Goal: Task Accomplishment & Management: Use online tool/utility

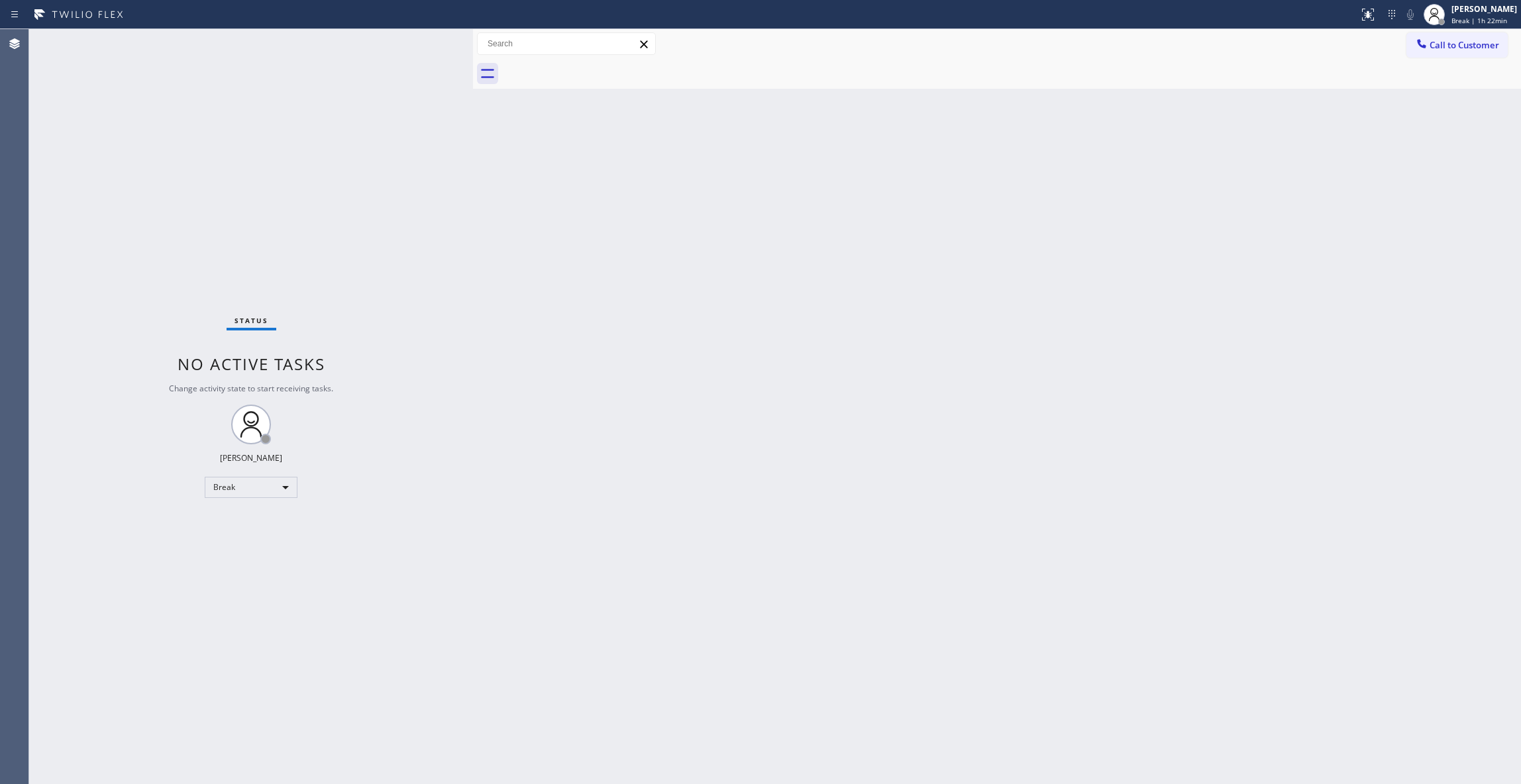
drag, startPoint x: 1454, startPoint y: 137, endPoint x: 1461, endPoint y: 79, distance: 58.4
click at [1454, 136] on div "Back to Dashboard Change Sender ID Customers Technicians Select a contact Outbo…" at bounding box center [997, 407] width 1048 height 755
click at [1455, 19] on span "Break | 1h 22min" at bounding box center [1479, 20] width 55 height 9
click at [1442, 85] on button "Unavailable" at bounding box center [1455, 87] width 133 height 18
click at [798, 295] on div "Back to Dashboard Change Sender ID Customers Technicians Select a contact Outbo…" at bounding box center [997, 407] width 1048 height 755
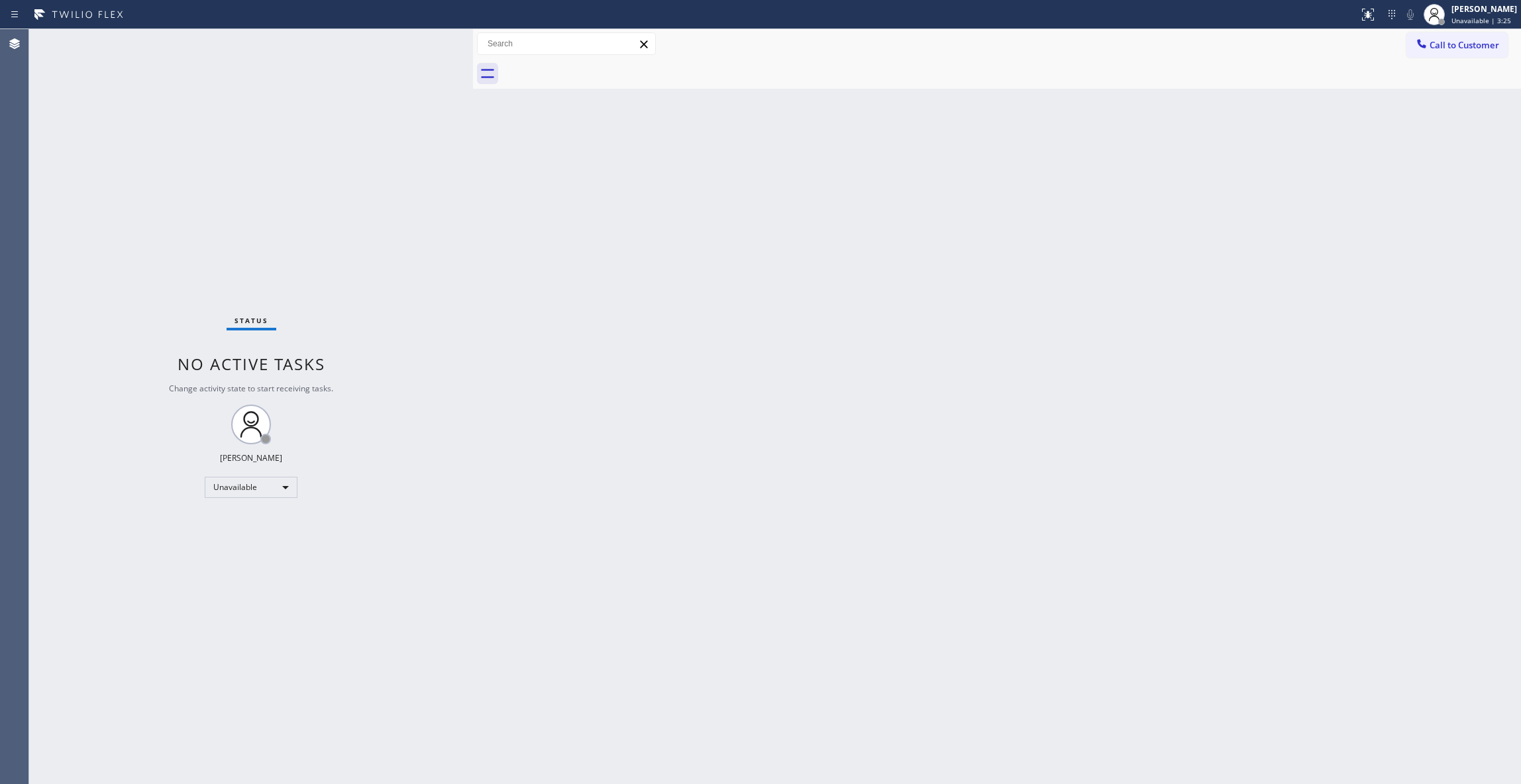
drag, startPoint x: 125, startPoint y: 178, endPoint x: 6, endPoint y: 257, distance: 142.8
click at [125, 178] on div "Status No active tasks Change activity state to start receiving tasks. [PERSON_…" at bounding box center [251, 407] width 444 height 755
click at [1459, 48] on span "Call to Customer" at bounding box center [1464, 44] width 69 height 12
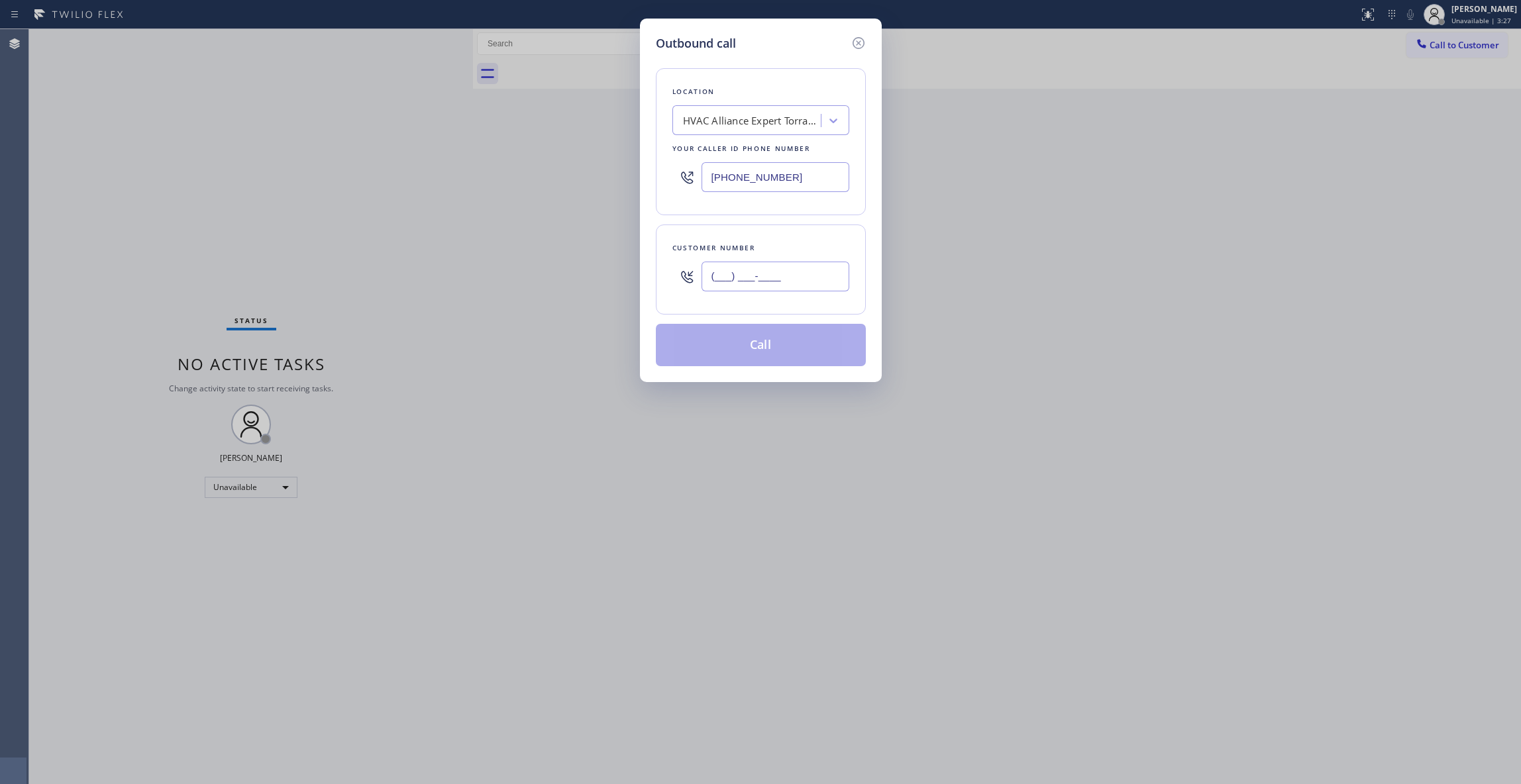
click at [728, 263] on input "(___) ___-____" at bounding box center [776, 277] width 148 height 30
paste input "176) 053-4858"
click at [155, 176] on div "Outbound call Location HVAC Alliance Expert Torrance Your caller id phone numbe…" at bounding box center [760, 392] width 1521 height 784
drag, startPoint x: 805, startPoint y: 273, endPoint x: 130, endPoint y: 247, distance: 675.5
click at [130, 247] on div "Outbound call Location HVAC Alliance Expert Torrance Your caller id phone numbe…" at bounding box center [760, 392] width 1521 height 784
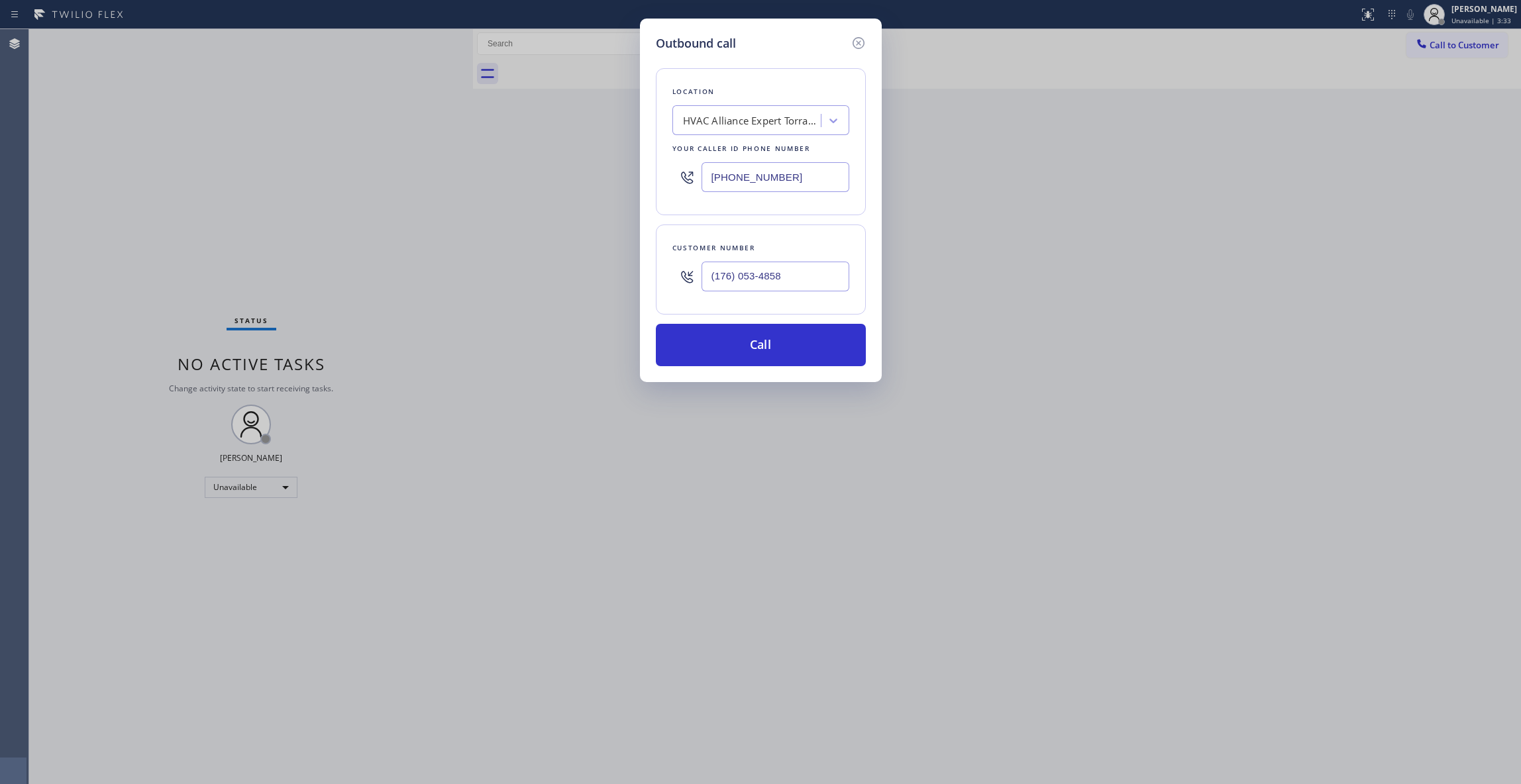
paste input "760) 534-8587"
type input "[PHONE_NUMBER]"
click at [740, 113] on div "HVAC Alliance Expert Torrance" at bounding box center [753, 121] width 139 height 16
paste input "Viking Appliance Repair [GEOGRAPHIC_DATA]"
type input "Viking Appliance Repair [GEOGRAPHIC_DATA]"
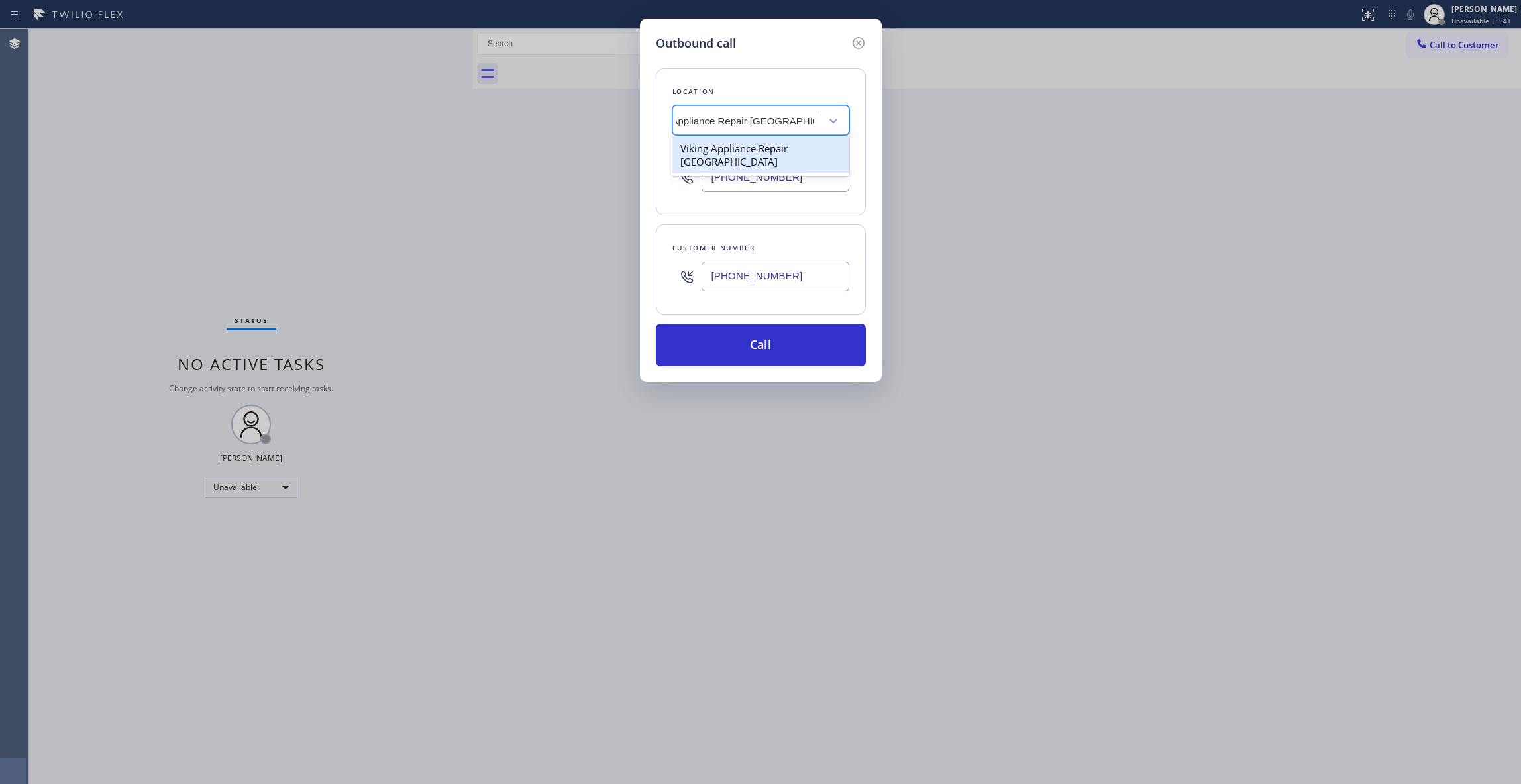
click at [740, 148] on div "Viking Appliance Repair [GEOGRAPHIC_DATA]" at bounding box center [761, 155] width 177 height 37
type input "[PHONE_NUMBER]"
click at [779, 339] on button "Call" at bounding box center [761, 345] width 210 height 42
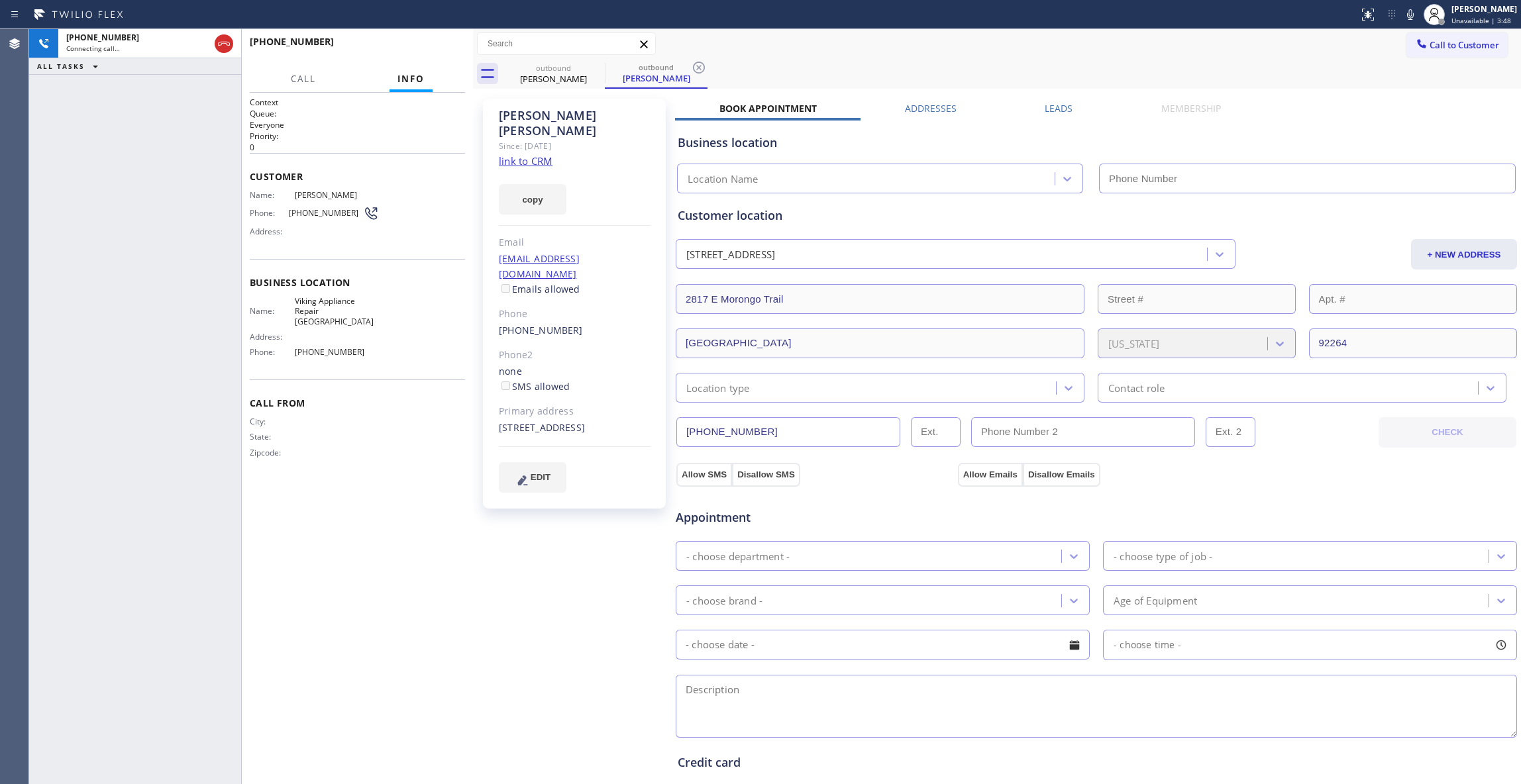
type input "[PHONE_NUMBER]"
click at [67, 649] on div "[PHONE_NUMBER] Live | 00:04 ALL TASKS ALL TASKS ACTIVE TASKS TASKS IN WRAP UP" at bounding box center [136, 407] width 212 height 755
drag, startPoint x: 697, startPoint y: 69, endPoint x: 704, endPoint y: 83, distance: 15.7
click at [697, 69] on icon at bounding box center [698, 67] width 12 height 12
click at [522, 154] on link "link to CRM" at bounding box center [526, 160] width 53 height 13
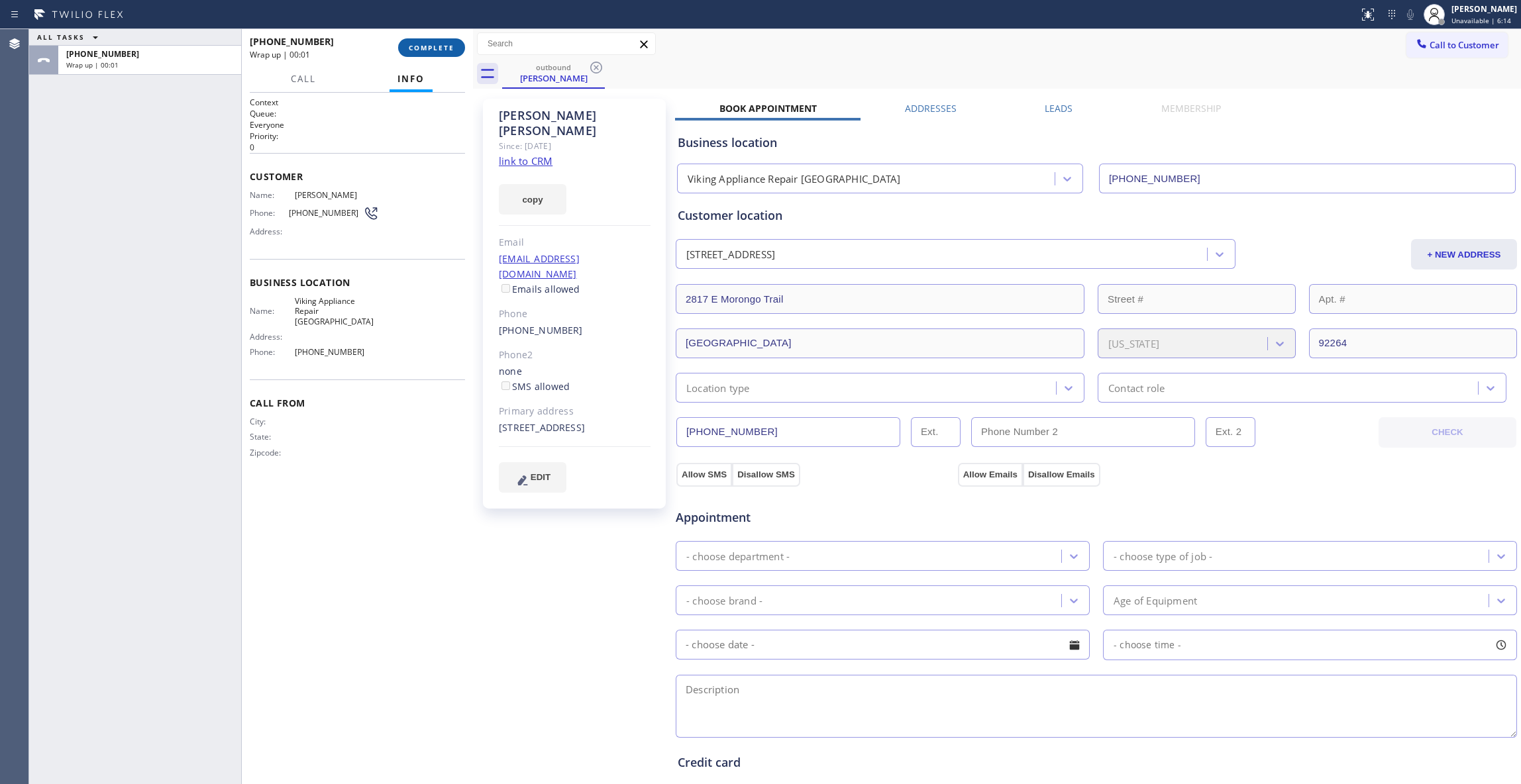
click at [444, 40] on button "COMPLETE" at bounding box center [432, 48] width 67 height 18
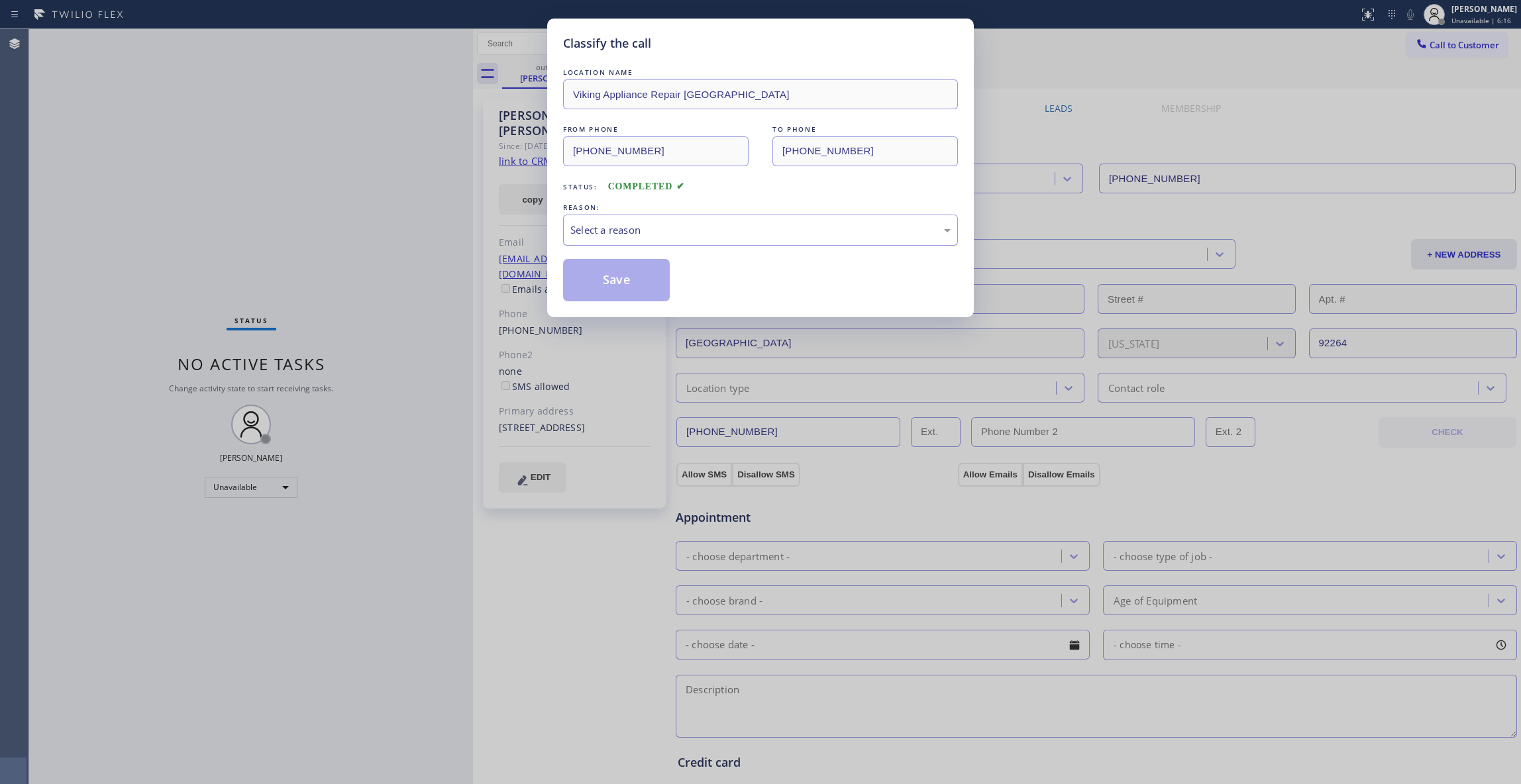
click at [594, 236] on div "Select a reason" at bounding box center [760, 230] width 380 height 16
click at [620, 279] on button "Save" at bounding box center [617, 280] width 107 height 42
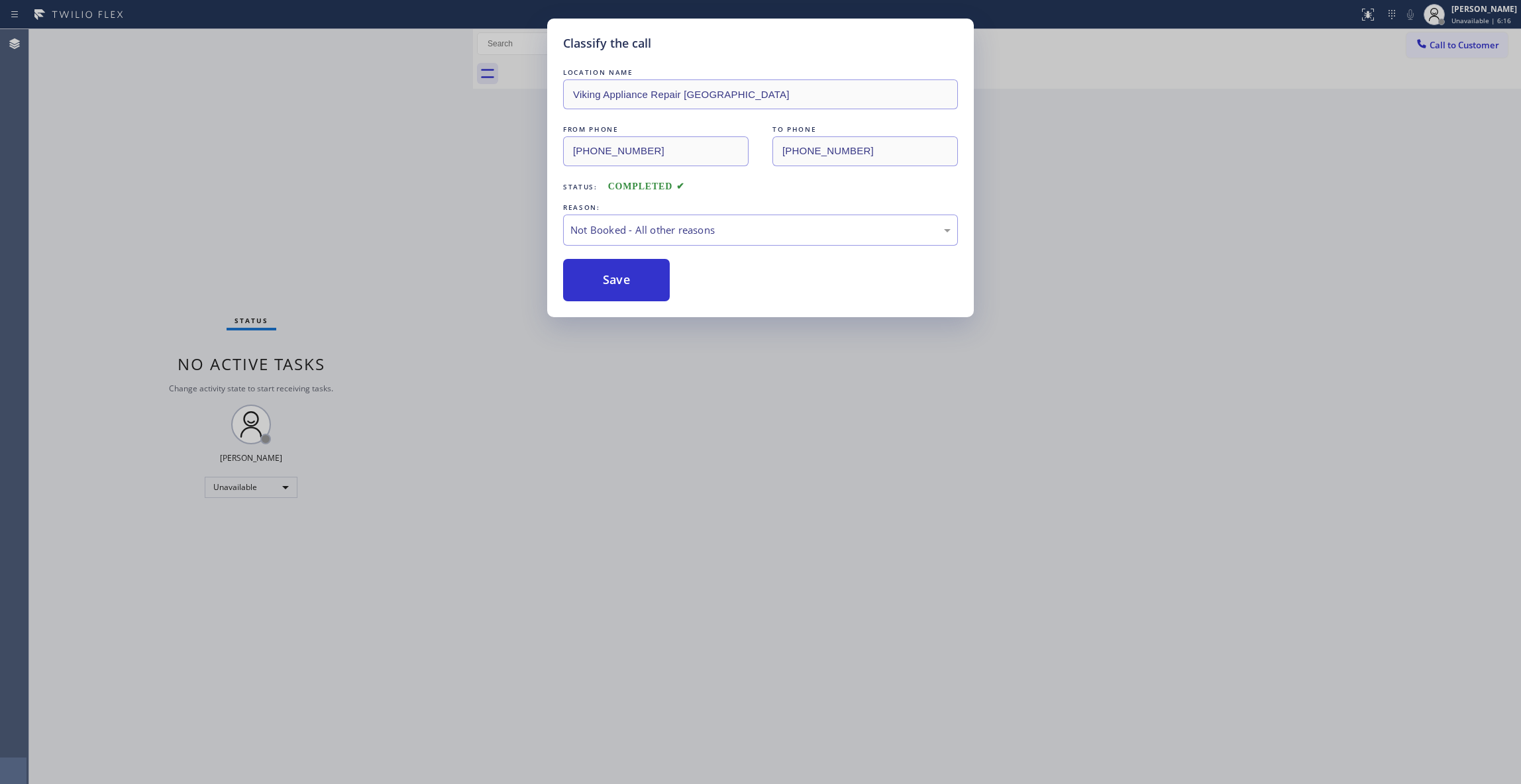
drag, startPoint x: 620, startPoint y: 279, endPoint x: 726, endPoint y: 0, distance: 298.5
click at [620, 276] on button "Save" at bounding box center [617, 280] width 107 height 42
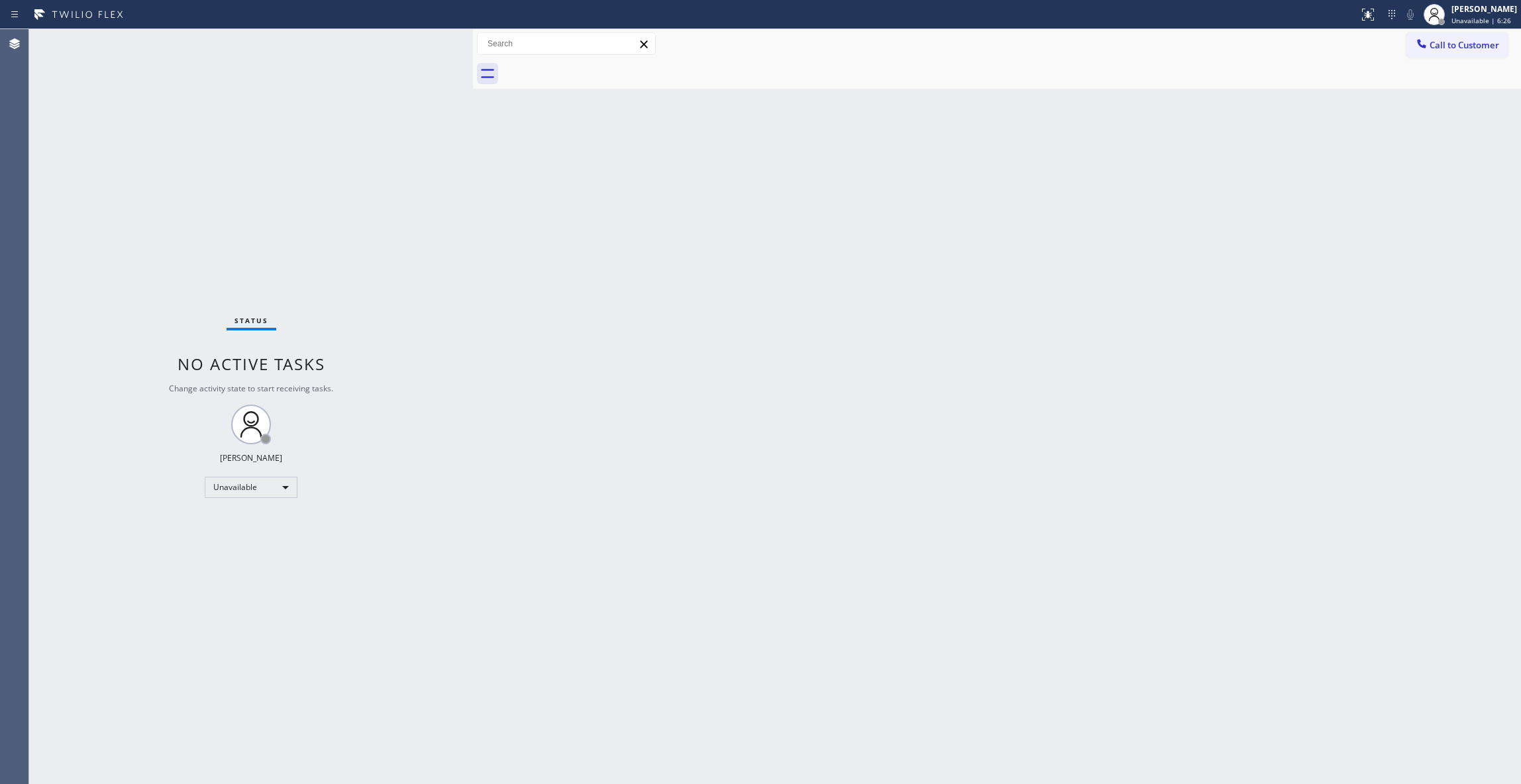
drag, startPoint x: 1241, startPoint y: 222, endPoint x: 1283, endPoint y: 189, distance: 53.4
click at [1252, 210] on div "Back to Dashboard Change Sender ID Customers Technicians Select a contact Outbo…" at bounding box center [997, 407] width 1048 height 755
click at [1475, 42] on span "Call to Customer" at bounding box center [1464, 44] width 69 height 12
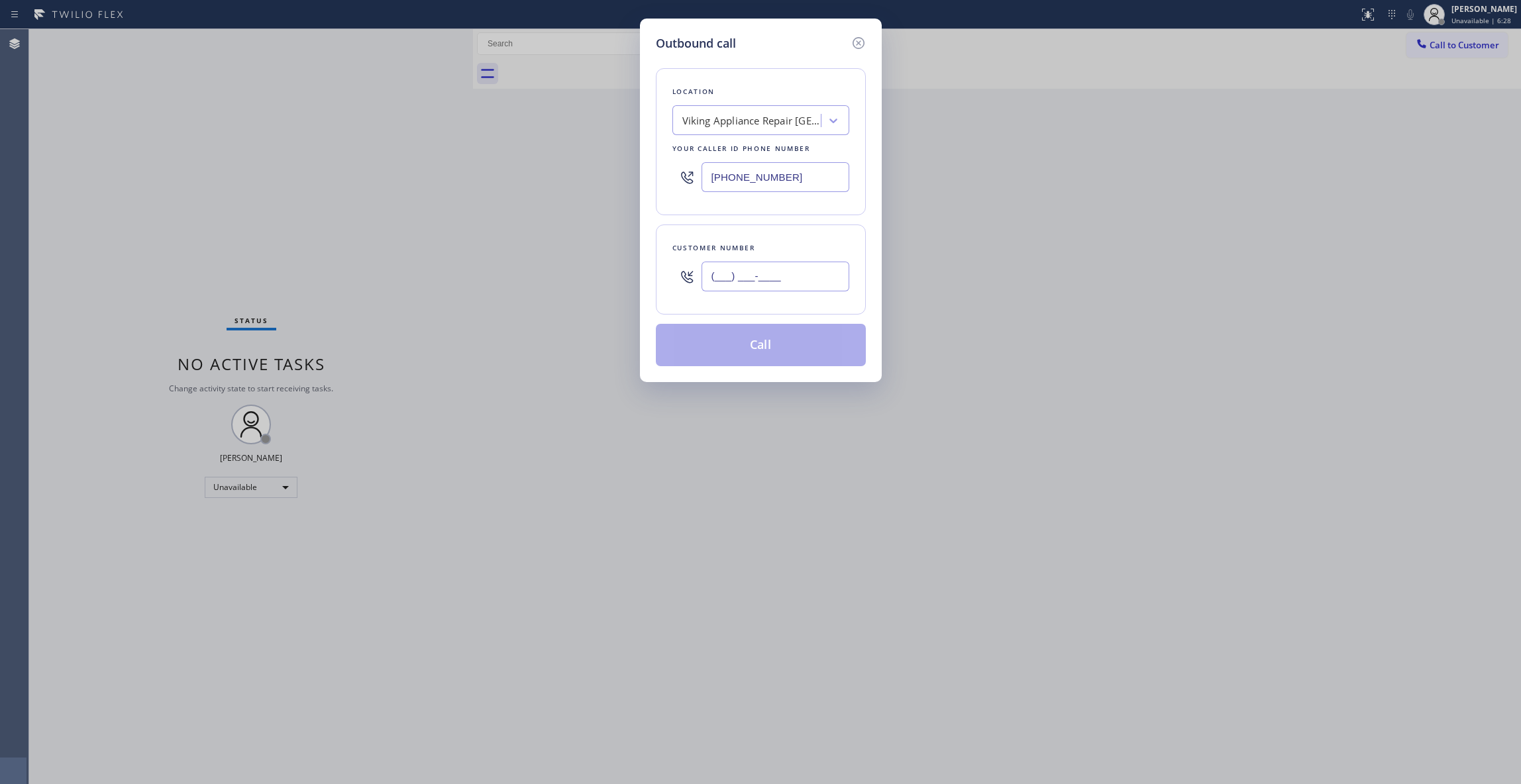
click at [719, 283] on input "(___) ___-____" at bounding box center [776, 277] width 148 height 30
paste input "760) 534-8587"
type input "[PHONE_NUMBER]"
click at [759, 350] on button "Call" at bounding box center [761, 345] width 210 height 42
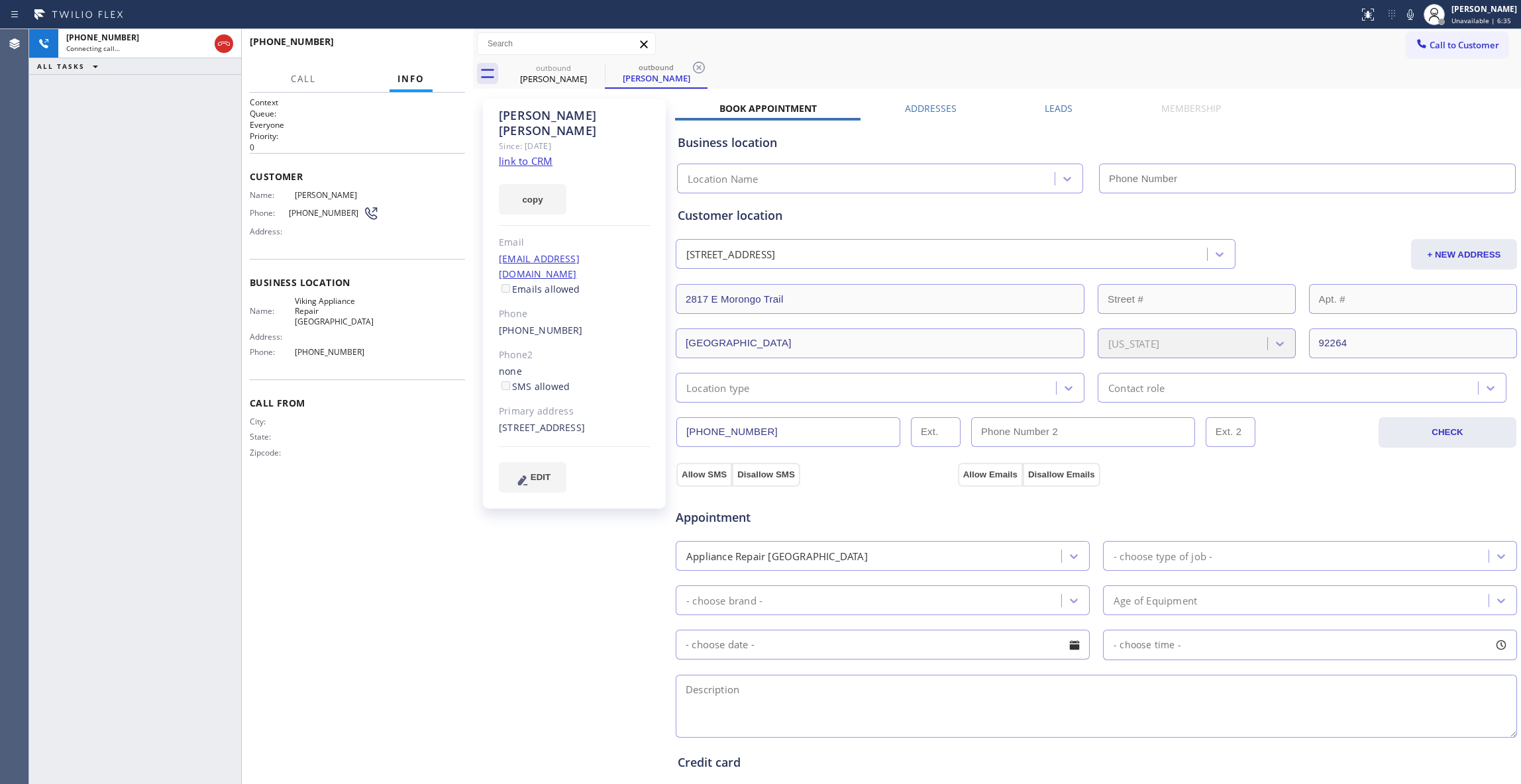
type input "[PHONE_NUMBER]"
click at [45, 647] on div "[PHONE_NUMBER] Live | 00:14 ALL TASKS ALL TASKS ACTIVE TASKS TASKS IN WRAP UP" at bounding box center [136, 407] width 212 height 755
click at [702, 67] on icon at bounding box center [698, 67] width 16 height 16
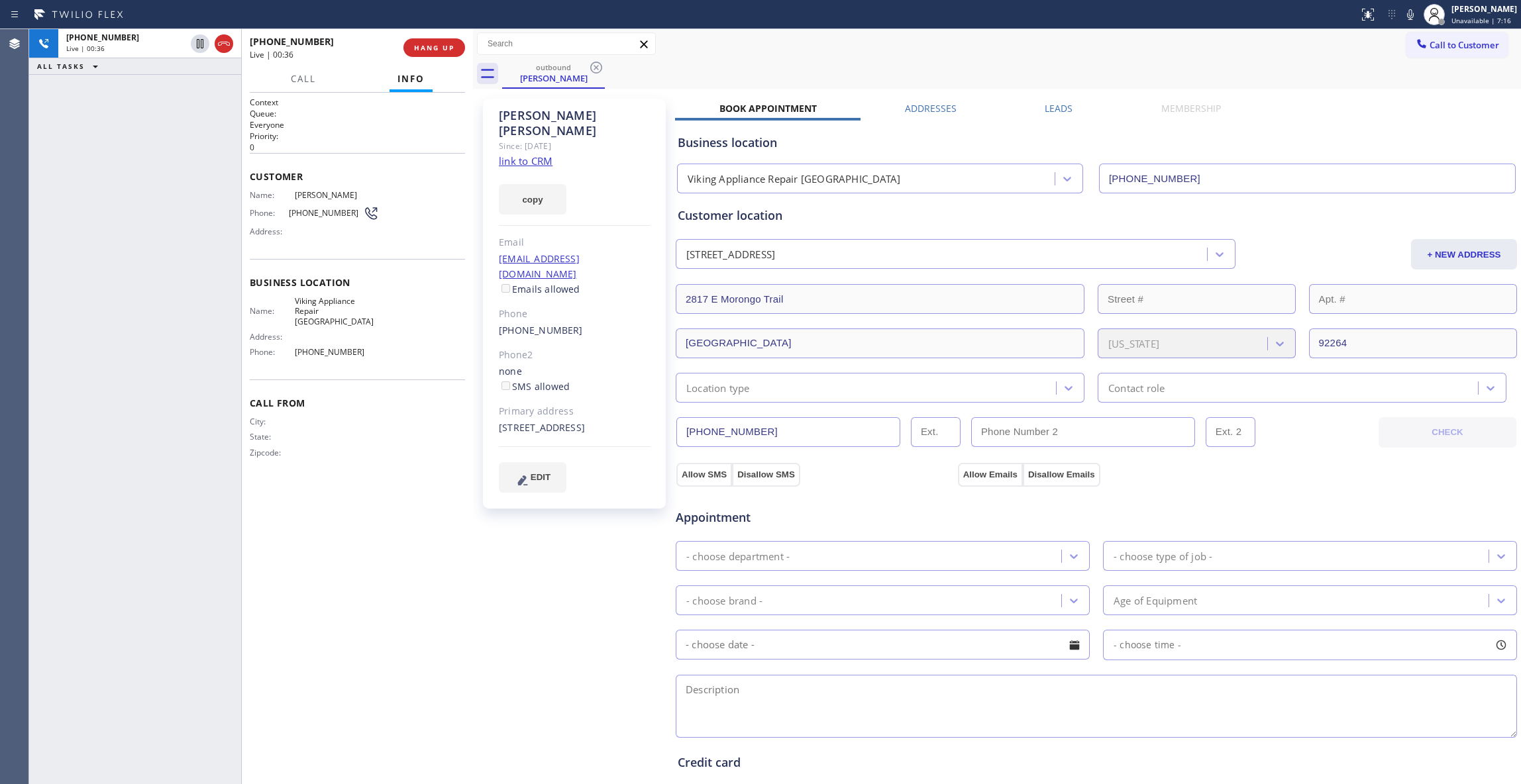
drag, startPoint x: 441, startPoint y: 48, endPoint x: 453, endPoint y: 107, distance: 60.2
click at [453, 107] on div "[PHONE_NUMBER] Live | 00:36 HANG UP Call Info [PHONE_NUMBER] Live Context Queue…" at bounding box center [357, 407] width 232 height 755
drag, startPoint x: 446, startPoint y: 77, endPoint x: 427, endPoint y: 32, distance: 48.8
click at [441, 69] on div "Call Info" at bounding box center [357, 79] width 215 height 27
click at [427, 32] on div "[PHONE_NUMBER] Live | 00:36 HANG UP" at bounding box center [357, 47] width 215 height 34
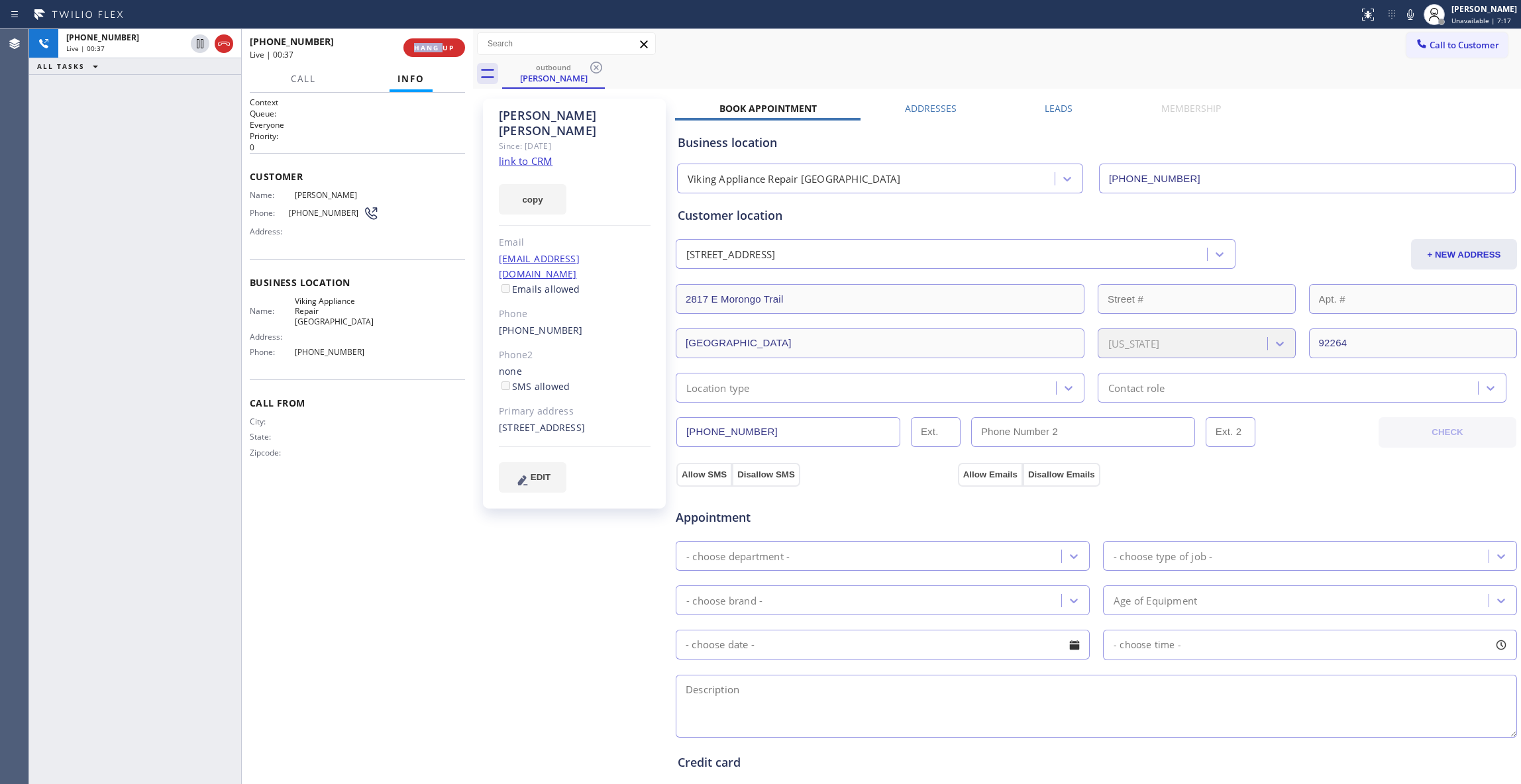
click at [427, 32] on div "[PHONE_NUMBER] Live | 00:37 HANG UP" at bounding box center [357, 47] width 215 height 34
click at [427, 51] on span "HANG UP" at bounding box center [434, 48] width 41 height 9
click at [427, 51] on span "COMPLETE" at bounding box center [432, 48] width 46 height 9
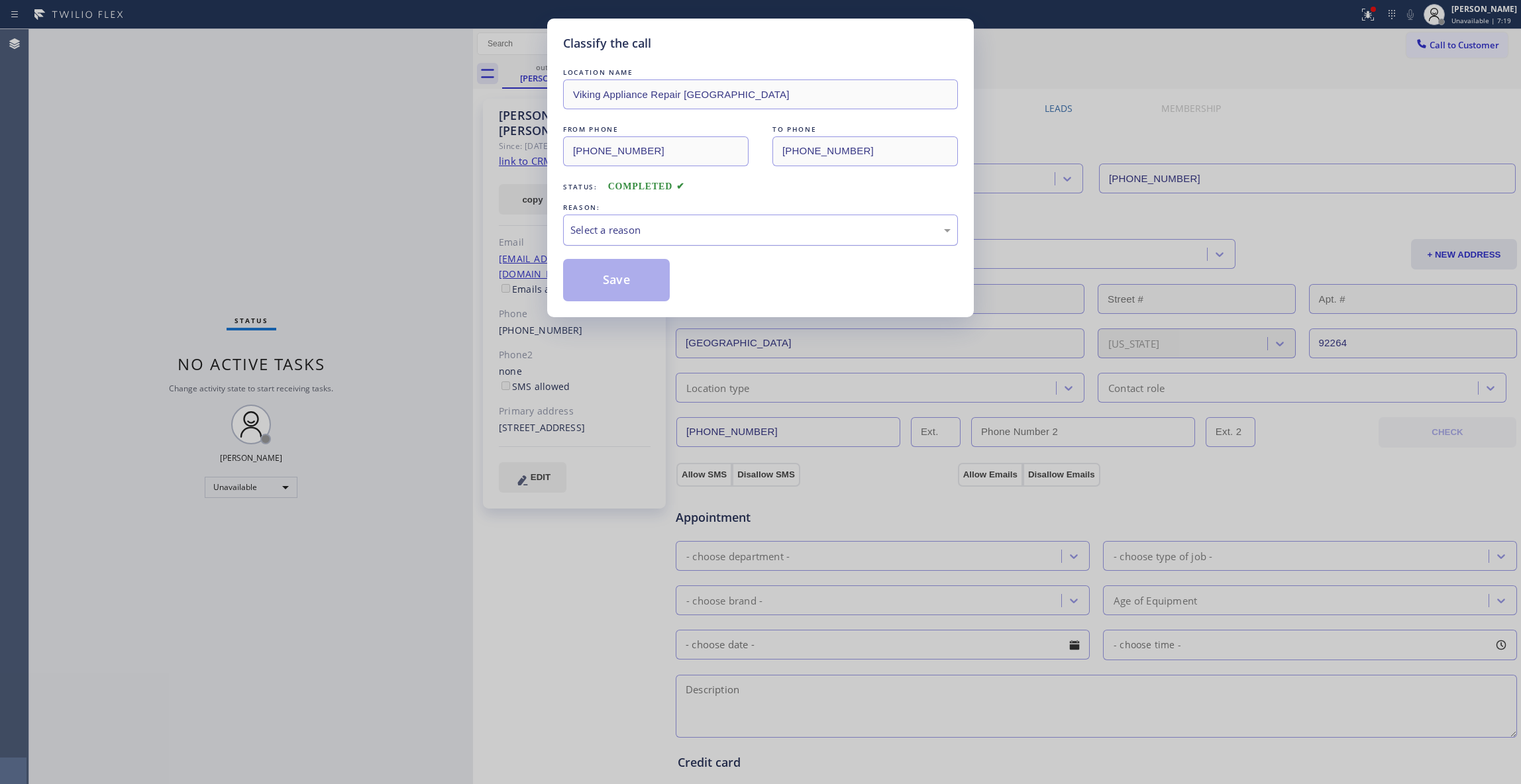
click at [644, 216] on div "Select a reason" at bounding box center [761, 231] width 395 height 31
click at [650, 283] on button "Save" at bounding box center [617, 280] width 107 height 42
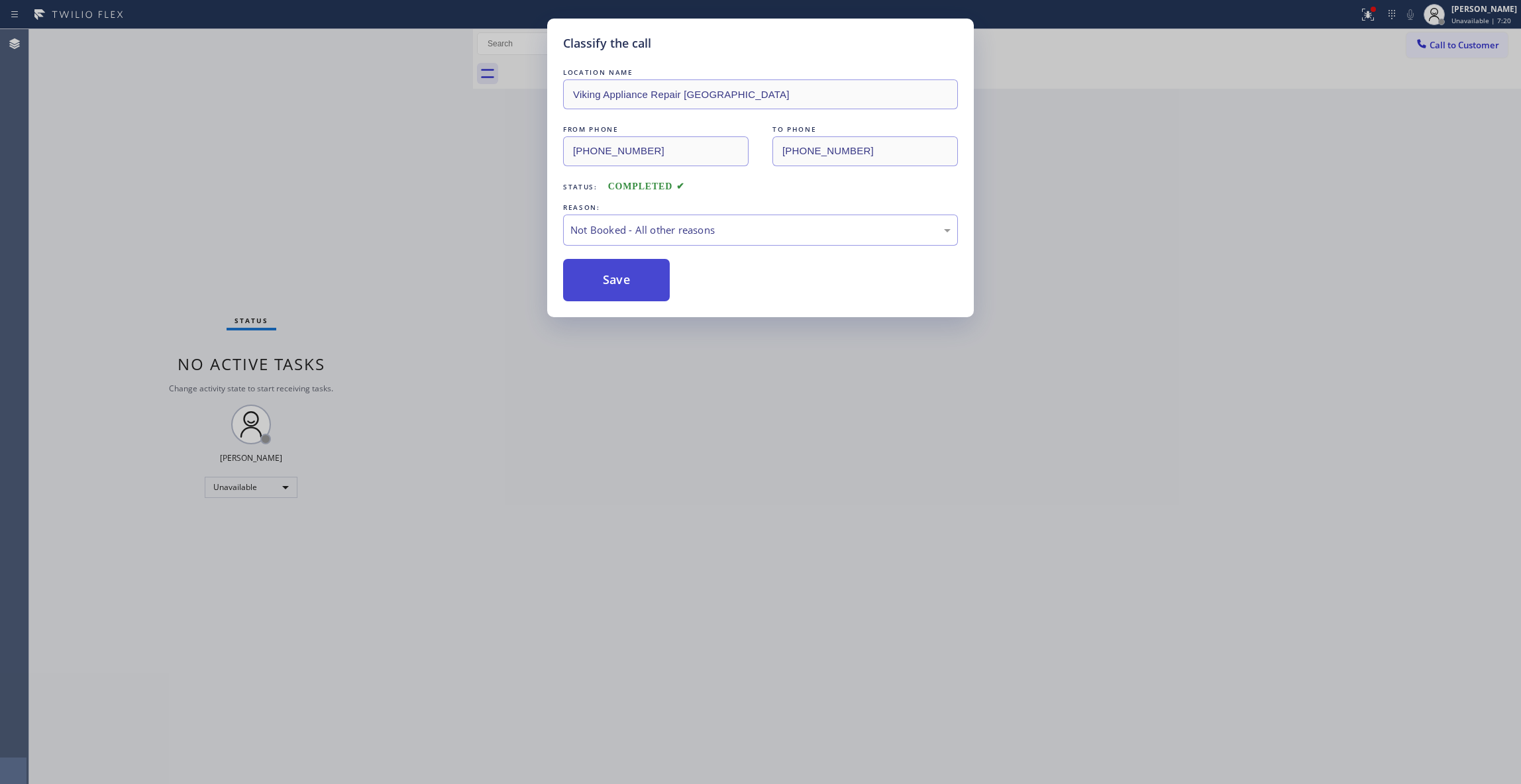
click at [650, 282] on button "Save" at bounding box center [617, 280] width 107 height 42
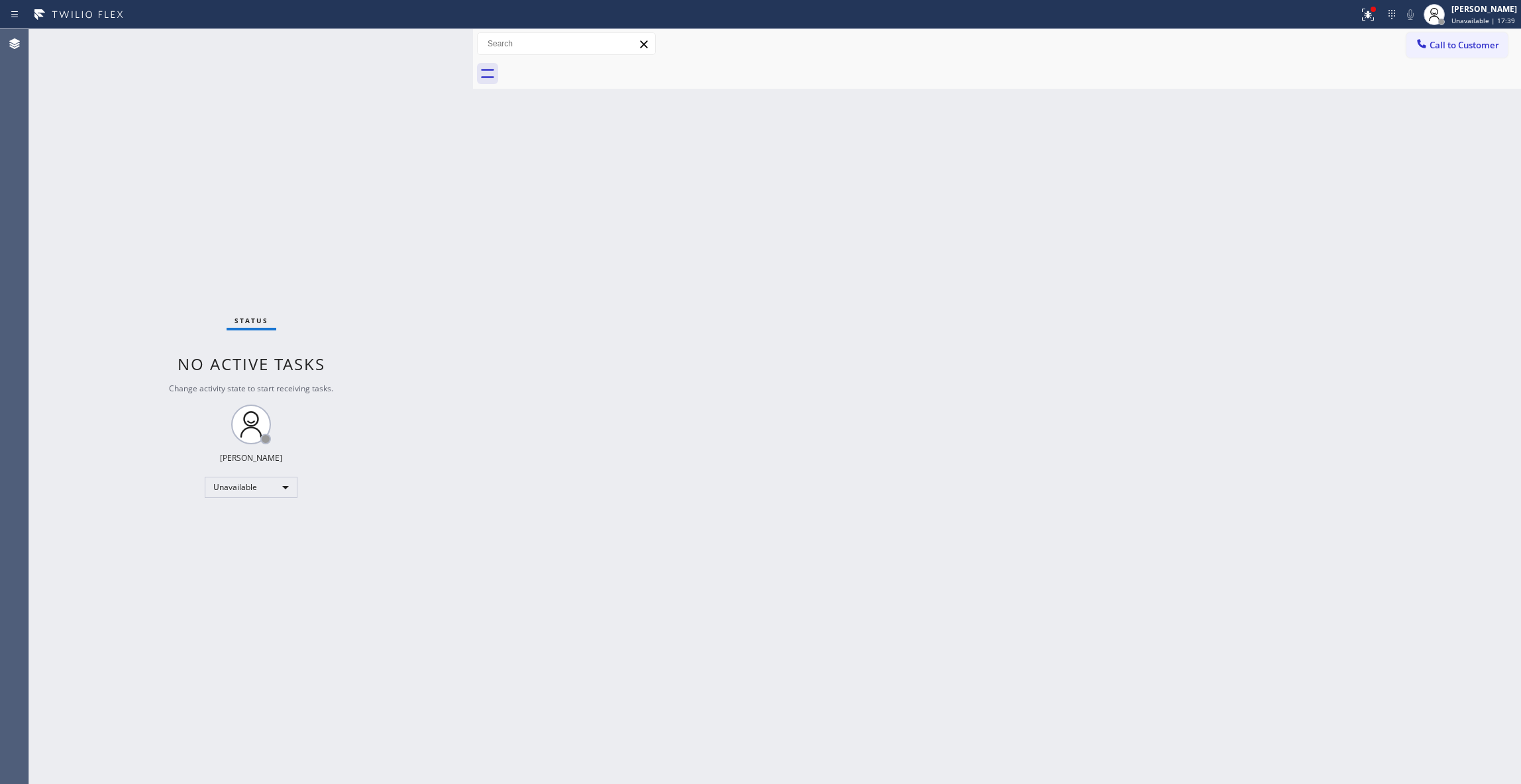
drag, startPoint x: 196, startPoint y: 702, endPoint x: 194, endPoint y: 686, distance: 16.1
click at [195, 701] on div "Status No active tasks Change activity state to start receiving tasks. [PERSON_…" at bounding box center [251, 407] width 444 height 755
click at [194, 244] on div "Status No active tasks Change activity state to start receiving tasks. [PERSON_…" at bounding box center [251, 407] width 444 height 755
click at [1457, 53] on button "Call to Customer" at bounding box center [1457, 44] width 101 height 25
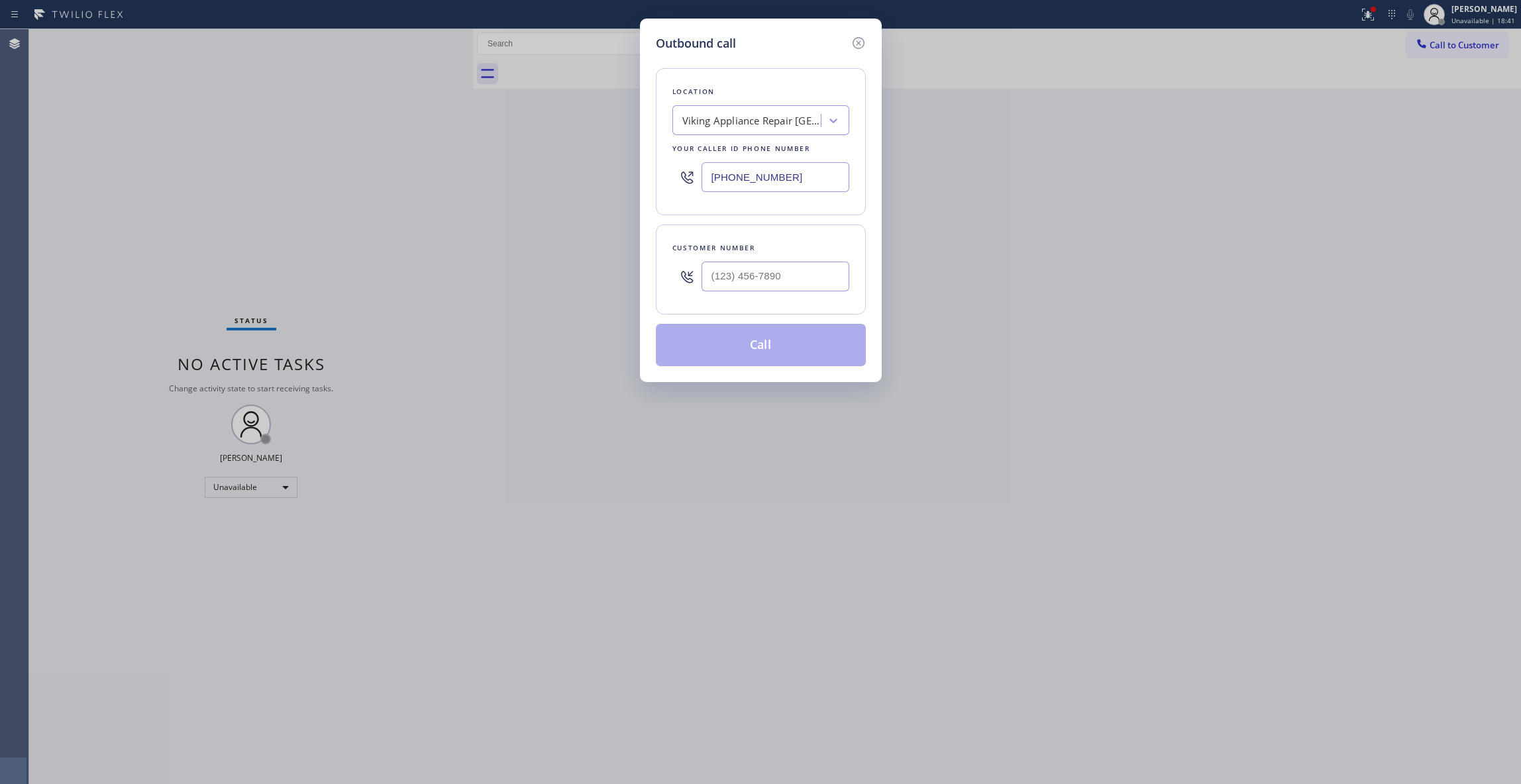
drag, startPoint x: 831, startPoint y: 192, endPoint x: 489, endPoint y: 167, distance: 342.9
click at [490, 168] on div "Outbound call Location Viking Appliance Repair [GEOGRAPHIC_DATA] Your caller id…" at bounding box center [760, 392] width 1521 height 784
paste input "908) 258-9473"
type input "[PHONE_NUMBER]"
click at [725, 284] on input "(___) ___-____" at bounding box center [776, 277] width 148 height 30
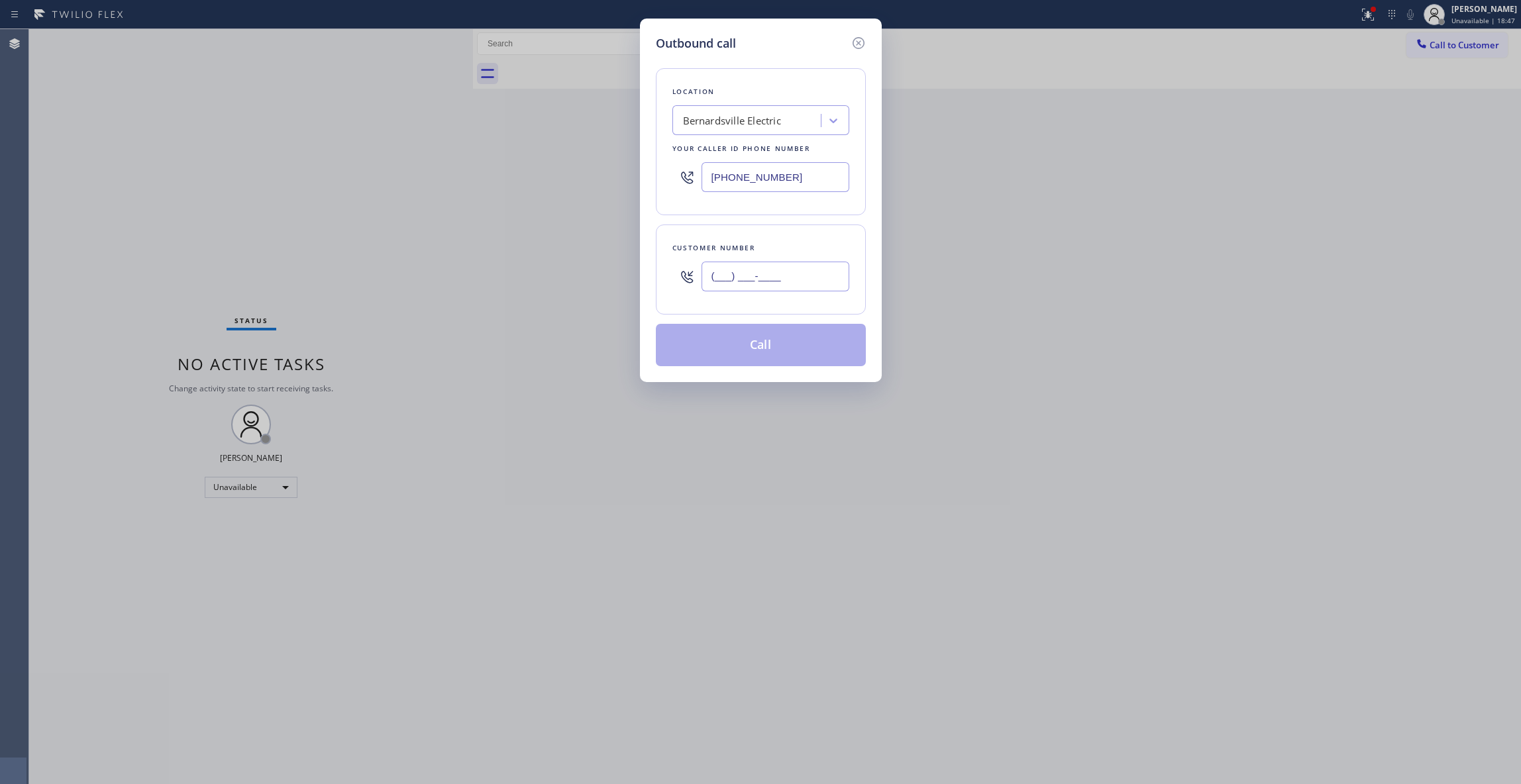
paste input "908) 418-6270"
type input "[PHONE_NUMBER]"
click at [720, 117] on div "Bernardsville Electric" at bounding box center [732, 121] width 98 height 16
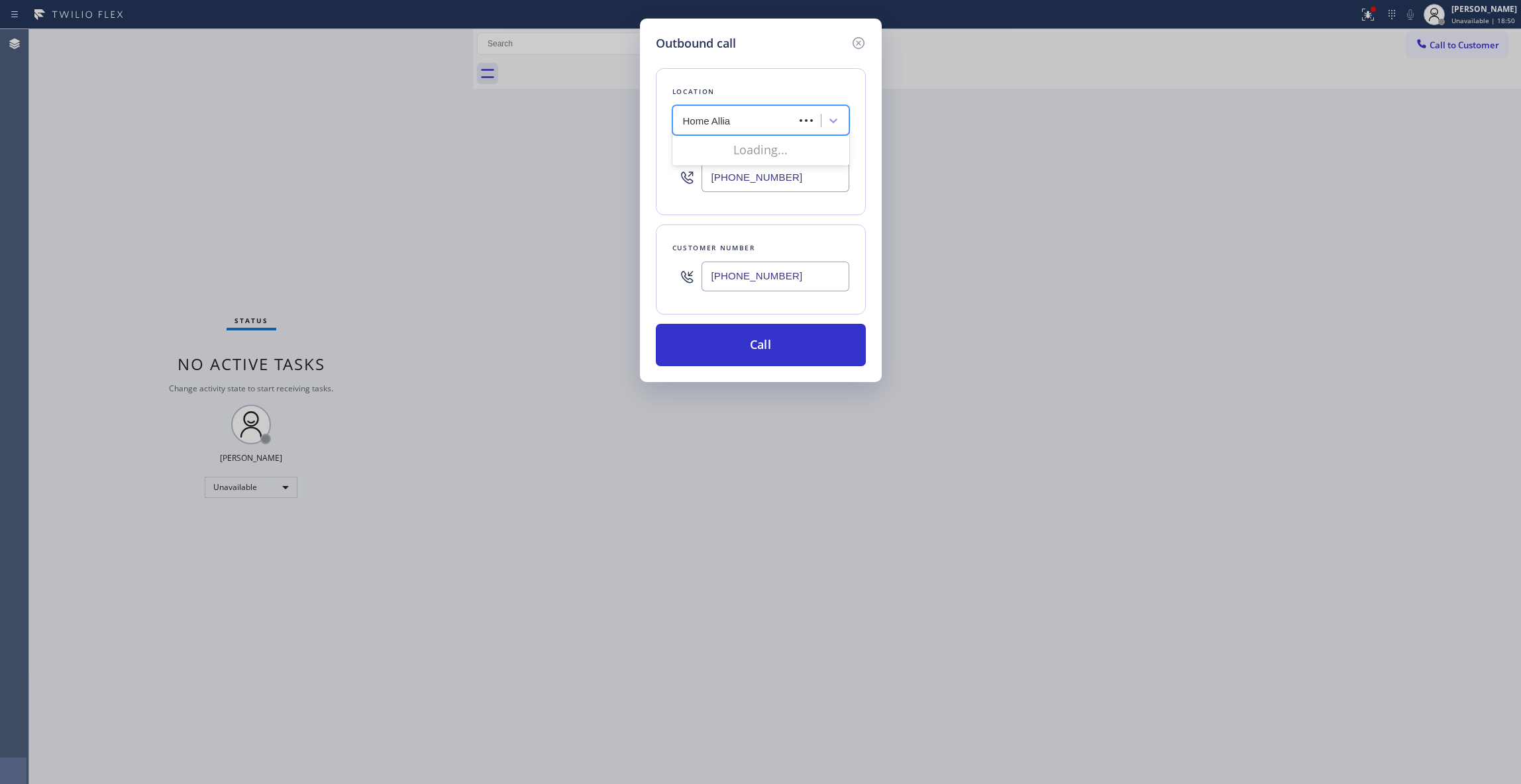
type input "Home Allian"
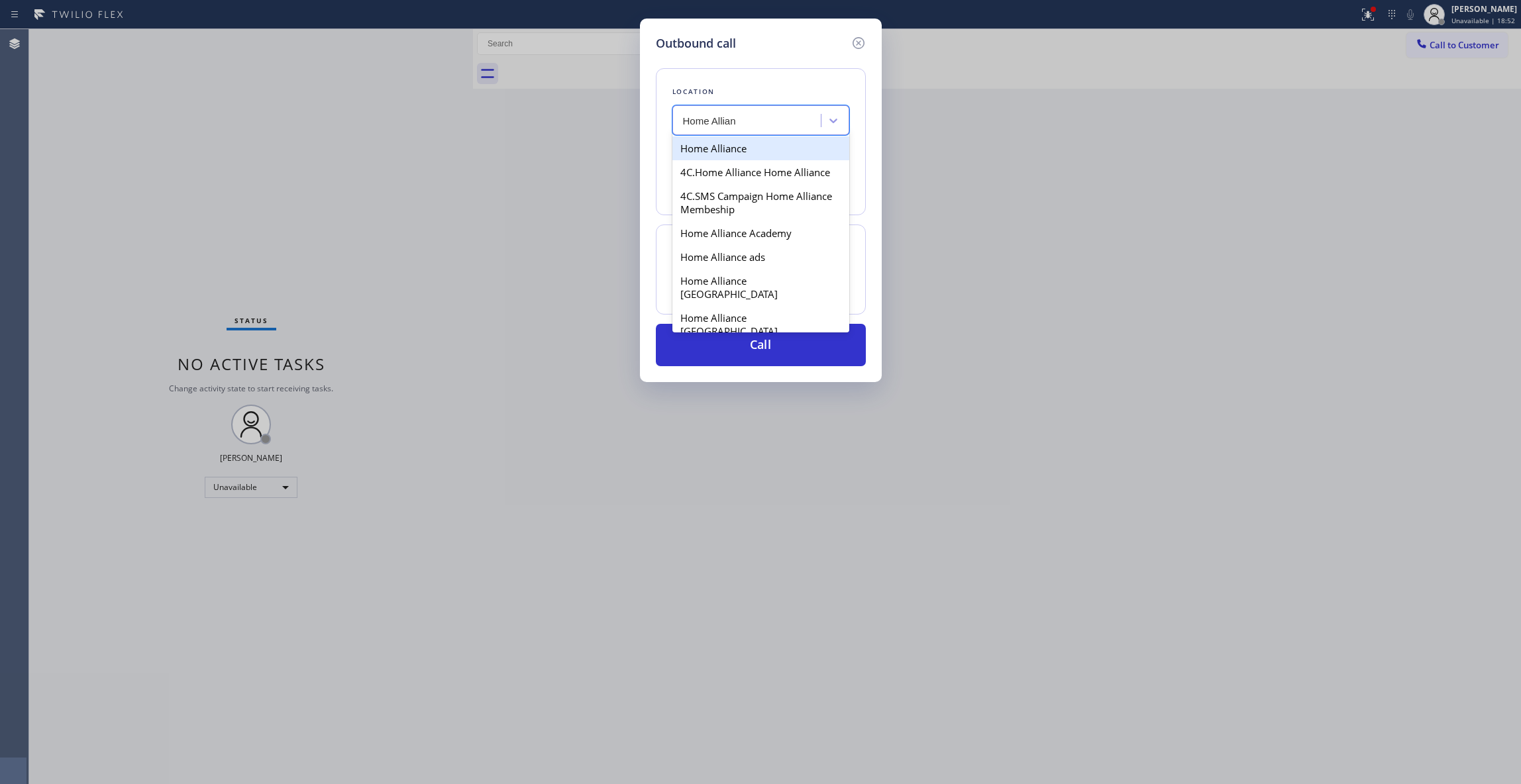
click at [779, 148] on div "Home Alliance" at bounding box center [761, 148] width 177 height 24
type input "[PHONE_NUMBER]"
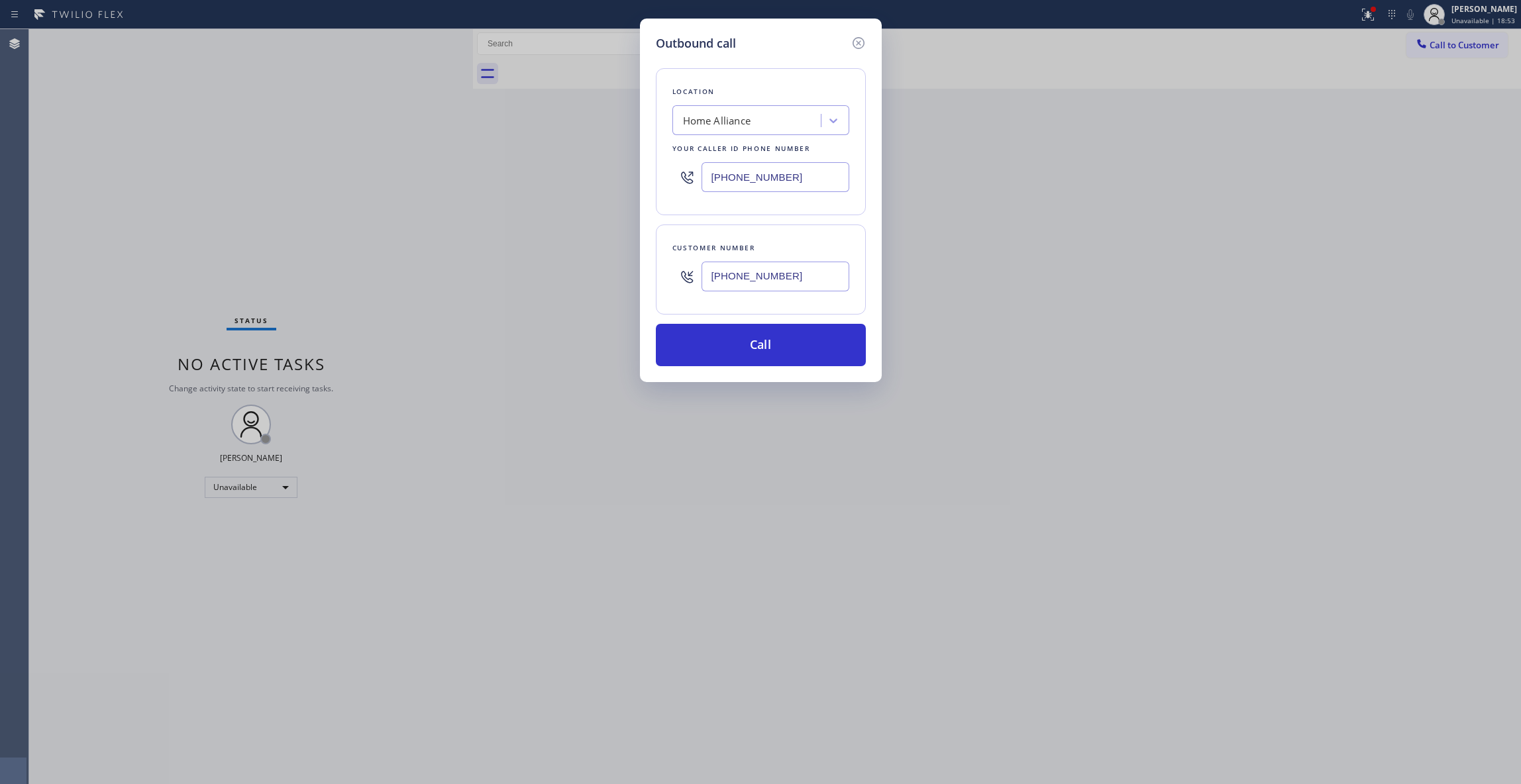
drag, startPoint x: 813, startPoint y: 274, endPoint x: 659, endPoint y: 318, distance: 160.2
click at [571, 266] on div "Outbound call Location Home Alliance Your caller id phone number [PHONE_NUMBER]…" at bounding box center [760, 392] width 1521 height 784
click at [767, 333] on button "Call" at bounding box center [761, 345] width 210 height 42
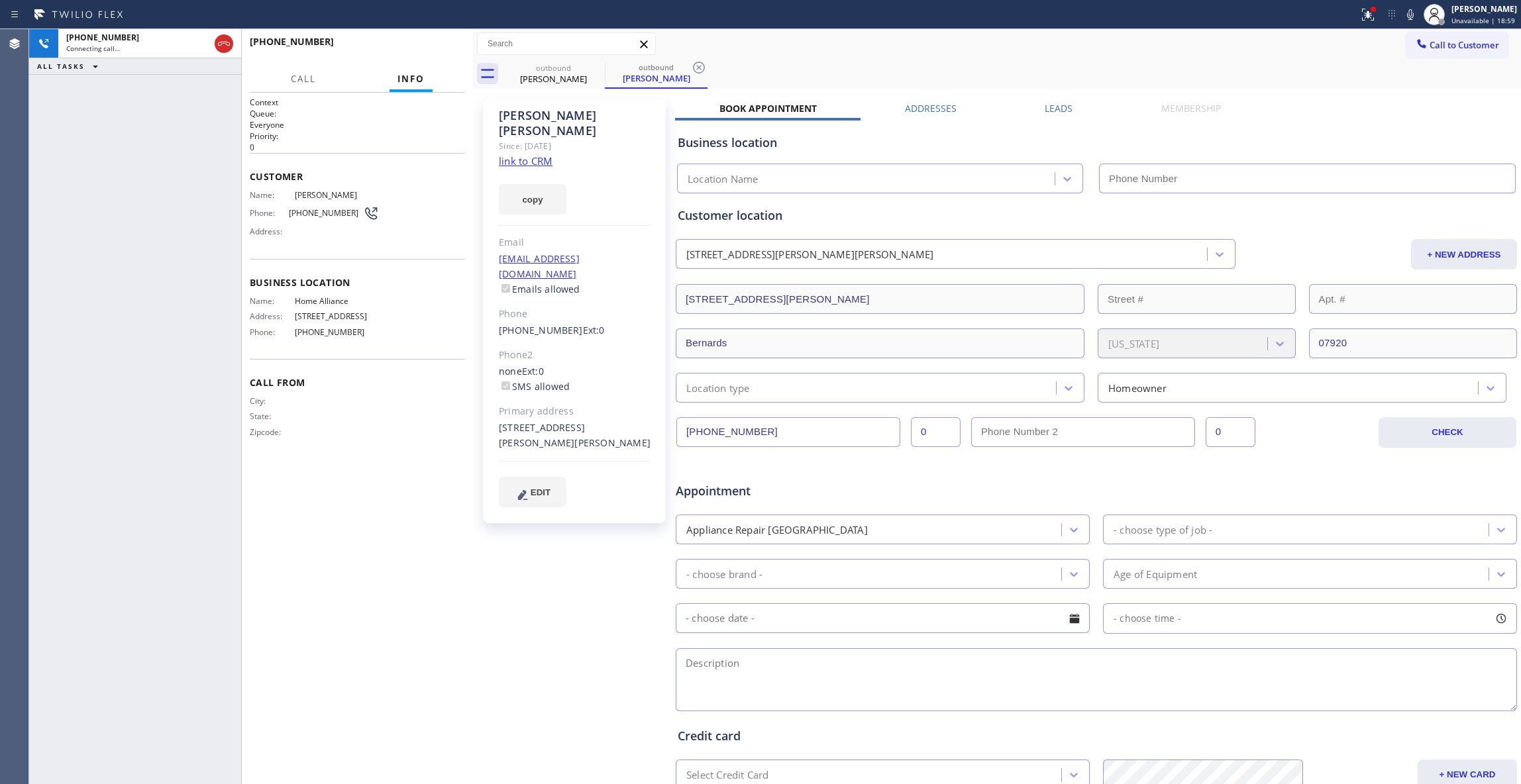
type input "[PHONE_NUMBER]"
click at [698, 62] on icon at bounding box center [698, 67] width 12 height 12
click at [444, 49] on span "HANG UP" at bounding box center [434, 48] width 41 height 9
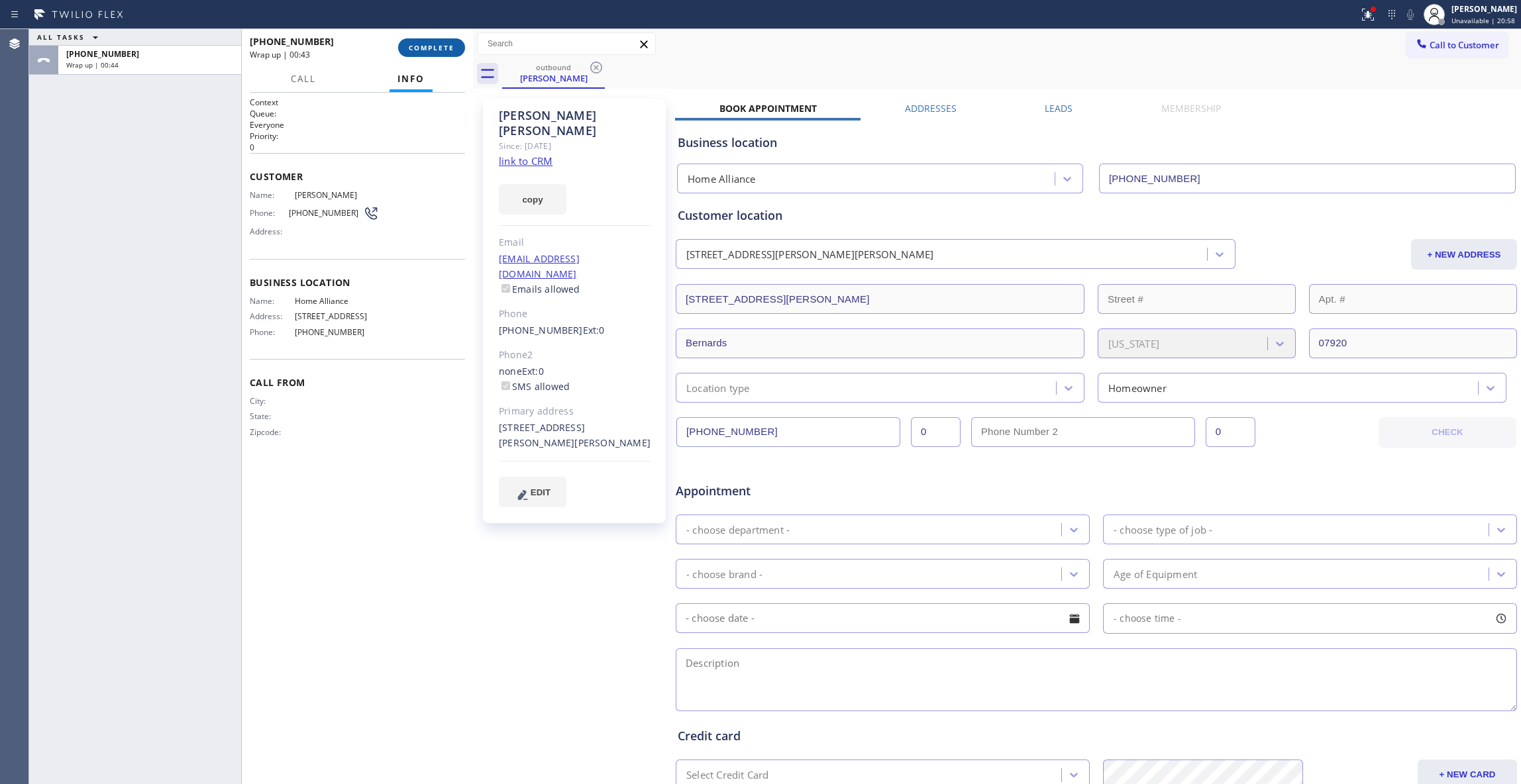
click at [427, 42] on button "COMPLETE" at bounding box center [432, 48] width 67 height 18
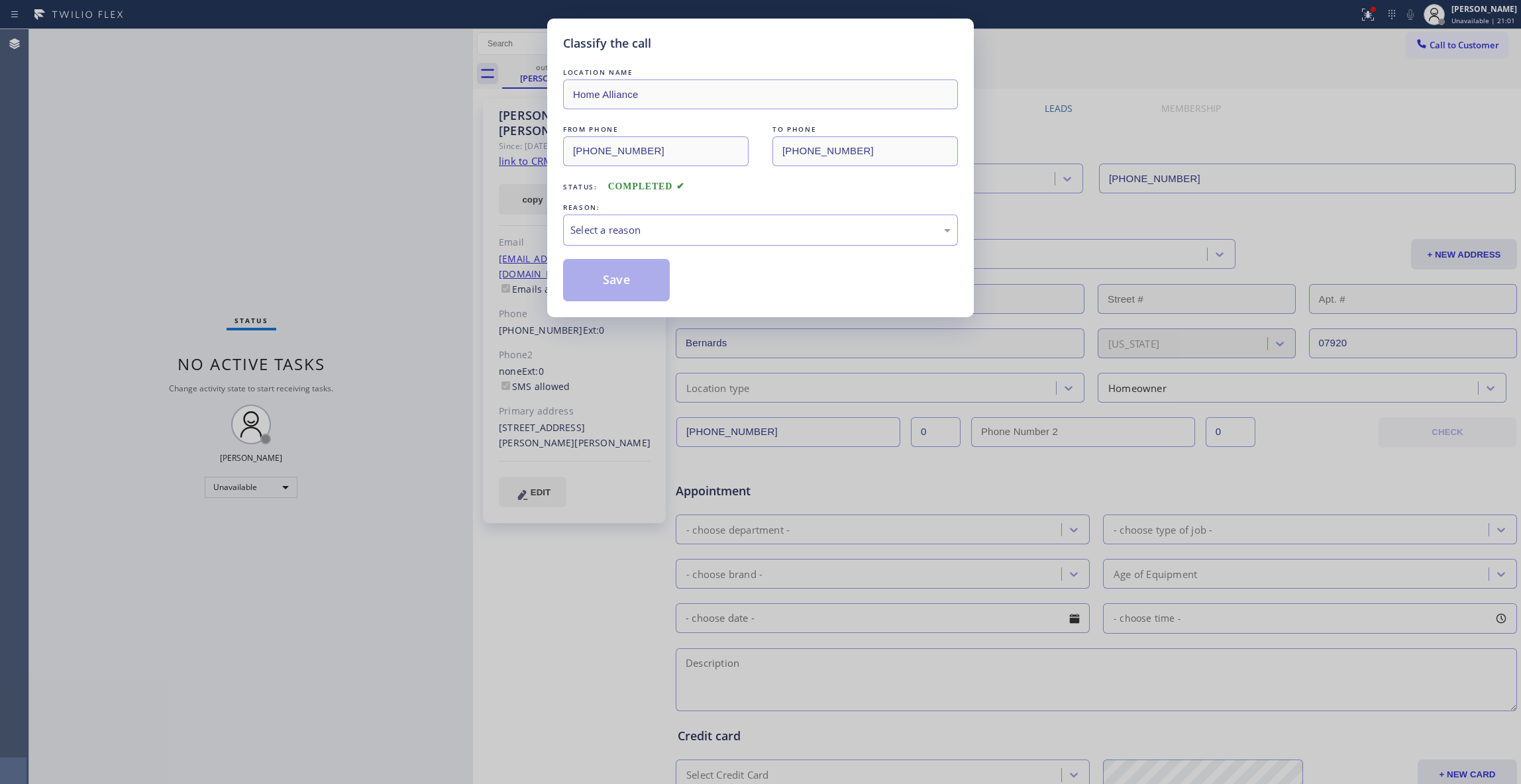
click at [634, 237] on div "Select a reason" at bounding box center [760, 230] width 380 height 16
click at [603, 276] on button "Save" at bounding box center [617, 280] width 107 height 42
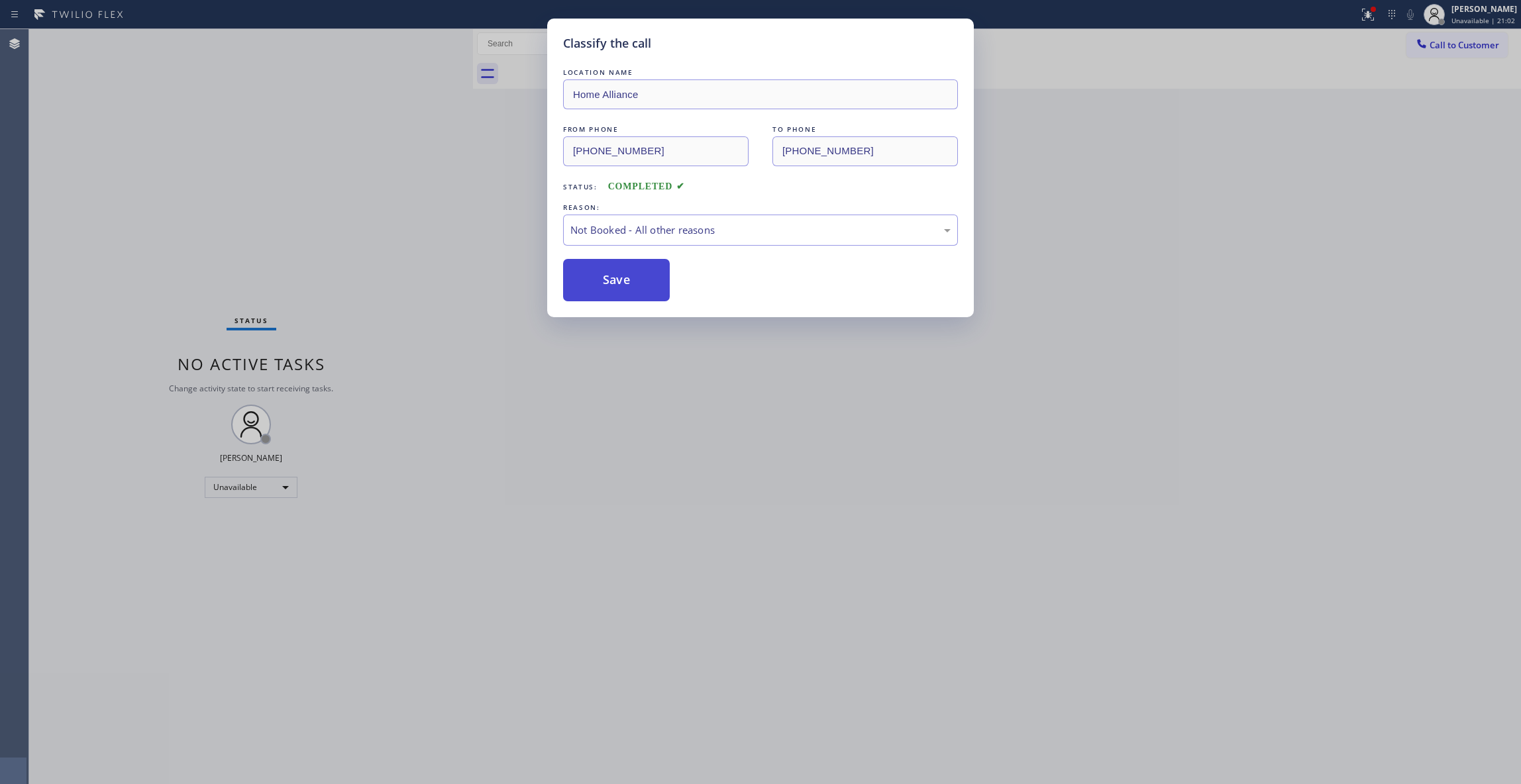
click at [604, 276] on button "Save" at bounding box center [617, 280] width 107 height 42
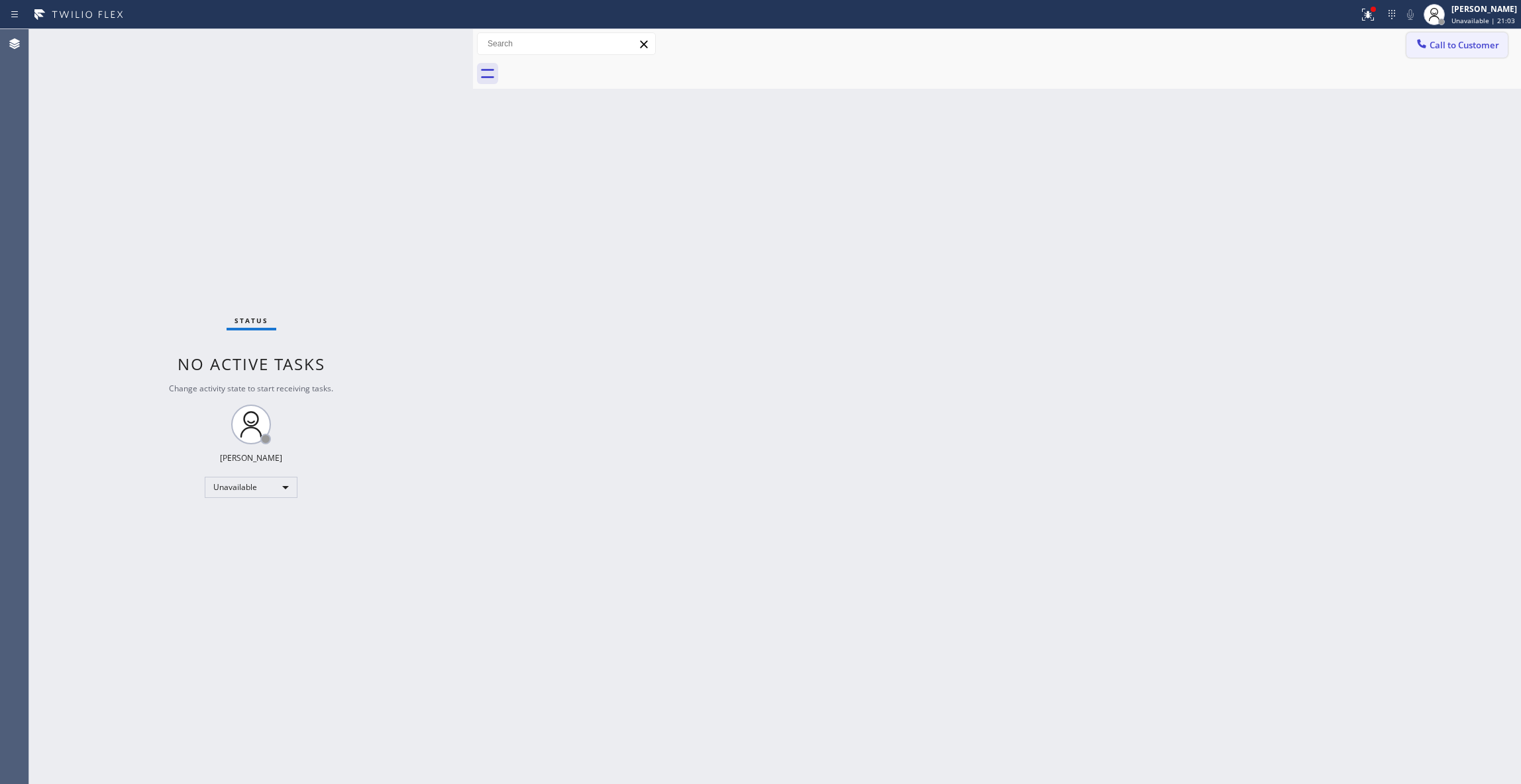
drag, startPoint x: 1482, startPoint y: 48, endPoint x: 705, endPoint y: 307, distance: 819.0
click at [1480, 48] on span "Call to Customer" at bounding box center [1464, 44] width 69 height 12
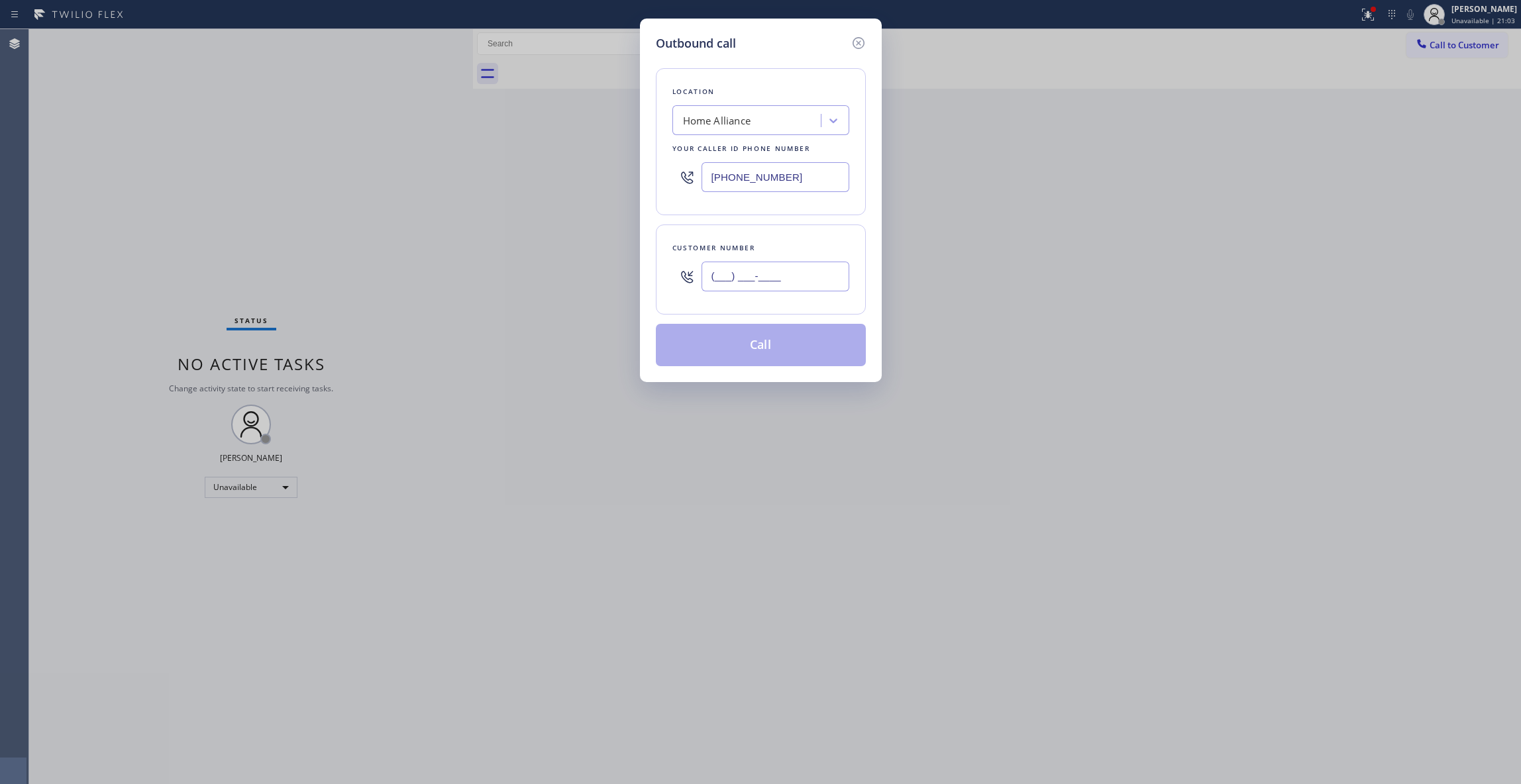
click at [763, 277] on input "(___) ___-____" at bounding box center [776, 277] width 148 height 30
paste input "310) 921-5660"
type input "[PHONE_NUMBER]"
drag, startPoint x: 813, startPoint y: 170, endPoint x: 264, endPoint y: 163, distance: 549.0
click at [267, 162] on div "Outbound call Location Home Alliance Your caller id phone number [PHONE_NUMBER]…" at bounding box center [760, 392] width 1521 height 784
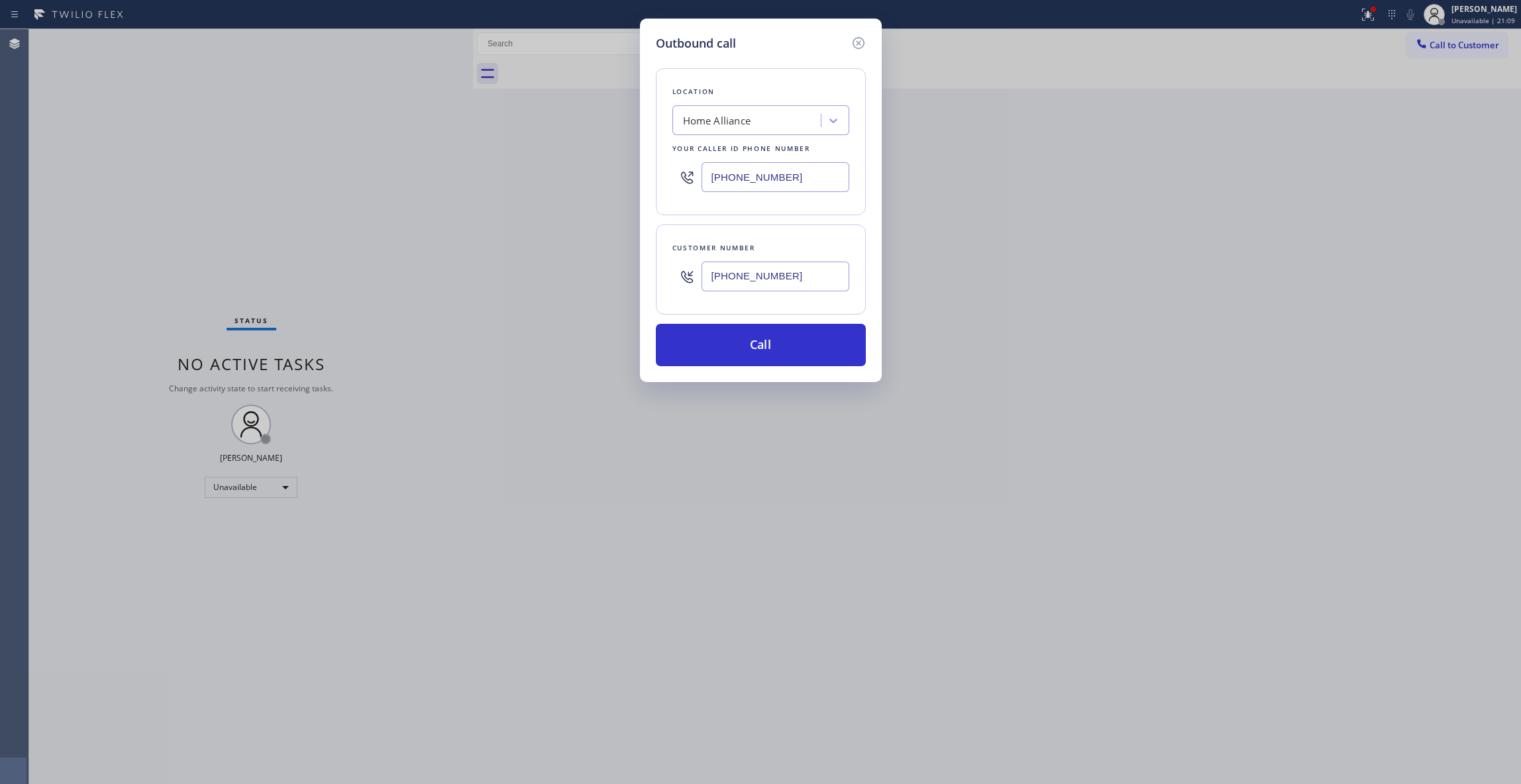
paste input "310) 868-0820"
type input "[PHONE_NUMBER]"
drag, startPoint x: 798, startPoint y: 279, endPoint x: 521, endPoint y: 297, distance: 277.6
click at [509, 292] on div "Outbound call Location Alliance HVAC [GEOGRAPHIC_DATA] Your caller id phone num…" at bounding box center [760, 392] width 1521 height 784
click at [719, 355] on button "Call" at bounding box center [761, 345] width 210 height 42
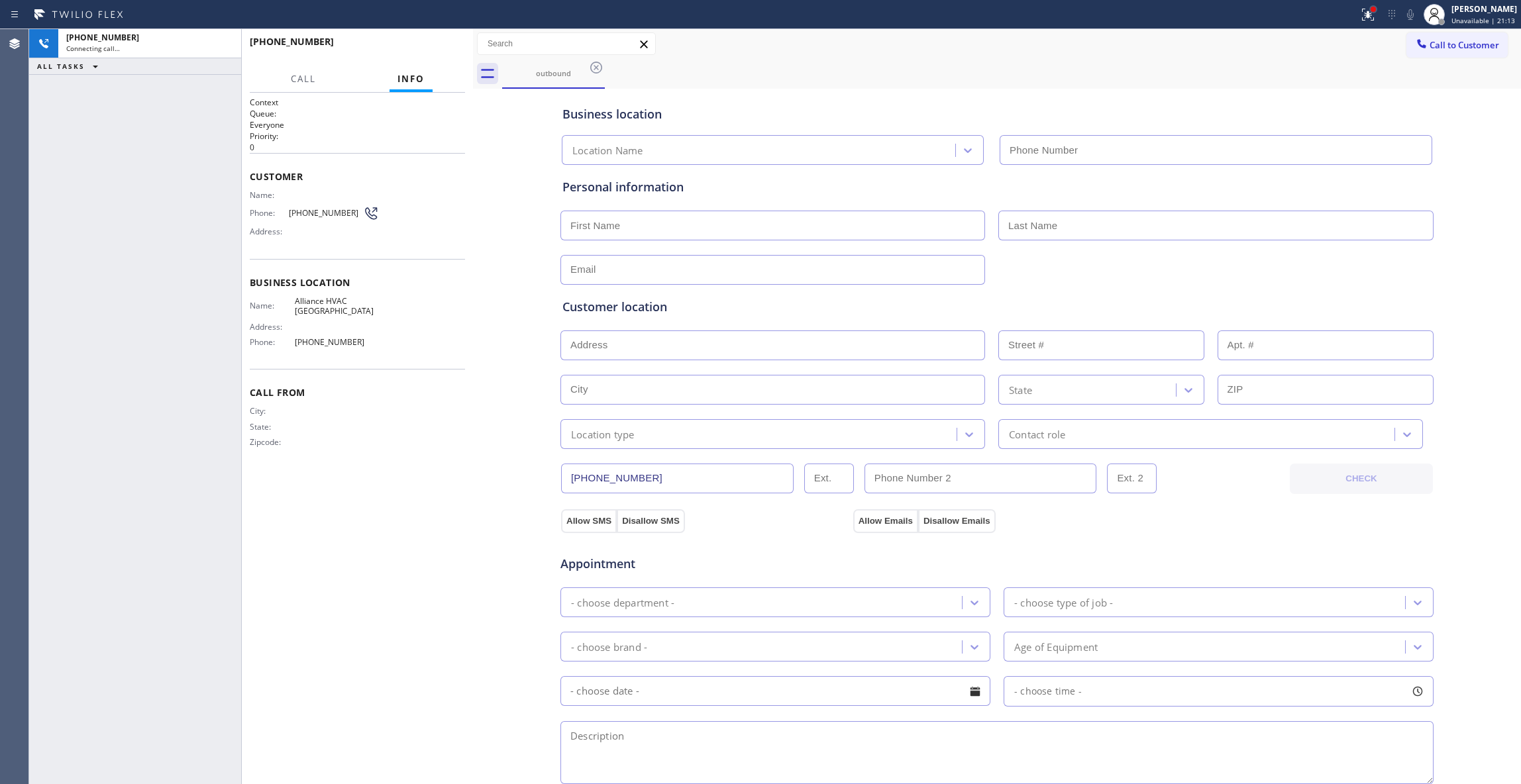
click at [1371, 8] on div at bounding box center [1373, 9] width 6 height 6
type input "[PHONE_NUMBER]"
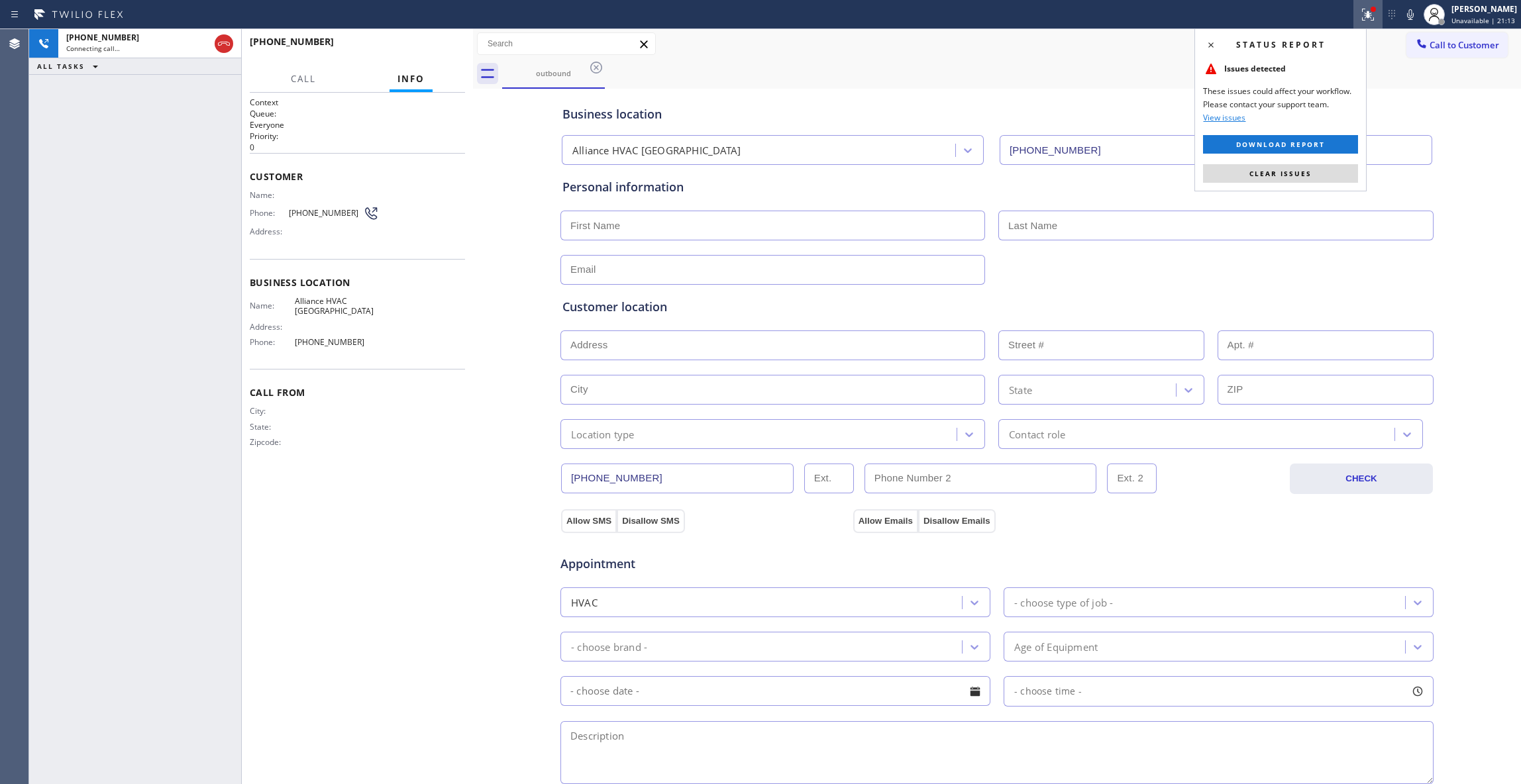
click at [1260, 188] on div "Status report Issues detected These issues could affect your workflow. Please c…" at bounding box center [1280, 110] width 172 height 163
click at [1254, 177] on span "Clear issues" at bounding box center [1281, 173] width 63 height 9
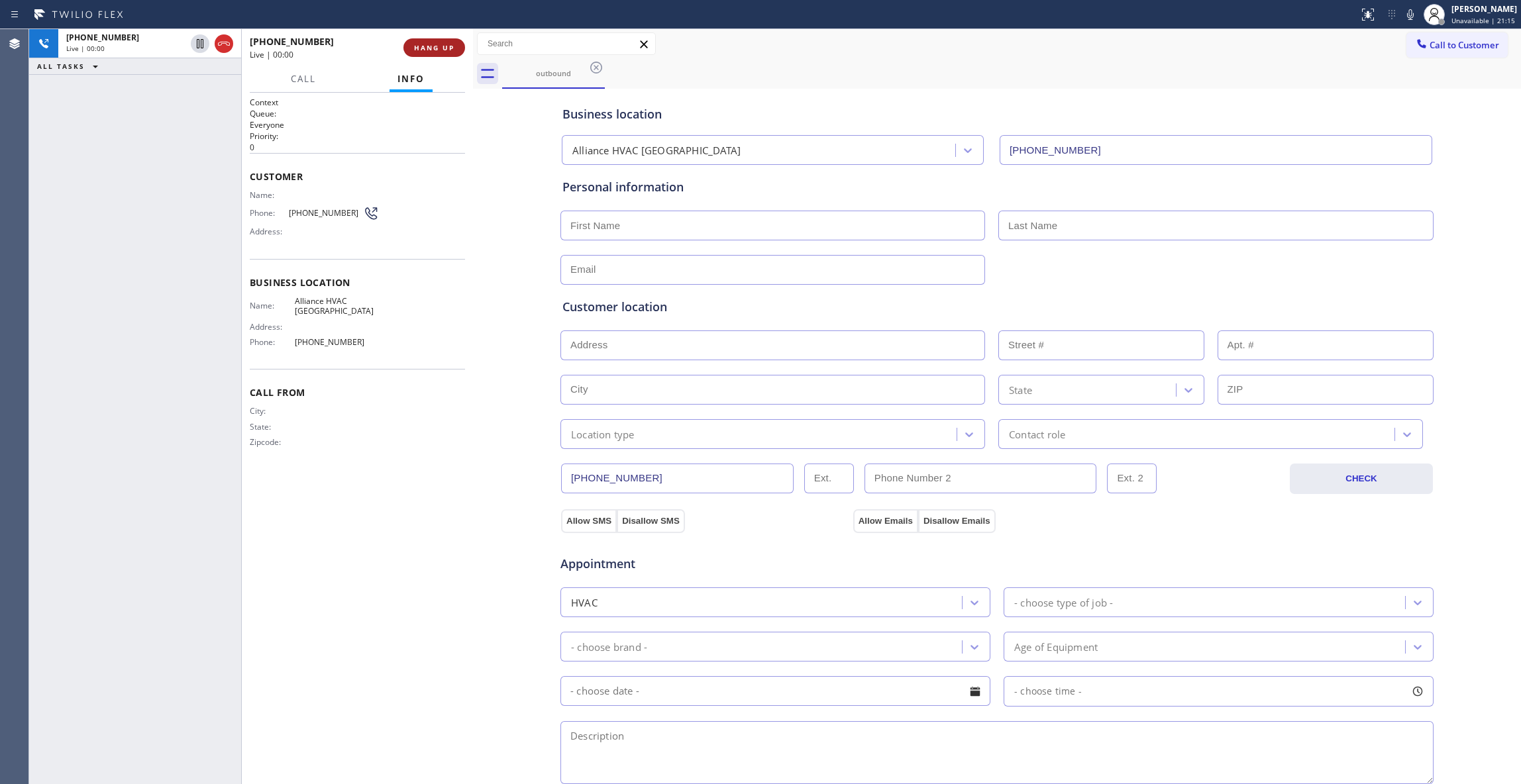
click at [446, 42] on button "HANG UP" at bounding box center [434, 48] width 62 height 18
click at [332, 212] on span "[PHONE_NUMBER]" at bounding box center [326, 213] width 74 height 10
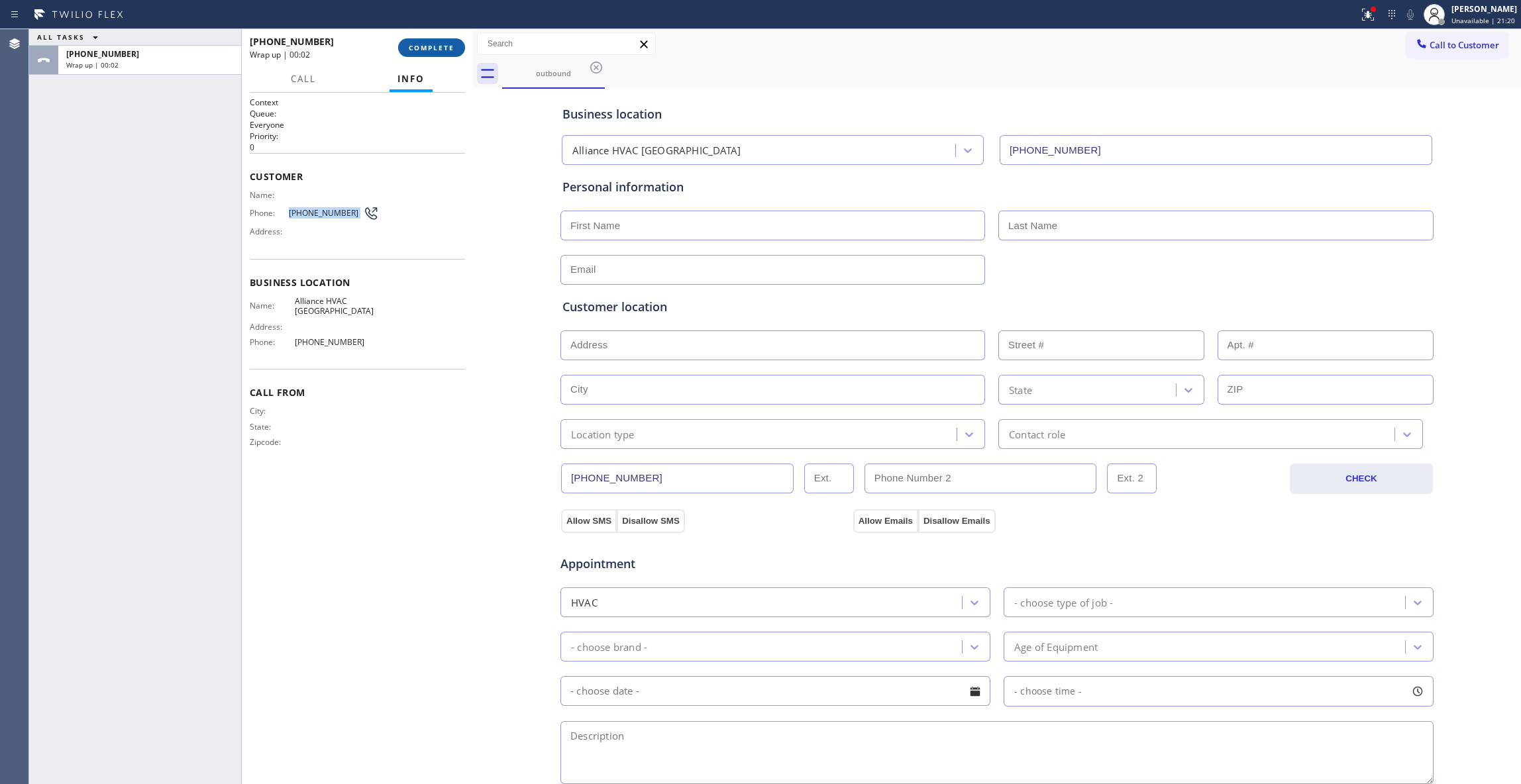
copy div "[PHONE_NUMBER]"
click at [448, 49] on span "COMPLETE" at bounding box center [432, 48] width 46 height 9
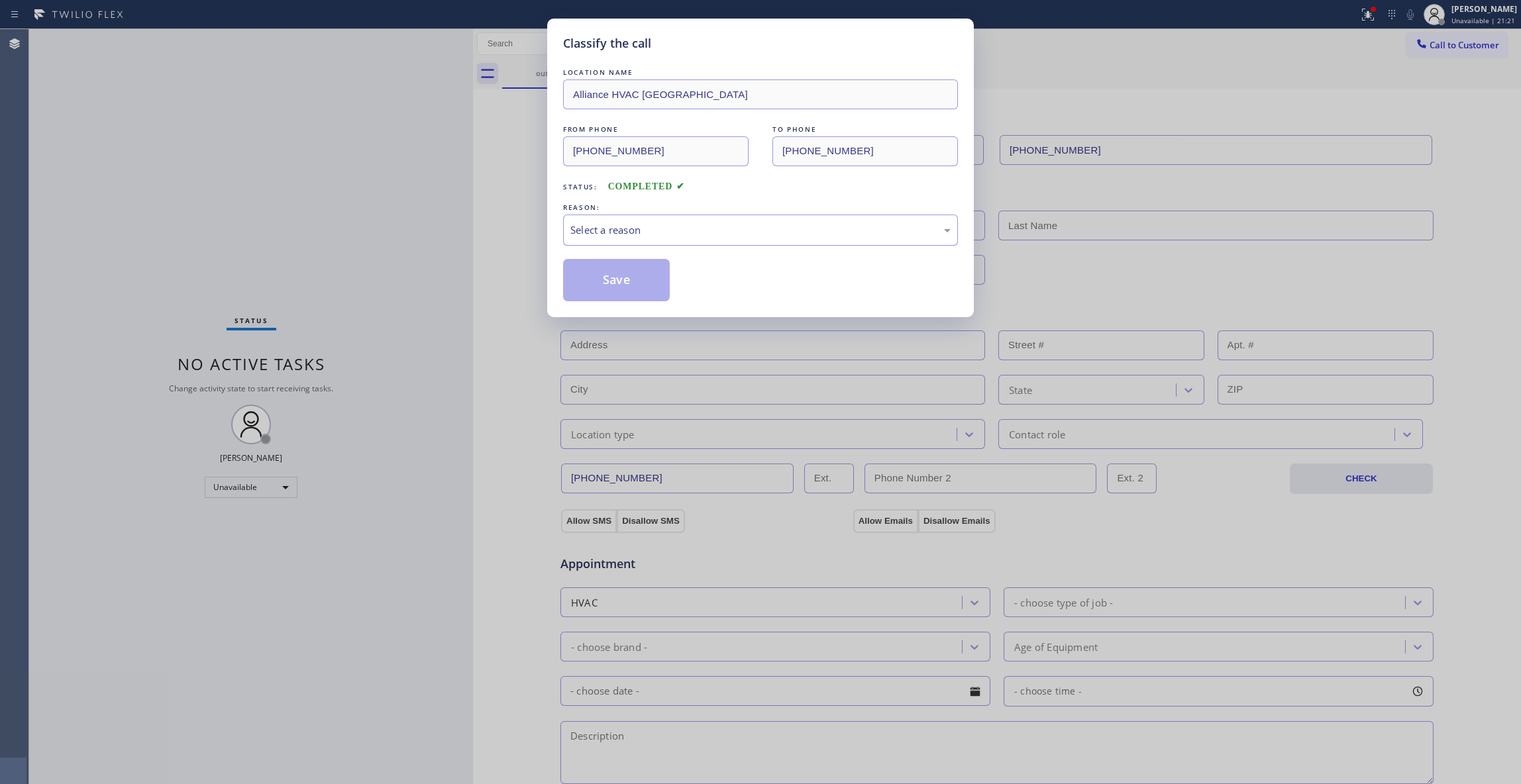
click at [637, 230] on div "Select a reason" at bounding box center [760, 230] width 380 height 16
click at [619, 283] on button "Save" at bounding box center [617, 280] width 107 height 42
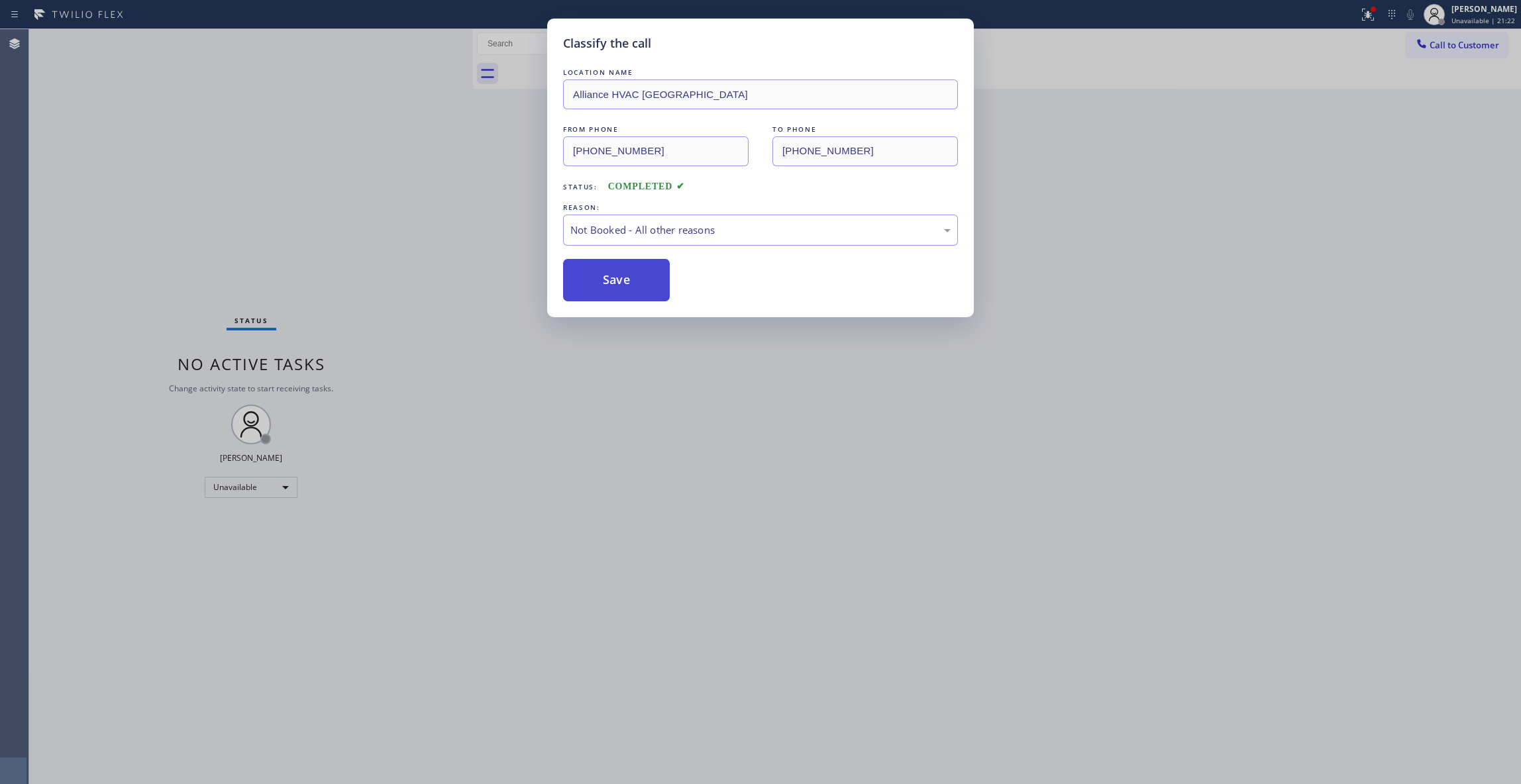
click at [619, 283] on button "Save" at bounding box center [617, 280] width 107 height 42
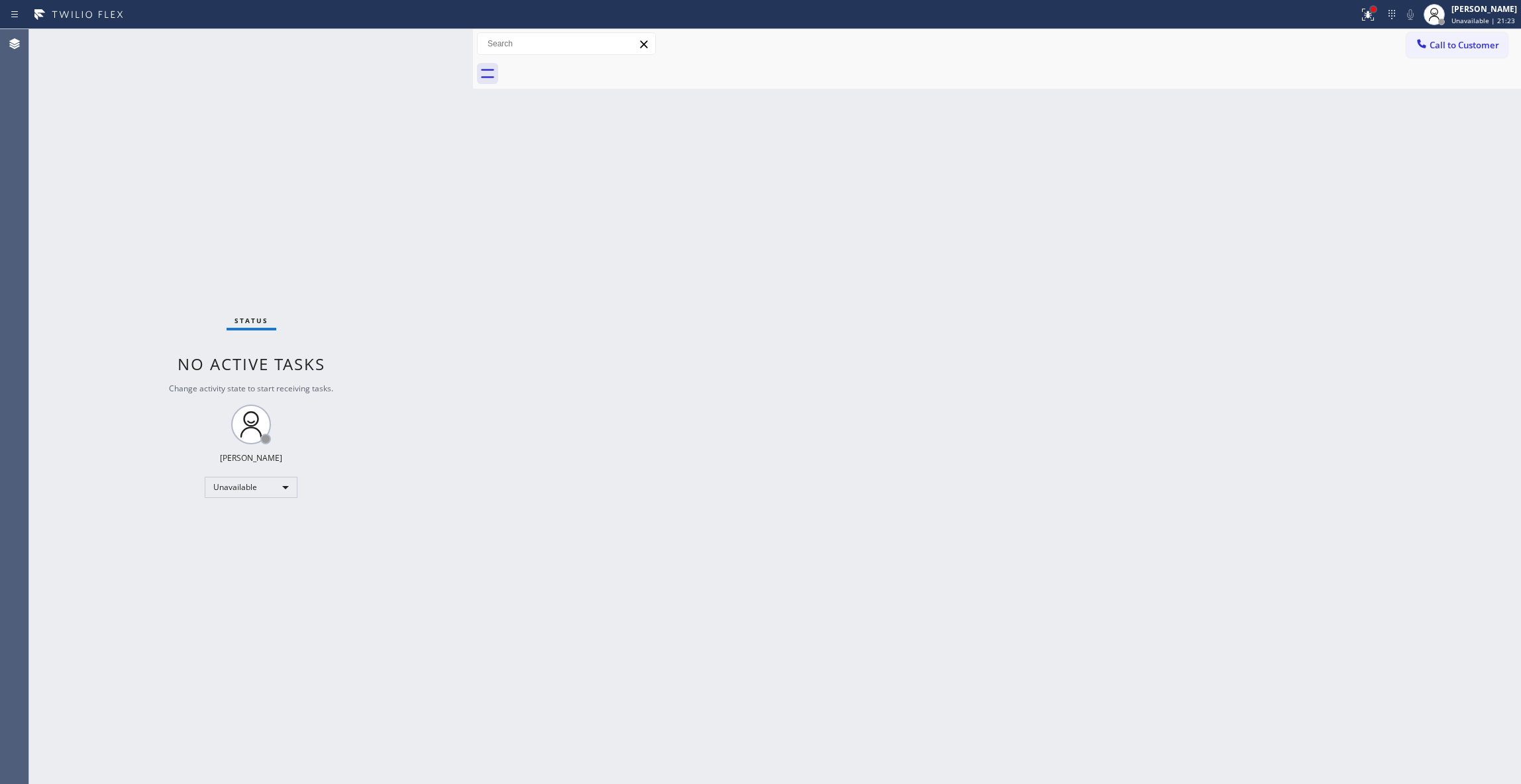
click at [1371, 8] on div at bounding box center [1373, 9] width 6 height 6
drag, startPoint x: 1314, startPoint y: 176, endPoint x: 1444, endPoint y: 91, distance: 155.3
click at [1313, 176] on button "Clear issues" at bounding box center [1280, 173] width 155 height 18
click at [1450, 45] on span "Call to Customer" at bounding box center [1464, 44] width 69 height 12
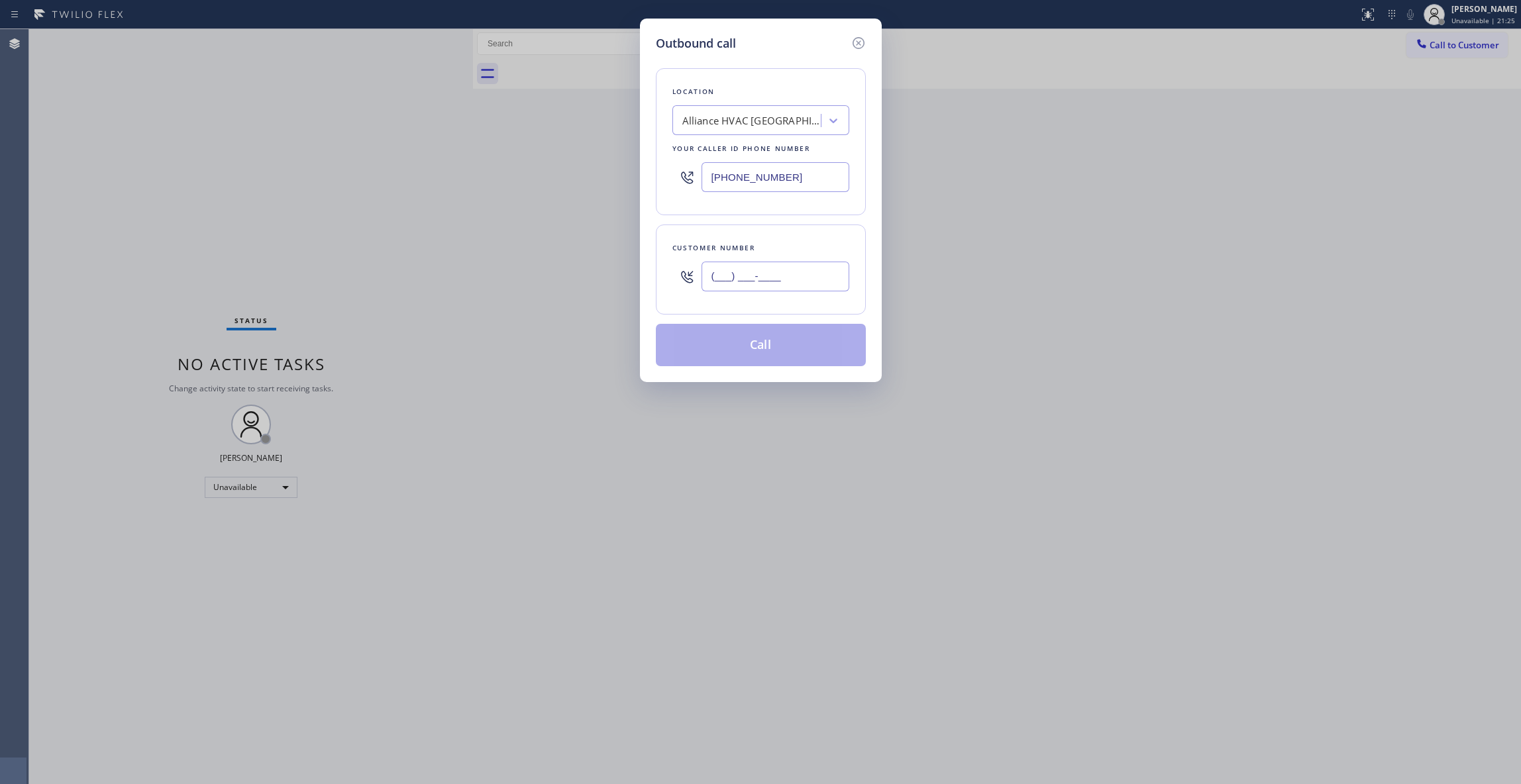
click at [782, 290] on input "(___) ___-____" at bounding box center [776, 277] width 148 height 30
paste input "310) 921-5660"
type input "[PHONE_NUMBER]"
click at [795, 343] on button "Call" at bounding box center [761, 345] width 210 height 42
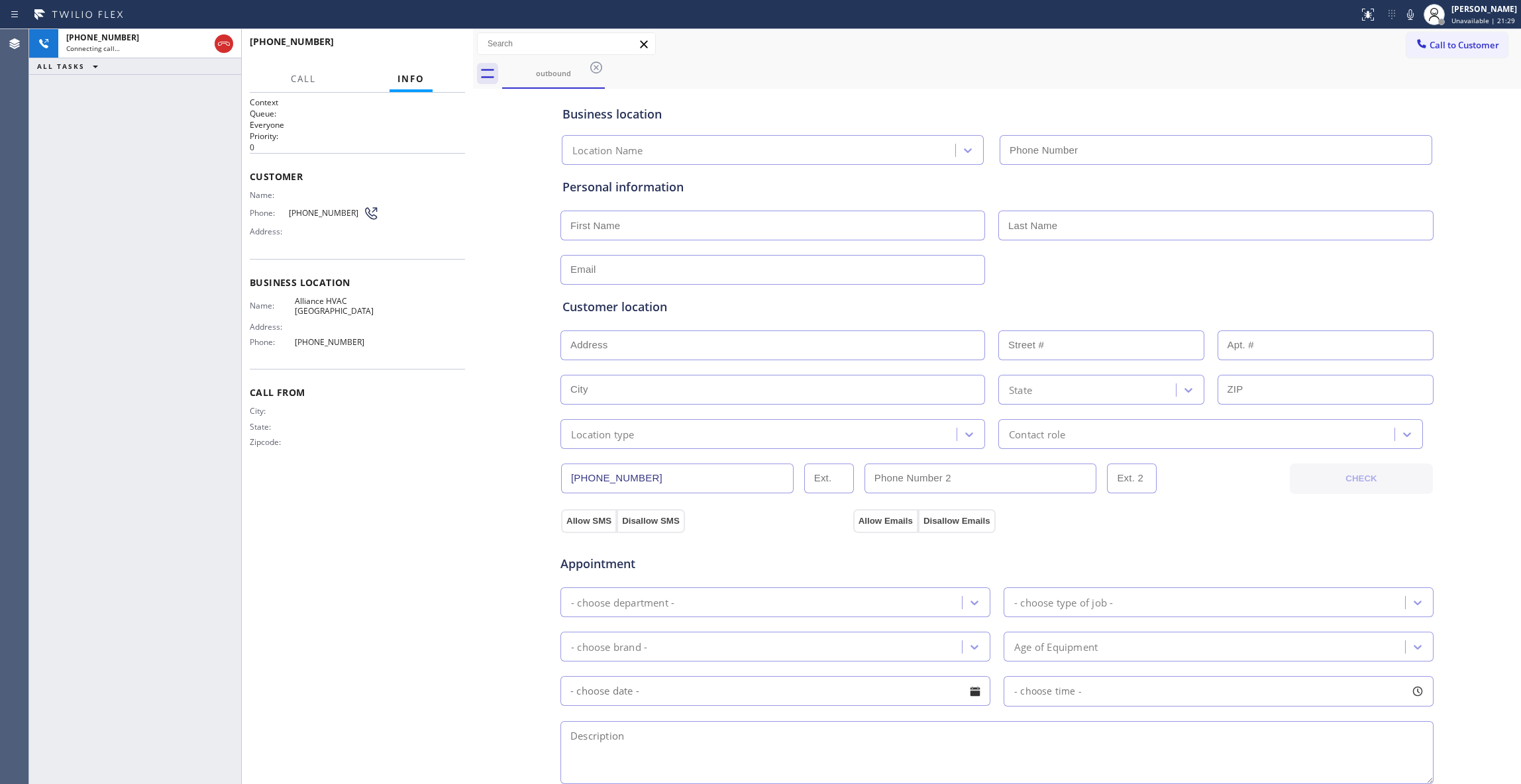
type input "[PHONE_NUMBER]"
drag, startPoint x: 223, startPoint y: 43, endPoint x: 514, endPoint y: 99, distance: 296.3
click at [223, 43] on icon at bounding box center [223, 43] width 16 height 16
drag, startPoint x: 440, startPoint y: 55, endPoint x: 556, endPoint y: 72, distance: 117.2
click at [440, 54] on button "HANG UP" at bounding box center [434, 48] width 62 height 18
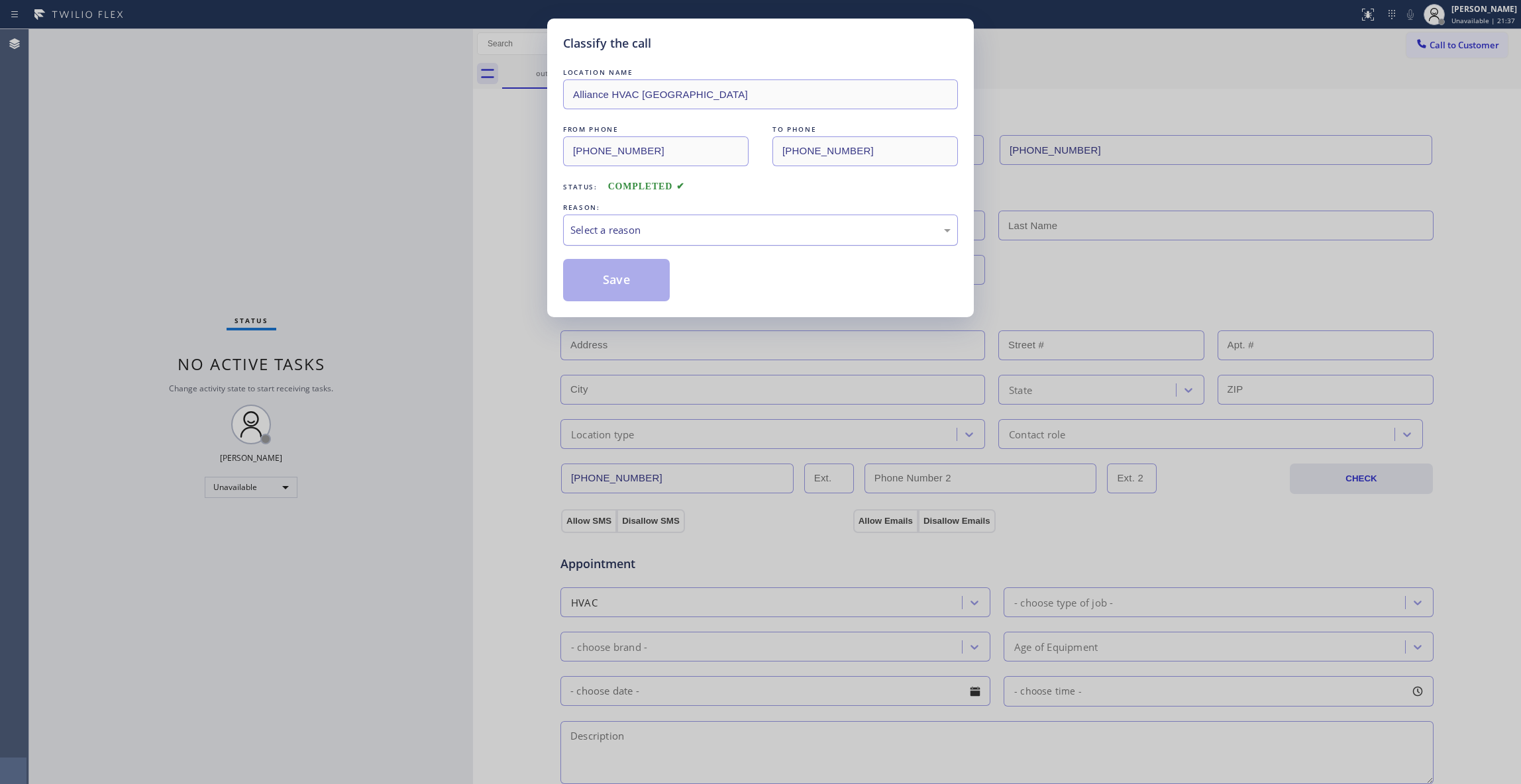
click at [600, 224] on div "Select a reason" at bounding box center [760, 230] width 380 height 16
click at [599, 279] on button "Save" at bounding box center [617, 280] width 107 height 42
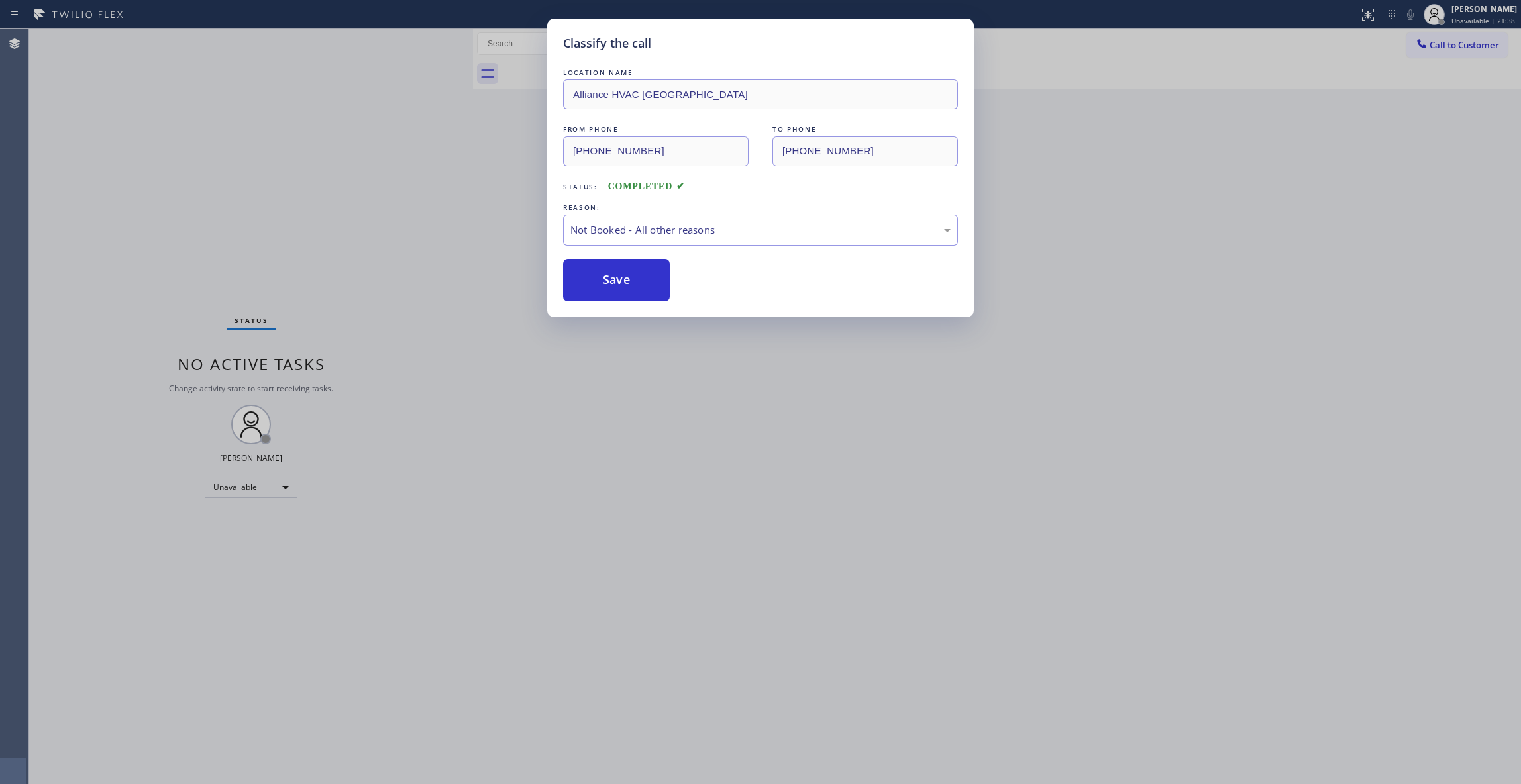
click at [599, 279] on button "Save" at bounding box center [617, 280] width 107 height 42
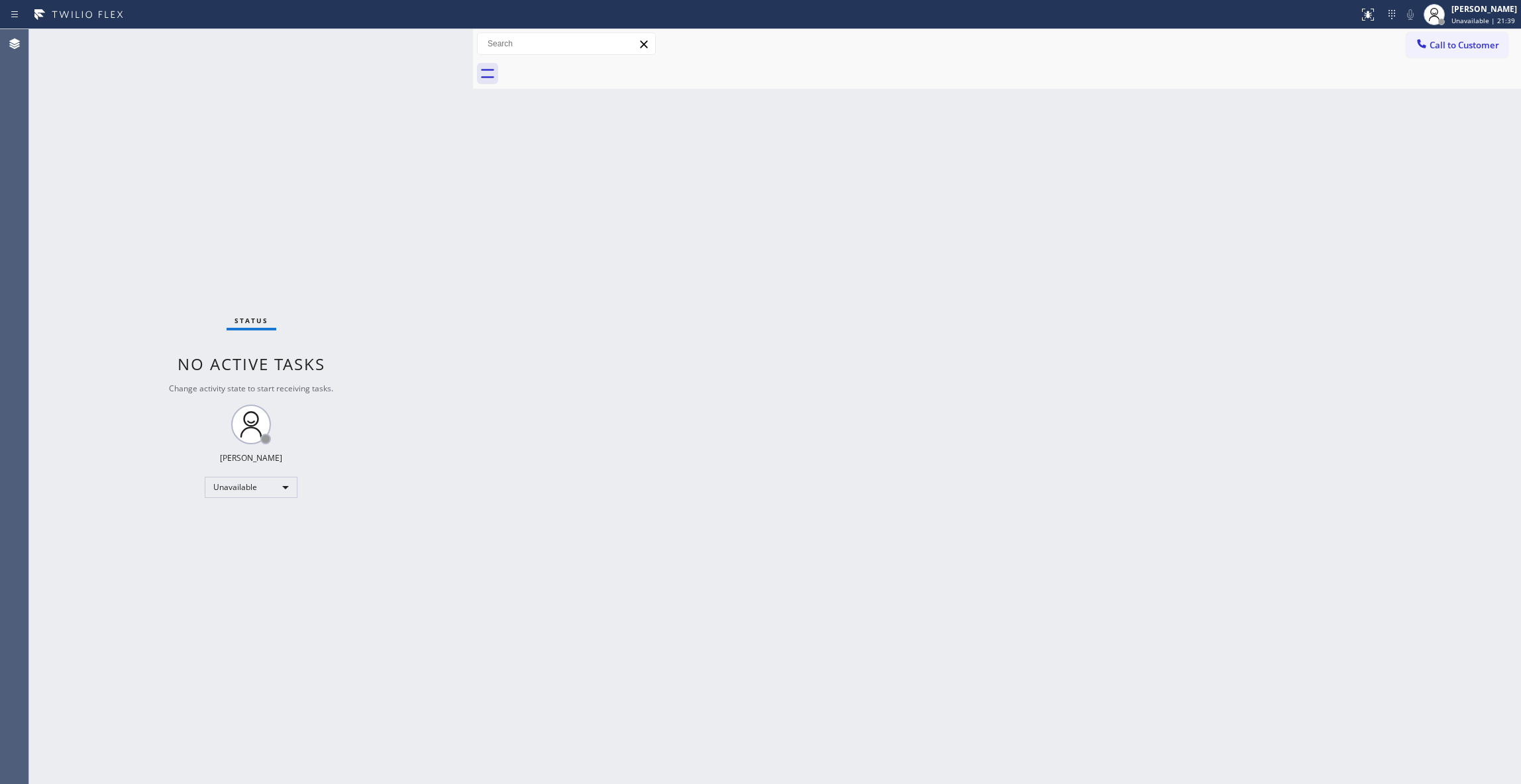
click at [1454, 46] on span "Call to Customer" at bounding box center [1464, 44] width 69 height 12
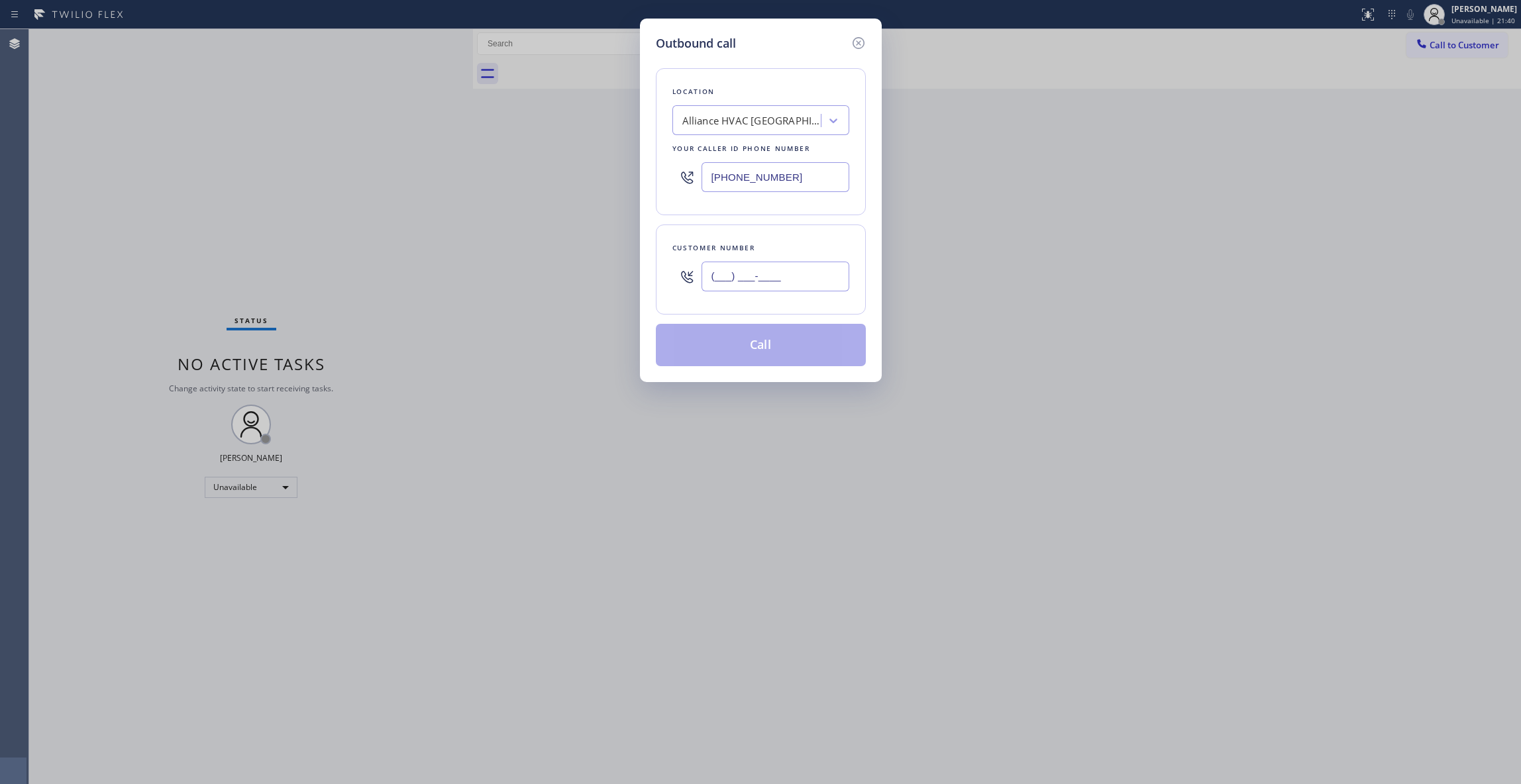
click at [799, 281] on input "(___) ___-____" at bounding box center [776, 277] width 148 height 30
paste input "310) 921-5660"
type input "[PHONE_NUMBER]"
click at [795, 352] on button "Call" at bounding box center [761, 345] width 210 height 42
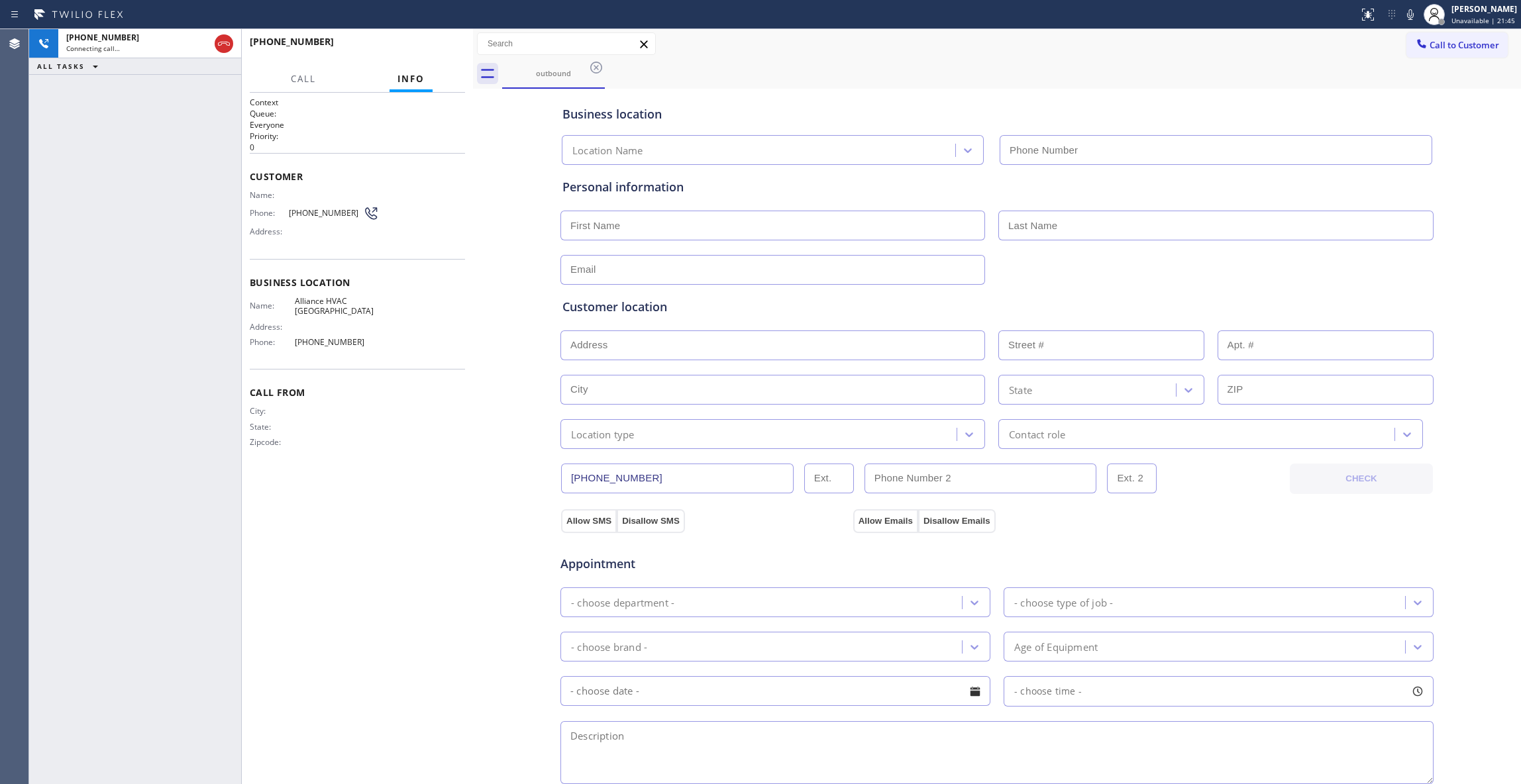
type input "[PHONE_NUMBER]"
click at [437, 53] on button "HANG UP" at bounding box center [434, 48] width 62 height 18
click at [436, 51] on span "HANG UP" at bounding box center [434, 48] width 41 height 9
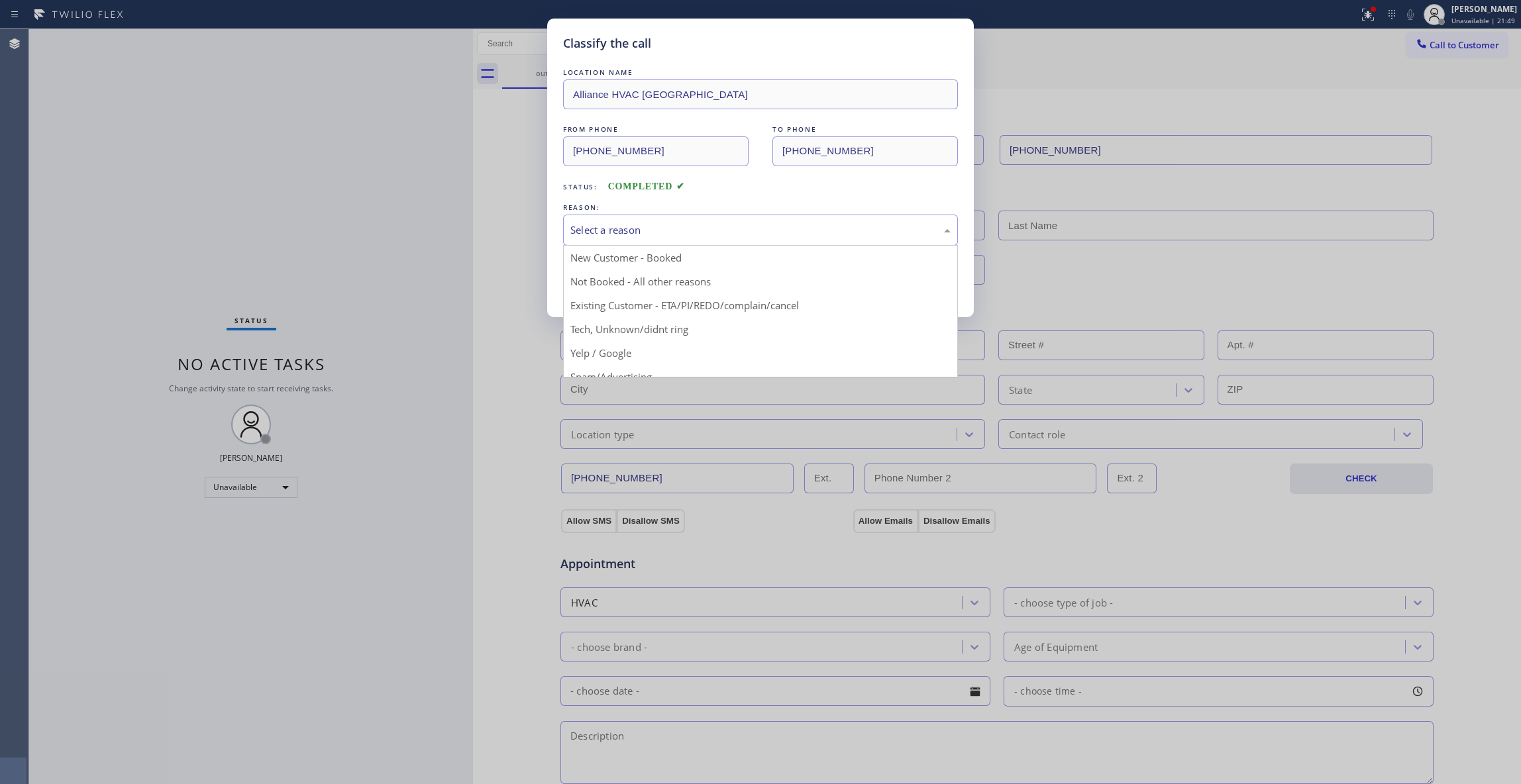
click at [596, 220] on div "Select a reason" at bounding box center [761, 231] width 395 height 31
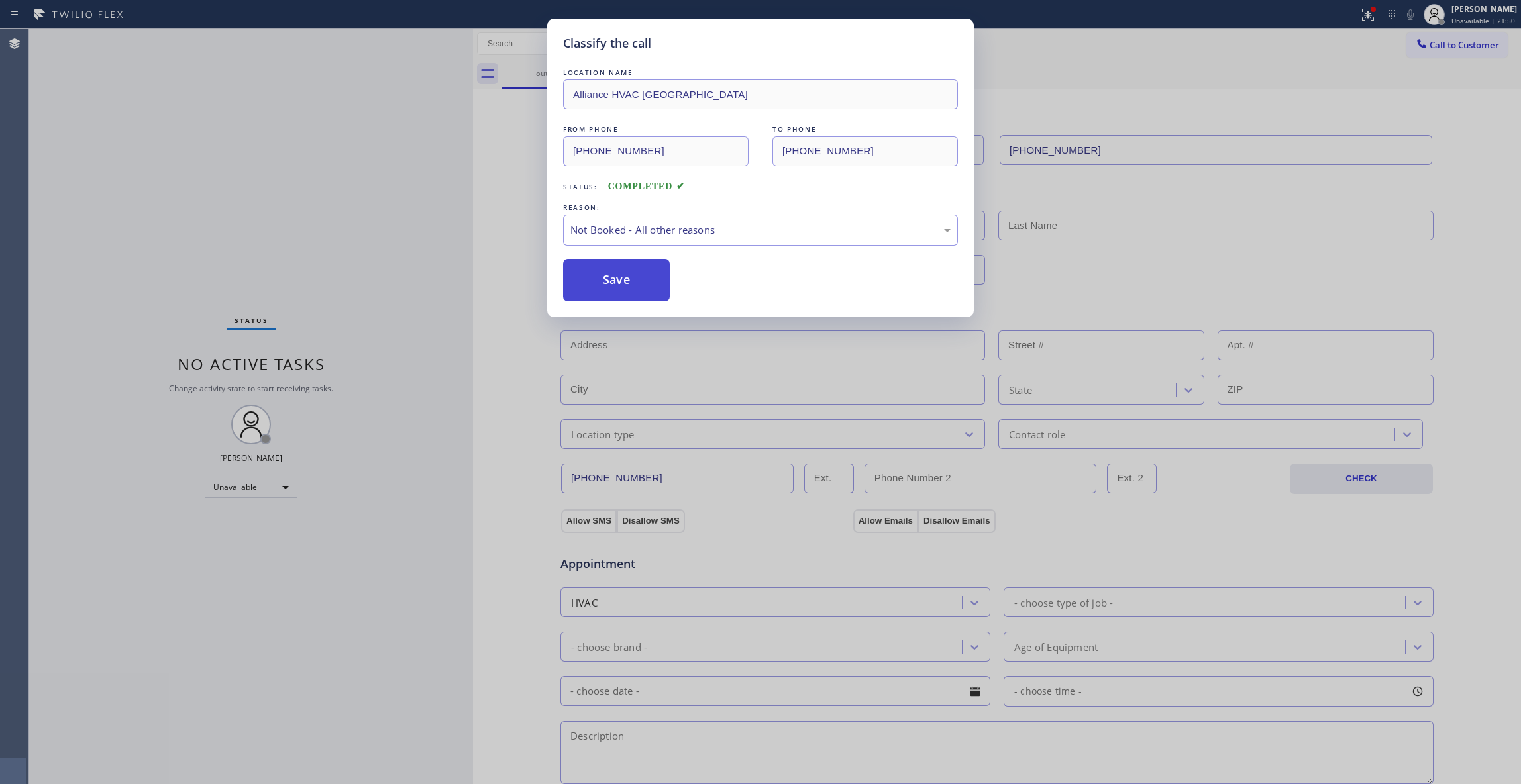
click at [615, 277] on button "Save" at bounding box center [617, 280] width 107 height 42
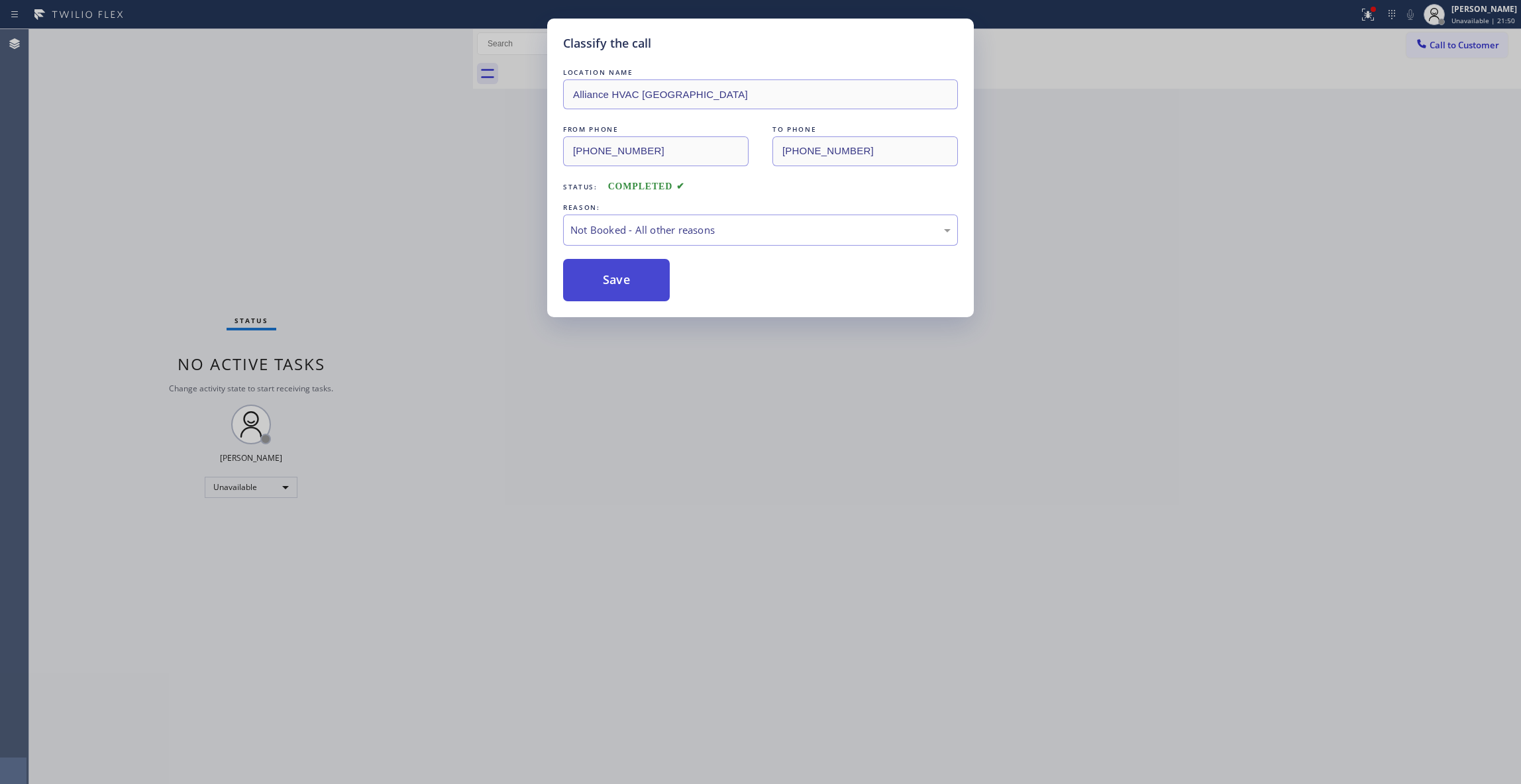
click at [615, 277] on button "Save" at bounding box center [617, 280] width 107 height 42
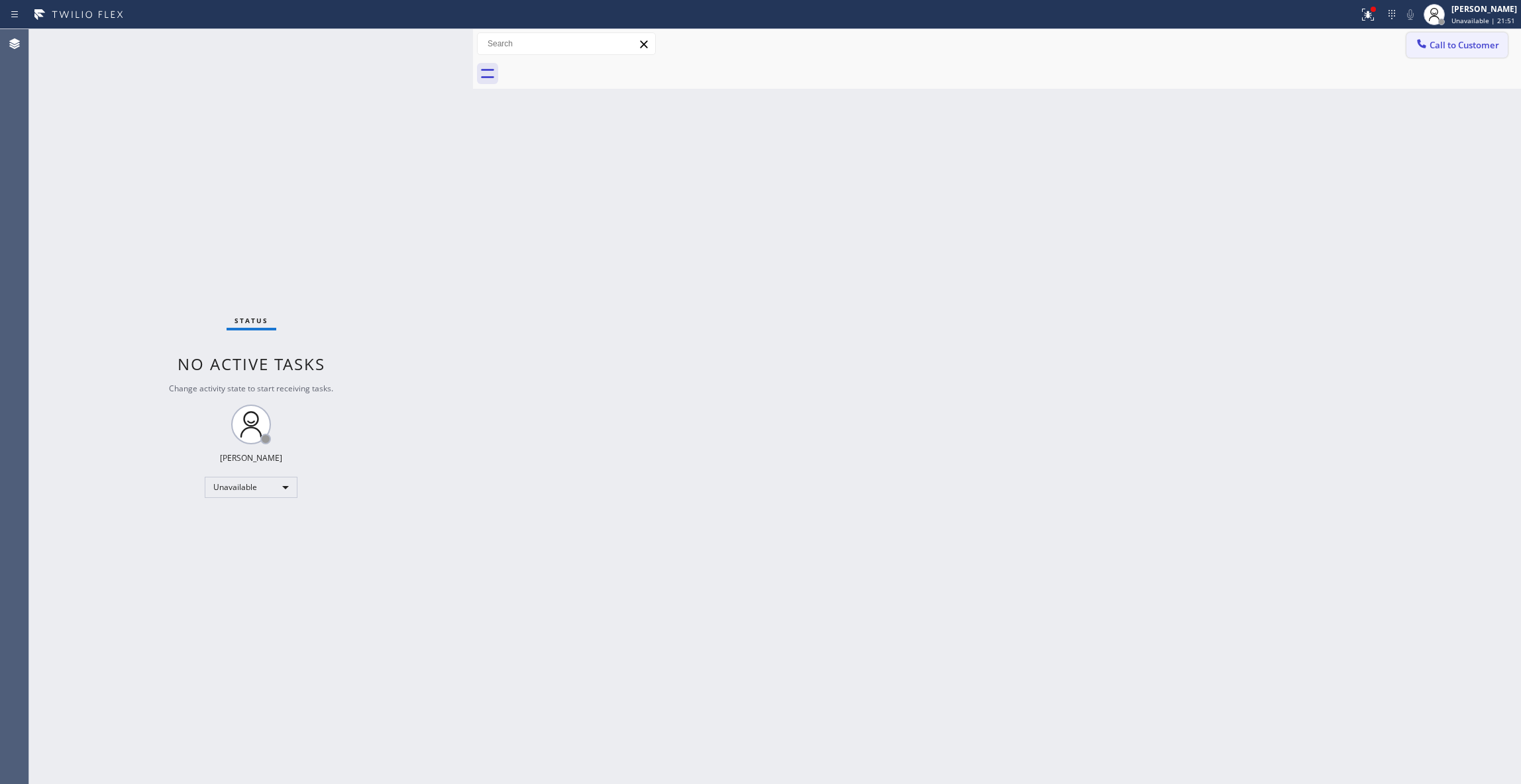
click at [1443, 45] on span "Call to Customer" at bounding box center [1464, 44] width 69 height 12
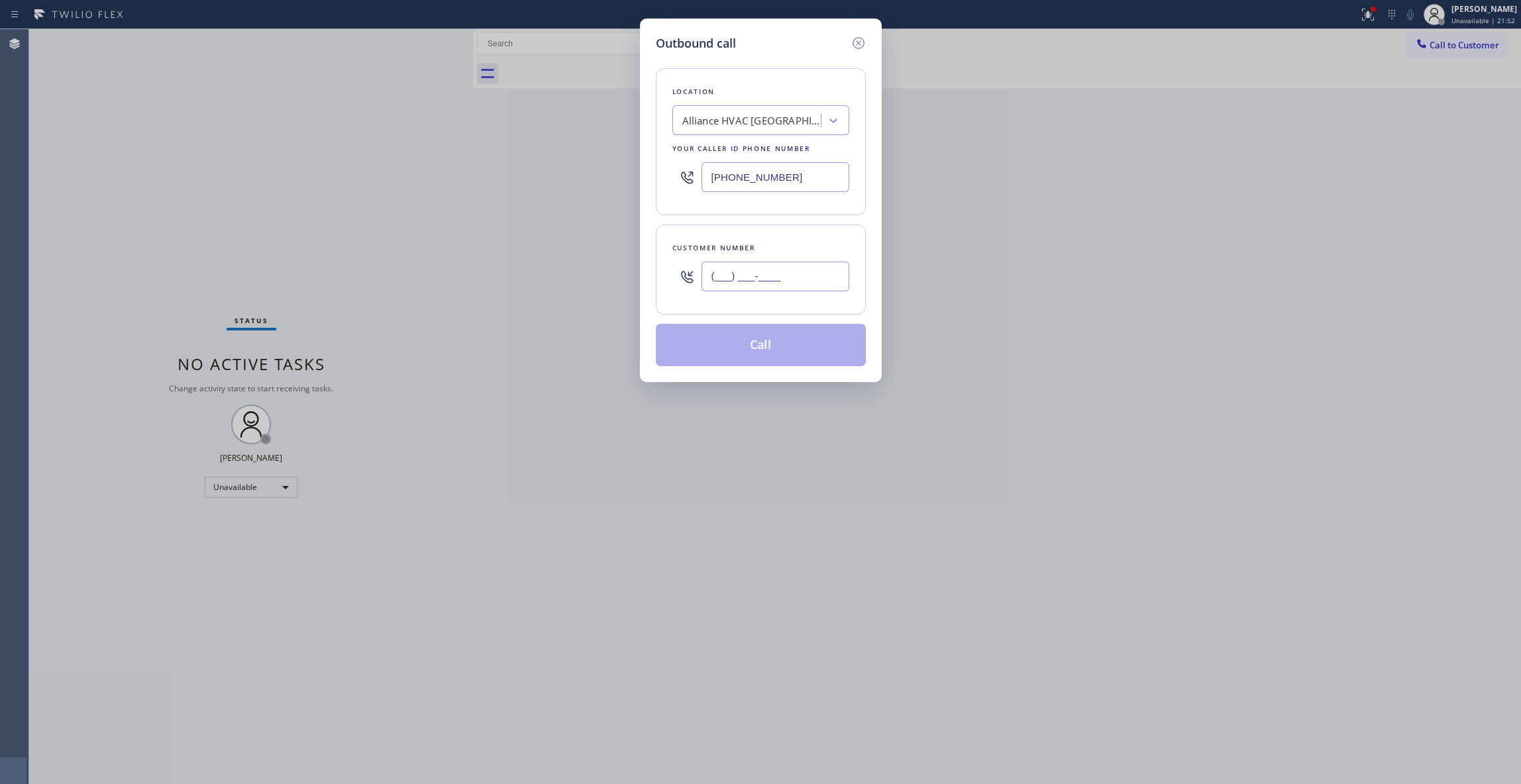
click at [796, 277] on input "(___) ___-____" at bounding box center [776, 277] width 148 height 30
paste input "310) 921-5660"
type input "[PHONE_NUMBER]"
click at [737, 353] on button "Call" at bounding box center [761, 345] width 210 height 42
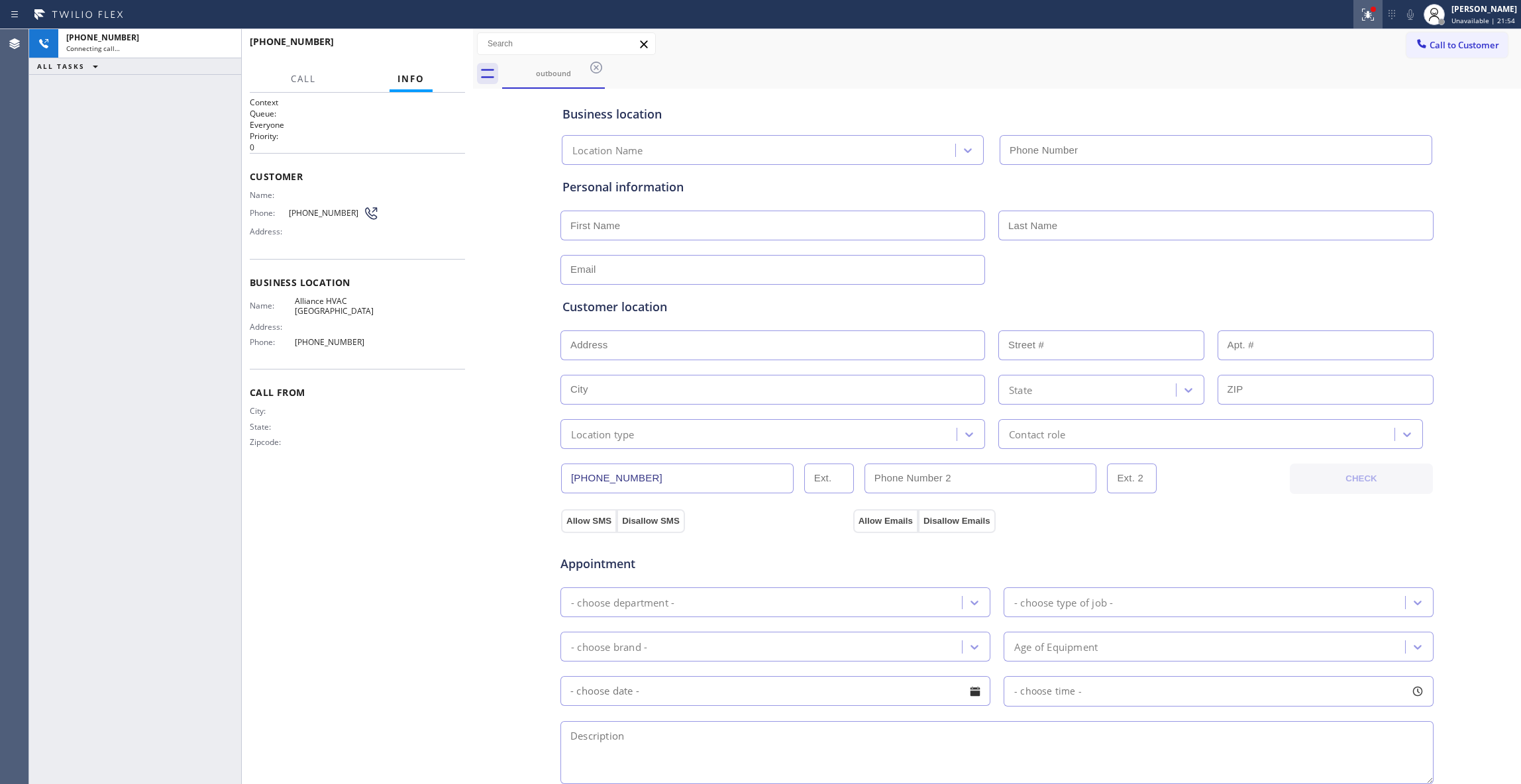
click at [1362, 18] on icon at bounding box center [1368, 14] width 12 height 12
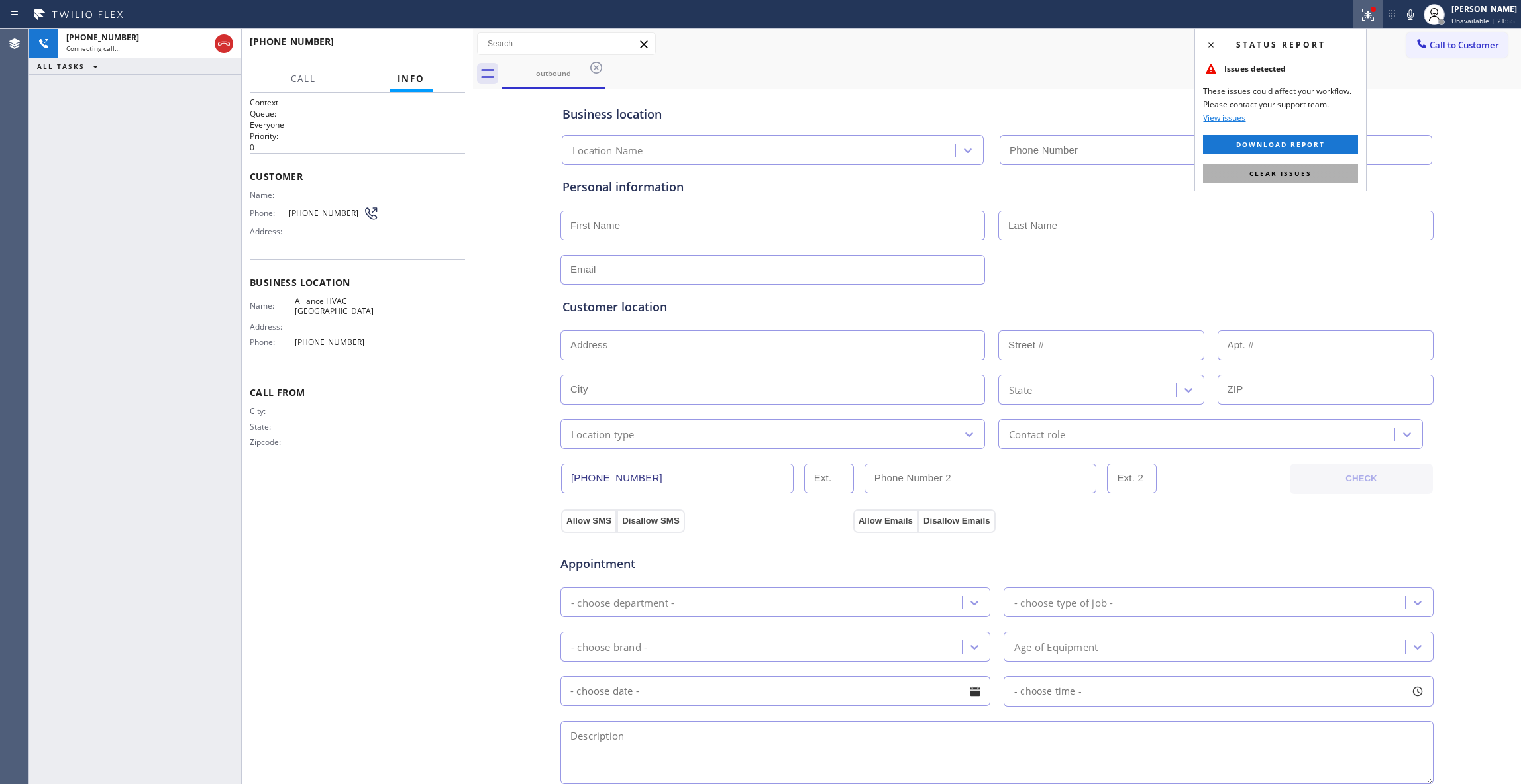
click at [1309, 171] on span "Clear issues" at bounding box center [1281, 173] width 63 height 9
type input "[PHONE_NUMBER]"
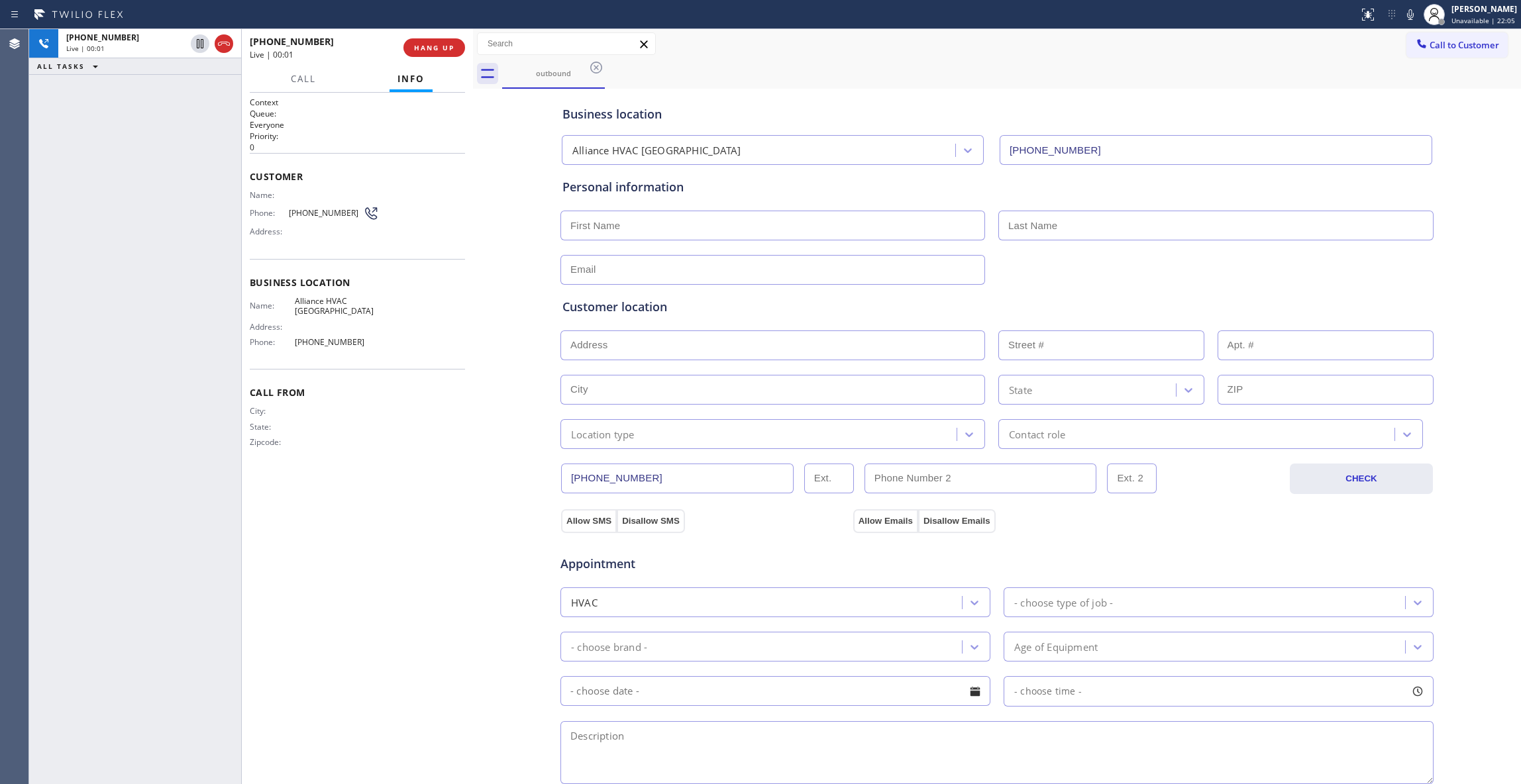
click at [417, 35] on div "[PHONE_NUMBER] Live | 00:01 HANG UP" at bounding box center [357, 47] width 215 height 34
click at [417, 42] on button "HANG UP" at bounding box center [434, 48] width 62 height 18
click at [422, 42] on button "COMPLETE" at bounding box center [432, 48] width 67 height 18
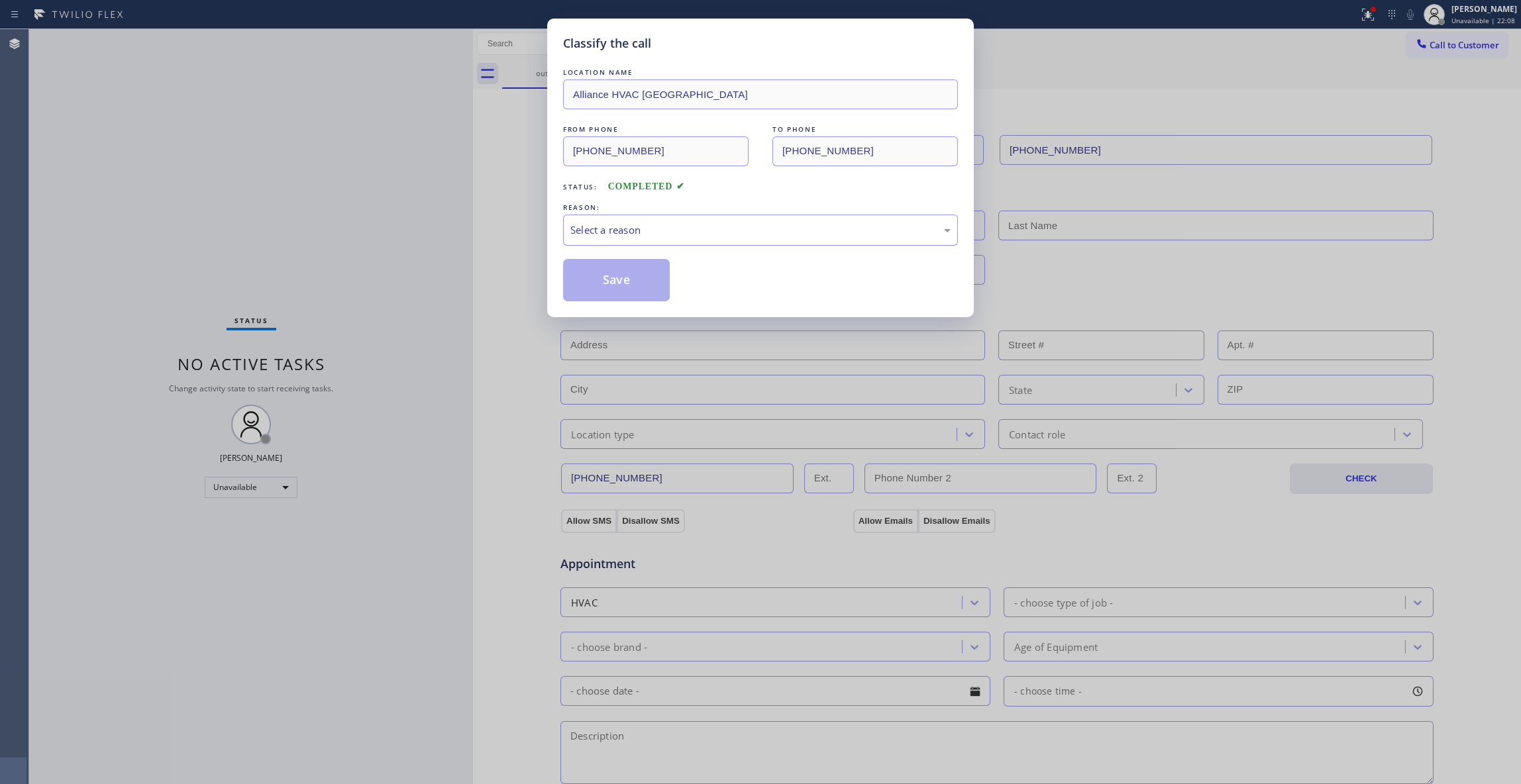
click at [629, 233] on div "Select a reason" at bounding box center [760, 230] width 380 height 16
click at [615, 282] on button "Save" at bounding box center [617, 280] width 107 height 42
click at [612, 281] on button "Save" at bounding box center [617, 280] width 107 height 42
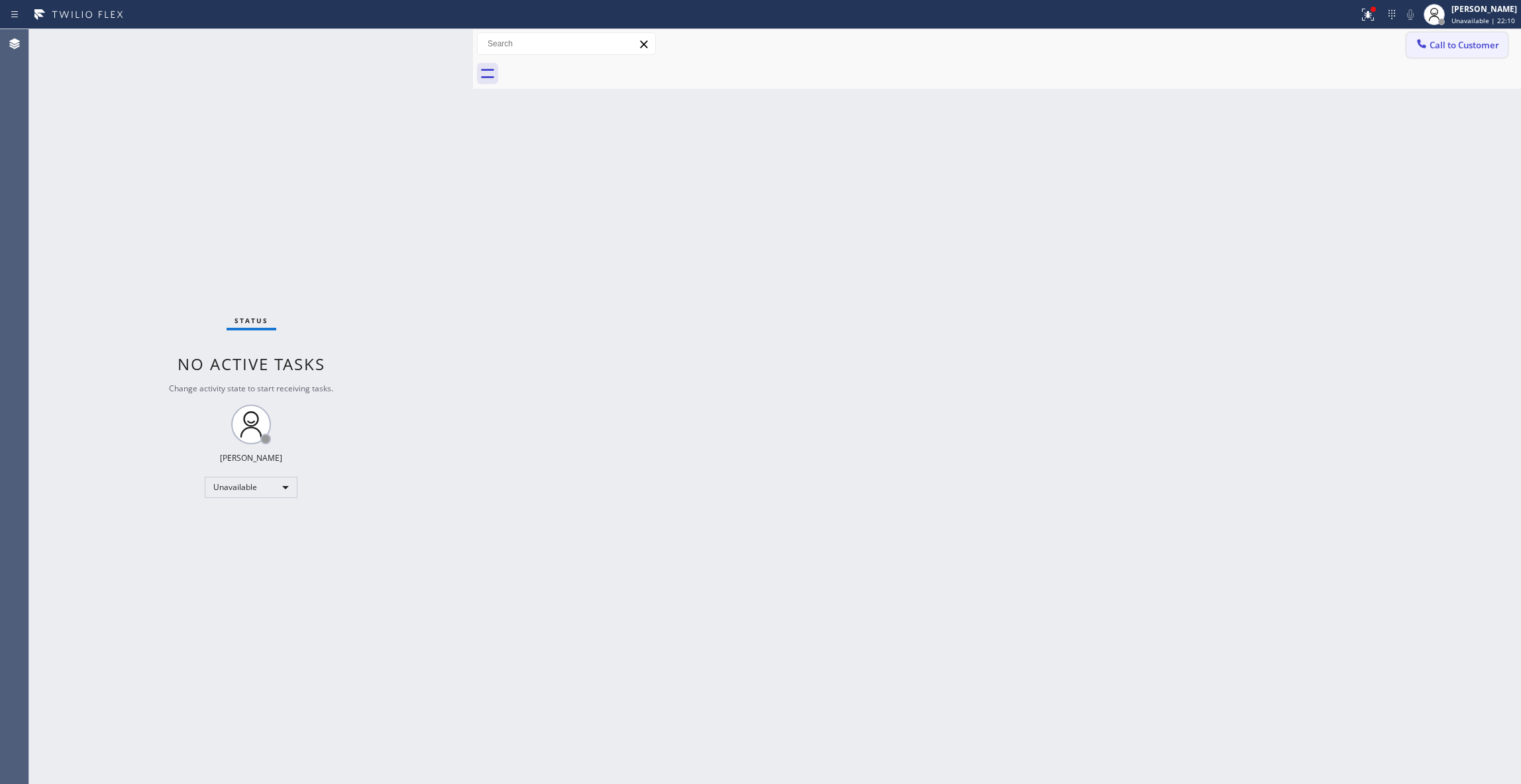
click at [1455, 45] on span "Call to Customer" at bounding box center [1464, 44] width 69 height 12
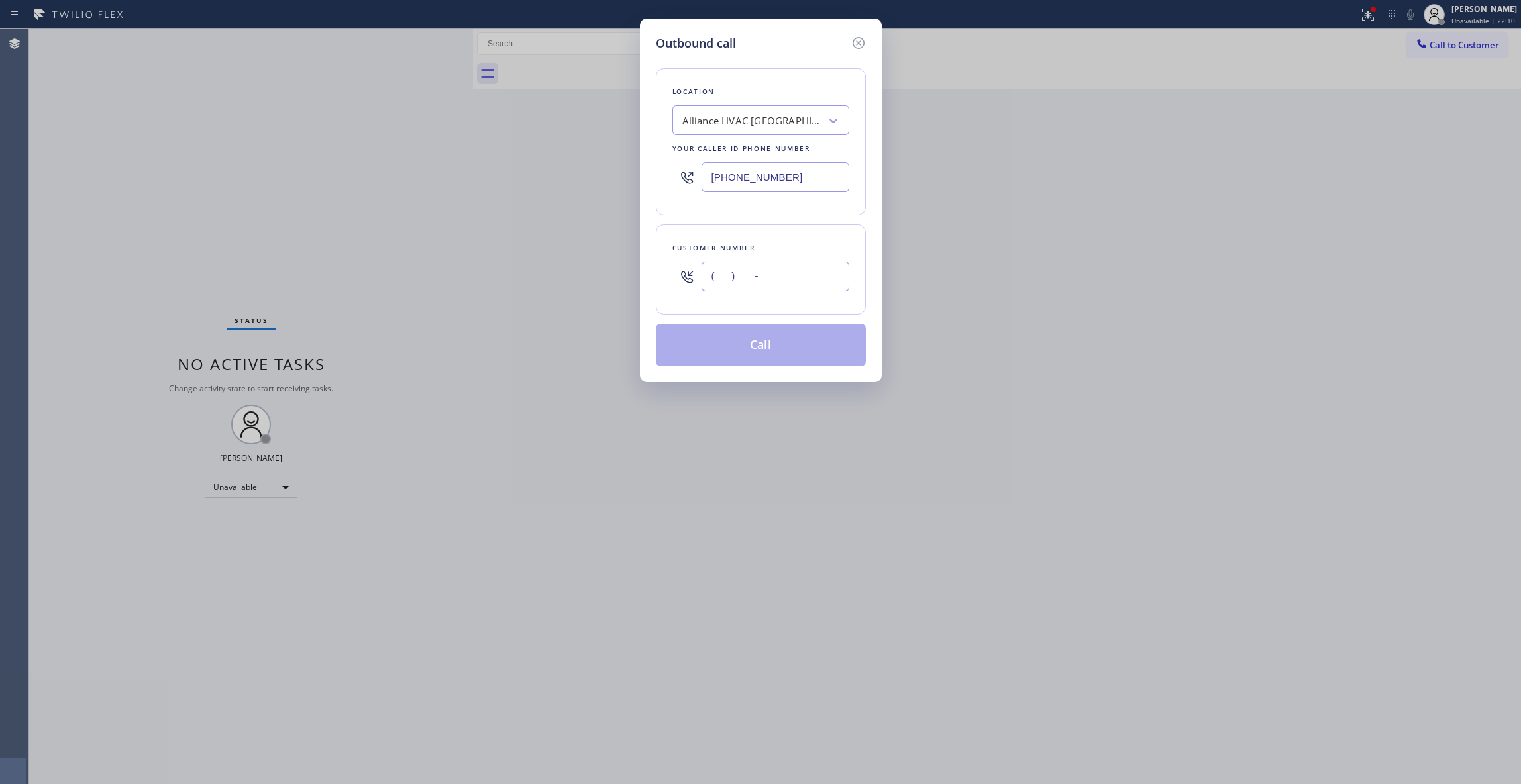
click at [748, 274] on input "(___) ___-____" at bounding box center [776, 277] width 148 height 30
paste input "310) 921-5660"
type input "[PHONE_NUMBER]"
click at [756, 350] on button "Call" at bounding box center [761, 345] width 210 height 42
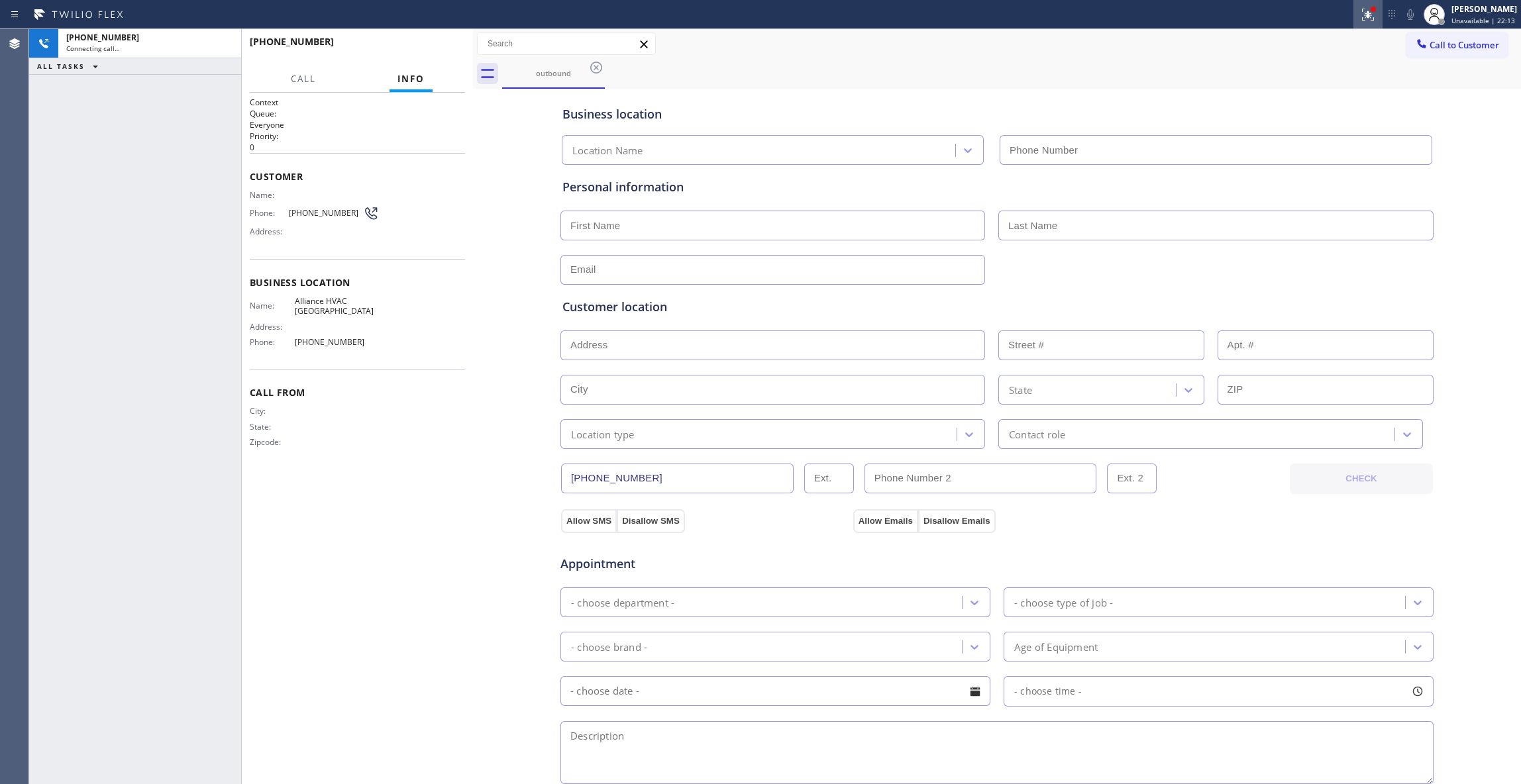
click at [1361, 14] on icon at bounding box center [1368, 14] width 16 height 16
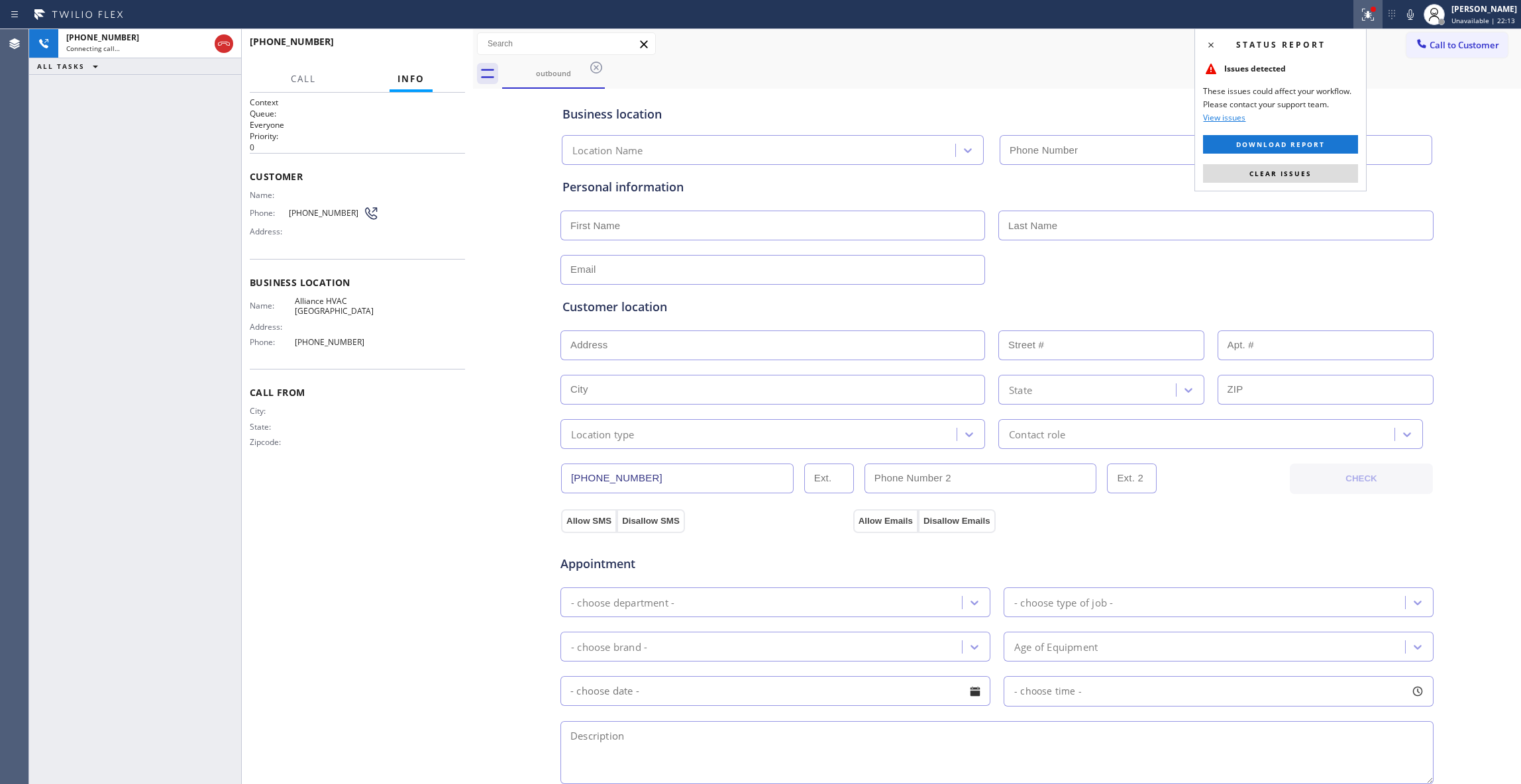
click at [1297, 172] on span "Clear issues" at bounding box center [1281, 173] width 63 height 9
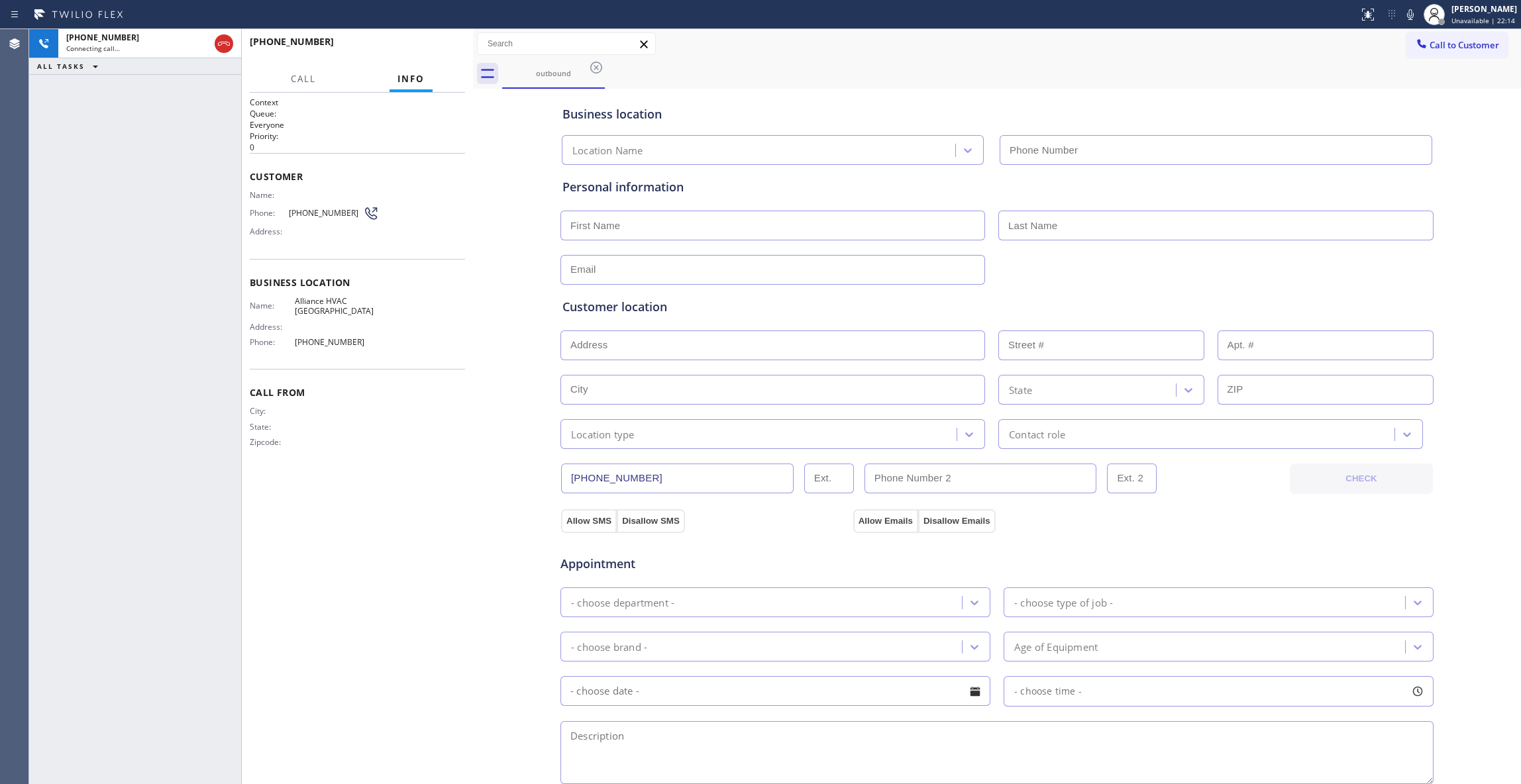
type input "[PHONE_NUMBER]"
click at [433, 45] on span "HANG UP" at bounding box center [434, 48] width 41 height 9
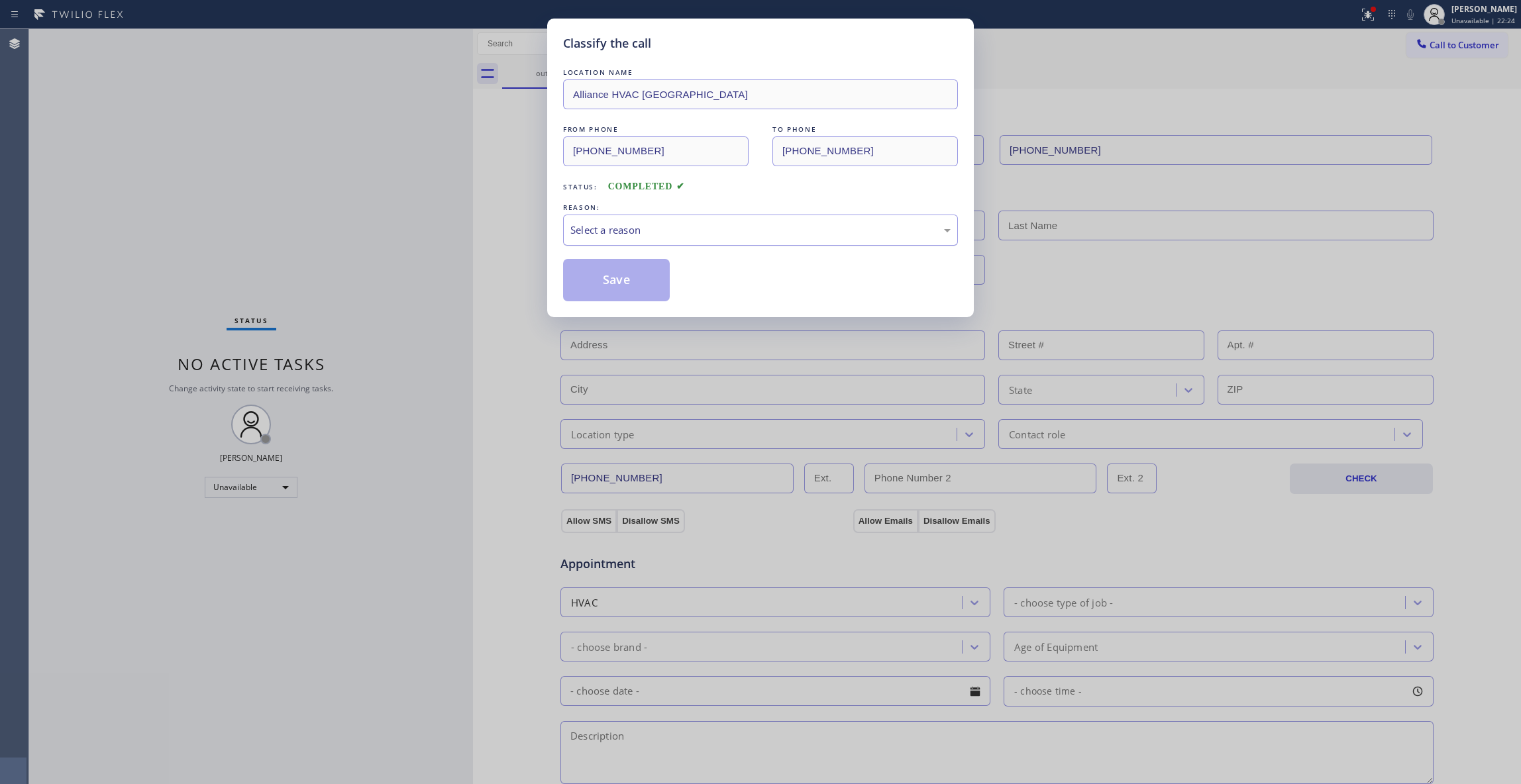
click at [584, 234] on div "Select a reason" at bounding box center [760, 230] width 380 height 16
click at [617, 277] on button "Save" at bounding box center [617, 280] width 107 height 42
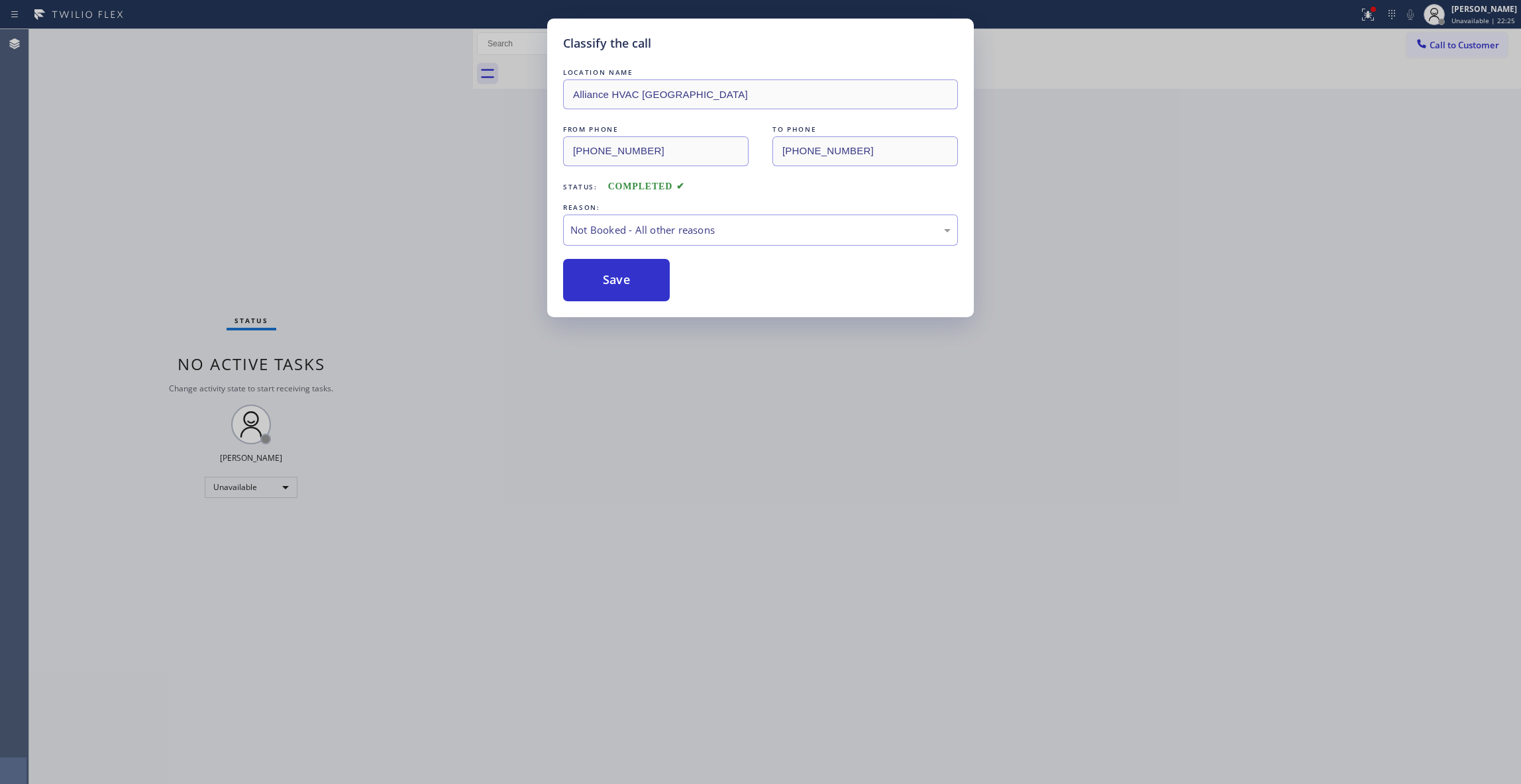
click at [617, 277] on button "Save" at bounding box center [617, 280] width 107 height 42
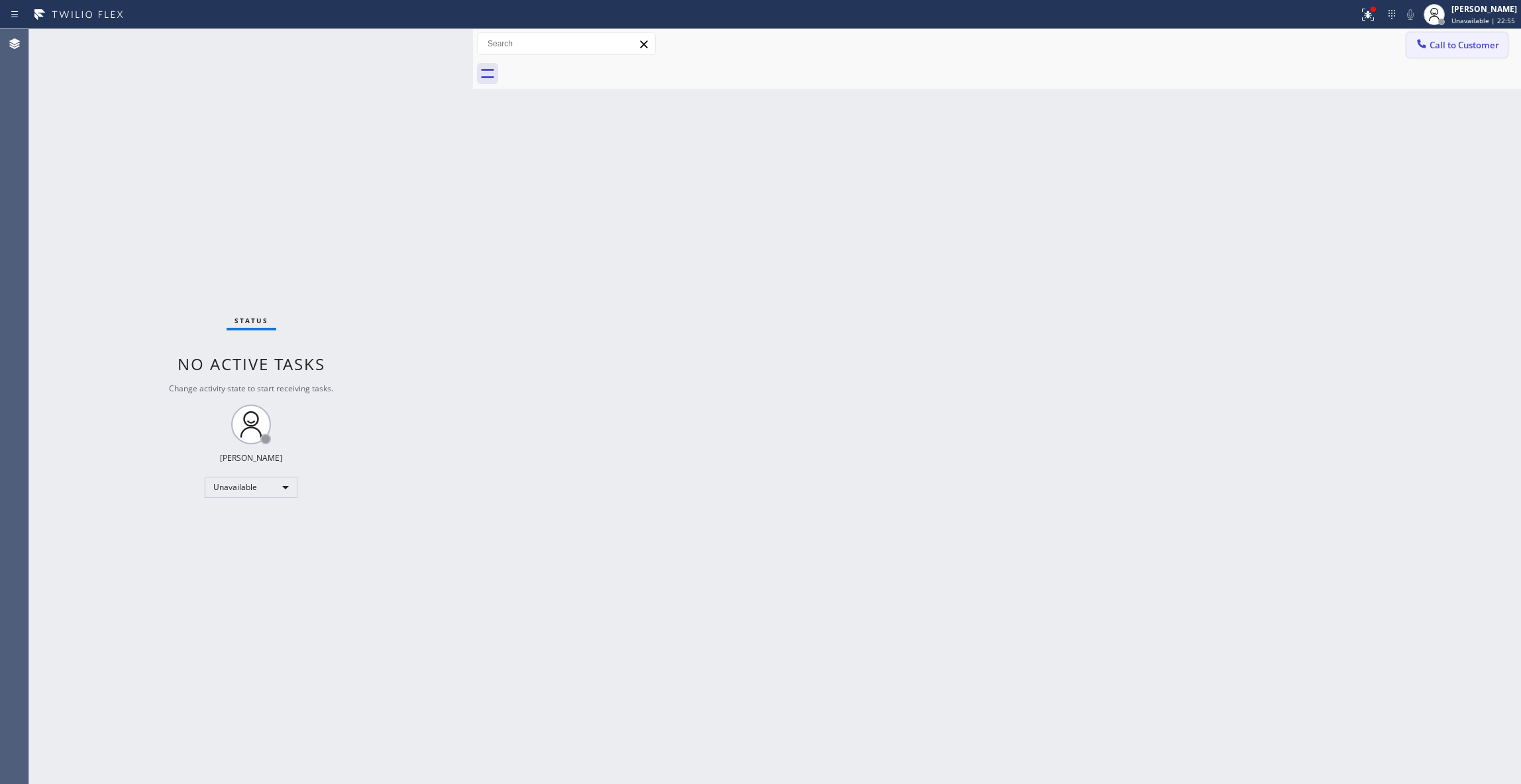
click at [1474, 48] on span "Call to Customer" at bounding box center [1464, 44] width 69 height 12
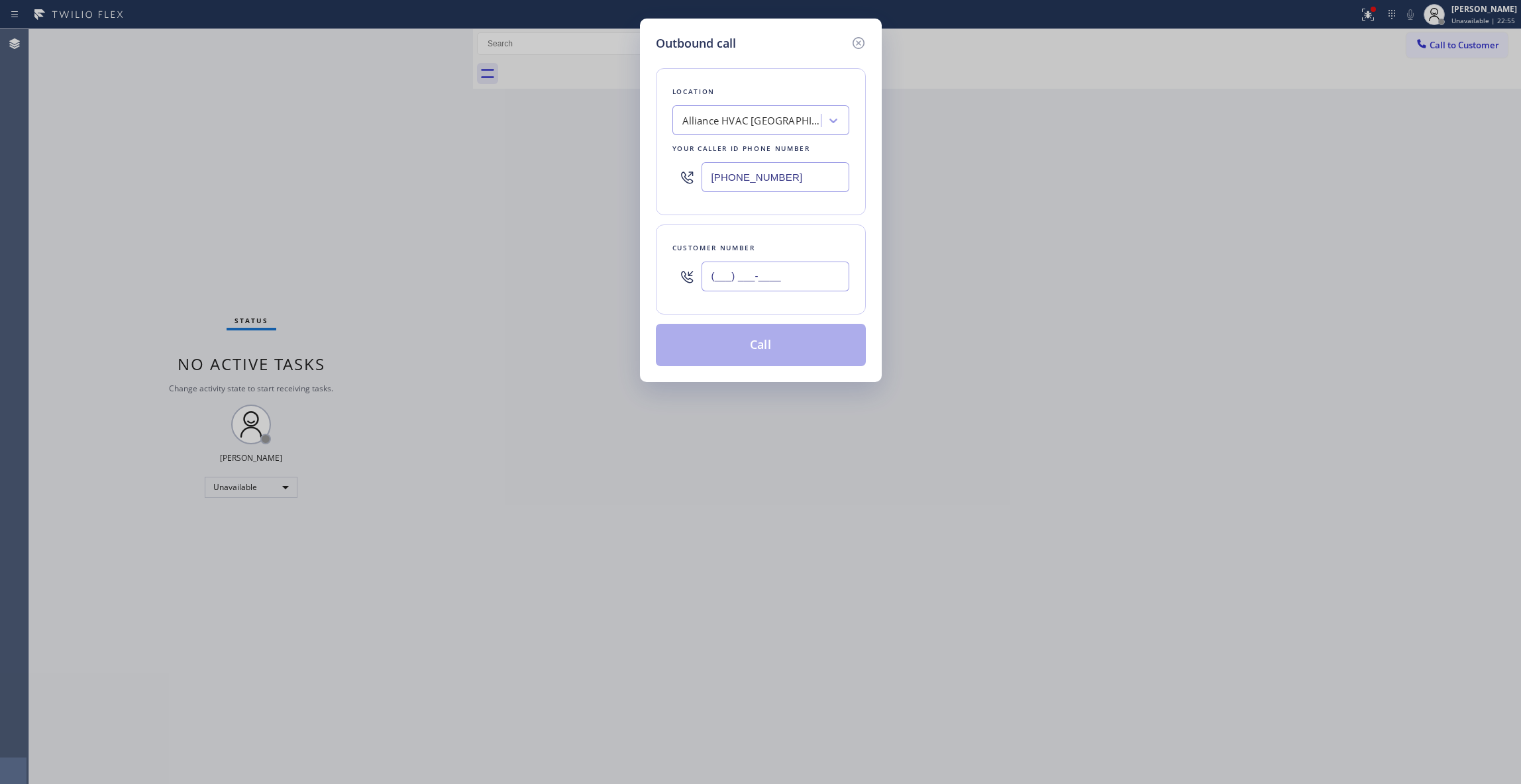
click at [803, 270] on input "(___) ___-____" at bounding box center [776, 277] width 148 height 30
paste input "956) 739-1011"
type input "[PHONE_NUMBER]"
drag, startPoint x: 810, startPoint y: 181, endPoint x: 462, endPoint y: 183, distance: 348.0
click at [462, 183] on div "Outbound call Location Alliance HVAC [GEOGRAPHIC_DATA] Your caller id phone num…" at bounding box center [760, 392] width 1521 height 784
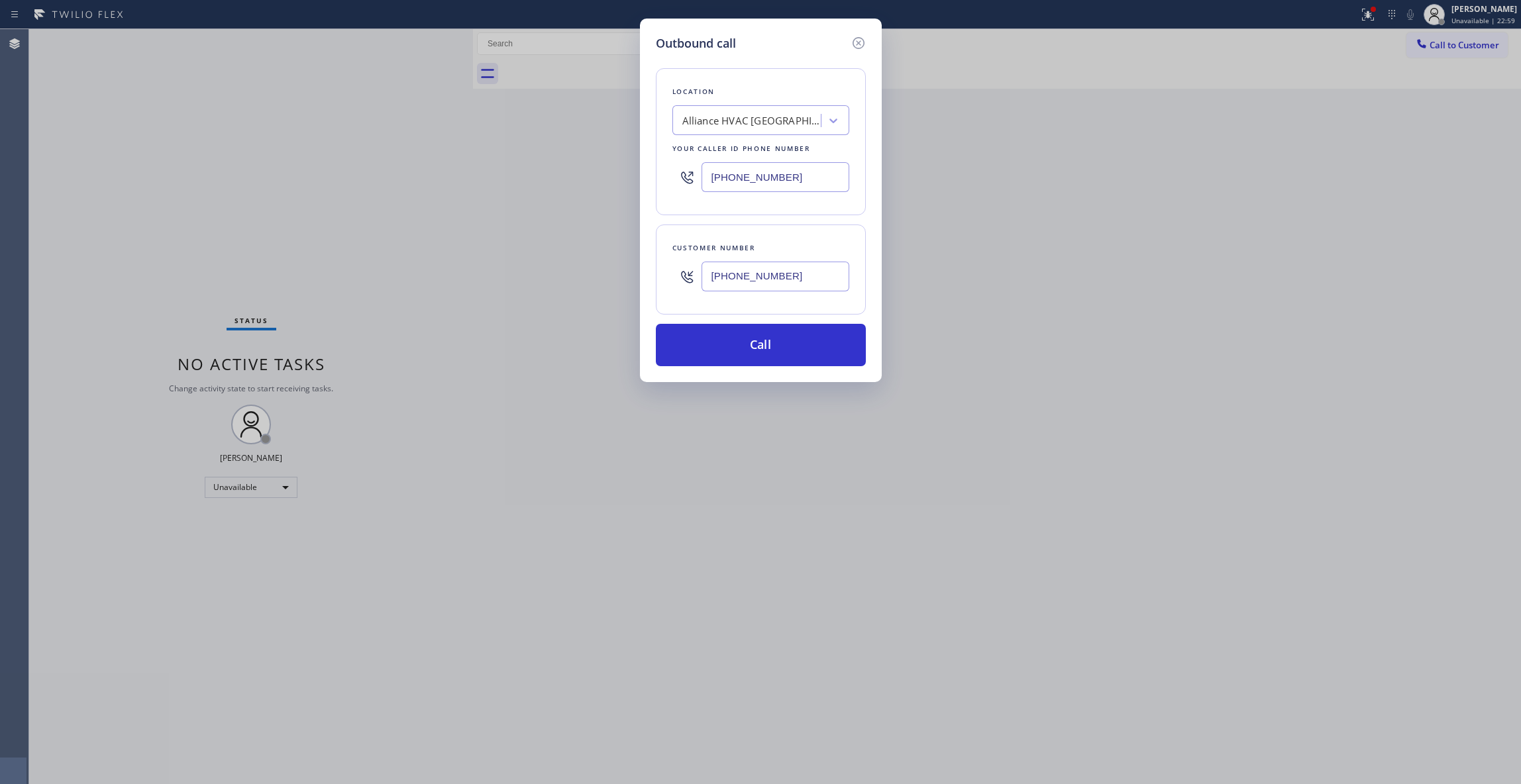
paste input "415) 371-9413"
type input "[PHONE_NUMBER]"
drag, startPoint x: 793, startPoint y: 279, endPoint x: 563, endPoint y: 257, distance: 231.0
click at [563, 257] on div "Outbound call Location [GEOGRAPHIC_DATA] Expert HVAC Your caller id phone numbe…" at bounding box center [760, 392] width 1521 height 784
click at [778, 343] on button "Call" at bounding box center [761, 345] width 210 height 42
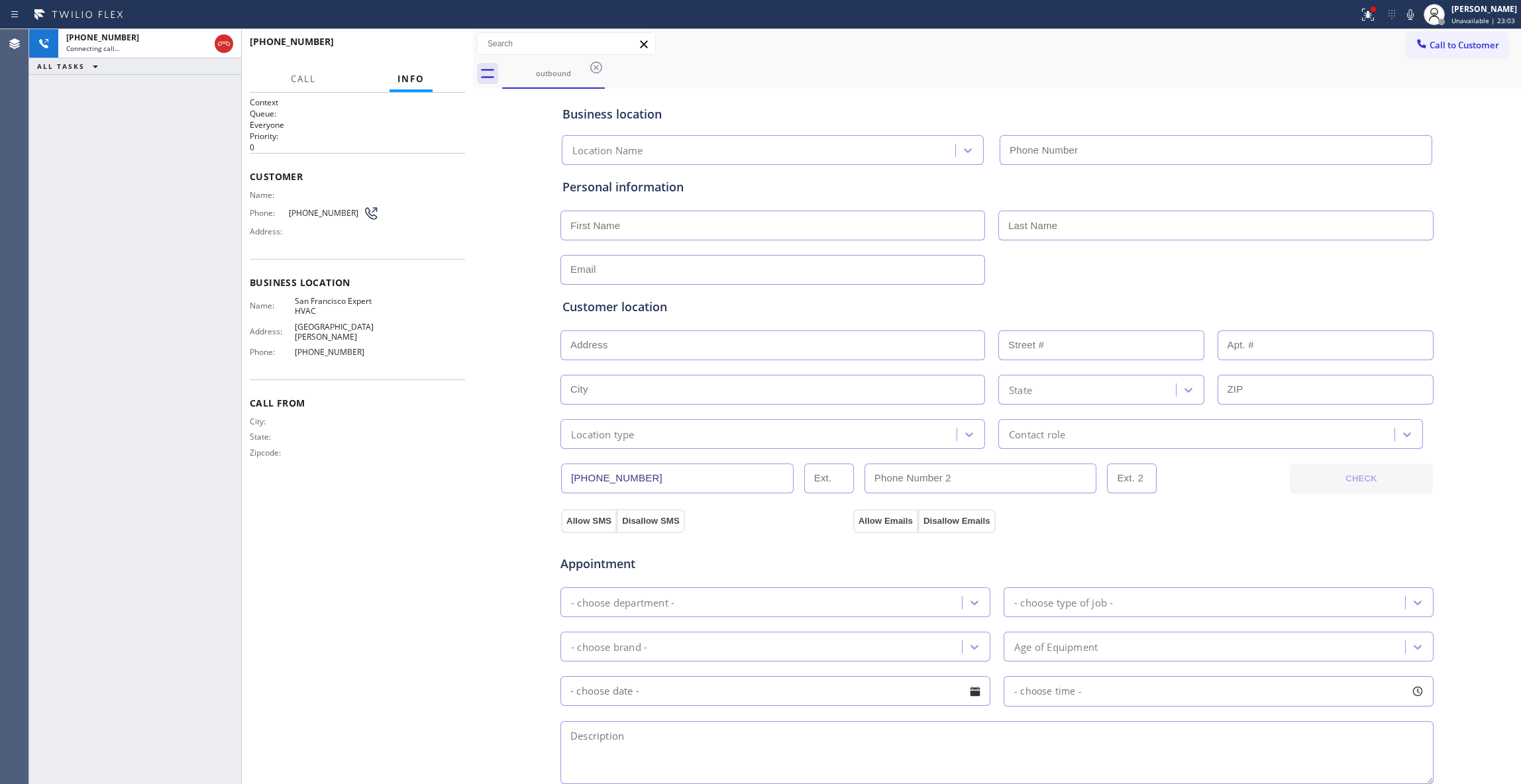
type input "[PHONE_NUMBER]"
click at [443, 48] on span "HANG UP" at bounding box center [434, 48] width 41 height 9
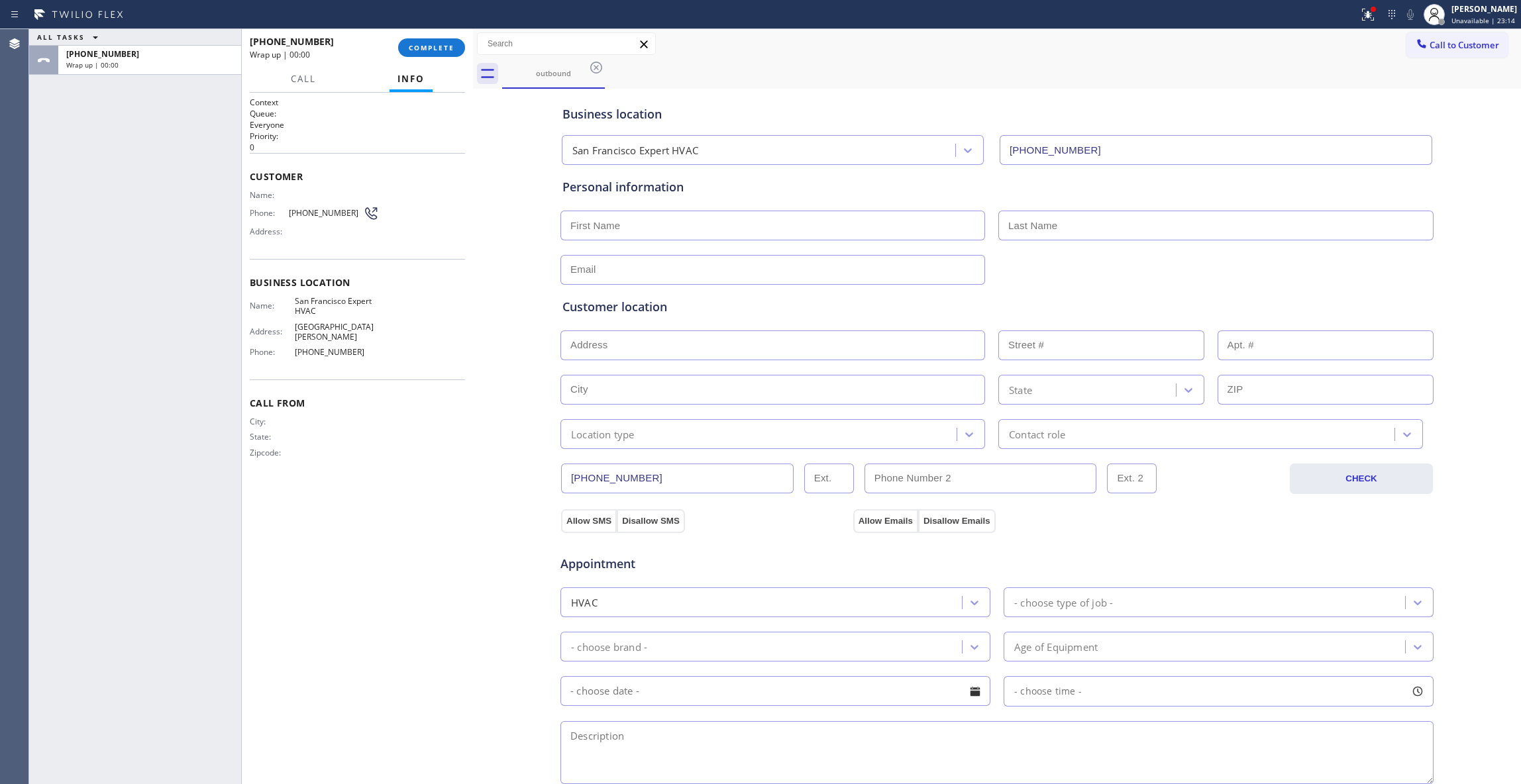
click at [315, 213] on span "[PHONE_NUMBER]" at bounding box center [326, 213] width 74 height 10
copy div "[PHONE_NUMBER]"
click at [416, 51] on span "COMPLETE" at bounding box center [432, 48] width 46 height 9
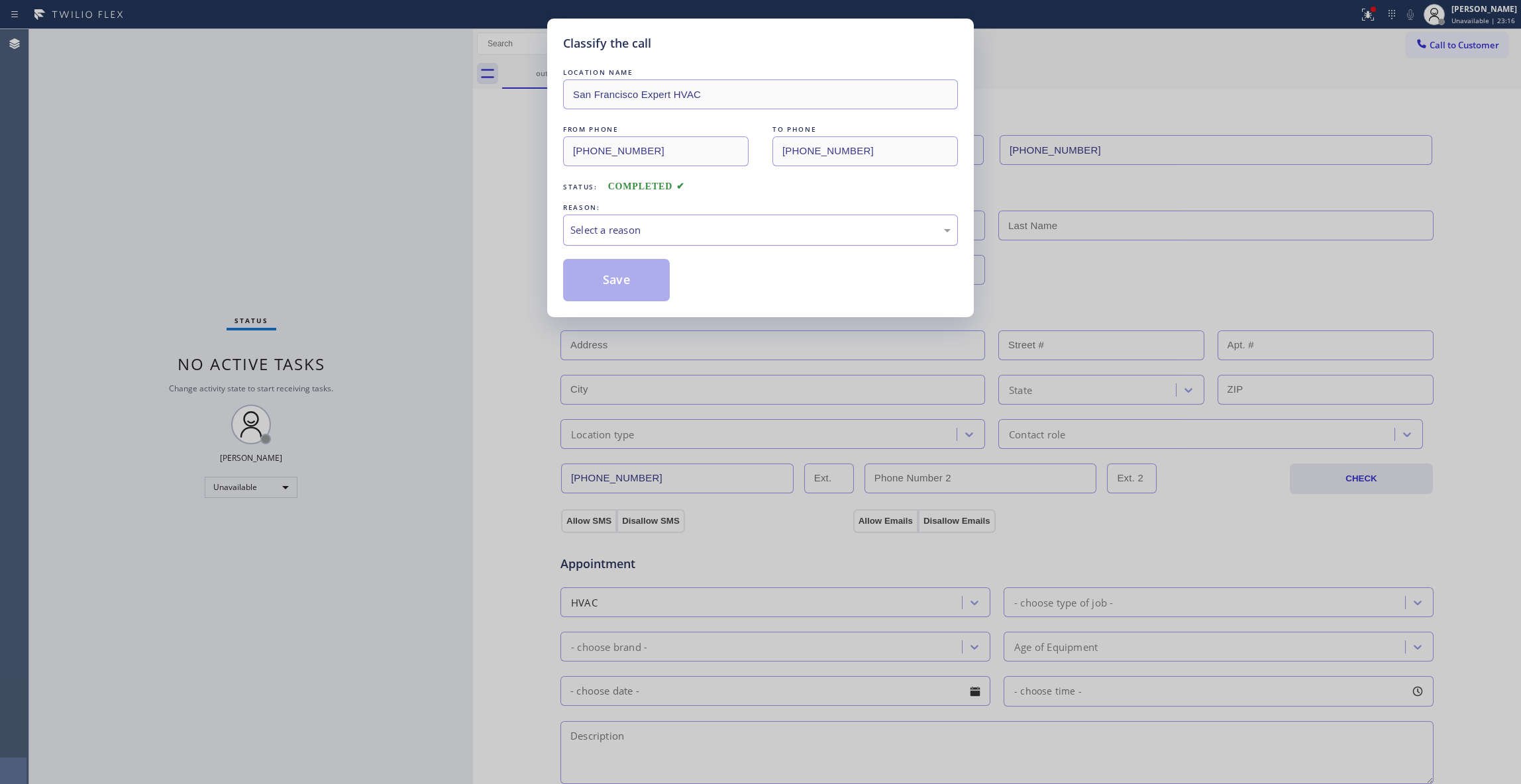
click at [612, 234] on div "Select a reason" at bounding box center [760, 230] width 380 height 16
click at [616, 279] on button "Save" at bounding box center [617, 280] width 107 height 42
drag, startPoint x: 616, startPoint y: 279, endPoint x: 625, endPoint y: 267, distance: 15.0
click at [615, 279] on button "Save" at bounding box center [617, 280] width 107 height 42
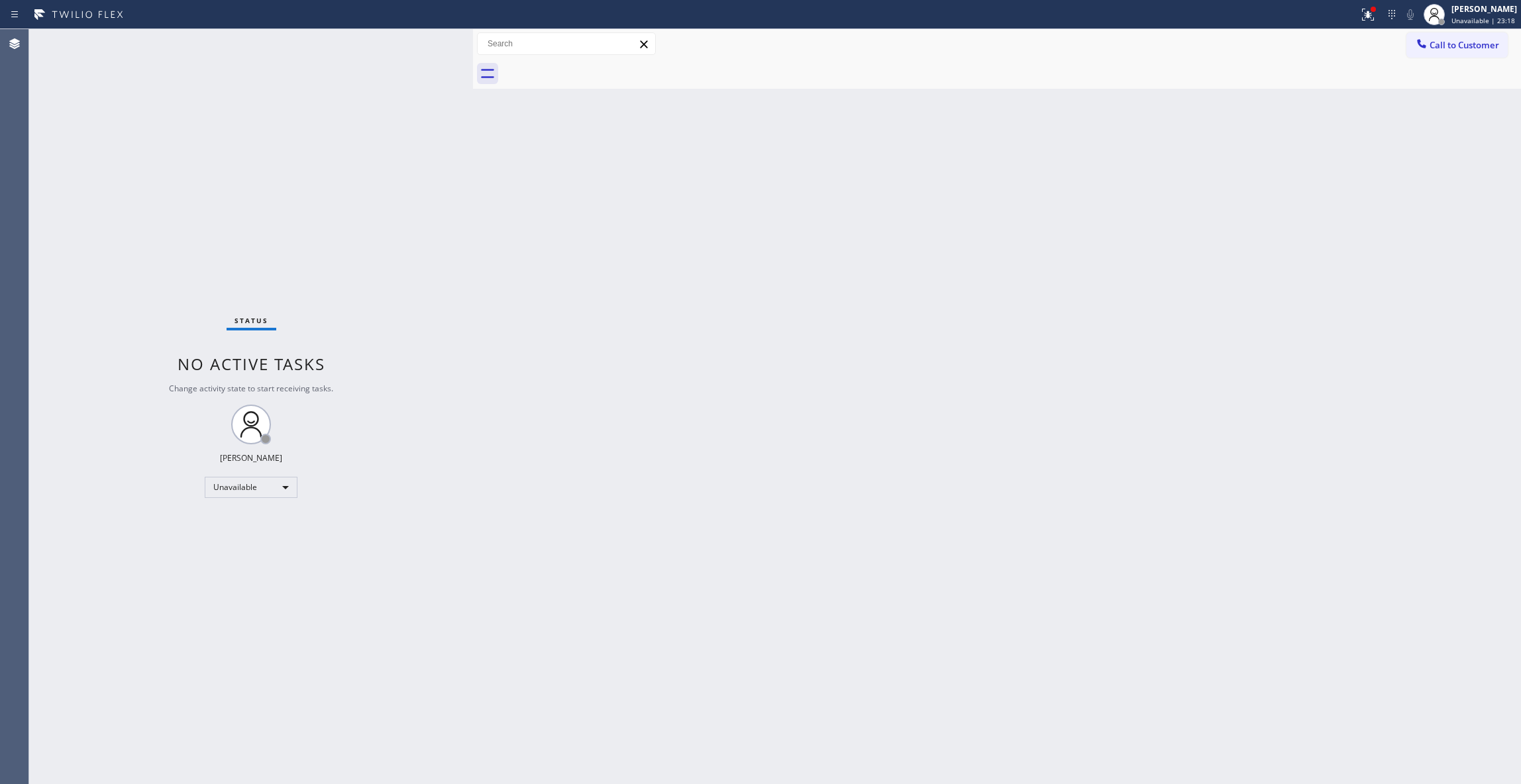
drag, startPoint x: 1454, startPoint y: 48, endPoint x: 1437, endPoint y: 46, distance: 17.1
click at [1453, 46] on span "Call to Customer" at bounding box center [1464, 44] width 69 height 12
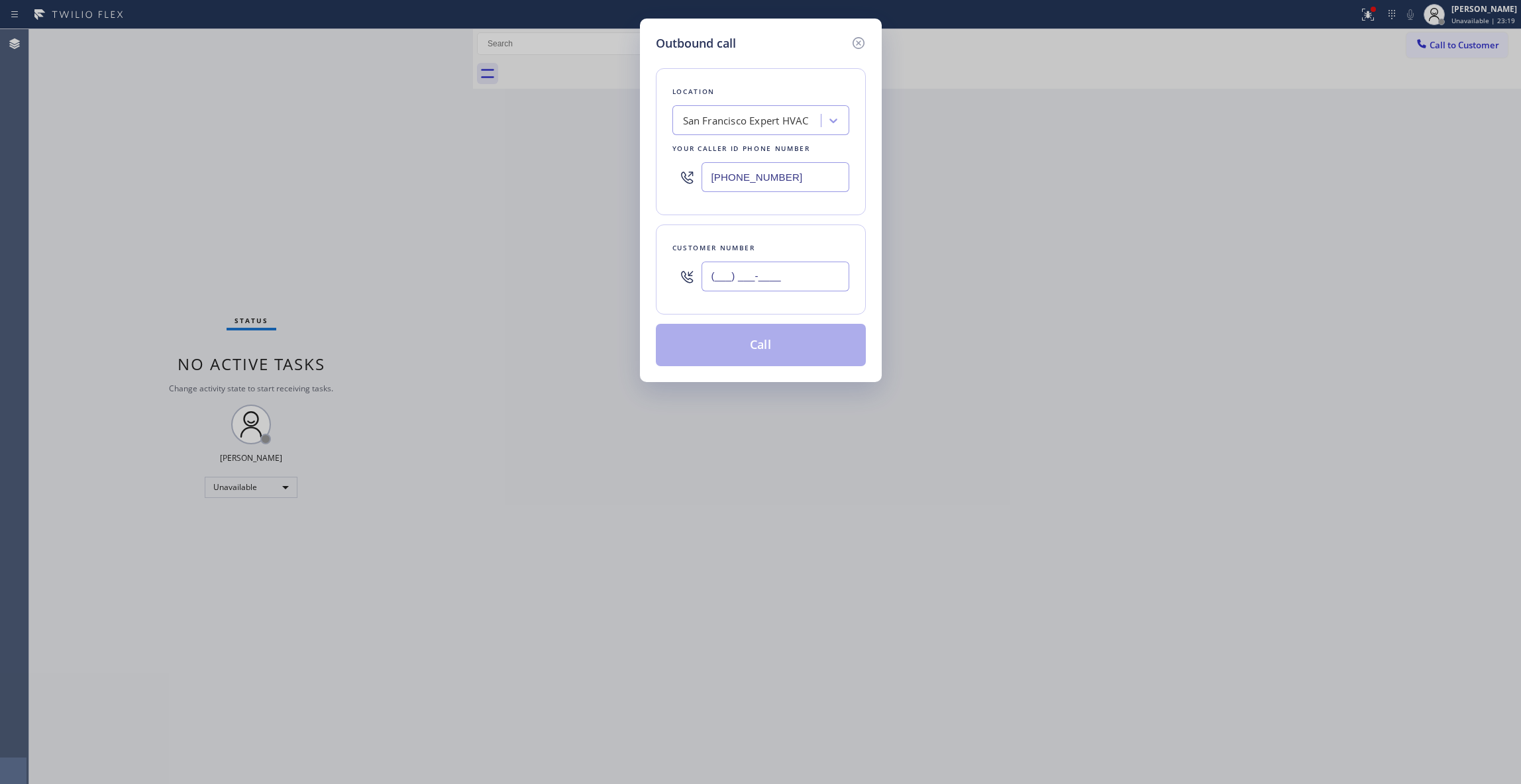
click at [808, 270] on input "(___) ___-____" at bounding box center [776, 277] width 148 height 30
paste input "956) 739-1011"
type input "[PHONE_NUMBER]"
click at [764, 355] on button "Call" at bounding box center [761, 345] width 210 height 42
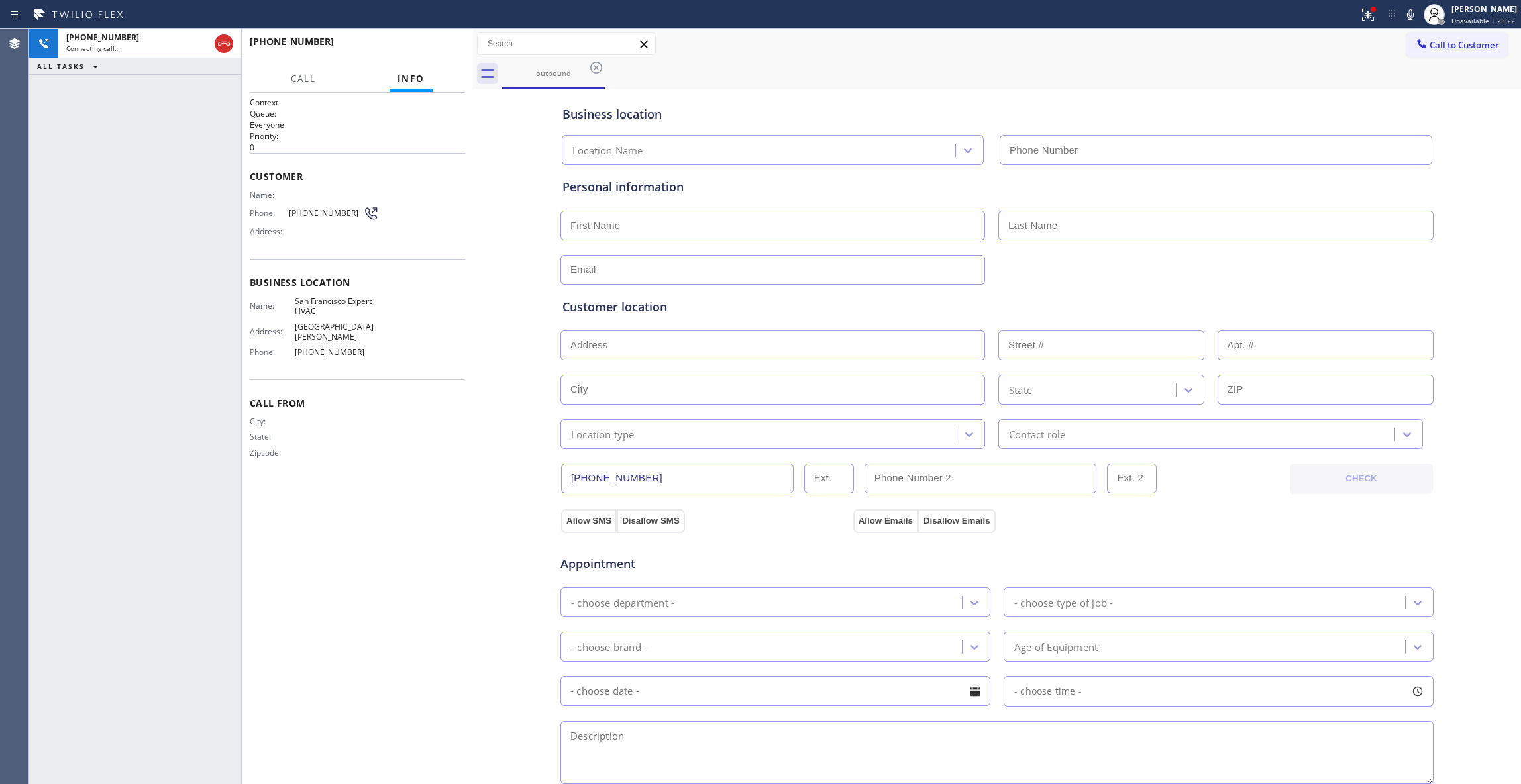
click at [1361, 20] on icon at bounding box center [1368, 14] width 16 height 16
type input "[PHONE_NUMBER]"
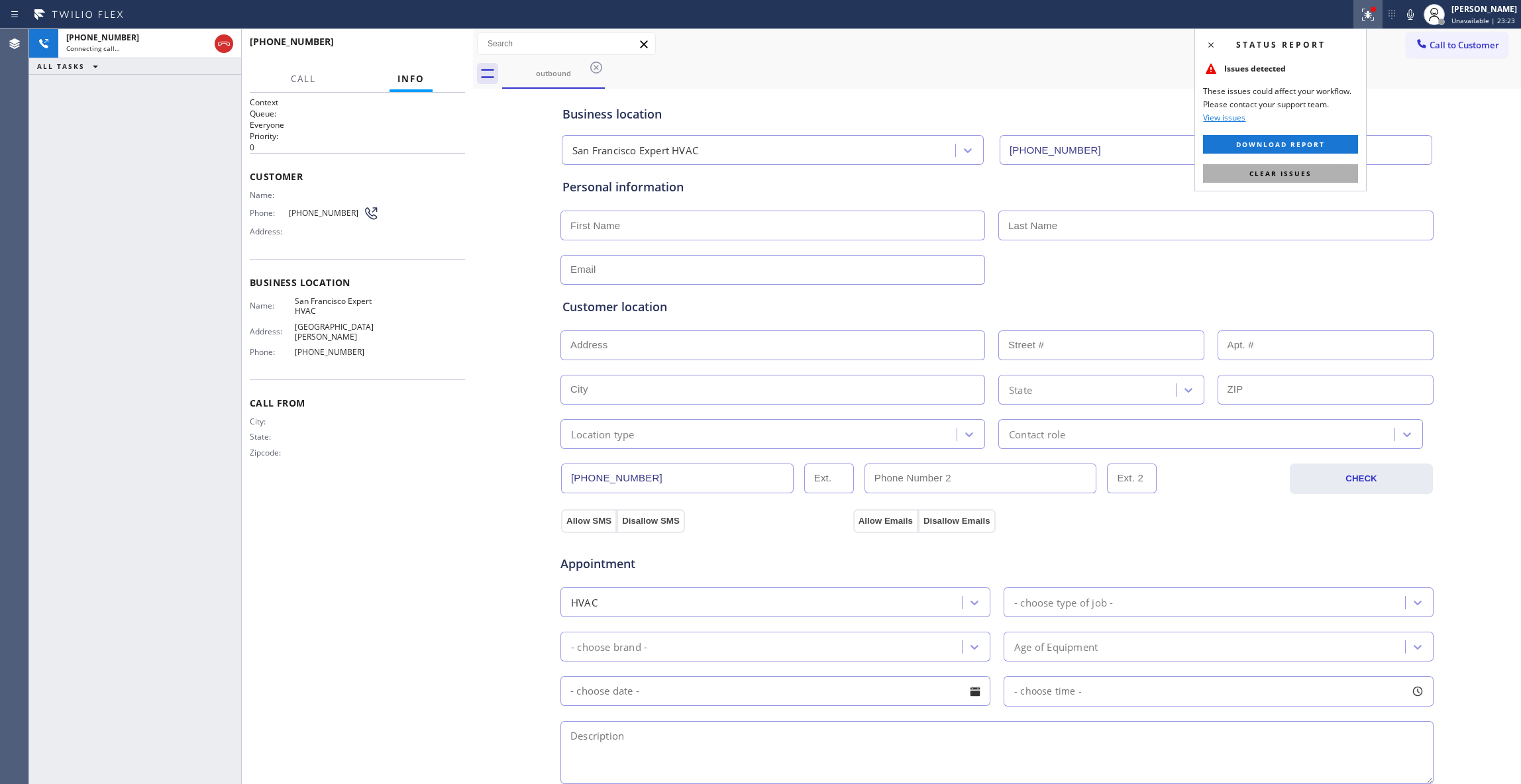
click at [1315, 168] on button "Clear issues" at bounding box center [1280, 173] width 155 height 18
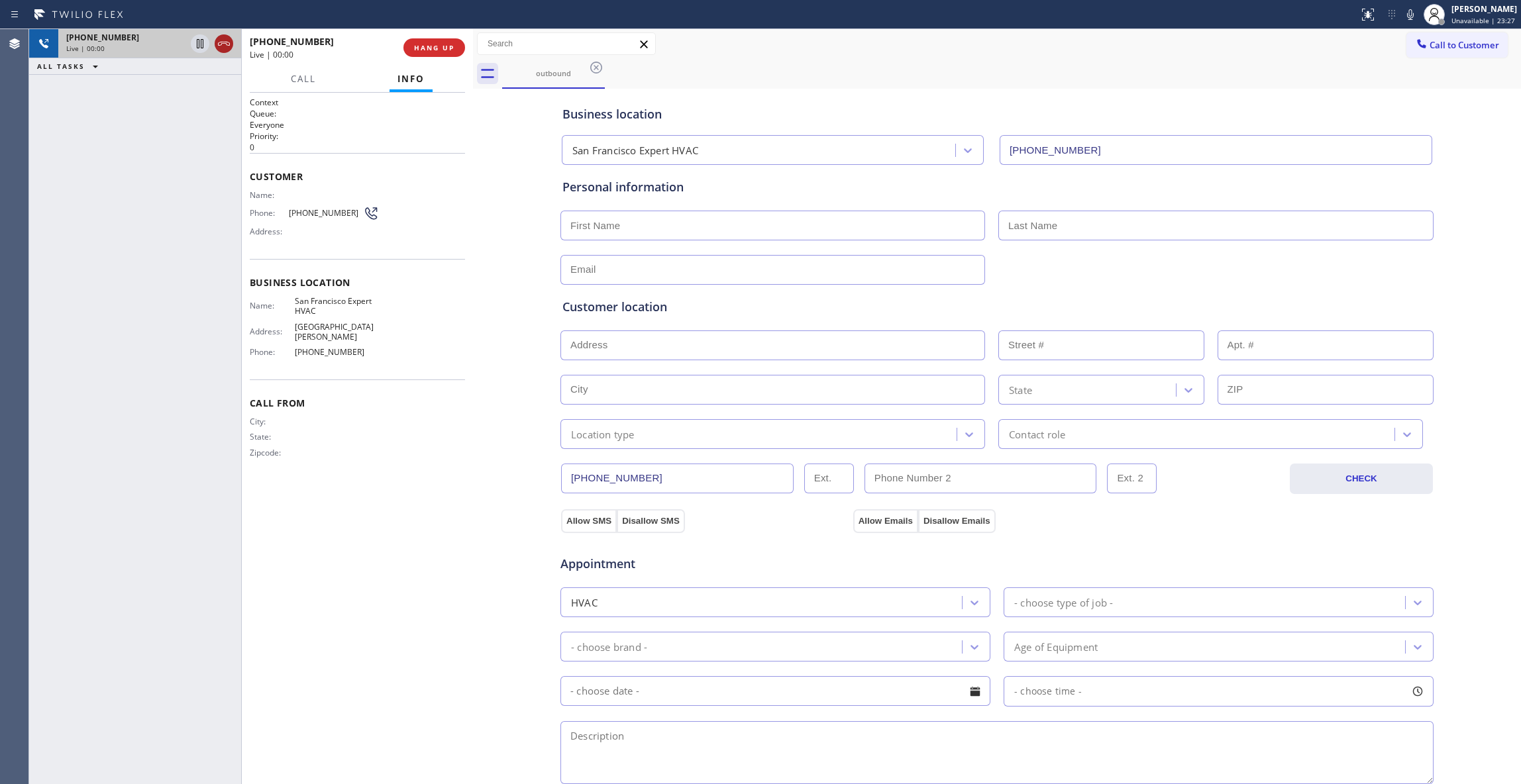
click at [220, 40] on icon at bounding box center [223, 43] width 16 height 16
click at [419, 40] on button "COMPLETE" at bounding box center [432, 48] width 67 height 18
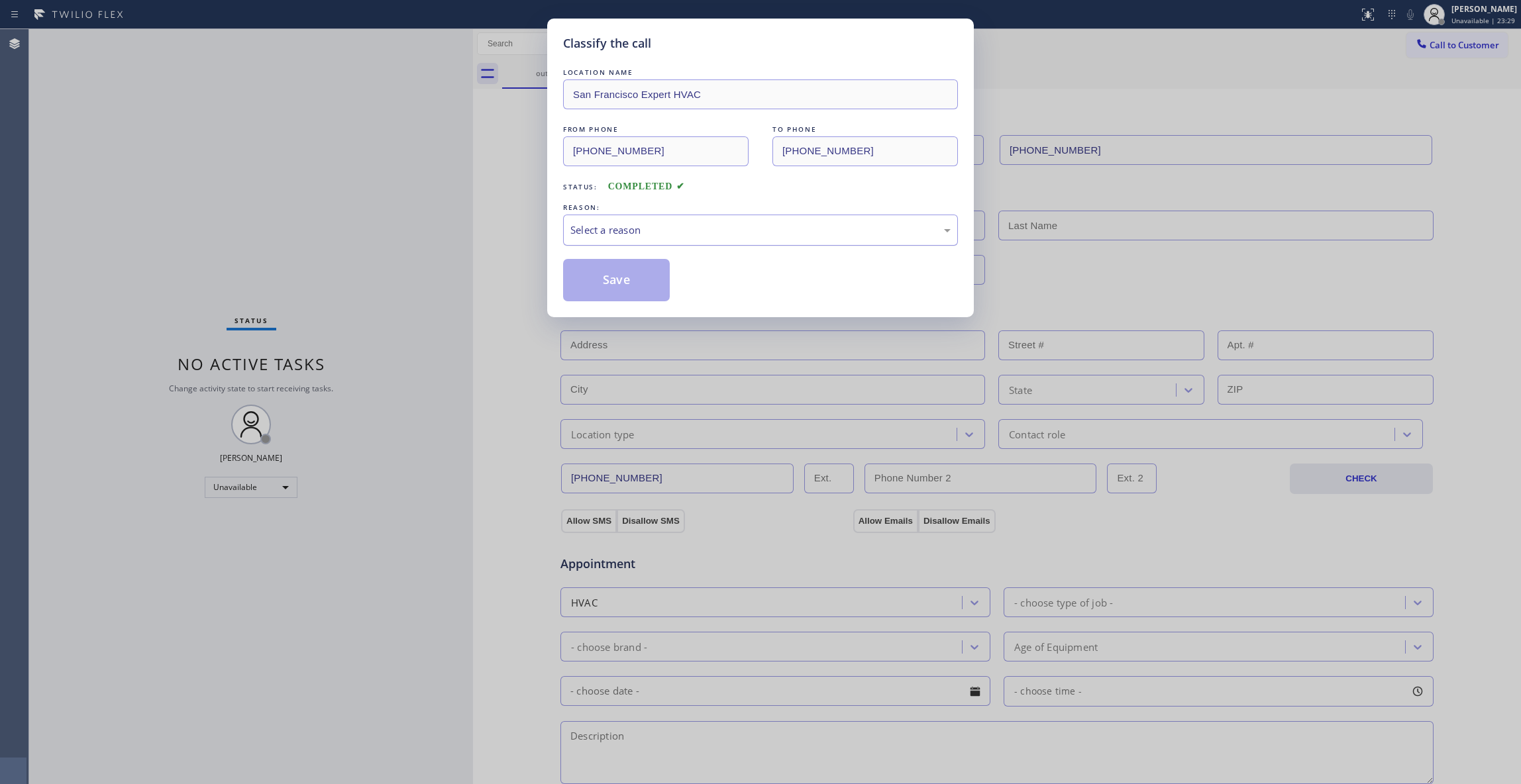
click at [591, 222] on div "Select a reason" at bounding box center [760, 230] width 380 height 16
click at [580, 276] on button "Save" at bounding box center [617, 280] width 107 height 42
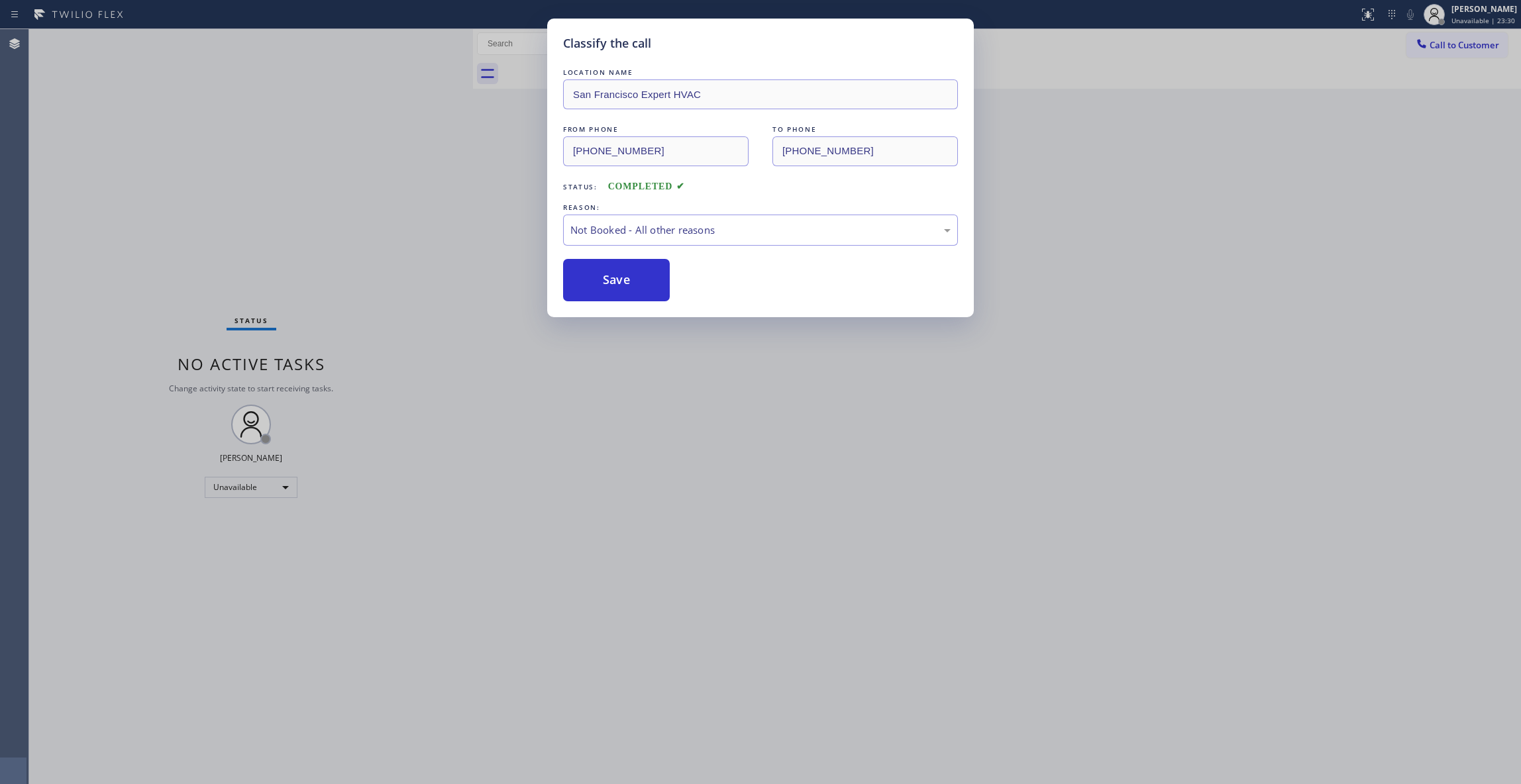
click at [580, 276] on button "Save" at bounding box center [617, 280] width 107 height 42
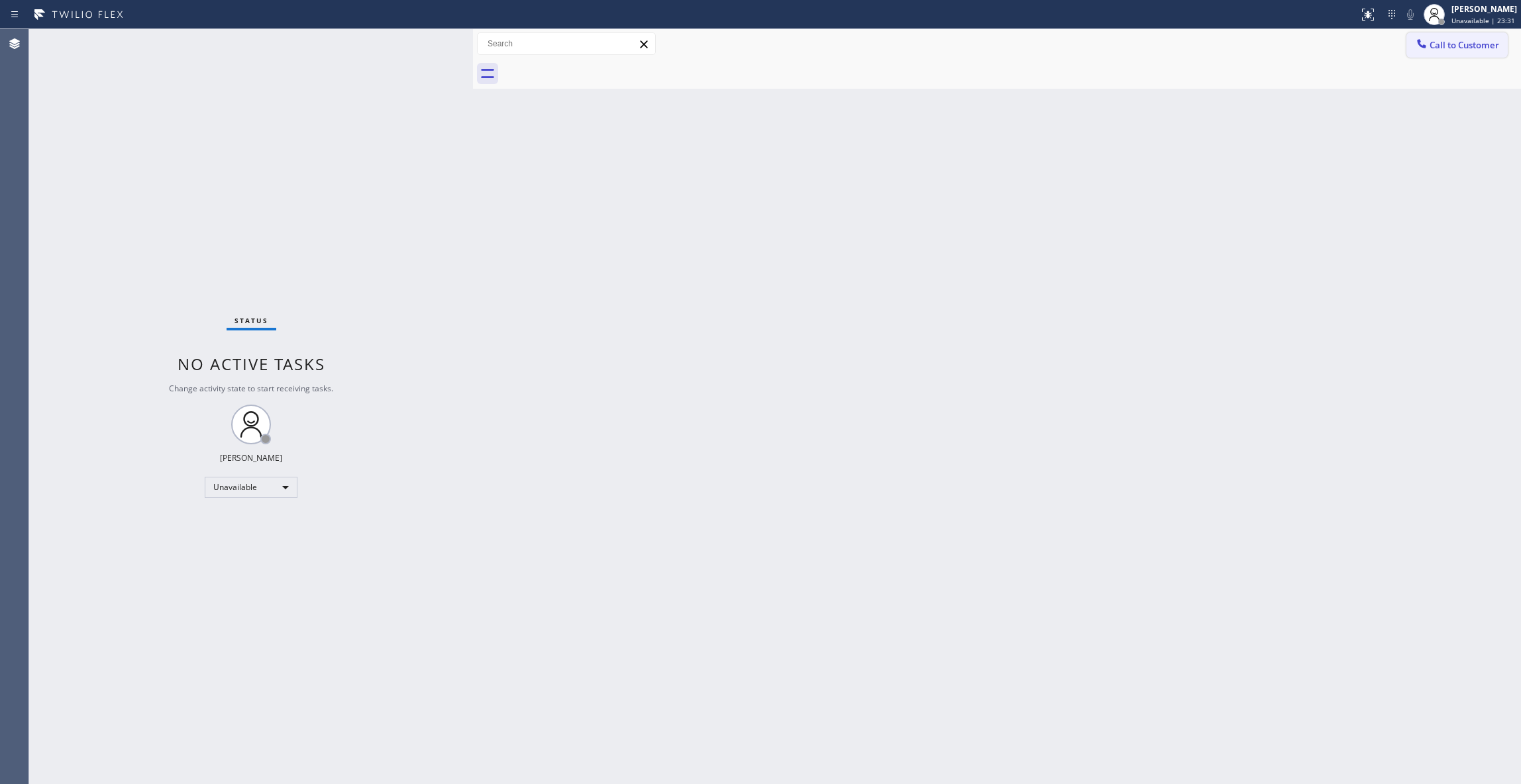
click at [1457, 43] on span "Call to Customer" at bounding box center [1464, 44] width 69 height 12
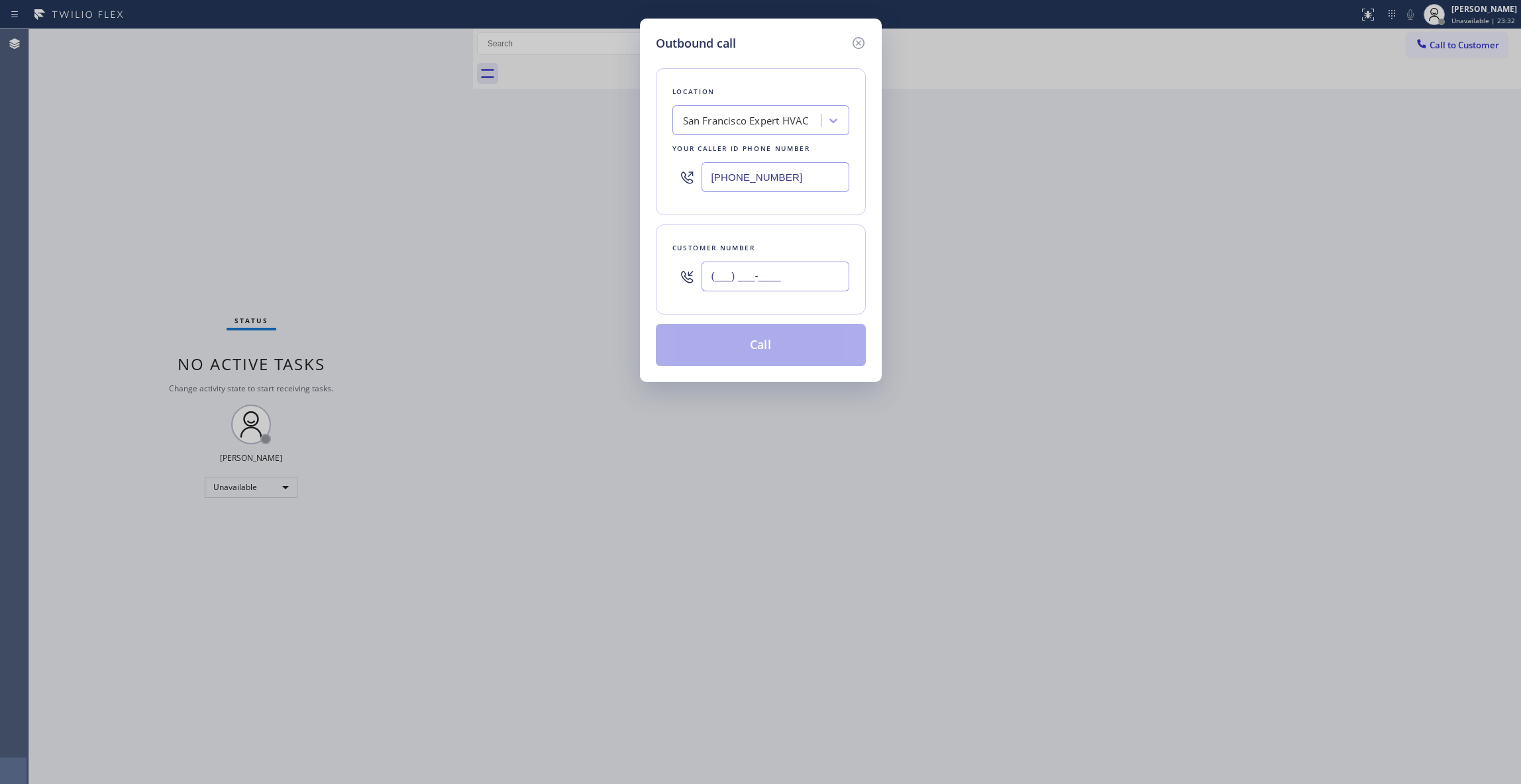
click at [810, 277] on input "(___) ___-____" at bounding box center [776, 277] width 148 height 30
paste input "956) 739-1011"
type input "[PHONE_NUMBER]"
click at [756, 352] on button "Call" at bounding box center [761, 345] width 210 height 42
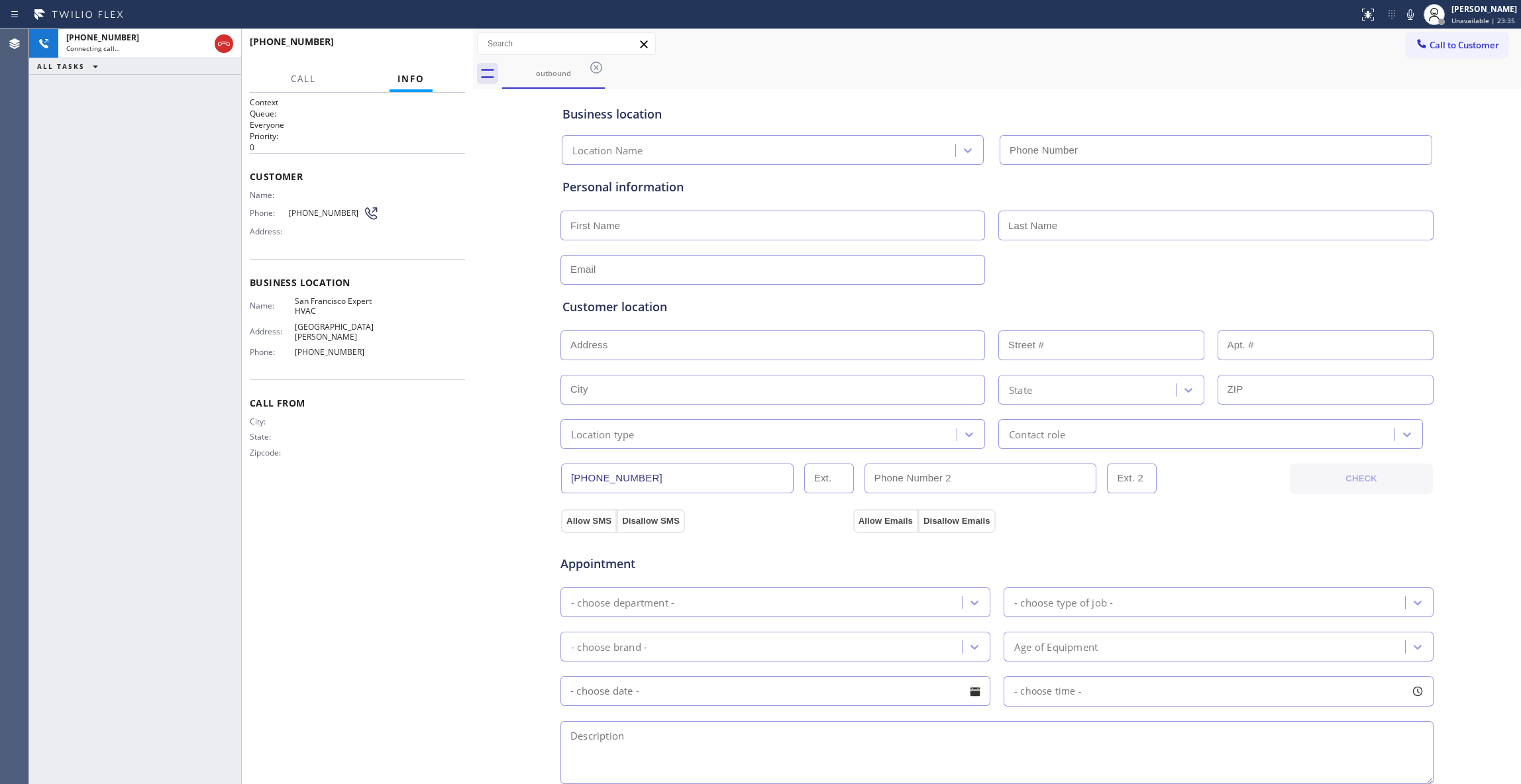
type input "[PHONE_NUMBER]"
click at [416, 41] on button "HANG UP" at bounding box center [434, 48] width 62 height 18
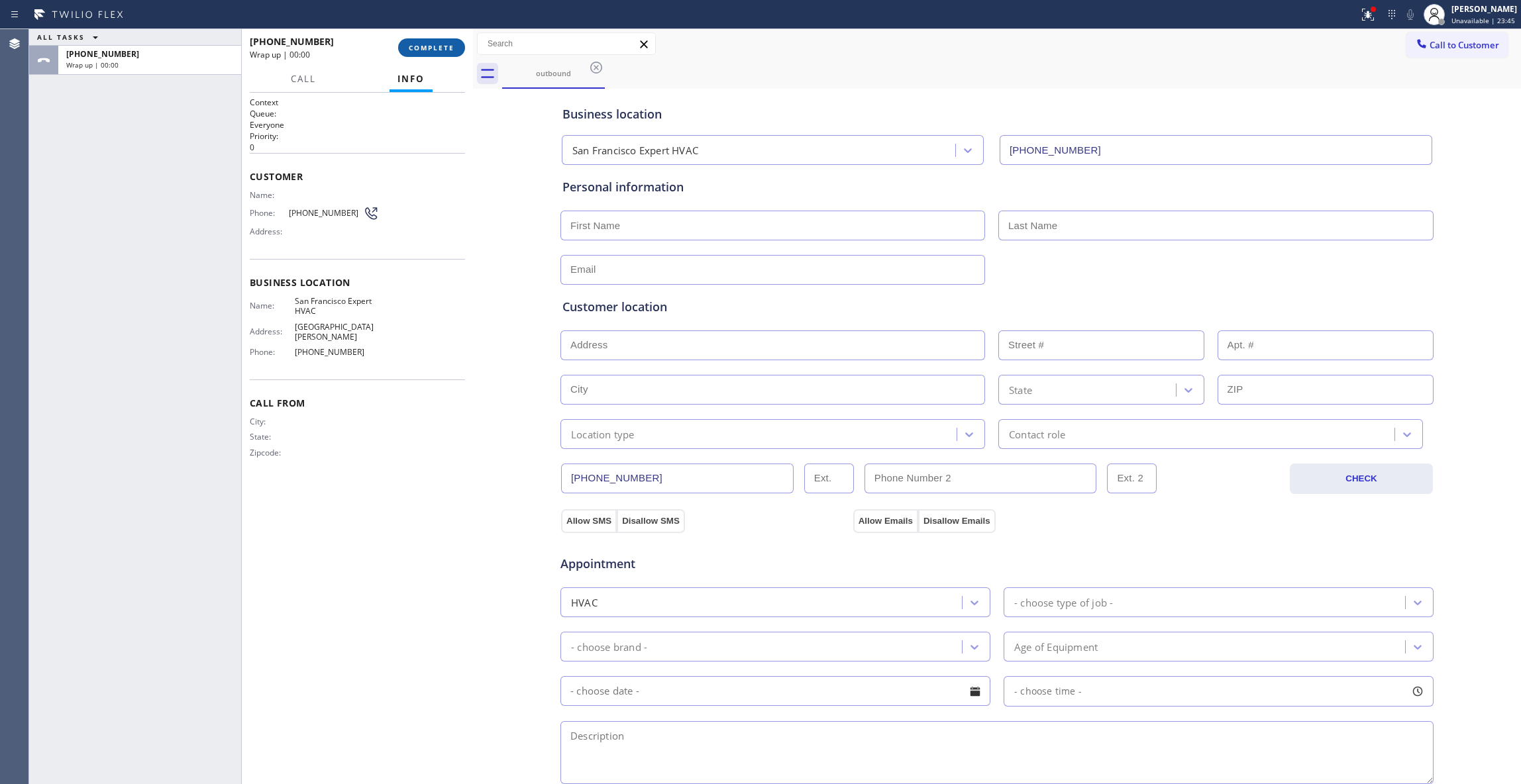
click at [417, 41] on button "COMPLETE" at bounding box center [432, 48] width 67 height 18
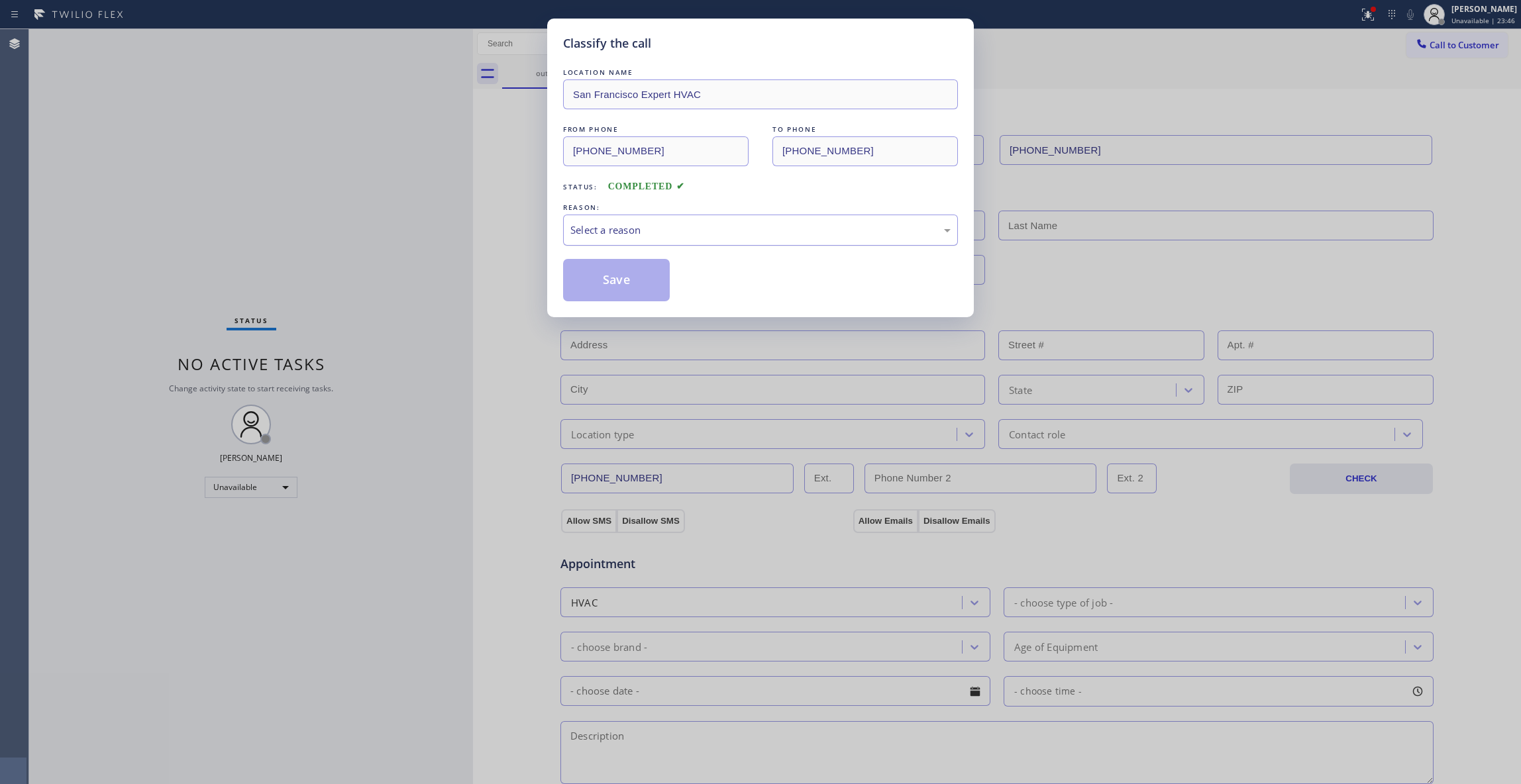
click at [629, 232] on div "Select a reason" at bounding box center [760, 230] width 380 height 16
click at [612, 287] on button "Save" at bounding box center [617, 280] width 107 height 42
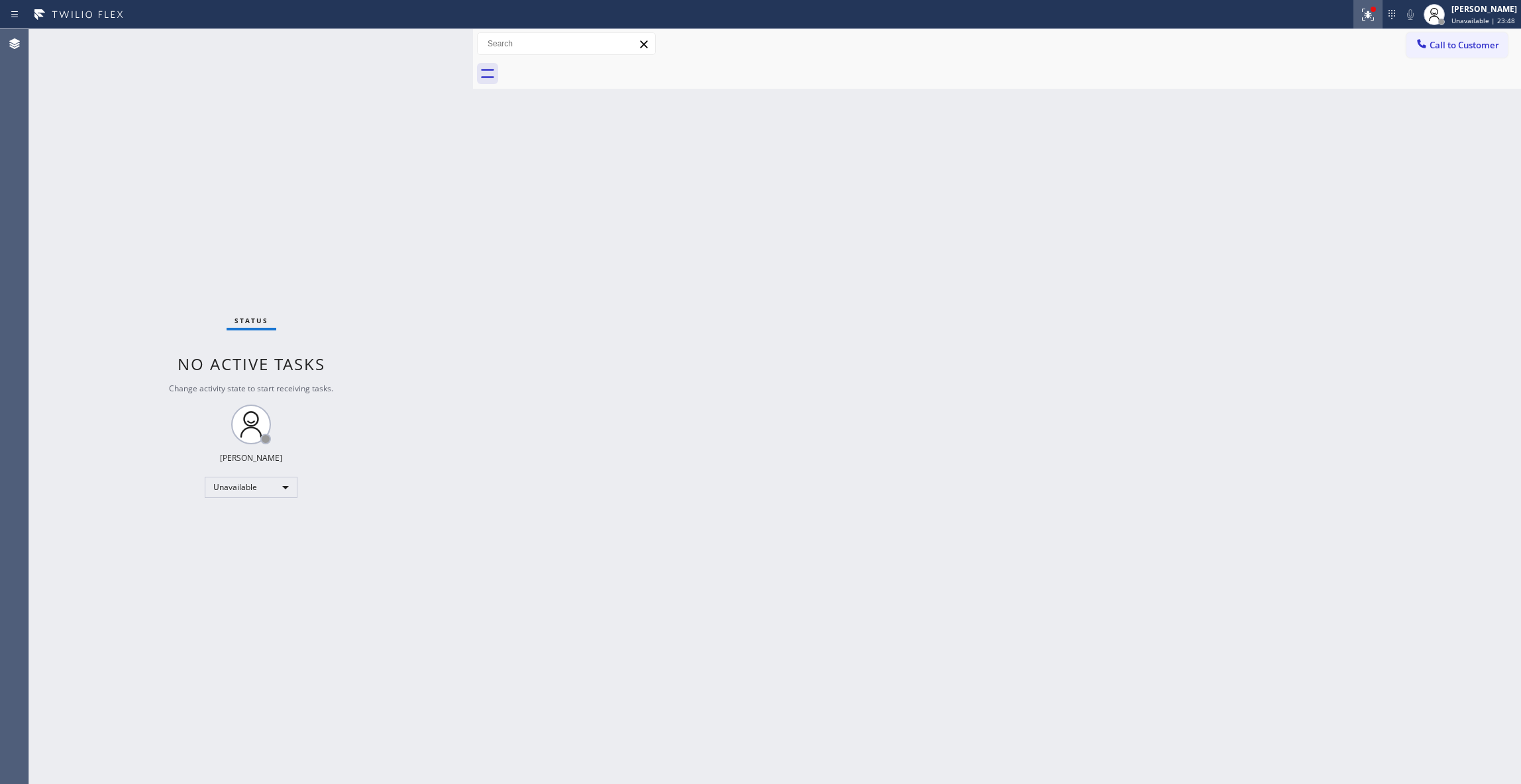
click at [1361, 11] on icon at bounding box center [1368, 14] width 16 height 16
click at [1297, 181] on button "Clear issues" at bounding box center [1280, 173] width 155 height 18
click at [1464, 41] on span "Call to Customer" at bounding box center [1464, 44] width 69 height 12
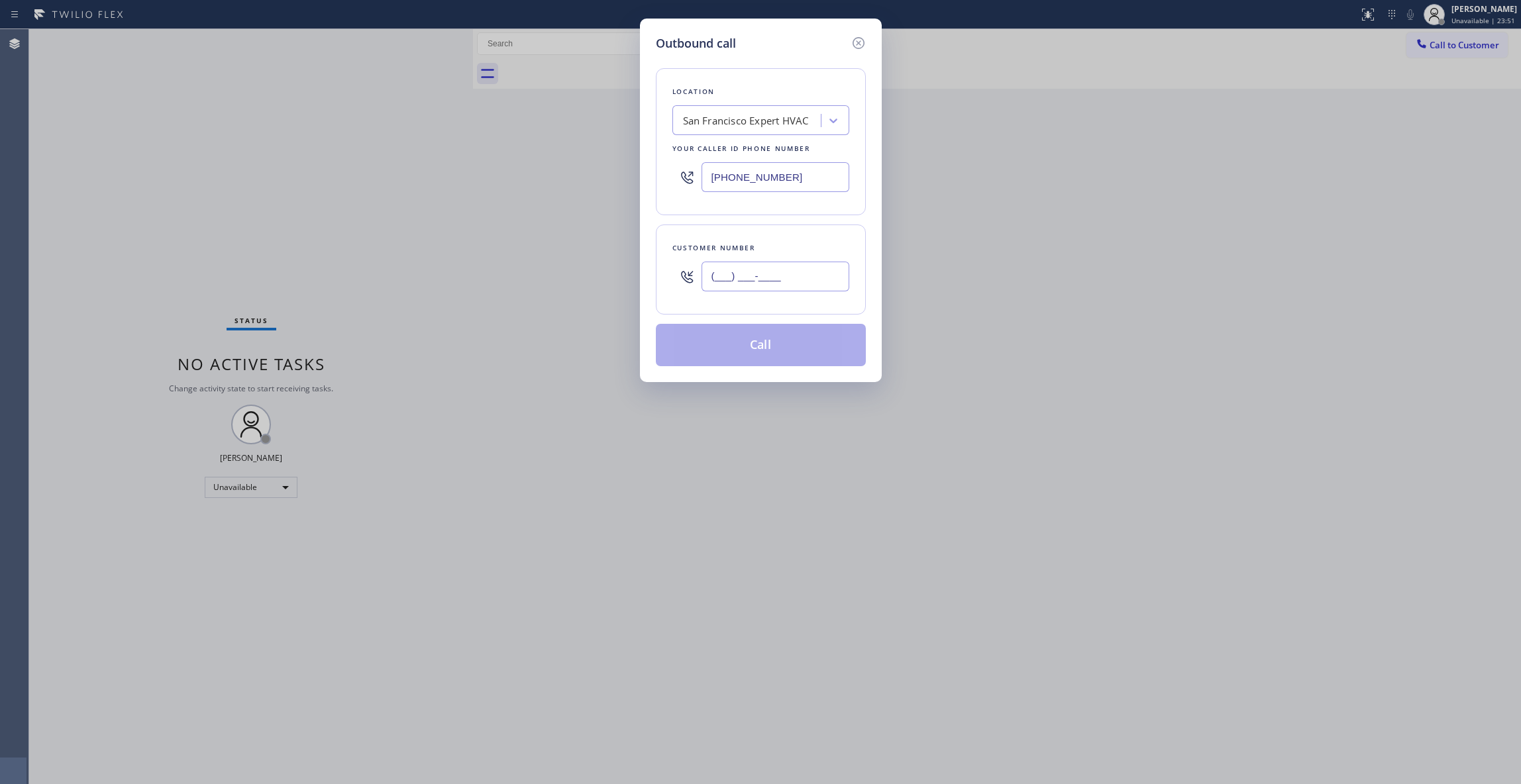
click at [804, 271] on input "(___) ___-____" at bounding box center [776, 277] width 148 height 30
paste input "956) 739-1011"
type input "[PHONE_NUMBER]"
click at [754, 354] on button "Call" at bounding box center [761, 345] width 210 height 42
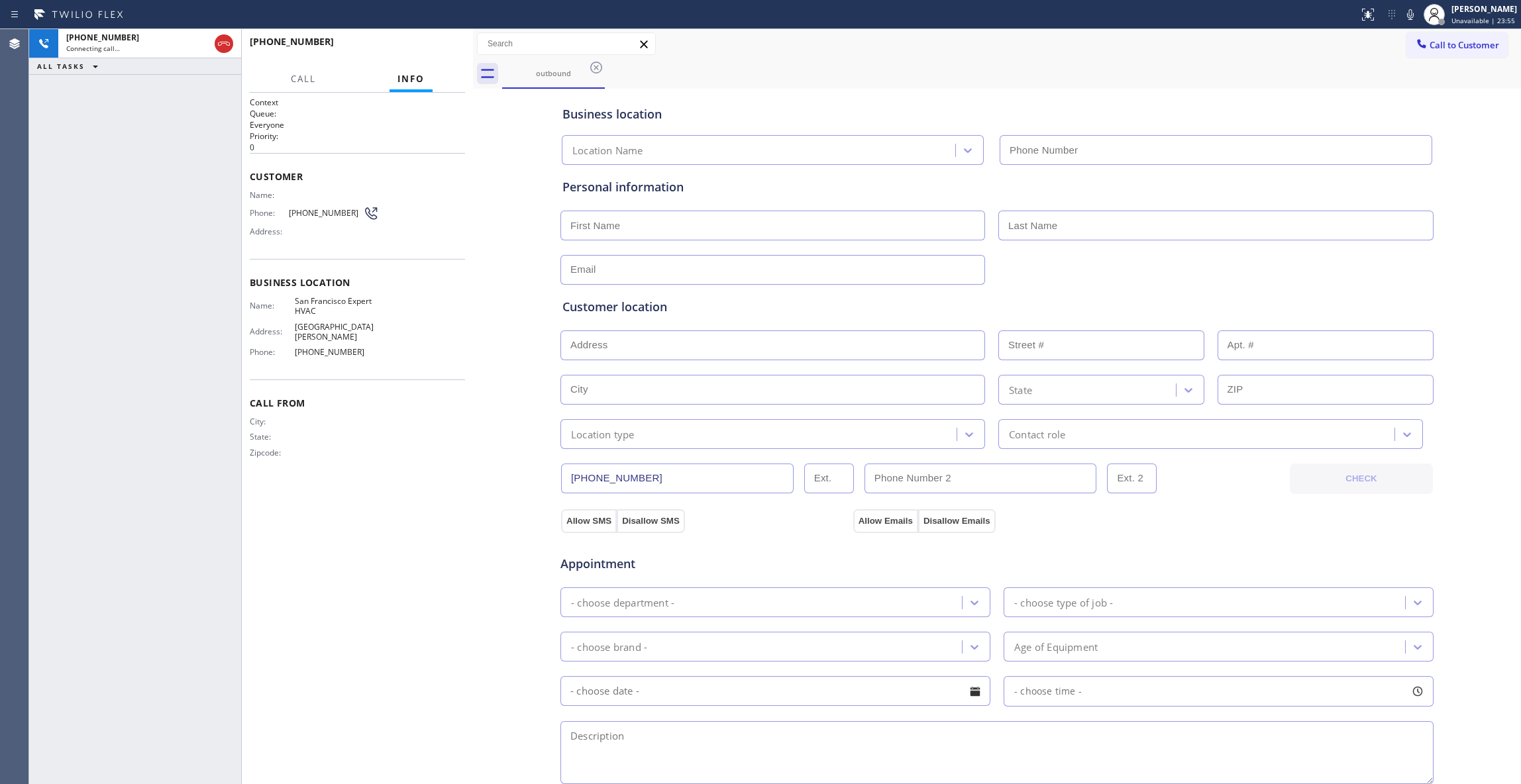
type input "[PHONE_NUMBER]"
click at [172, 40] on div "[PHONE_NUMBER]" at bounding box center [137, 37] width 143 height 11
click at [464, 42] on div "[PHONE_NUMBER] Live | 00:00 HANG UP" at bounding box center [357, 47] width 215 height 34
click at [455, 46] on button "HANG UP" at bounding box center [434, 48] width 62 height 18
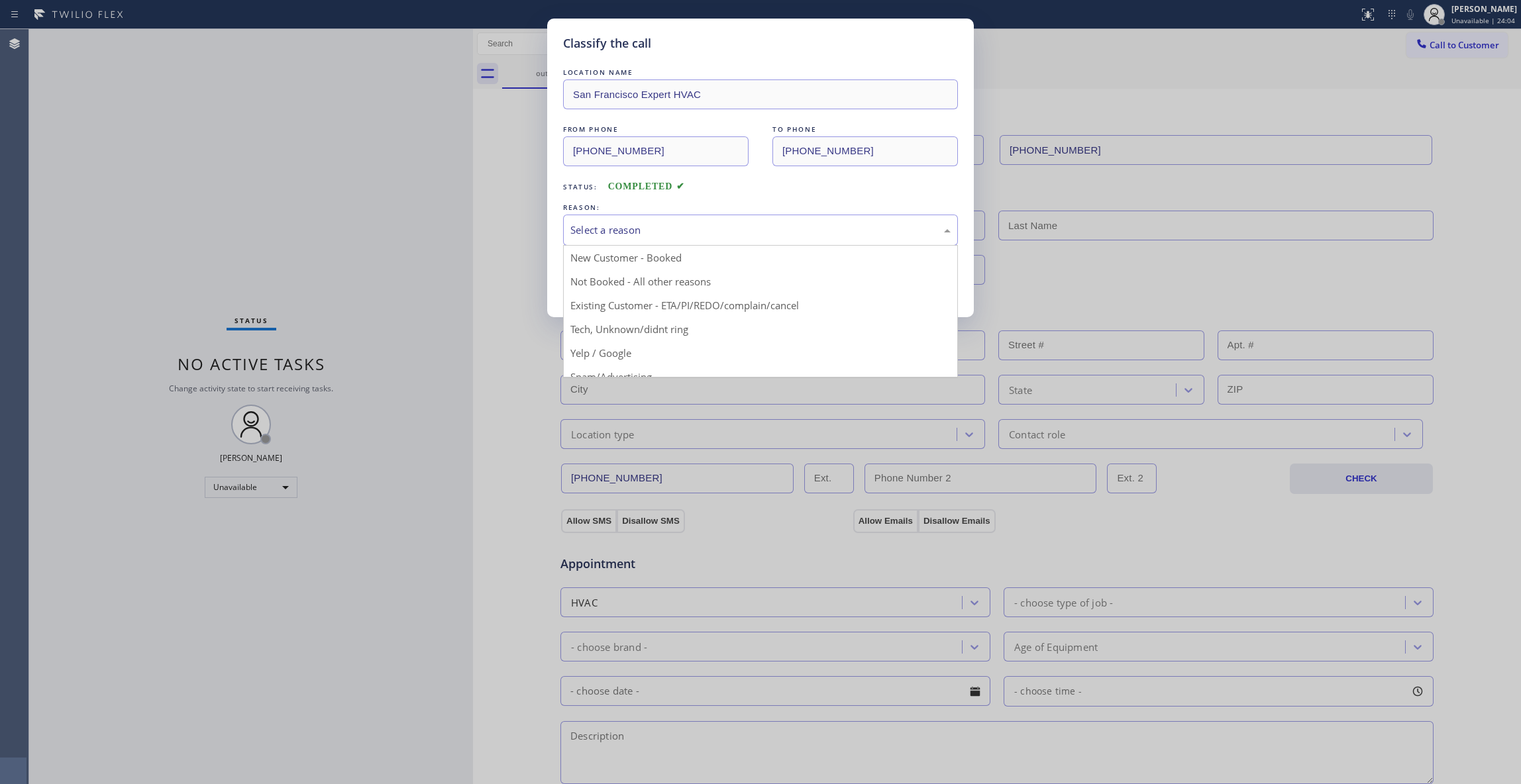
click at [607, 231] on div "Select a reason" at bounding box center [760, 230] width 380 height 16
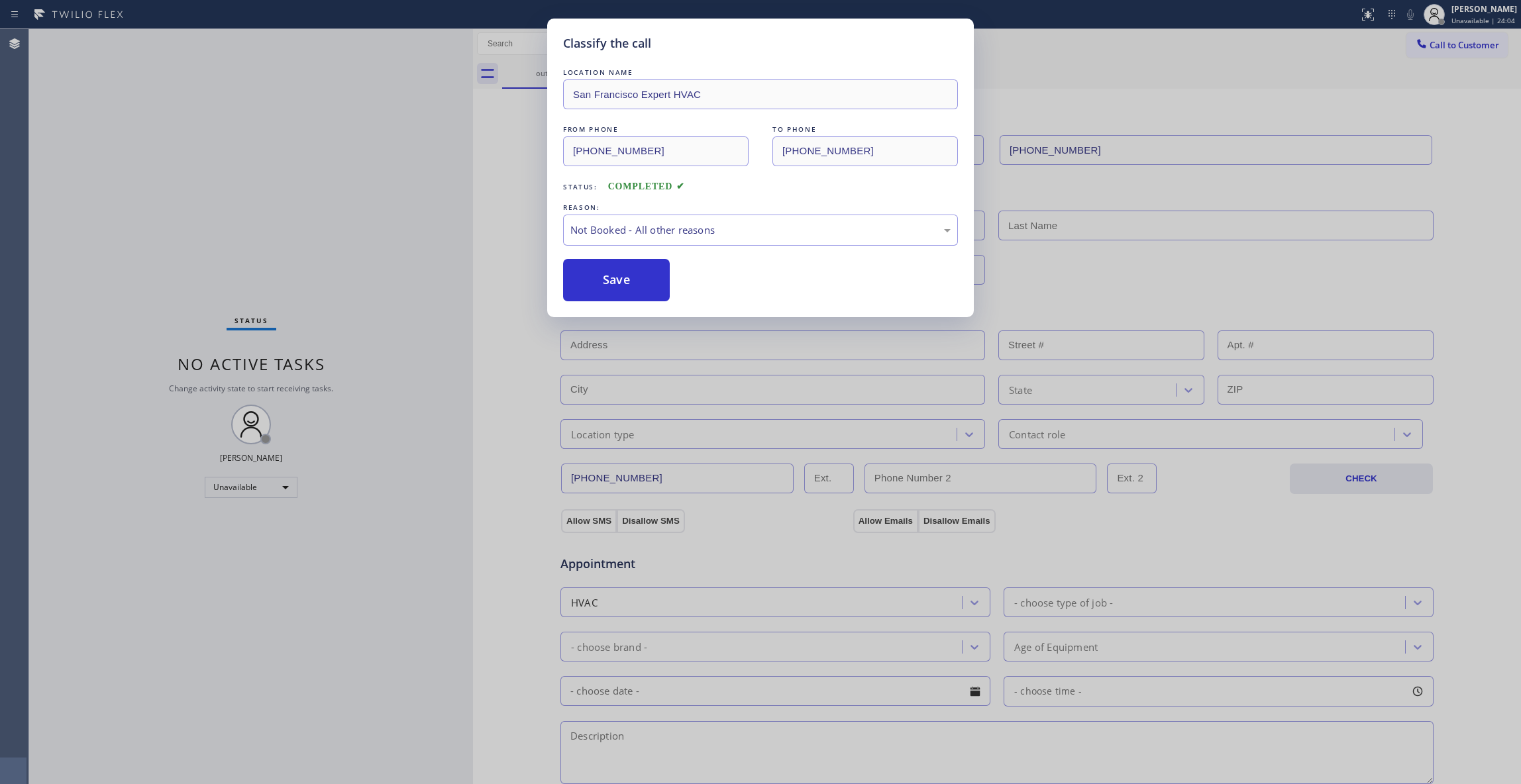
click at [600, 281] on button "Save" at bounding box center [617, 280] width 107 height 42
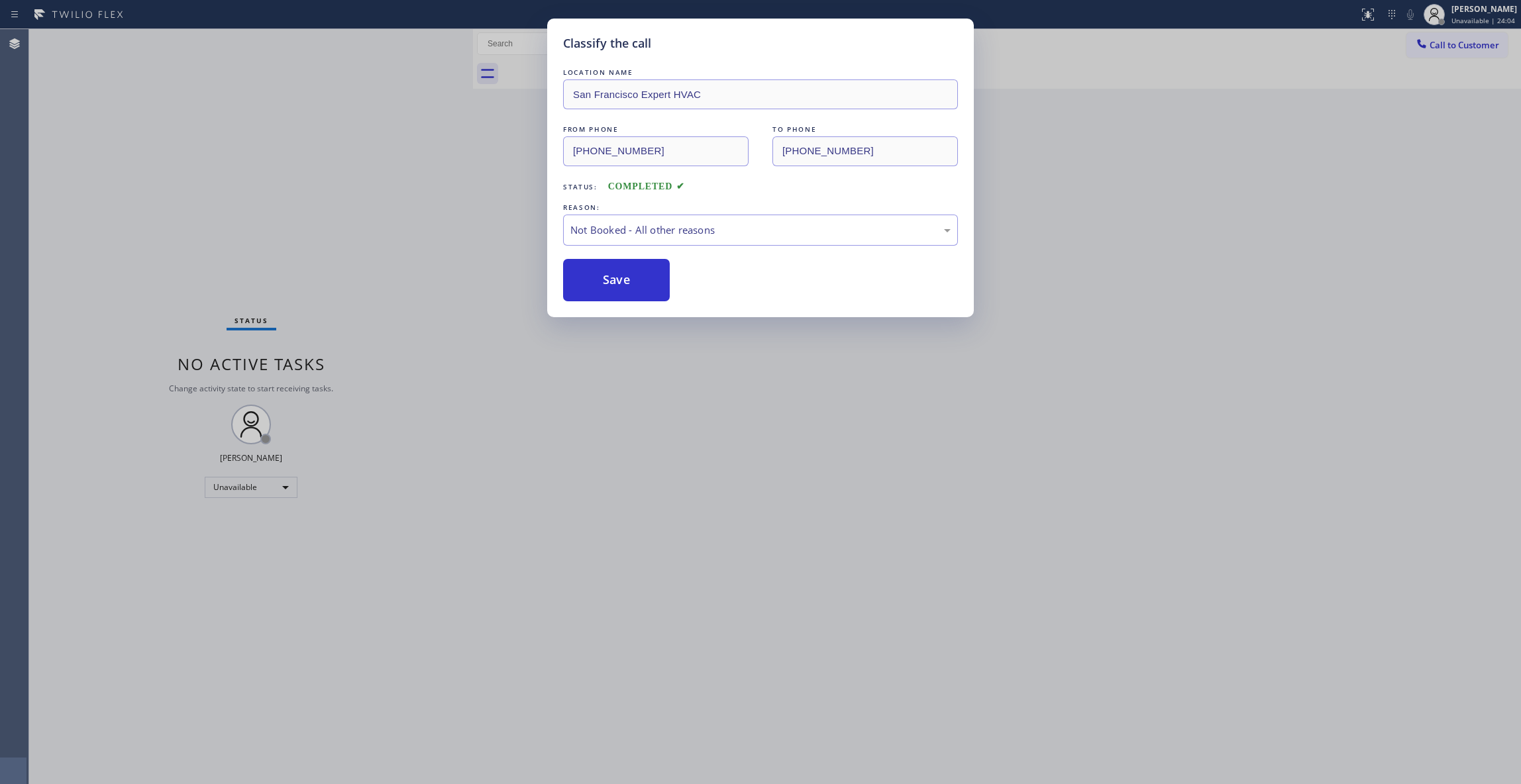
click at [600, 281] on button "Save" at bounding box center [617, 280] width 107 height 42
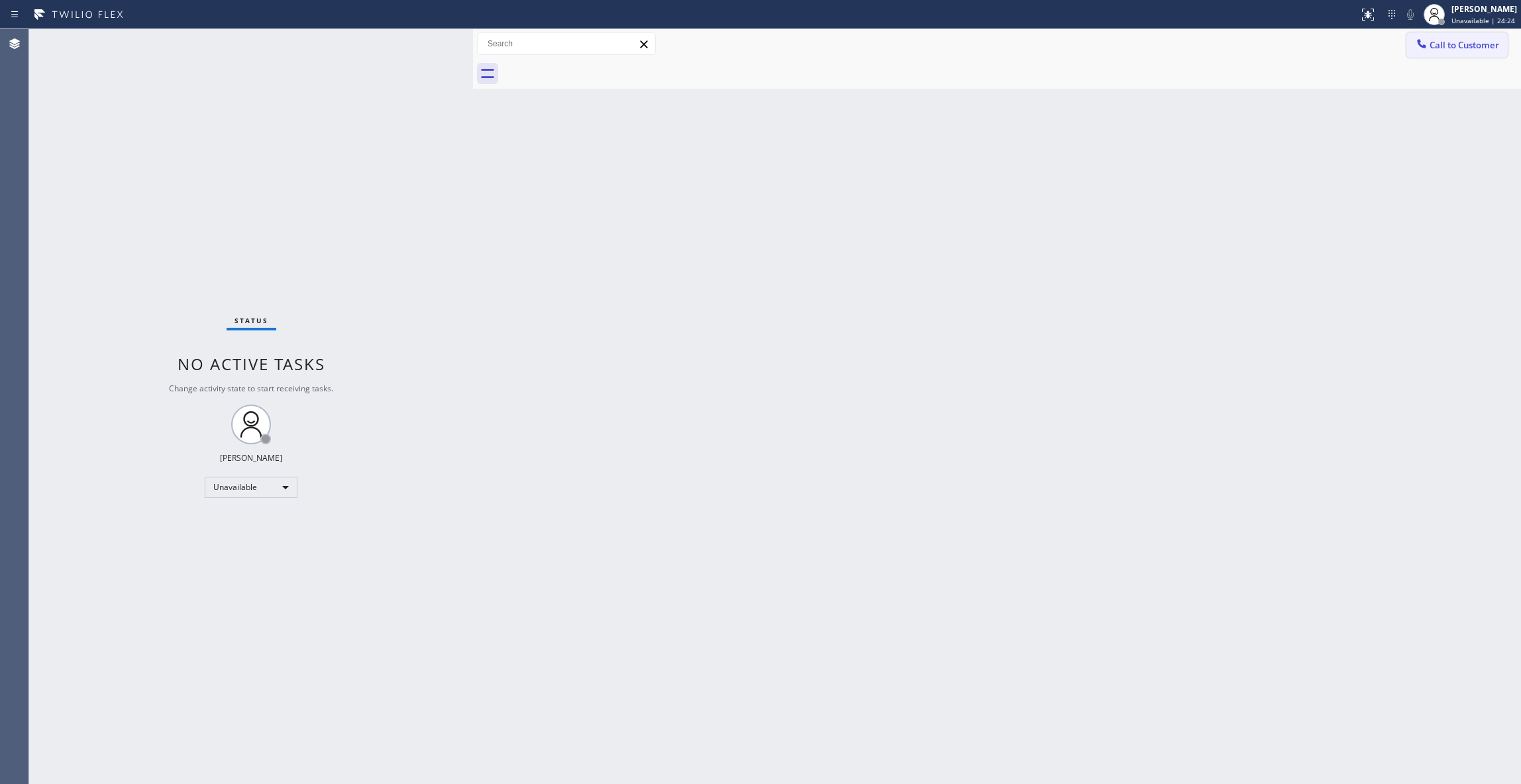
click at [1479, 45] on span "Call to Customer" at bounding box center [1464, 44] width 69 height 12
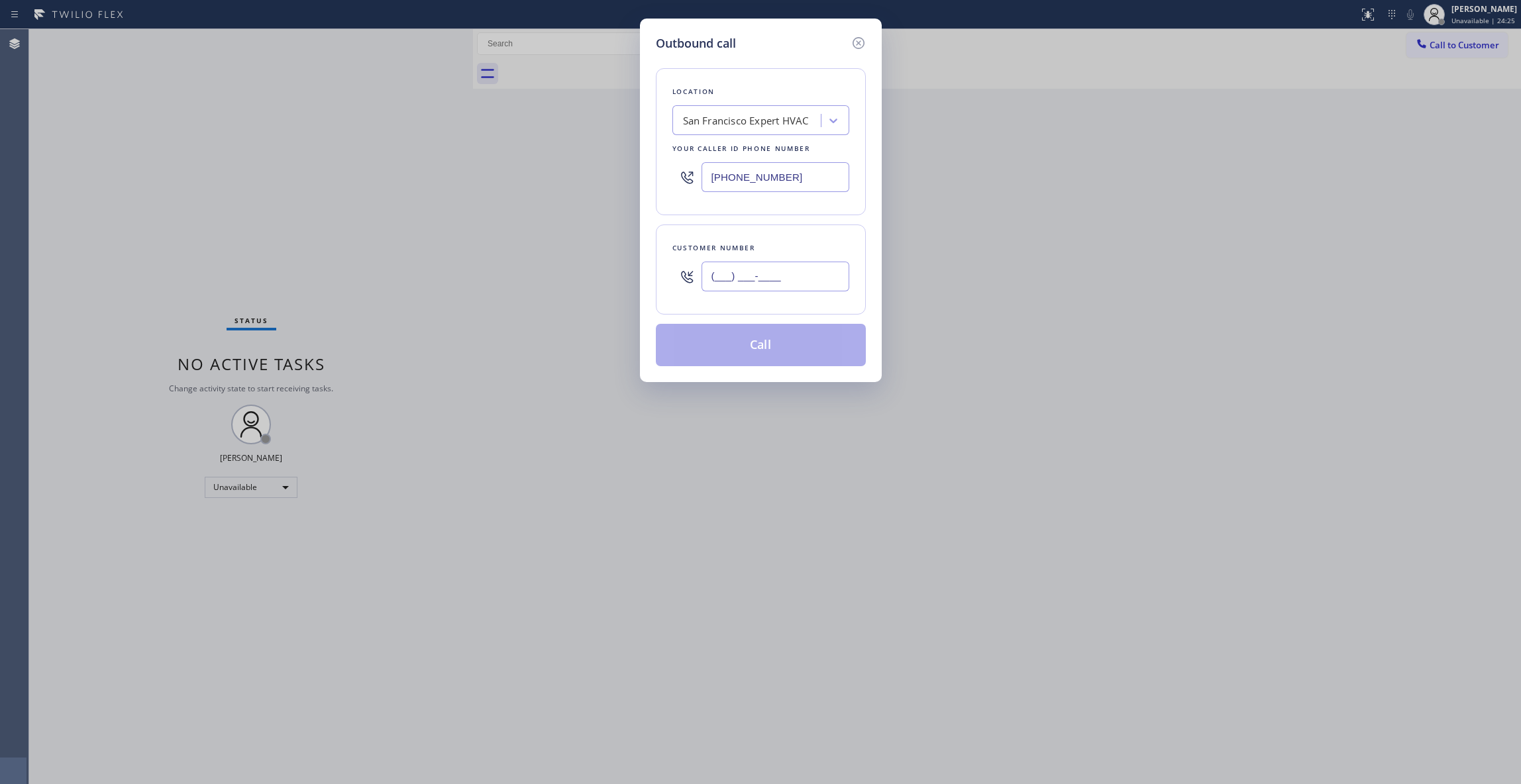
click at [766, 279] on input "(___) ___-____" at bounding box center [776, 277] width 148 height 30
paste input "310) 595-3813"
type input "[PHONE_NUMBER]"
drag, startPoint x: 810, startPoint y: 175, endPoint x: 464, endPoint y: 195, distance: 346.6
click at [464, 195] on div "Outbound call Location [GEOGRAPHIC_DATA] Expert HVAC Your caller id phone numbe…" at bounding box center [760, 392] width 1521 height 784
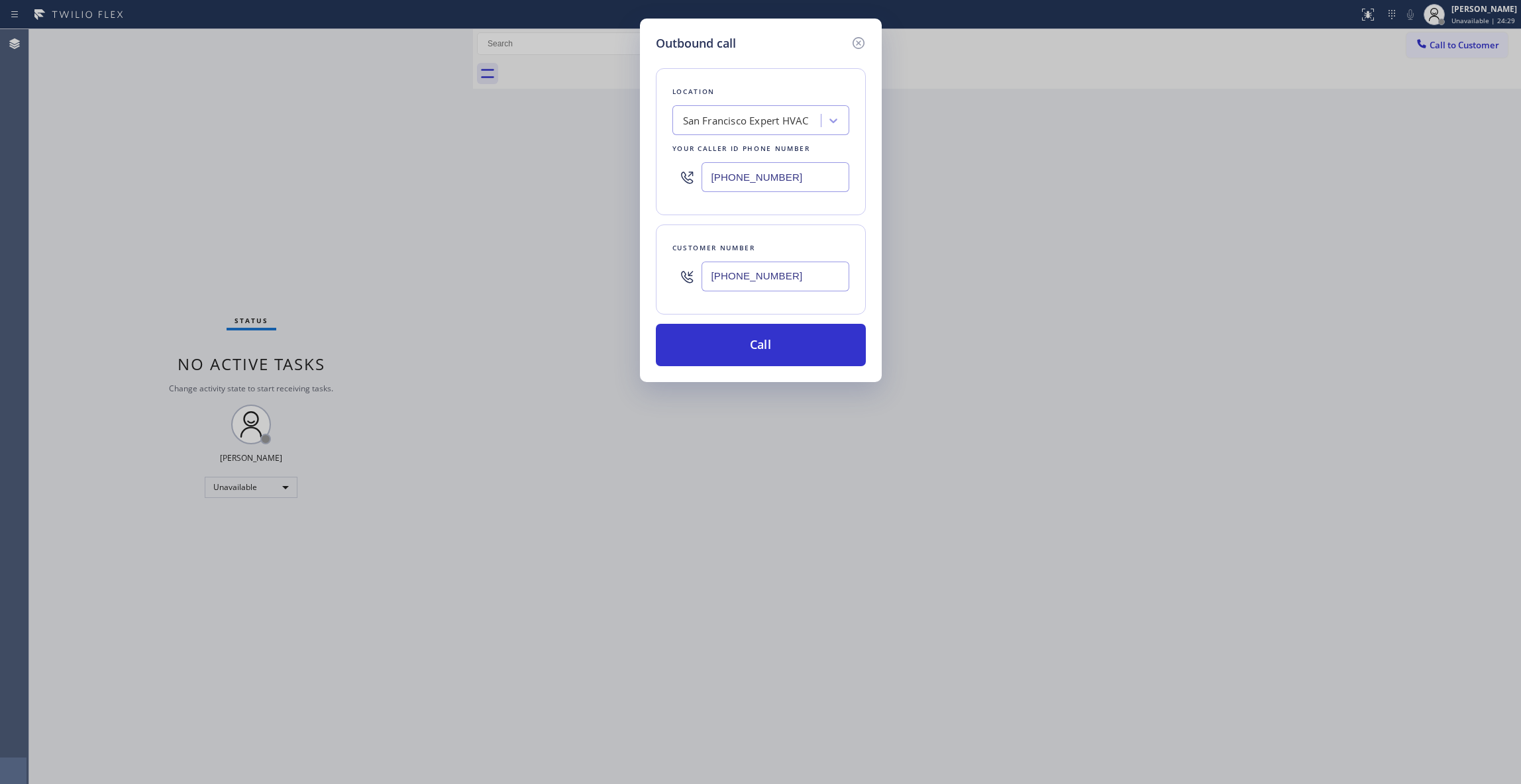
paste input "310) 929-9664"
type input "[PHONE_NUMBER]"
drag, startPoint x: 816, startPoint y: 282, endPoint x: 690, endPoint y: 282, distance: 126.0
click at [690, 282] on div "[PHONE_NUMBER]" at bounding box center [761, 277] width 177 height 43
click at [741, 352] on button "Call" at bounding box center [761, 345] width 210 height 42
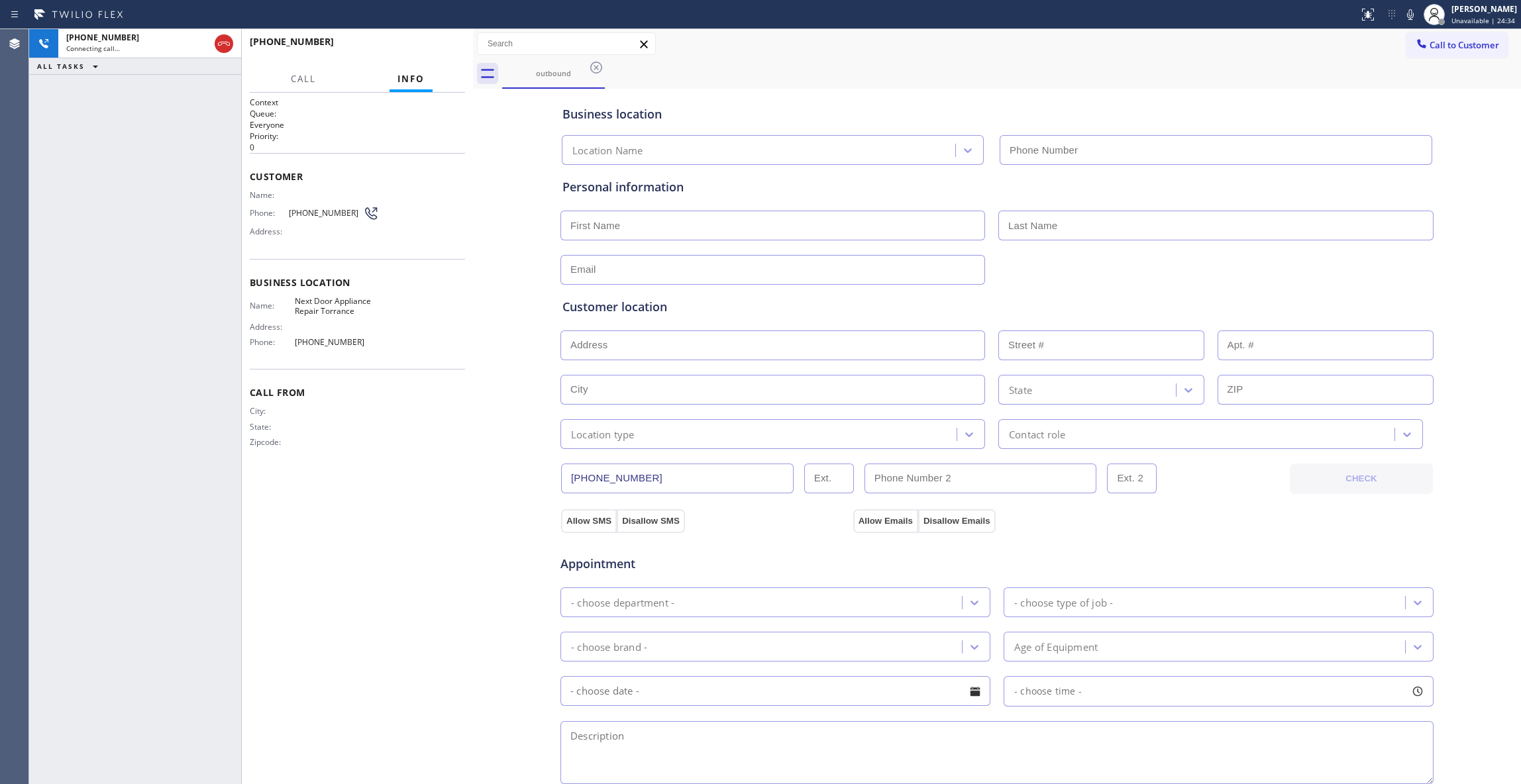
type input "[PHONE_NUMBER]"
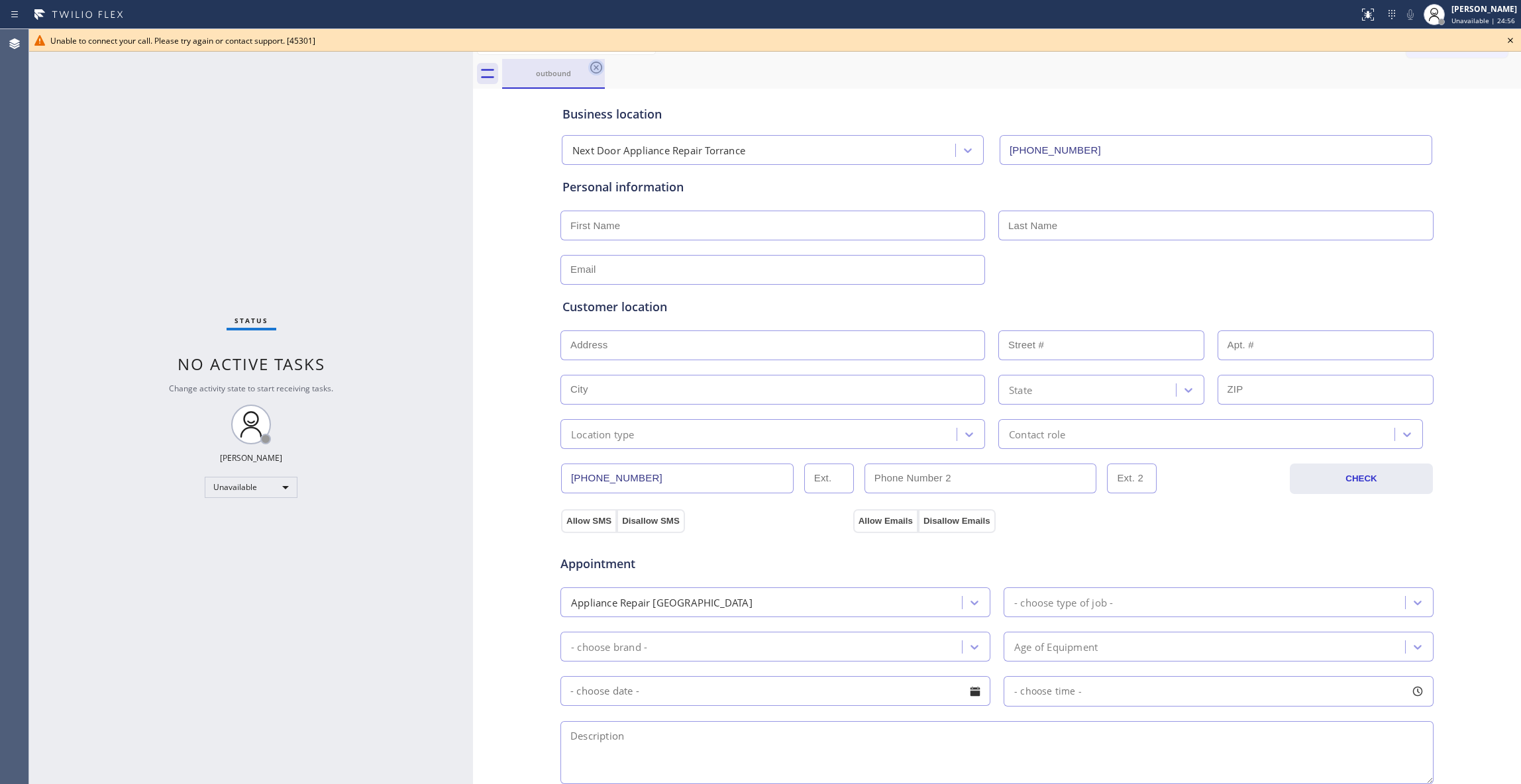
click at [594, 66] on icon at bounding box center [596, 67] width 16 height 16
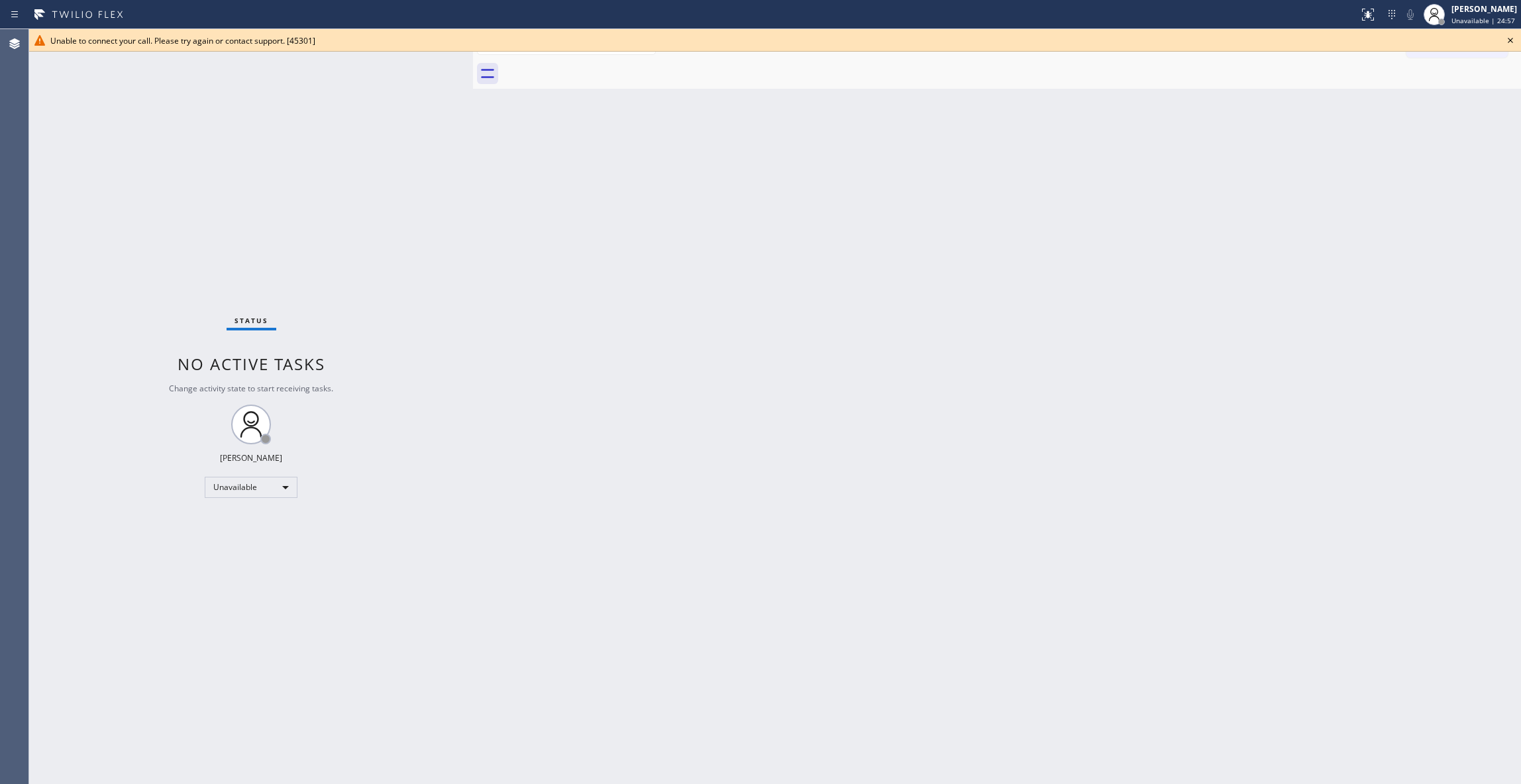
click at [1517, 34] on icon at bounding box center [1510, 40] width 16 height 16
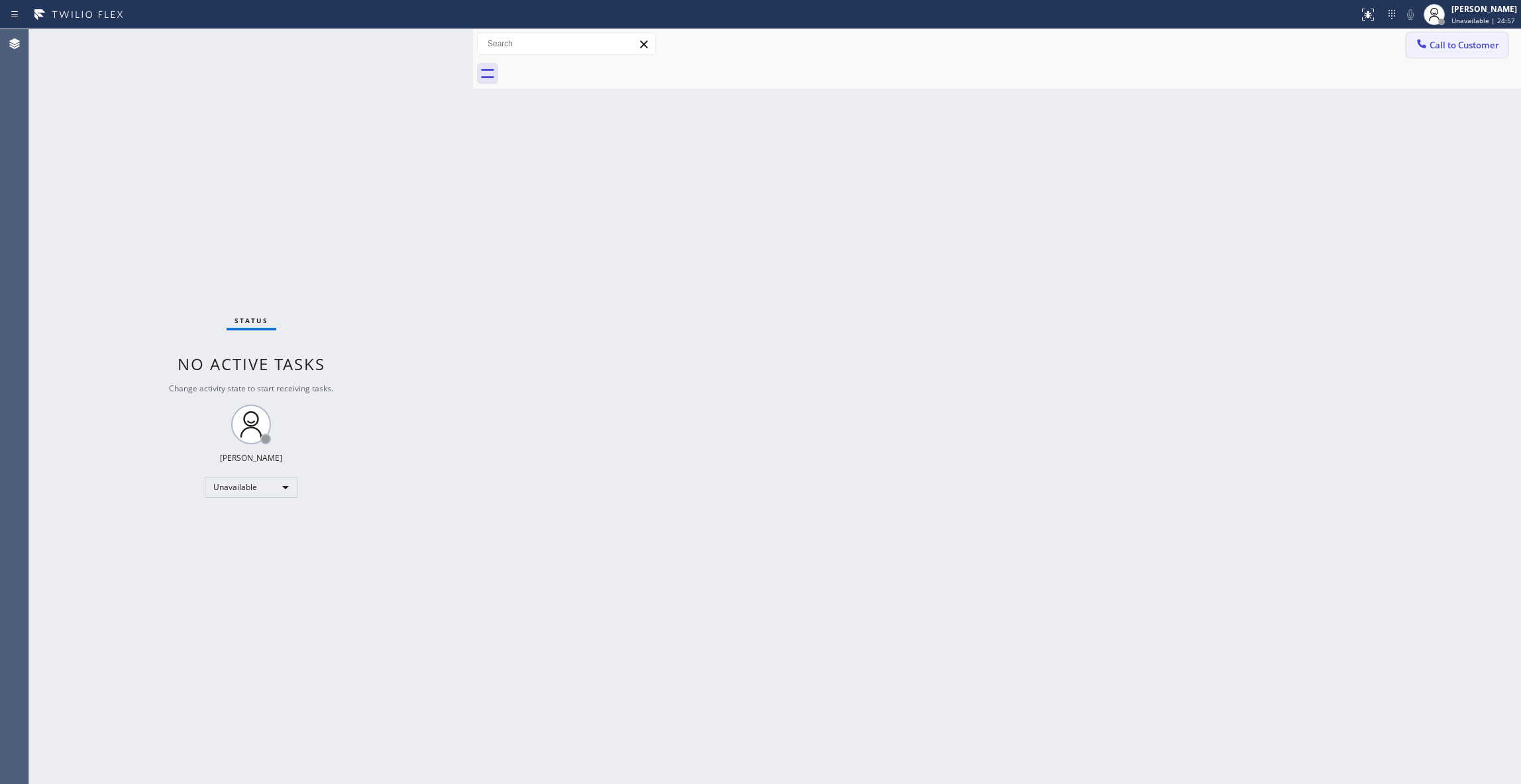
click at [1497, 46] on span "Call to Customer" at bounding box center [1464, 44] width 69 height 12
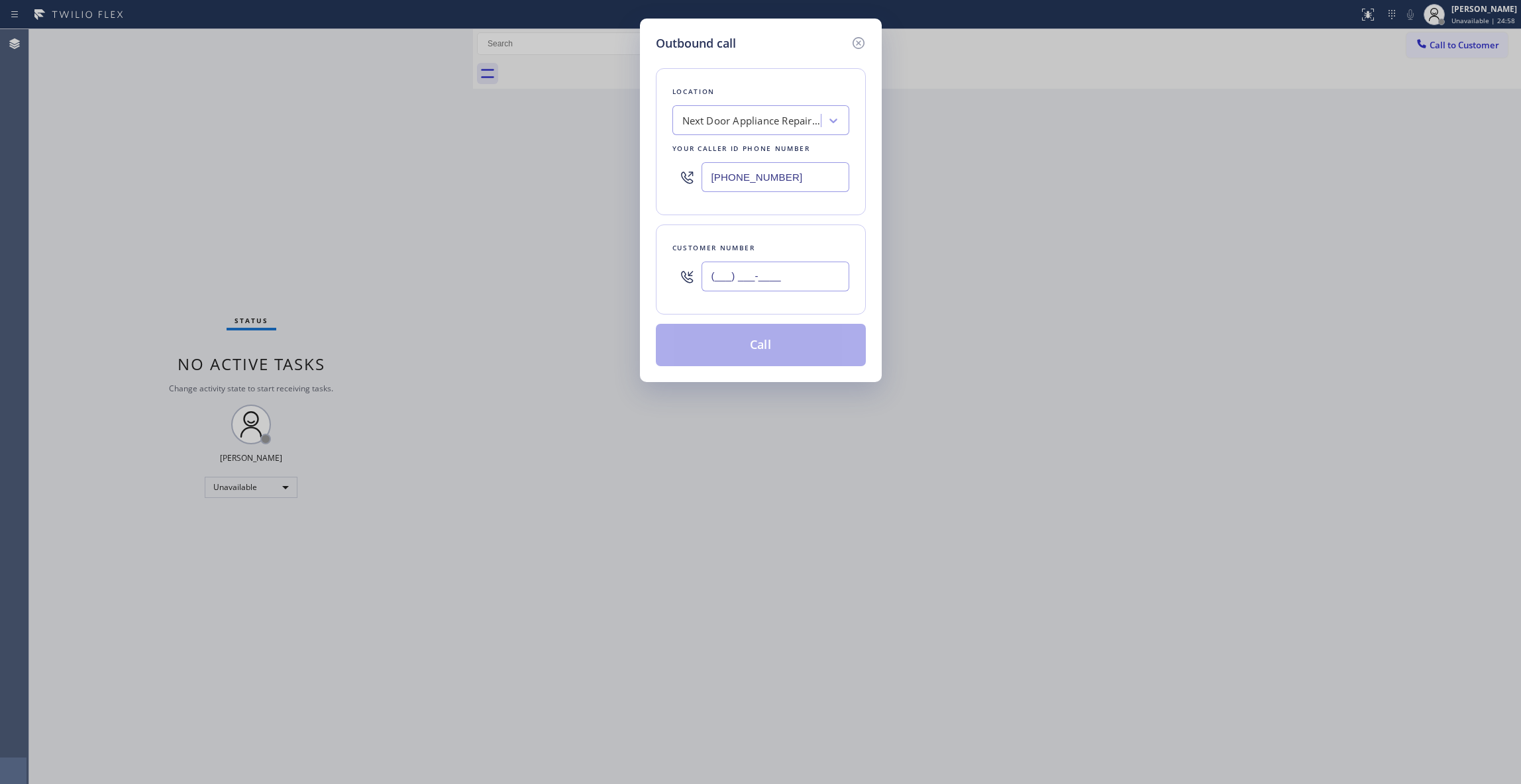
click at [756, 287] on input "(___) ___-____" at bounding box center [776, 277] width 148 height 30
paste input "310) 595-3813"
type input "[PHONE_NUMBER]"
click at [764, 347] on button "Call" at bounding box center [761, 345] width 210 height 42
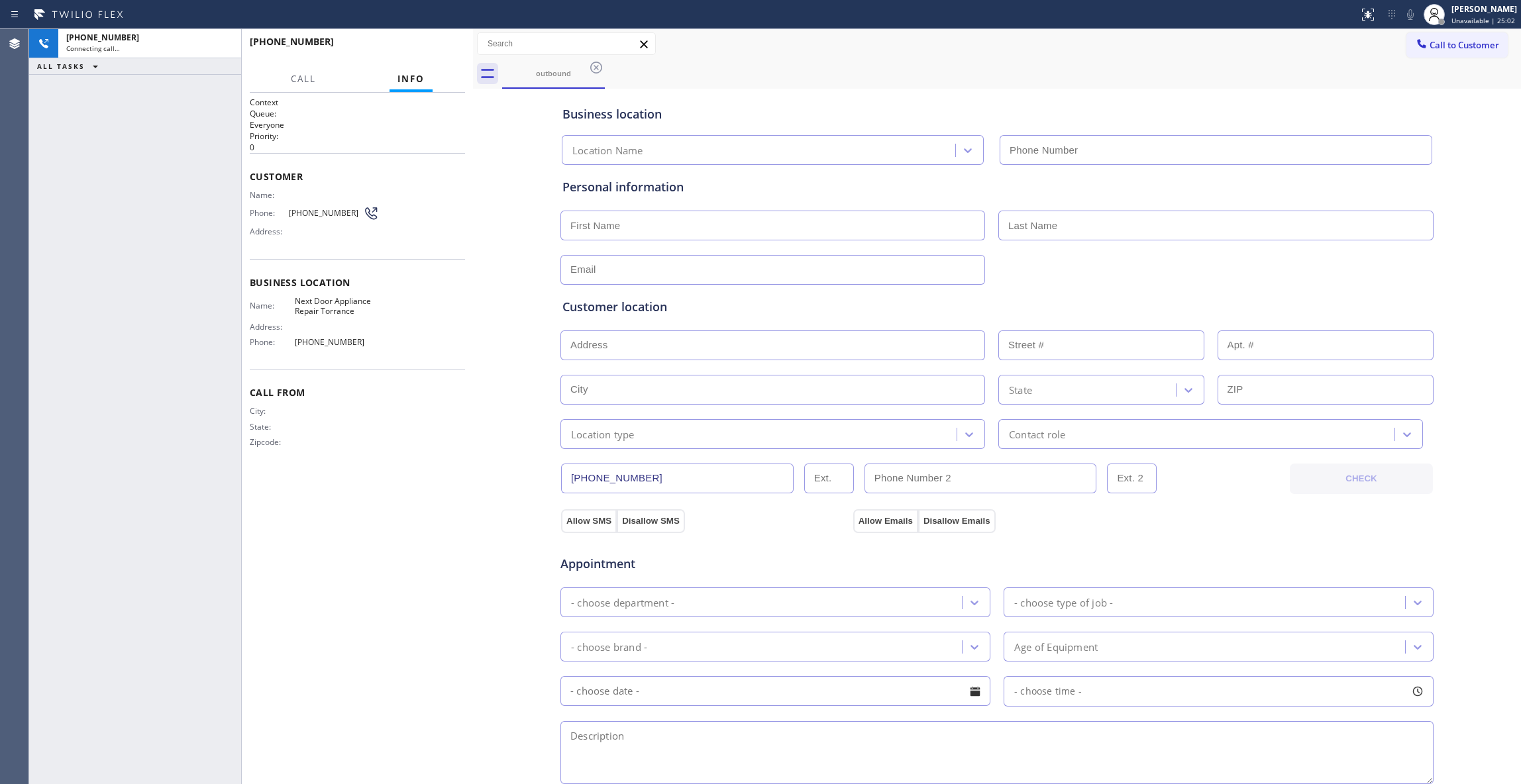
type input "[PHONE_NUMBER]"
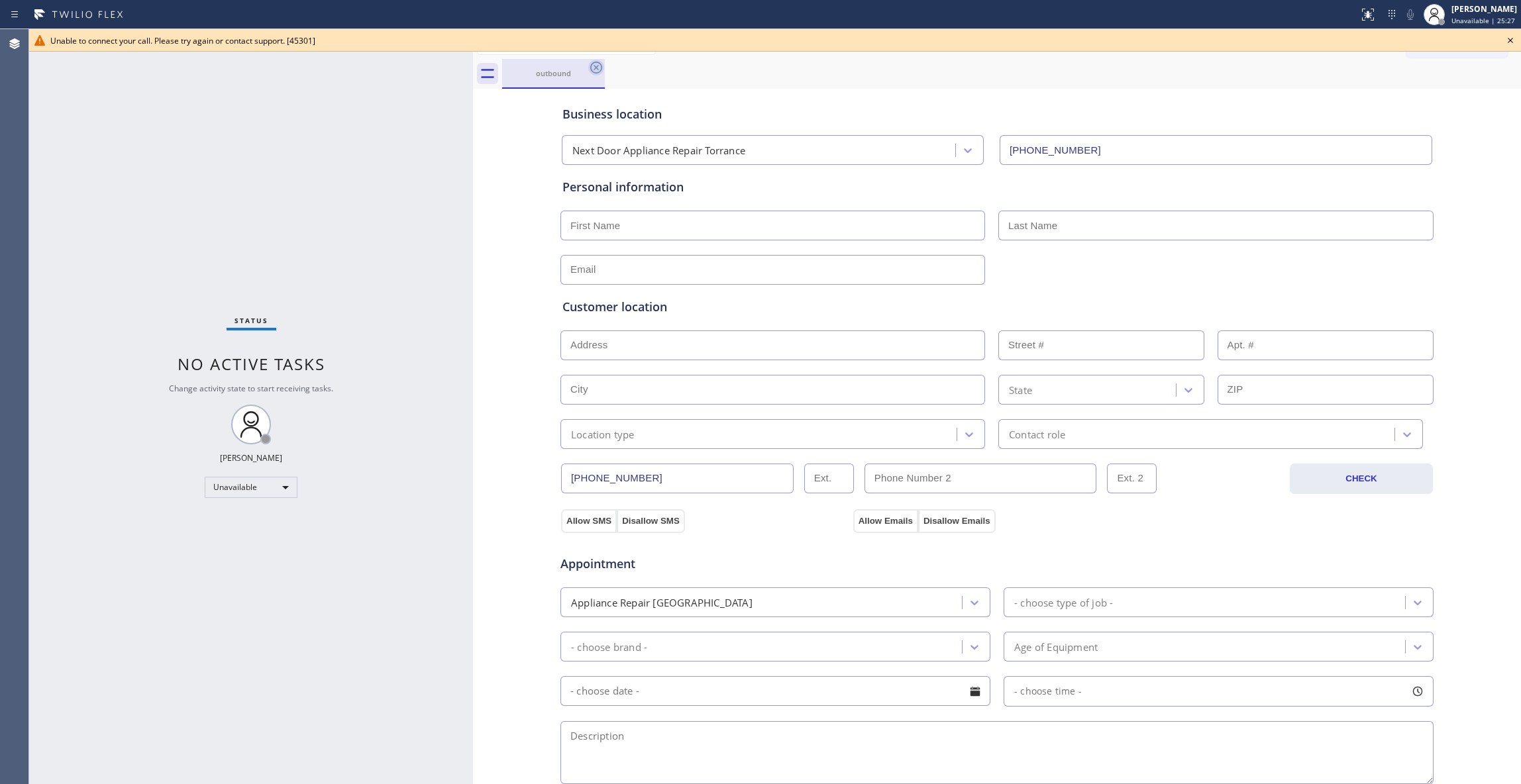
click at [596, 70] on icon at bounding box center [596, 67] width 16 height 16
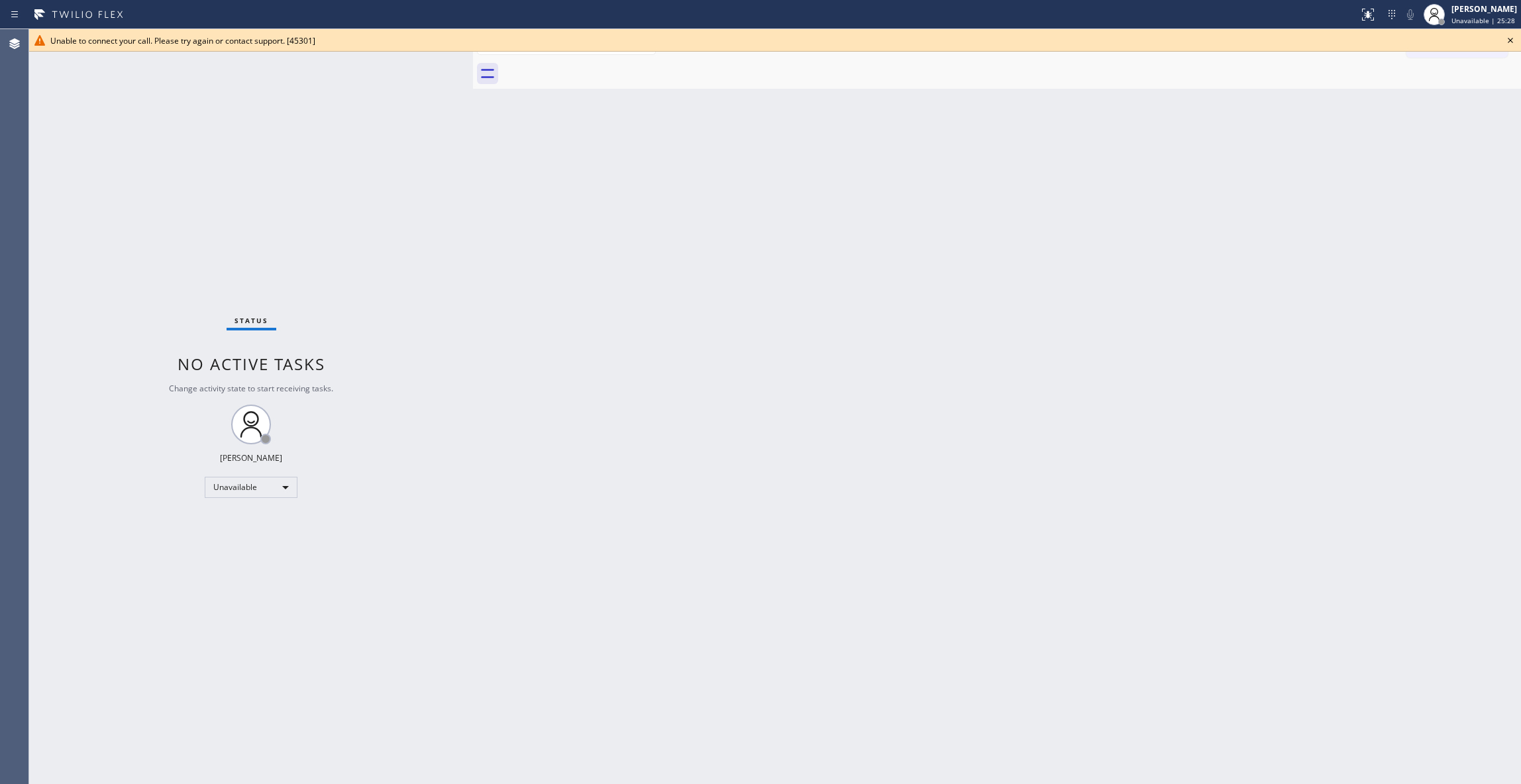
click at [1514, 42] on icon at bounding box center [1510, 40] width 16 height 16
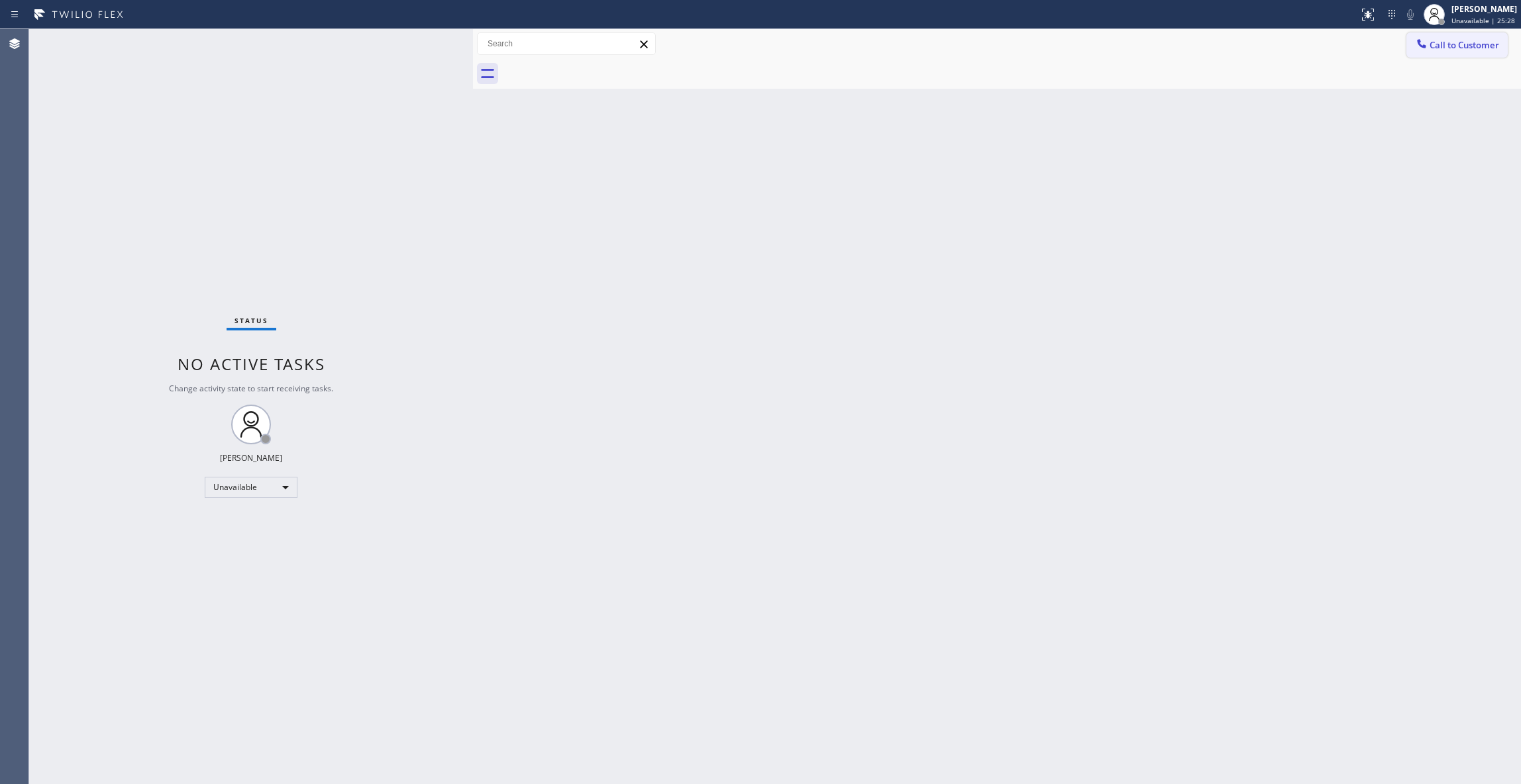
click at [1484, 51] on button "Call to Customer" at bounding box center [1457, 44] width 101 height 25
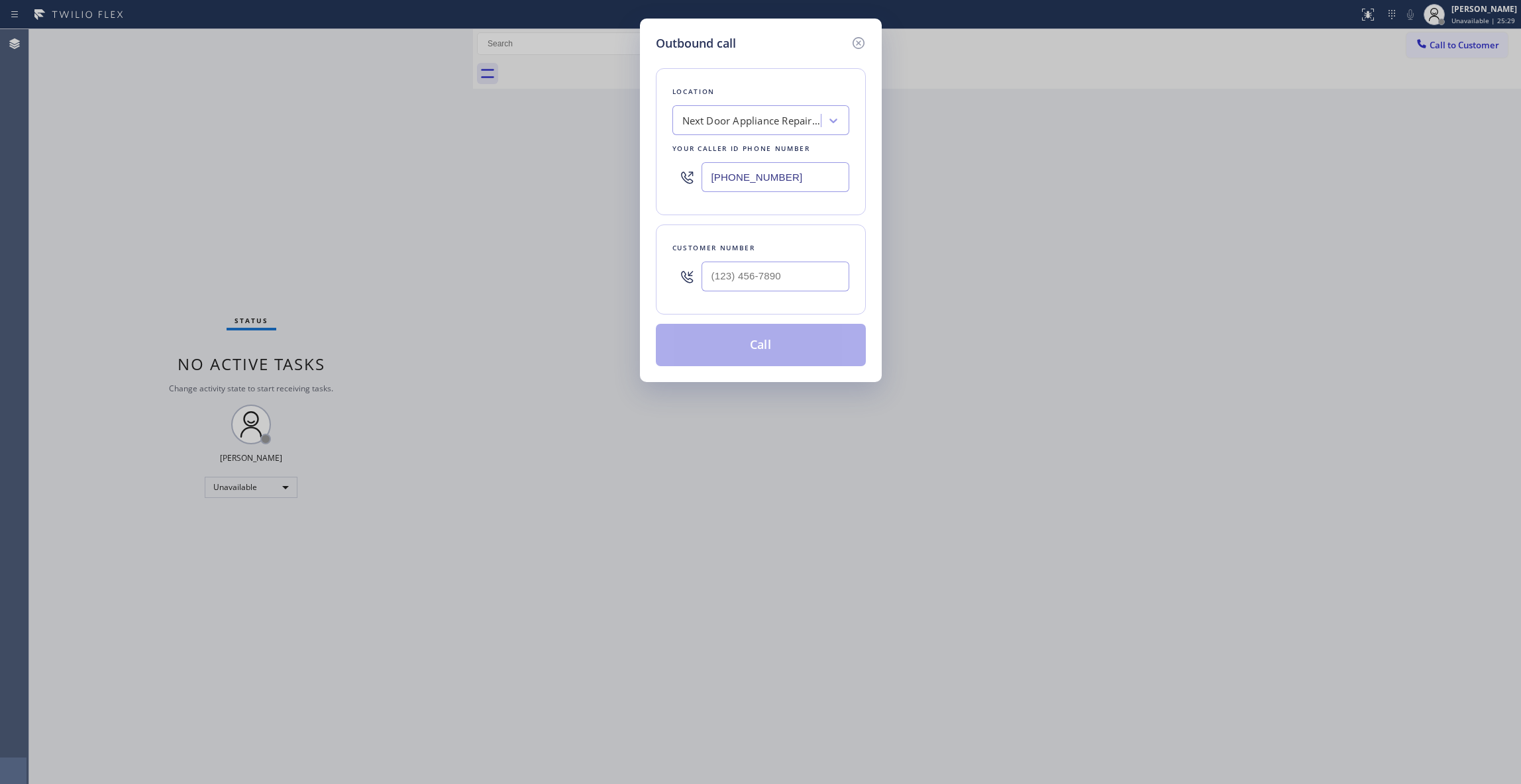
click at [720, 260] on div at bounding box center [776, 277] width 148 height 43
click at [726, 291] on input "(___) ___-____" at bounding box center [776, 277] width 148 height 30
paste input "310) 595-3813"
type input "[PHONE_NUMBER]"
click at [761, 340] on button "Call" at bounding box center [761, 345] width 210 height 42
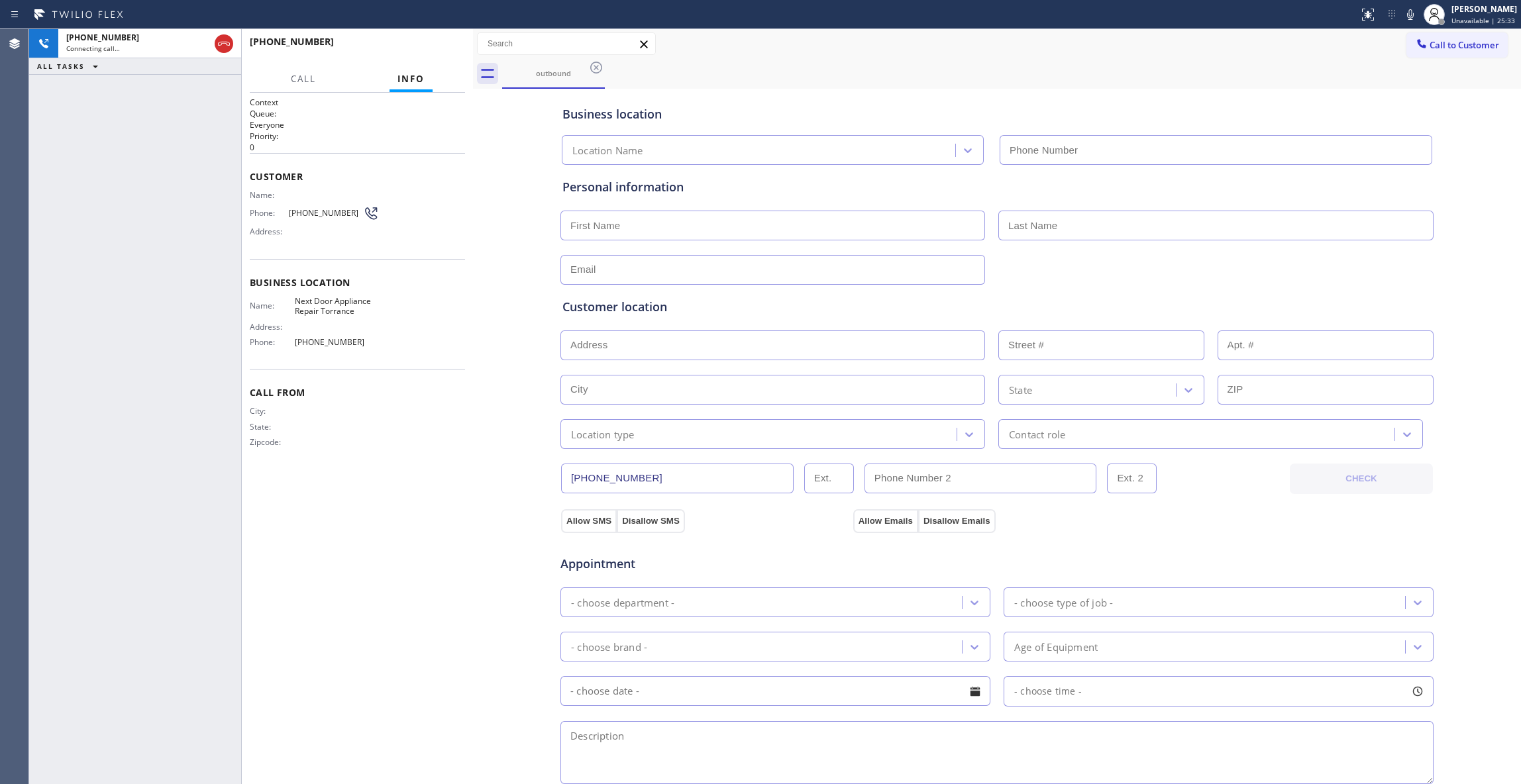
type input "[PHONE_NUMBER]"
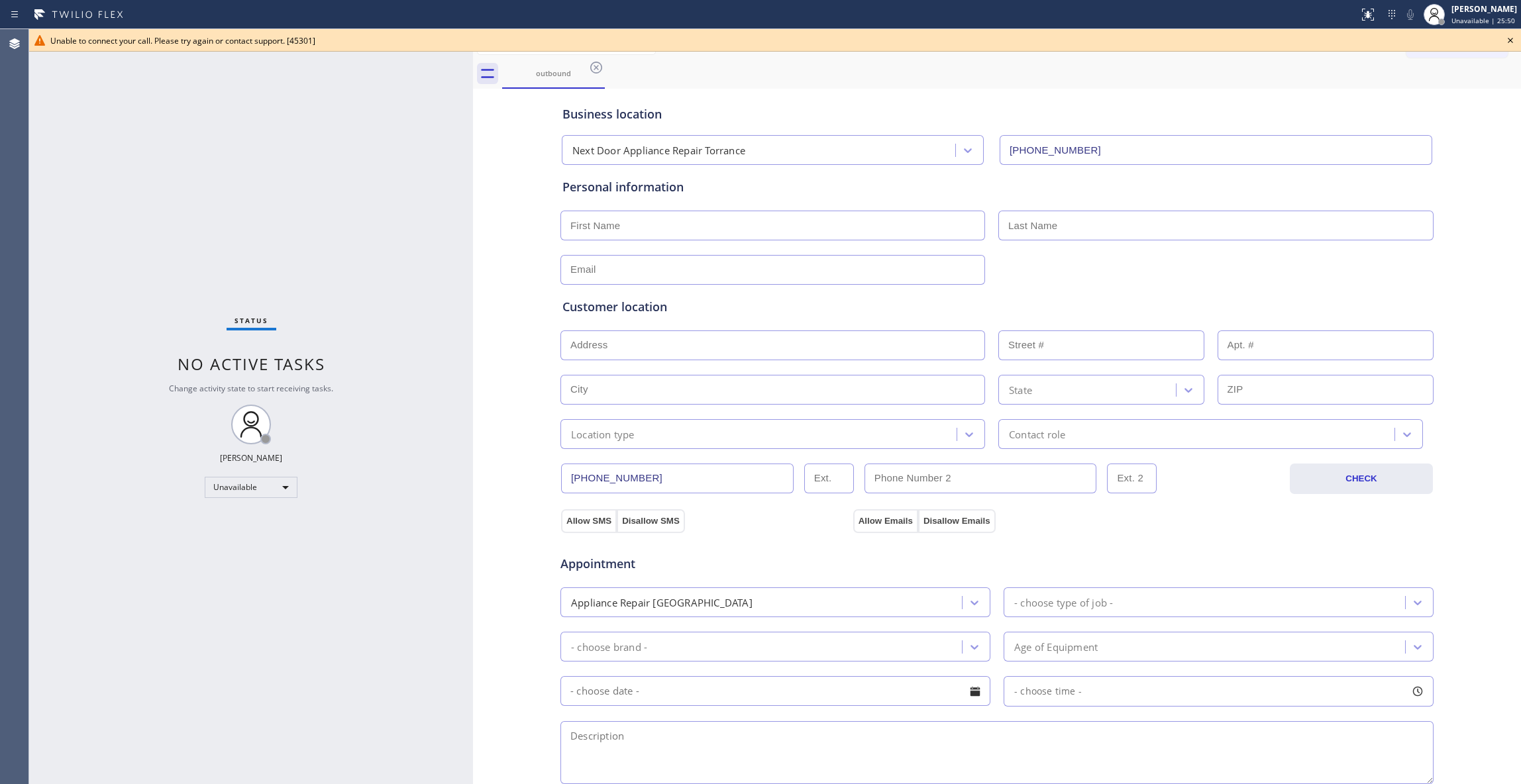
click at [1508, 40] on icon at bounding box center [1510, 40] width 16 height 16
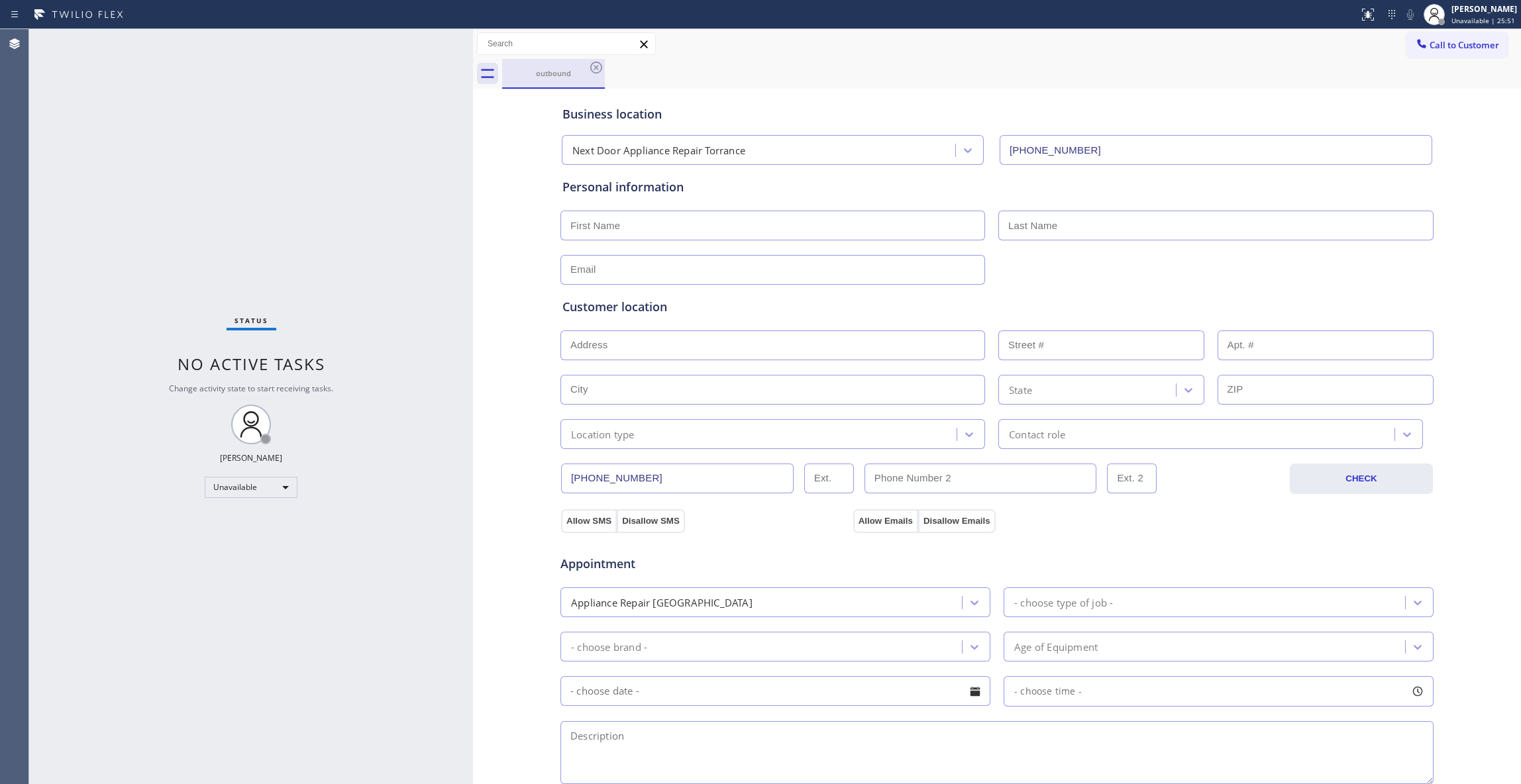
click at [587, 68] on div "outbound" at bounding box center [553, 73] width 100 height 10
click at [592, 69] on icon at bounding box center [596, 67] width 16 height 16
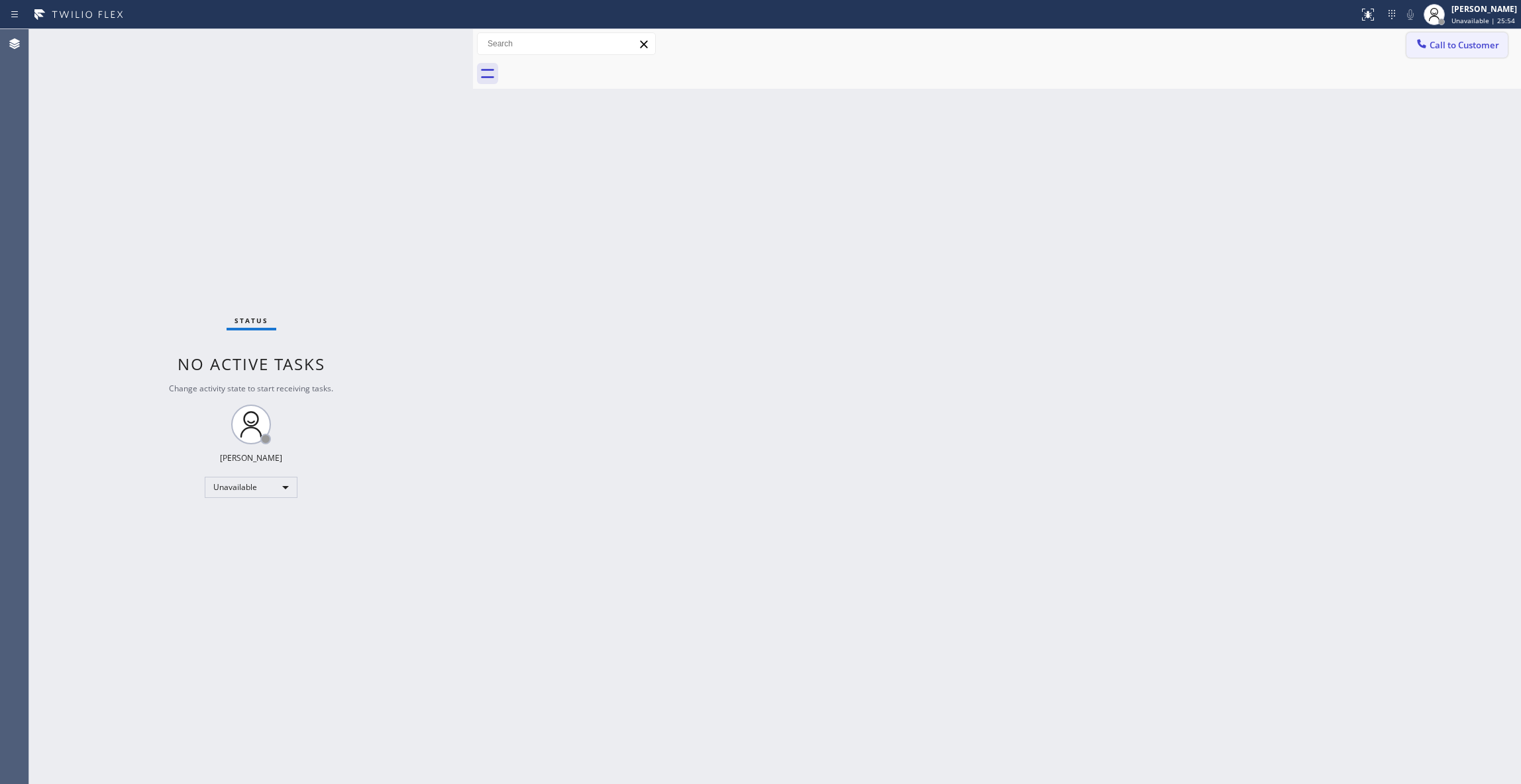
drag, startPoint x: 1482, startPoint y: 43, endPoint x: 949, endPoint y: 213, distance: 559.5
click at [1482, 43] on span "Call to Customer" at bounding box center [1464, 44] width 69 height 12
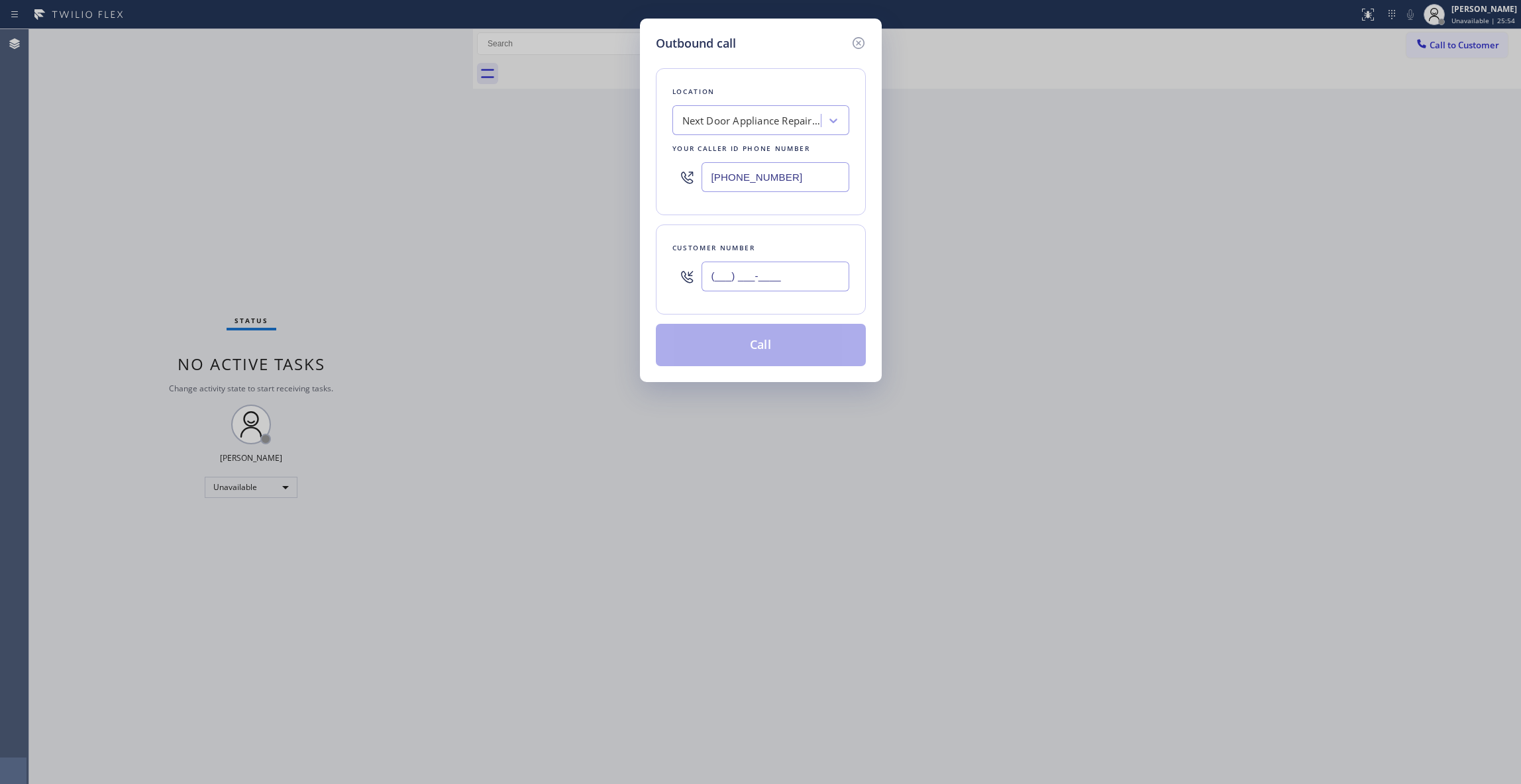
click at [796, 267] on input "(___) ___-____" at bounding box center [776, 277] width 148 height 30
paste input "310) 595-3813"
type input "[PHONE_NUMBER]"
click at [758, 349] on button "Call" at bounding box center [761, 345] width 210 height 42
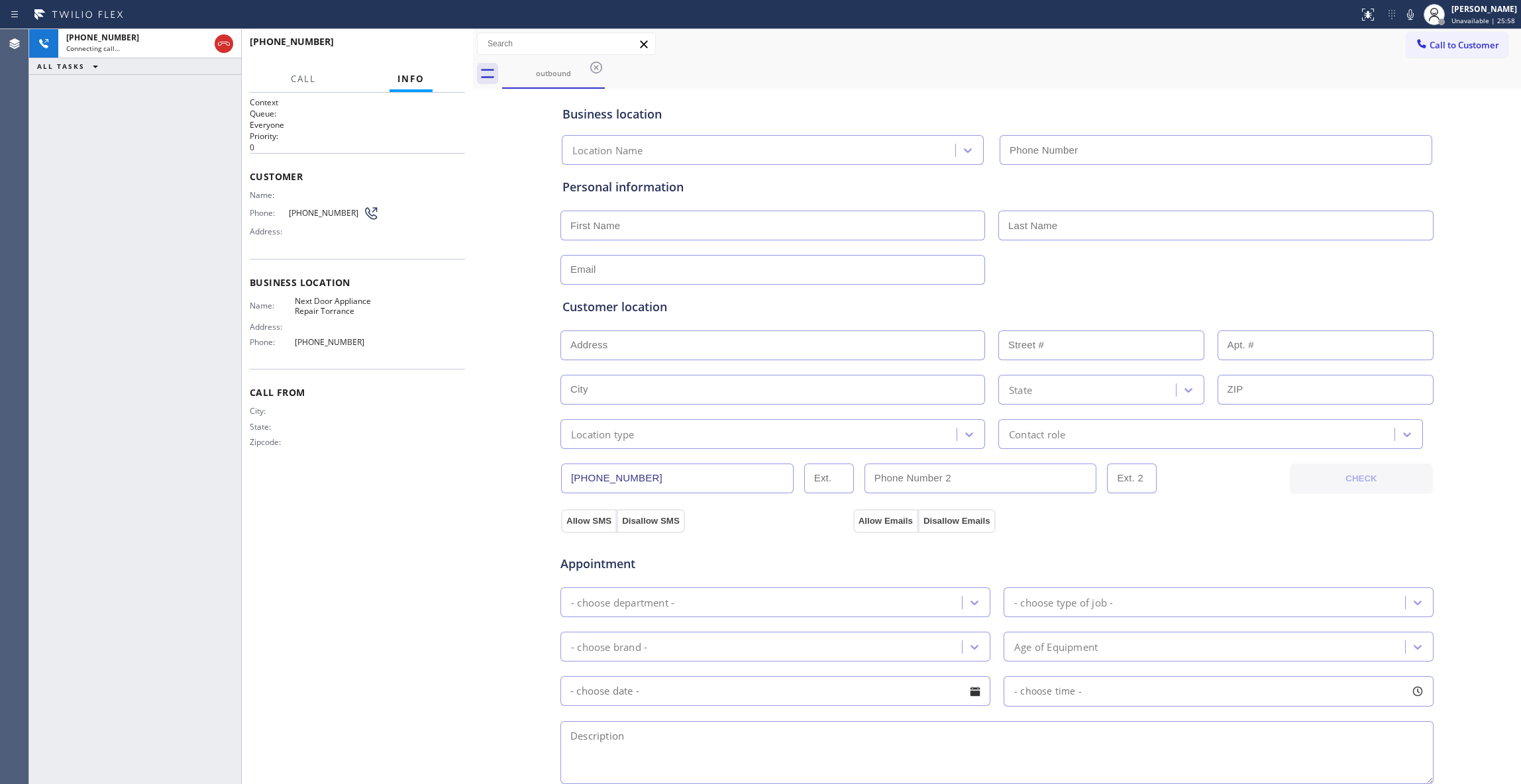
type input "[PHONE_NUMBER]"
click at [220, 43] on icon at bounding box center [223, 43] width 16 height 16
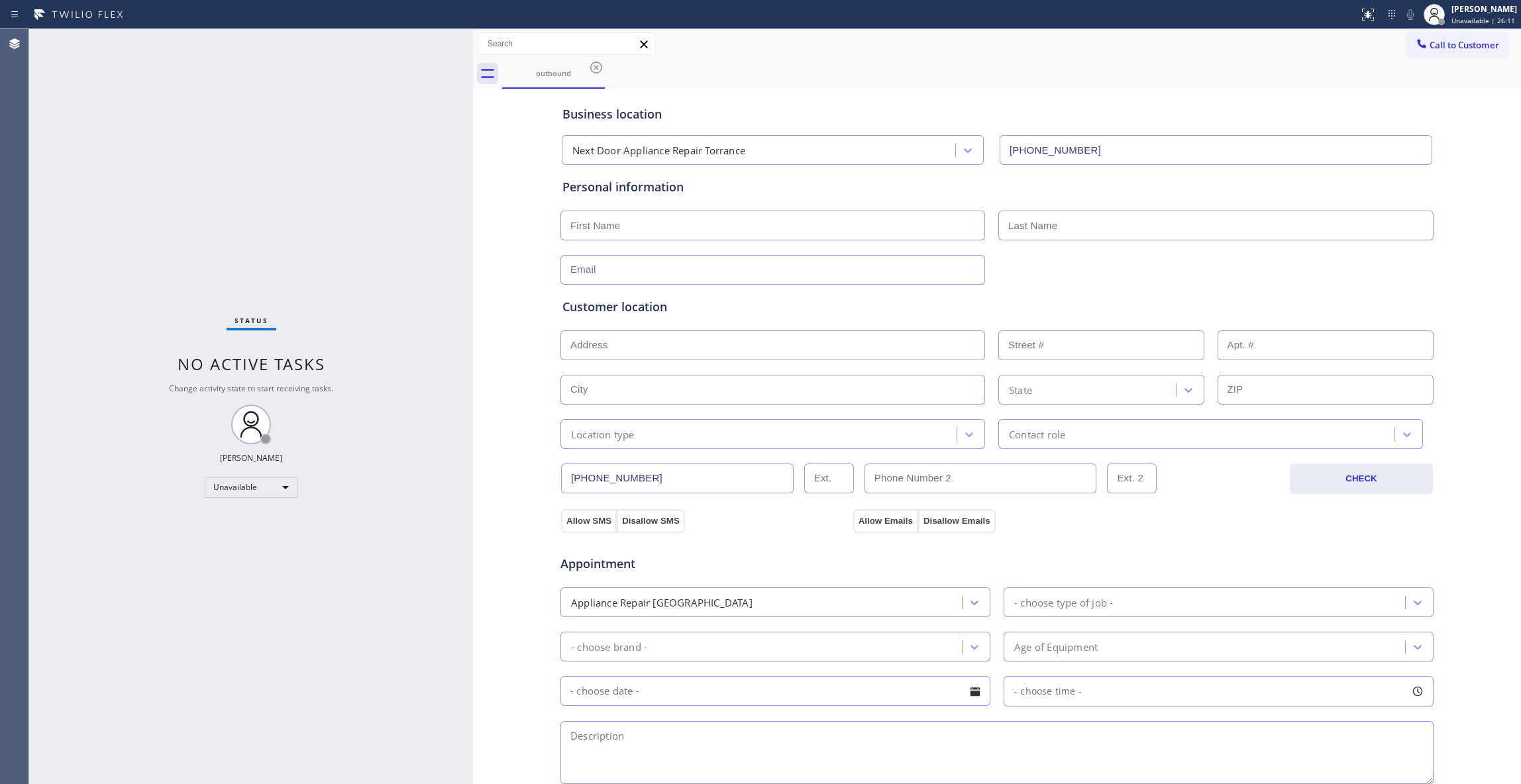
drag, startPoint x: 596, startPoint y: 67, endPoint x: 1031, endPoint y: 65, distance: 435.0
click at [596, 67] on icon at bounding box center [596, 67] width 12 height 12
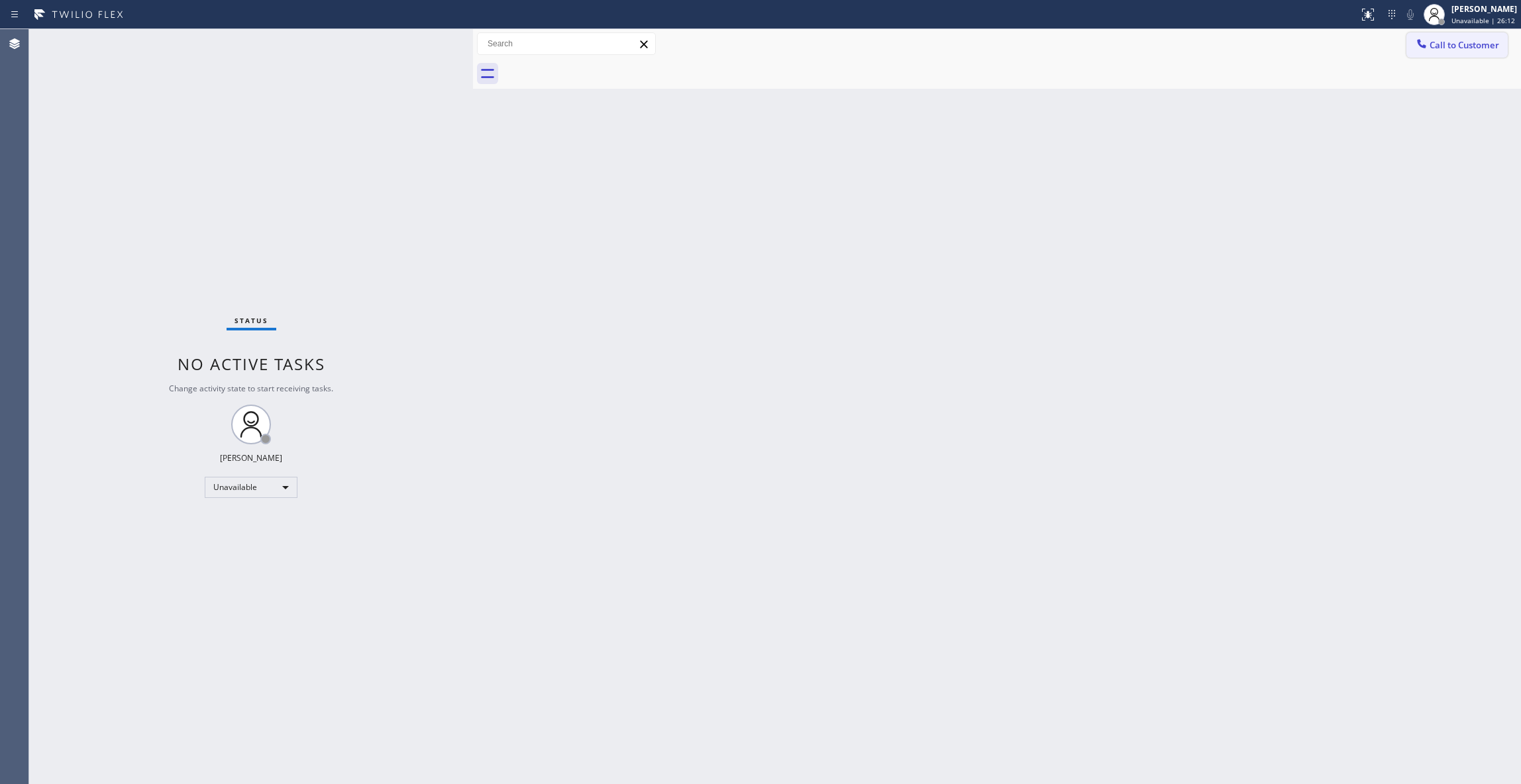
click at [1464, 49] on span "Call to Customer" at bounding box center [1464, 44] width 69 height 12
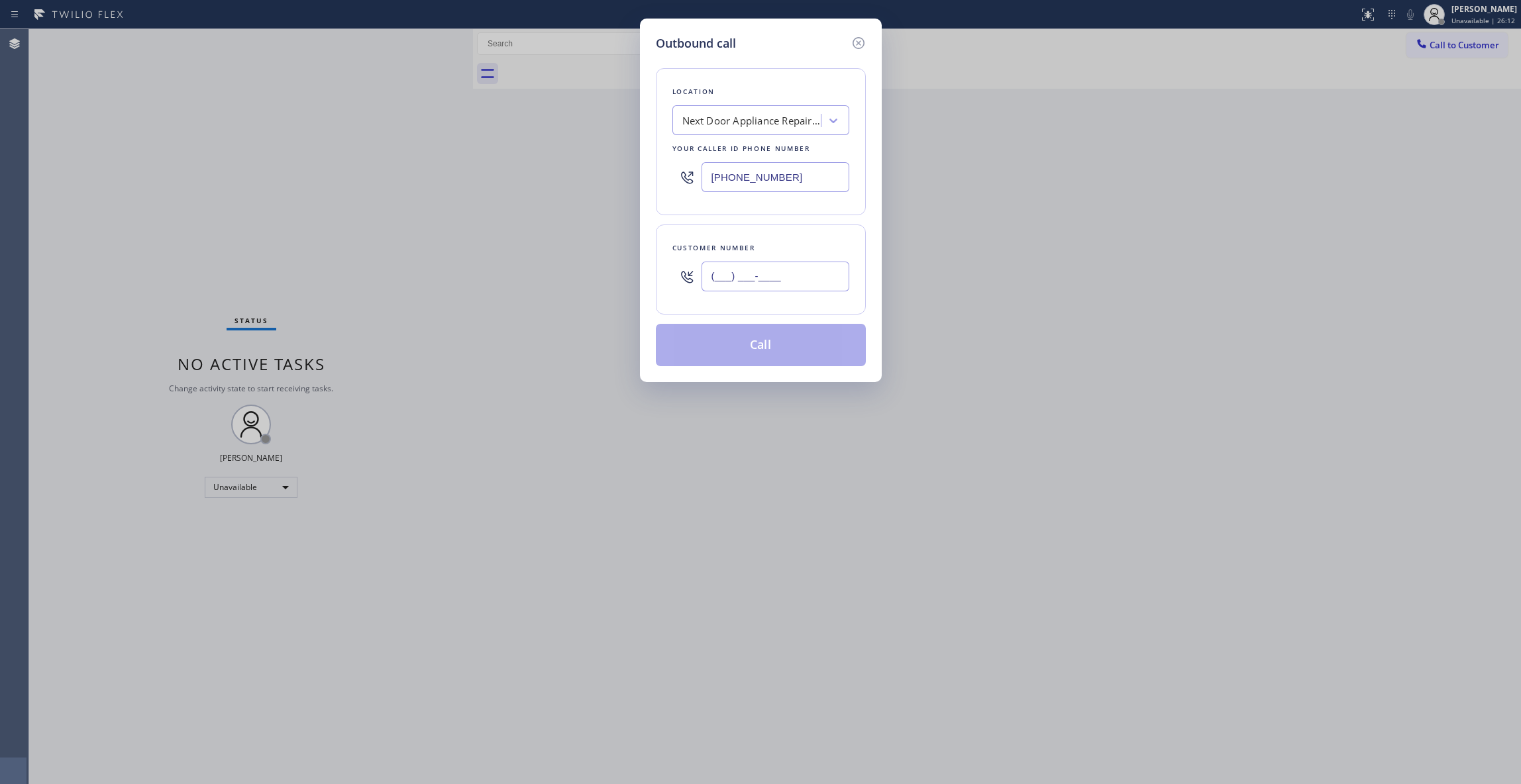
click at [748, 269] on input "(___) ___-____" at bounding box center [776, 277] width 148 height 30
paste input "310) 595-3813"
type input "[PHONE_NUMBER]"
click at [740, 335] on button "Call" at bounding box center [761, 345] width 210 height 42
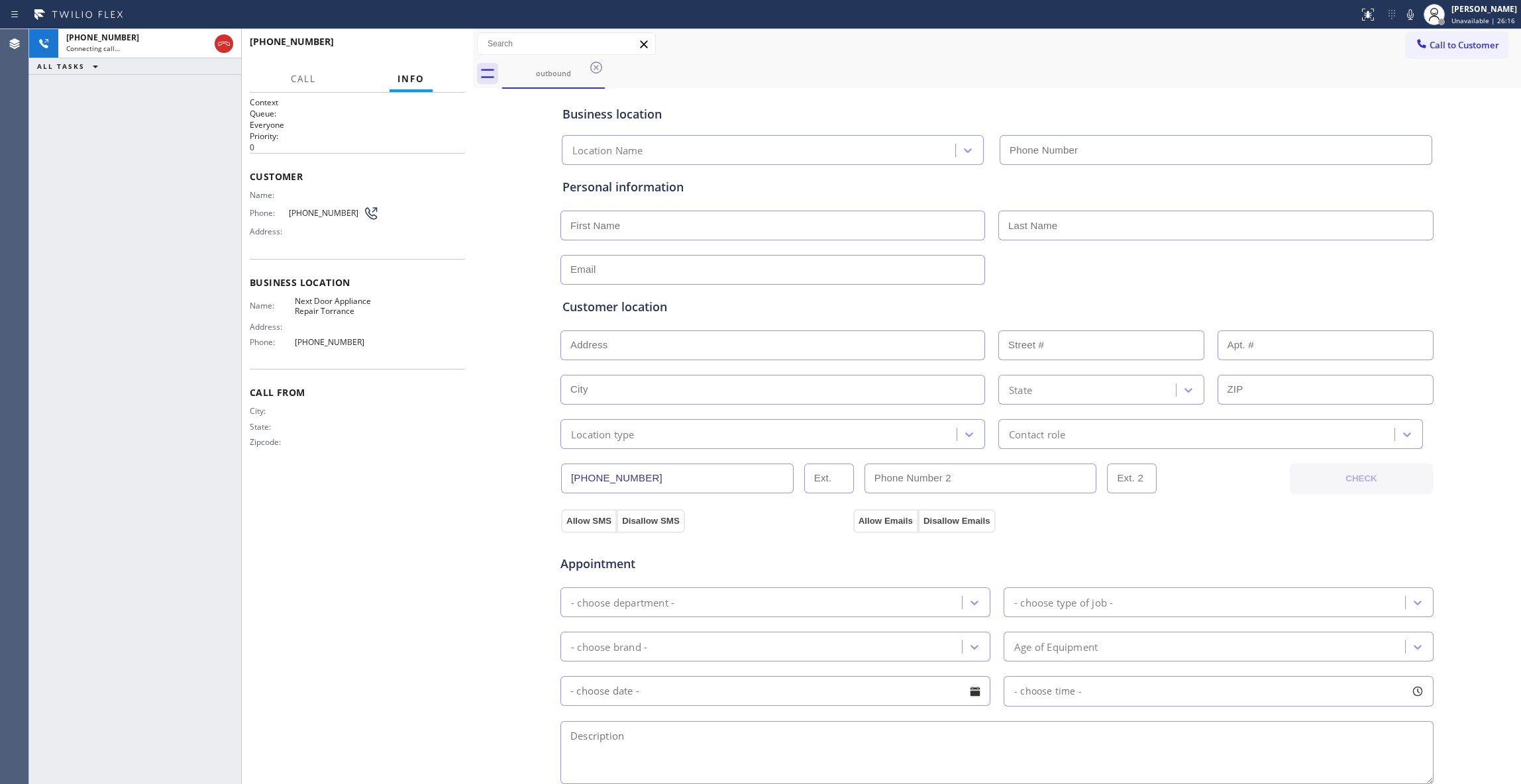
type input "[PHONE_NUMBER]"
click at [171, 208] on div "[PHONE_NUMBER] Connecting call… ALL TASKS ALL TASKS ACTIVE TASKS TASKS IN WRAP …" at bounding box center [136, 407] width 212 height 755
click at [228, 42] on icon at bounding box center [223, 43] width 16 height 16
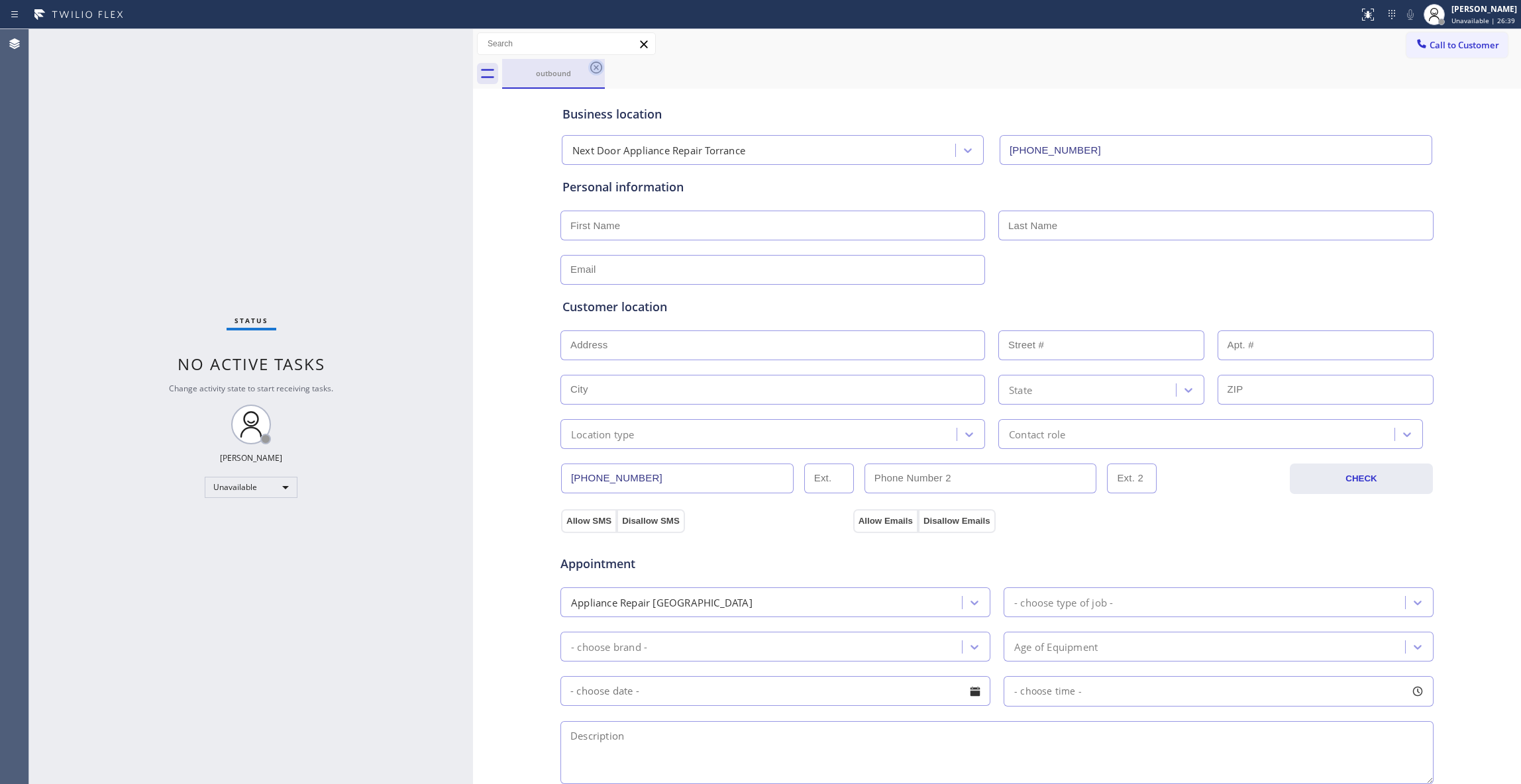
click at [601, 67] on icon at bounding box center [596, 67] width 12 height 12
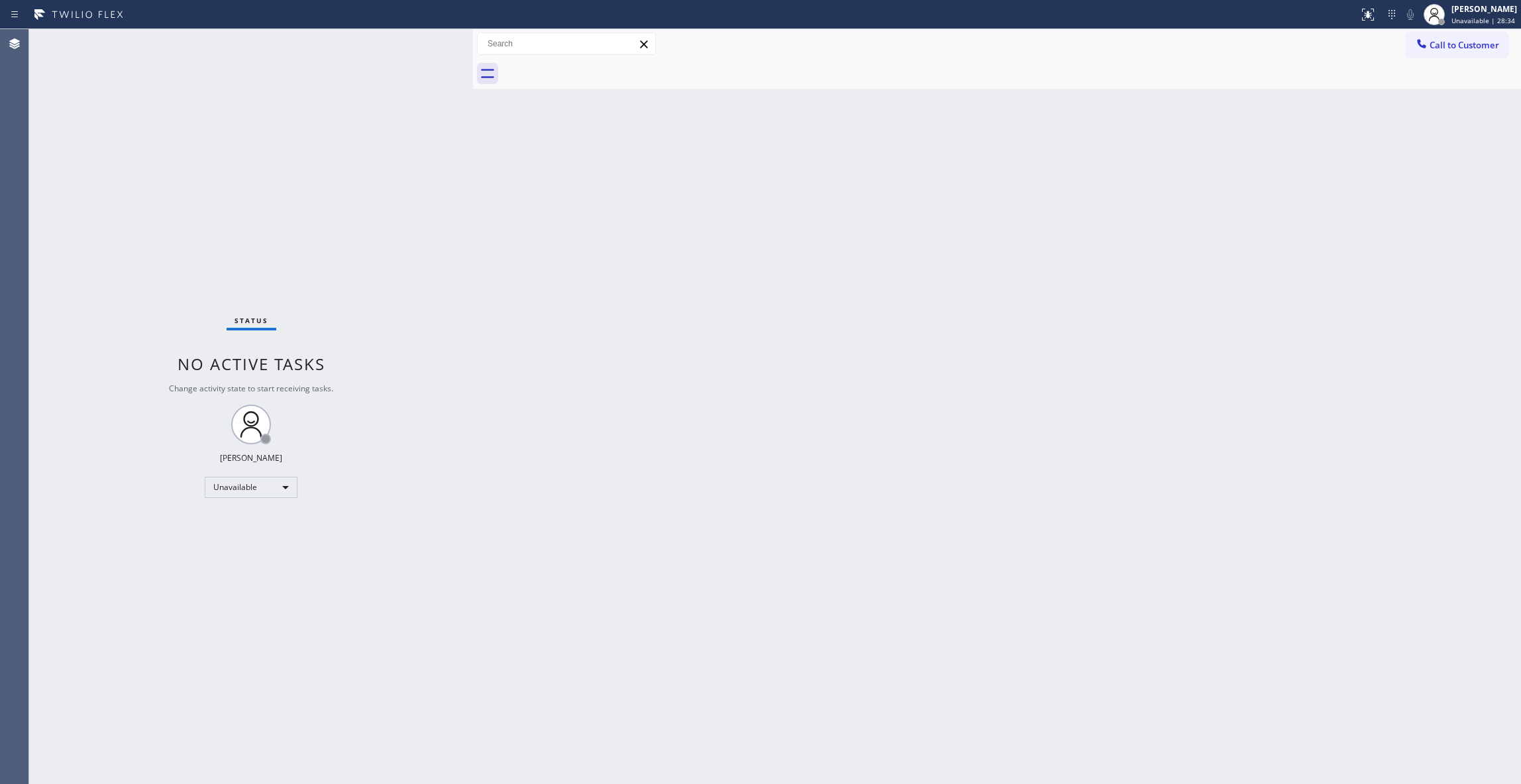
click at [195, 775] on div "Status No active tasks Change activity state to start receiving tasks. [PERSON_…" at bounding box center [251, 407] width 444 height 755
click at [1447, 45] on span "Call to Customer" at bounding box center [1464, 44] width 69 height 12
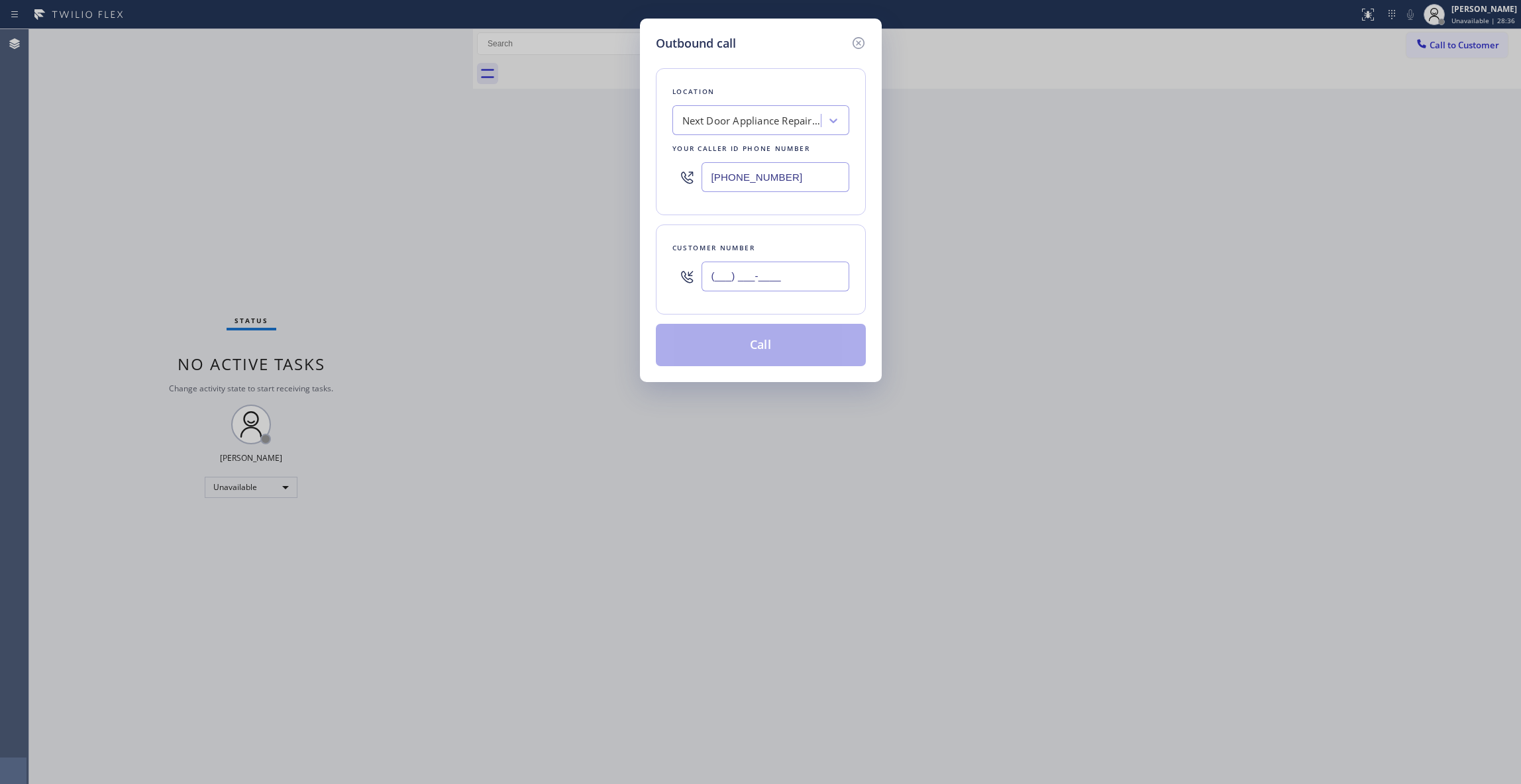
click at [761, 289] on input "(___) ___-____" at bounding box center [776, 277] width 148 height 30
paste input "609) 933-7647"
type input "[PHONE_NUMBER]"
drag, startPoint x: 795, startPoint y: 178, endPoint x: 428, endPoint y: 168, distance: 367.1
click at [434, 165] on div "Outbound call Location Next Door Appliance Repair Torrance Your caller id phone…" at bounding box center [760, 392] width 1521 height 784
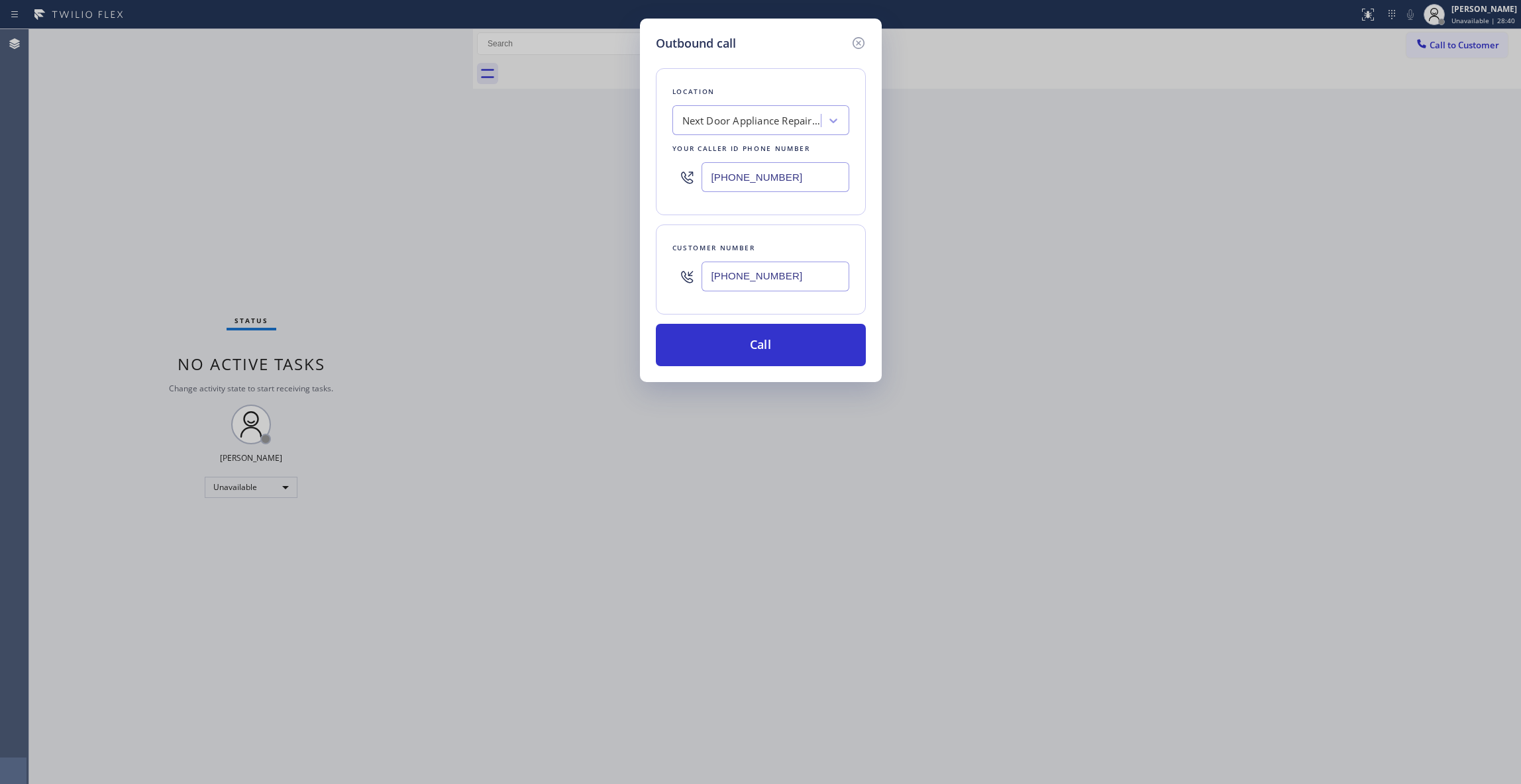
paste input "650) 243-0322"
type input "[PHONE_NUMBER]"
drag, startPoint x: 823, startPoint y: 281, endPoint x: 576, endPoint y: 265, distance: 247.5
click at [573, 261] on div "Outbound call Location Thermador Repair Group [GEOGRAPHIC_DATA] Your caller id …" at bounding box center [760, 392] width 1521 height 784
click at [761, 347] on button "Call" at bounding box center [761, 345] width 210 height 42
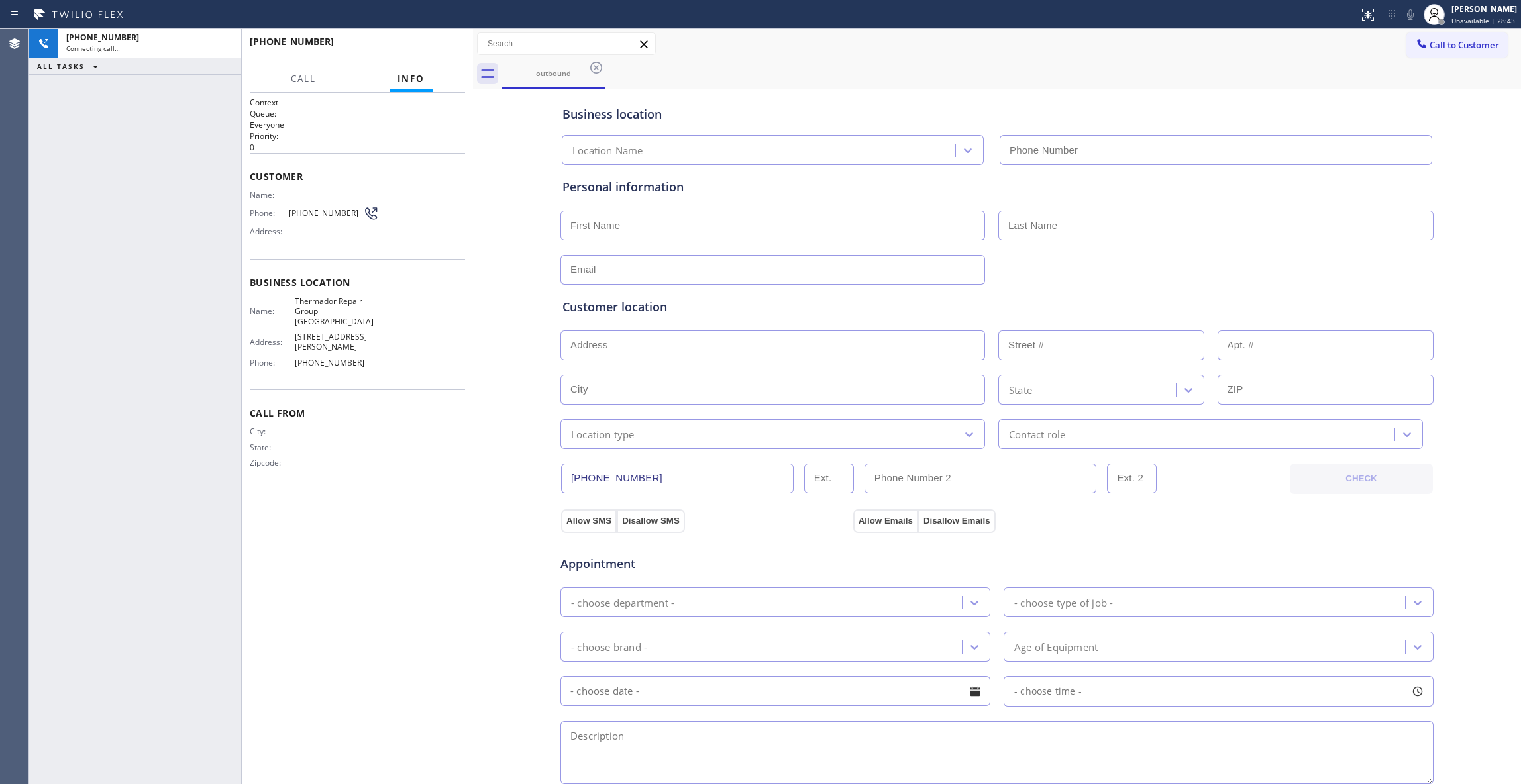
type input "[PHONE_NUMBER]"
click at [304, 213] on span "[PHONE_NUMBER]" at bounding box center [326, 213] width 74 height 10
click at [304, 212] on span "[PHONE_NUMBER]" at bounding box center [326, 213] width 74 height 10
copy div "[PHONE_NUMBER]"
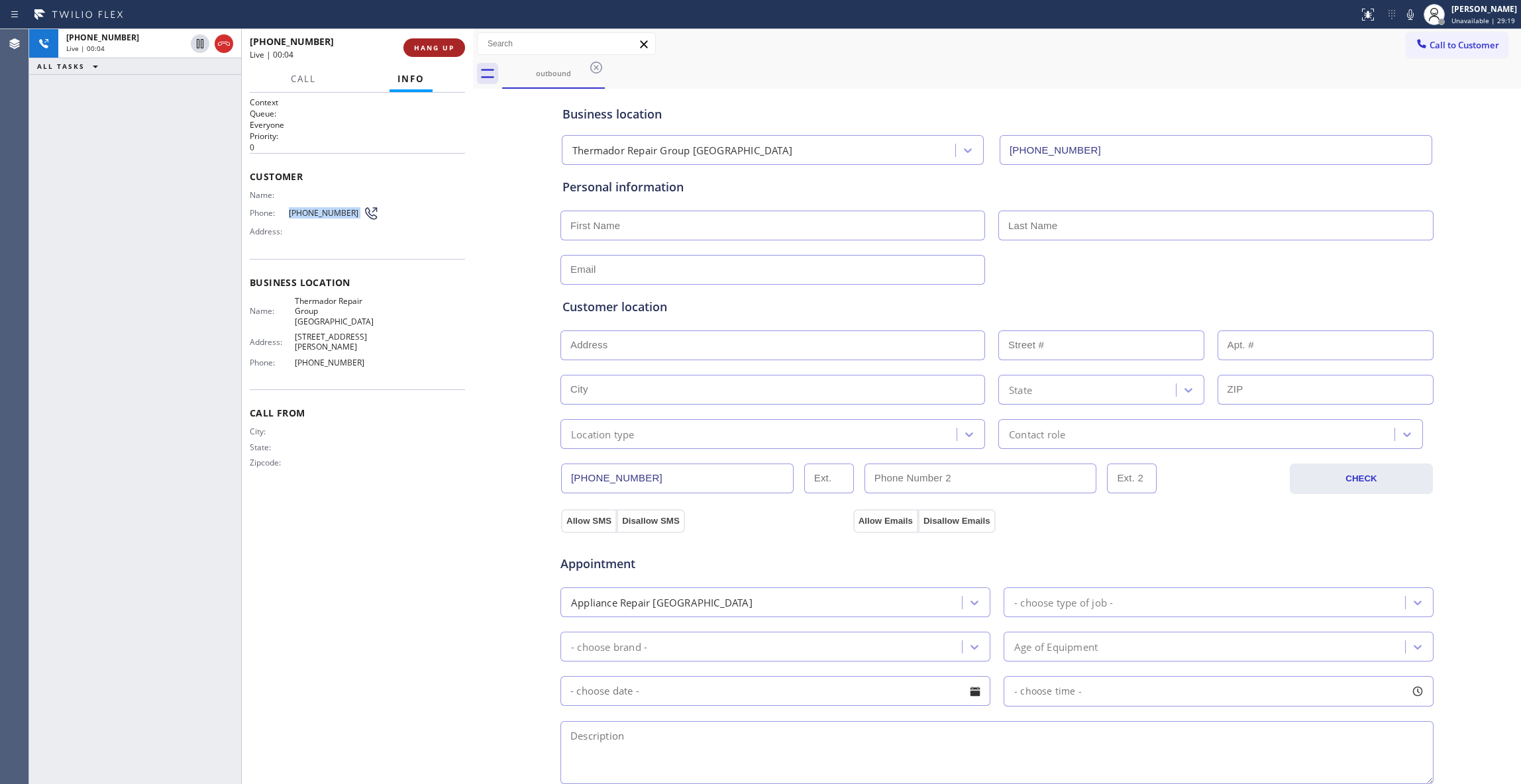
click at [434, 46] on span "HANG UP" at bounding box center [434, 48] width 41 height 9
click at [434, 46] on span "HANG UP" at bounding box center [434, 48] width 41 height 9
click at [434, 46] on span "COMPLETE" at bounding box center [432, 48] width 46 height 9
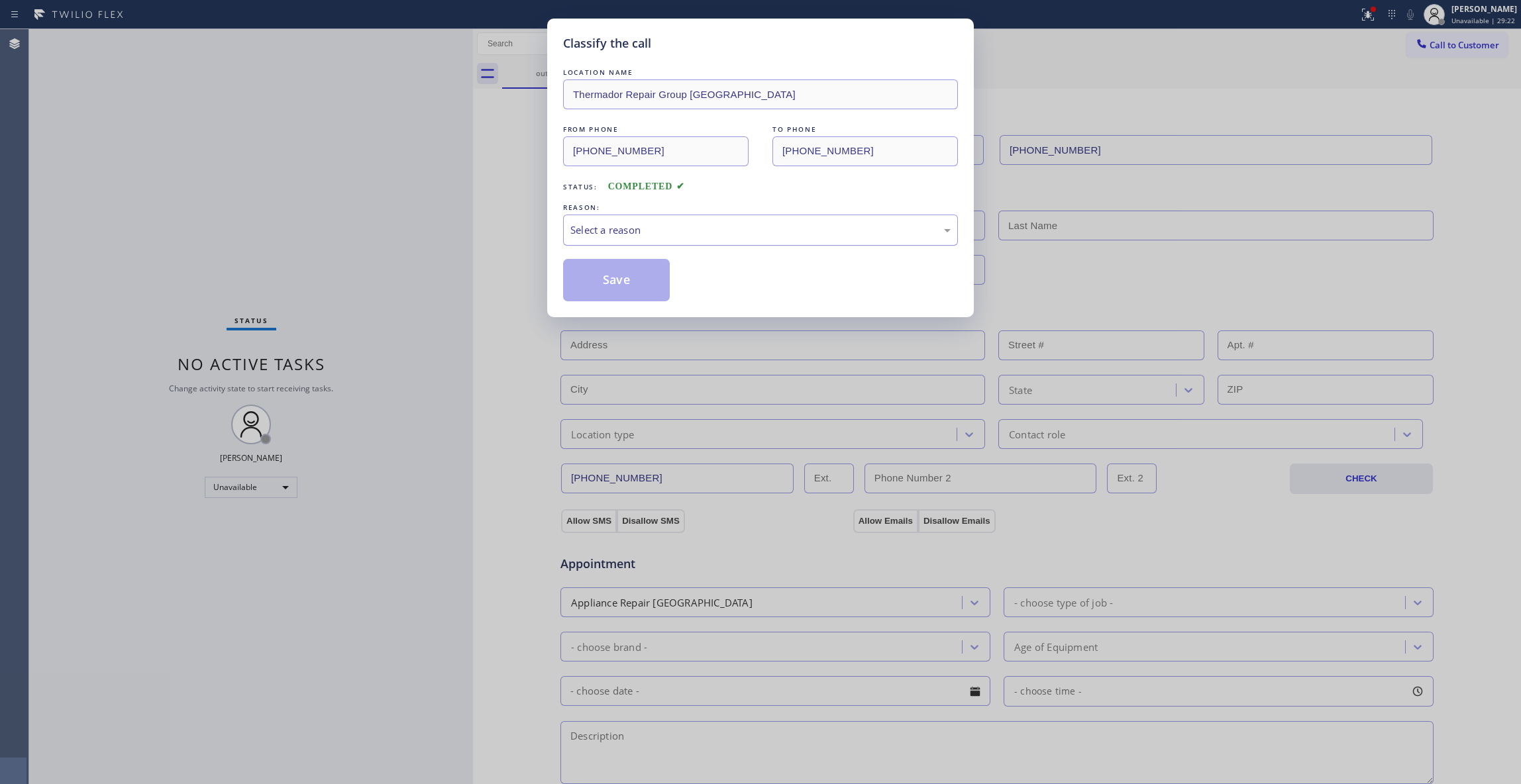
click at [628, 226] on div "Select a reason" at bounding box center [760, 230] width 380 height 16
click at [608, 274] on button "Save" at bounding box center [617, 280] width 107 height 42
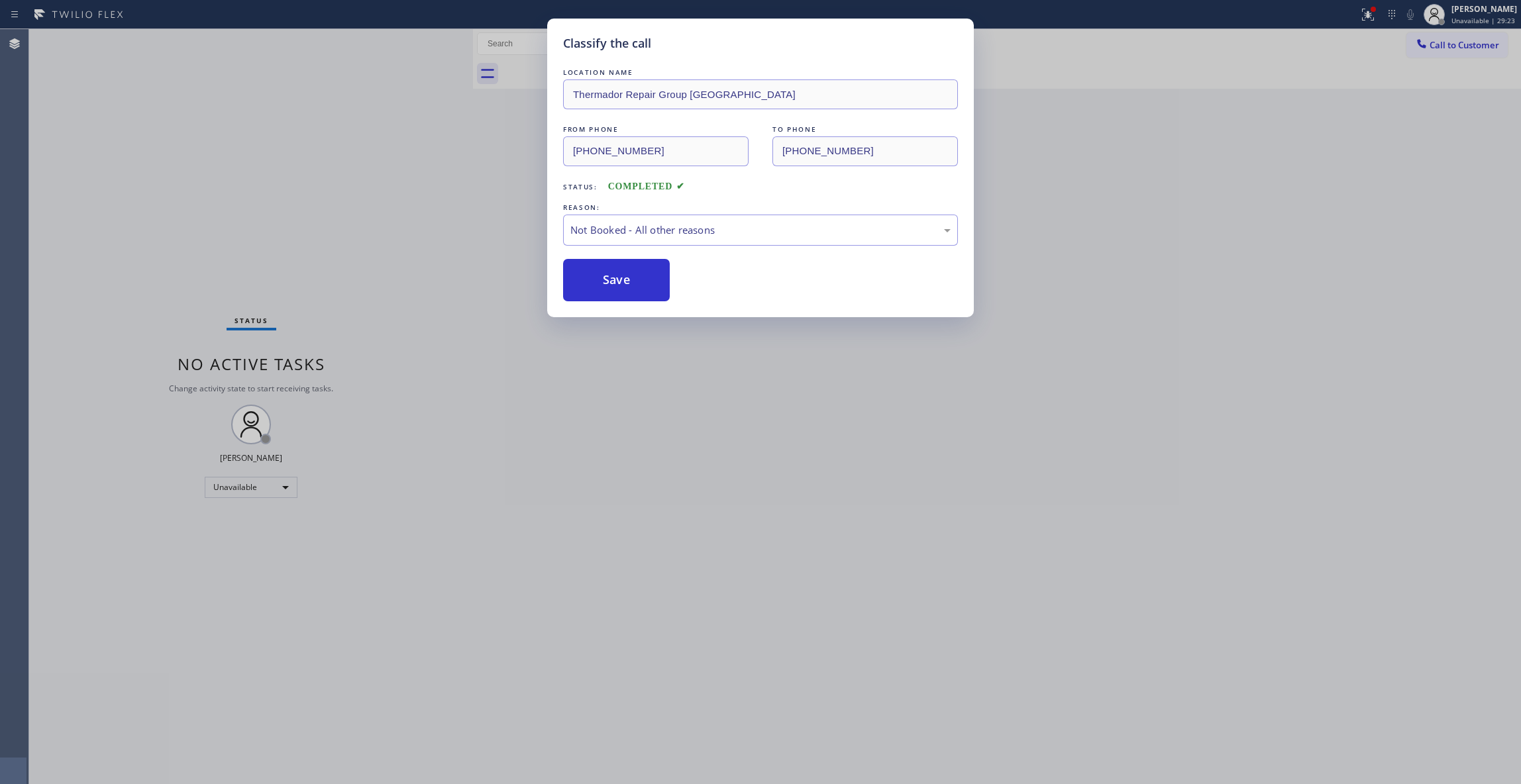
drag, startPoint x: 608, startPoint y: 274, endPoint x: 1095, endPoint y: 162, distance: 499.7
click at [624, 268] on button "Save" at bounding box center [617, 280] width 107 height 42
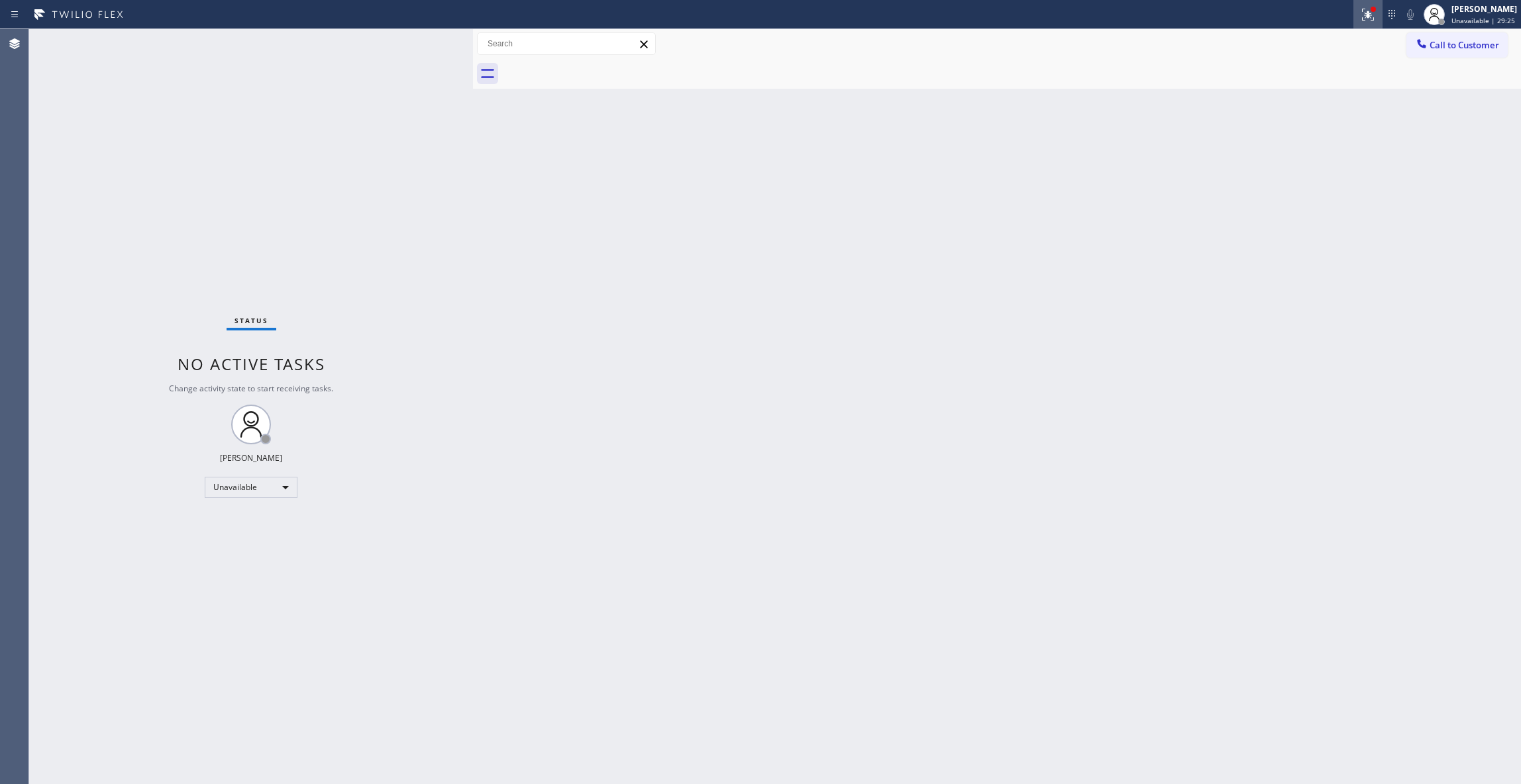
click at [1353, 11] on div at bounding box center [1368, 15] width 30 height 30
drag, startPoint x: 1315, startPoint y: 167, endPoint x: 1439, endPoint y: 77, distance: 153.2
click at [1315, 166] on button "Clear issues" at bounding box center [1280, 173] width 155 height 18
click at [1474, 32] on button "Call to Customer" at bounding box center [1457, 44] width 101 height 25
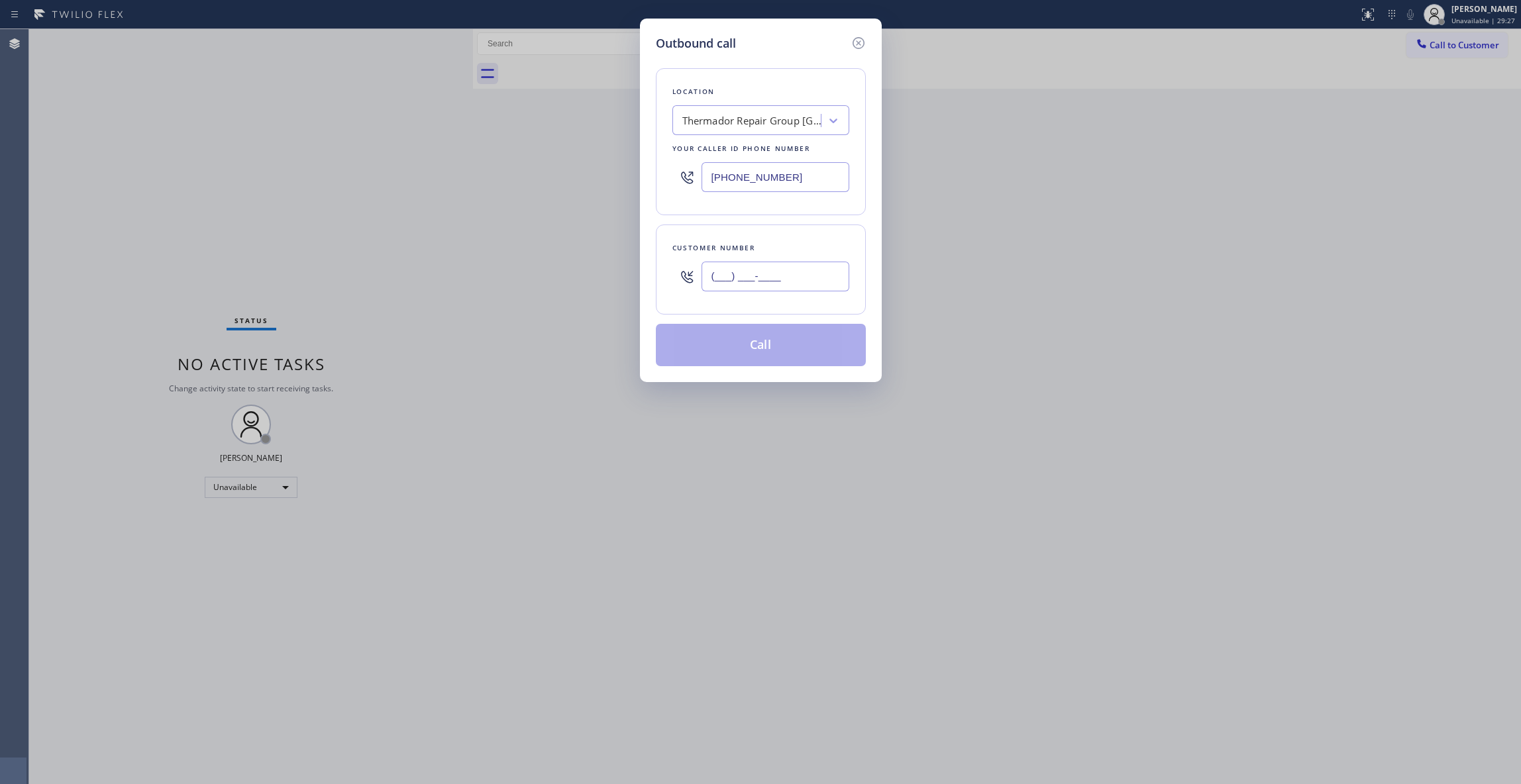
click at [758, 276] on input "(___) ___-____" at bounding box center [776, 277] width 148 height 30
paste input "609) 933-7647"
type input "[PHONE_NUMBER]"
click at [745, 328] on button "Call" at bounding box center [761, 345] width 210 height 42
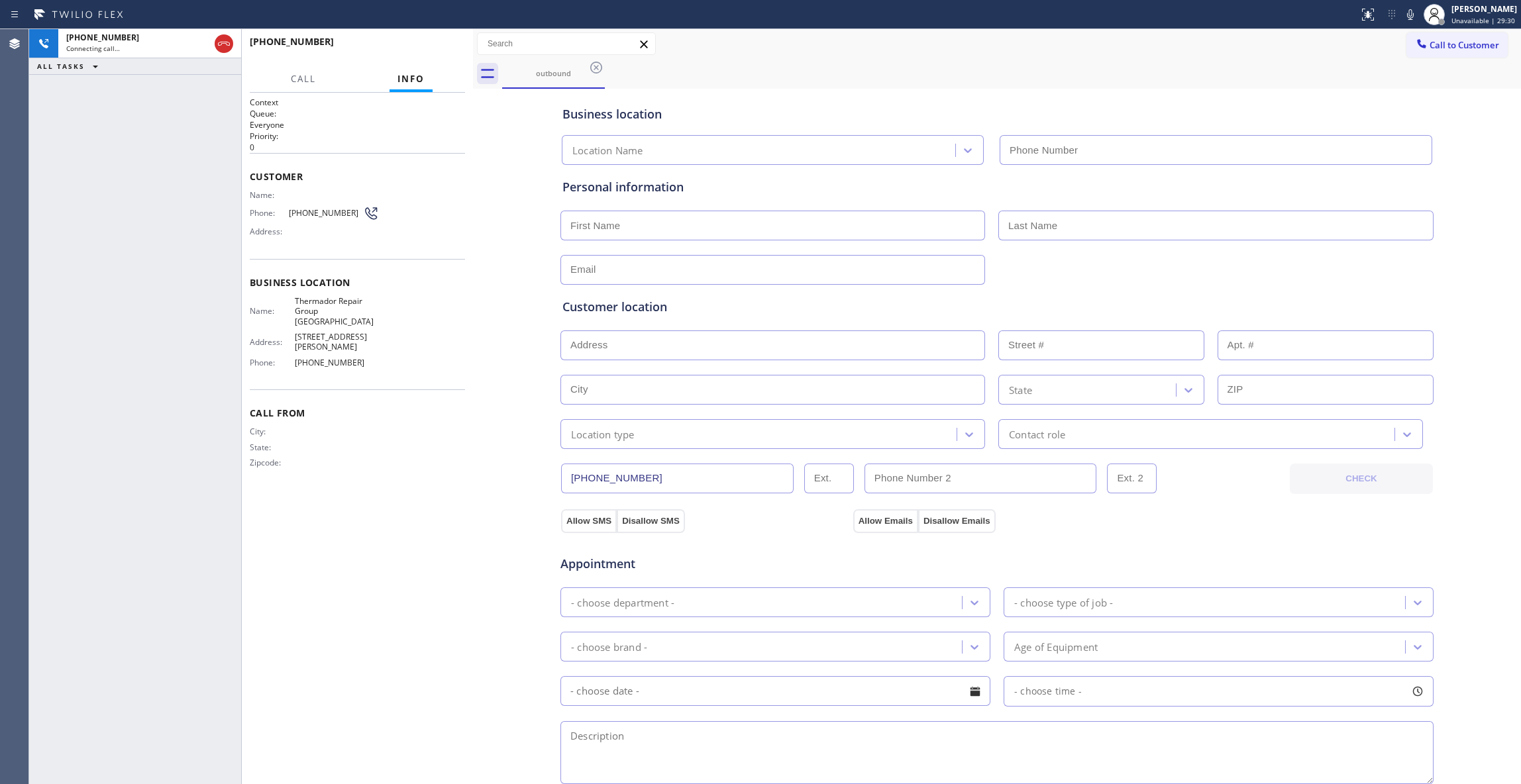
type input "[PHONE_NUMBER]"
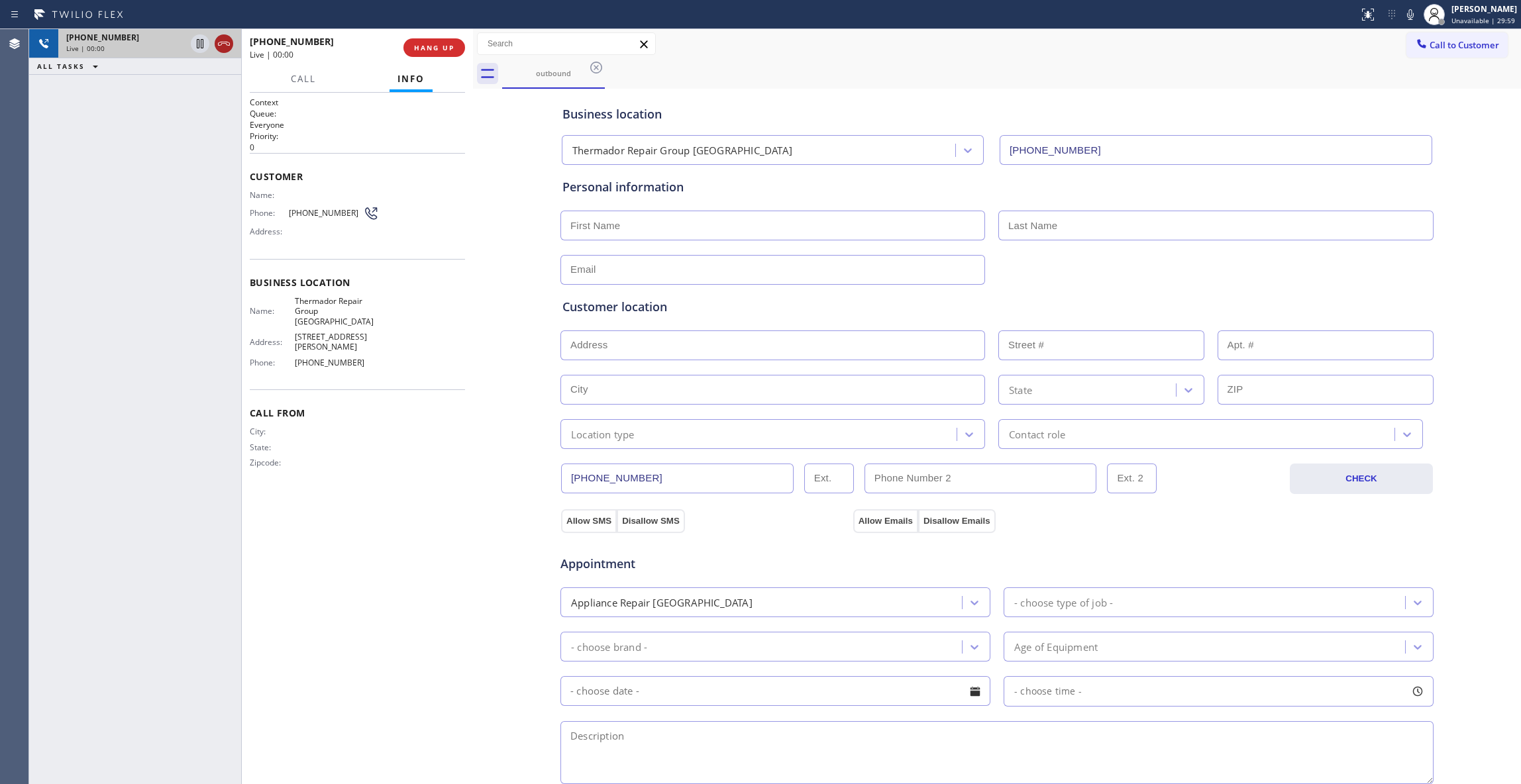
click at [227, 41] on icon at bounding box center [223, 43] width 16 height 16
click at [425, 46] on span "COMPLETE" at bounding box center [432, 48] width 46 height 9
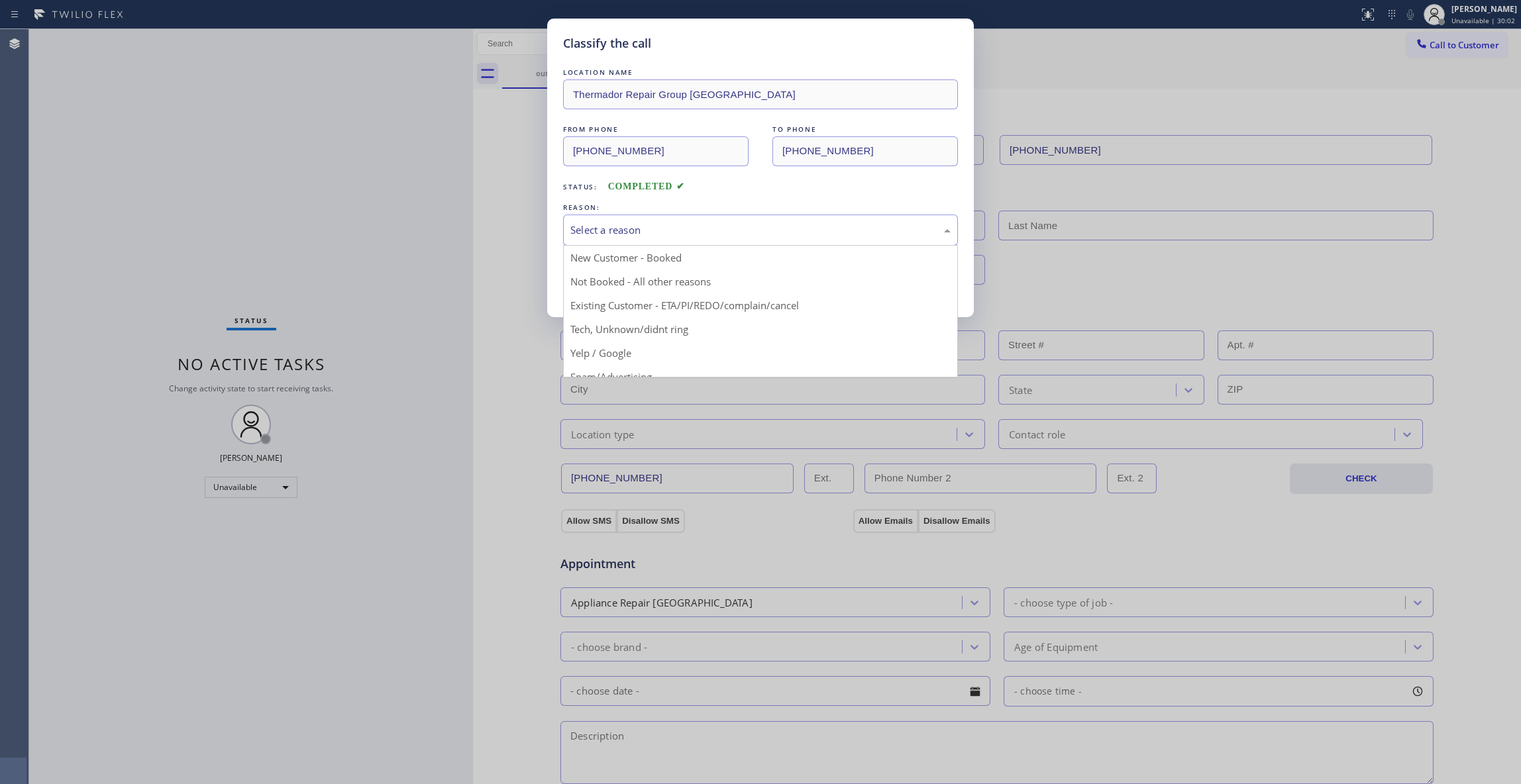
click at [624, 233] on div "Select a reason" at bounding box center [760, 230] width 380 height 16
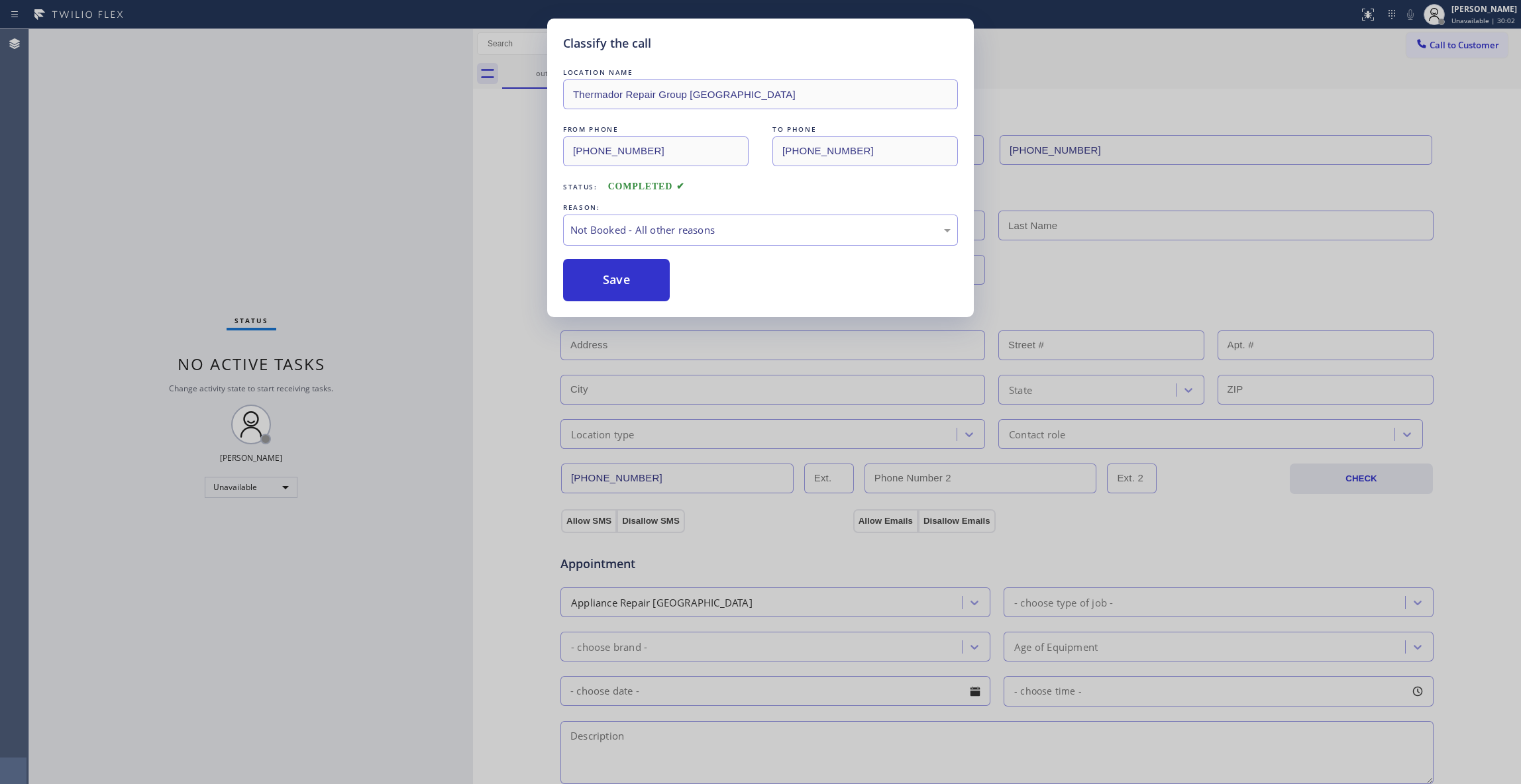
click at [621, 281] on button "Save" at bounding box center [617, 280] width 107 height 42
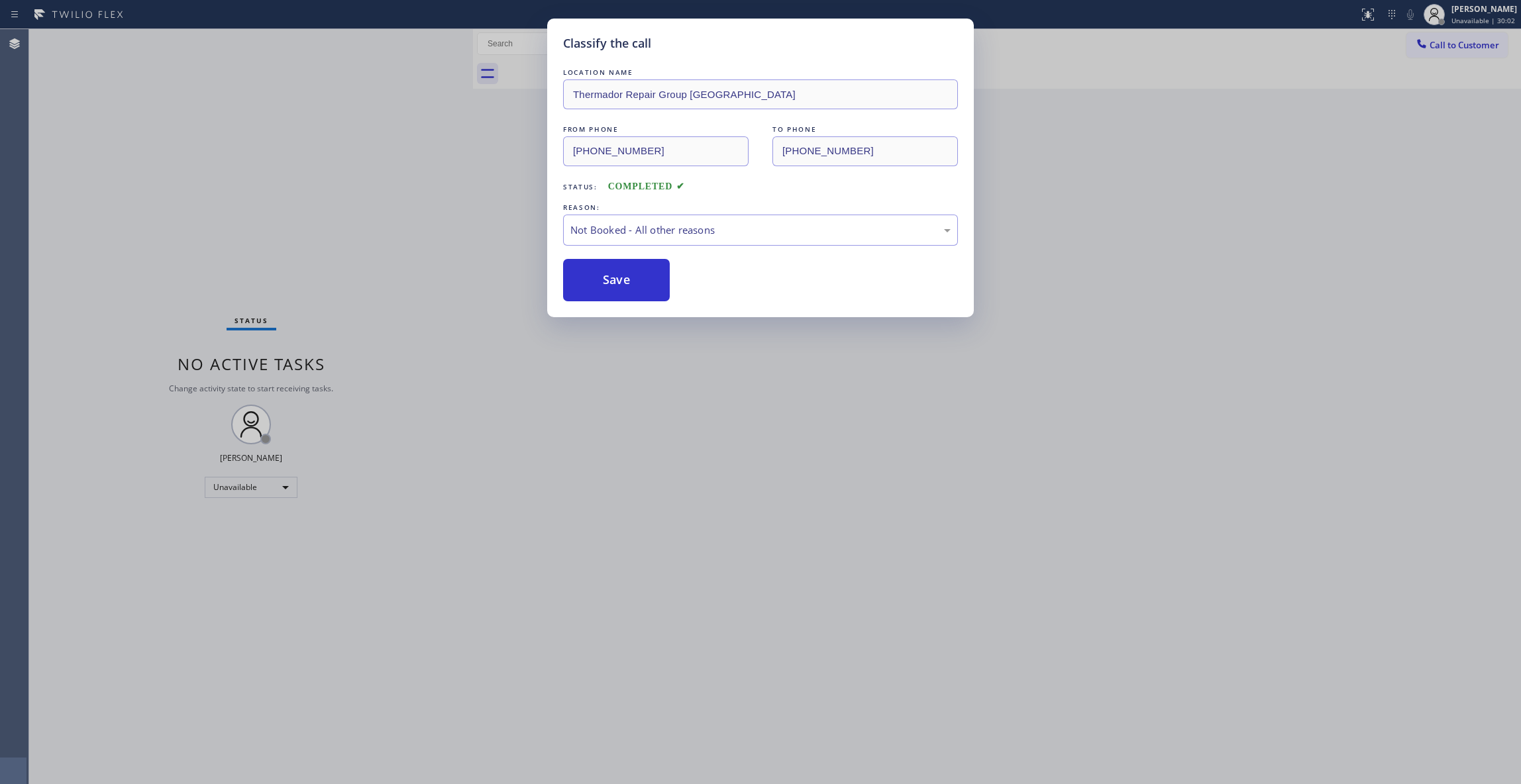
click at [621, 281] on button "Save" at bounding box center [617, 280] width 107 height 42
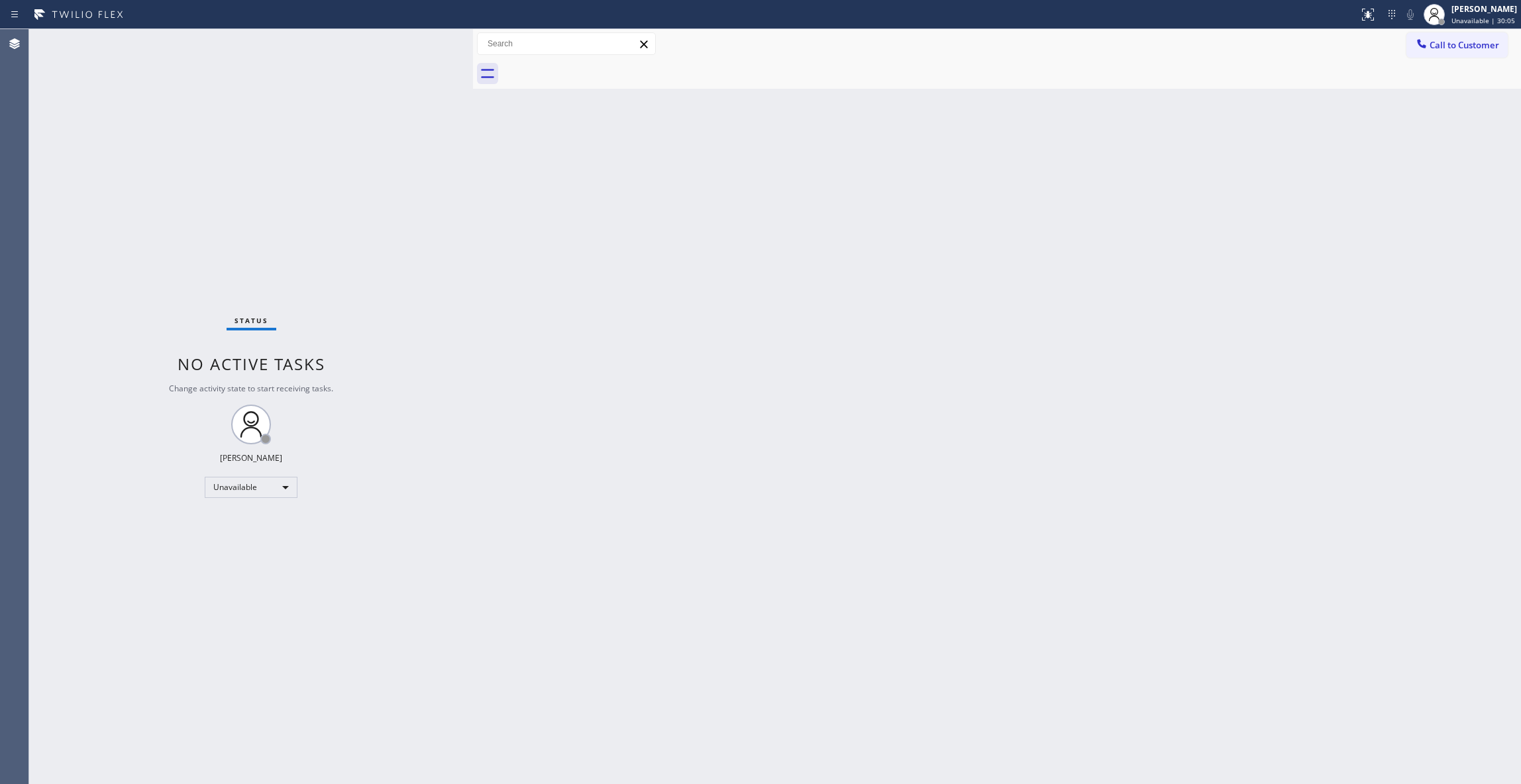
click at [1457, 48] on button "Call to Customer" at bounding box center [1457, 44] width 101 height 25
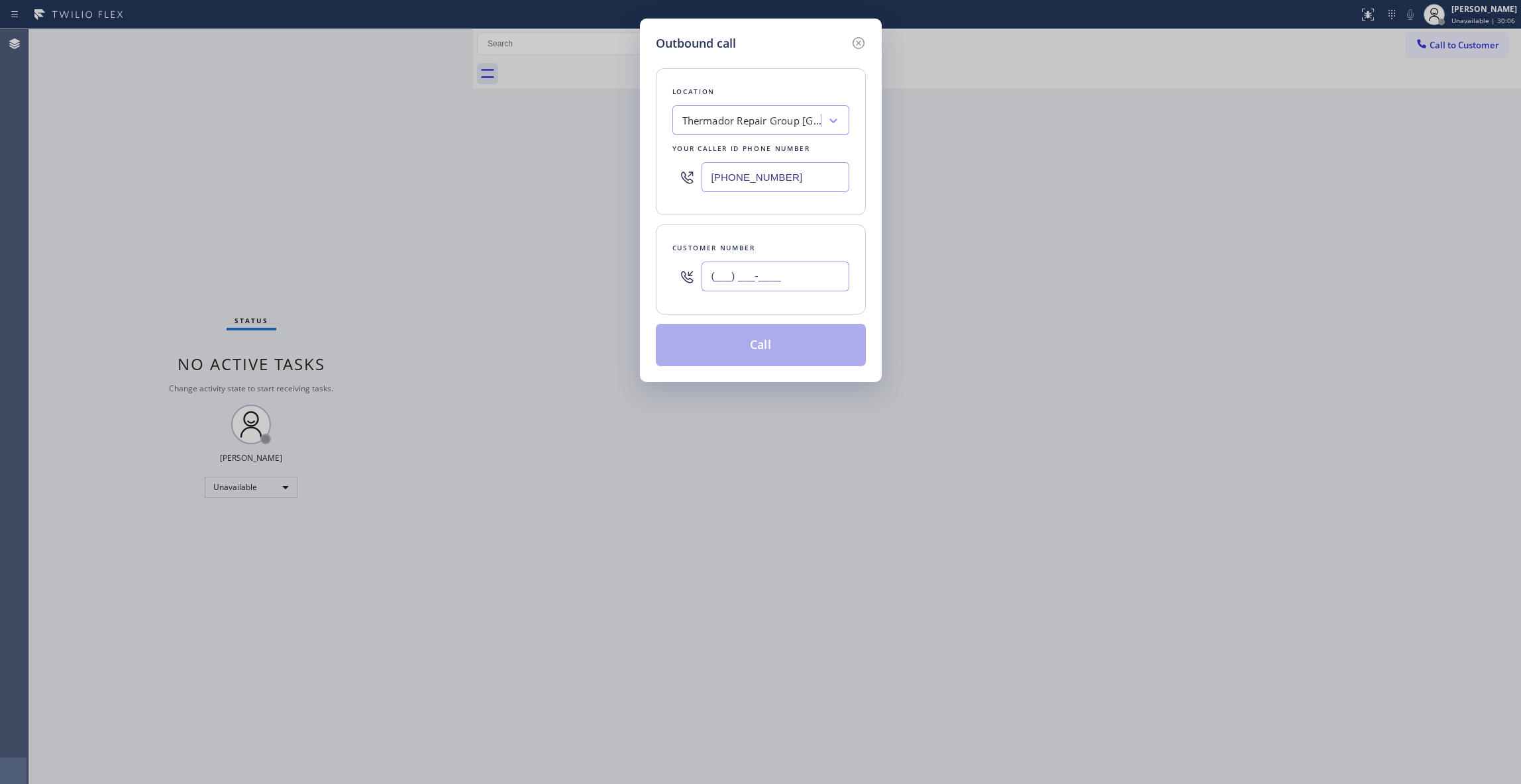
click at [779, 290] on input "(___) ___-____" at bounding box center [776, 277] width 148 height 30
paste input "609) 933-7647"
type input "[PHONE_NUMBER]"
click at [719, 337] on button "Call" at bounding box center [761, 345] width 210 height 42
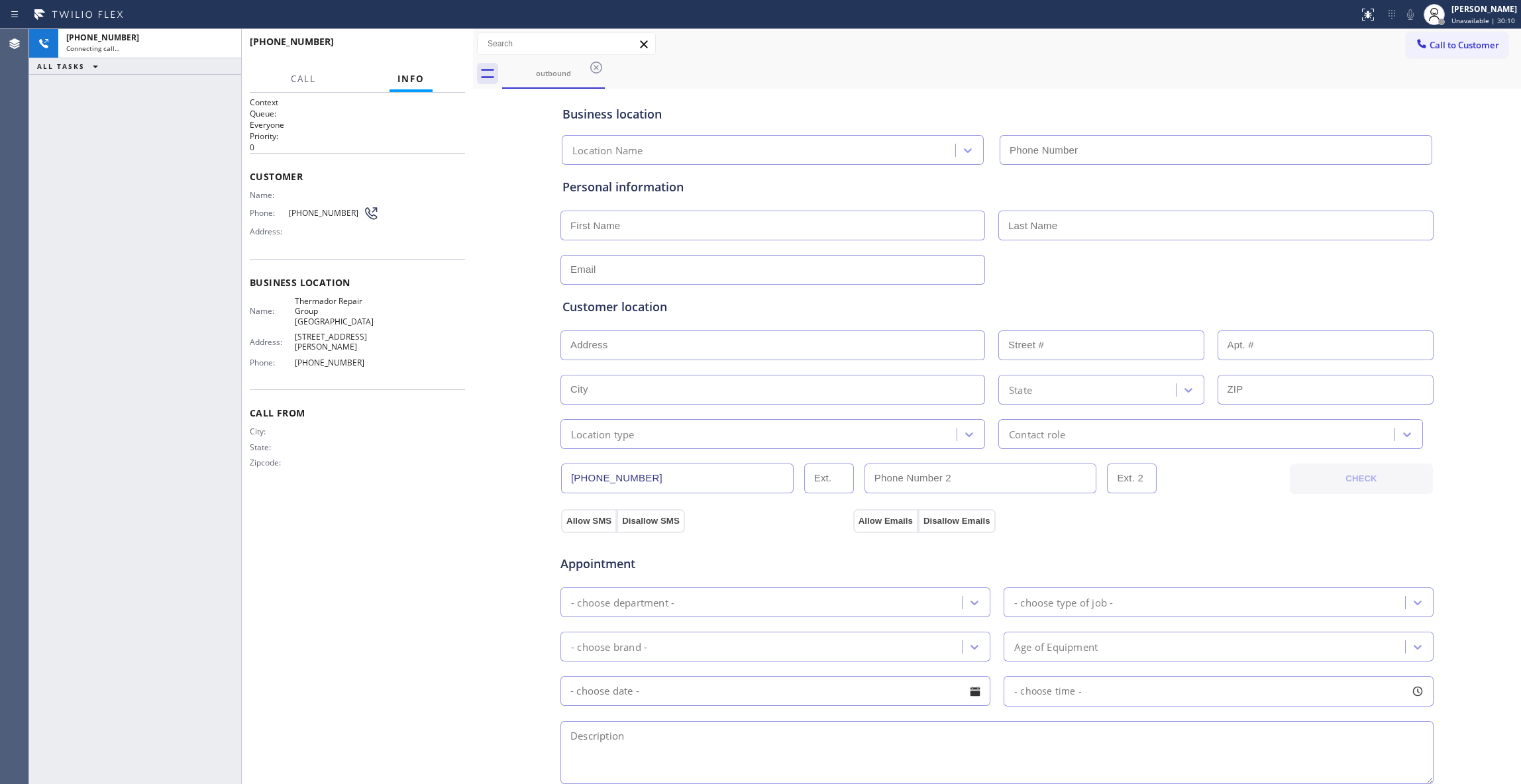
type input "[PHONE_NUMBER]"
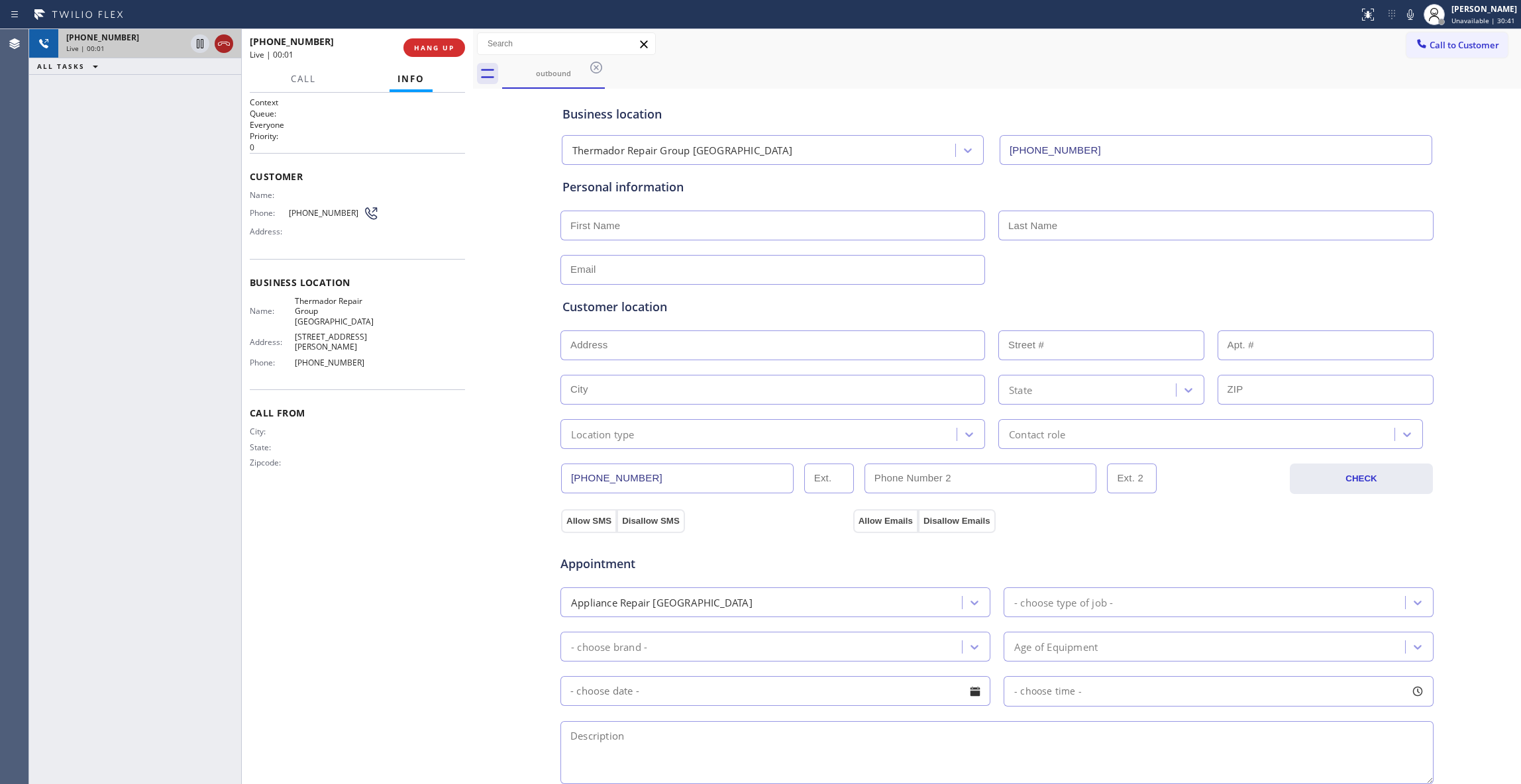
click at [220, 43] on icon at bounding box center [223, 43] width 16 height 16
click at [420, 51] on span "COMPLETE" at bounding box center [432, 48] width 46 height 9
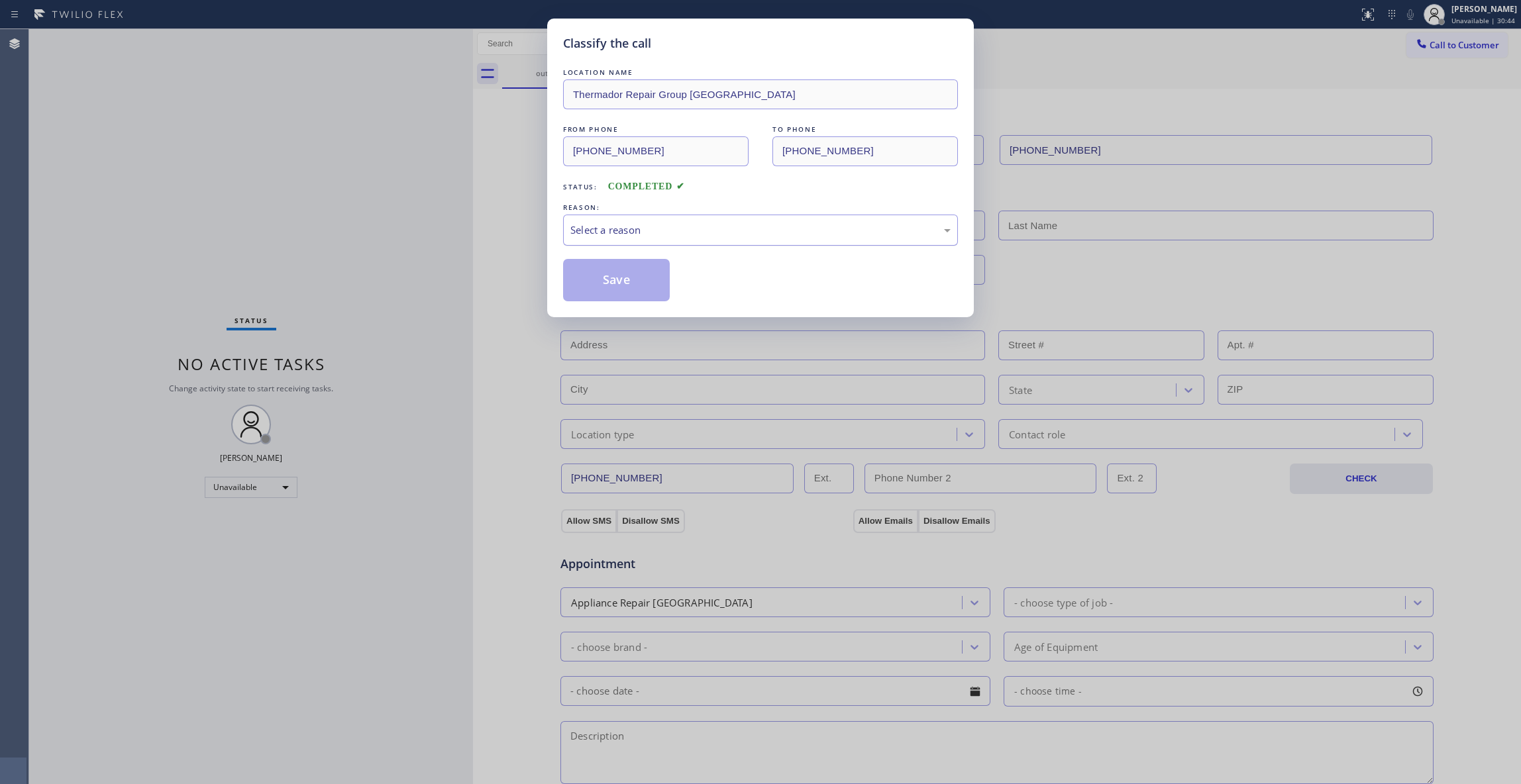
click at [664, 221] on div "Select a reason" at bounding box center [761, 231] width 395 height 31
click at [608, 286] on button "Save" at bounding box center [617, 280] width 107 height 42
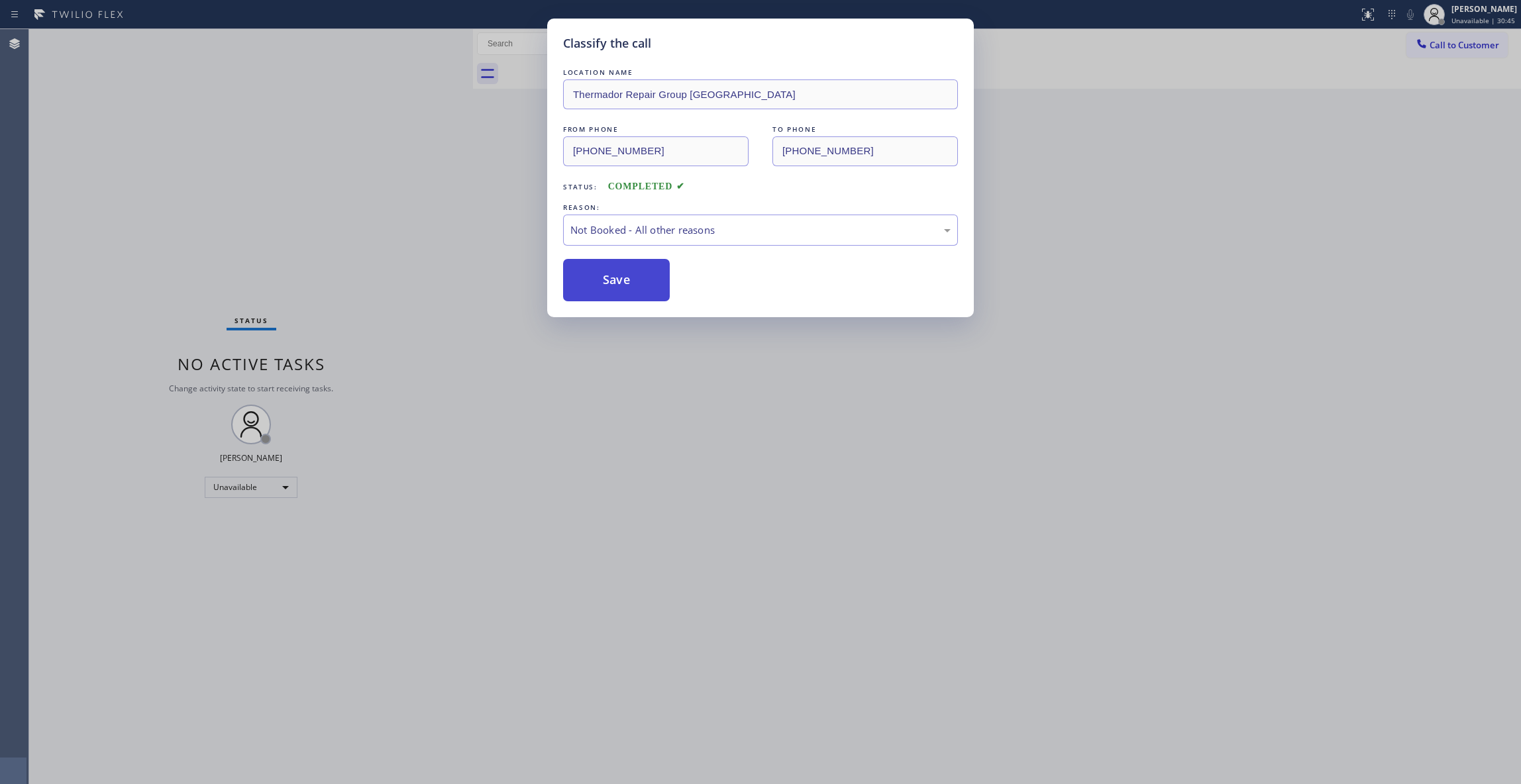
click at [608, 286] on button "Save" at bounding box center [617, 280] width 107 height 42
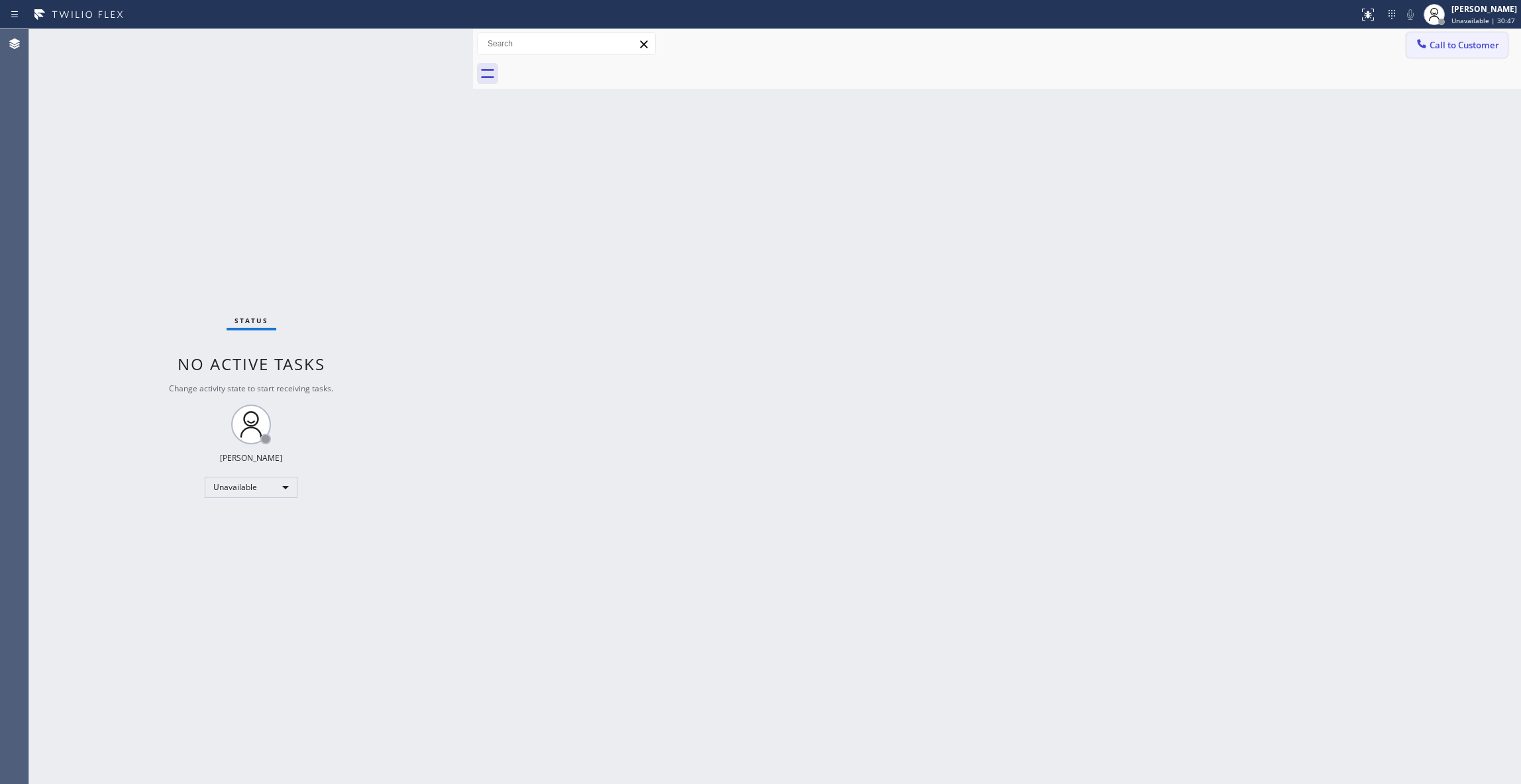
click at [1476, 39] on span "Call to Customer" at bounding box center [1464, 44] width 69 height 12
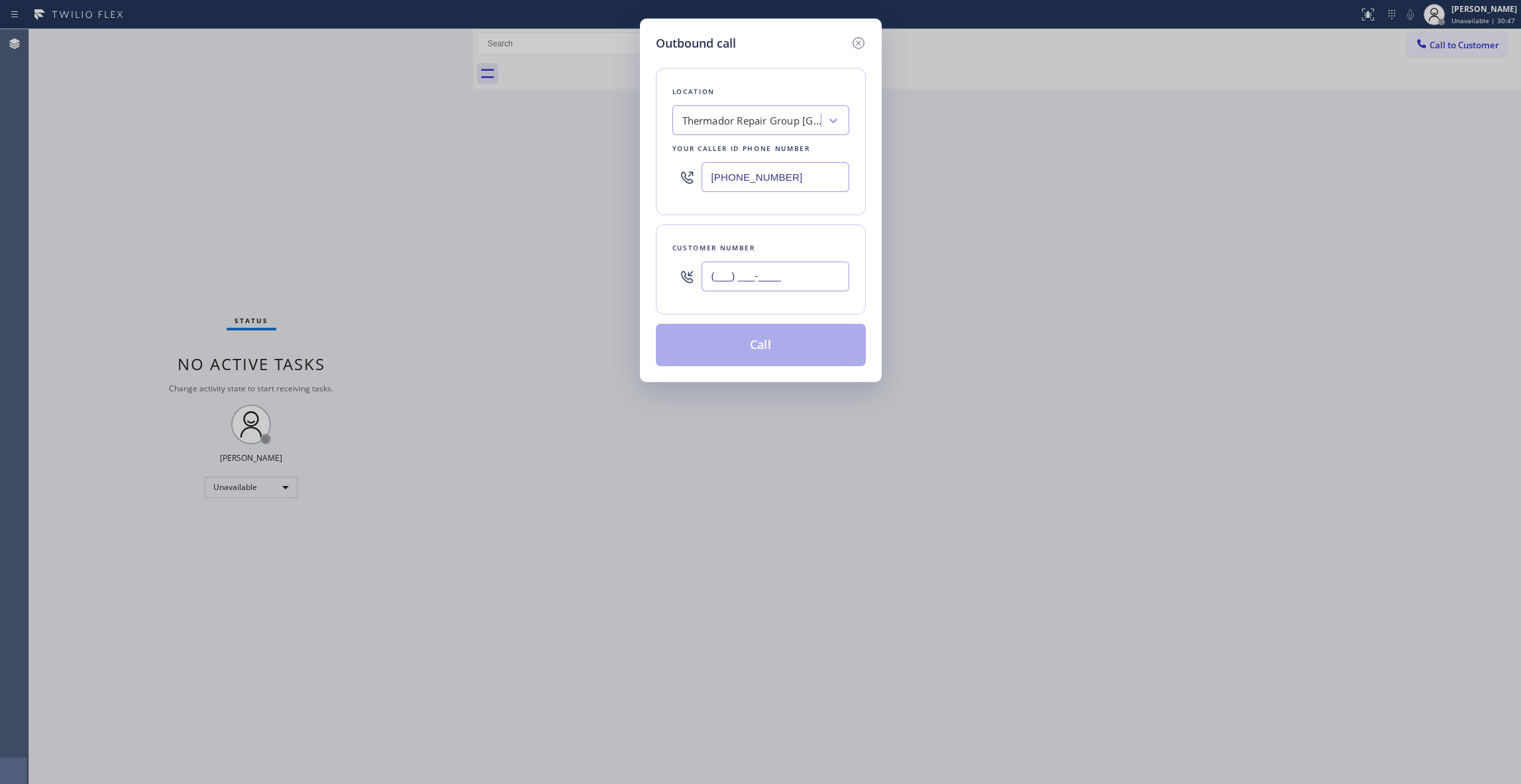
click at [775, 286] on input "(___) ___-____" at bounding box center [776, 277] width 148 height 30
paste input "609) 933-7647"
type input "[PHONE_NUMBER]"
click at [703, 355] on button "Call" at bounding box center [761, 345] width 210 height 42
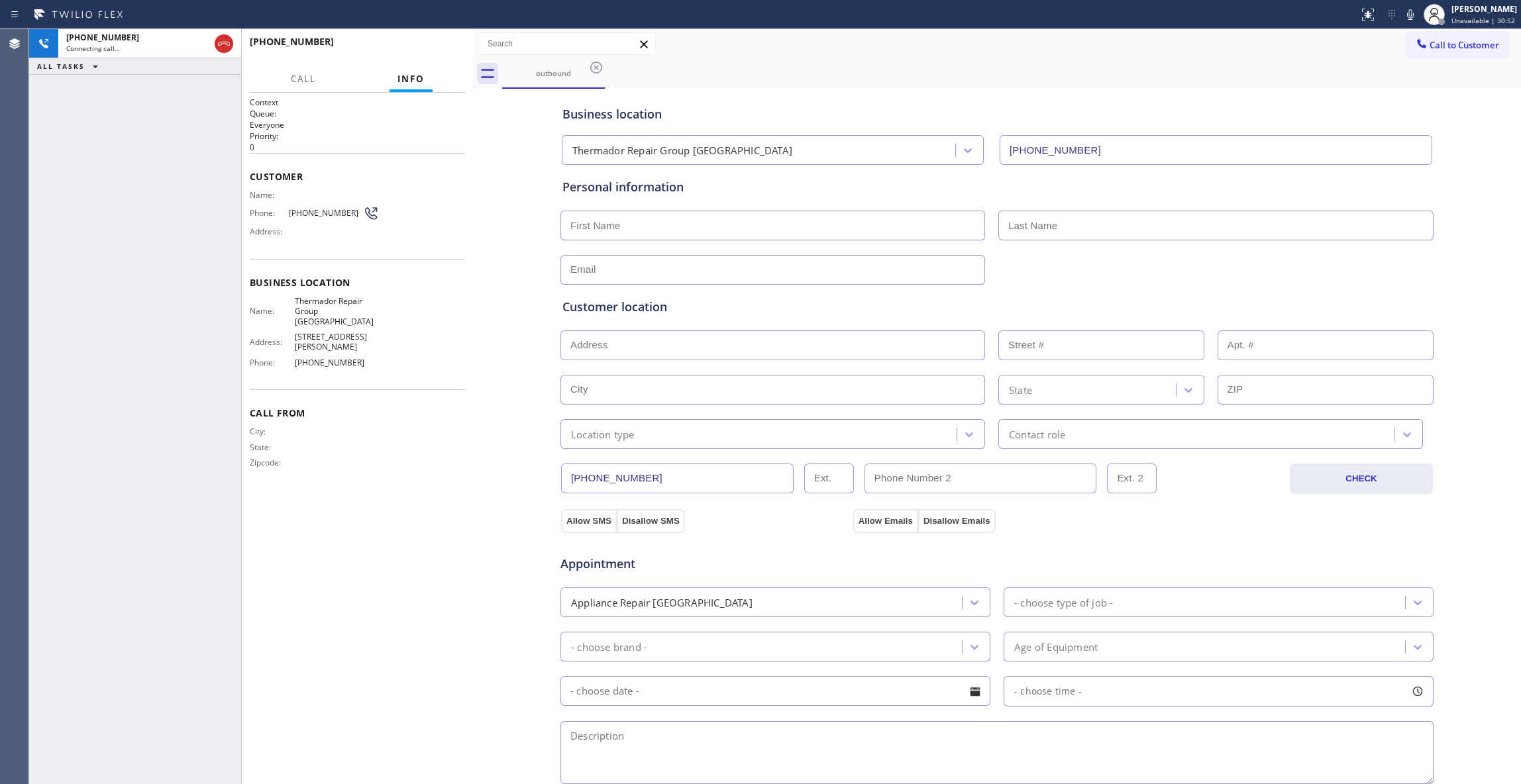
type input "[PHONE_NUMBER]"
drag, startPoint x: 223, startPoint y: 45, endPoint x: 387, endPoint y: 77, distance: 167.1
click at [223, 45] on icon at bounding box center [223, 43] width 16 height 16
click at [444, 53] on button "HANG UP" at bounding box center [434, 48] width 62 height 18
click at [454, 46] on span "COMPLETE" at bounding box center [432, 48] width 46 height 9
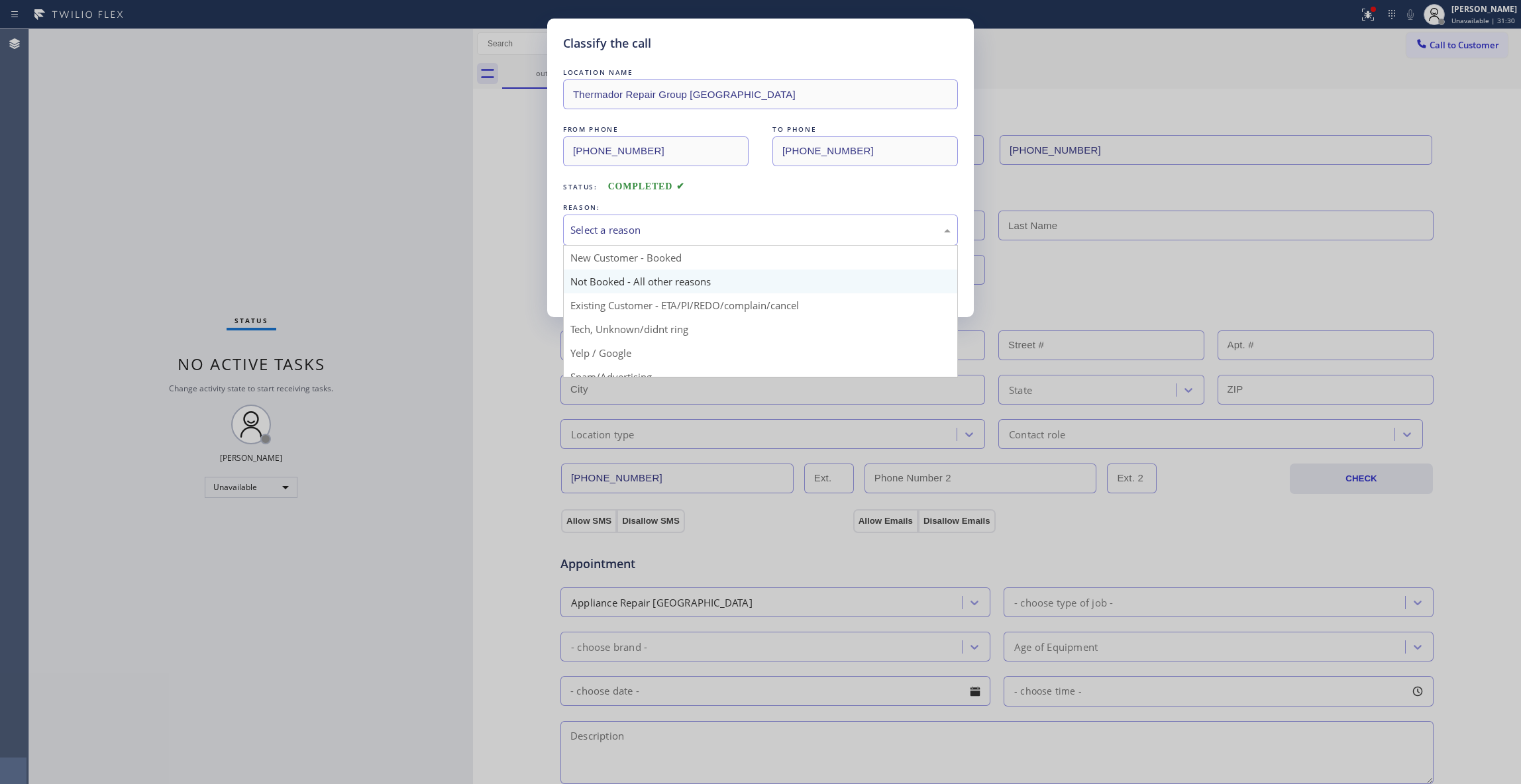
drag, startPoint x: 610, startPoint y: 236, endPoint x: 611, endPoint y: 291, distance: 55.0
click at [611, 236] on div "Select a reason" at bounding box center [760, 230] width 380 height 16
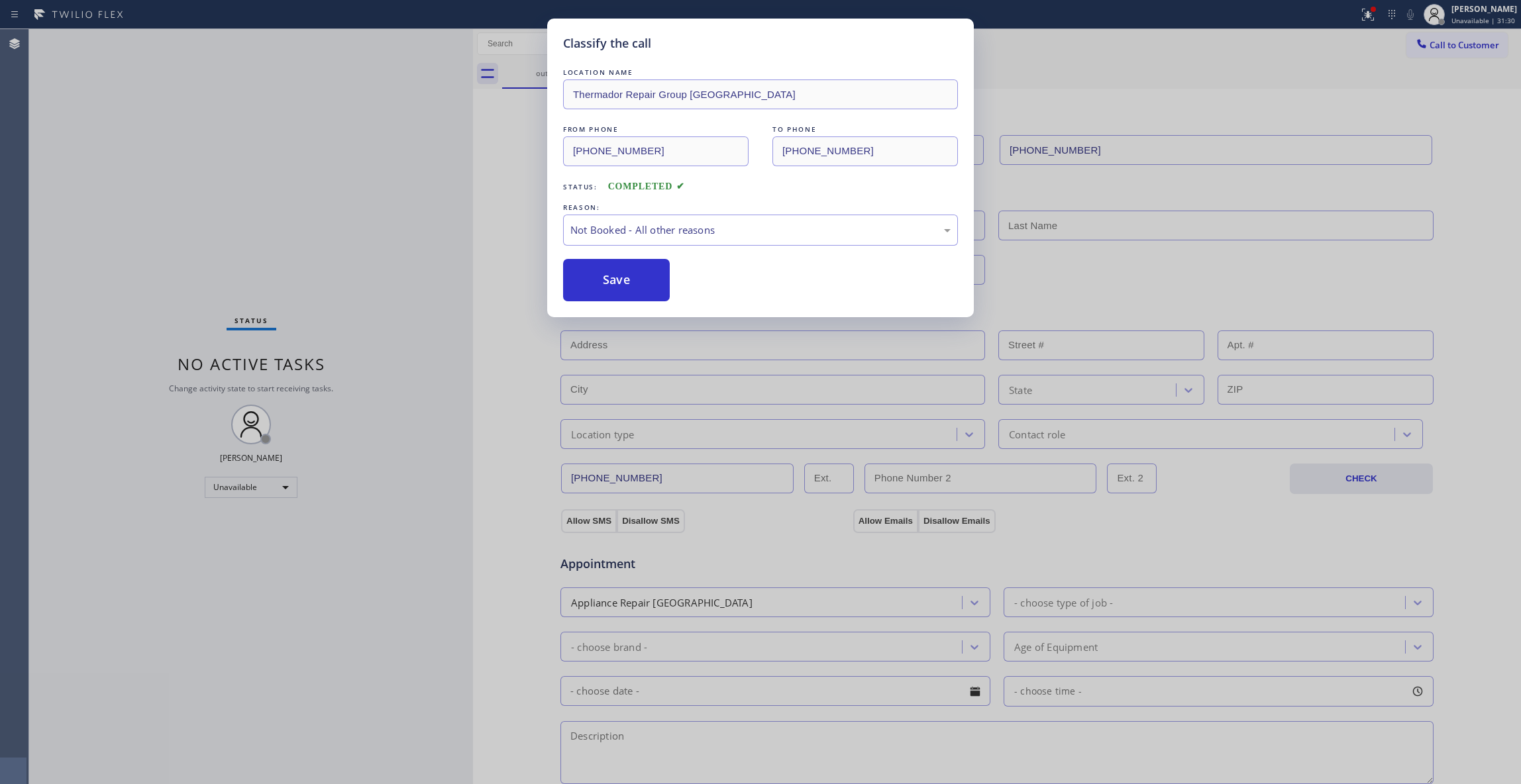
click at [607, 281] on button "Save" at bounding box center [617, 280] width 107 height 42
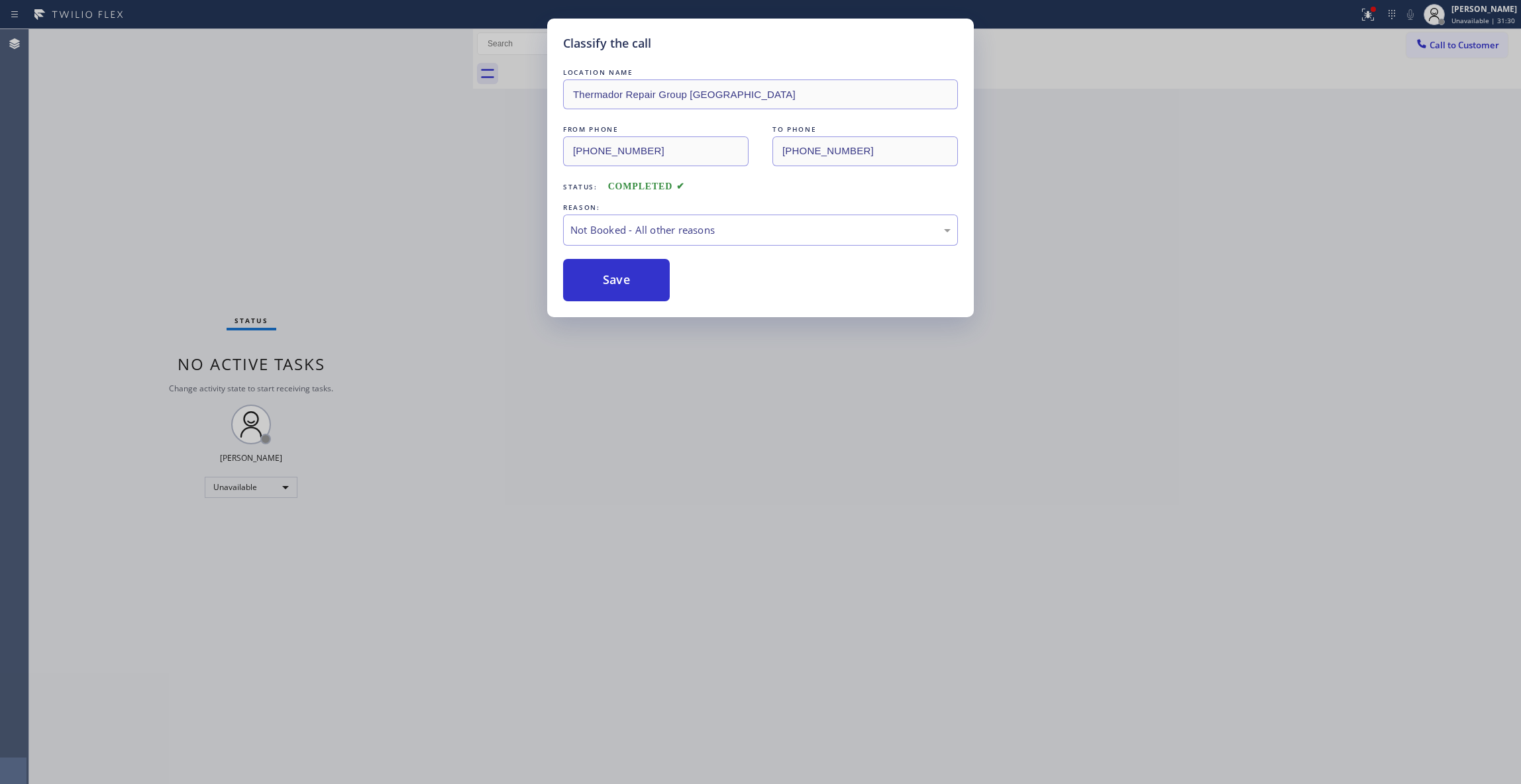
click at [607, 281] on button "Save" at bounding box center [617, 280] width 107 height 42
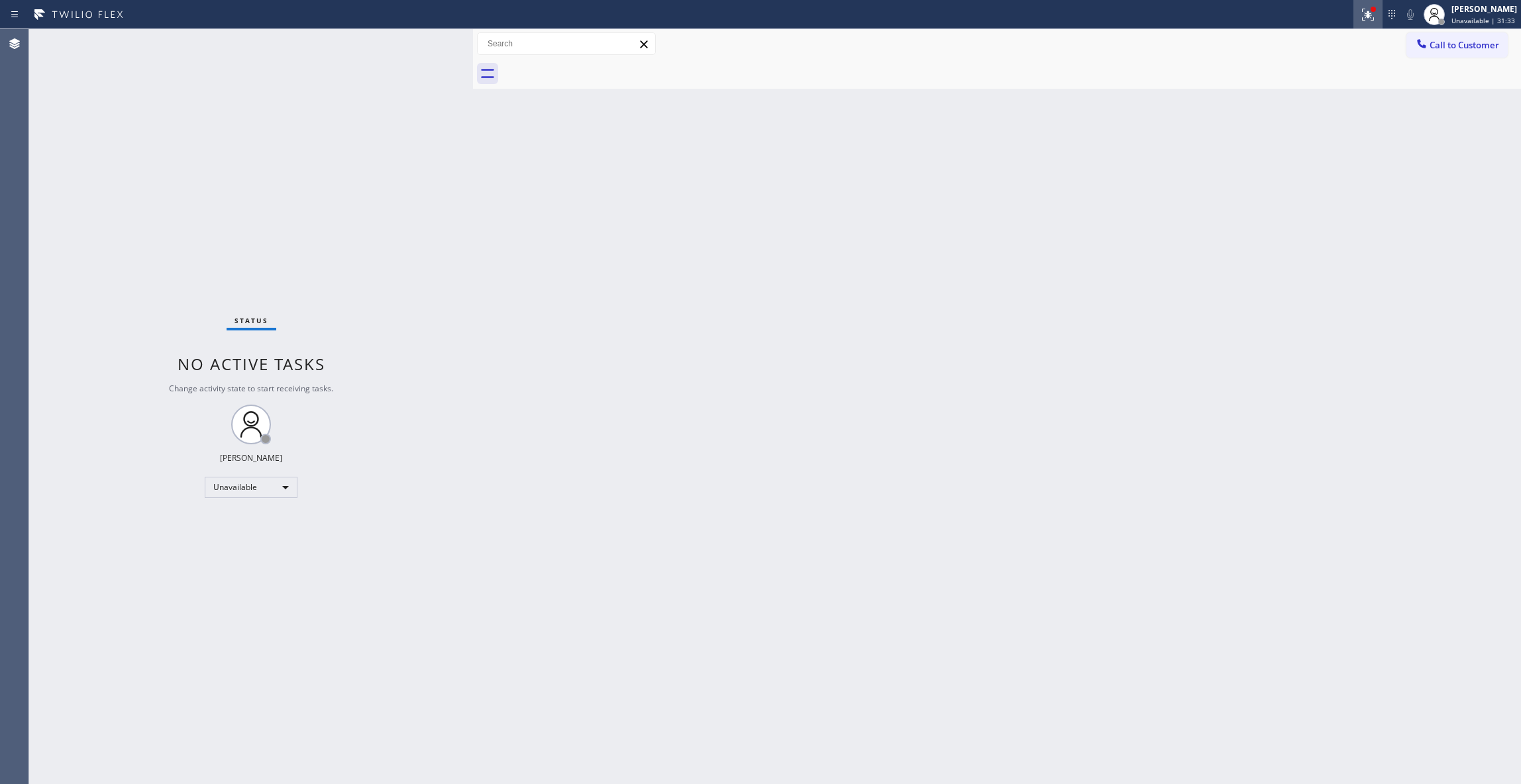
click at [1361, 16] on icon at bounding box center [1368, 14] width 16 height 16
click at [1277, 179] on button "Clear issues" at bounding box center [1280, 173] width 155 height 18
click at [1443, 48] on span "Call to Customer" at bounding box center [1464, 44] width 69 height 12
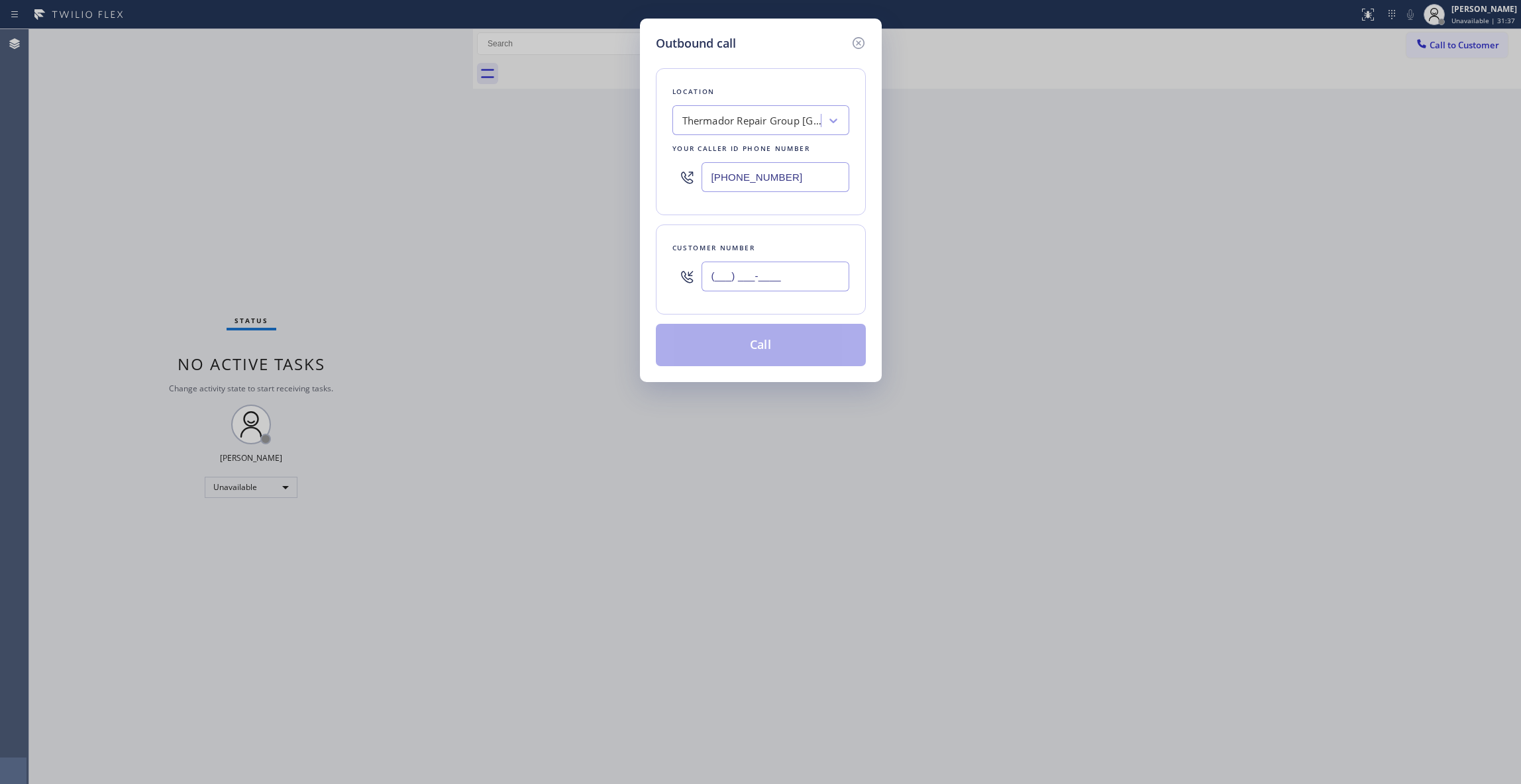
click at [772, 274] on input "(___) ___-____" at bounding box center [776, 277] width 148 height 30
paste input "609) 933-7647"
type input "[PHONE_NUMBER]"
click at [756, 344] on button "Call" at bounding box center [761, 345] width 210 height 42
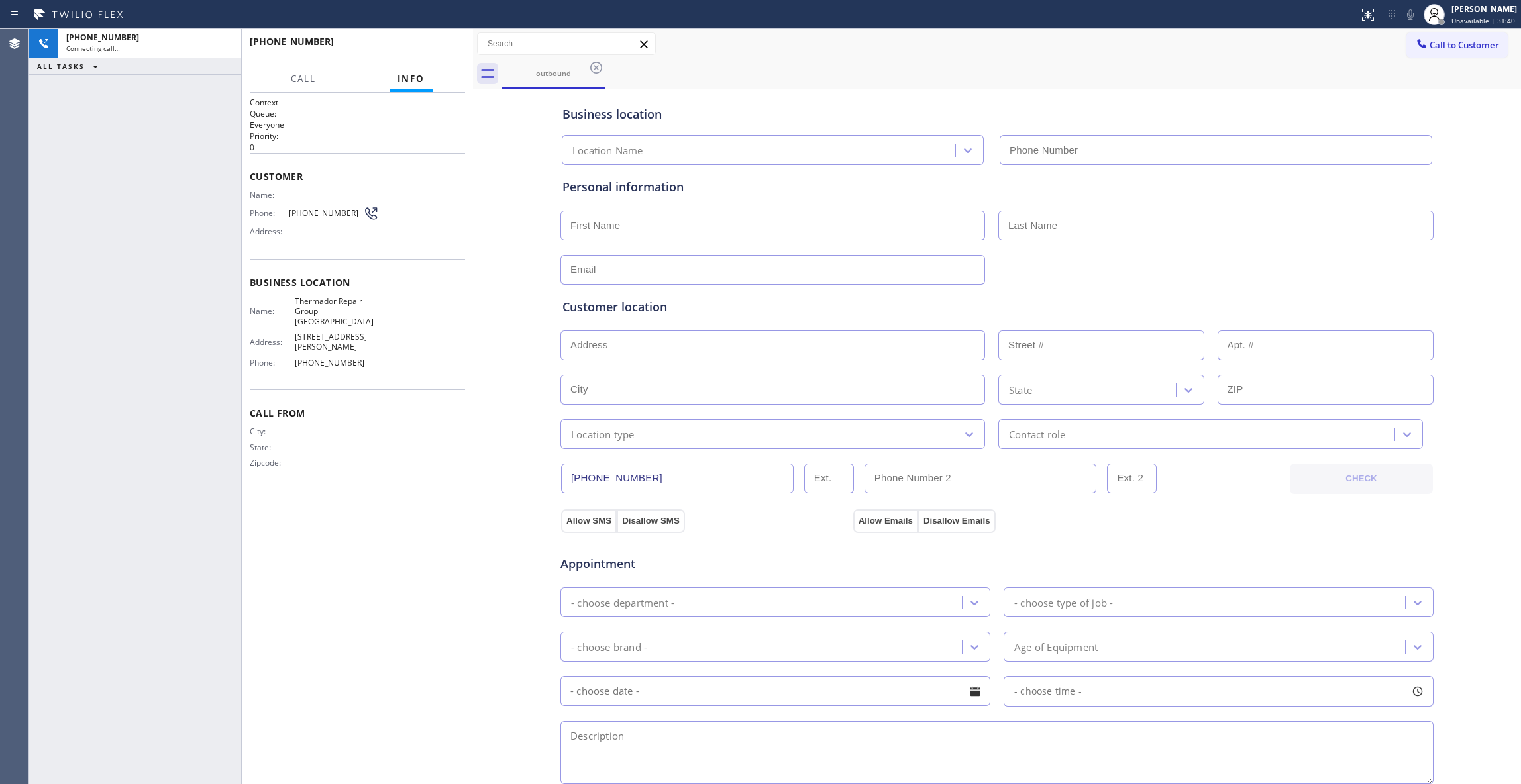
type input "[PHONE_NUMBER]"
drag, startPoint x: 221, startPoint y: 48, endPoint x: 230, endPoint y: 51, distance: 9.5
click at [221, 48] on icon at bounding box center [223, 43] width 16 height 16
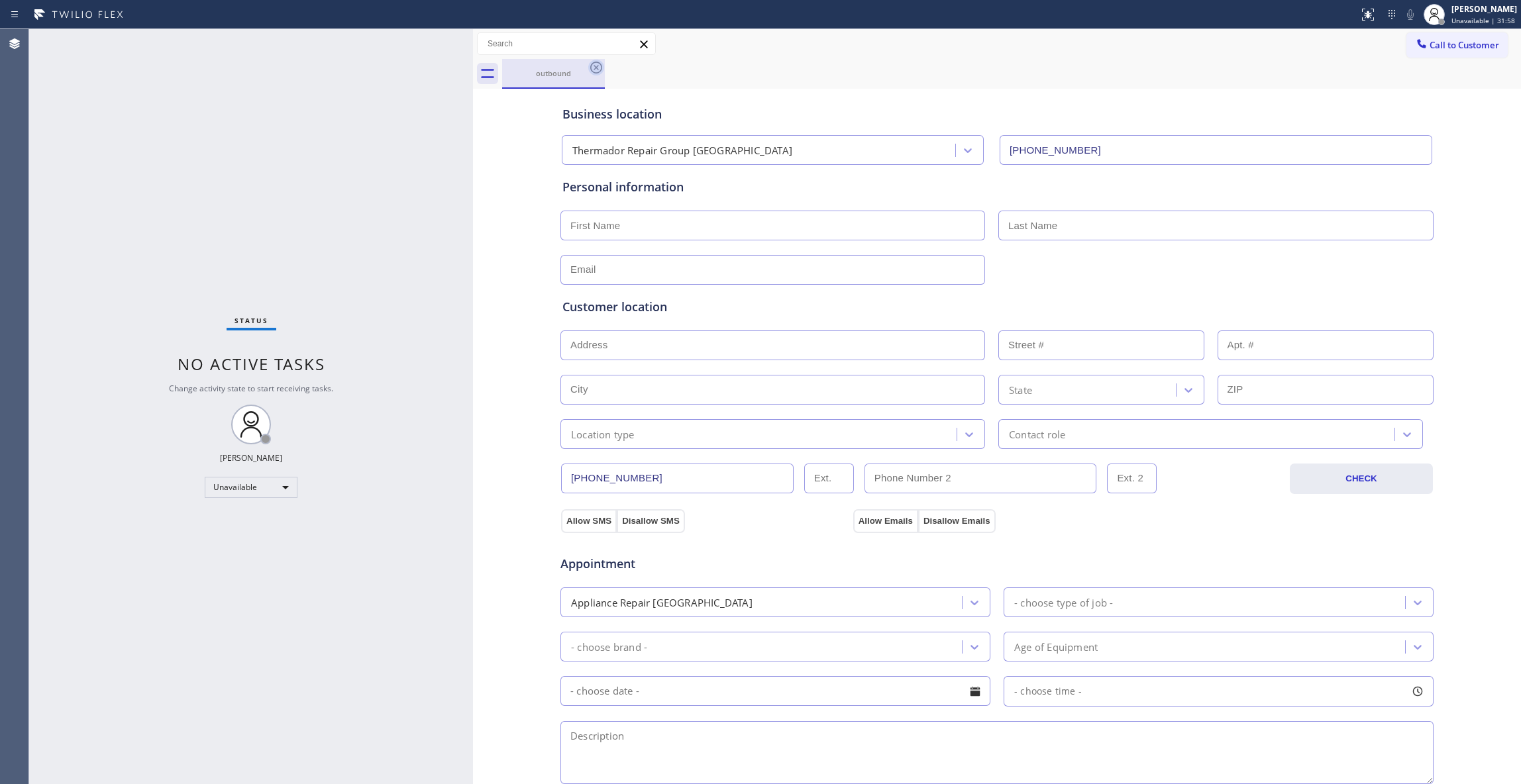
click at [594, 69] on icon at bounding box center [596, 67] width 12 height 12
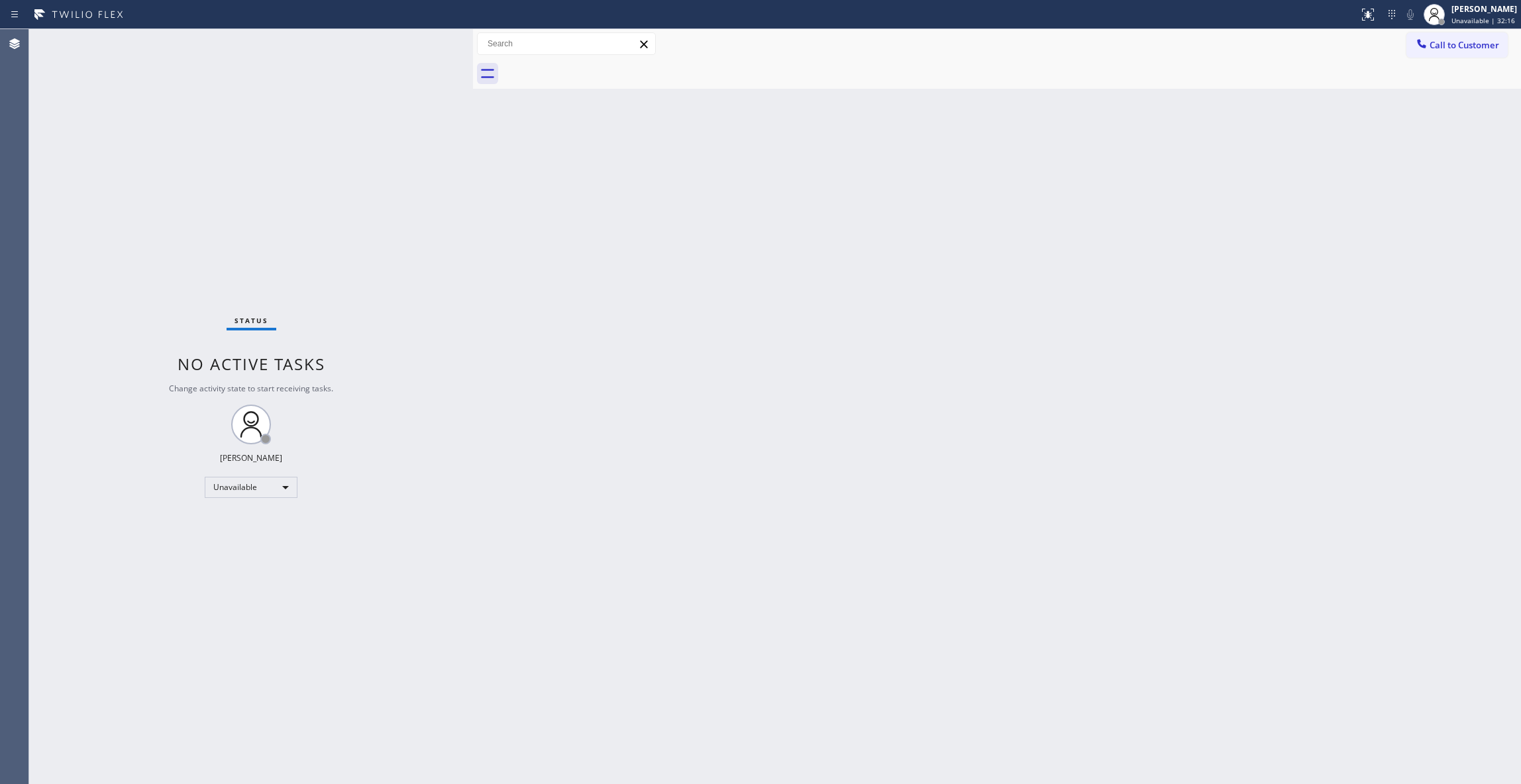
click at [1454, 46] on span "Call to Customer" at bounding box center [1464, 44] width 69 height 12
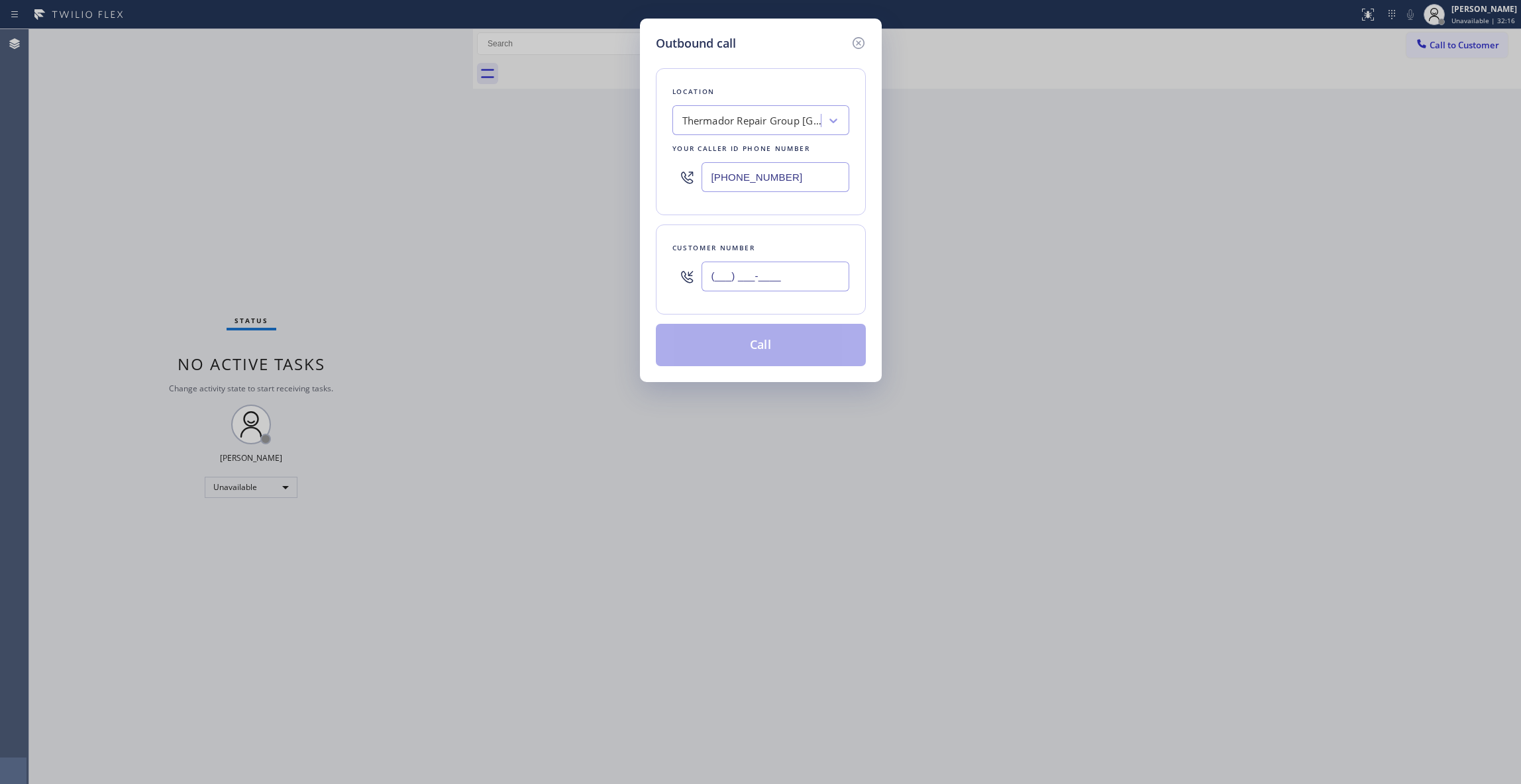
click at [812, 266] on input "(___) ___-____" at bounding box center [776, 277] width 148 height 30
paste input "760) 614-9952"
type input "[PHONE_NUMBER]"
drag, startPoint x: 823, startPoint y: 173, endPoint x: 645, endPoint y: 173, distance: 178.0
click at [645, 173] on div "Outbound call Location Thermador Repair Group [GEOGRAPHIC_DATA] Your caller id …" at bounding box center [761, 200] width 242 height 363
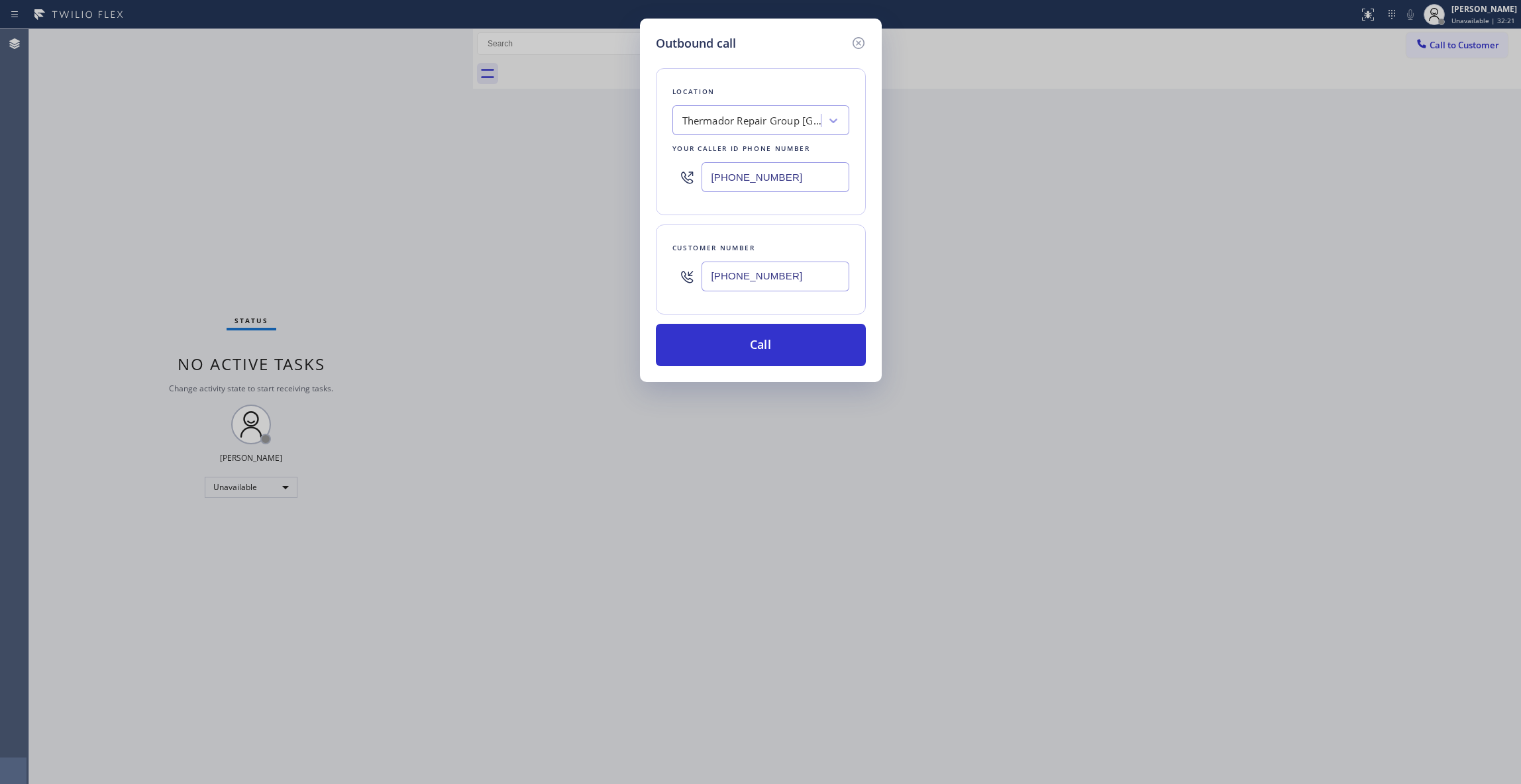
paste input "760) 906-8444"
type input "[PHONE_NUMBER]"
drag, startPoint x: 801, startPoint y: 277, endPoint x: 668, endPoint y: 271, distance: 133.1
click at [668, 271] on div "Customer number [PHONE_NUMBER]" at bounding box center [761, 269] width 210 height 90
click at [737, 355] on button "Call" at bounding box center [761, 345] width 210 height 42
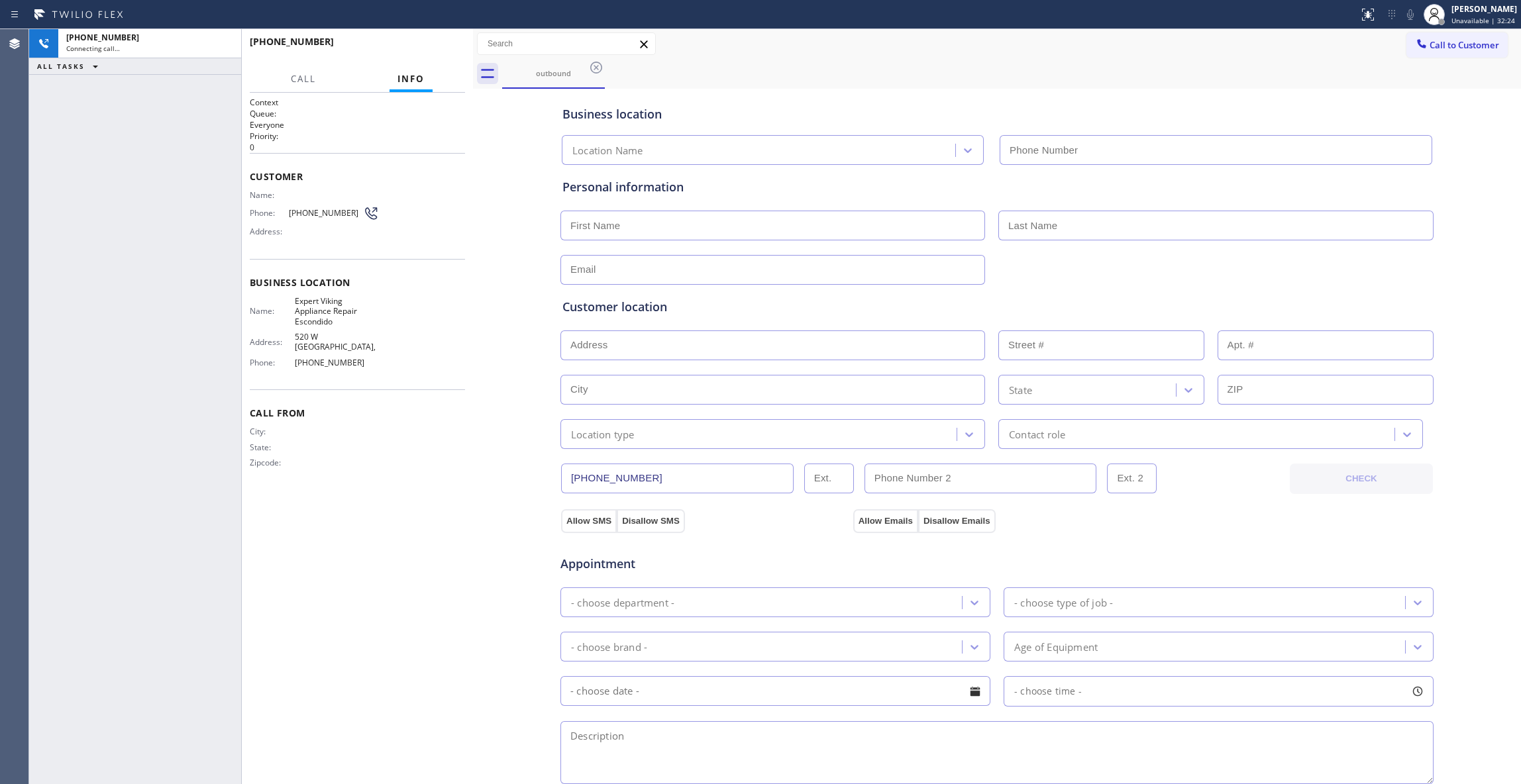
type input "[PHONE_NUMBER]"
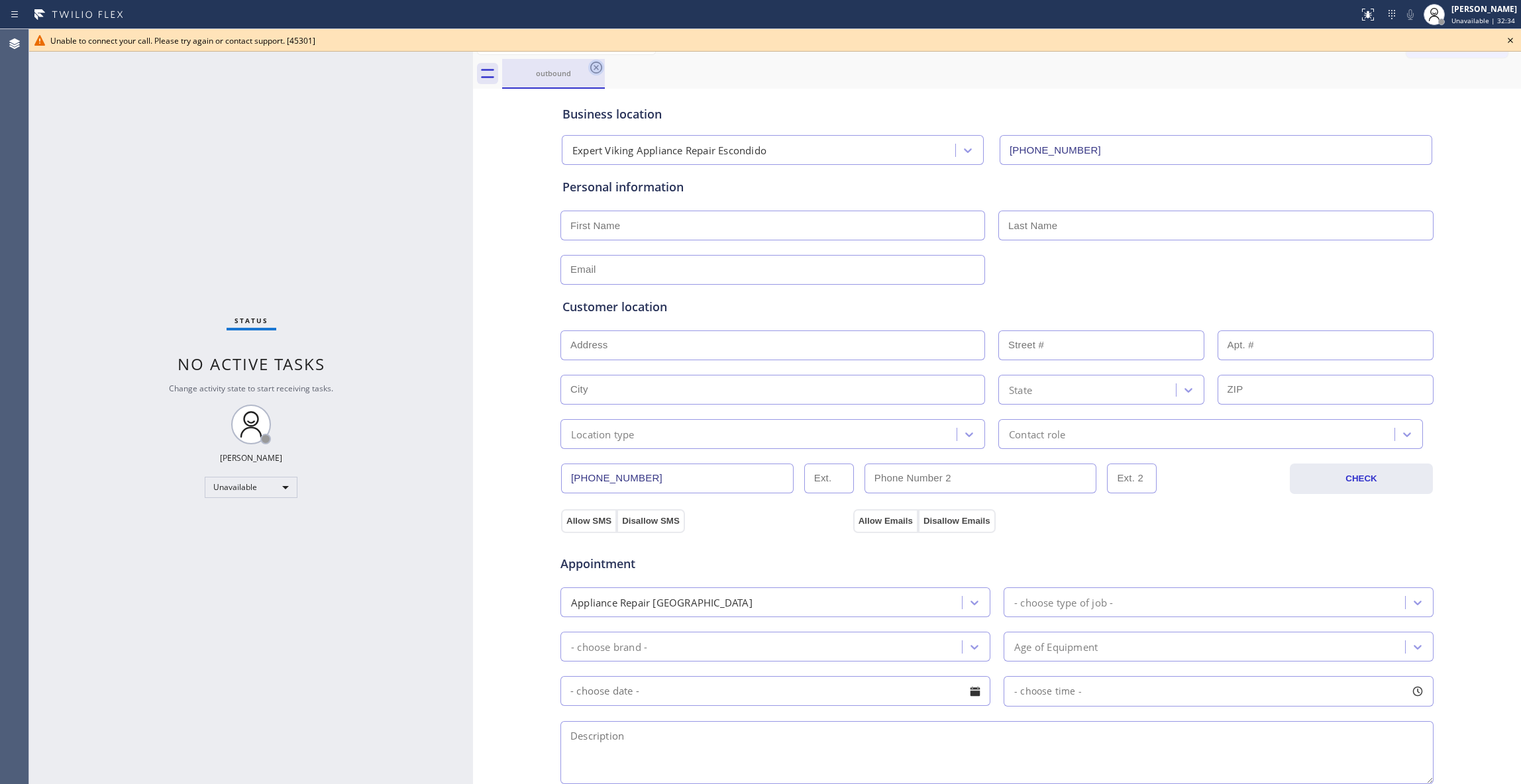
click at [600, 65] on icon at bounding box center [596, 67] width 16 height 16
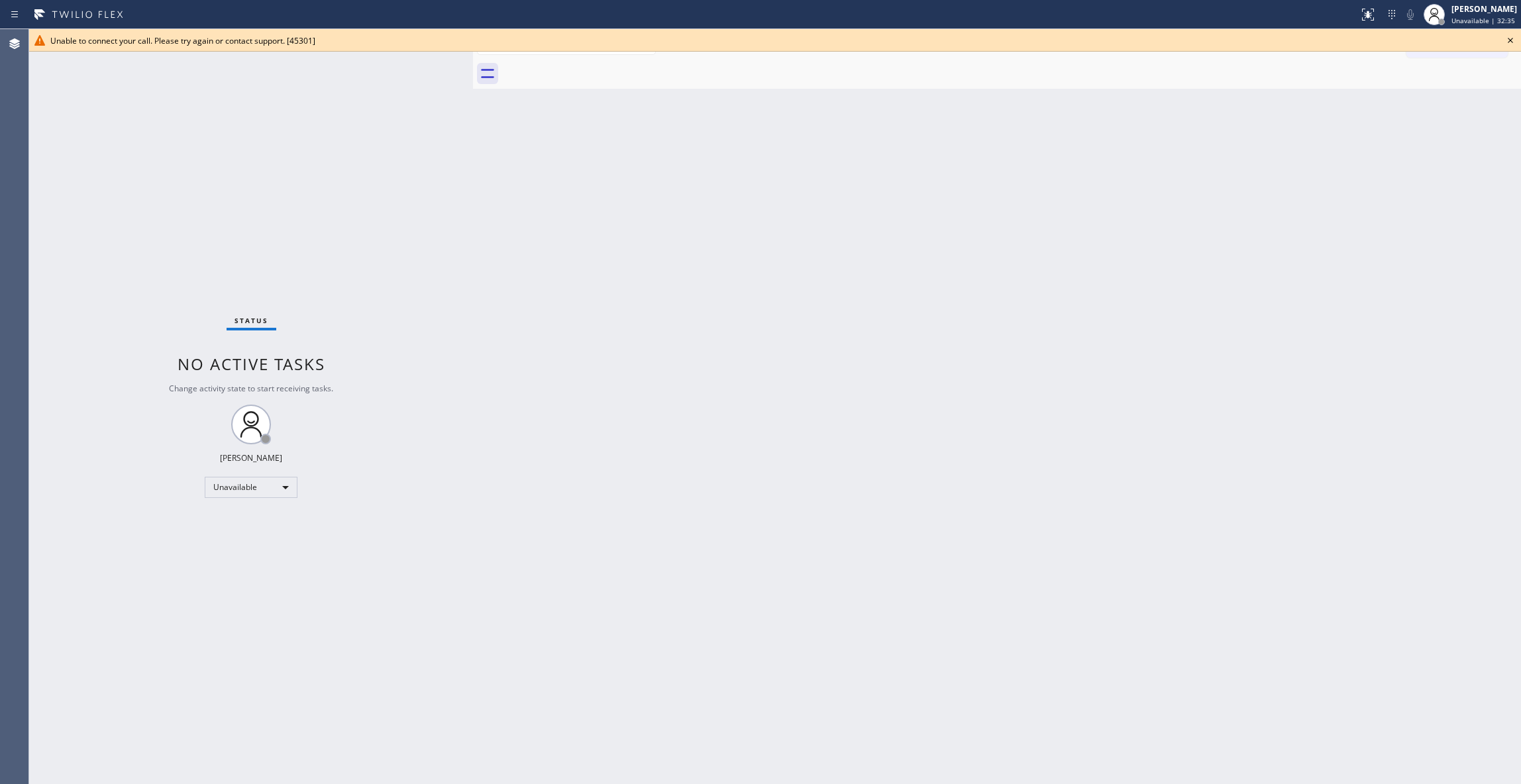
click at [1517, 43] on div "Unable to connect your call. Please try again or contact support. [45301]" at bounding box center [775, 41] width 1491 height 22
click at [1511, 39] on icon at bounding box center [1510, 40] width 16 height 16
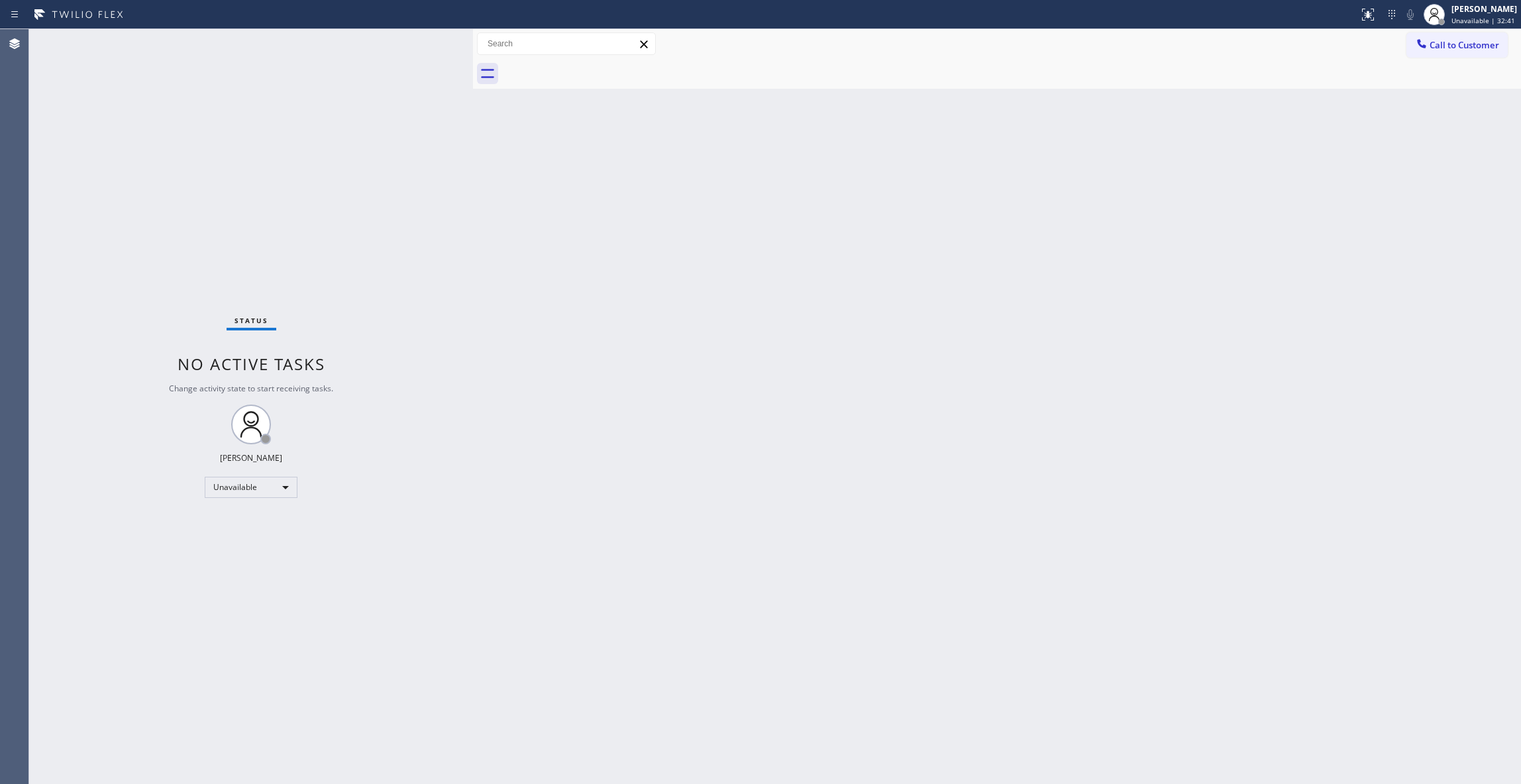
click at [1405, 257] on div "Back to Dashboard Change Sender ID Customers Technicians Select a contact Outbo…" at bounding box center [997, 407] width 1048 height 755
click at [1459, 37] on button "Call to Customer" at bounding box center [1457, 44] width 101 height 25
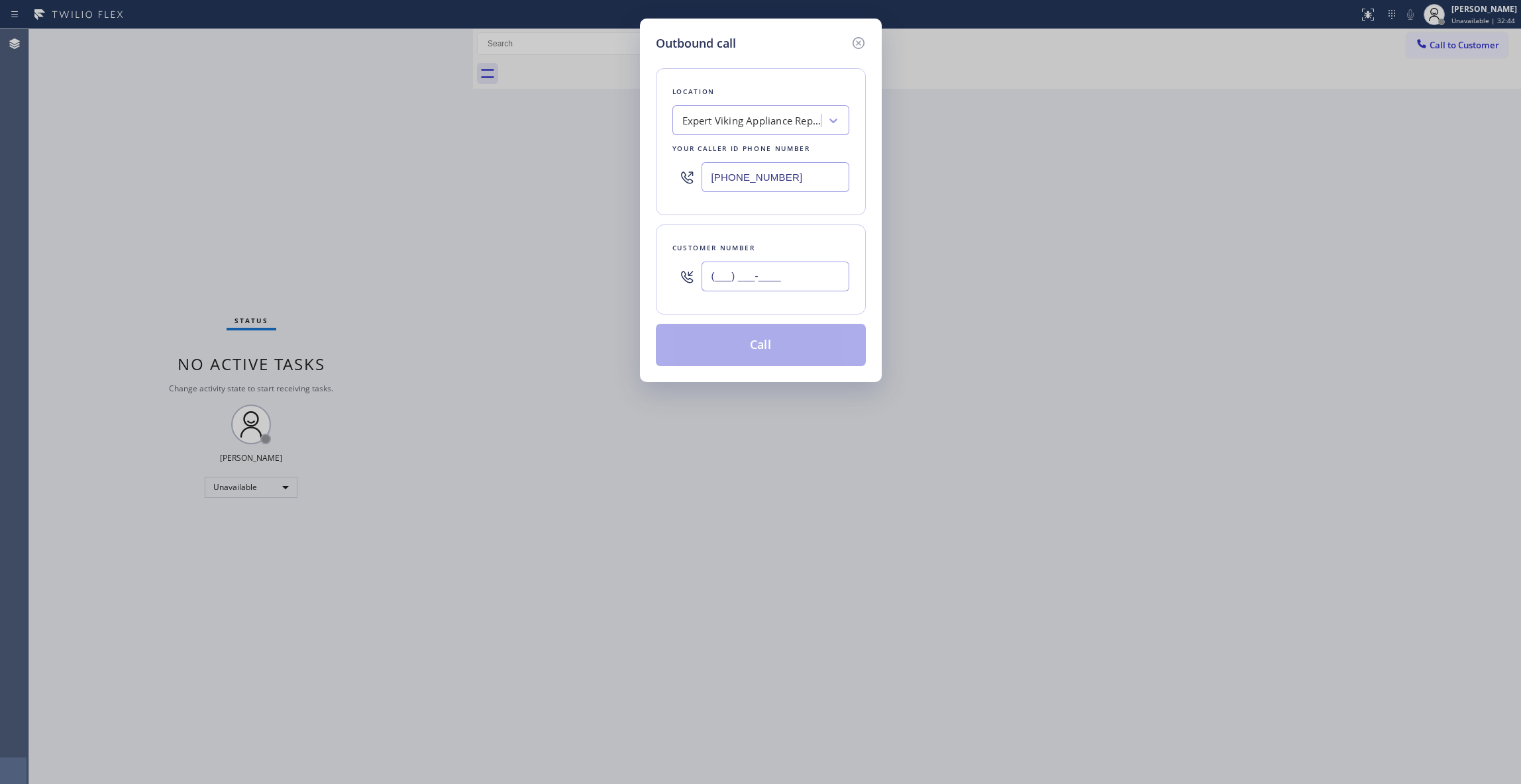
click at [770, 283] on input "(___) ___-____" at bounding box center [776, 277] width 148 height 30
paste input "760) 614-9952"
type input "[PHONE_NUMBER]"
click at [770, 344] on button "Call" at bounding box center [761, 345] width 210 height 42
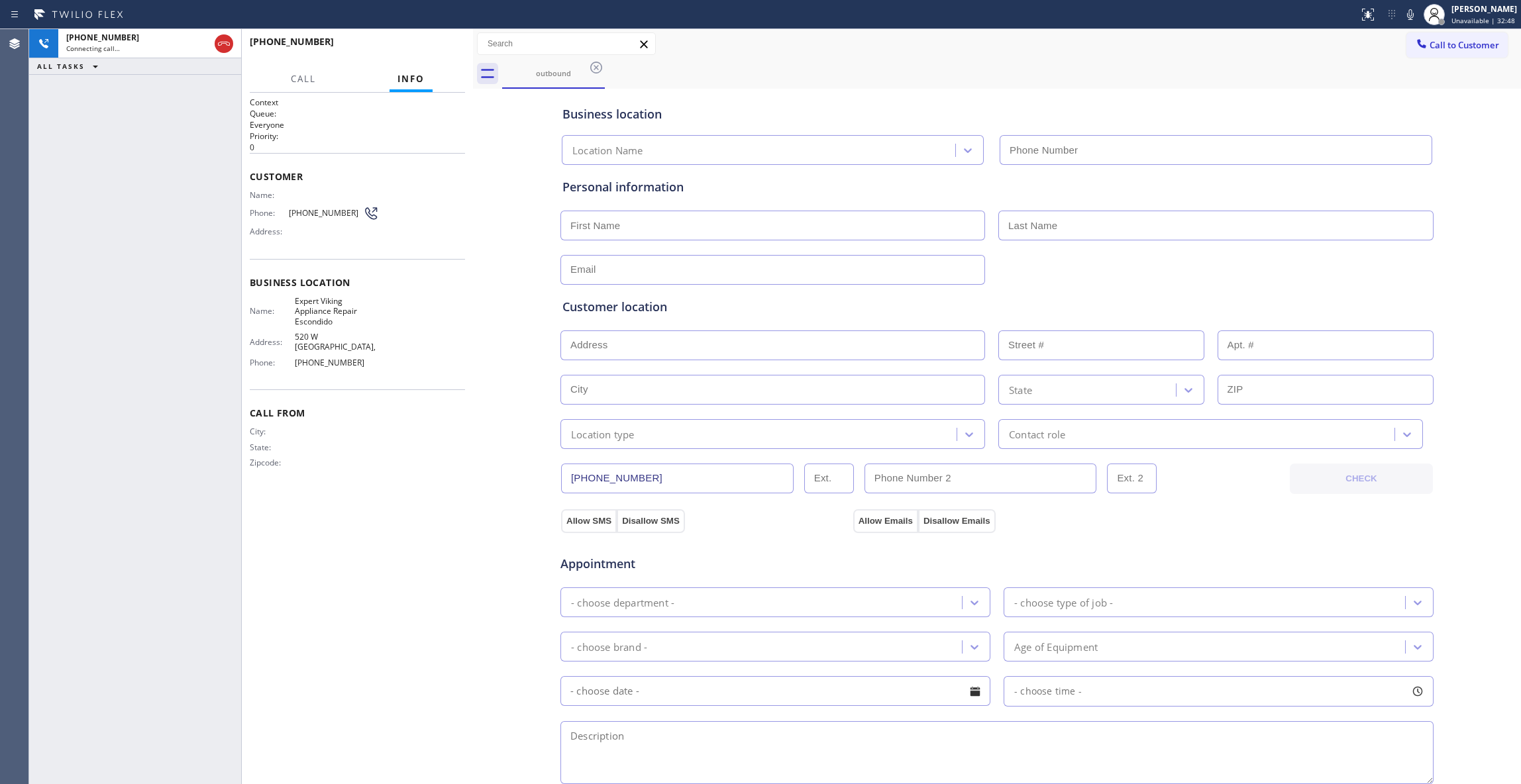
type input "[PHONE_NUMBER]"
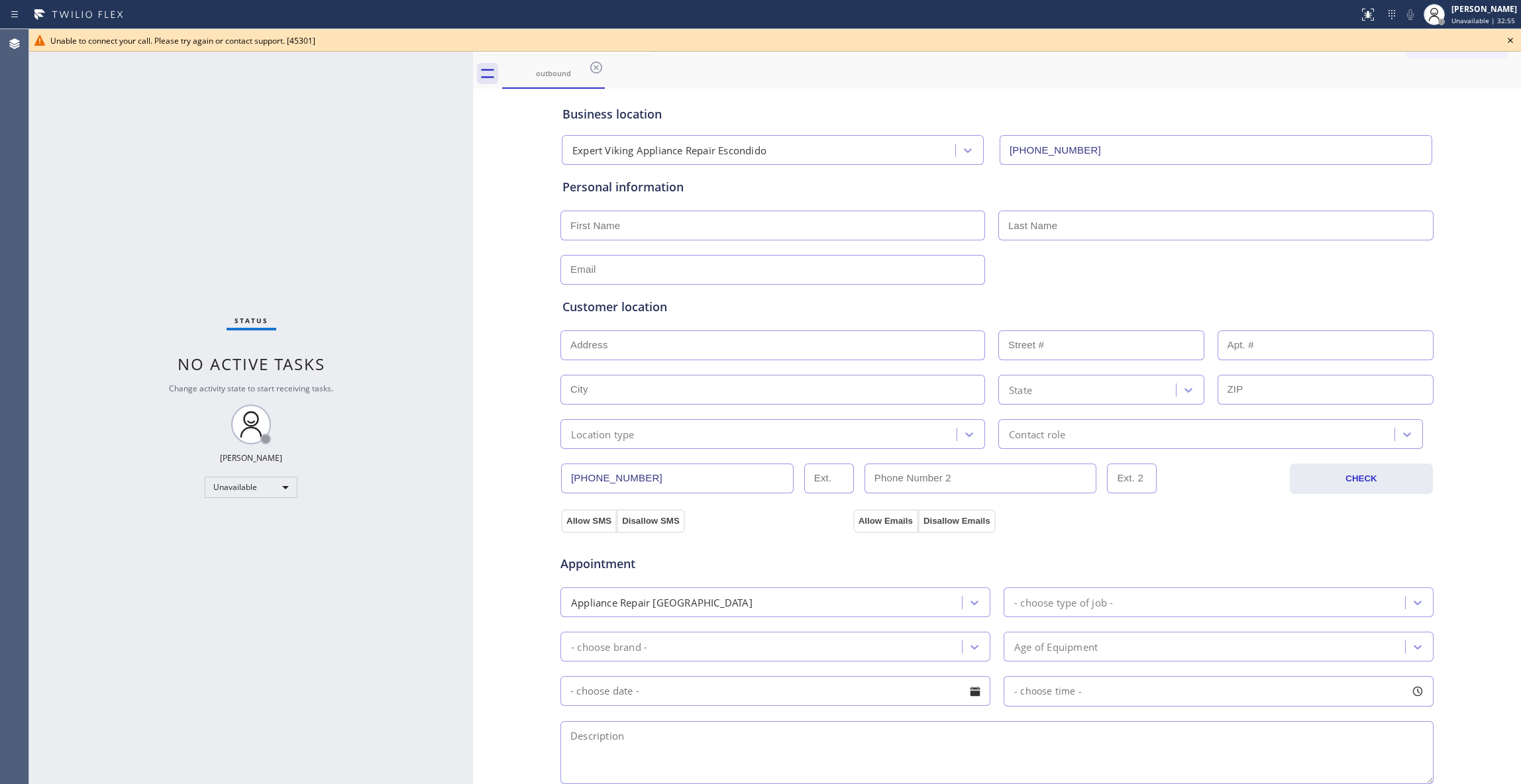
click at [462, 401] on div "Status No active tasks Change activity state to start receiving tasks. [PERSON_…" at bounding box center [251, 407] width 444 height 755
click at [599, 69] on icon at bounding box center [596, 67] width 16 height 16
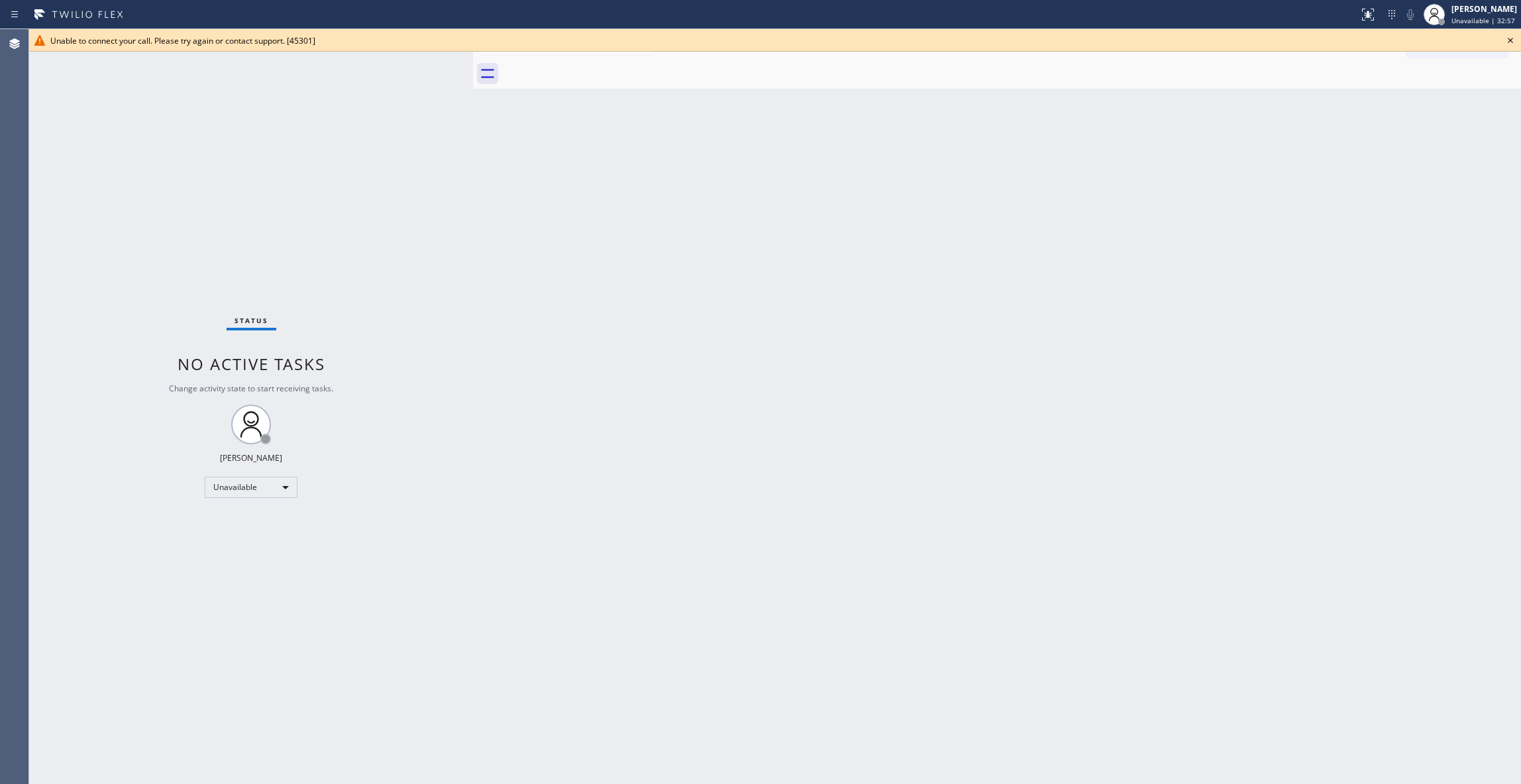
click at [1514, 35] on icon at bounding box center [1510, 40] width 16 height 16
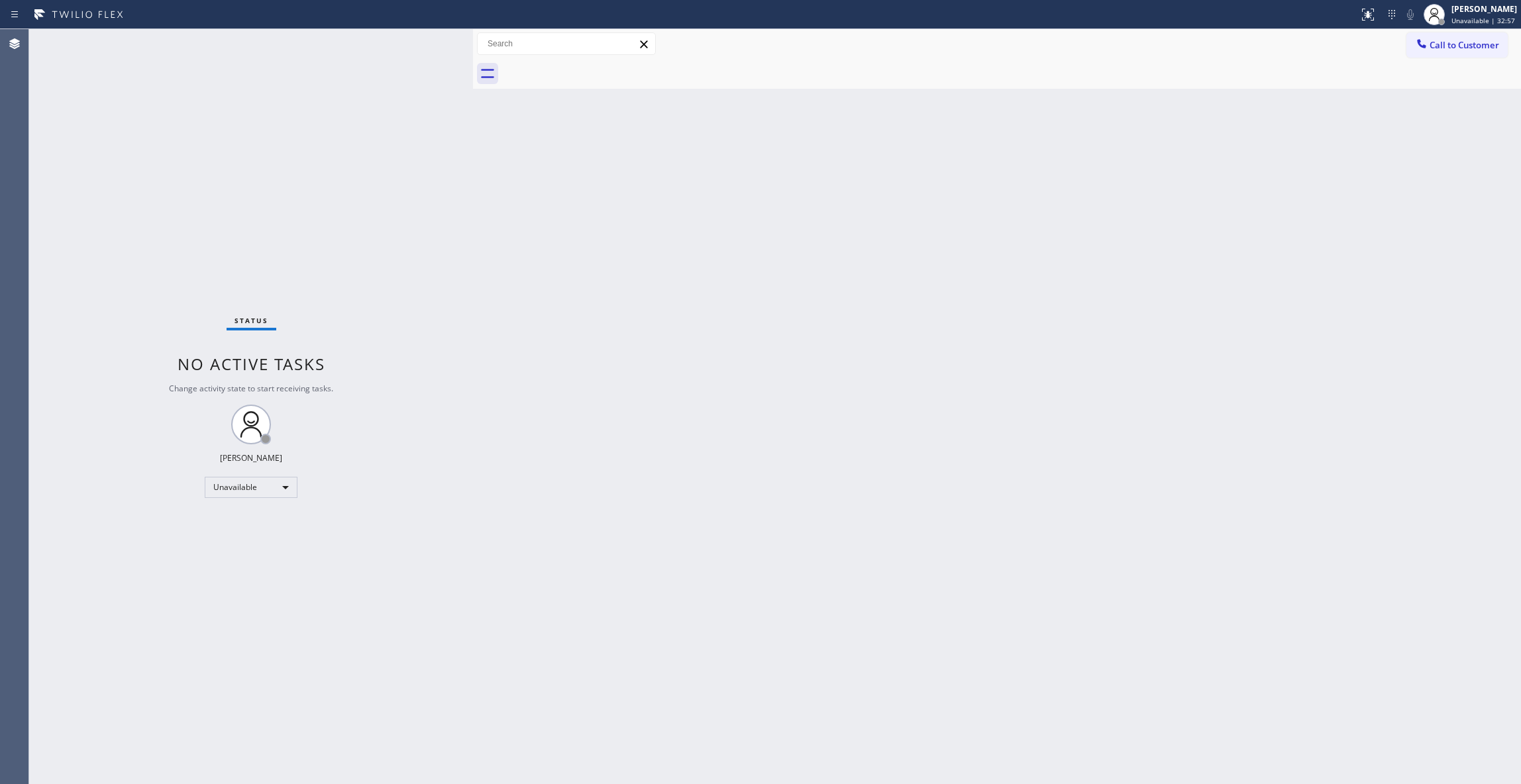
click at [1469, 54] on button "Call to Customer" at bounding box center [1457, 44] width 101 height 25
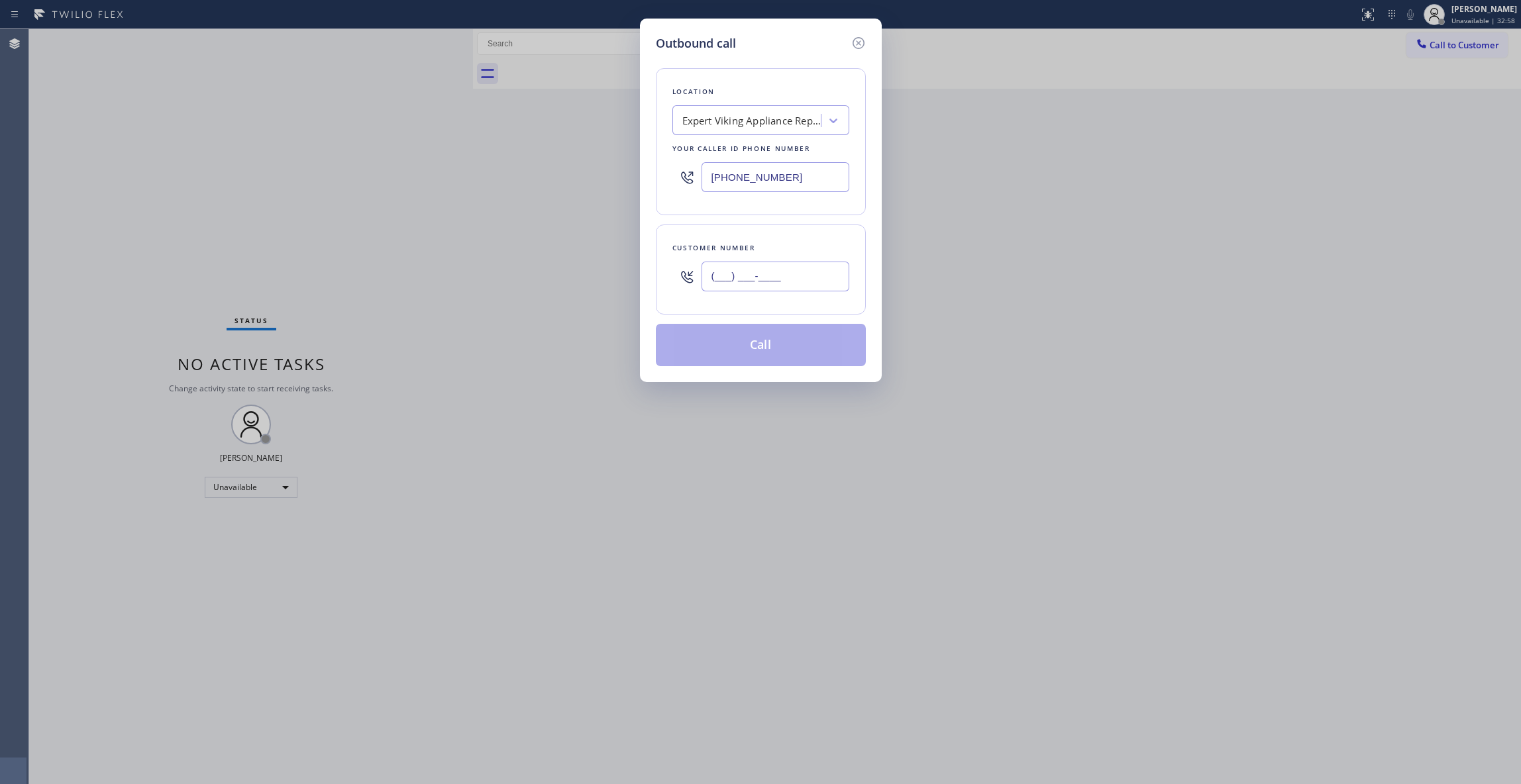
click at [780, 279] on input "(___) ___-____" at bounding box center [776, 277] width 148 height 30
paste input "760) 614-9952"
type input "[PHONE_NUMBER]"
click at [726, 355] on button "Call" at bounding box center [761, 345] width 210 height 42
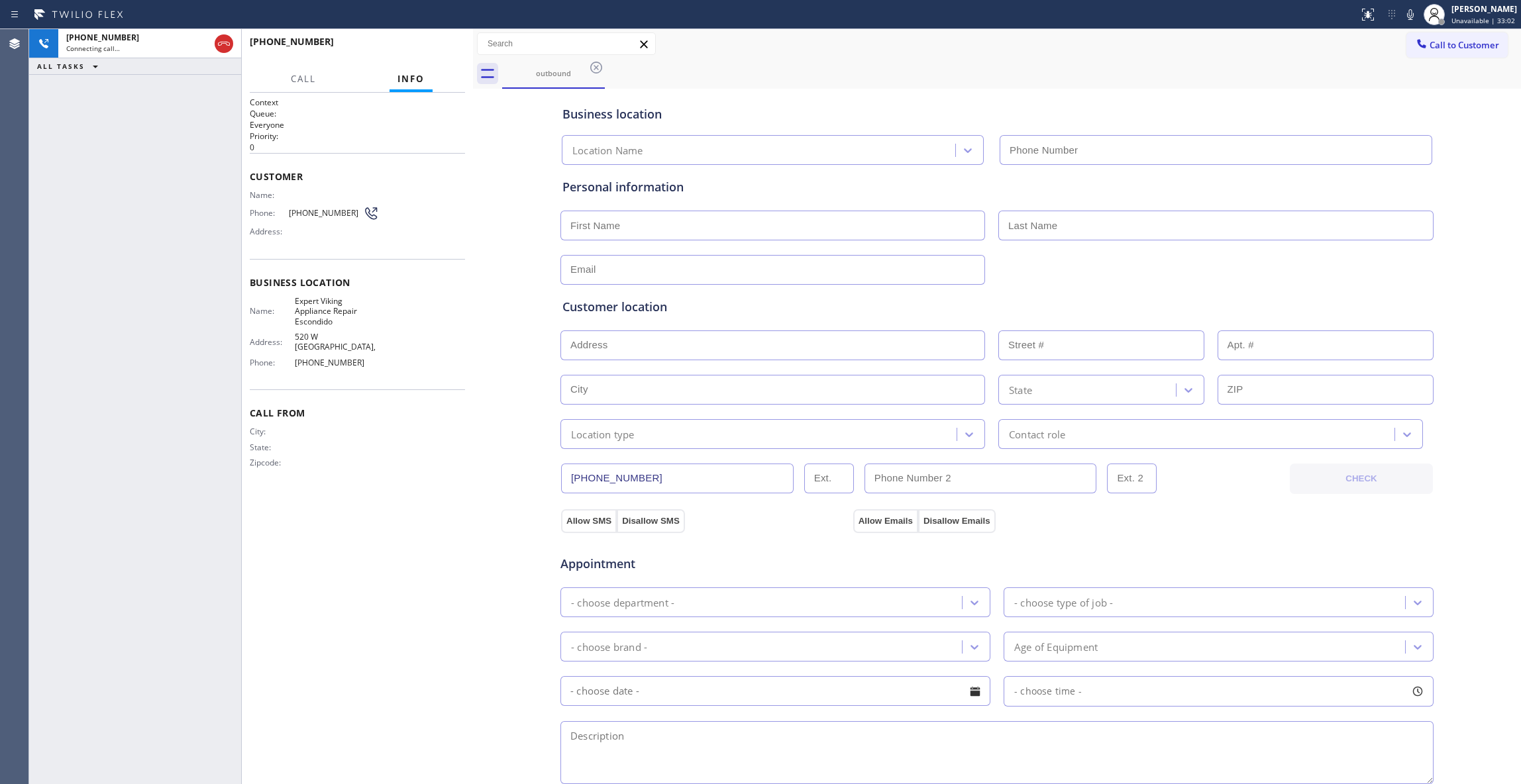
type input "[PHONE_NUMBER]"
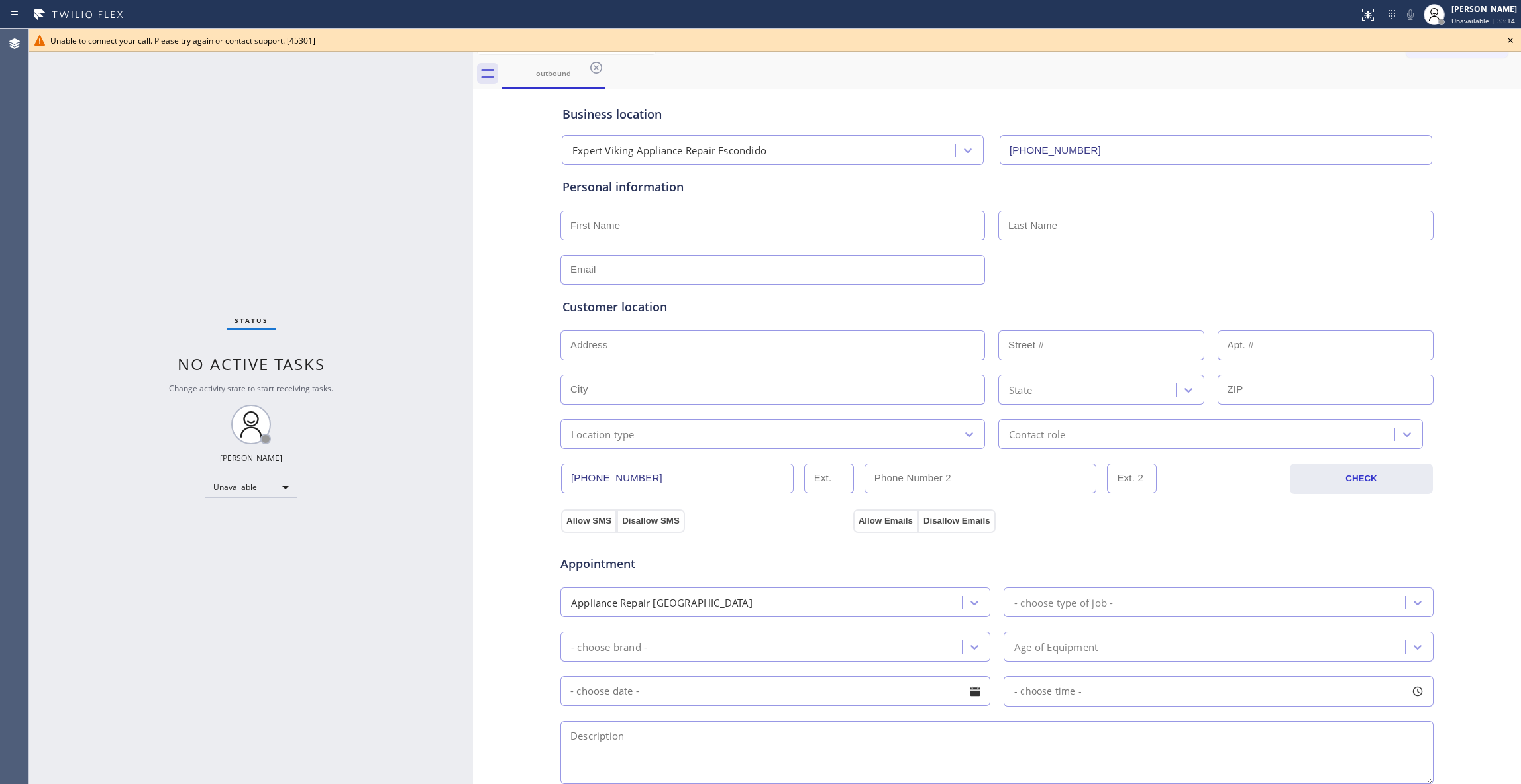
click at [1516, 37] on icon at bounding box center [1510, 40] width 16 height 16
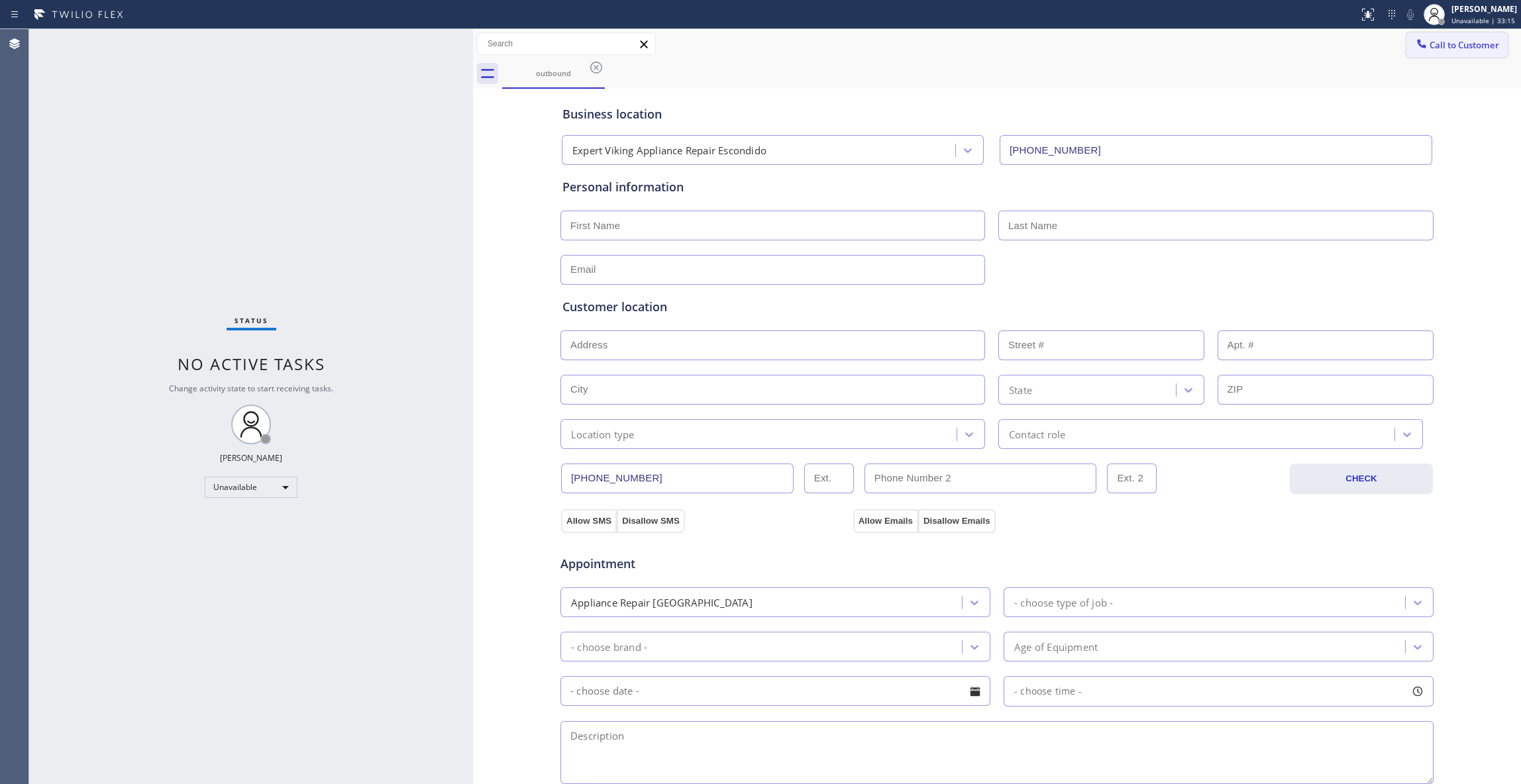
click at [1466, 41] on span "Call to Customer" at bounding box center [1464, 44] width 69 height 12
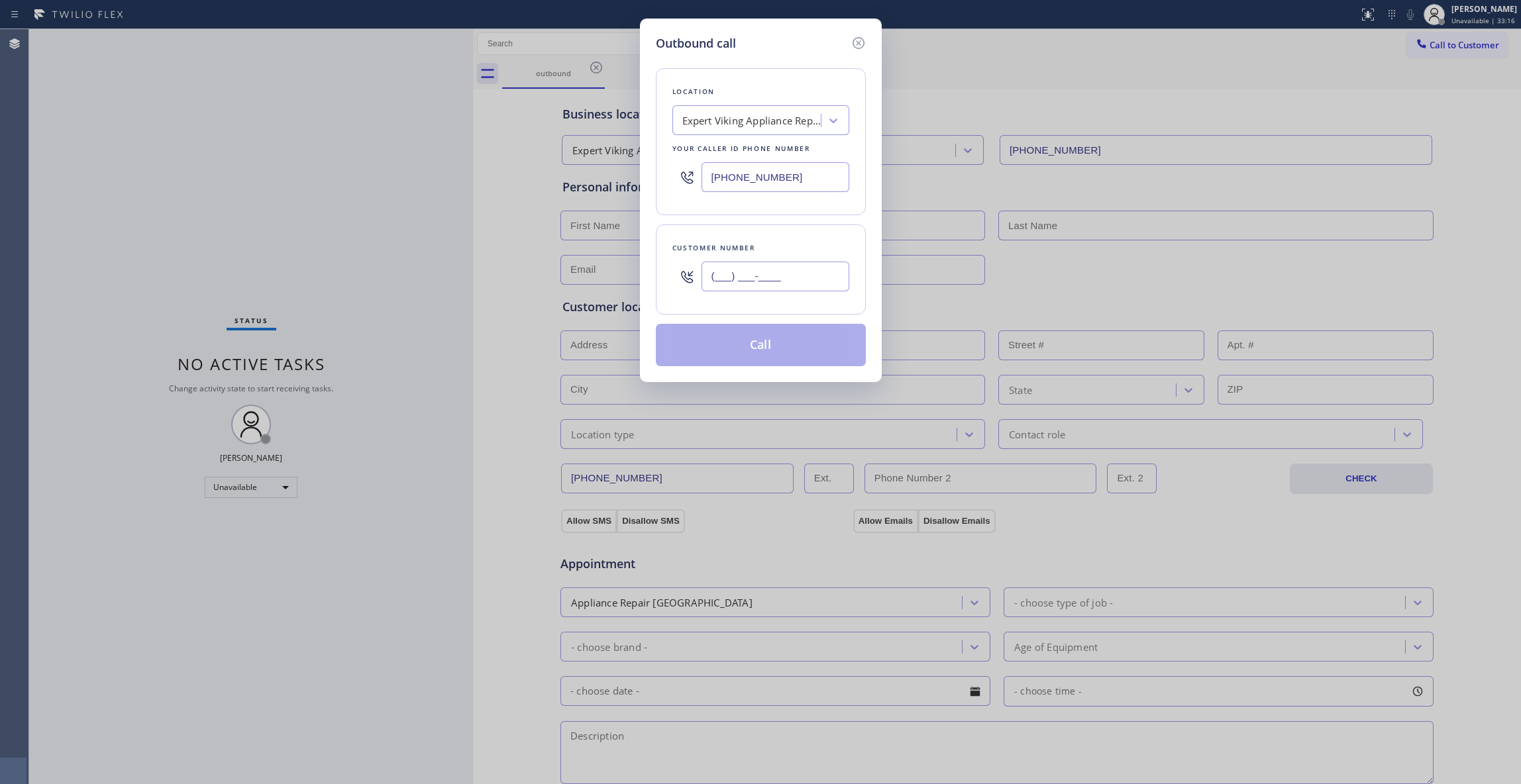
click at [788, 279] on input "(___) ___-____" at bounding box center [776, 277] width 148 height 30
paste input "760) 614-9952"
type input "[PHONE_NUMBER]"
click at [724, 351] on button "Call" at bounding box center [761, 345] width 210 height 42
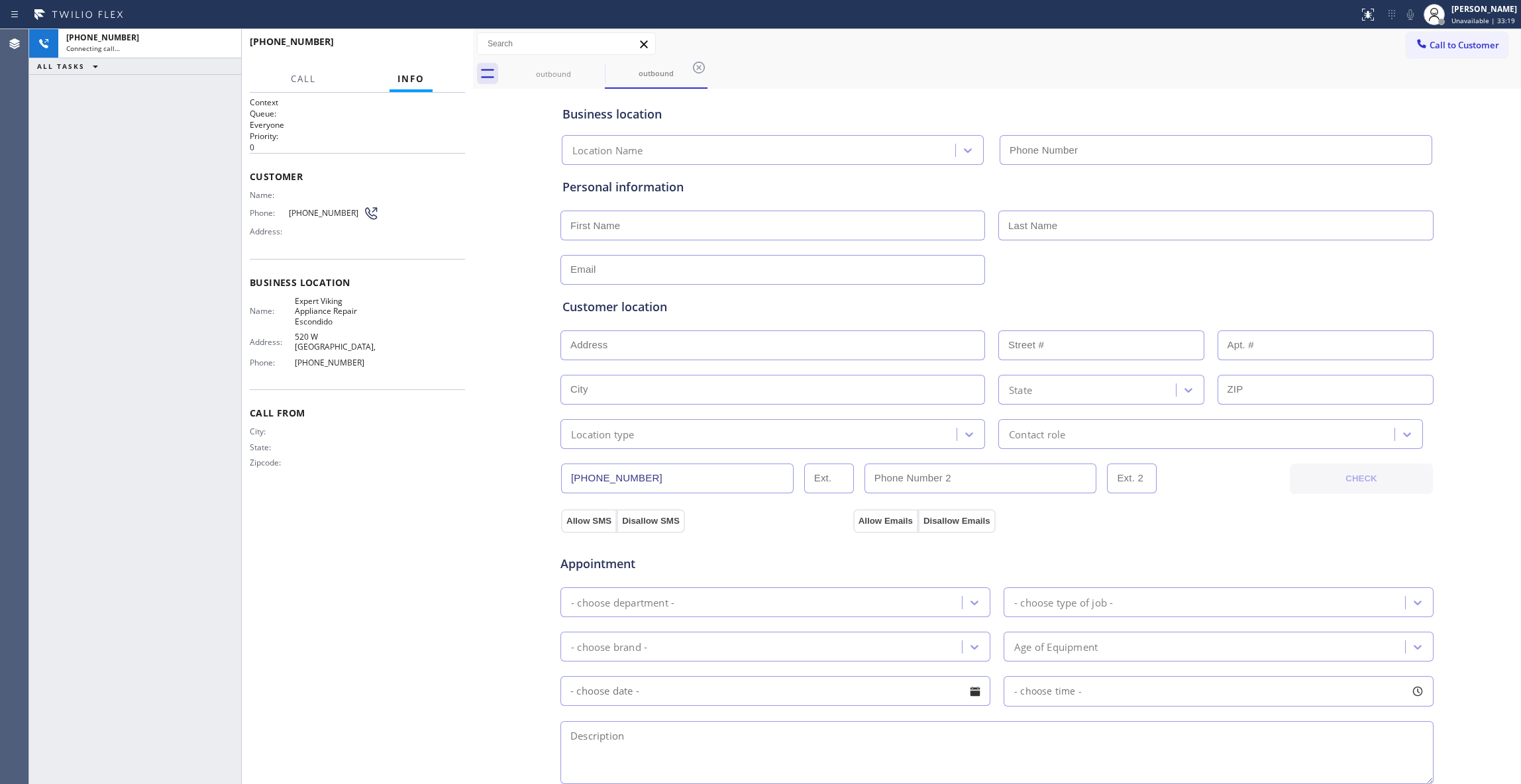
type input "[PHONE_NUMBER]"
click at [219, 42] on div "[PHONE_NUMBER]" at bounding box center [149, 37] width 167 height 11
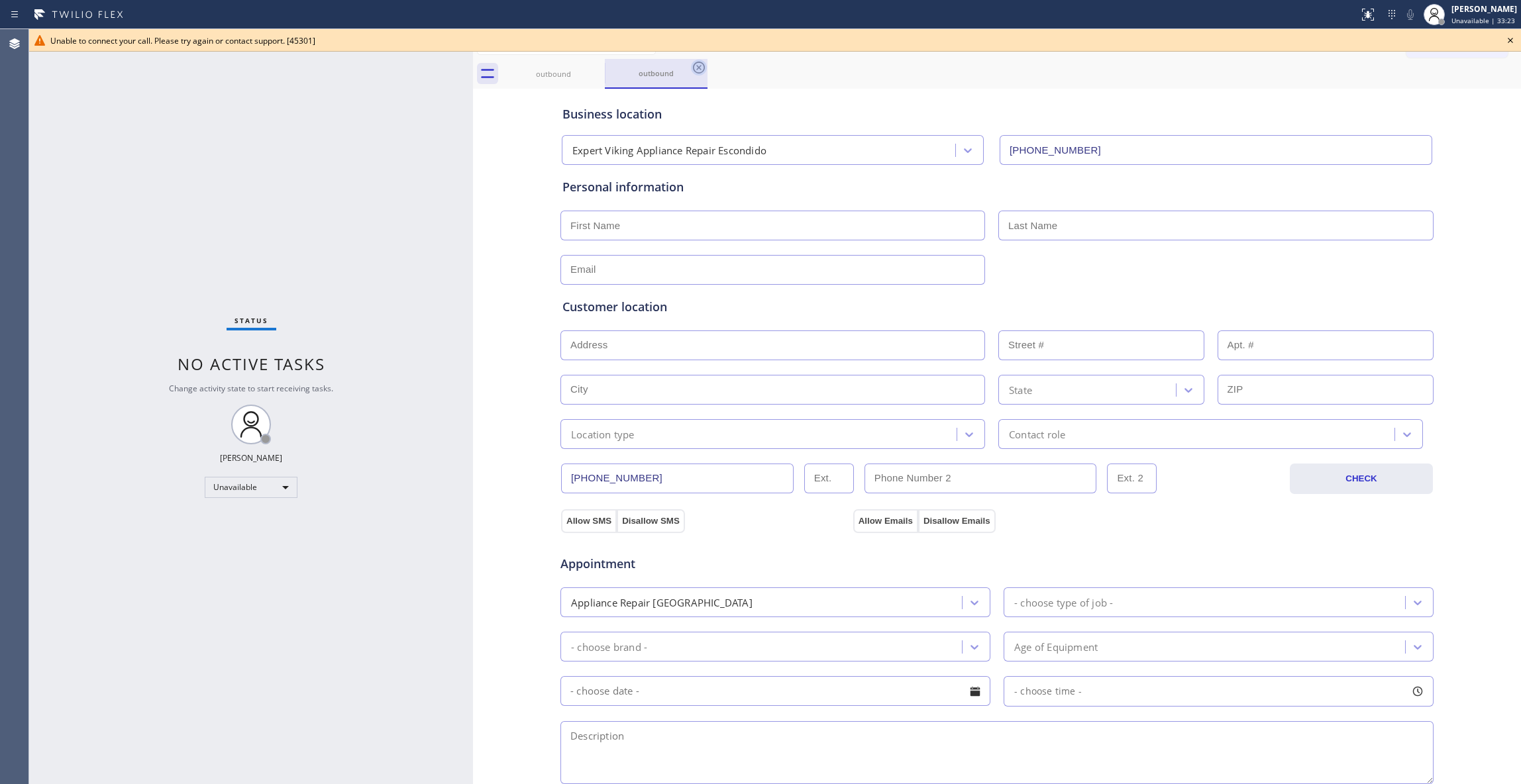
click at [697, 67] on icon at bounding box center [698, 67] width 12 height 12
click at [586, 75] on div "outbound" at bounding box center [553, 73] width 100 height 10
click at [592, 72] on icon at bounding box center [596, 67] width 16 height 16
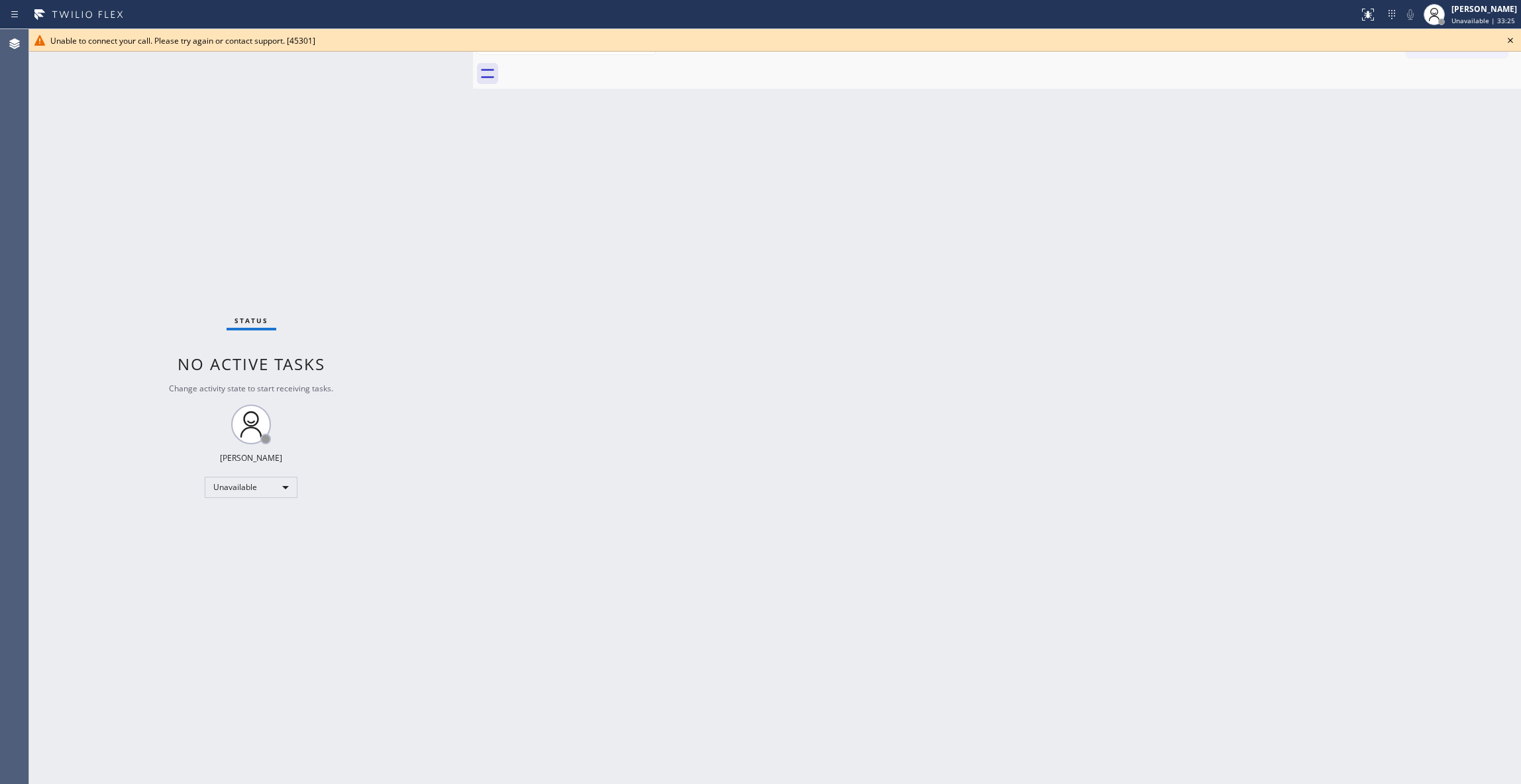
click at [1509, 36] on icon at bounding box center [1510, 40] width 16 height 16
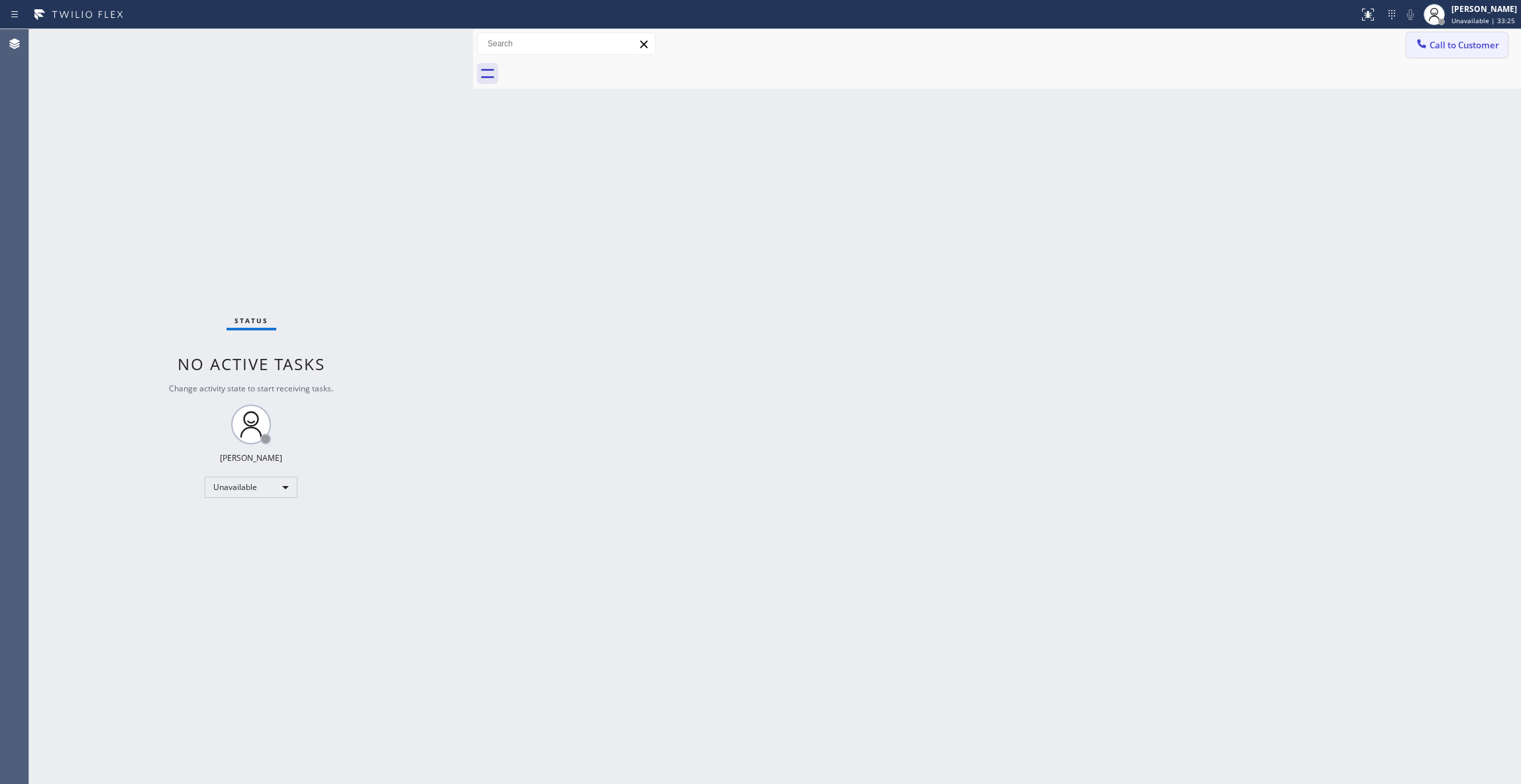
click at [1487, 42] on span "Call to Customer" at bounding box center [1464, 44] width 69 height 12
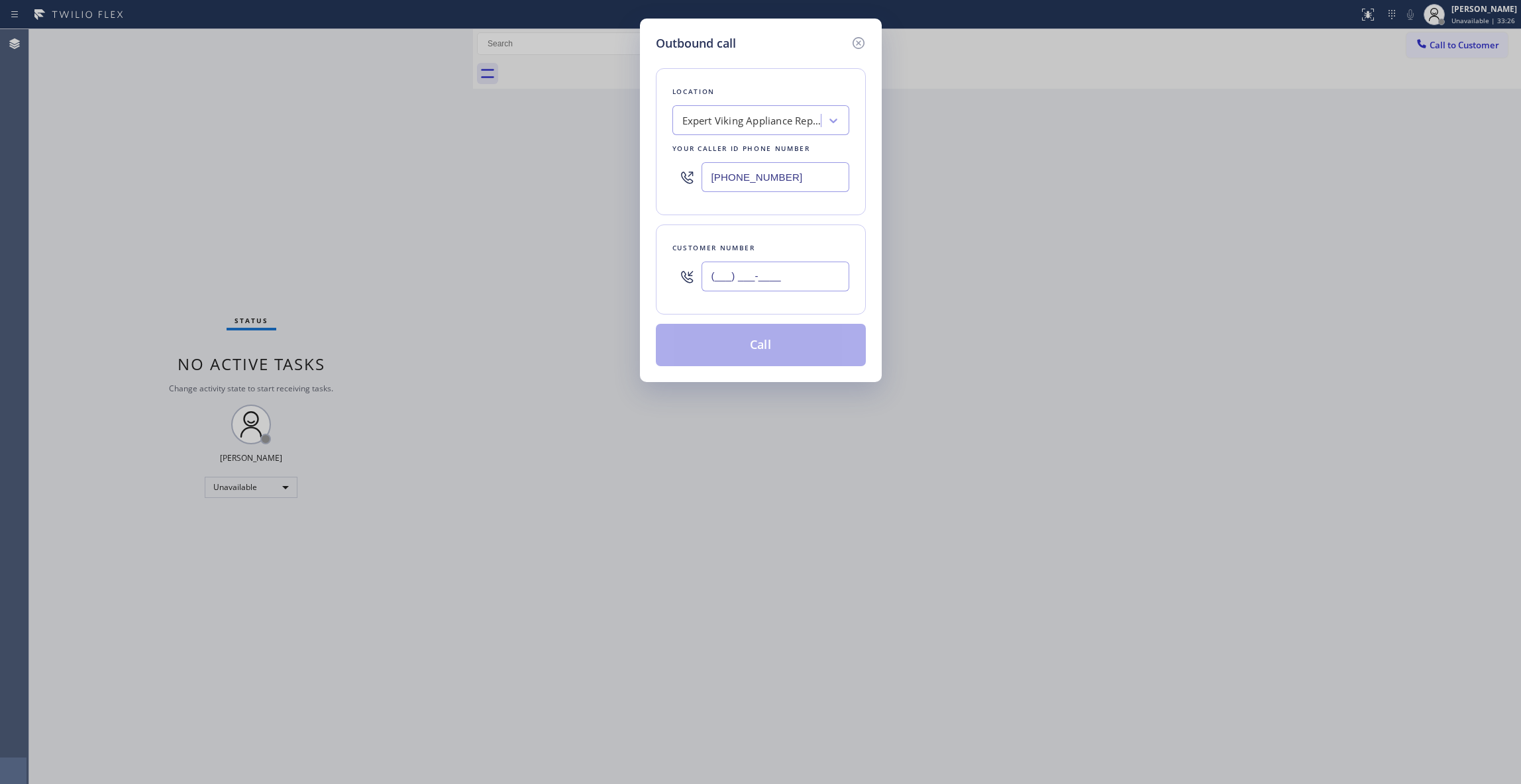
click at [778, 279] on input "(___) ___-____" at bounding box center [776, 277] width 148 height 30
paste input "760) 614-9952"
type input "[PHONE_NUMBER]"
click at [708, 345] on button "Call" at bounding box center [761, 345] width 210 height 42
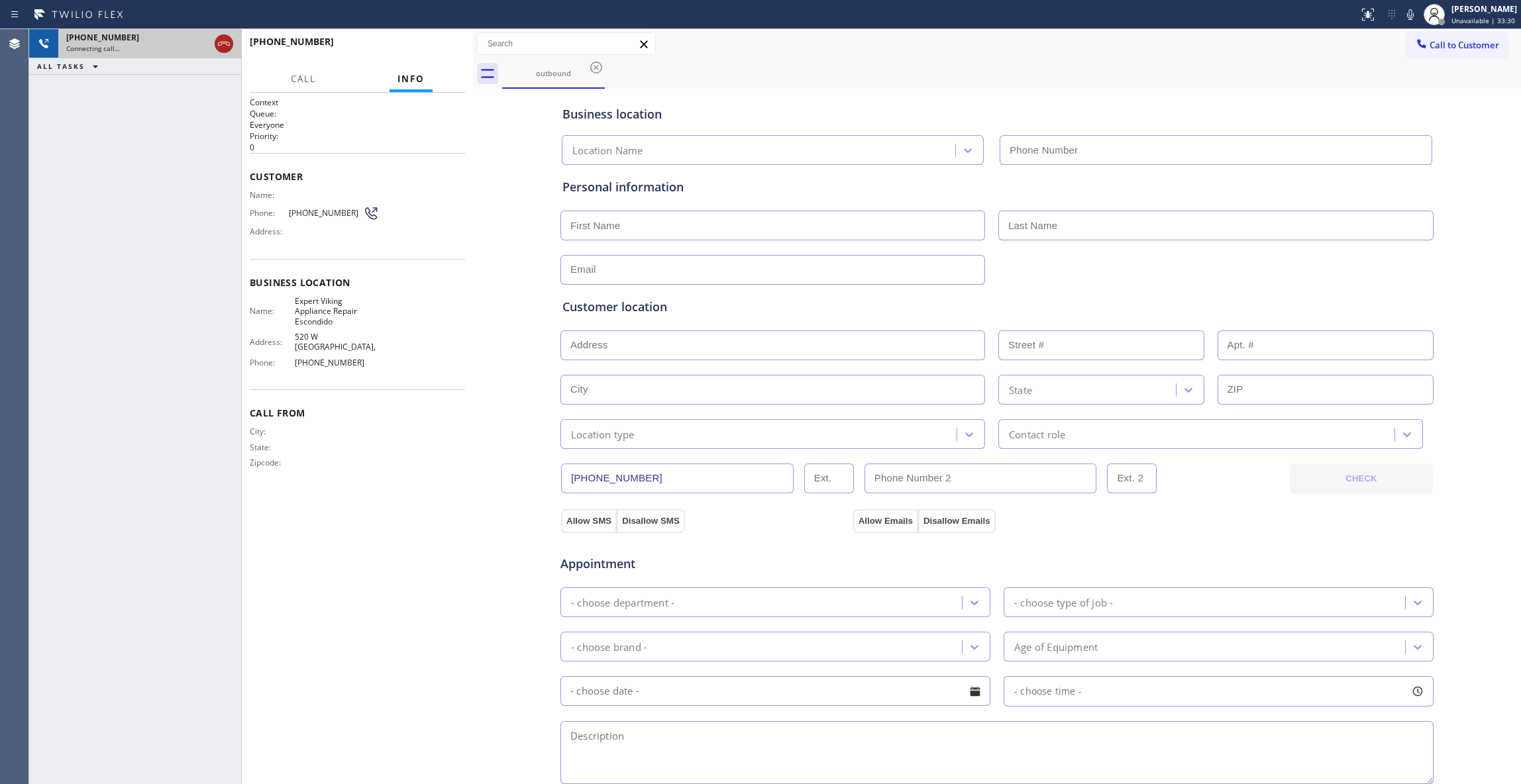
type input "[PHONE_NUMBER]"
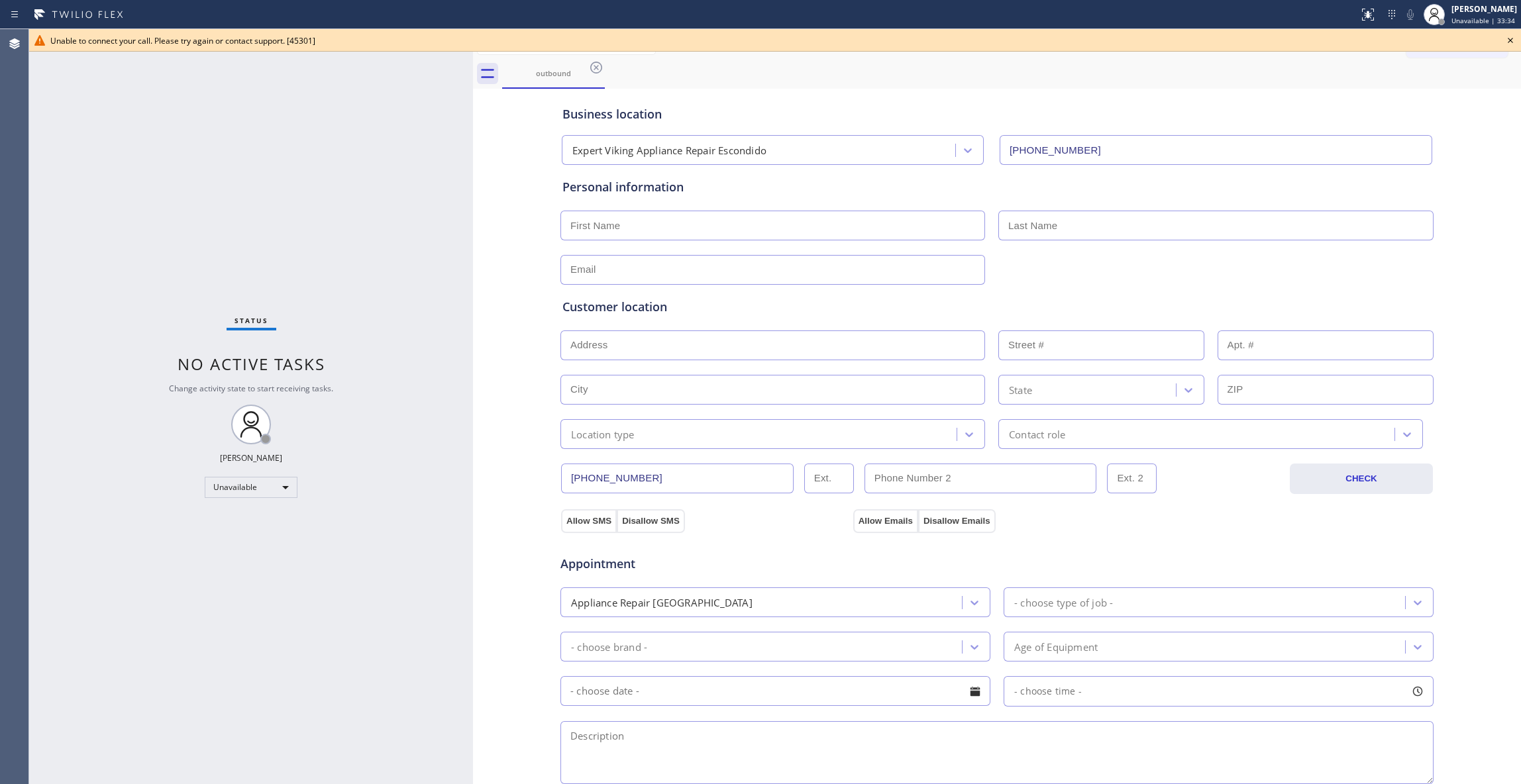
click at [1503, 40] on icon at bounding box center [1510, 40] width 16 height 16
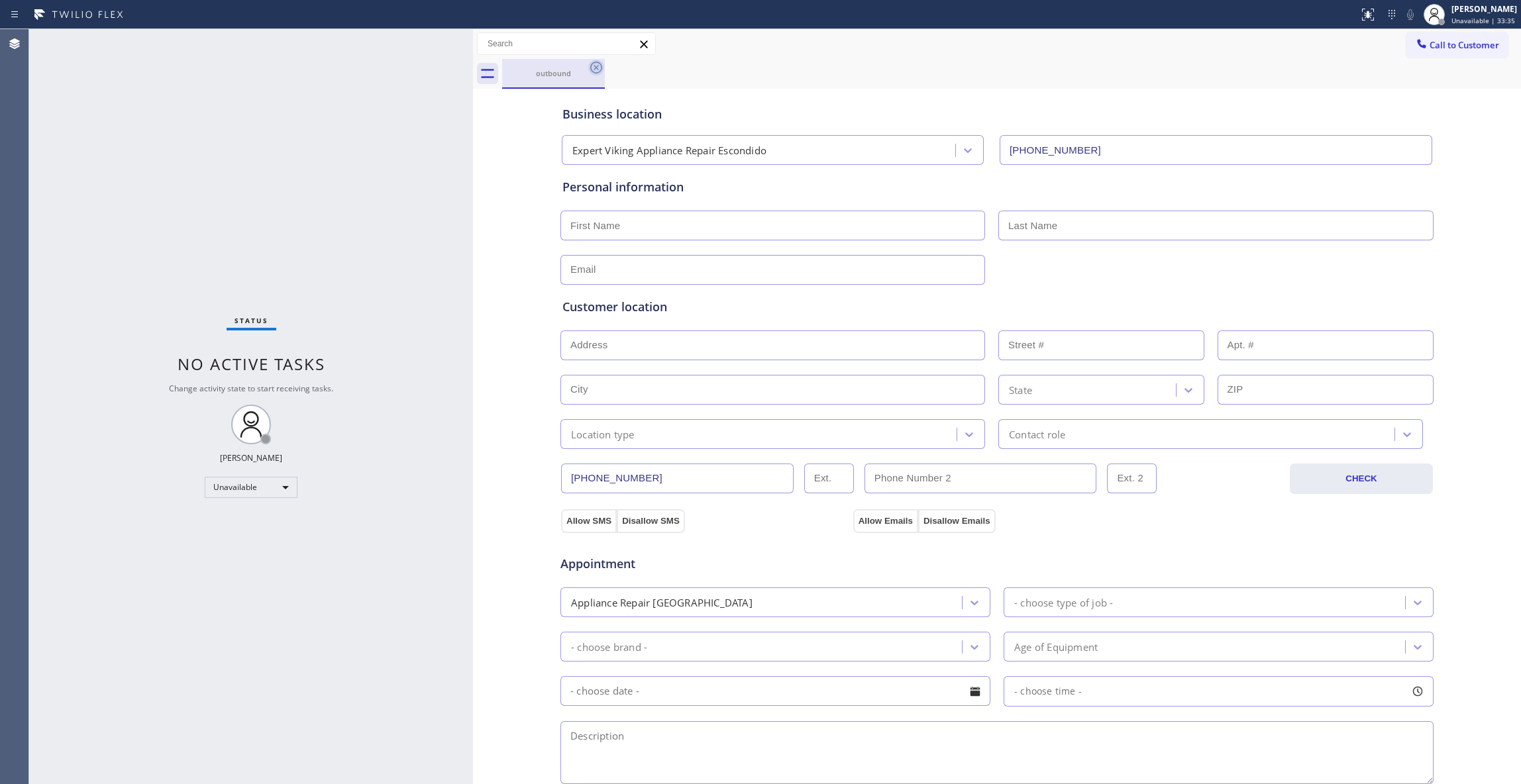
click at [596, 67] on icon at bounding box center [596, 67] width 12 height 12
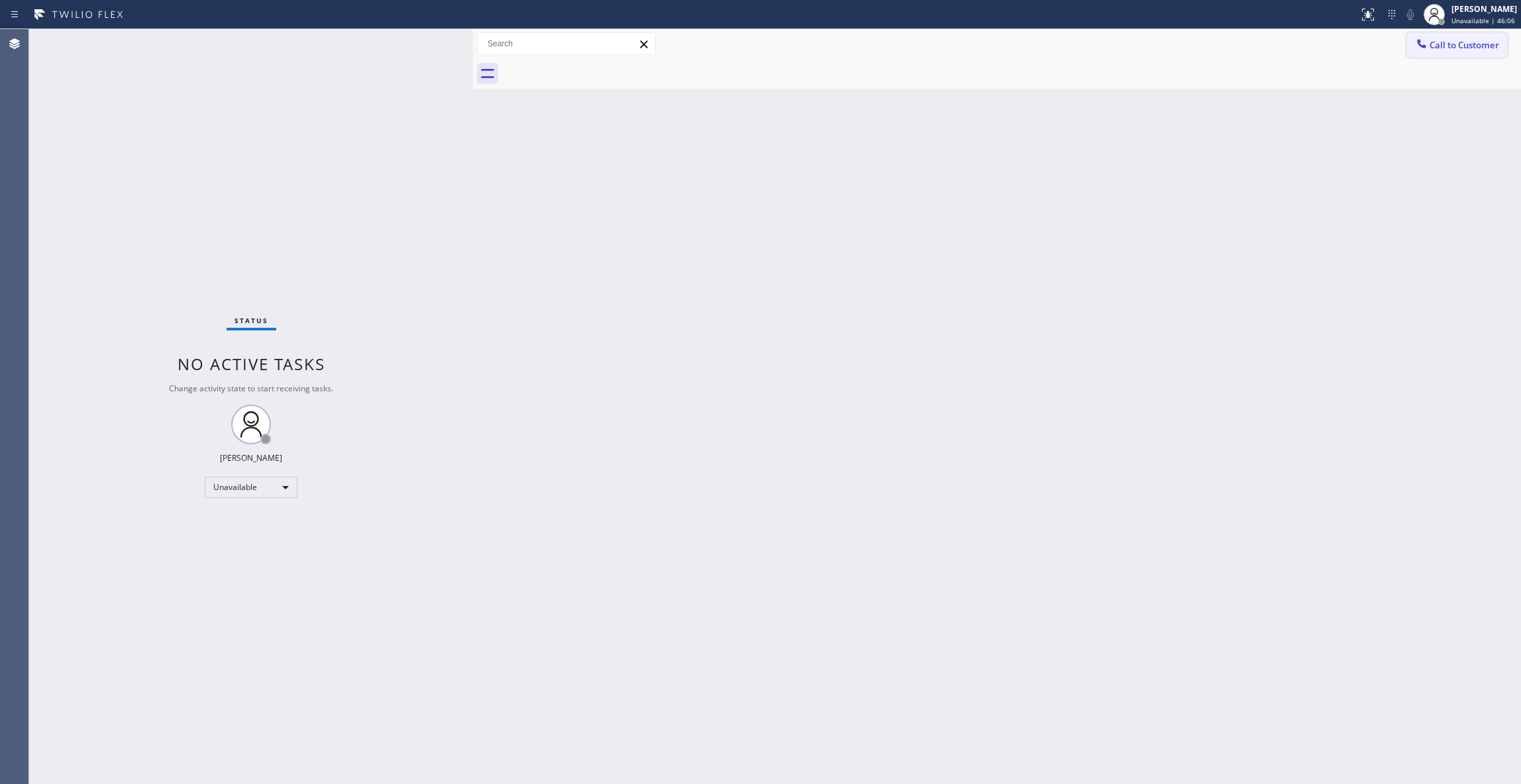
click at [1461, 46] on span "Call to Customer" at bounding box center [1464, 44] width 69 height 12
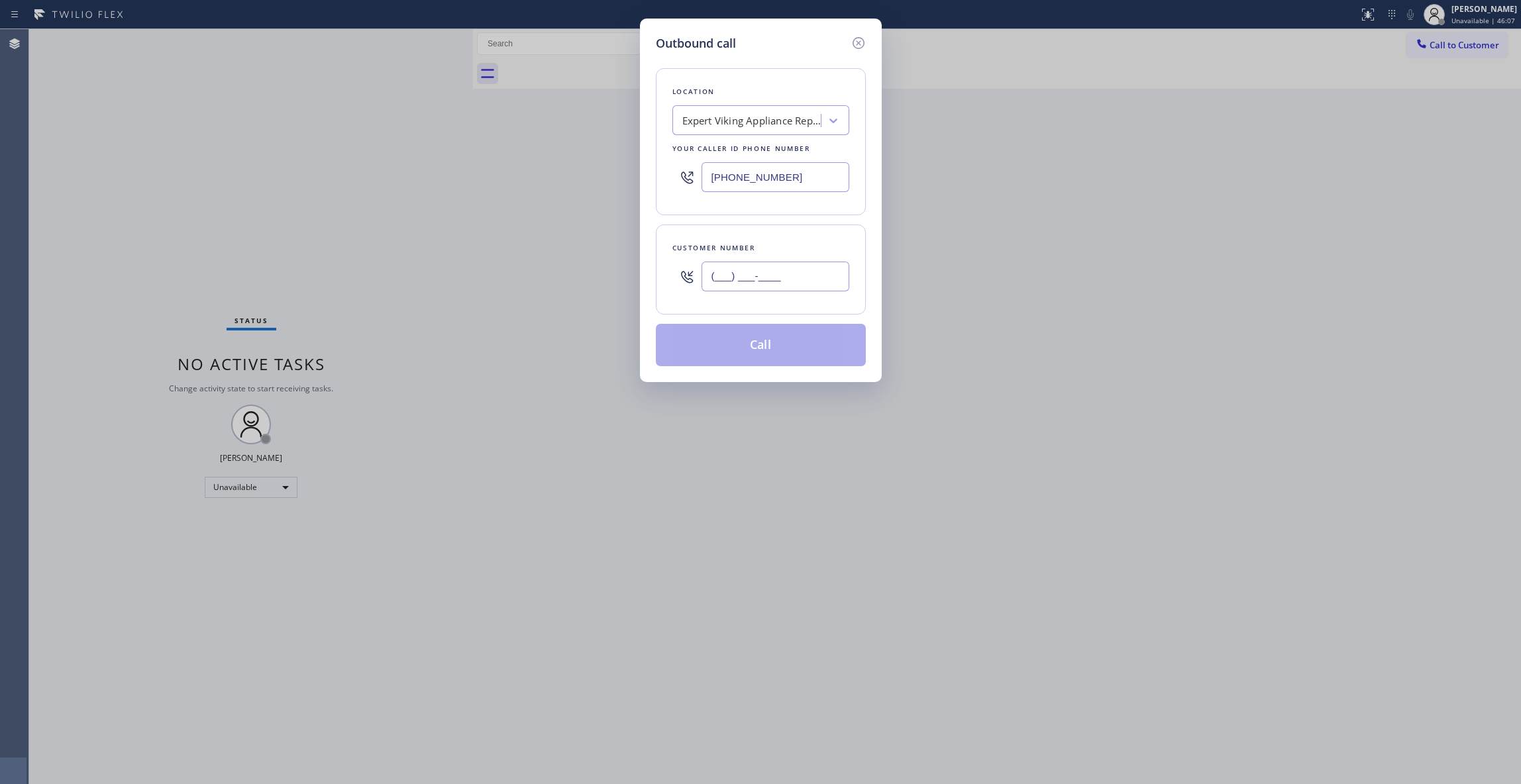
click at [761, 277] on input "(___) ___-____" at bounding box center [776, 277] width 148 height 30
paste input "341) 200-5922"
type input "[PHONE_NUMBER]"
drag, startPoint x: 677, startPoint y: 179, endPoint x: 544, endPoint y: 201, distance: 134.8
click at [475, 162] on div "Outbound call Location Expert Viking Appliance Repair Escondido Your caller id …" at bounding box center [760, 392] width 1521 height 784
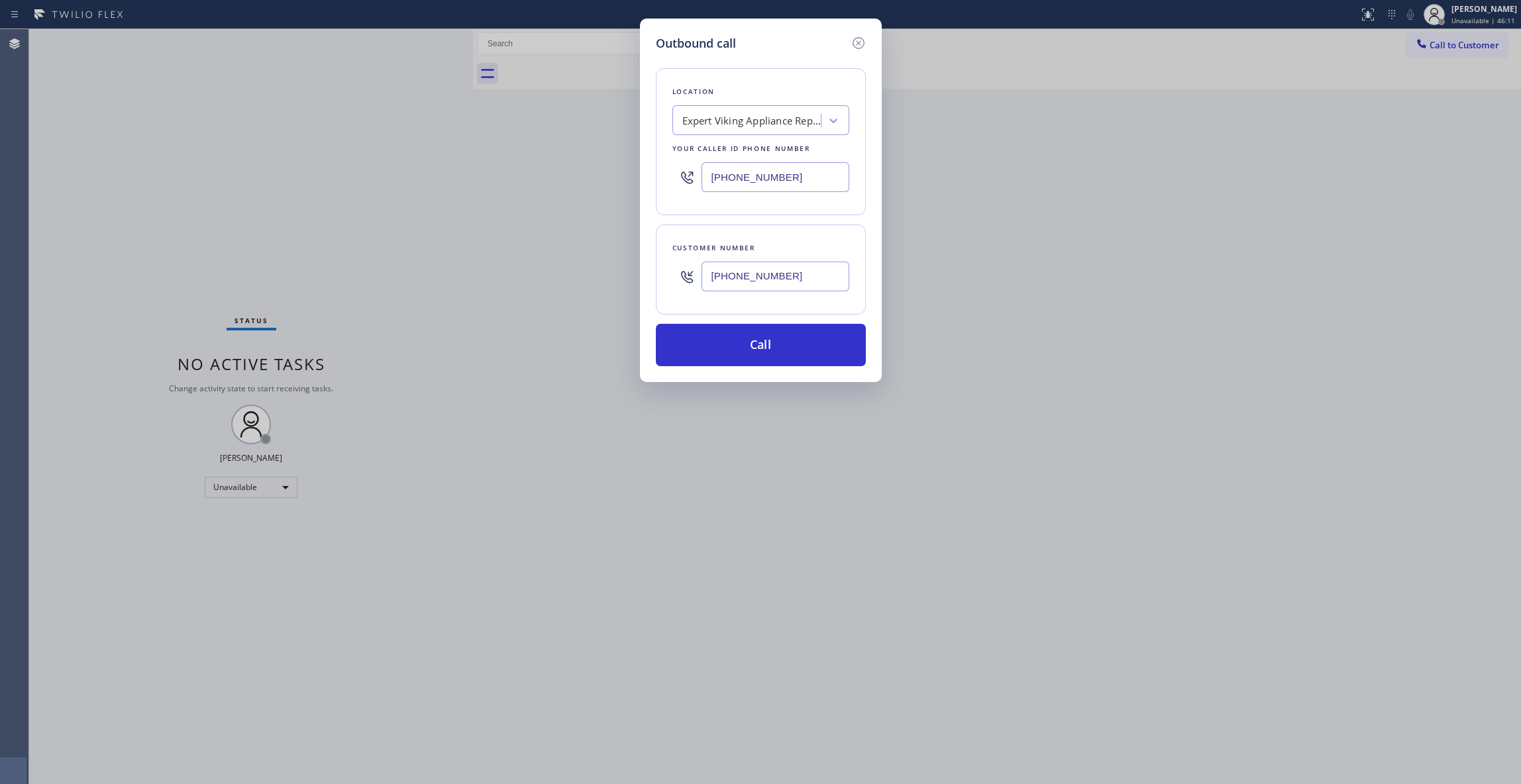
paste input "415) 723-6657"
type input "[PHONE_NUMBER]"
drag, startPoint x: 830, startPoint y: 288, endPoint x: 655, endPoint y: 271, distance: 175.8
click at [655, 271] on div "Outbound call Location Grace Electrical Solutions Service Your caller id phone …" at bounding box center [761, 200] width 242 height 363
click at [772, 343] on button "Call" at bounding box center [761, 345] width 210 height 42
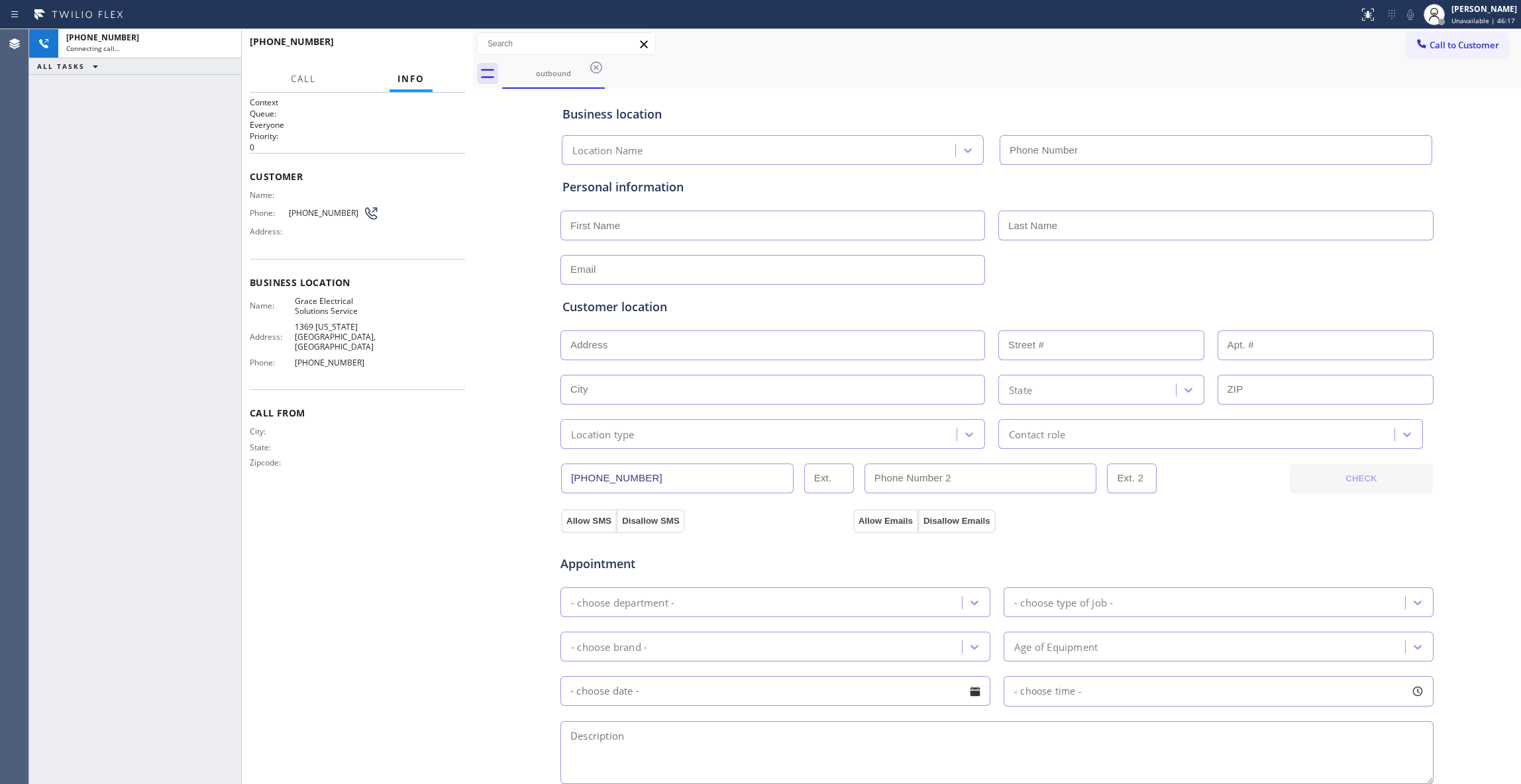
type input "[PHONE_NUMBER]"
click at [327, 209] on span "[PHONE_NUMBER]" at bounding box center [326, 213] width 74 height 10
copy div "[PHONE_NUMBER]"
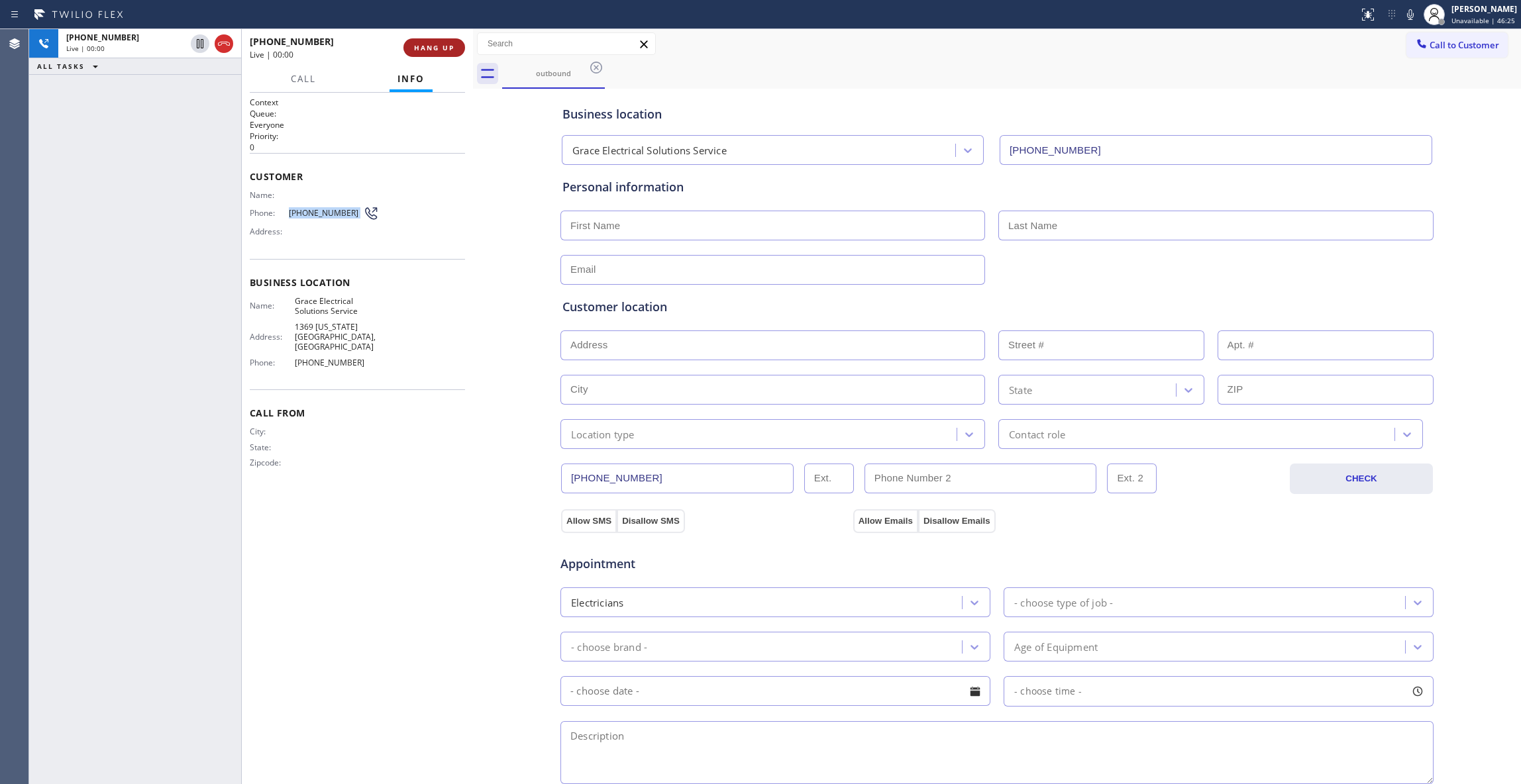
click at [420, 46] on span "HANG UP" at bounding box center [434, 48] width 41 height 9
click at [430, 53] on button "HANG UP" at bounding box center [434, 48] width 62 height 18
click at [434, 40] on button "COMPLETE" at bounding box center [432, 48] width 67 height 18
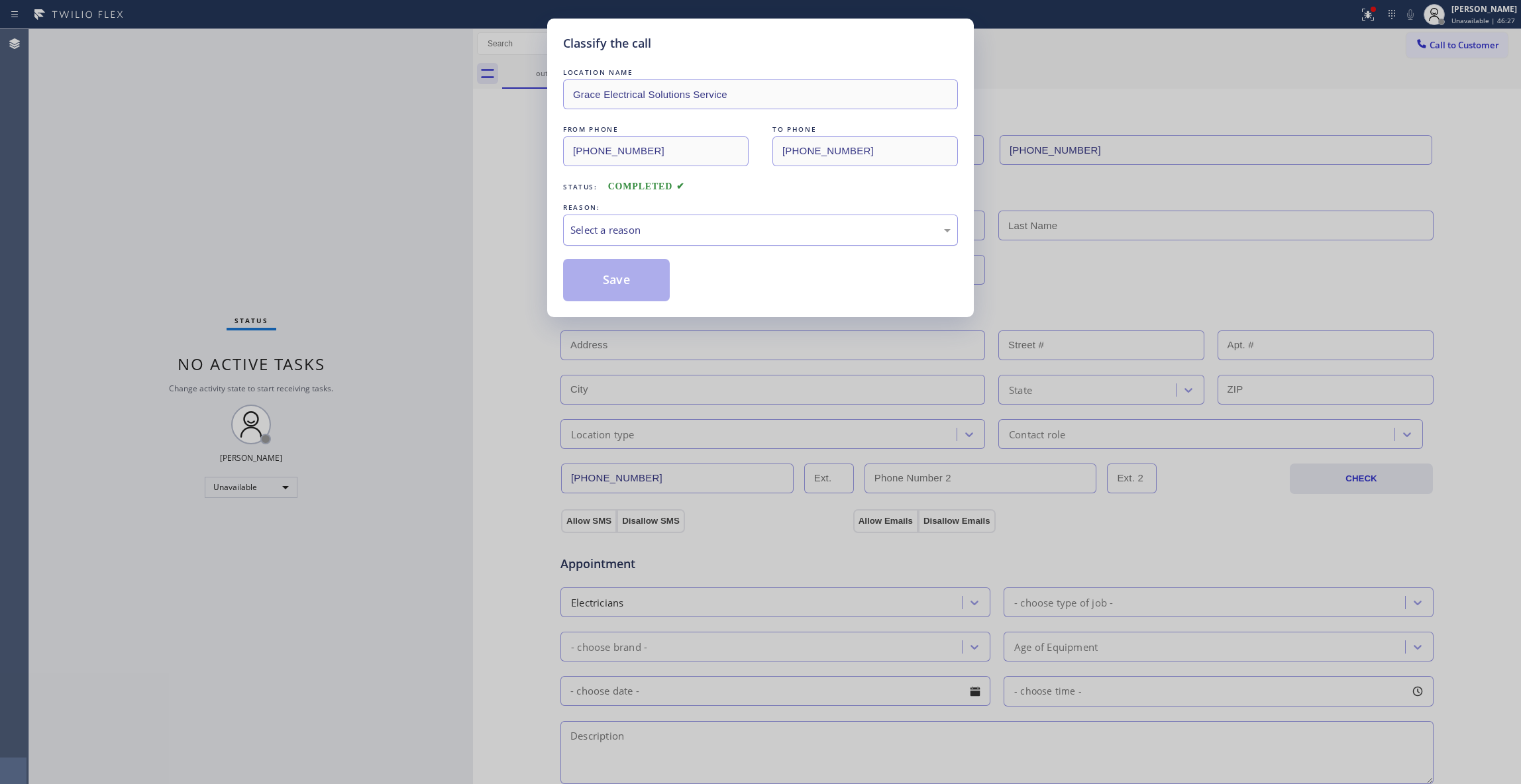
click at [611, 223] on div "Select a reason" at bounding box center [760, 230] width 380 height 16
click at [599, 282] on button "Save" at bounding box center [617, 280] width 107 height 42
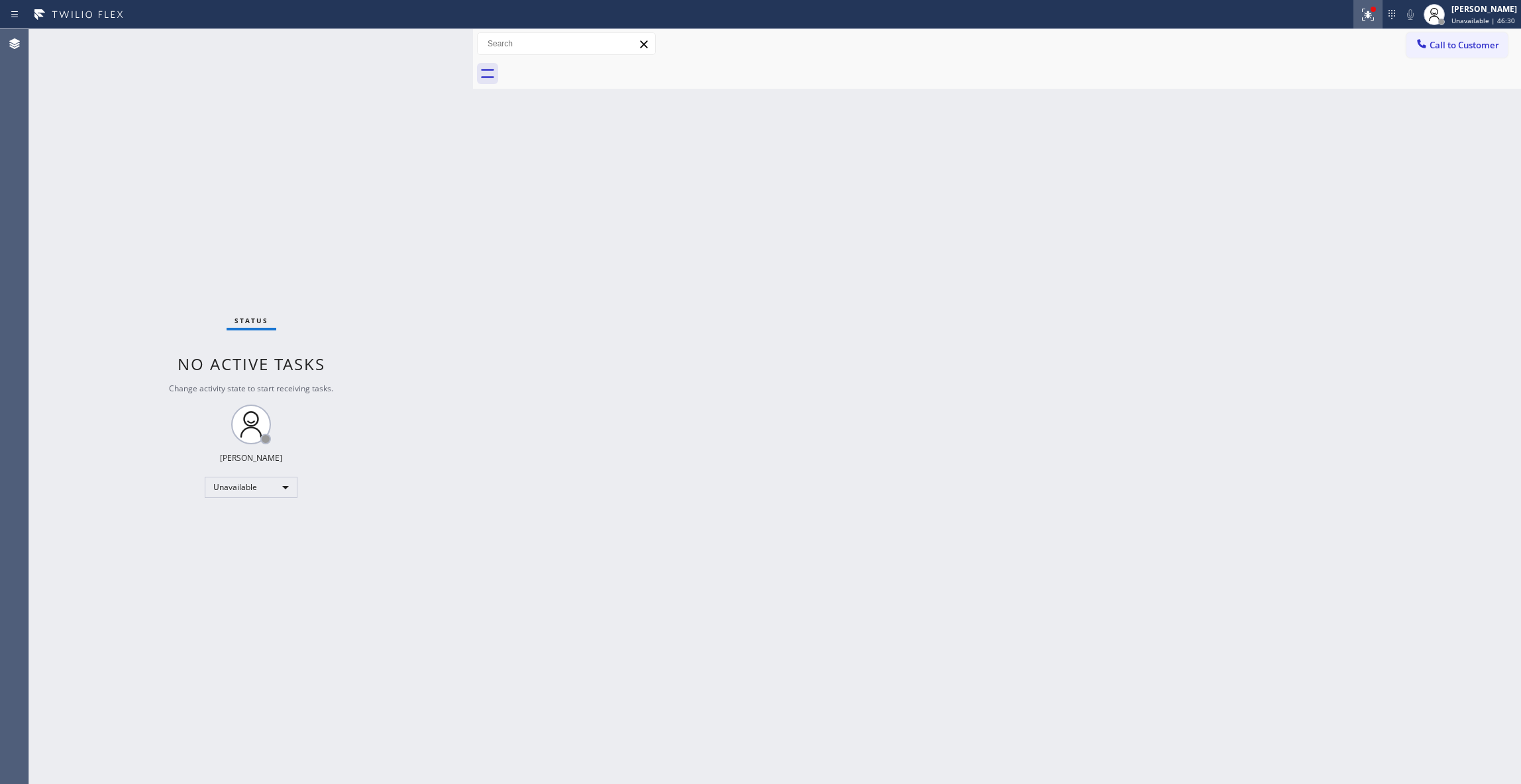
click at [1361, 13] on icon at bounding box center [1368, 14] width 16 height 16
click at [1312, 171] on button "Clear issues" at bounding box center [1280, 173] width 155 height 18
click at [1442, 46] on span "Call to Customer" at bounding box center [1464, 44] width 69 height 12
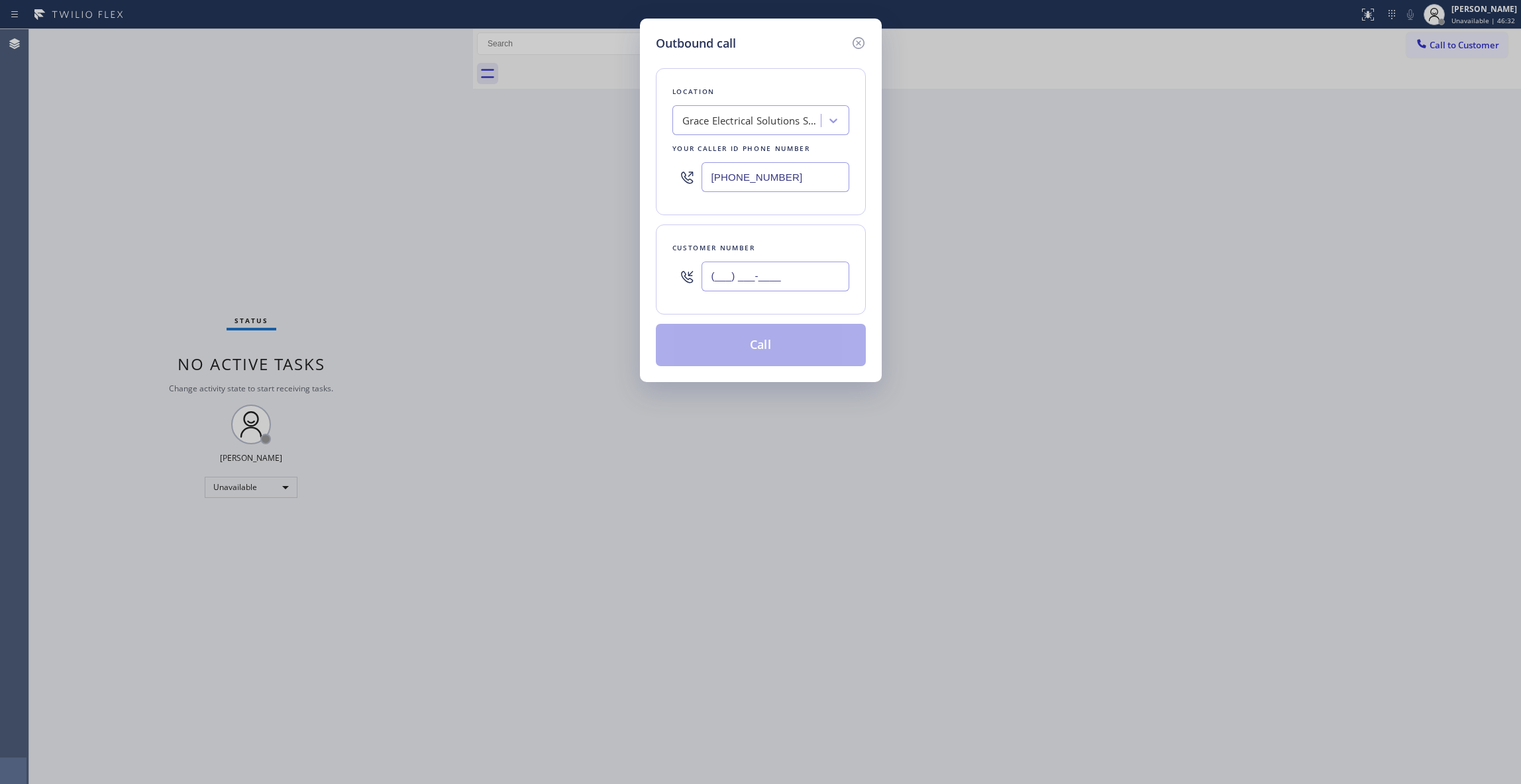
click at [740, 282] on input "(___) ___-____" at bounding box center [776, 277] width 148 height 30
paste input "341) 200-5922"
type input "[PHONE_NUMBER]"
click at [743, 349] on button "Call" at bounding box center [761, 345] width 210 height 42
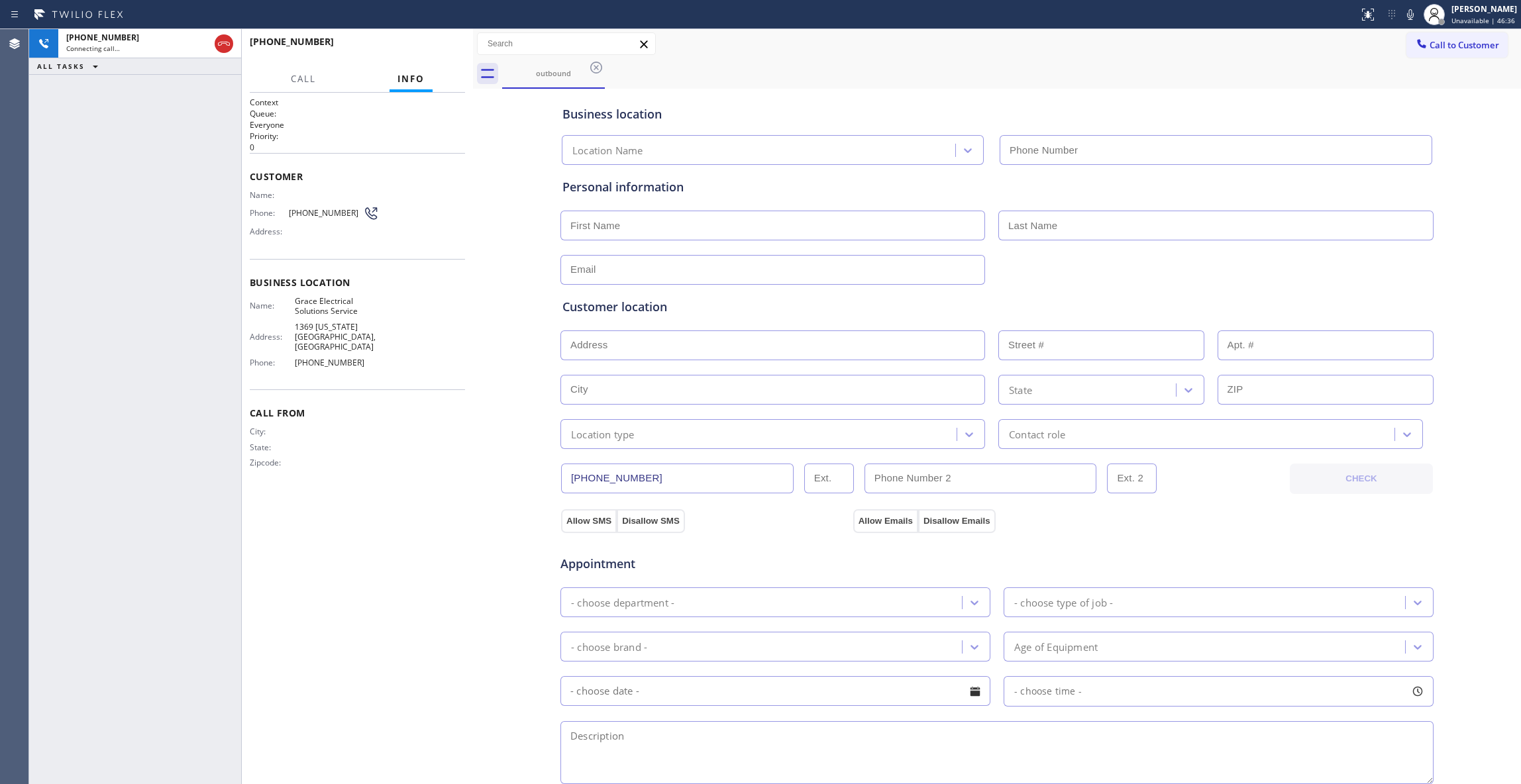
type input "[PHONE_NUMBER]"
click at [438, 49] on span "HANG UP" at bounding box center [434, 48] width 41 height 9
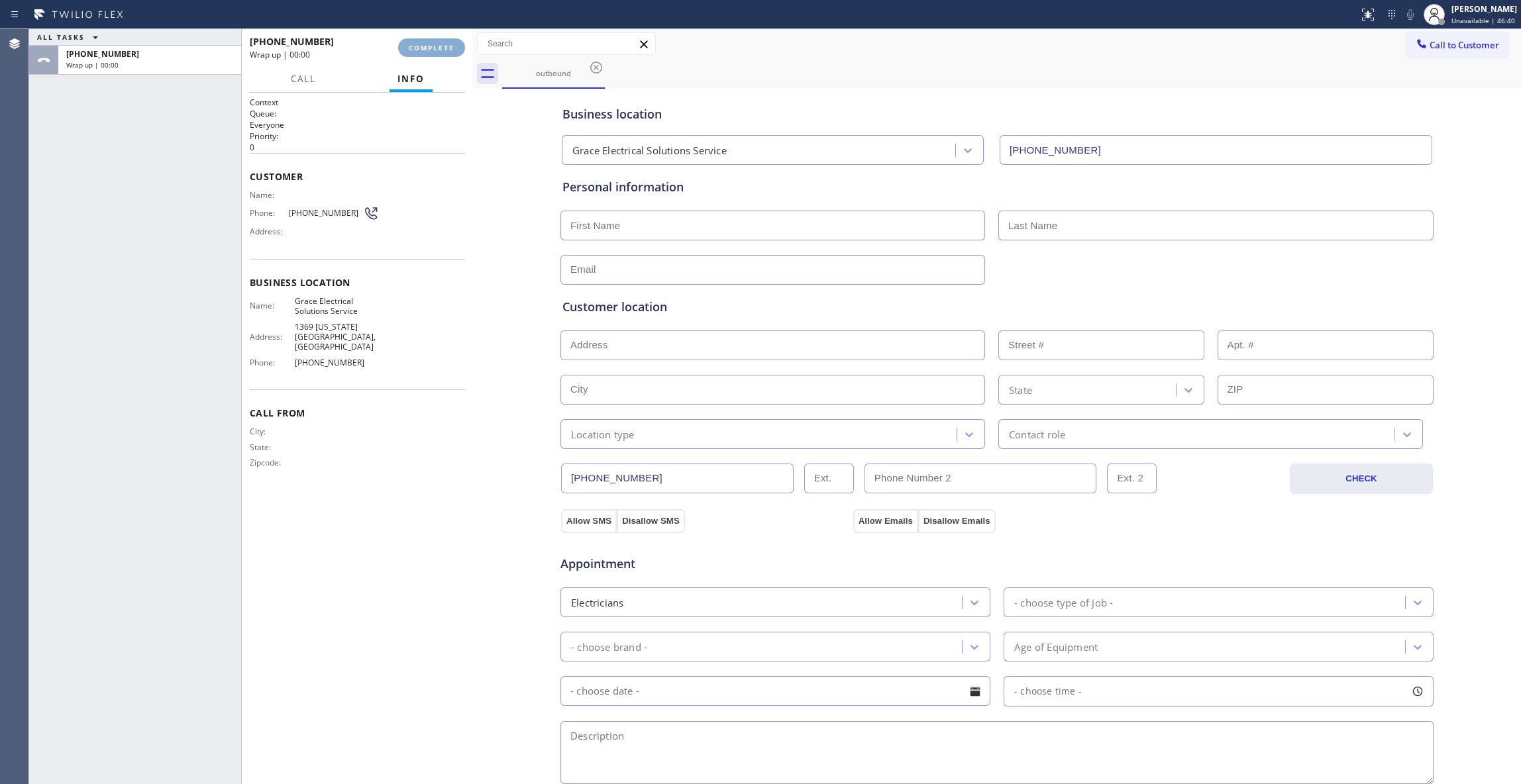
click at [440, 42] on button "COMPLETE" at bounding box center [432, 48] width 67 height 18
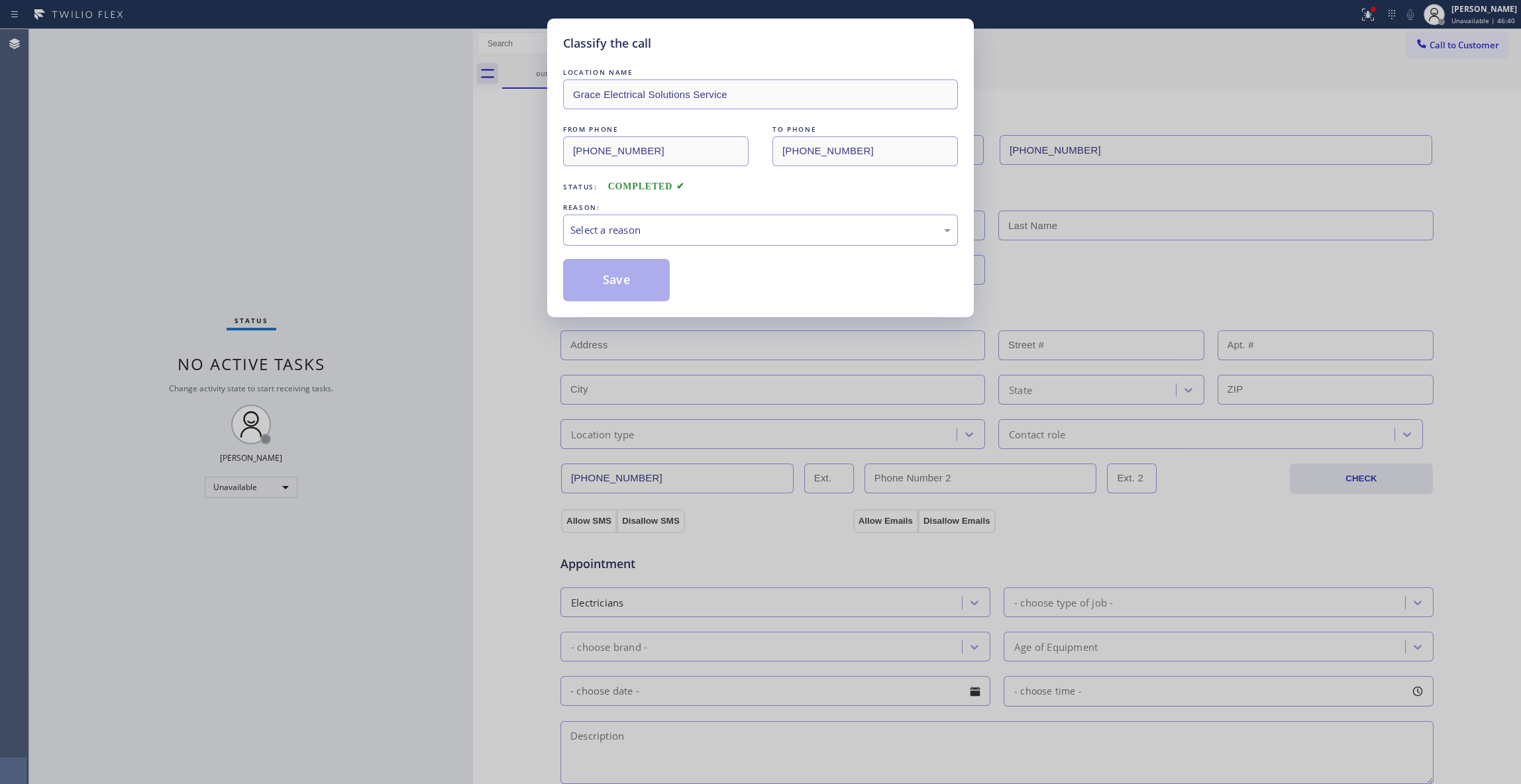
click at [611, 234] on div "Select a reason" at bounding box center [760, 230] width 380 height 16
click at [616, 287] on button "Save" at bounding box center [617, 280] width 107 height 42
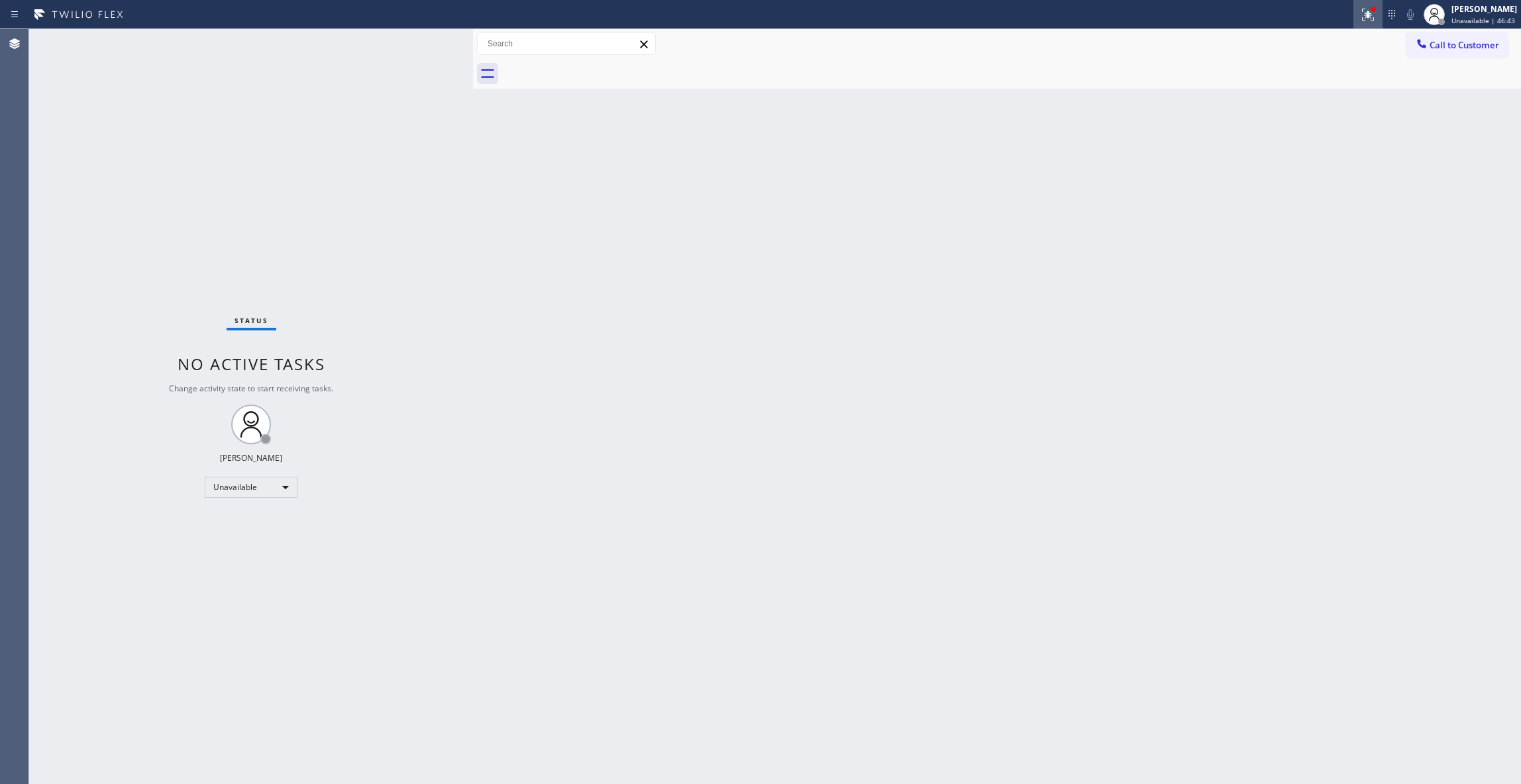
click at [1361, 18] on icon at bounding box center [1368, 14] width 16 height 16
click at [1312, 175] on button "Clear issues" at bounding box center [1280, 173] width 155 height 18
click at [1477, 48] on span "Call to Customer" at bounding box center [1464, 44] width 69 height 12
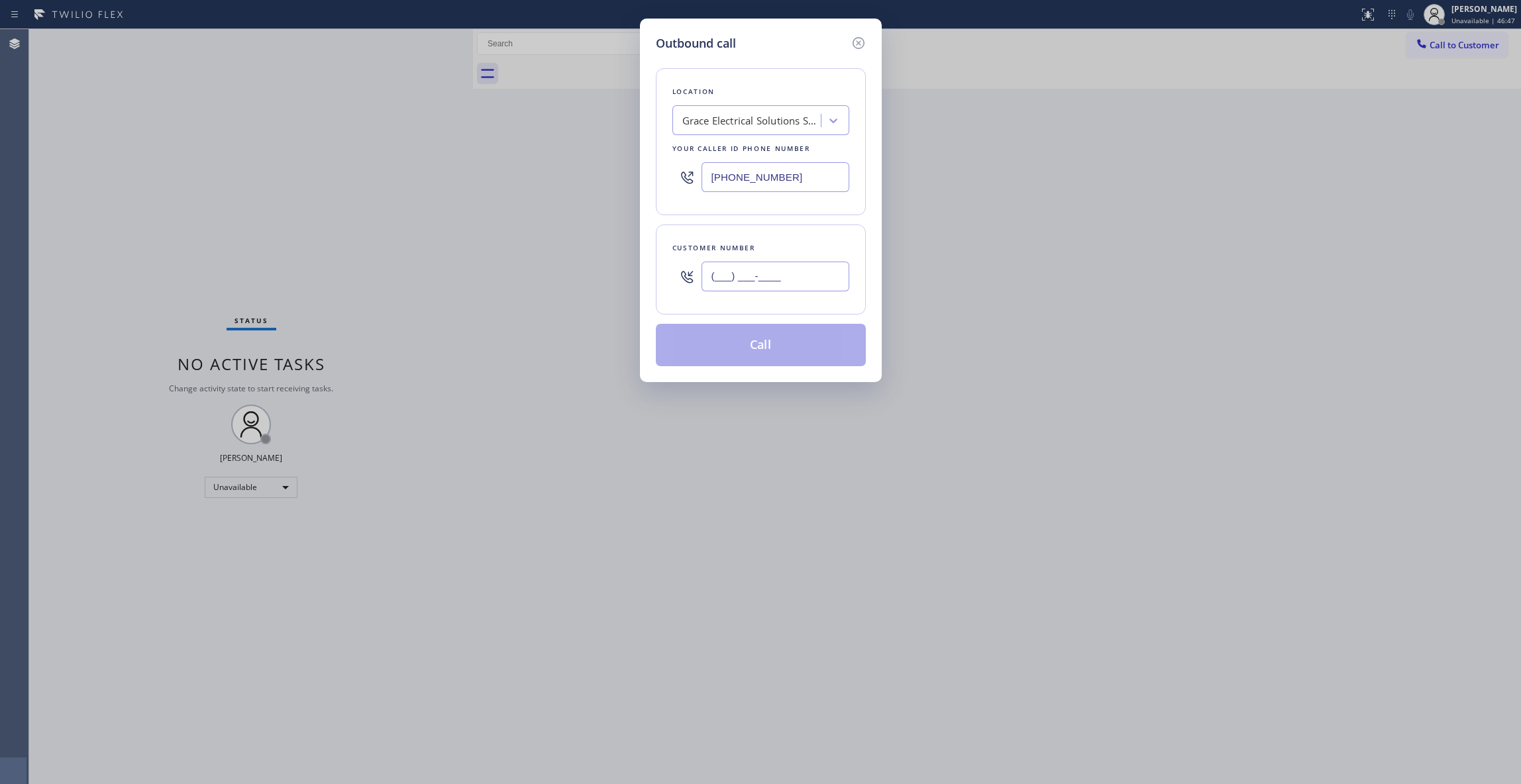
click at [798, 274] on input "(___) ___-____" at bounding box center [776, 277] width 148 height 30
paste input "341) 200-5922"
type input "[PHONE_NUMBER]"
click at [778, 358] on button "Call" at bounding box center [761, 345] width 210 height 42
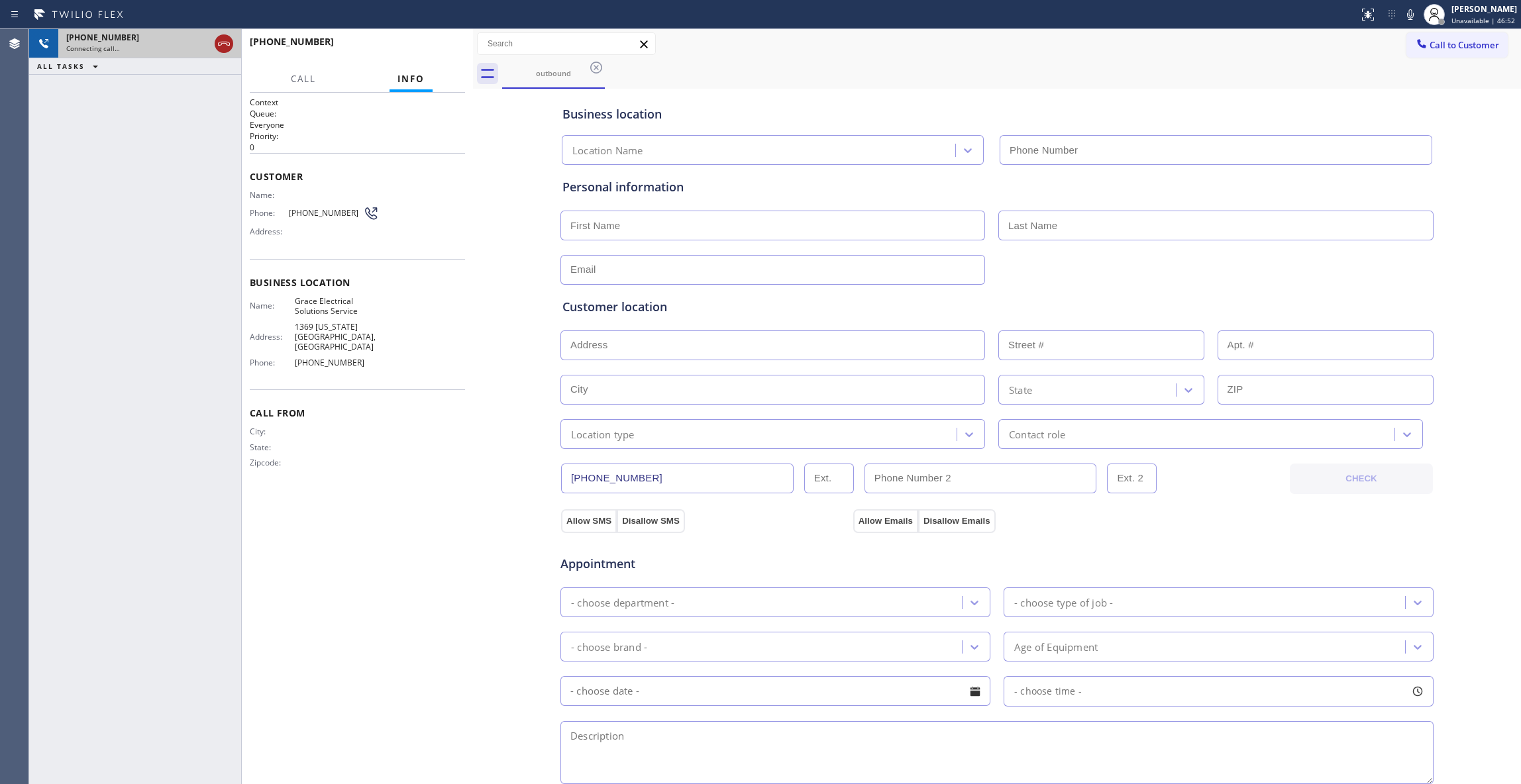
type input "[PHONE_NUMBER]"
click at [220, 41] on icon at bounding box center [223, 43] width 16 height 16
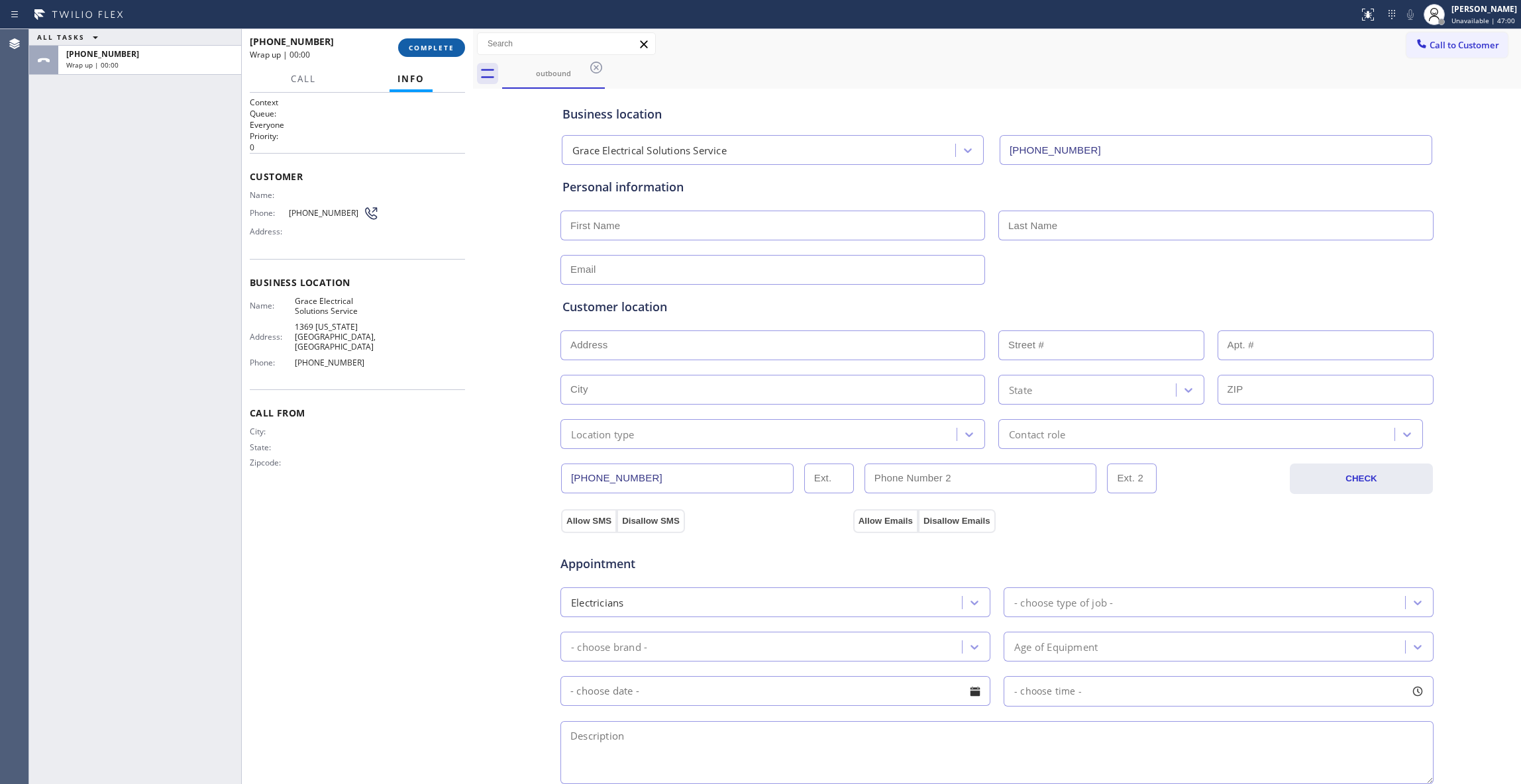
click at [413, 55] on button "COMPLETE" at bounding box center [432, 48] width 67 height 18
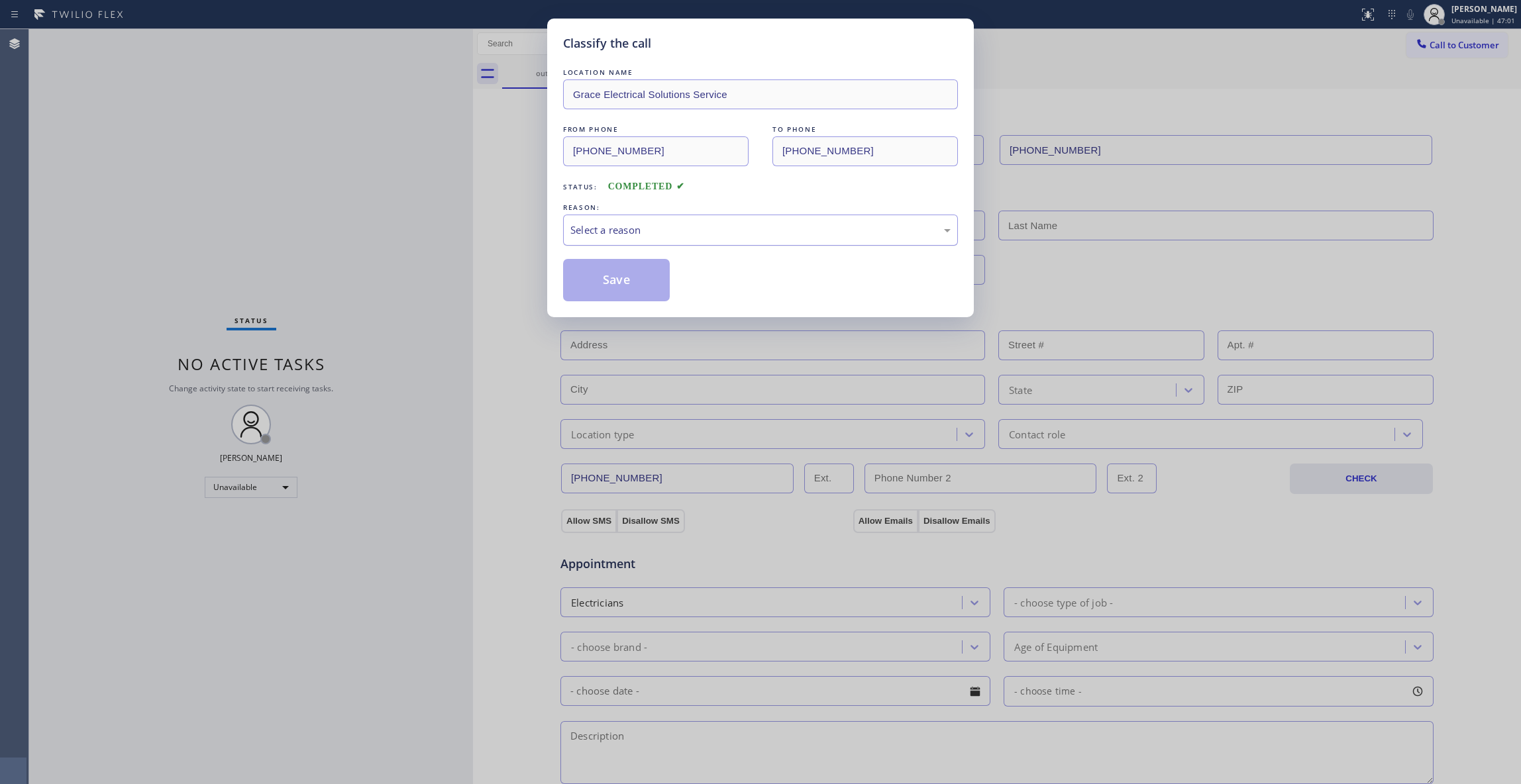
click at [659, 225] on div "Select a reason" at bounding box center [760, 230] width 380 height 16
click at [592, 281] on button "Save" at bounding box center [617, 280] width 107 height 42
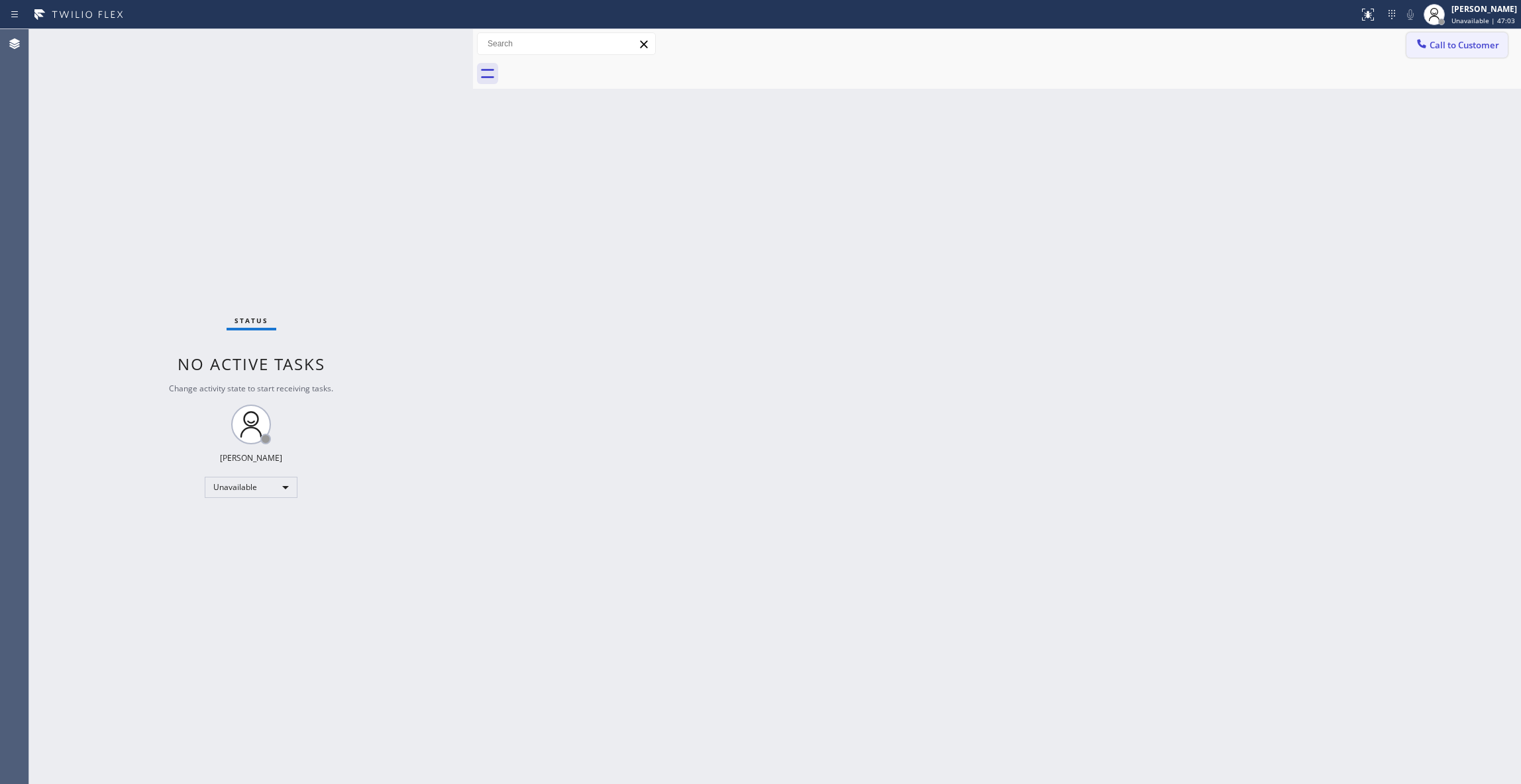
click at [1469, 42] on span "Call to Customer" at bounding box center [1464, 44] width 69 height 12
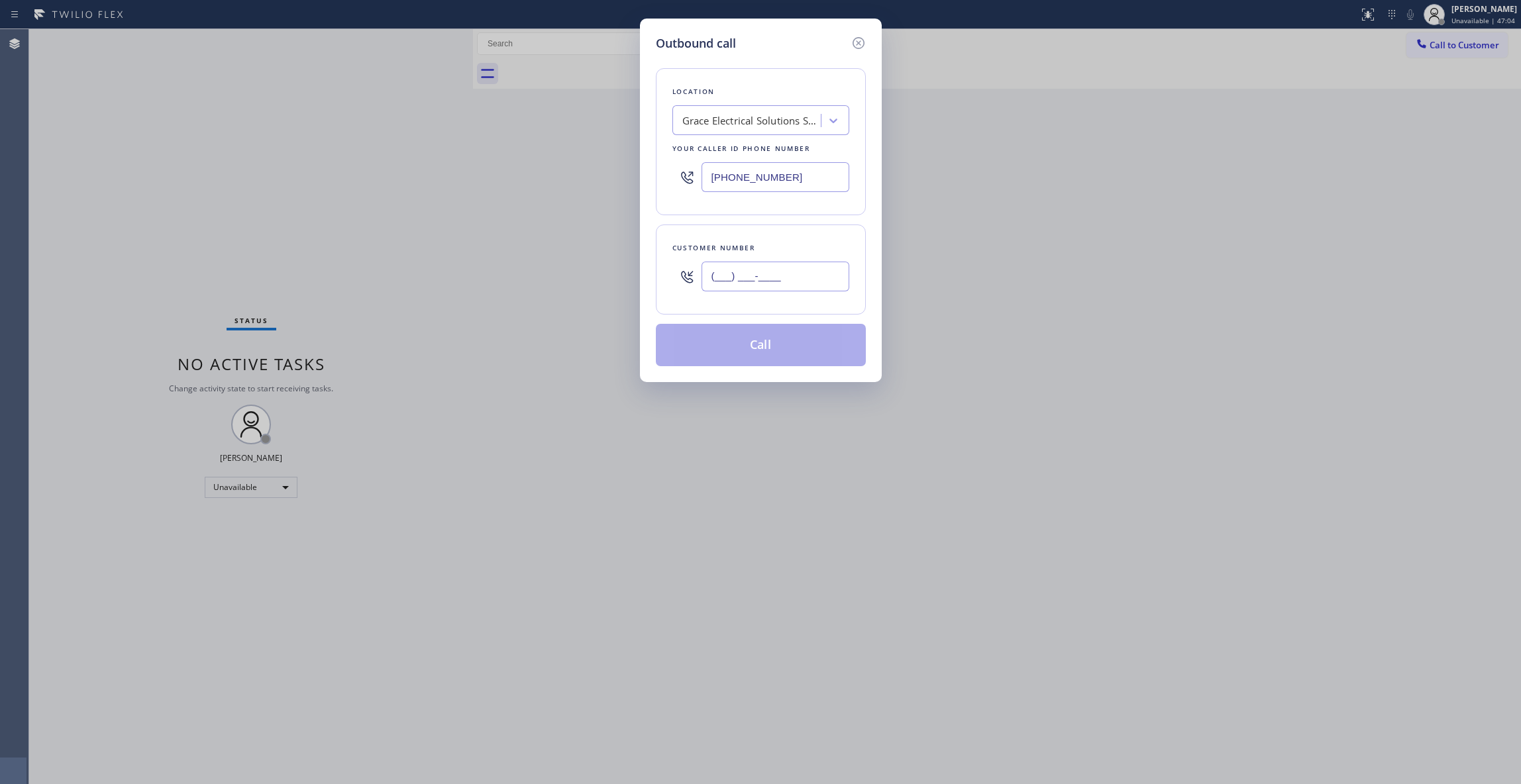
click at [798, 271] on input "(___) ___-____" at bounding box center [776, 277] width 148 height 30
paste input "341) 200-5922"
type input "[PHONE_NUMBER]"
click at [763, 344] on button "Call" at bounding box center [761, 345] width 210 height 42
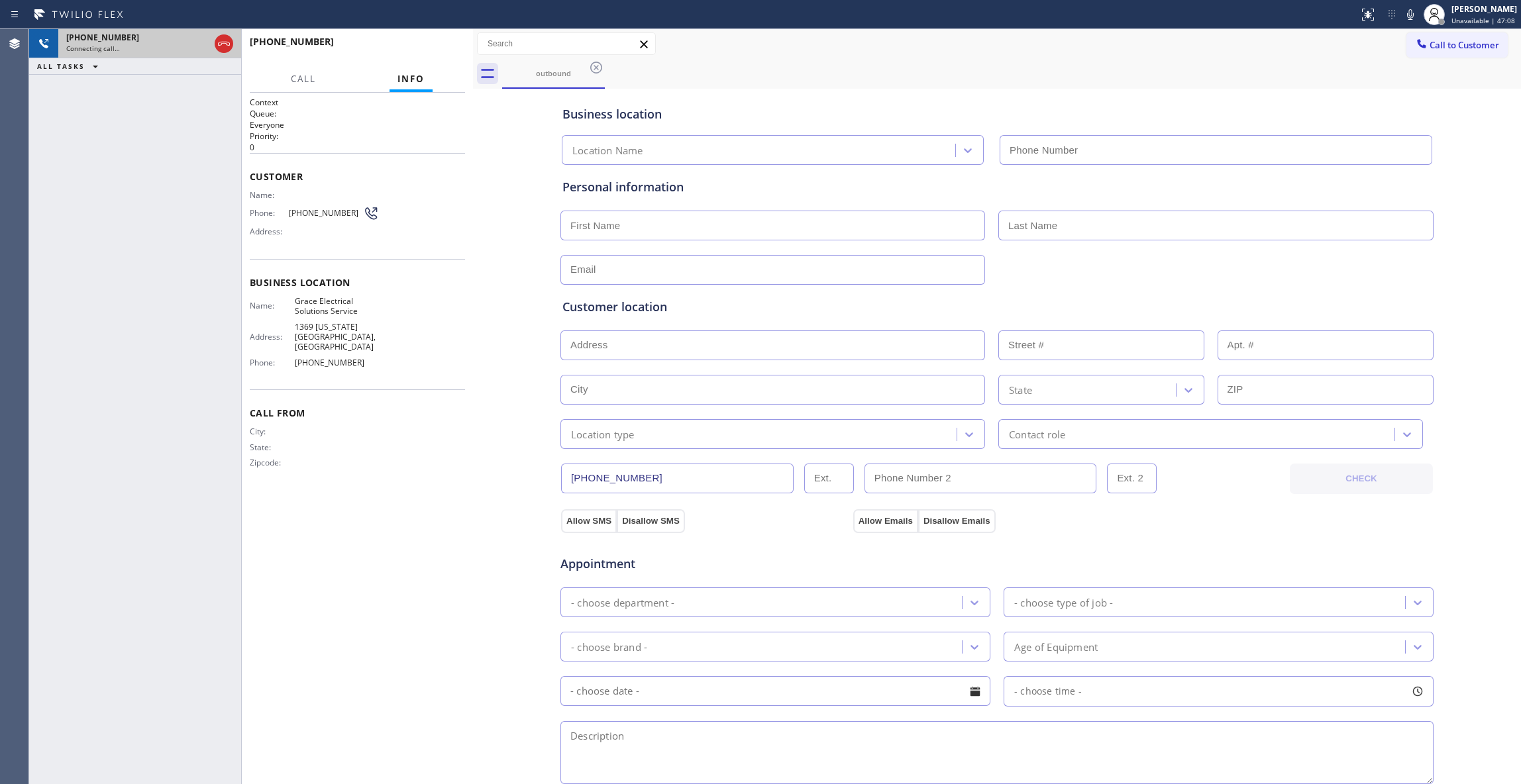
type input "[PHONE_NUMBER]"
click at [218, 43] on icon at bounding box center [223, 43] width 12 height 4
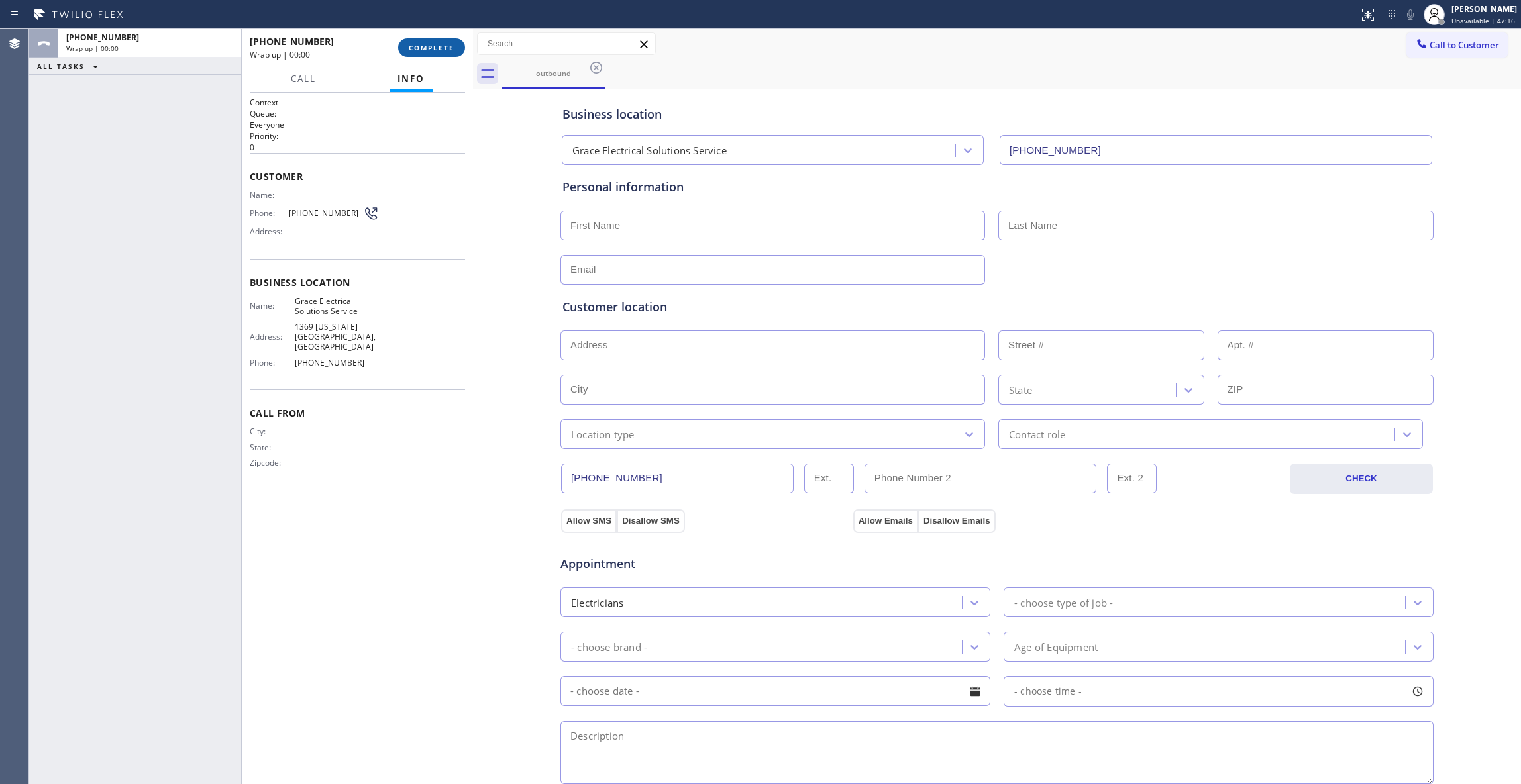
click at [446, 53] on button "COMPLETE" at bounding box center [432, 48] width 67 height 18
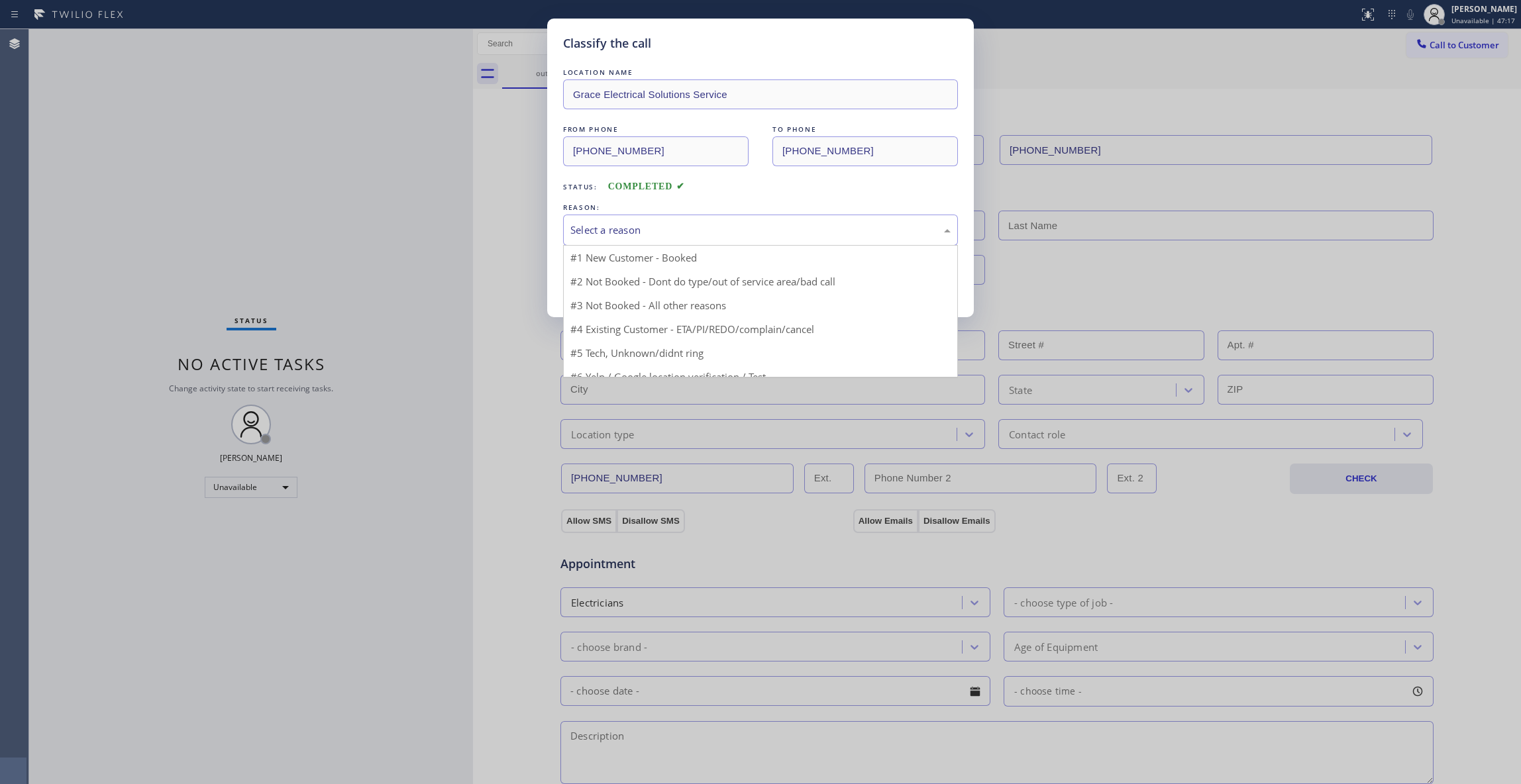
drag, startPoint x: 617, startPoint y: 218, endPoint x: 618, endPoint y: 226, distance: 8.1
click at [616, 218] on div "Select a reason" at bounding box center [761, 231] width 395 height 31
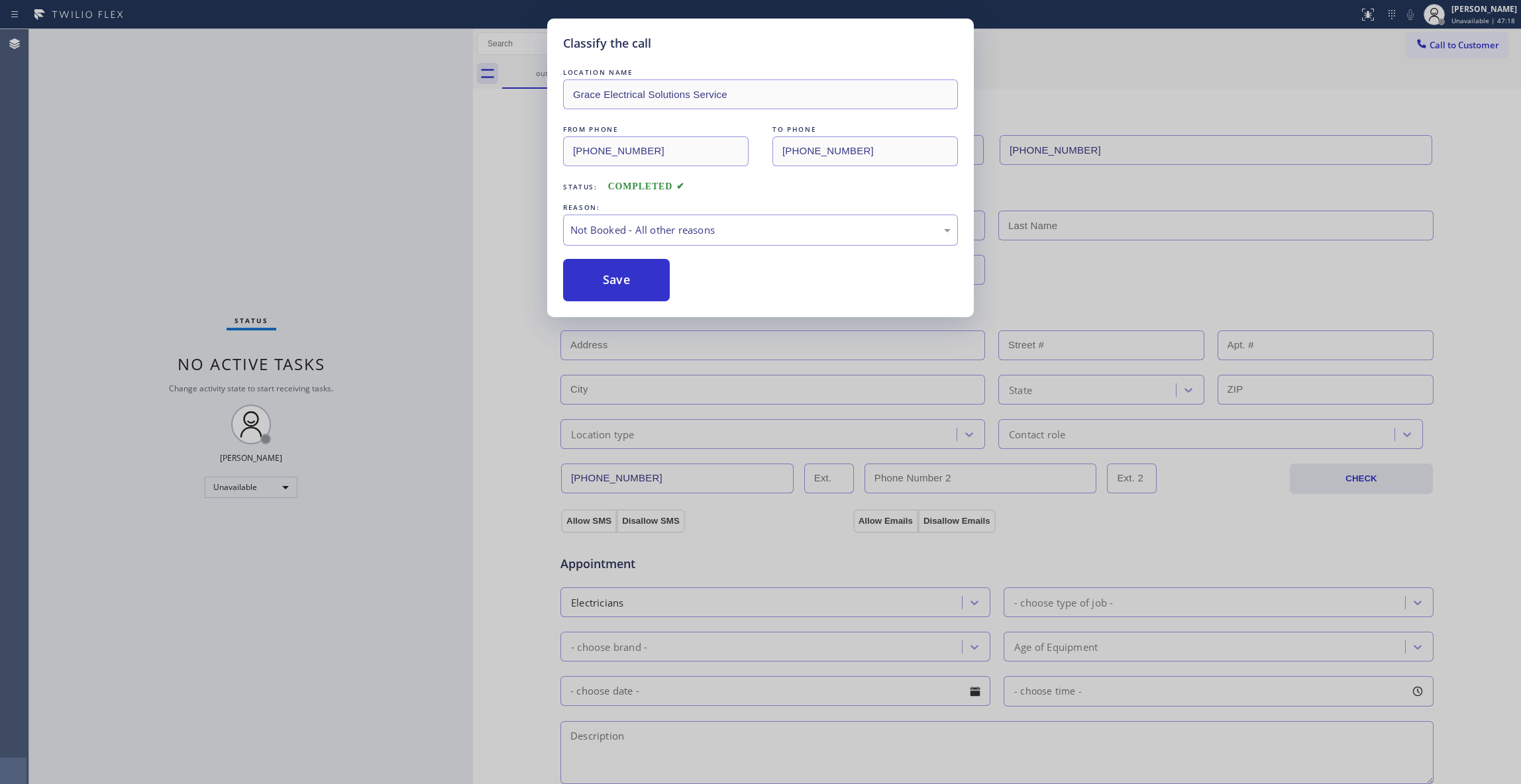
click at [640, 282] on button "Save" at bounding box center [617, 280] width 107 height 42
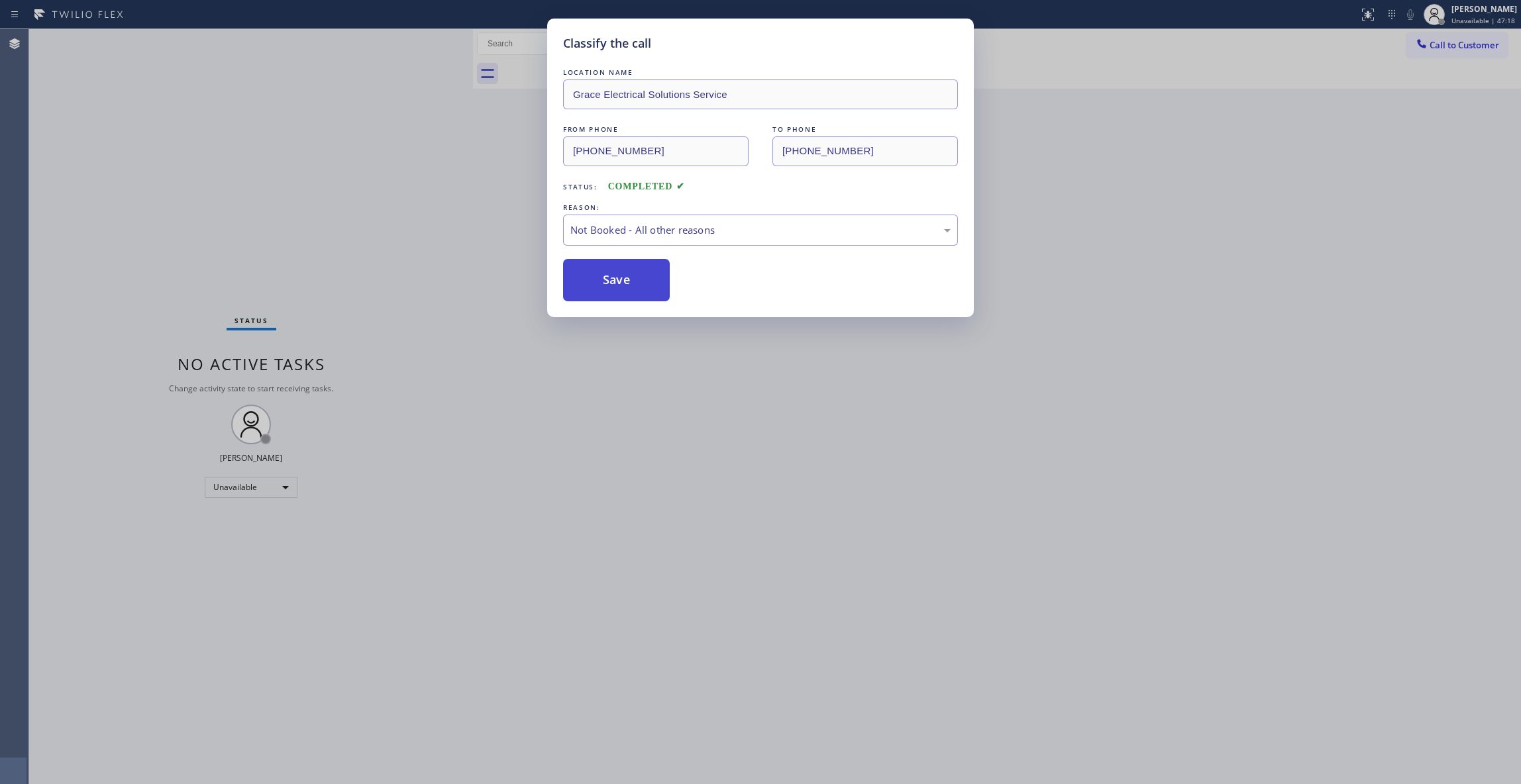
drag, startPoint x: 637, startPoint y: 281, endPoint x: 601, endPoint y: 248, distance: 48.8
click at [637, 279] on button "Save" at bounding box center [617, 280] width 107 height 42
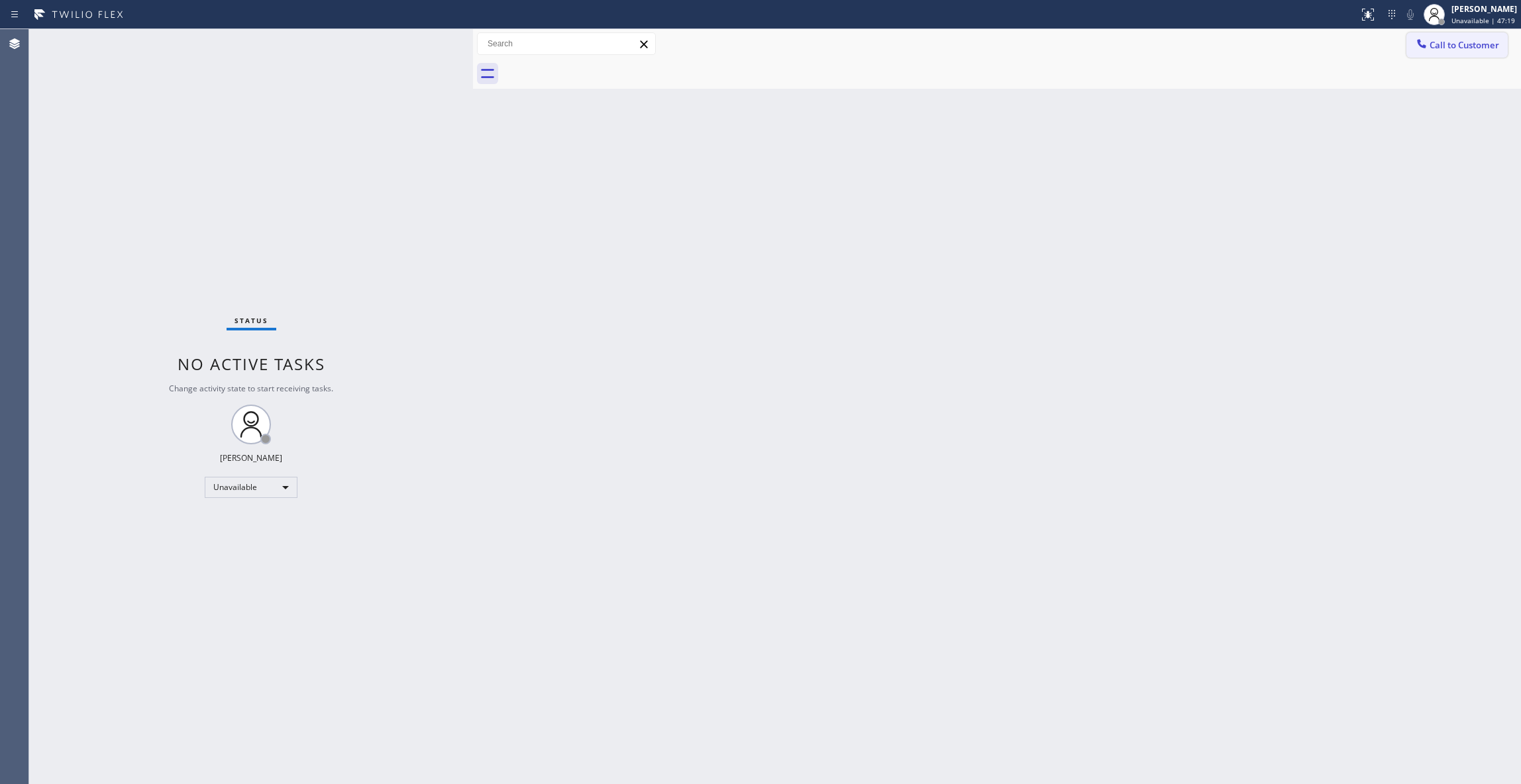
click at [1464, 45] on span "Call to Customer" at bounding box center [1464, 44] width 69 height 12
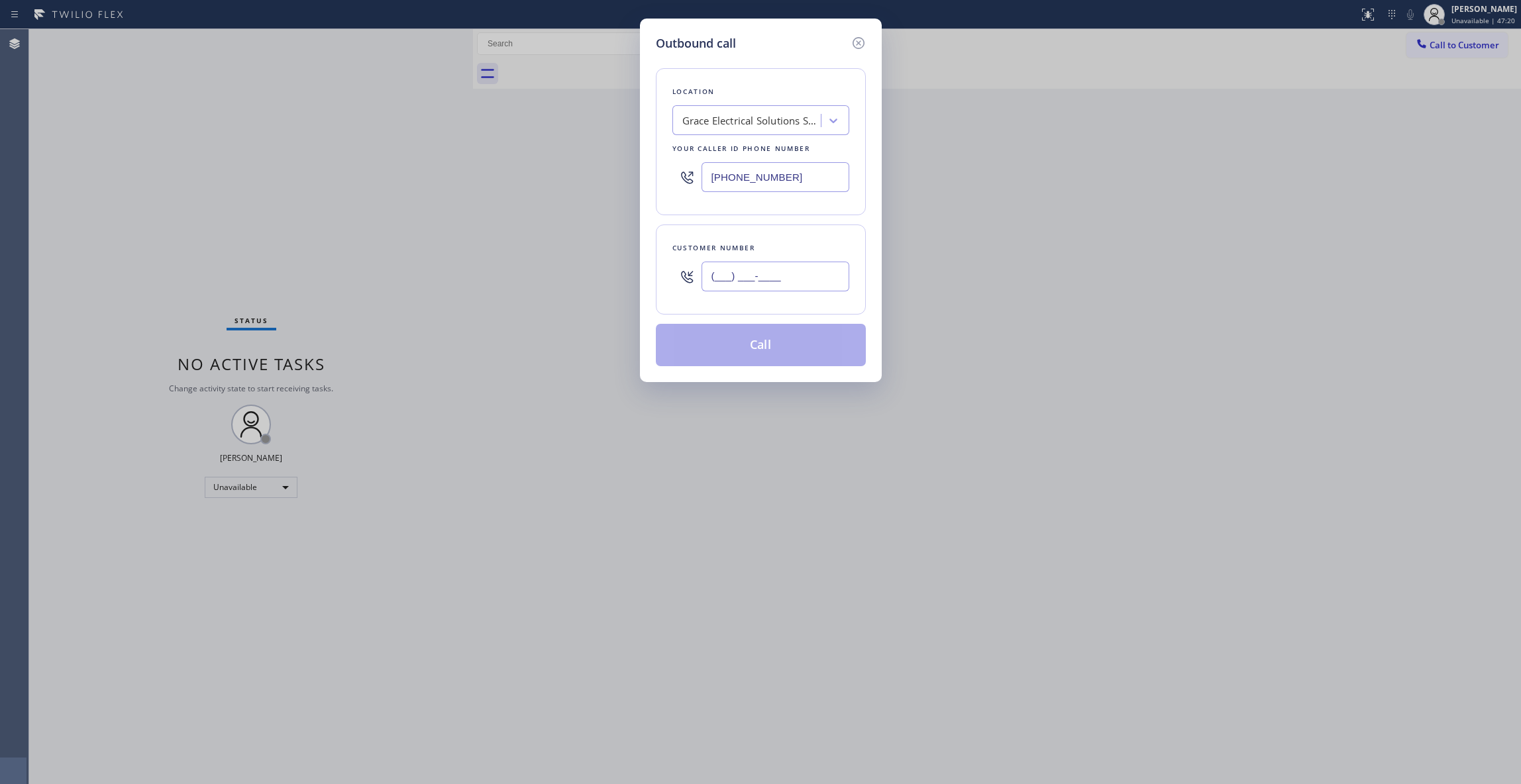
click at [785, 281] on input "(___) ___-____" at bounding box center [776, 277] width 148 height 30
paste input "341) 200-5922"
type input "[PHONE_NUMBER]"
click at [695, 348] on button "Call" at bounding box center [761, 345] width 210 height 42
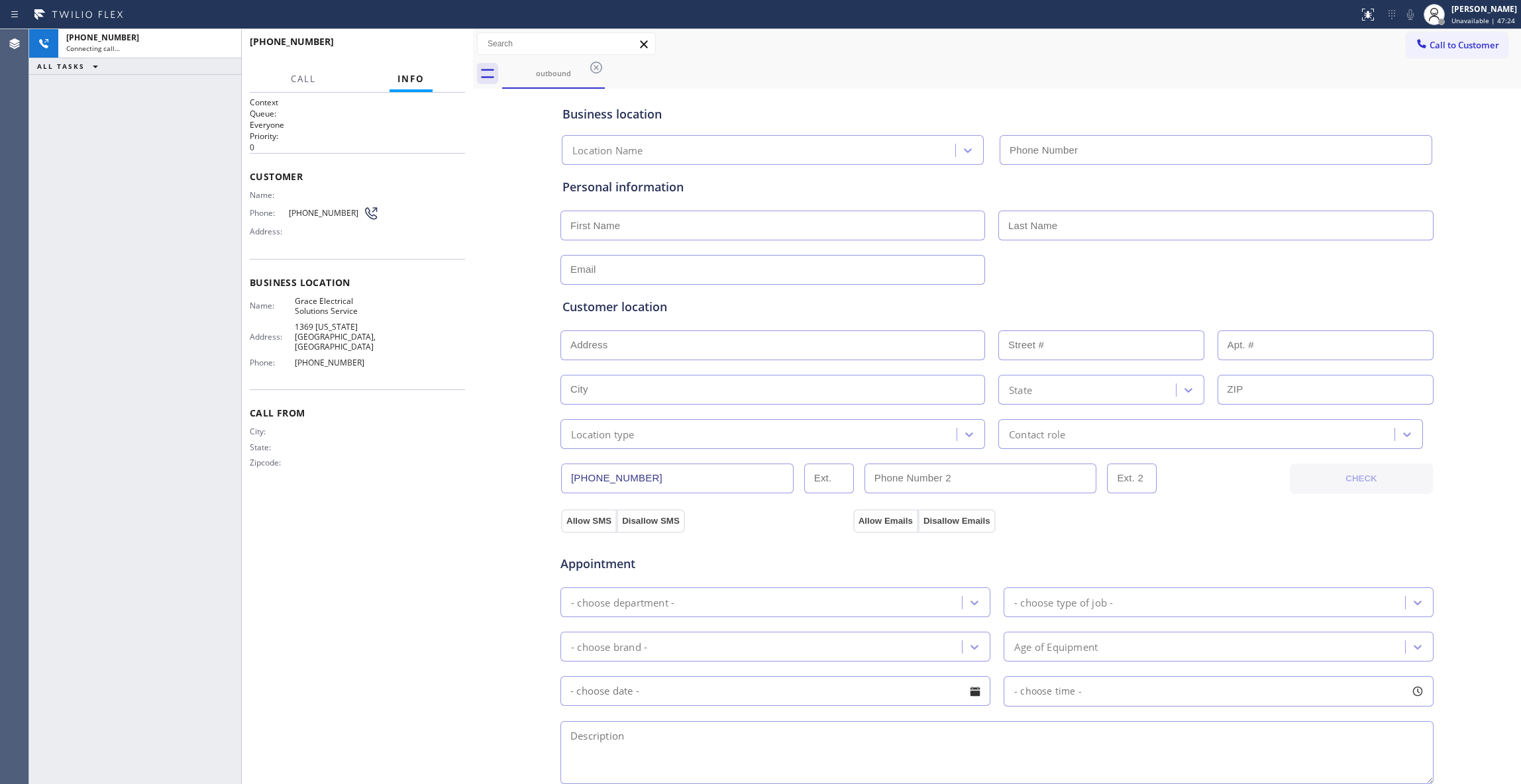
type input "[PHONE_NUMBER]"
drag, startPoint x: 224, startPoint y: 45, endPoint x: 488, endPoint y: 65, distance: 264.8
click at [224, 45] on icon at bounding box center [223, 43] width 16 height 16
click at [446, 46] on span "HANG UP" at bounding box center [434, 48] width 41 height 9
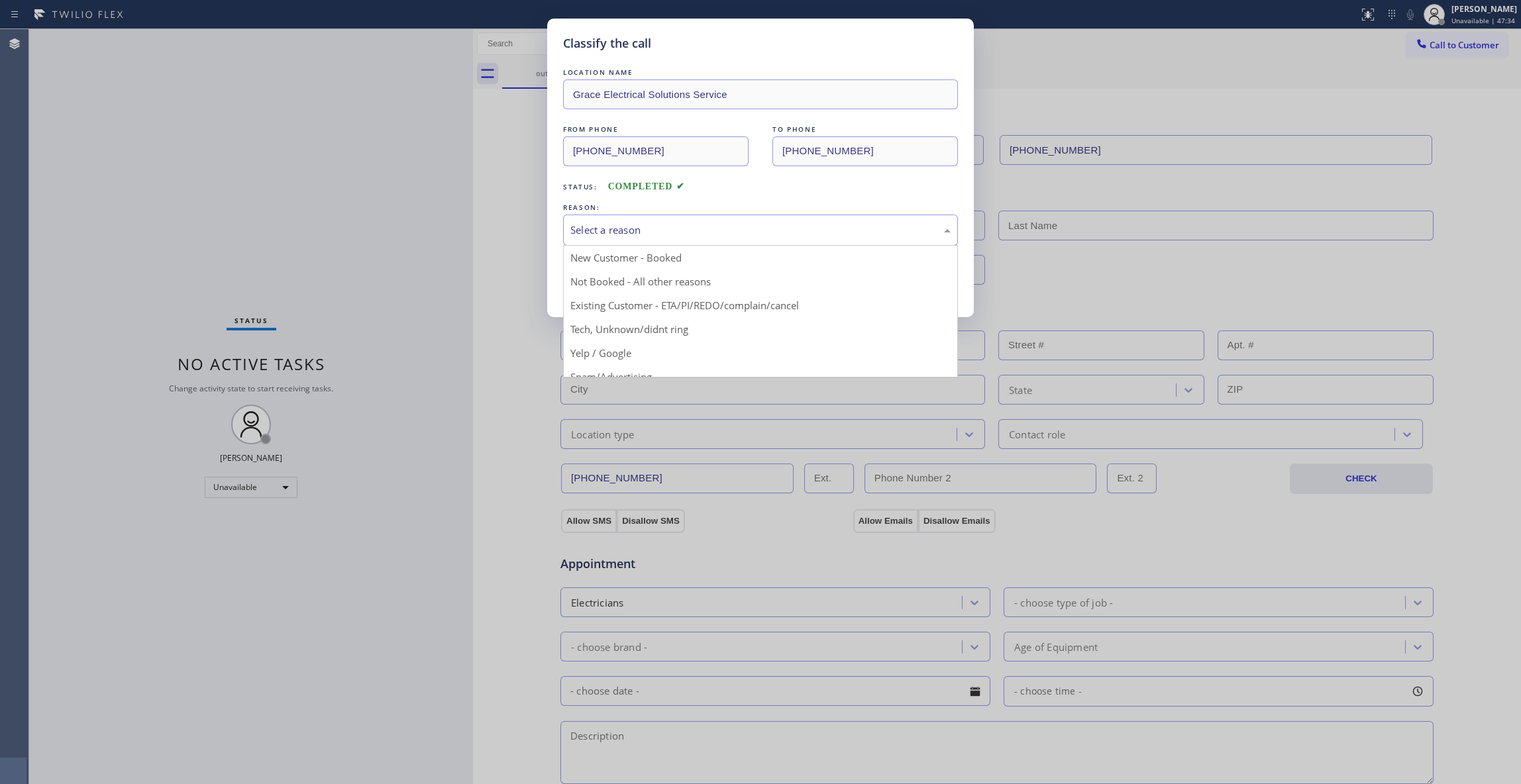
click at [611, 234] on div "Select a reason" at bounding box center [760, 230] width 380 height 16
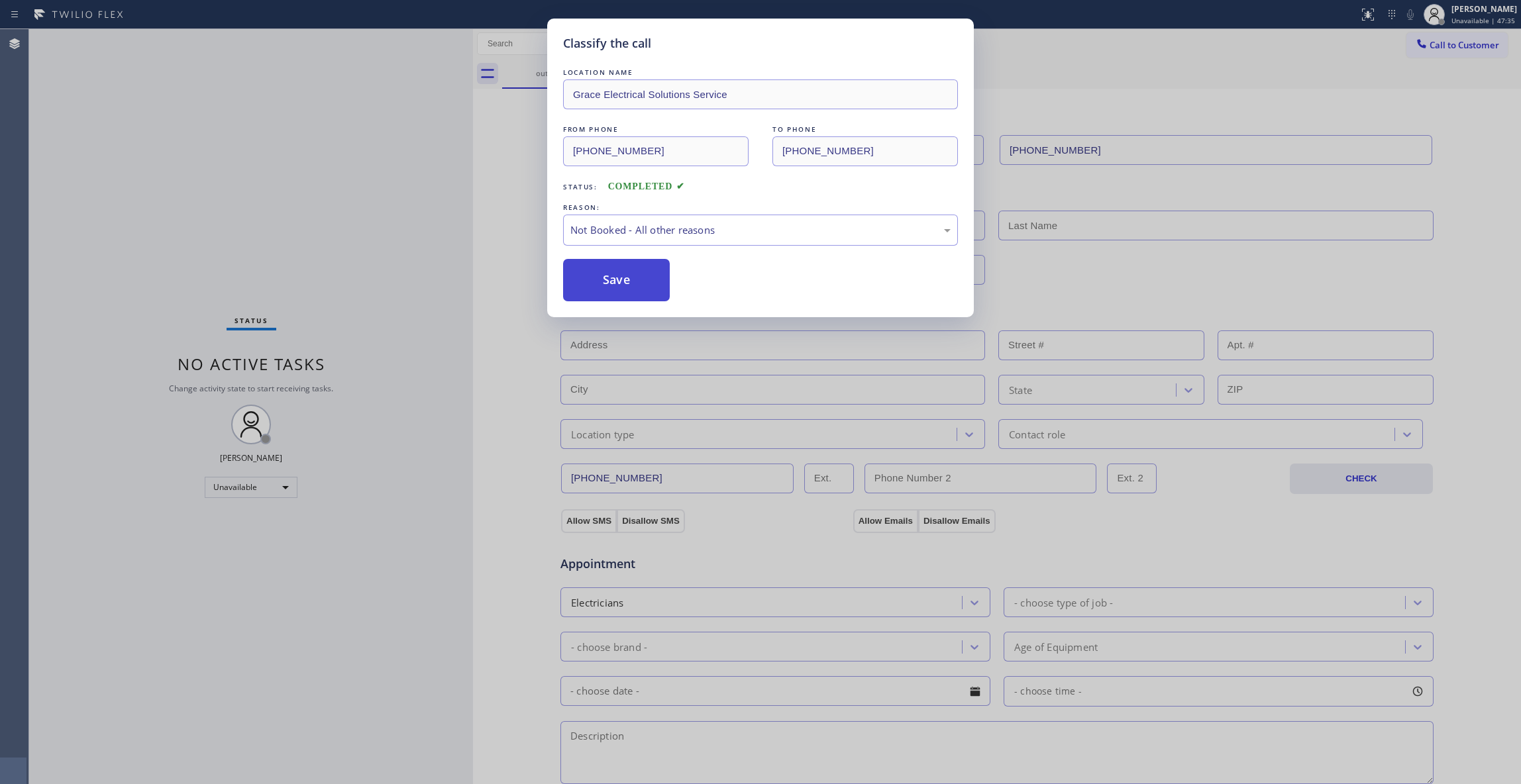
drag, startPoint x: 604, startPoint y: 287, endPoint x: 602, endPoint y: 269, distance: 18.1
click at [603, 287] on button "Save" at bounding box center [617, 280] width 107 height 42
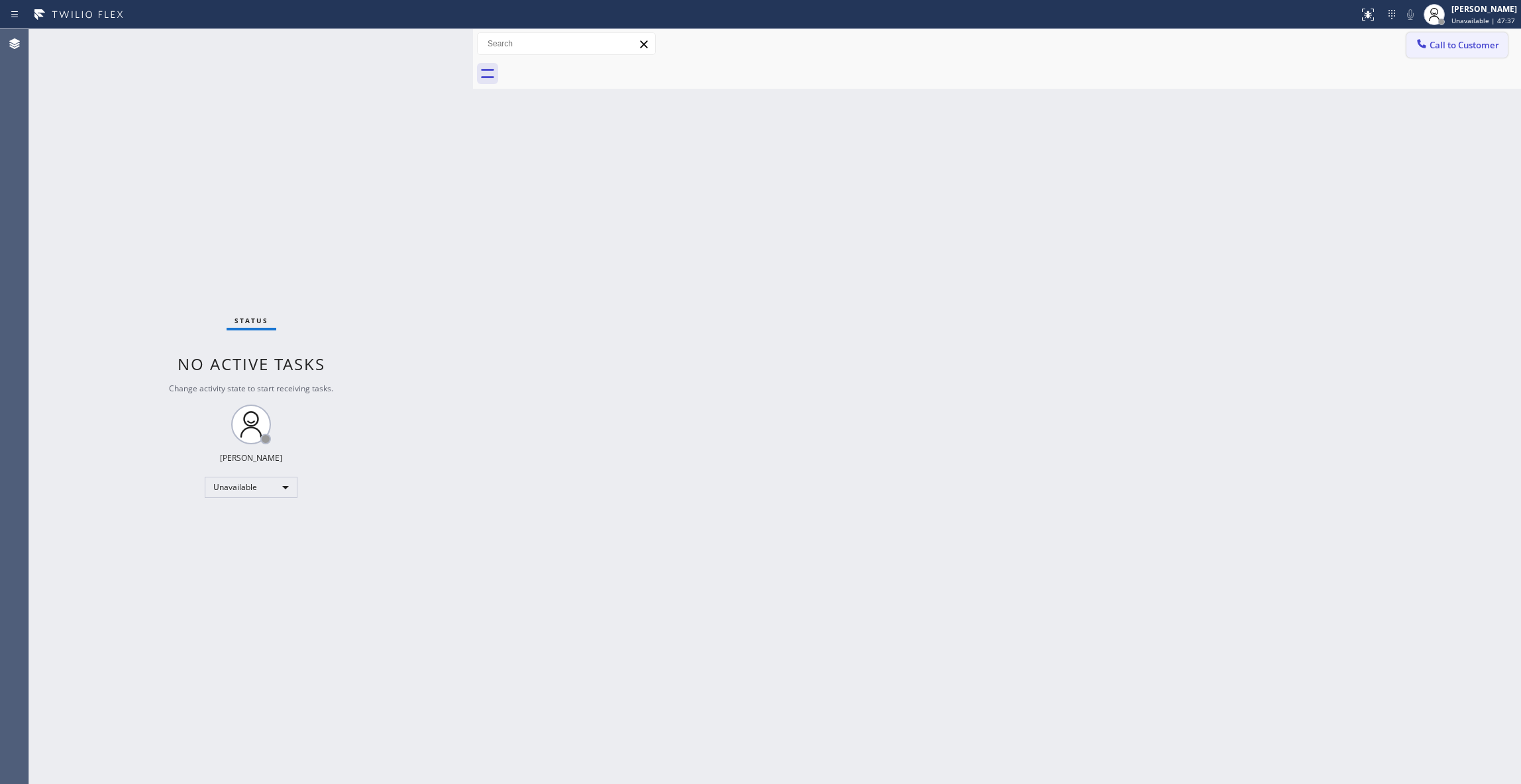
click at [1444, 48] on span "Call to Customer" at bounding box center [1464, 44] width 69 height 12
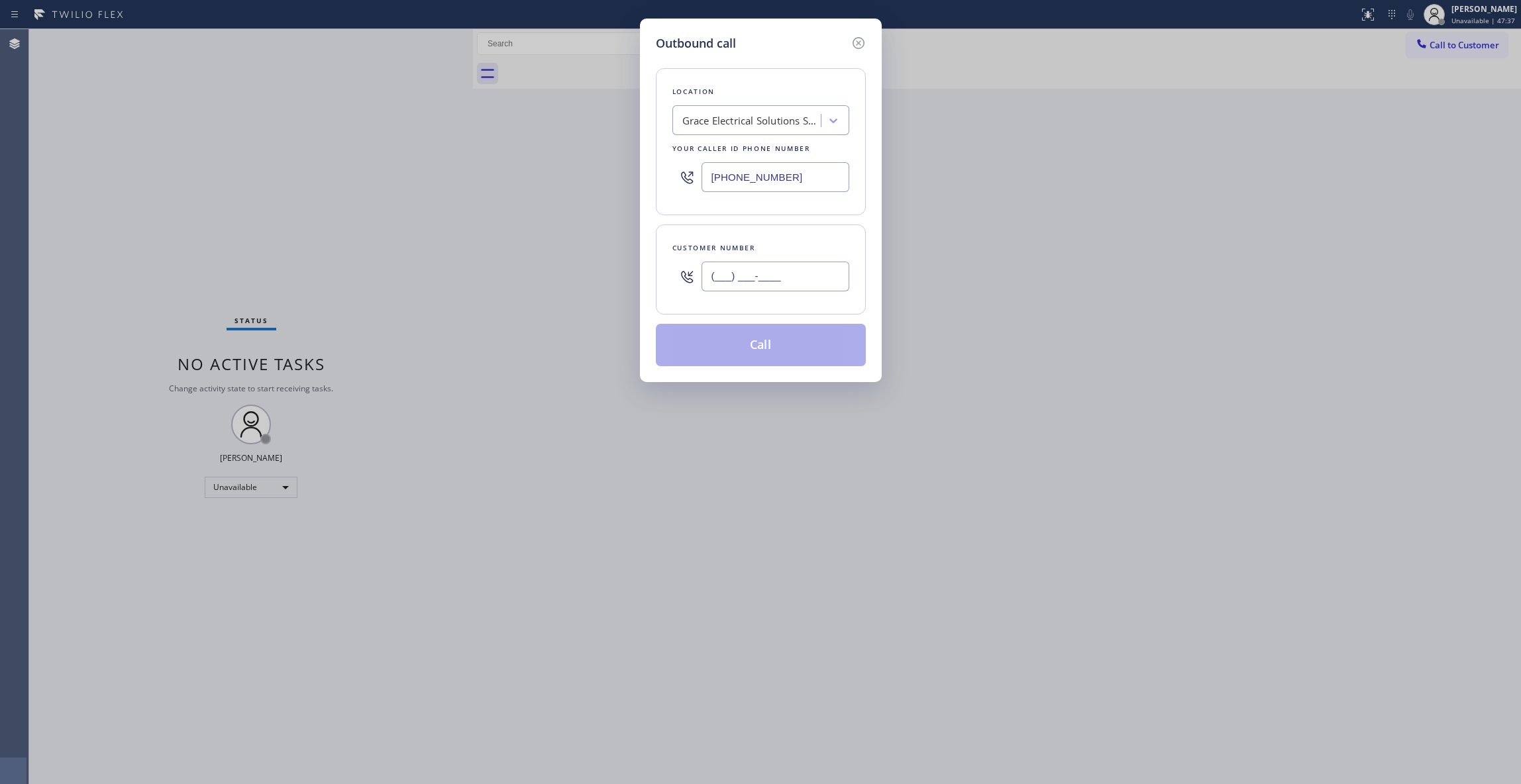
click at [798, 283] on input "(___) ___-____" at bounding box center [776, 277] width 148 height 30
paste input "341) 200-5922"
type input "[PHONE_NUMBER]"
click at [802, 338] on button "Call" at bounding box center [761, 345] width 210 height 42
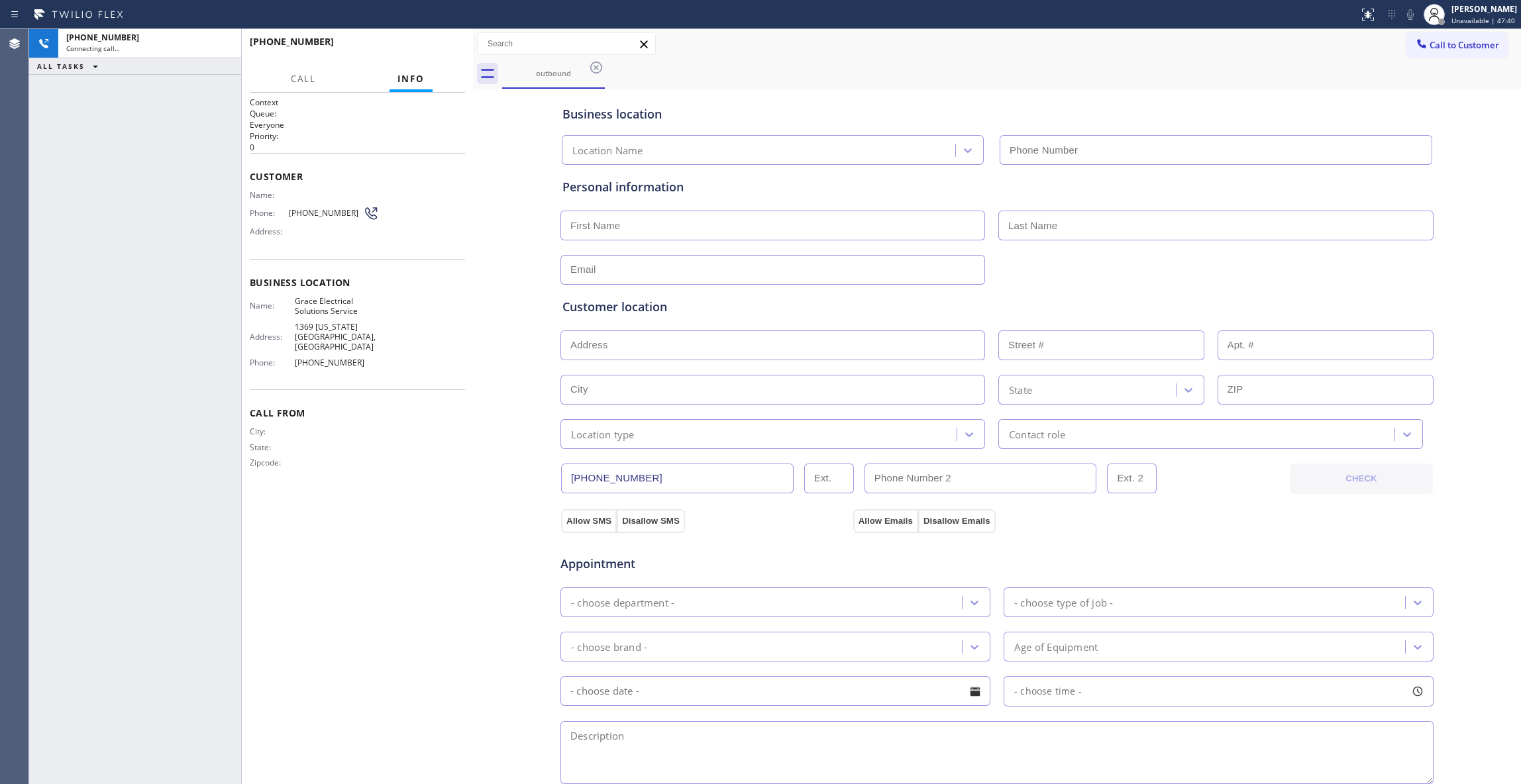
type input "[PHONE_NUMBER]"
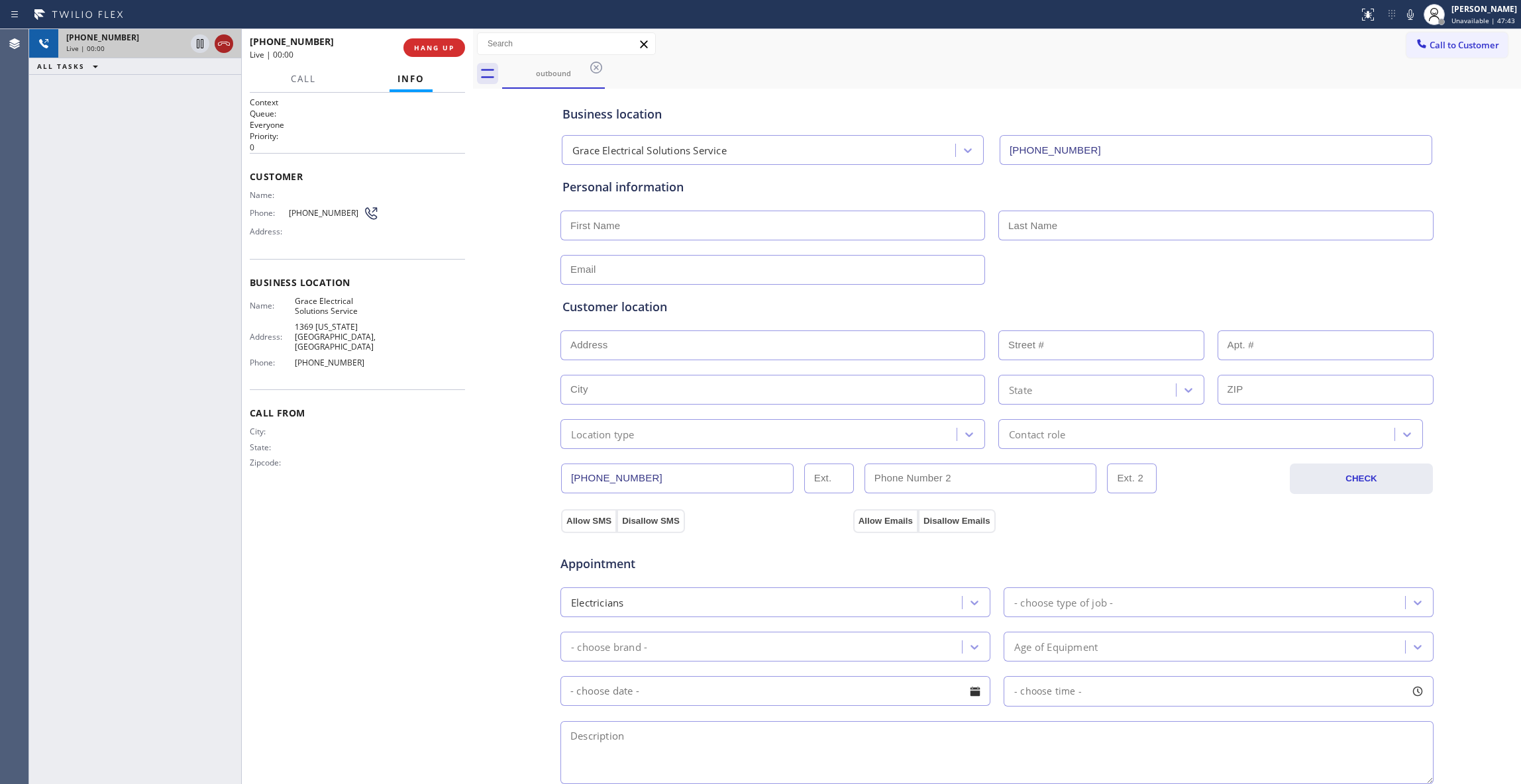
click at [222, 41] on icon at bounding box center [223, 43] width 16 height 16
click at [438, 46] on span "COMPLETE" at bounding box center [432, 48] width 46 height 9
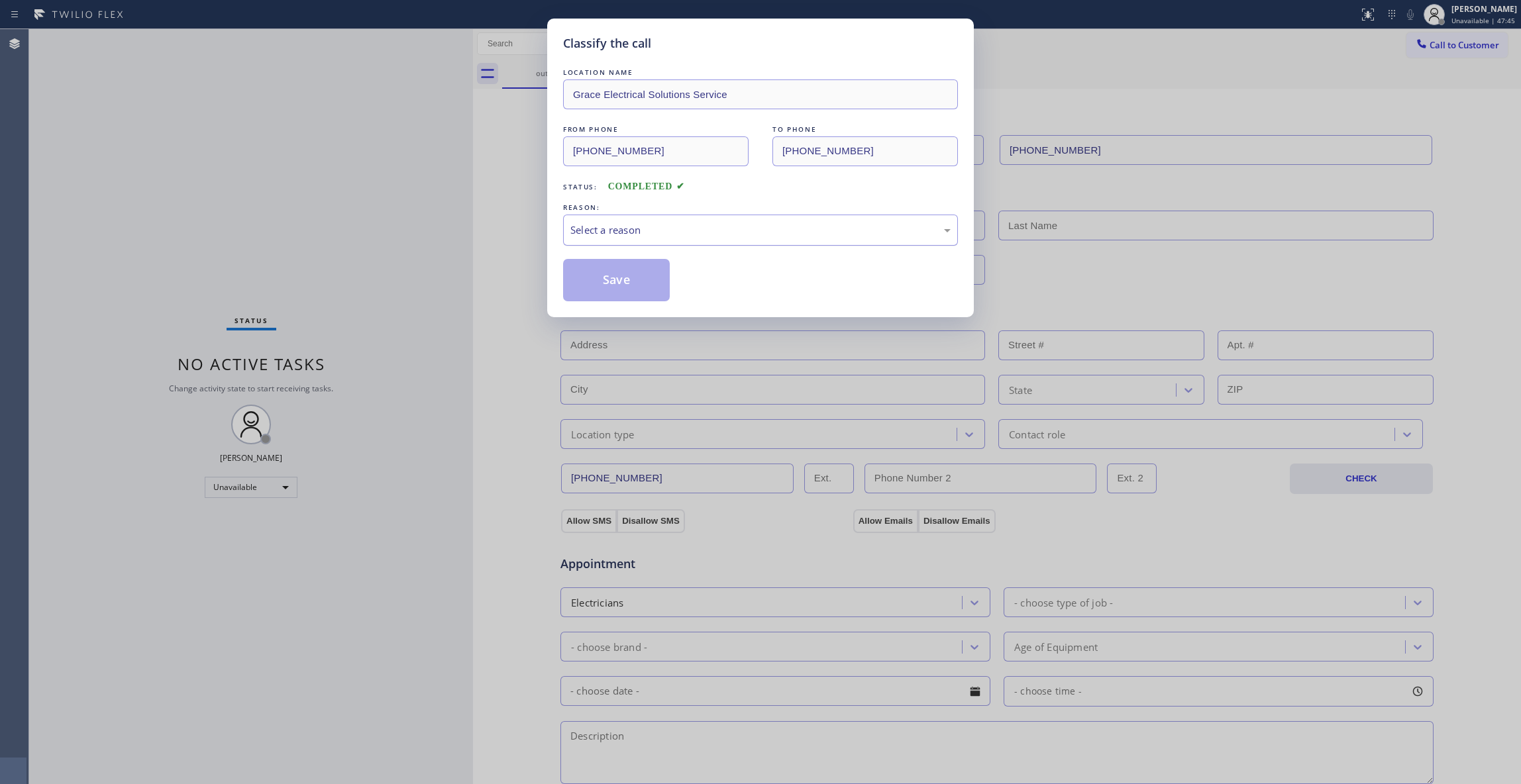
click at [656, 223] on div "Select a reason" at bounding box center [760, 230] width 380 height 16
click at [631, 271] on button "Save" at bounding box center [617, 280] width 107 height 42
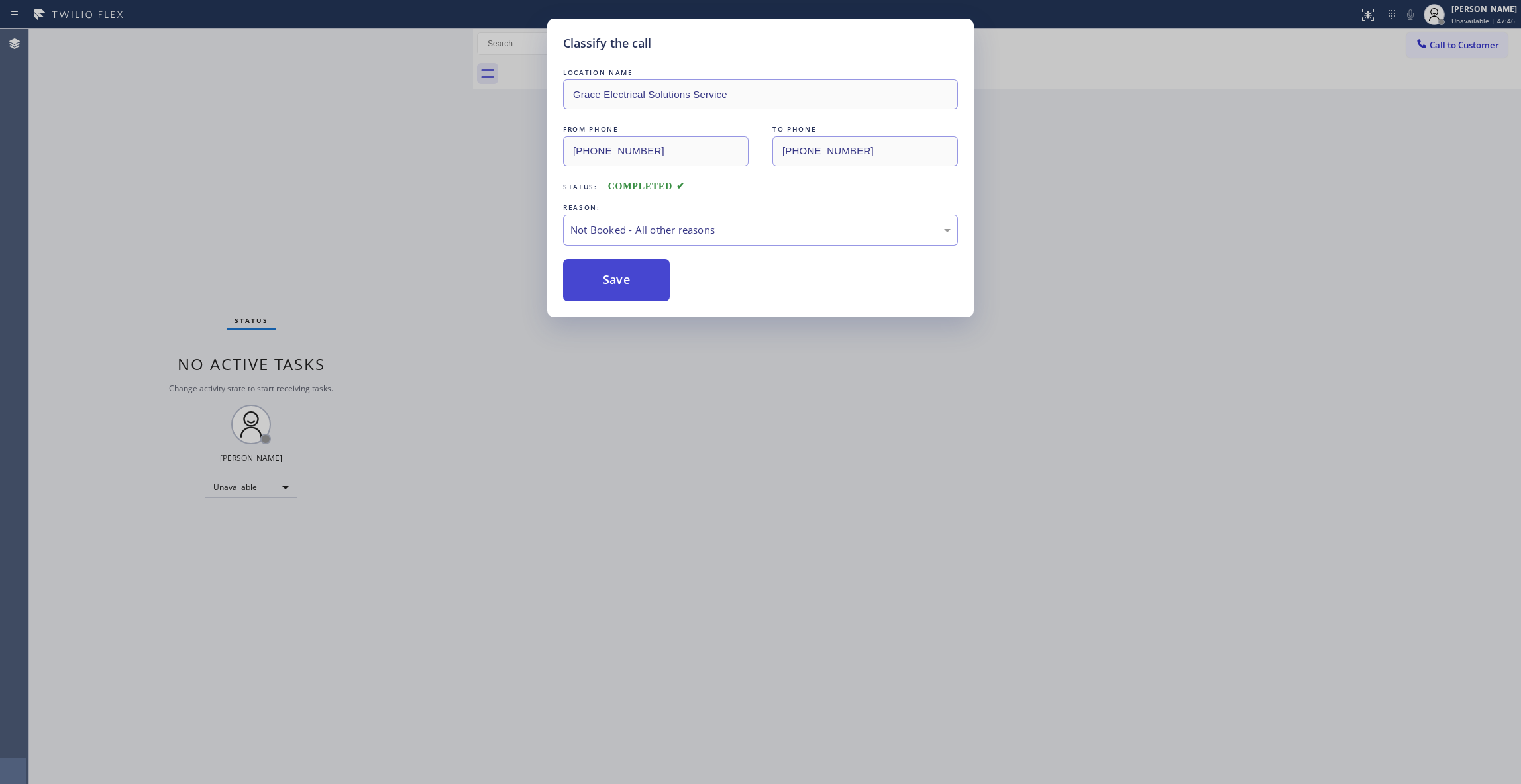
click at [631, 271] on button "Save" at bounding box center [617, 280] width 107 height 42
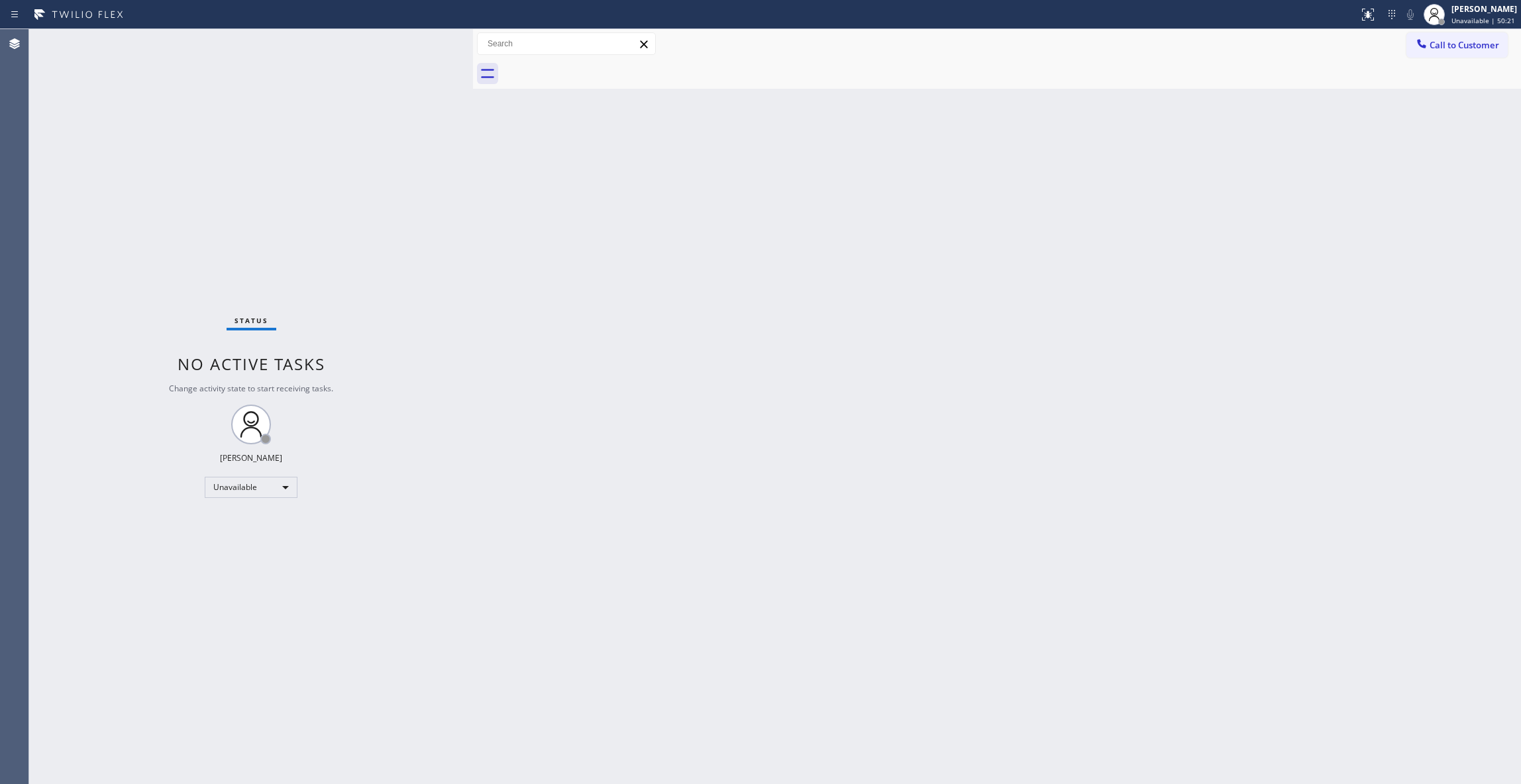
click at [208, 756] on div "Status No active tasks Change activity state to start receiving tasks. [PERSON_…" at bounding box center [251, 407] width 444 height 755
click at [1473, 49] on span "Call to Customer" at bounding box center [1464, 44] width 69 height 12
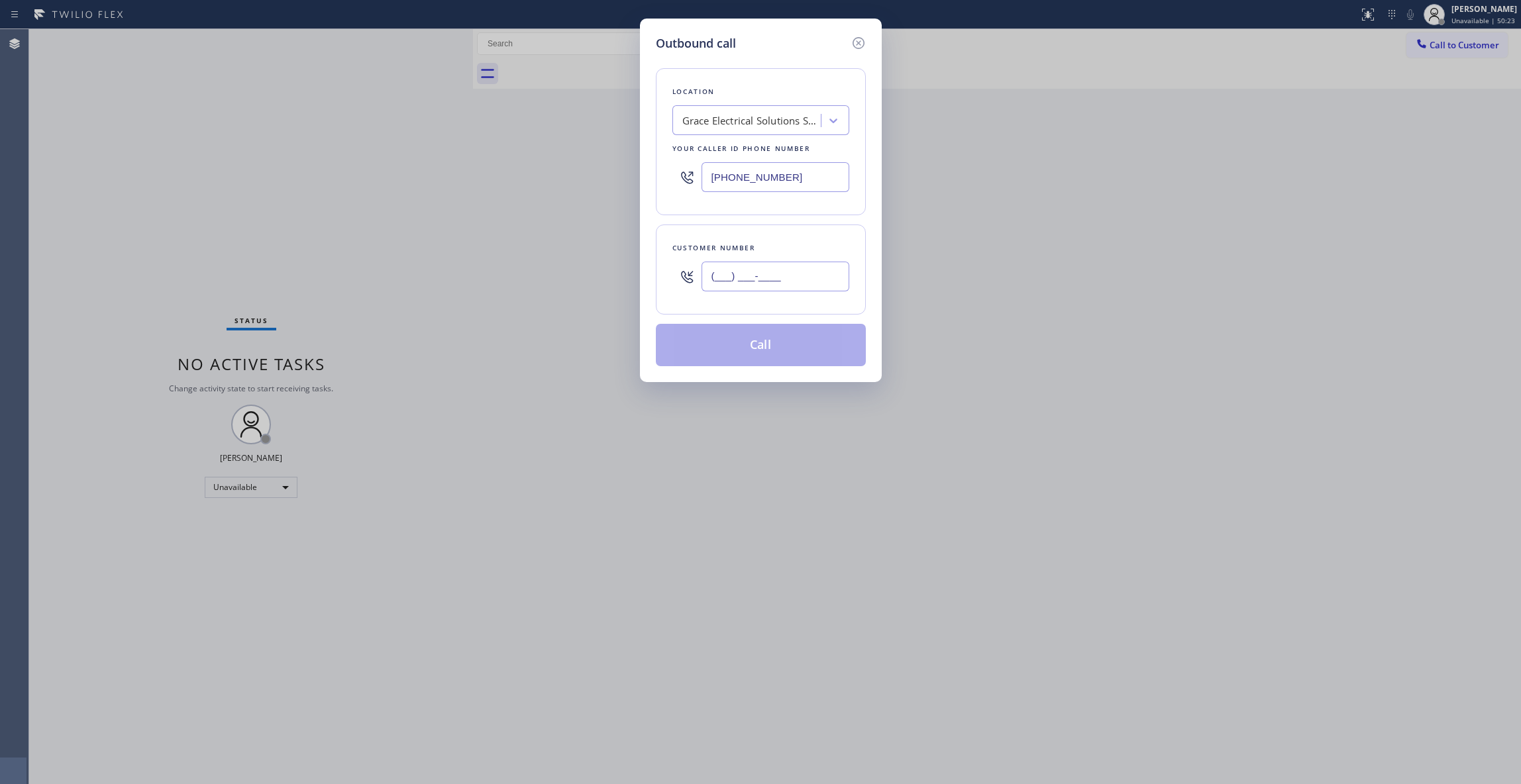
click at [782, 274] on input "(___) ___-____" at bounding box center [776, 277] width 148 height 30
paste input "970) 442-7786"
type input "[PHONE_NUMBER]"
drag, startPoint x: 807, startPoint y: 177, endPoint x: 333, endPoint y: 186, distance: 474.1
click at [333, 186] on div "Outbound call Location Grace Electrical Solutions Service Your caller id phone …" at bounding box center [760, 392] width 1521 height 784
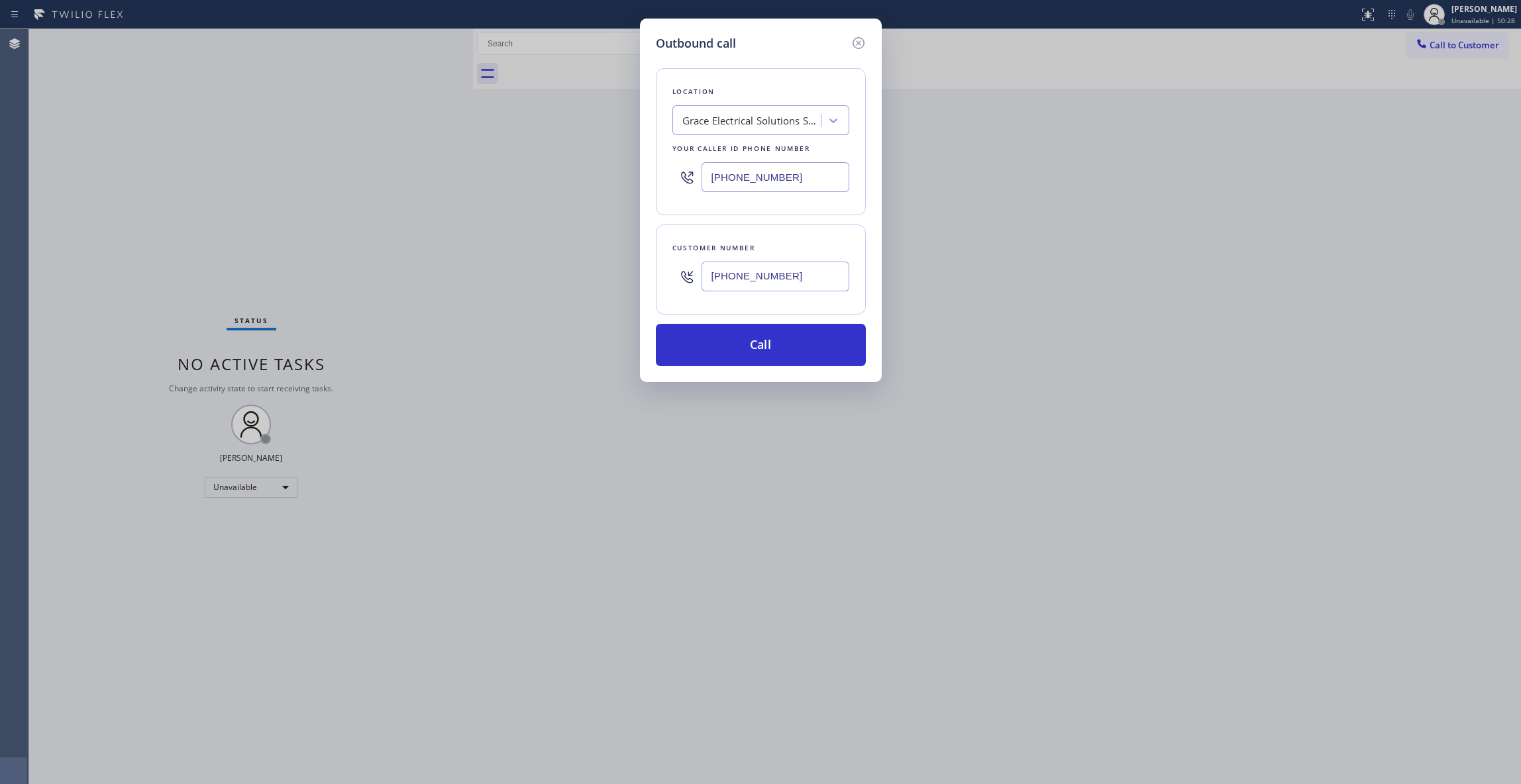
paste input "719) 309-4451"
type input "[PHONE_NUMBER]"
drag, startPoint x: 812, startPoint y: 279, endPoint x: 600, endPoint y: 279, distance: 212.0
click at [600, 279] on div "Outbound call Location Thermador Advanced Repair Your caller id phone number [P…" at bounding box center [760, 392] width 1521 height 784
click at [769, 352] on button "Call" at bounding box center [761, 345] width 210 height 42
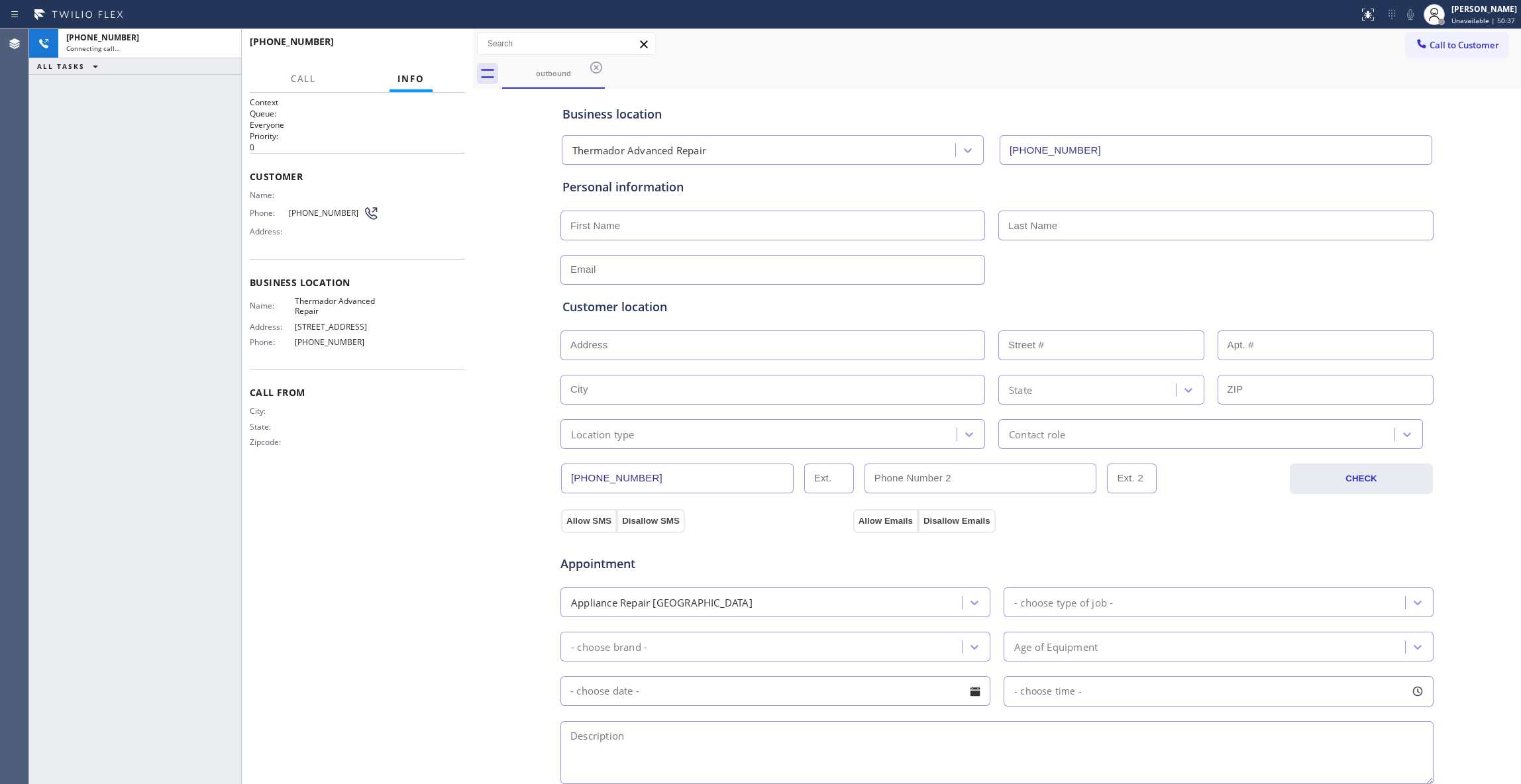
type input "[PHONE_NUMBER]"
drag, startPoint x: 31, startPoint y: 766, endPoint x: 38, endPoint y: 742, distance: 25.0
click at [31, 766] on div "[PHONE_NUMBER] Live | 00:02 ALL TASKS ALL TASKS ACTIVE TASKS TASKS IN WRAP UP" at bounding box center [136, 407] width 212 height 755
click at [435, 53] on button "HANG UP" at bounding box center [434, 48] width 62 height 18
click at [446, 42] on button "HANG UP" at bounding box center [434, 48] width 62 height 18
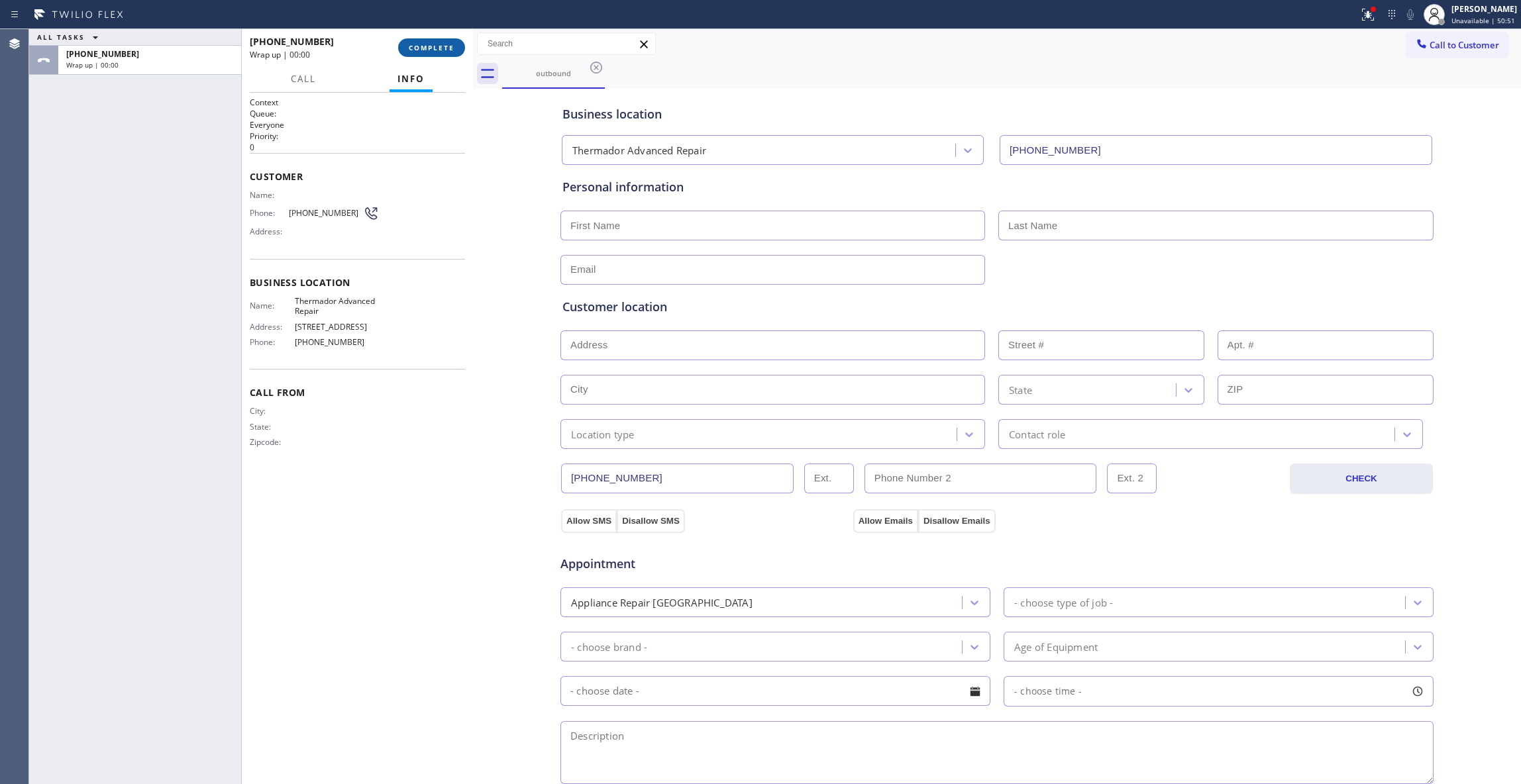
click at [424, 42] on button "COMPLETE" at bounding box center [432, 48] width 67 height 18
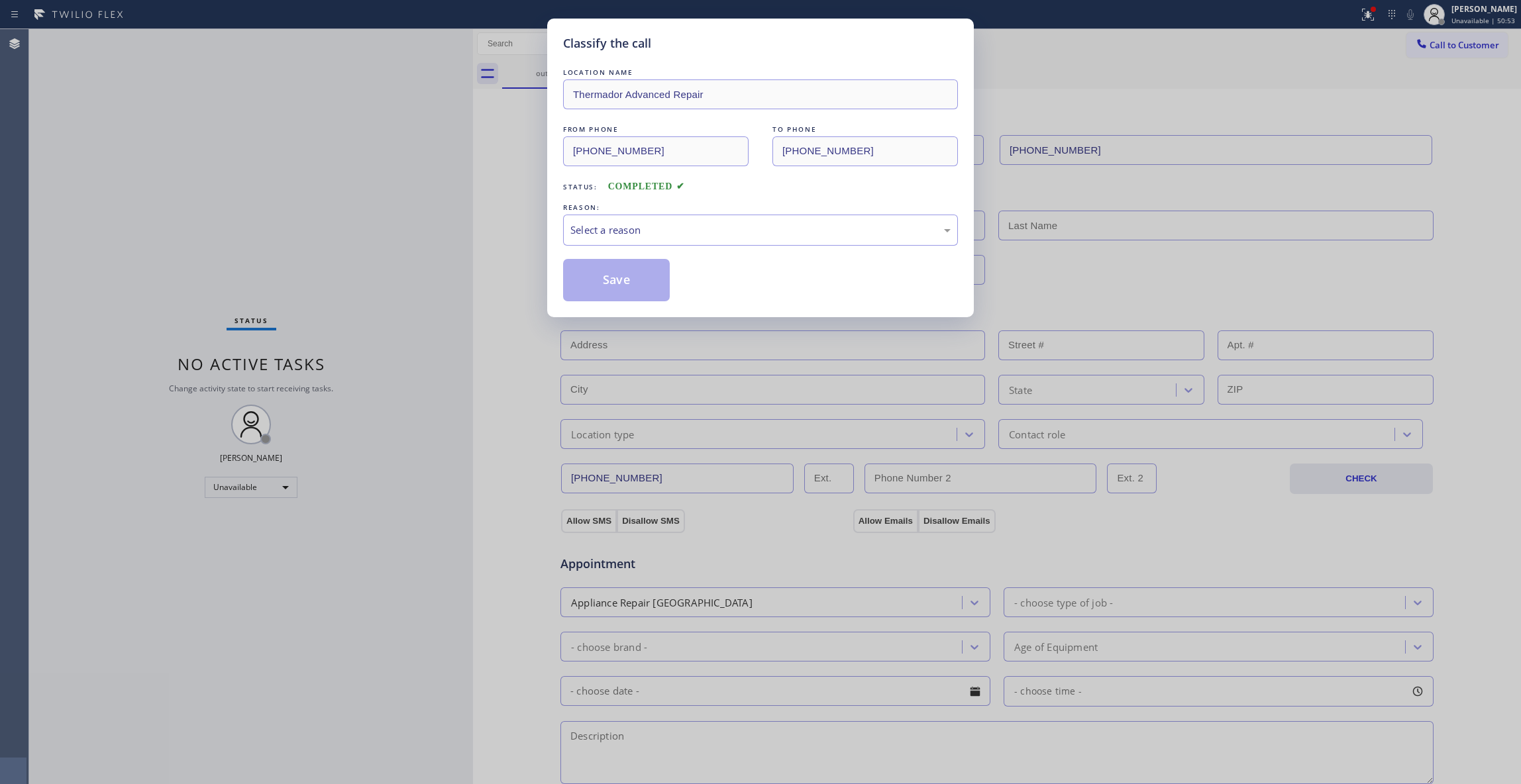
click at [624, 248] on div "LOCATION NAME Thermador Advanced Repair FROM PHONE [PHONE_NUMBER] TO PHONE [PHO…" at bounding box center [761, 184] width 395 height 236
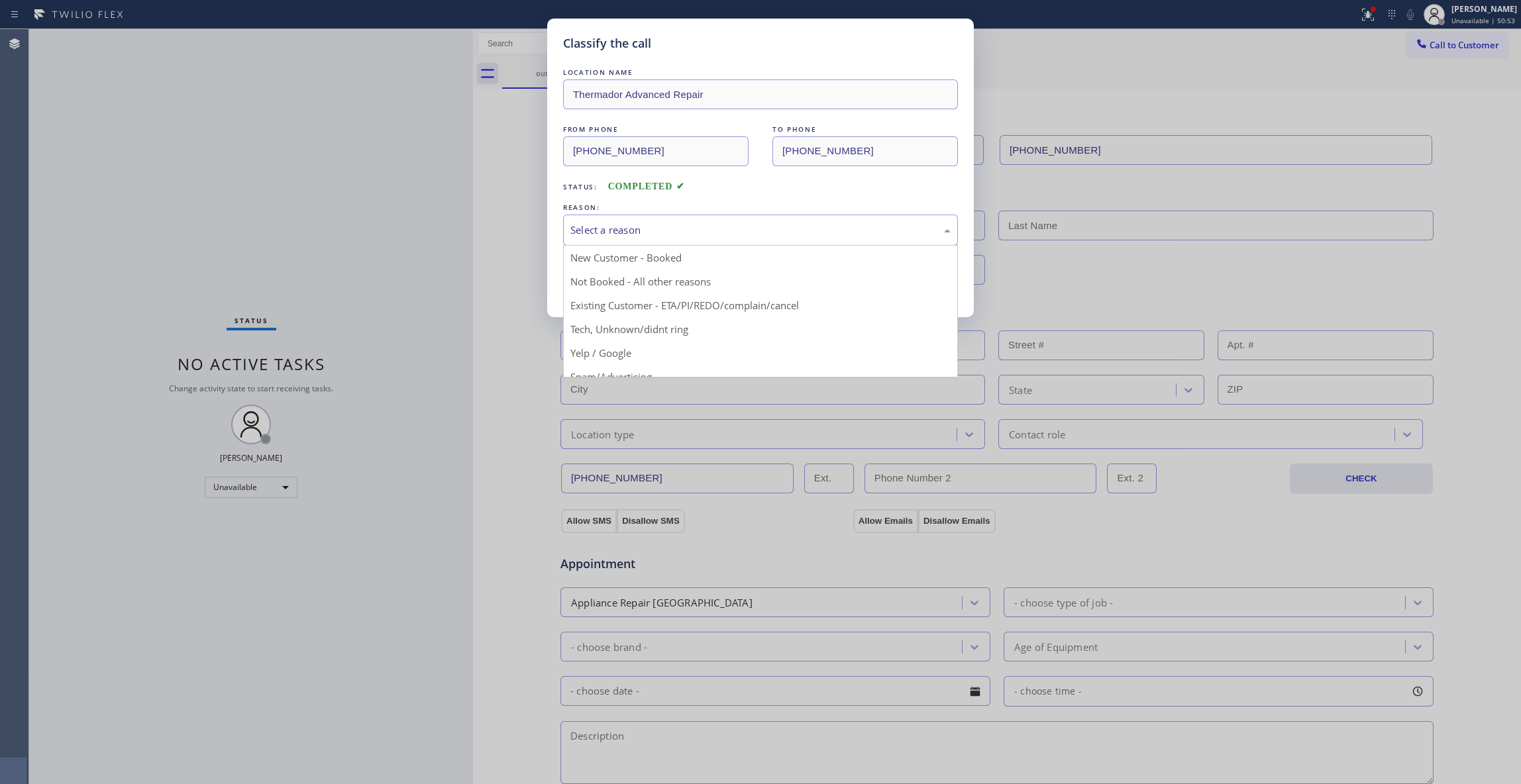
click at [611, 232] on div "Select a reason" at bounding box center [760, 230] width 380 height 16
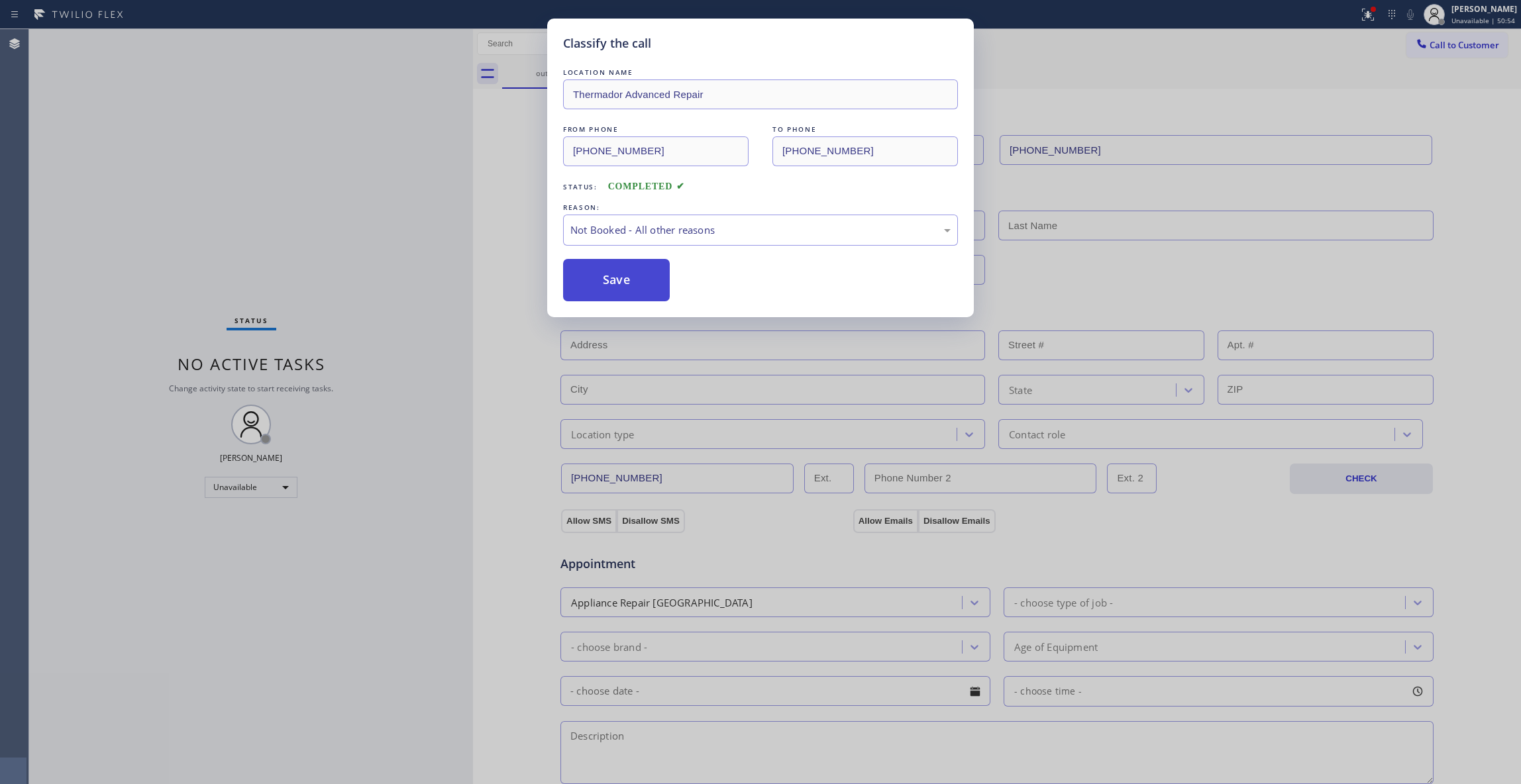
click at [622, 283] on button "Save" at bounding box center [617, 280] width 107 height 42
drag, startPoint x: 622, startPoint y: 283, endPoint x: 1458, endPoint y: 46, distance: 868.9
click at [622, 279] on button "Save" at bounding box center [617, 280] width 107 height 42
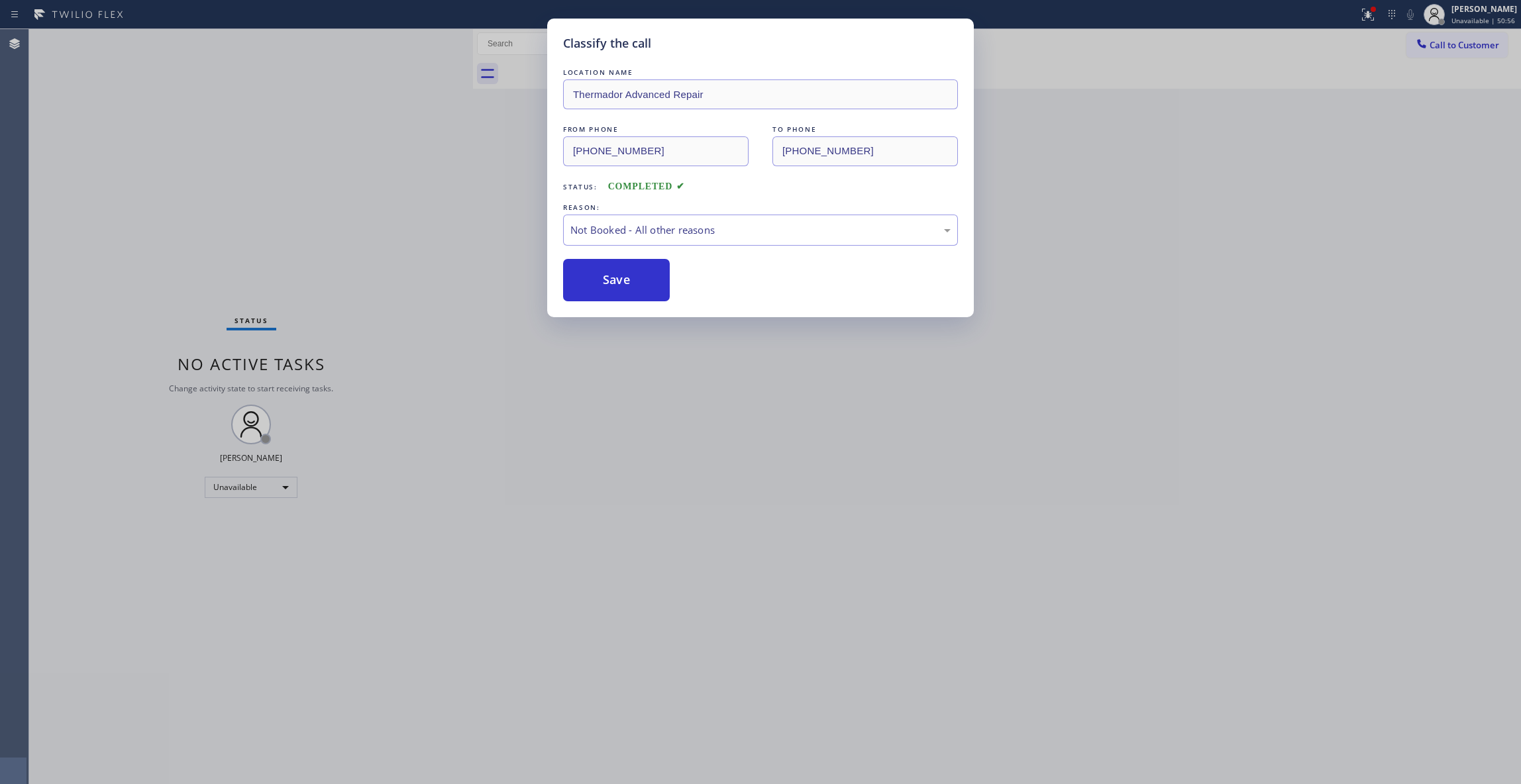
click at [1456, 46] on div "Classify the call LOCATION NAME Thermador Advanced Repair FROM PHONE [PHONE_NUM…" at bounding box center [760, 392] width 1521 height 784
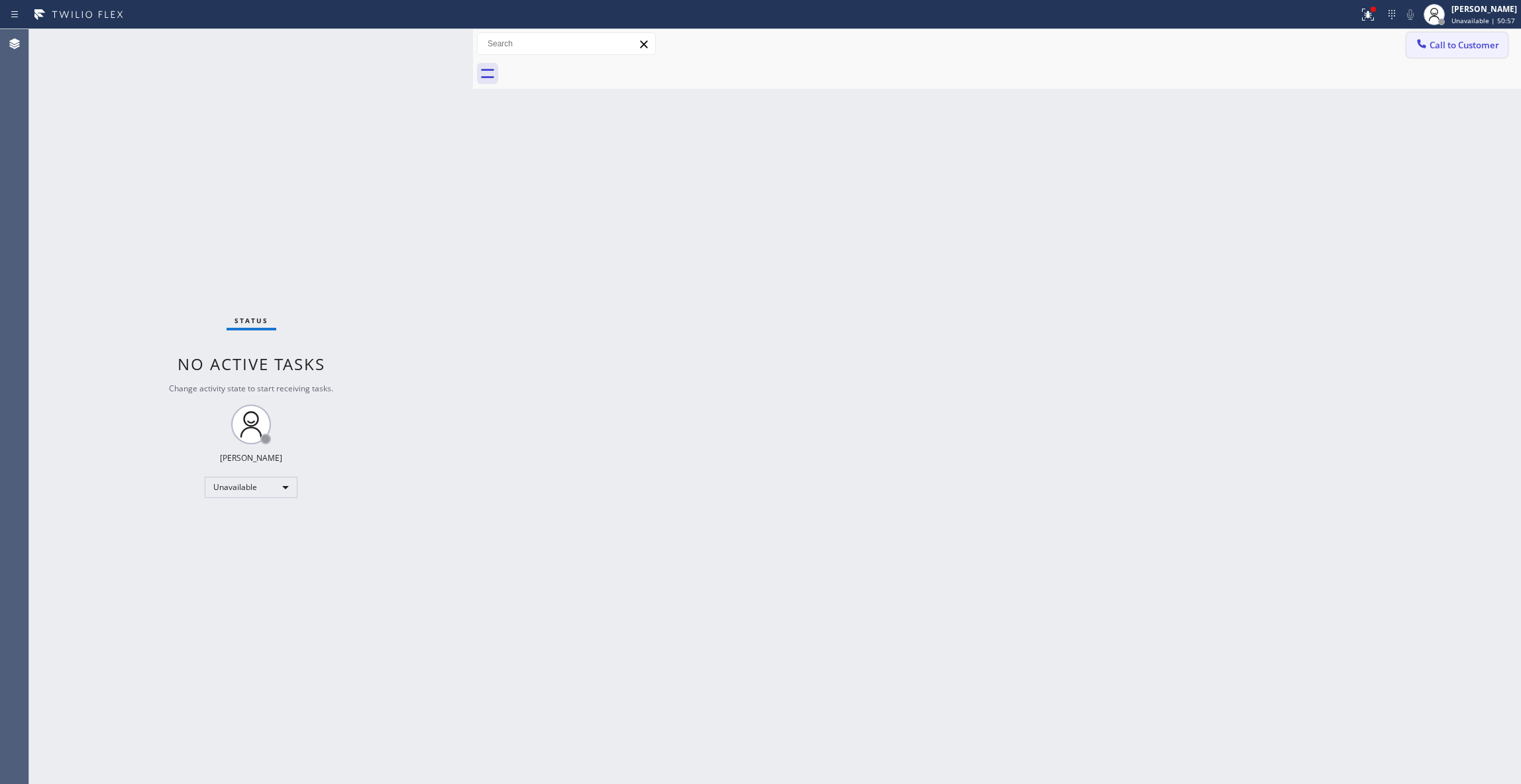
click at [1473, 43] on span "Call to Customer" at bounding box center [1464, 44] width 69 height 12
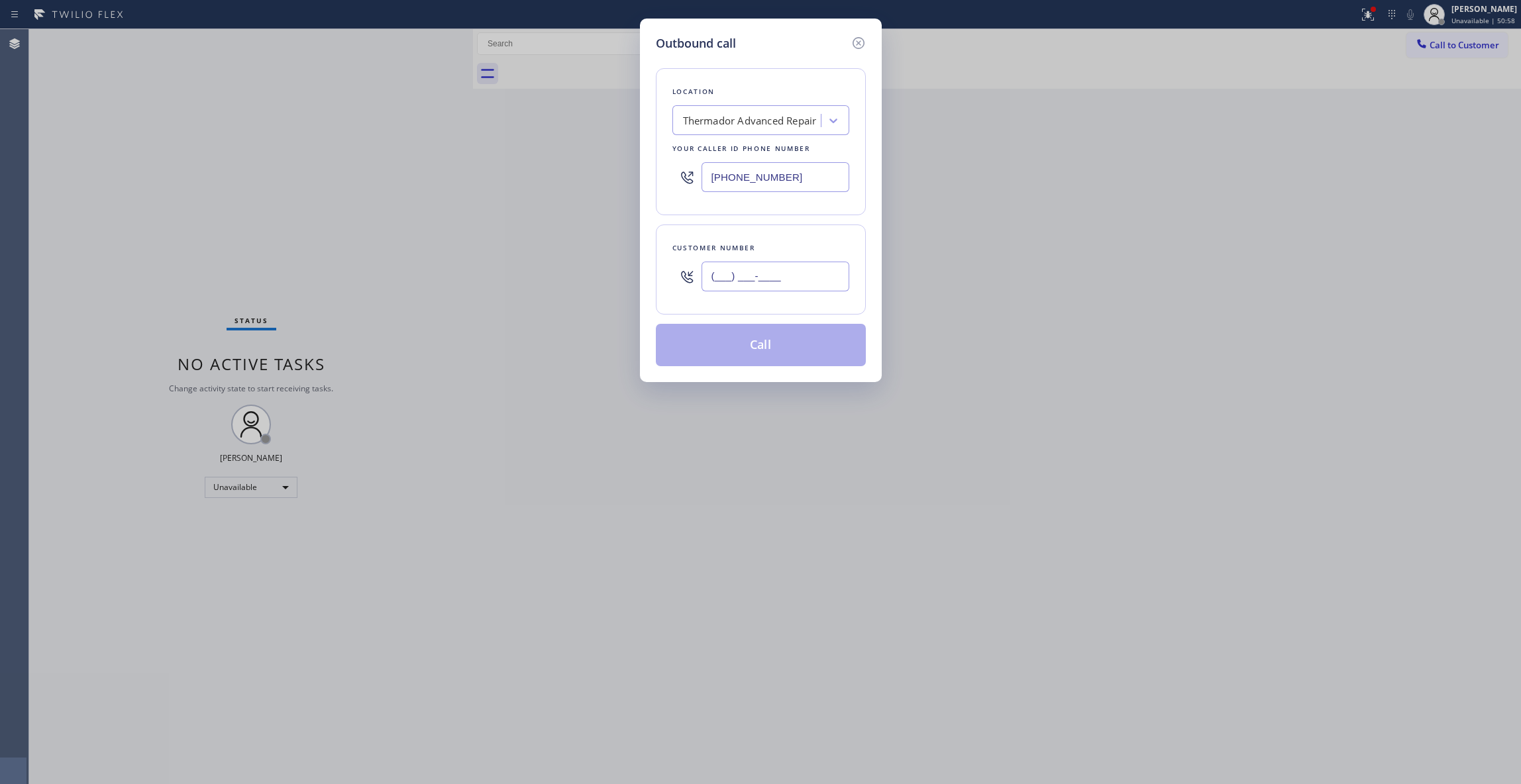
click at [795, 281] on input "(___) ___-____" at bounding box center [776, 277] width 148 height 30
paste input "970) 442-7786"
type input "[PHONE_NUMBER]"
click at [746, 353] on button "Call" at bounding box center [761, 345] width 210 height 42
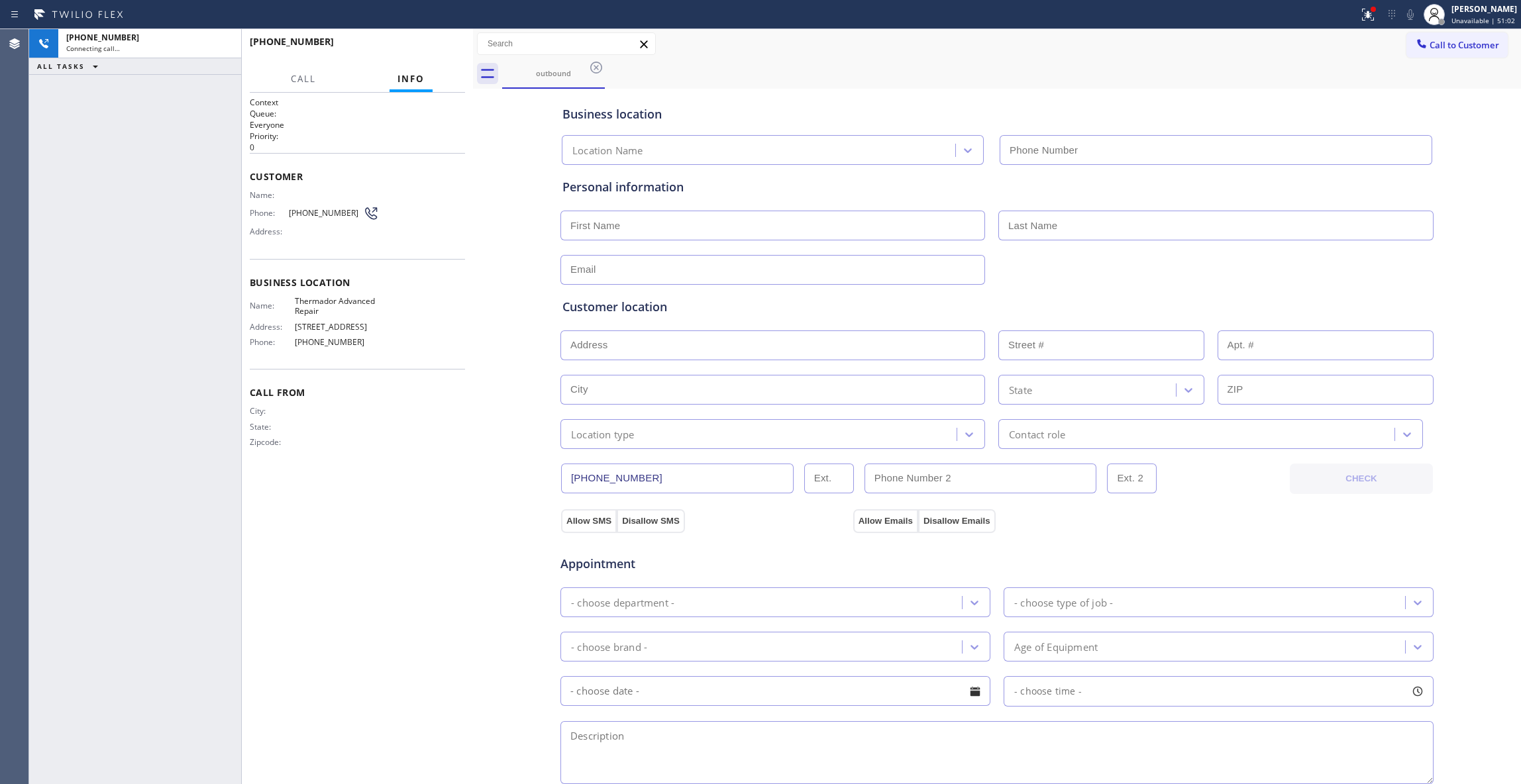
type input "[PHONE_NUMBER]"
click at [427, 46] on span "HANG UP" at bounding box center [434, 48] width 41 height 9
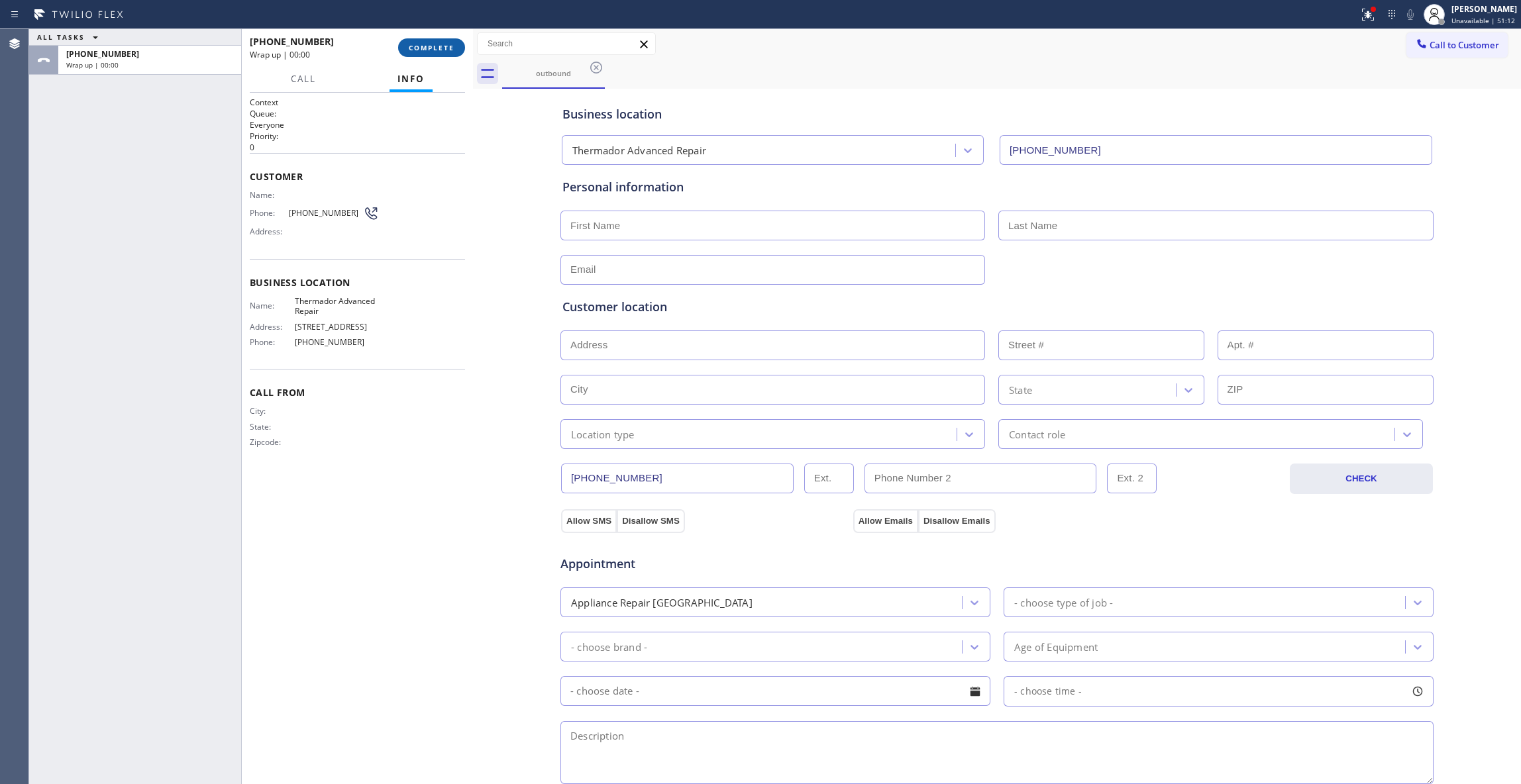
click at [427, 53] on button "COMPLETE" at bounding box center [432, 48] width 67 height 18
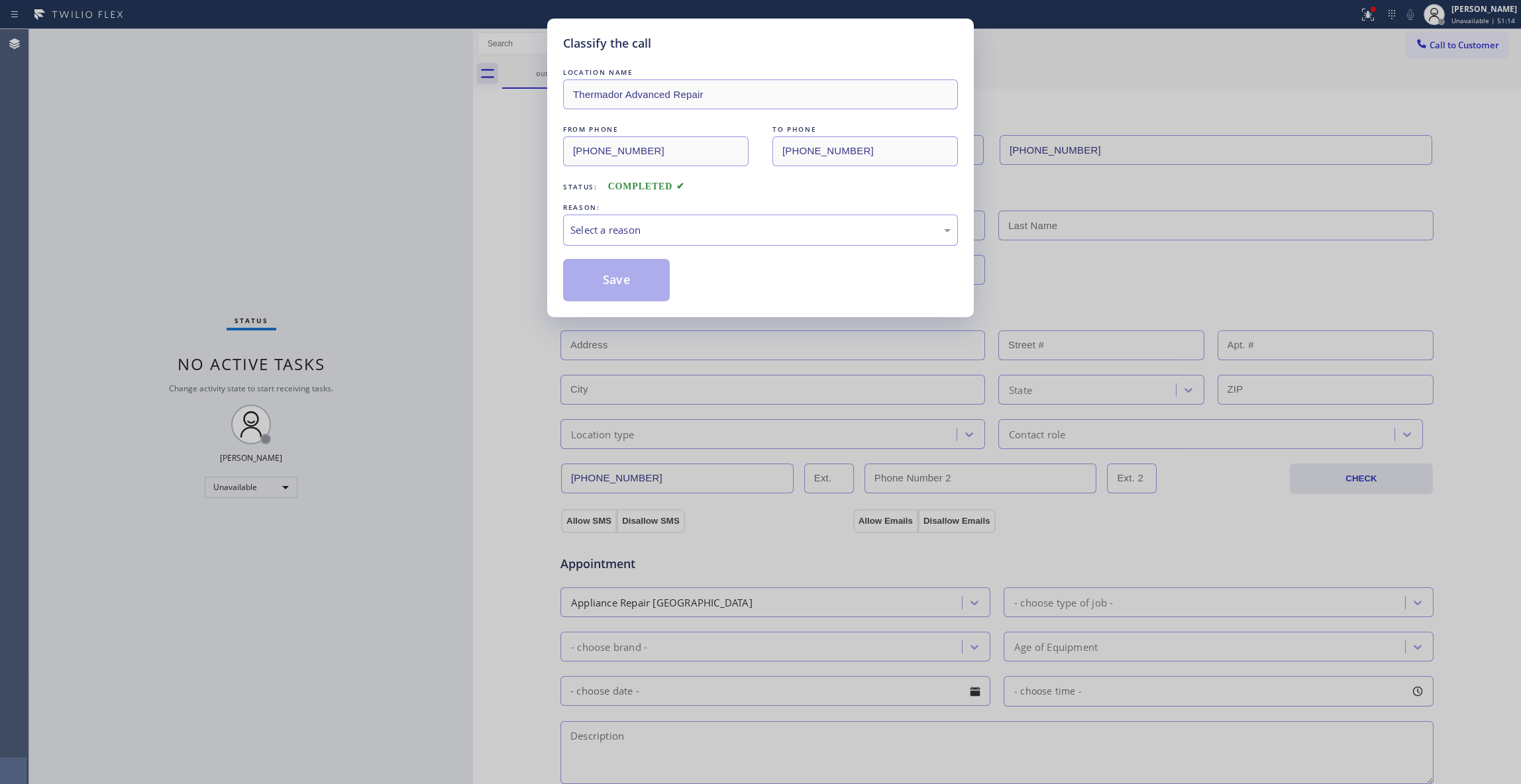
click at [626, 236] on div "Select a reason" at bounding box center [760, 230] width 380 height 16
drag, startPoint x: 625, startPoint y: 289, endPoint x: 618, endPoint y: 282, distance: 9.9
click at [625, 288] on button "Save" at bounding box center [617, 280] width 107 height 42
click at [625, 284] on button "Save" at bounding box center [617, 280] width 107 height 42
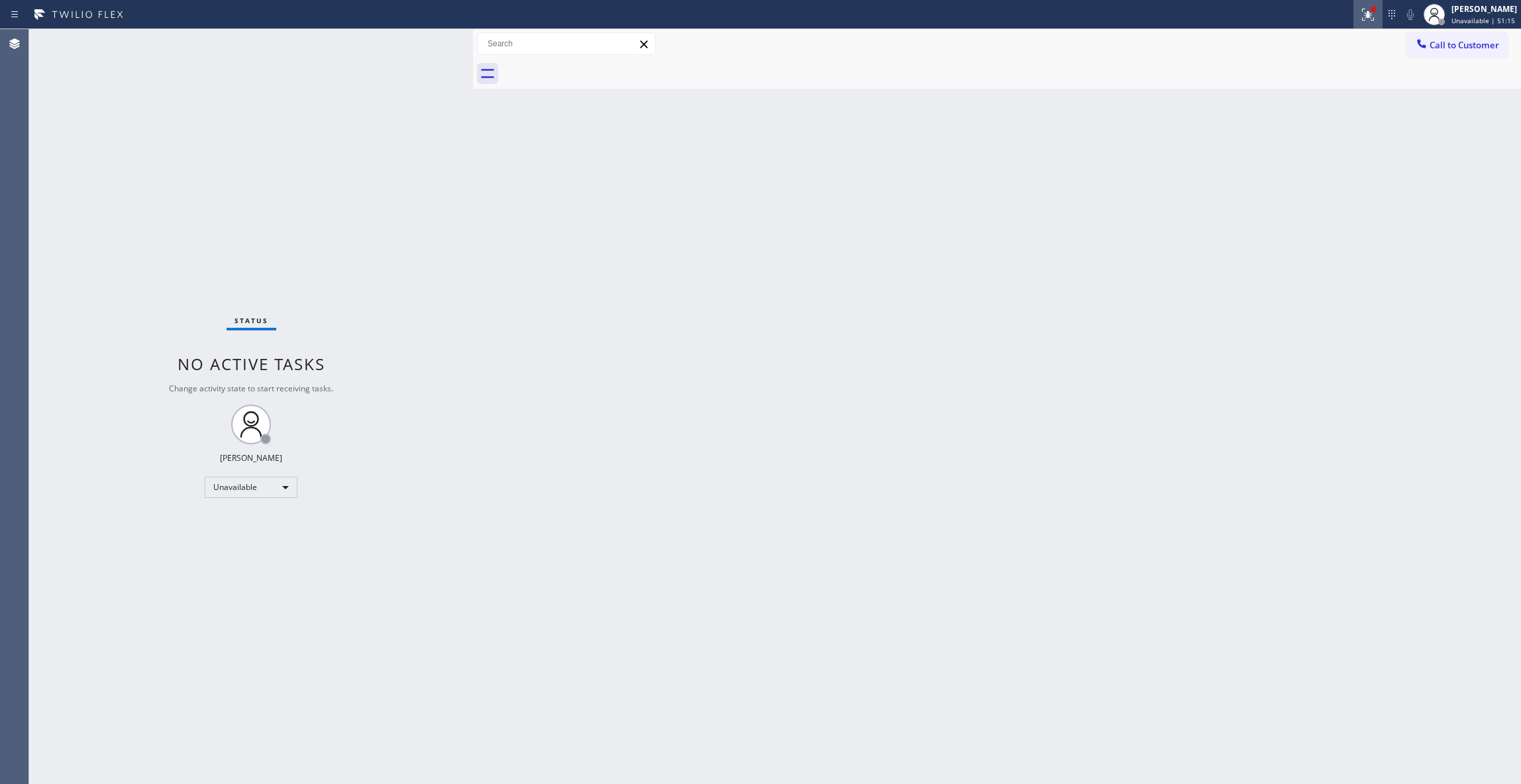
click at [1361, 18] on icon at bounding box center [1368, 14] width 16 height 16
click at [1325, 166] on button "Clear issues" at bounding box center [1280, 173] width 155 height 18
click at [1478, 42] on span "Call to Customer" at bounding box center [1464, 44] width 69 height 12
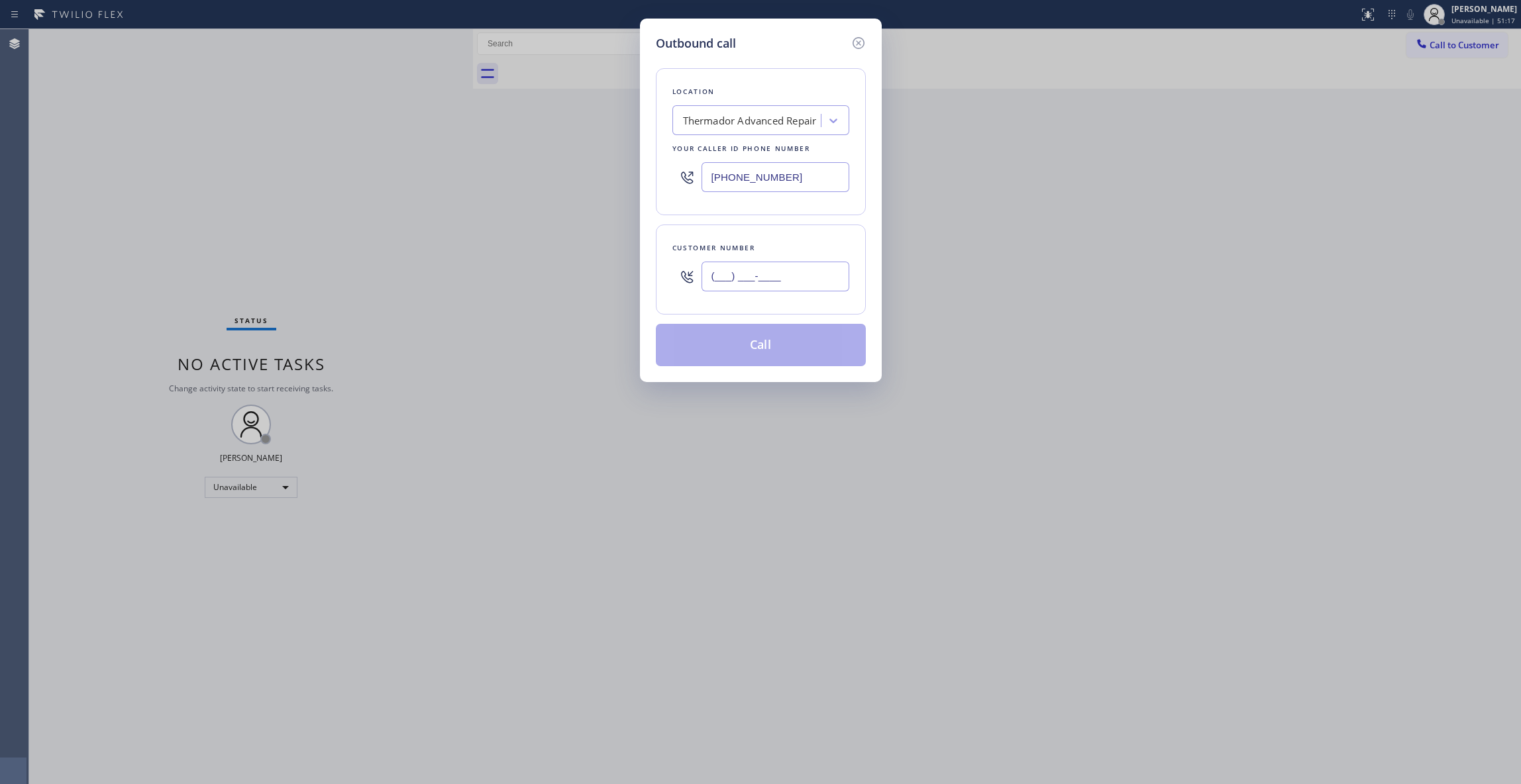
click at [755, 282] on input "(___) ___-____" at bounding box center [776, 277] width 148 height 30
paste input "970) 442-7786"
type input "[PHONE_NUMBER]"
click at [751, 335] on button "Call" at bounding box center [761, 345] width 210 height 42
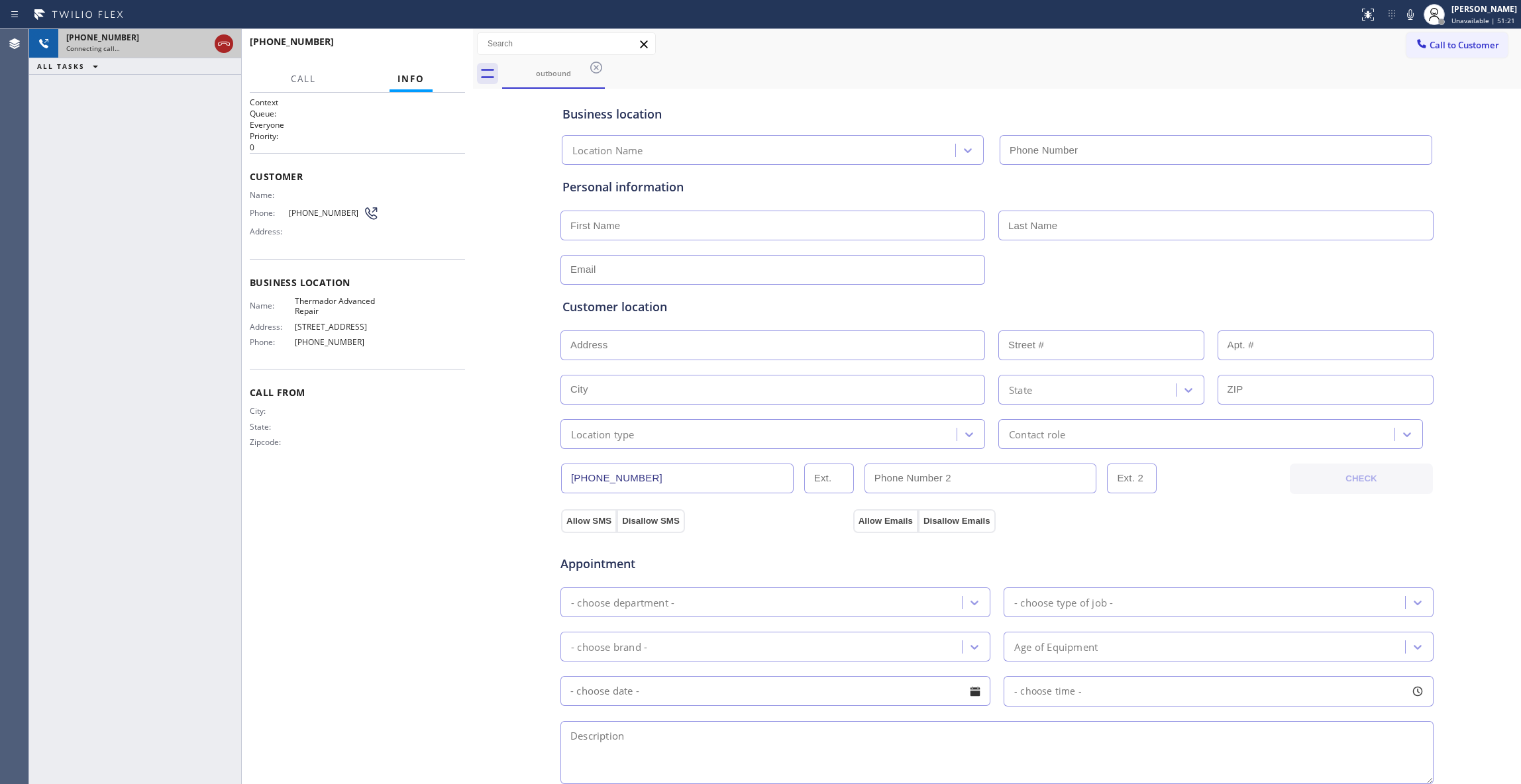
type input "[PHONE_NUMBER]"
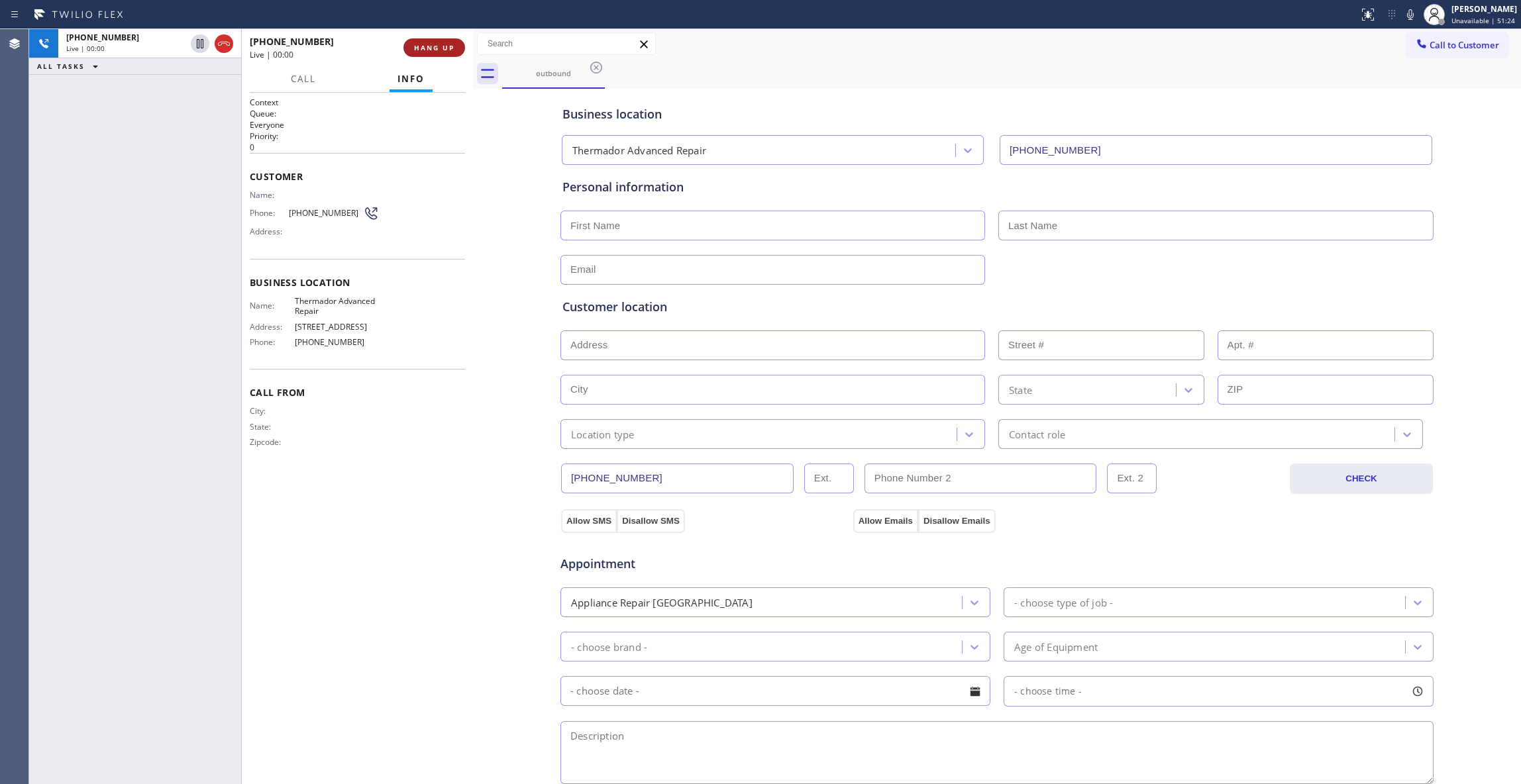
click at [417, 43] on span "HANG UP" at bounding box center [434, 48] width 41 height 9
click at [417, 43] on span "COMPLETE" at bounding box center [432, 48] width 46 height 9
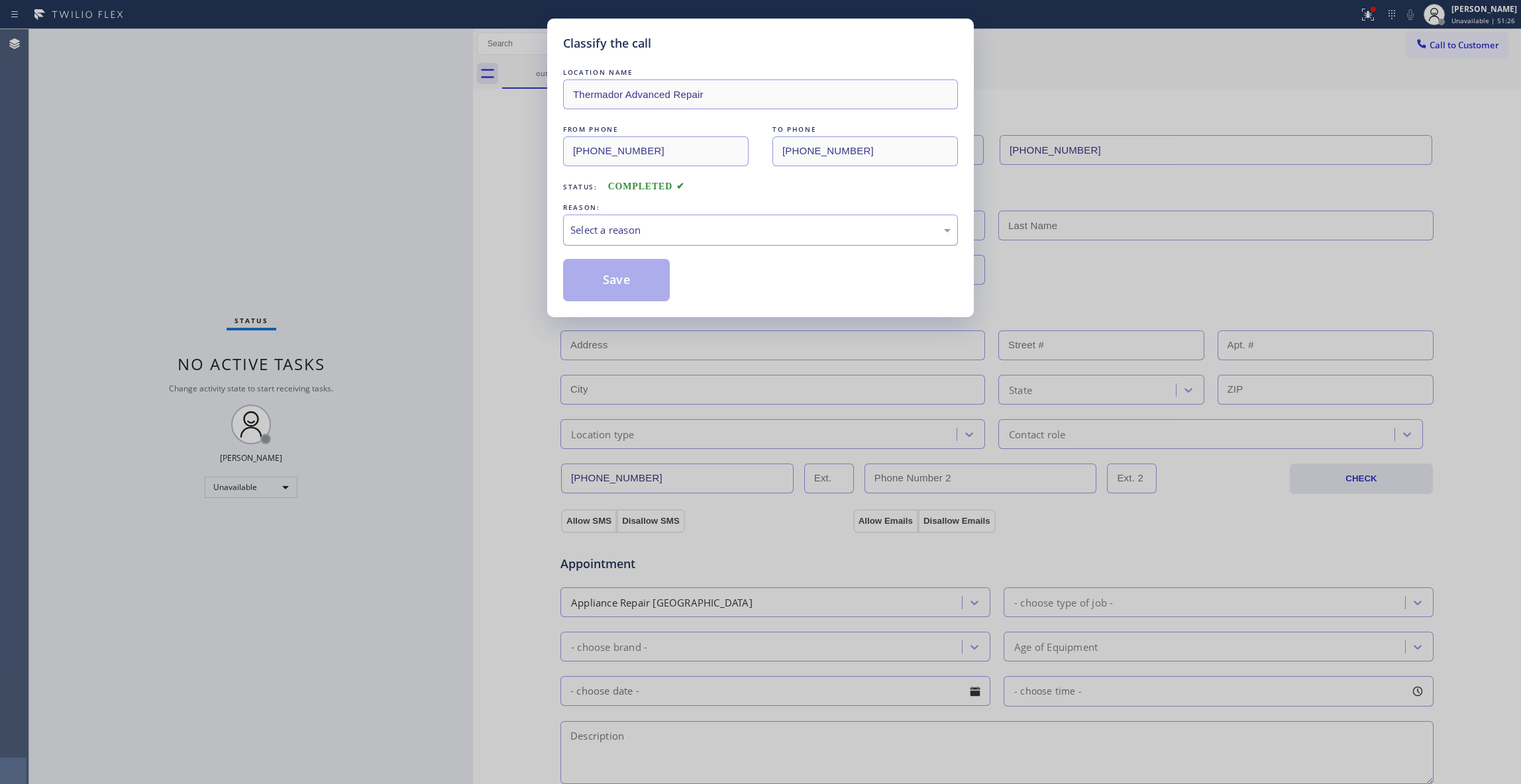
click at [604, 224] on div "Select a reason" at bounding box center [761, 231] width 395 height 31
click at [617, 285] on button "Save" at bounding box center [617, 280] width 107 height 42
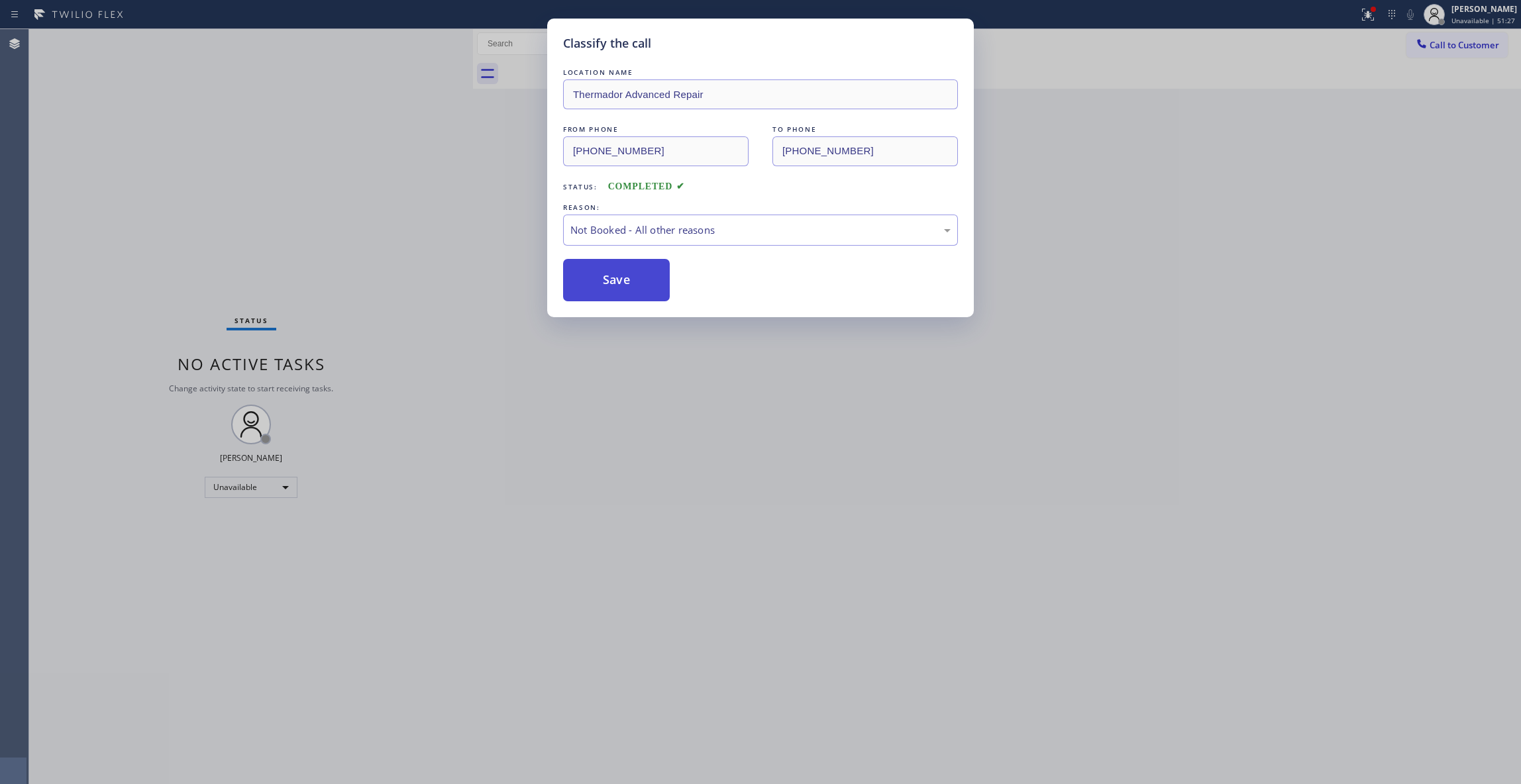
click at [618, 283] on button "Save" at bounding box center [617, 280] width 107 height 42
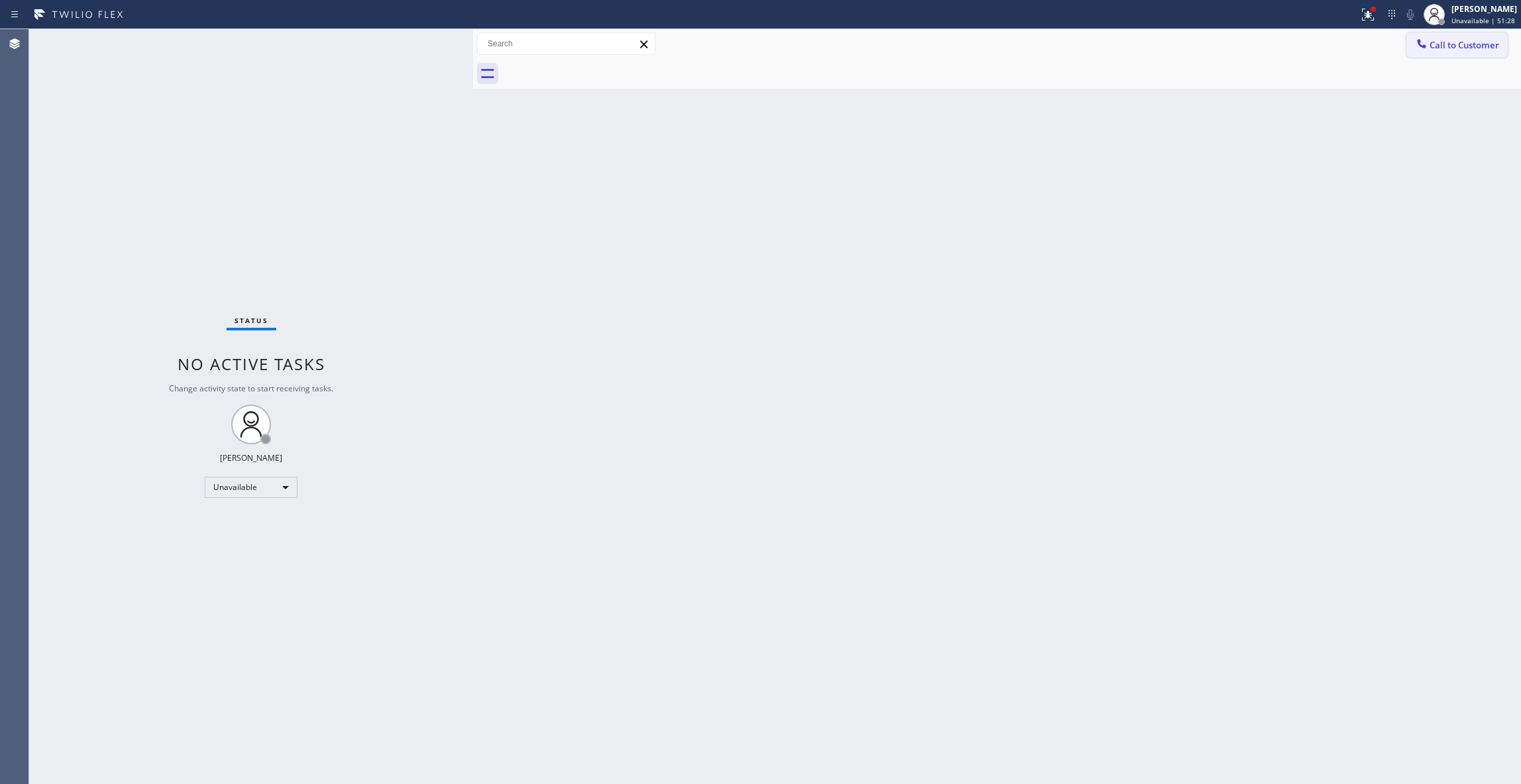
click at [1460, 53] on button "Call to Customer" at bounding box center [1457, 44] width 101 height 25
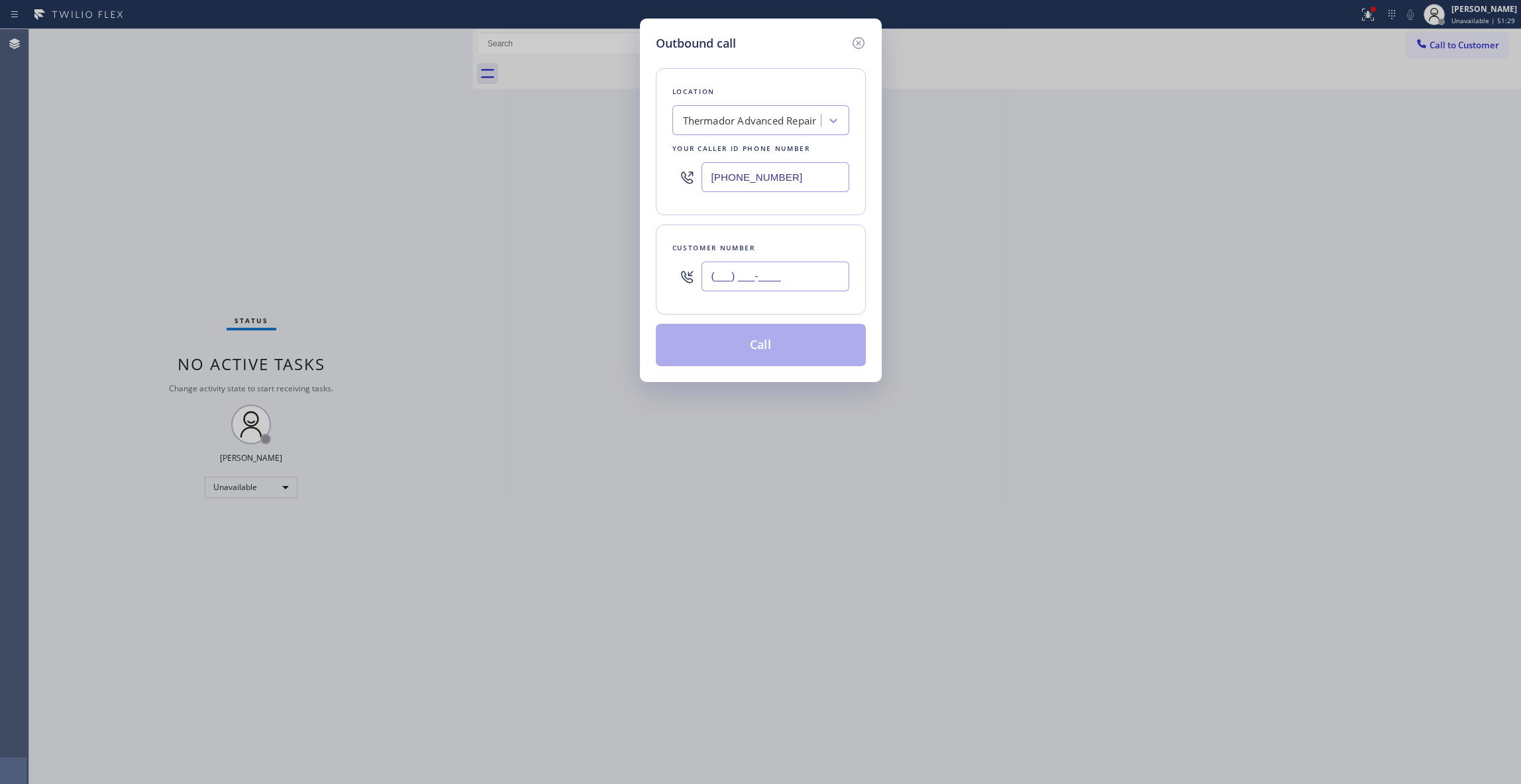
click at [769, 274] on input "(___) ___-____" at bounding box center [776, 277] width 148 height 30
paste input "970) 442-7786"
type input "[PHONE_NUMBER]"
click at [749, 349] on button "Call" at bounding box center [761, 345] width 210 height 42
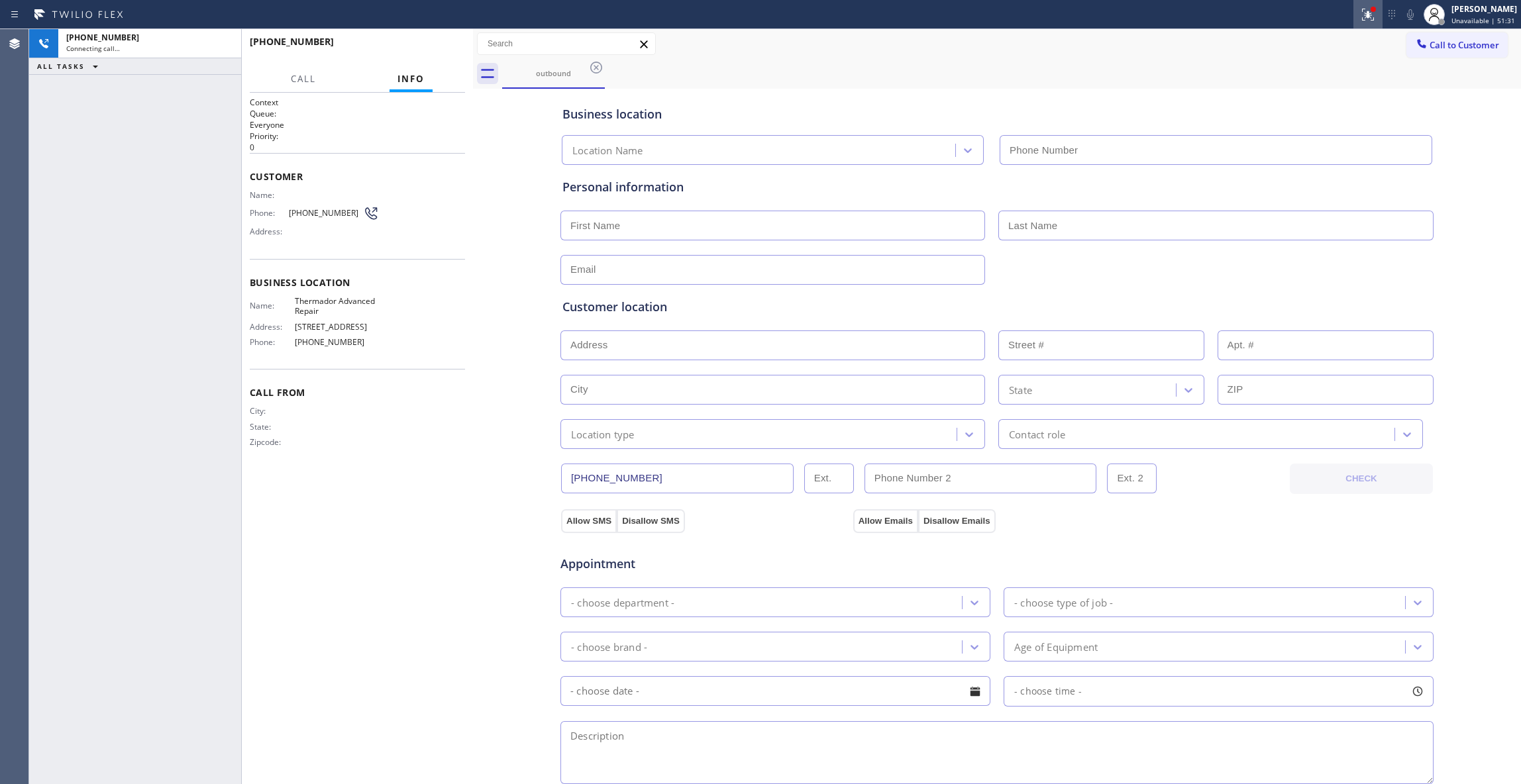
click at [1361, 20] on icon at bounding box center [1368, 14] width 16 height 16
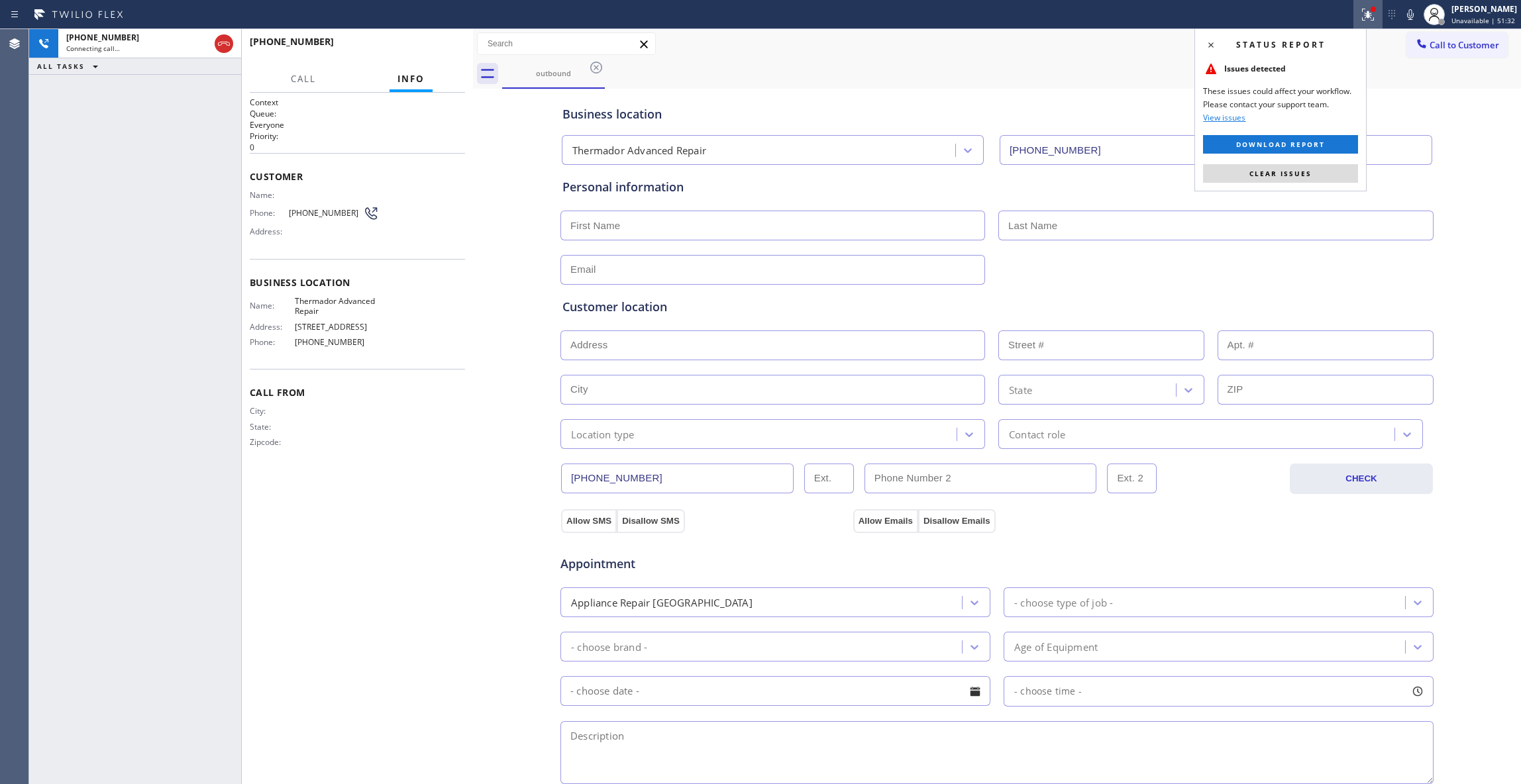
type input "[PHONE_NUMBER]"
click at [1325, 185] on div "Status report Issues detected These issues could affect your workflow. Please c…" at bounding box center [1280, 110] width 172 height 163
click at [1309, 175] on button "Clear issues" at bounding box center [1280, 173] width 155 height 18
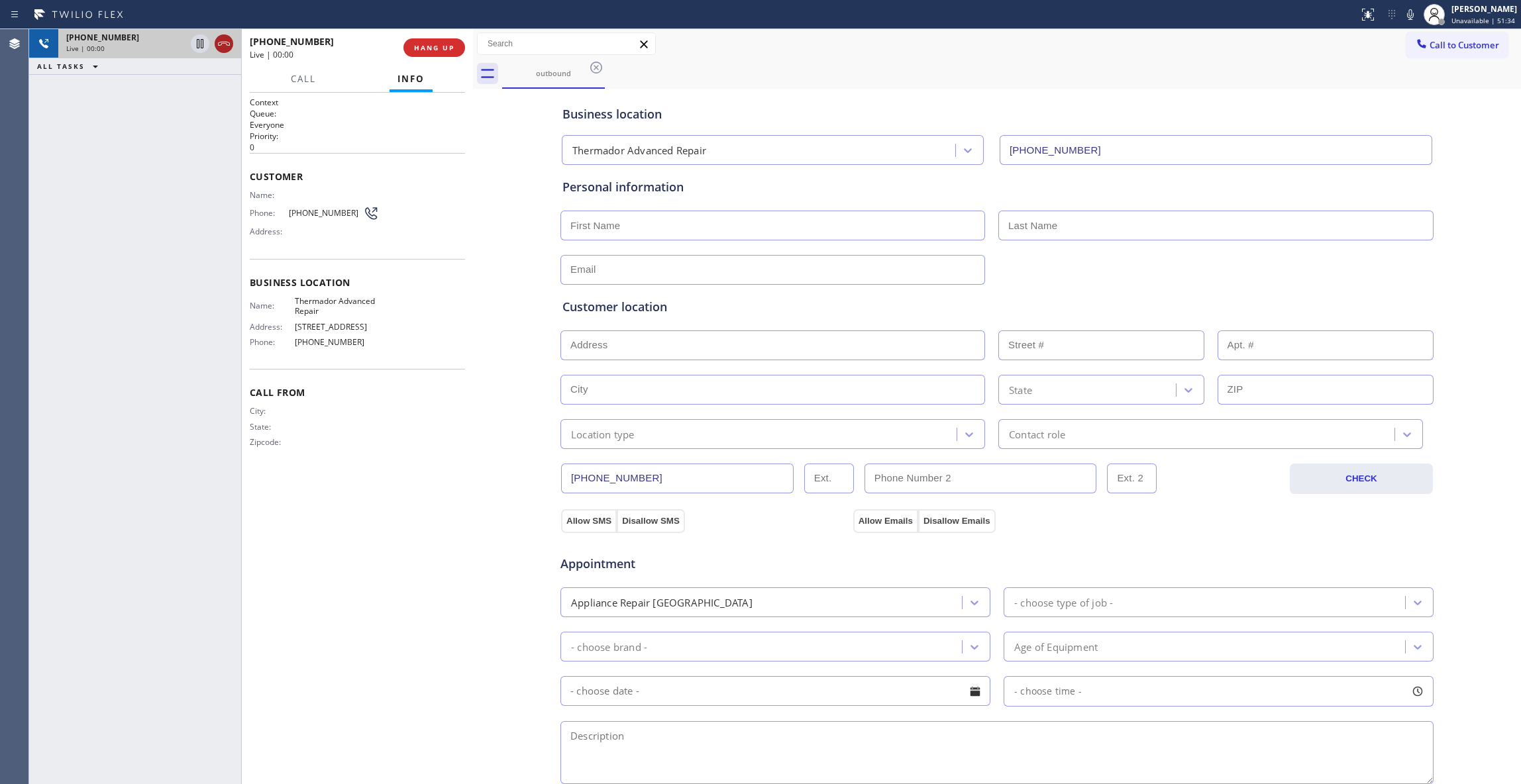
click at [225, 35] on button at bounding box center [224, 43] width 18 height 18
click at [429, 41] on button "HANG UP" at bounding box center [434, 48] width 62 height 18
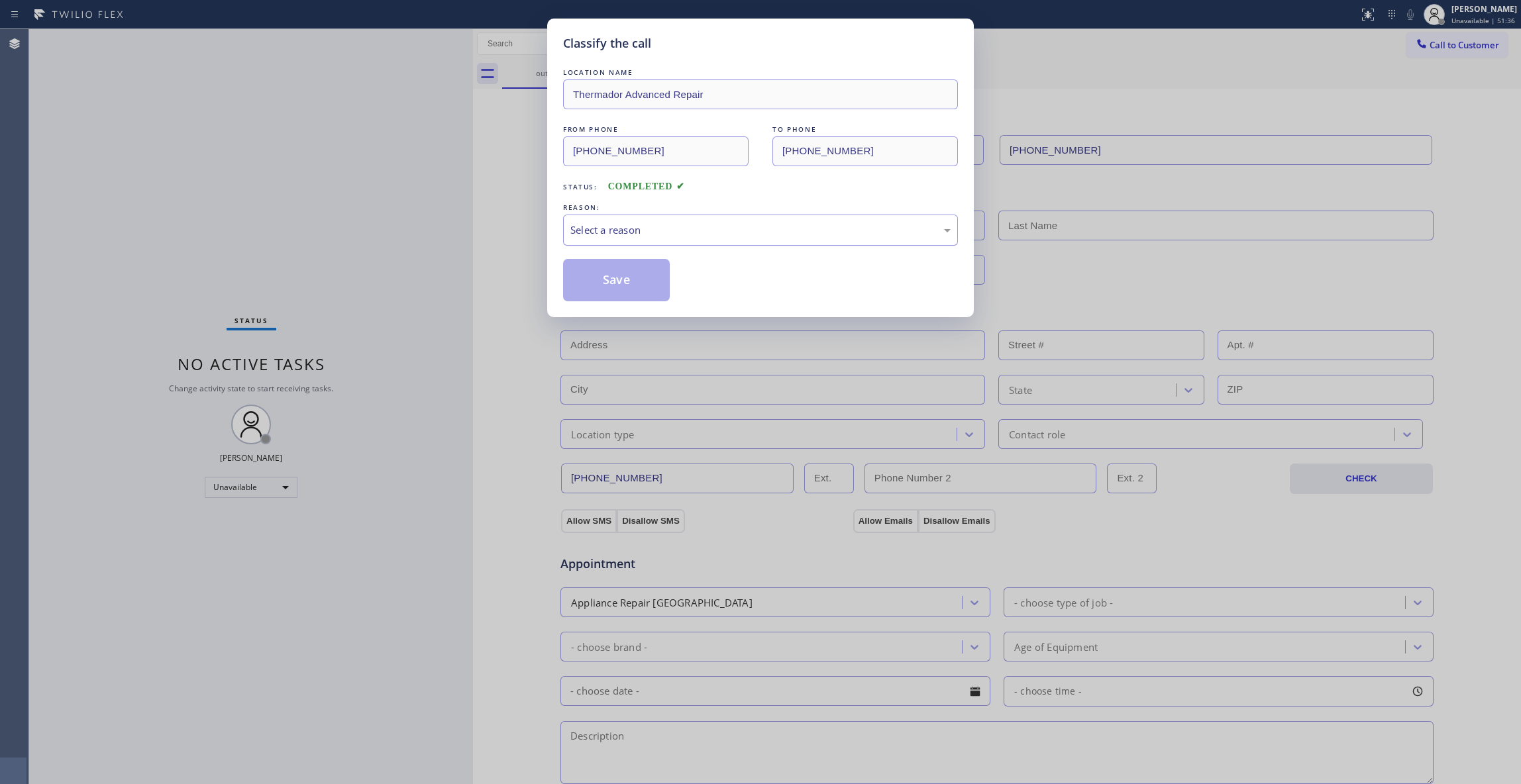
click at [634, 233] on div "Select a reason" at bounding box center [760, 230] width 380 height 16
click at [595, 279] on button "Save" at bounding box center [617, 280] width 107 height 42
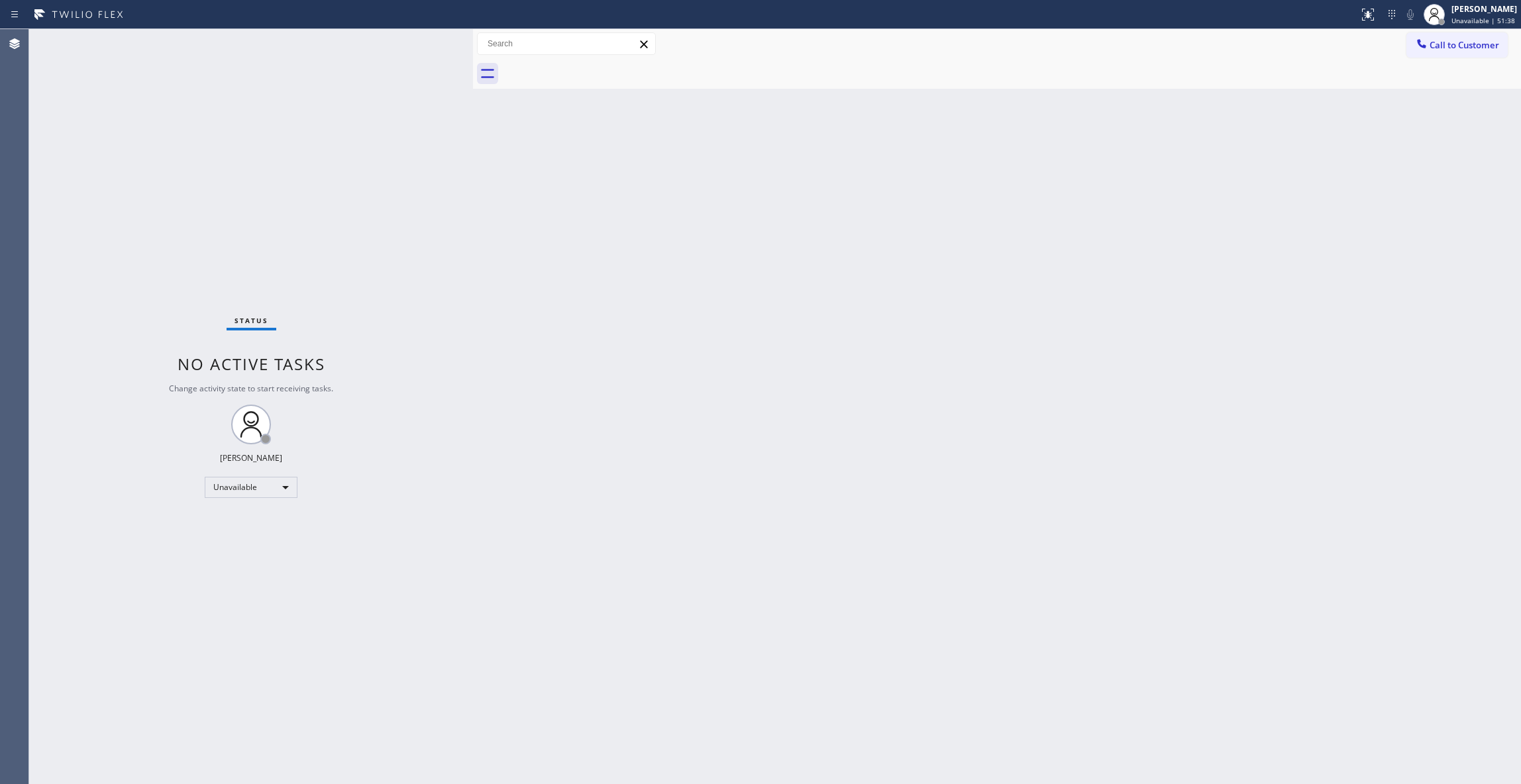
click at [1461, 41] on span "Call to Customer" at bounding box center [1464, 44] width 69 height 12
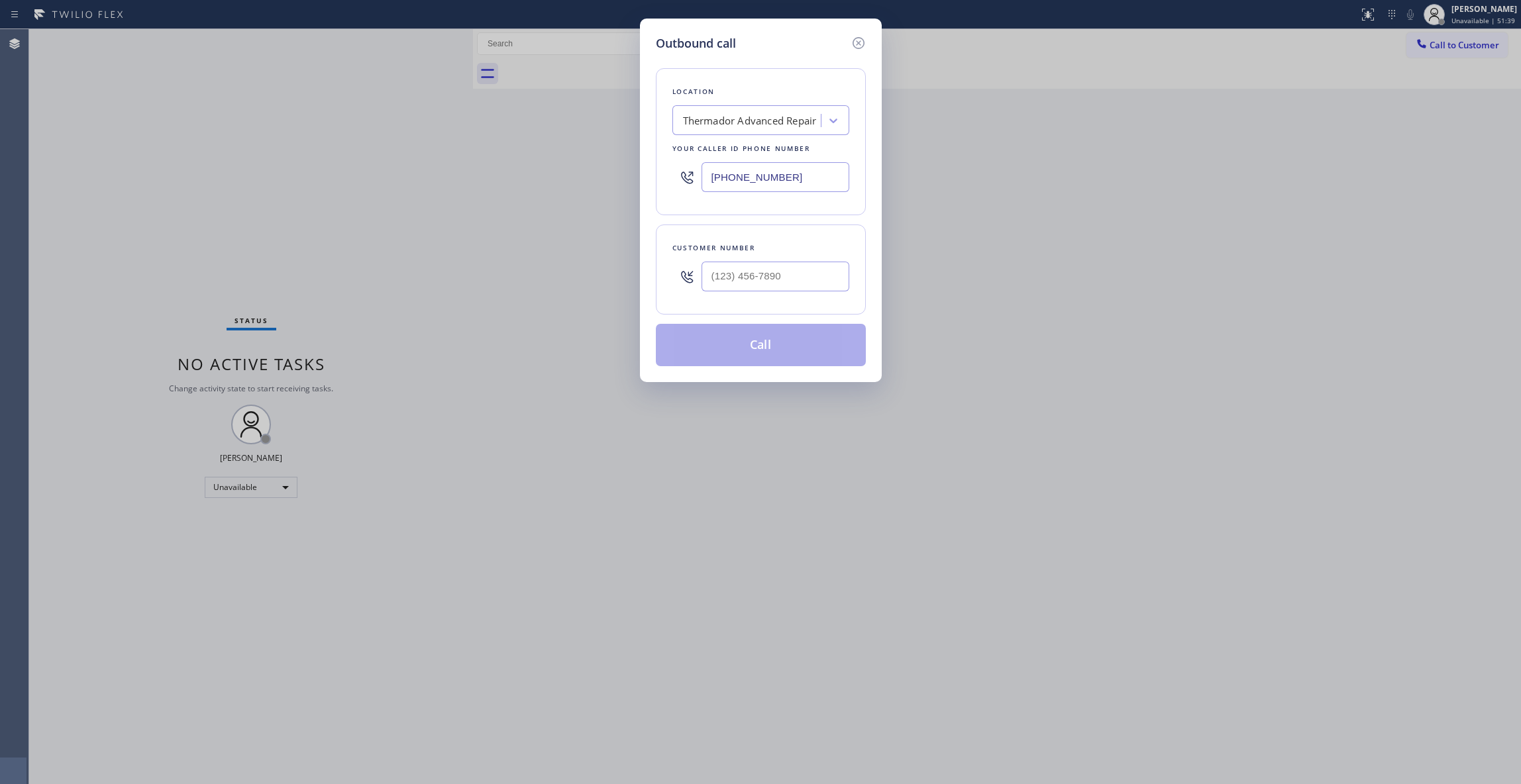
click at [790, 253] on div "Customer number" at bounding box center [761, 247] width 177 height 14
click at [786, 274] on input "(___) ___-____" at bounding box center [776, 277] width 148 height 30
paste input "970) 442-7786"
type input "[PHONE_NUMBER]"
click at [759, 350] on button "Call" at bounding box center [761, 345] width 210 height 42
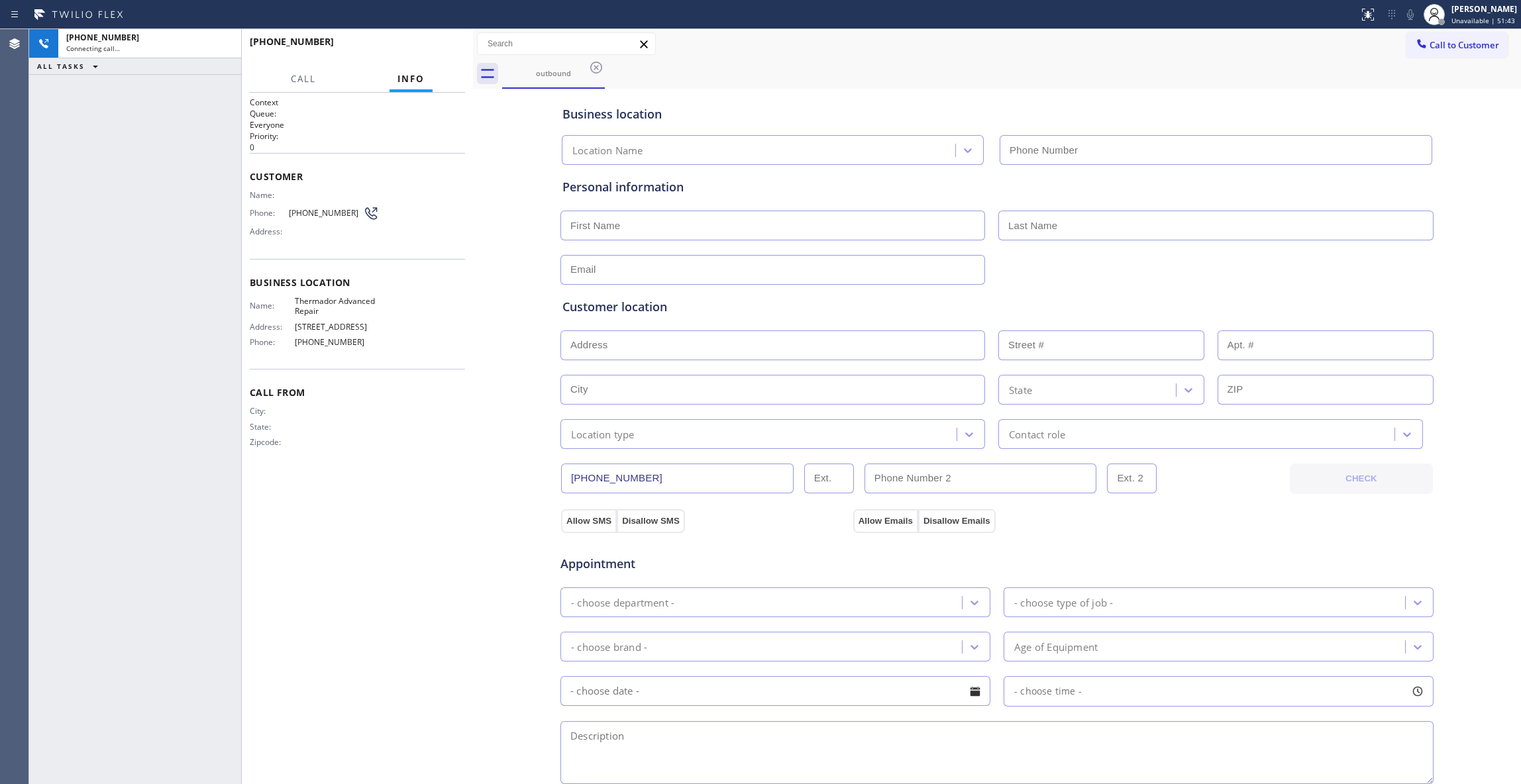
type input "[PHONE_NUMBER]"
click at [435, 45] on button "HANG UP" at bounding box center [434, 48] width 62 height 18
click at [435, 45] on span "HANG UP" at bounding box center [434, 48] width 41 height 9
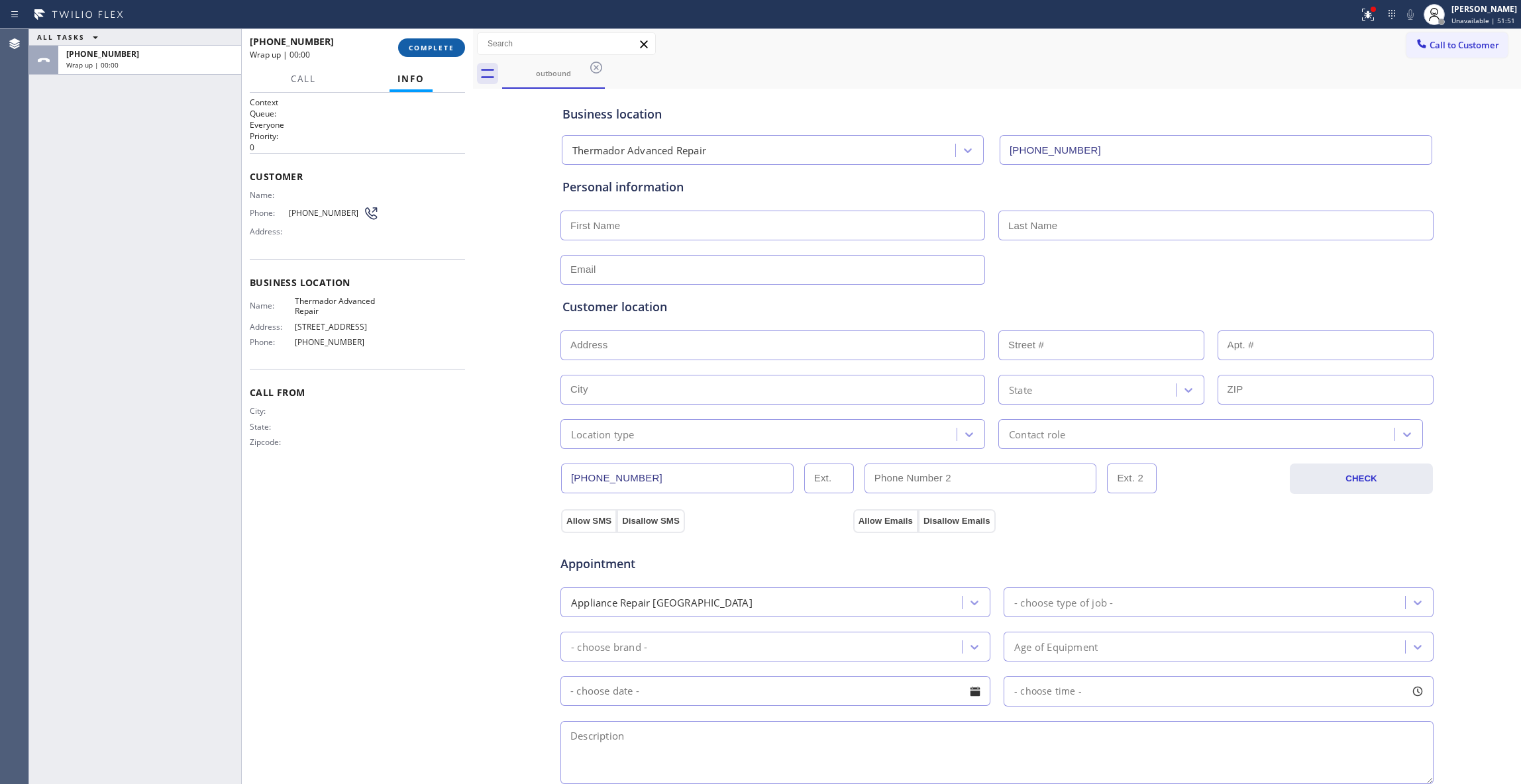
click at [437, 42] on button "COMPLETE" at bounding box center [432, 48] width 67 height 18
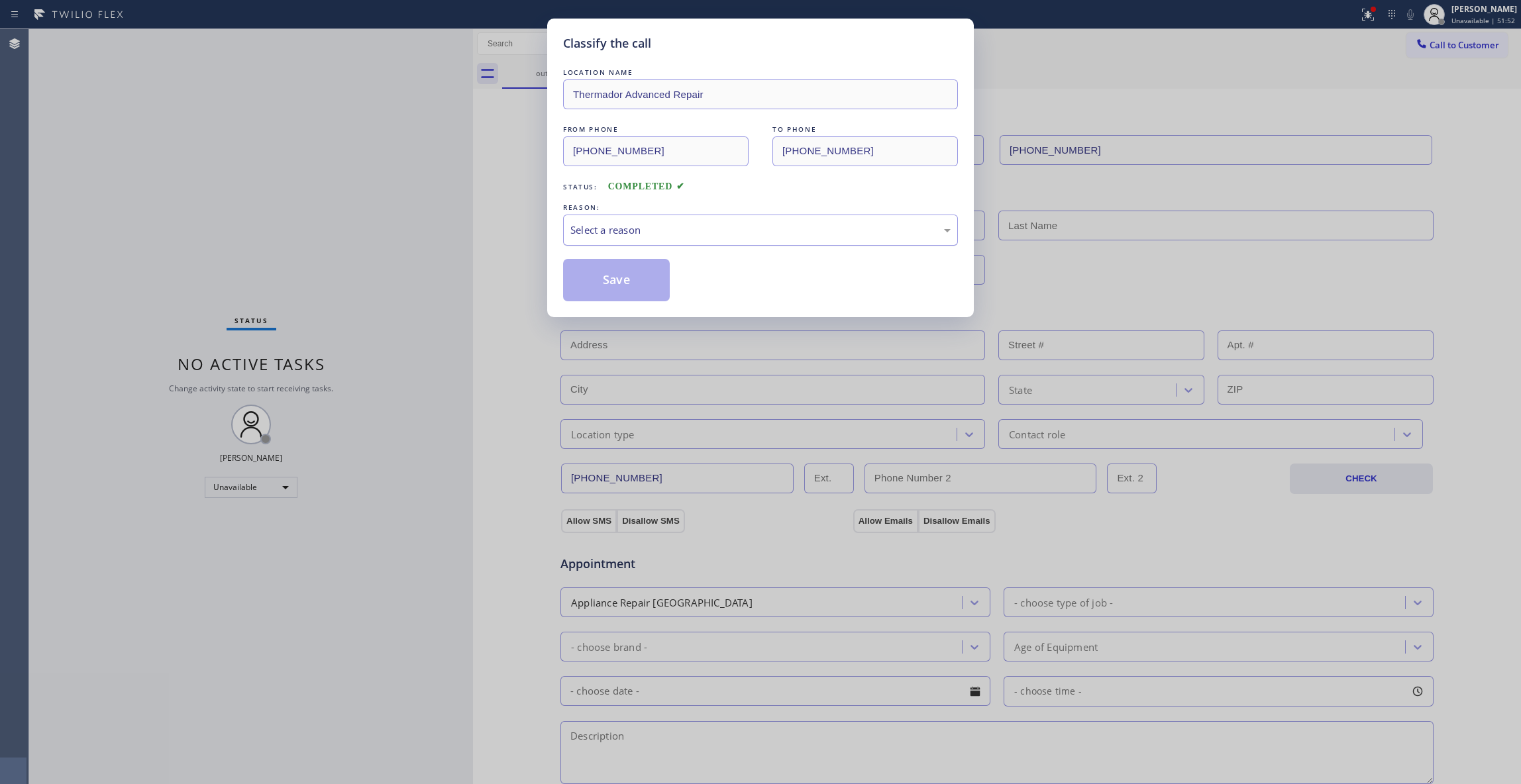
drag, startPoint x: 642, startPoint y: 232, endPoint x: 637, endPoint y: 237, distance: 7.1
click at [641, 232] on div "Select a reason" at bounding box center [760, 230] width 380 height 16
click at [599, 288] on button "Save" at bounding box center [617, 280] width 107 height 42
click at [599, 287] on button "Save" at bounding box center [617, 280] width 107 height 42
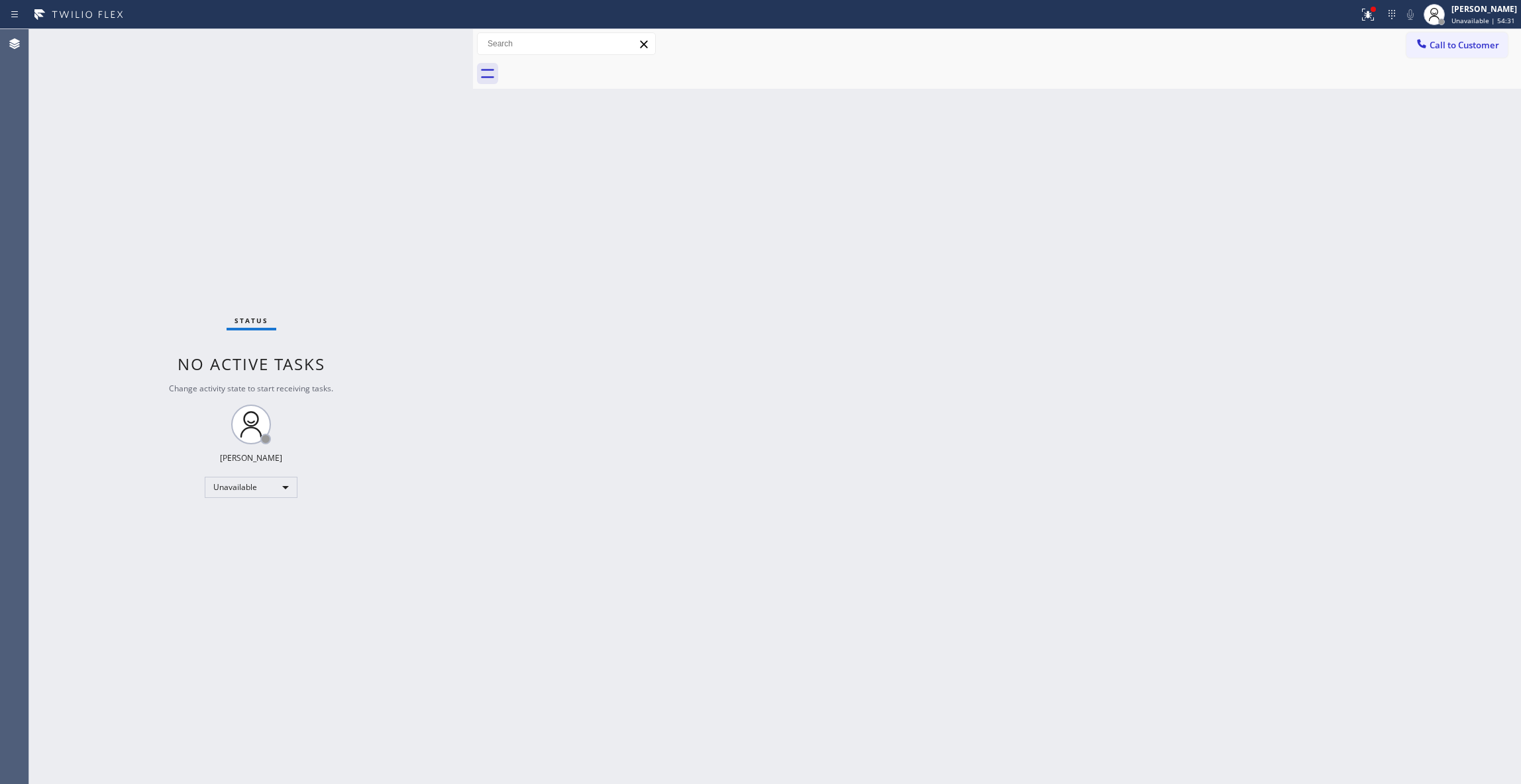
drag, startPoint x: 39, startPoint y: 359, endPoint x: 33, endPoint y: 337, distance: 22.8
click at [39, 359] on div "Status No active tasks Change activity state to start receiving tasks. [PERSON_…" at bounding box center [251, 407] width 444 height 755
drag, startPoint x: 1248, startPoint y: 308, endPoint x: 1456, endPoint y: 204, distance: 232.6
click at [1262, 292] on div "Back to Dashboard Change Sender ID Customers Technicians Select a contact Outbo…" at bounding box center [997, 407] width 1048 height 755
click at [1450, 46] on span "Call to Customer" at bounding box center [1464, 44] width 69 height 12
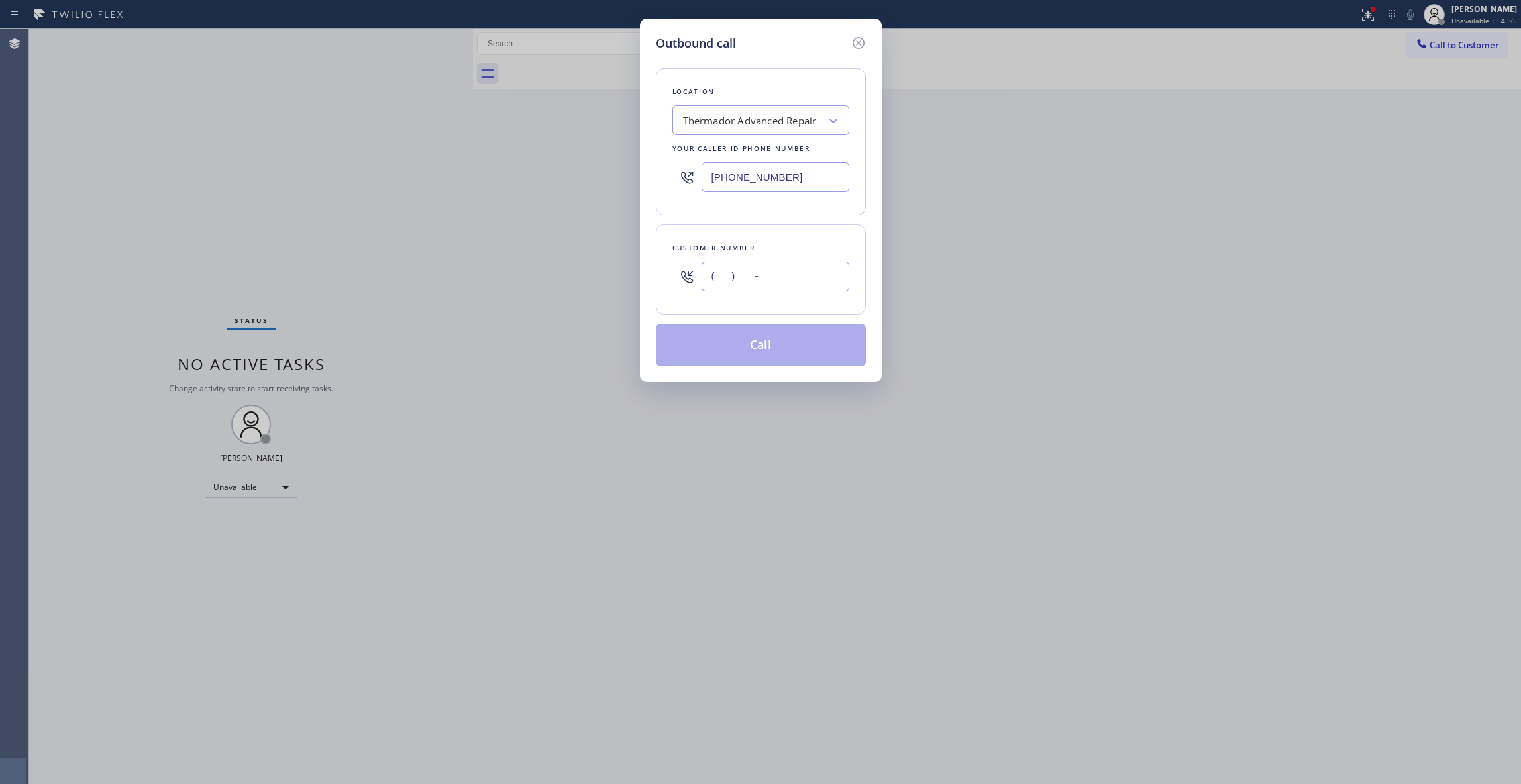
click at [764, 284] on input "(___) ___-____" at bounding box center [776, 277] width 148 height 30
paste input "714) 701-3198"
type input "[PHONE_NUMBER]"
paste input "4) 410-681"
drag, startPoint x: 802, startPoint y: 180, endPoint x: 624, endPoint y: 224, distance: 183.4
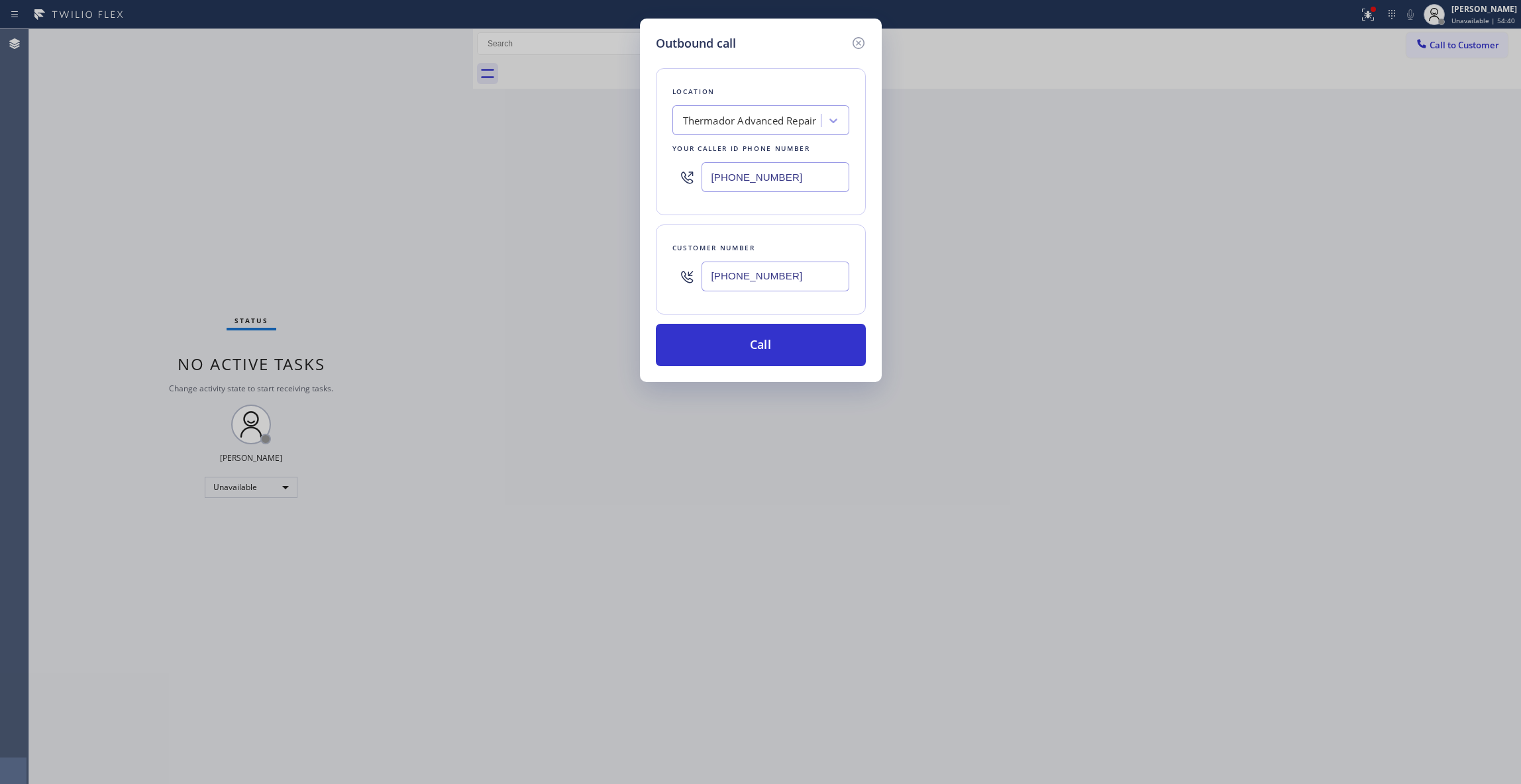
click at [517, 157] on div "Outbound call Location Thermador Advanced Repair Your caller id phone number [P…" at bounding box center [760, 392] width 1521 height 784
type input "[PHONE_NUMBER]"
drag, startPoint x: 816, startPoint y: 281, endPoint x: 579, endPoint y: 267, distance: 237.4
click at [579, 267] on div "Outbound call Location Electricians Service Team Santa [PERSON_NAME] Your calle…" at bounding box center [760, 392] width 1521 height 784
click at [732, 339] on button "Call" at bounding box center [761, 345] width 210 height 42
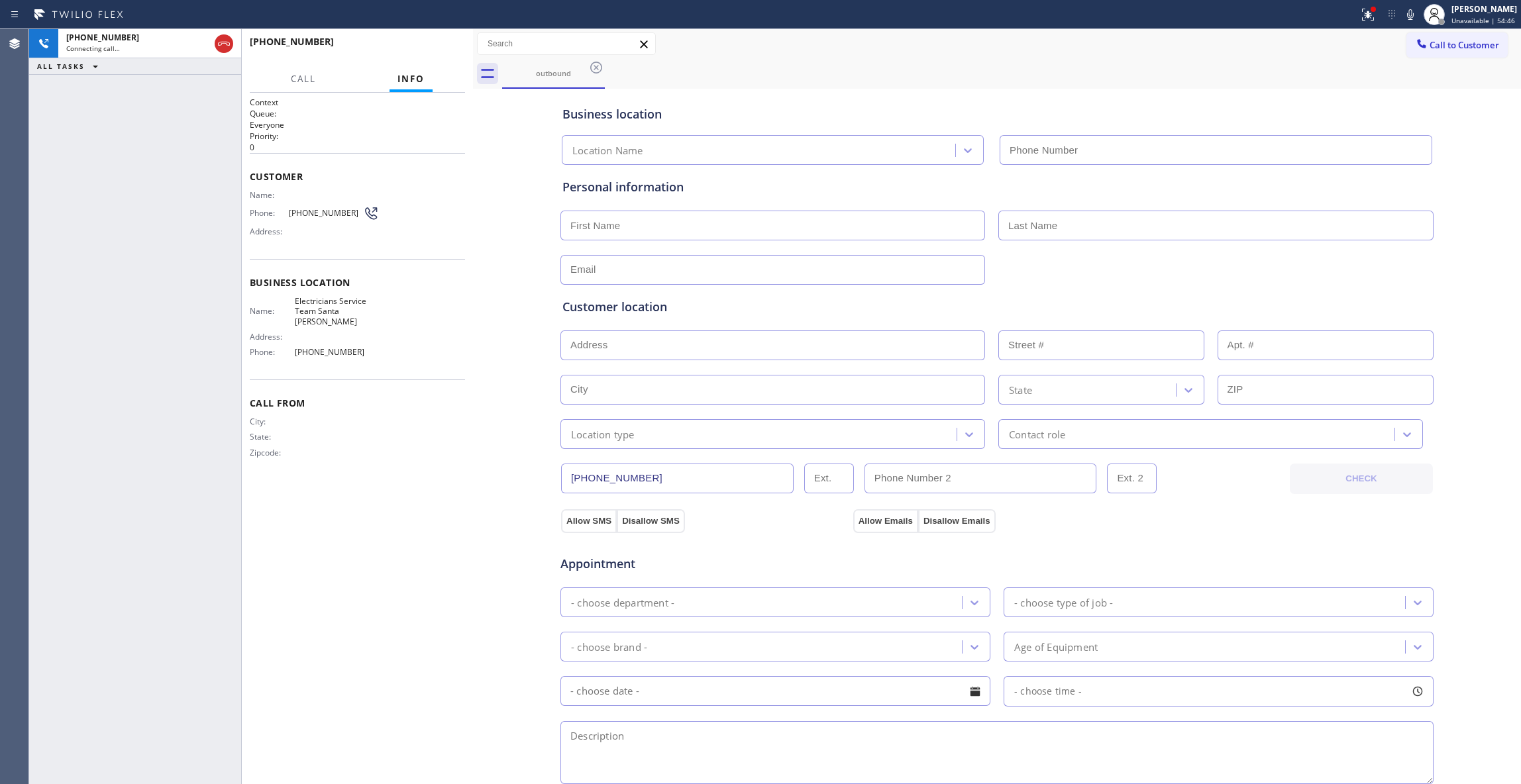
type input "[PHONE_NUMBER]"
click at [417, 501] on div "Context Queue: Everyone Priority: 0 Customer Name: Phone: [PHONE_NUMBER] Addres…" at bounding box center [357, 438] width 215 height 683
copy div "Address:"
copy span "[PHONE_NUMBER]"
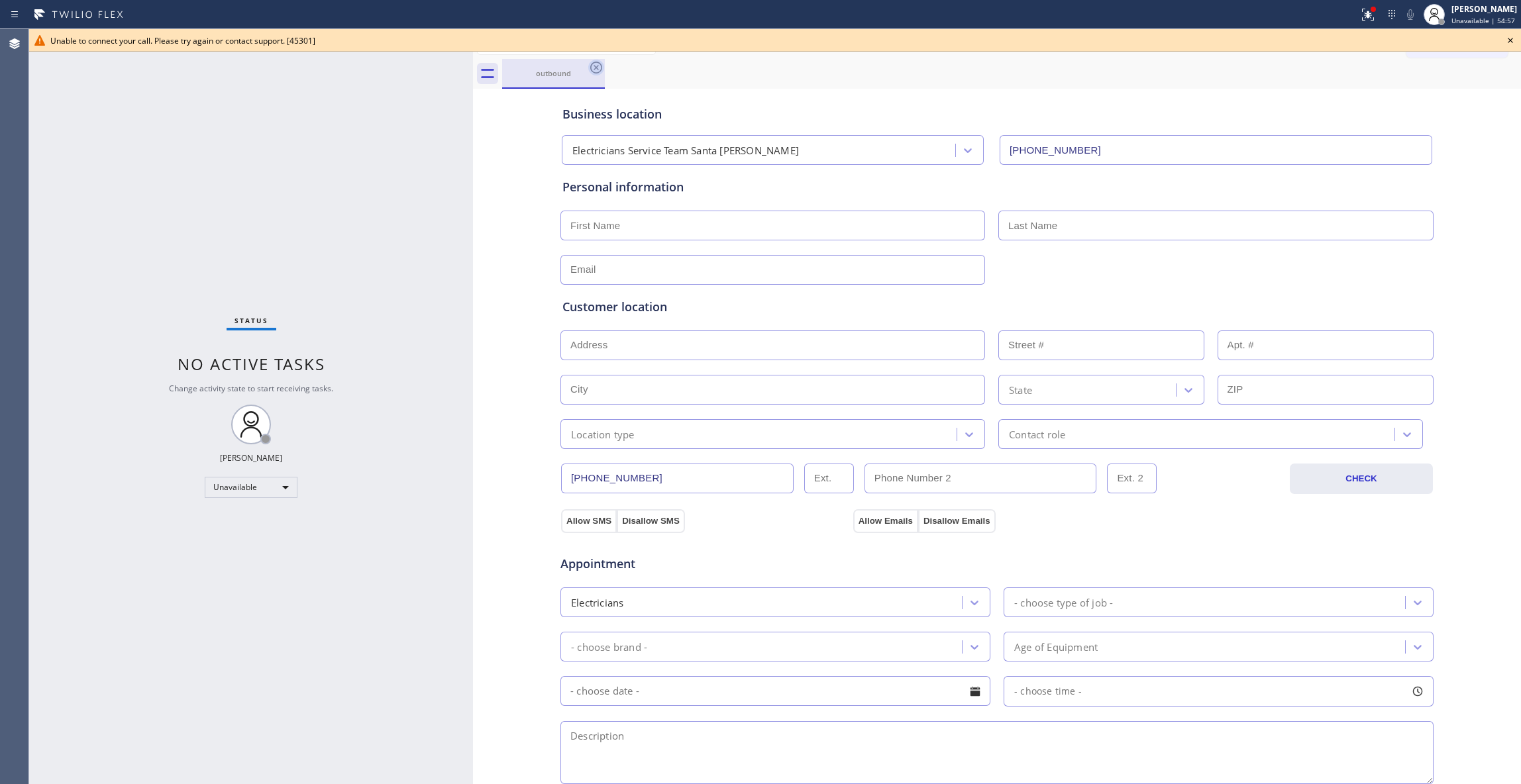
click at [600, 65] on icon at bounding box center [596, 67] width 12 height 12
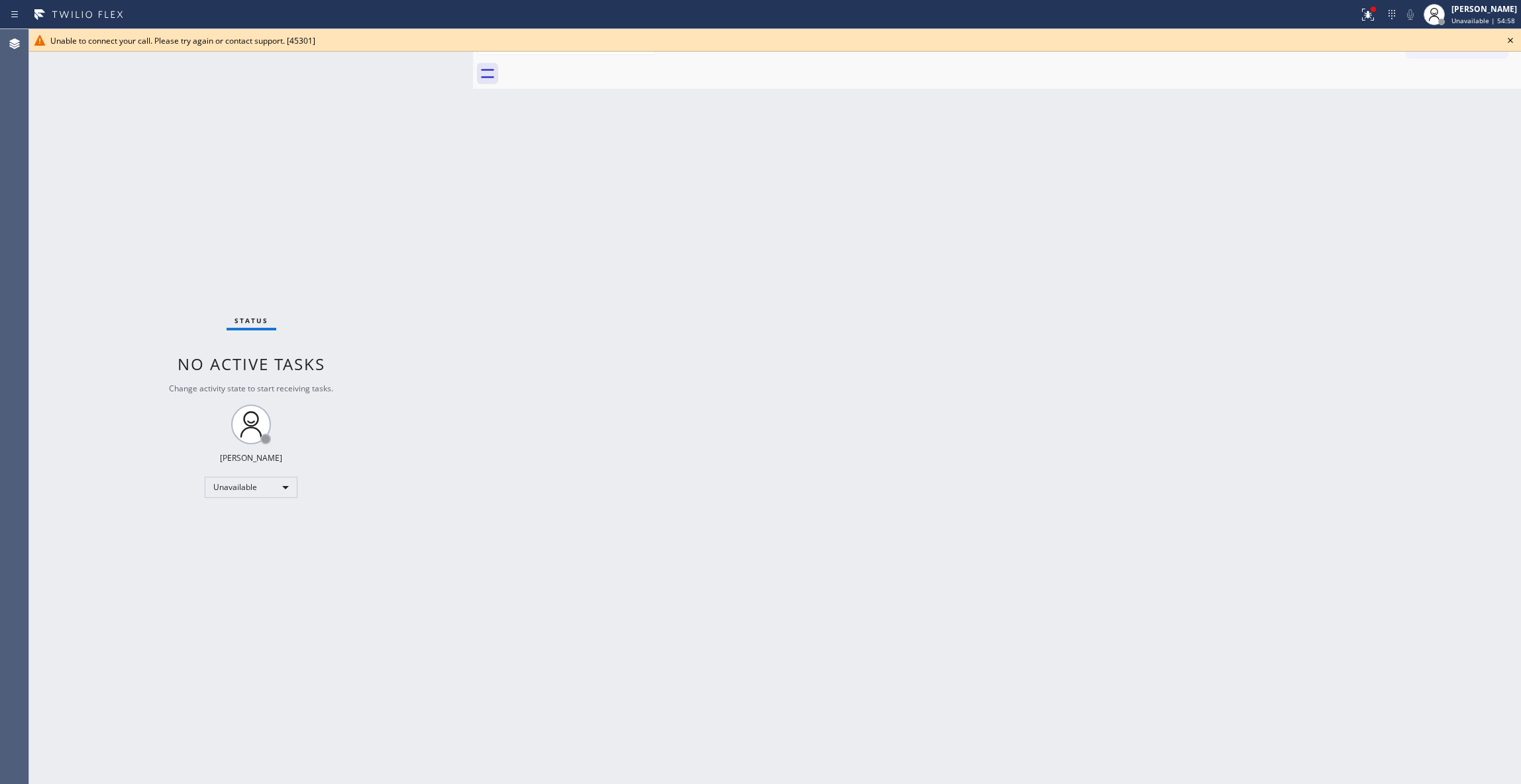
click at [1517, 39] on div "Unable to connect your call. Please try again or contact support. [45301]" at bounding box center [775, 41] width 1491 height 22
click at [1515, 39] on icon at bounding box center [1510, 40] width 16 height 16
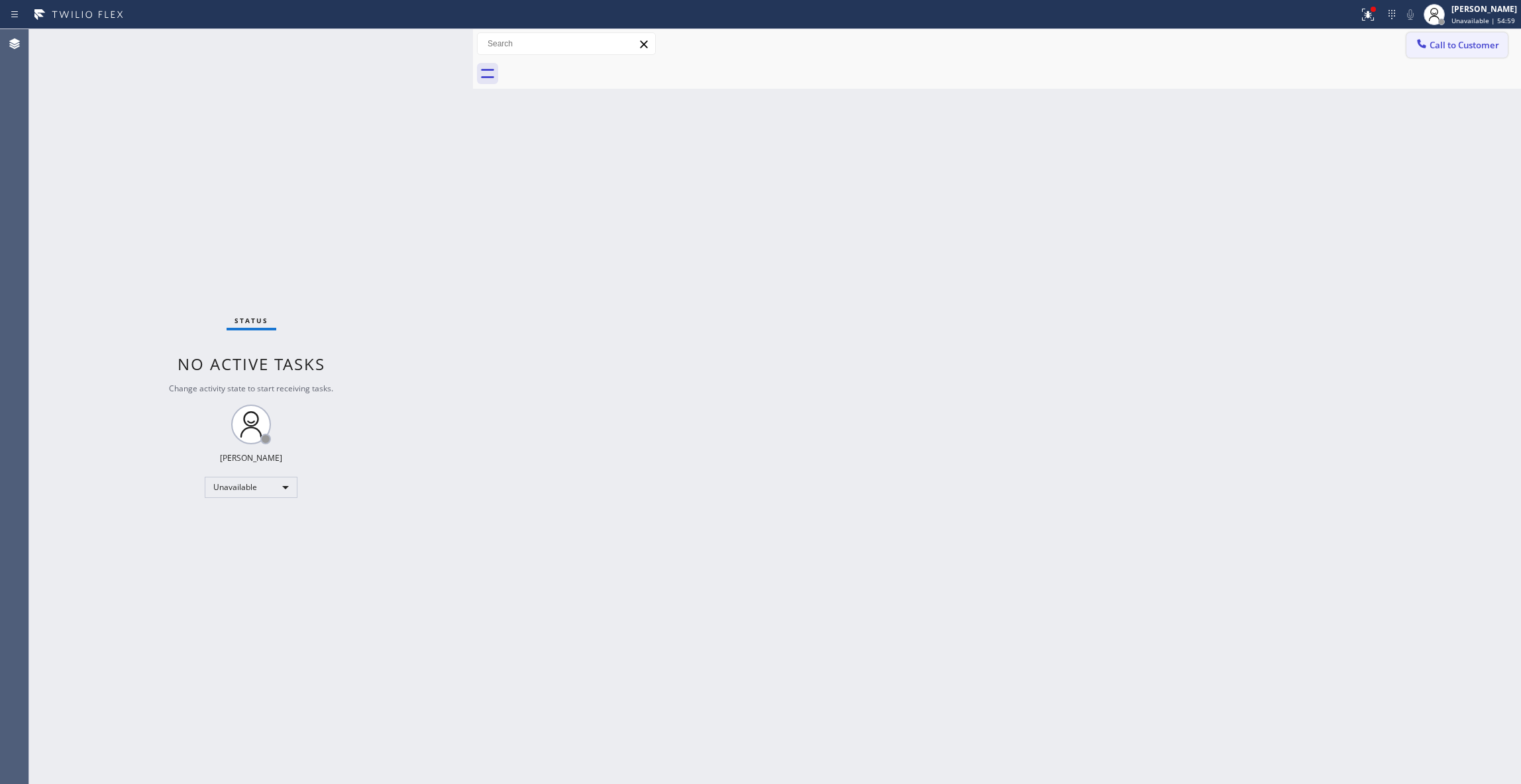
click at [1484, 43] on span "Call to Customer" at bounding box center [1464, 44] width 69 height 12
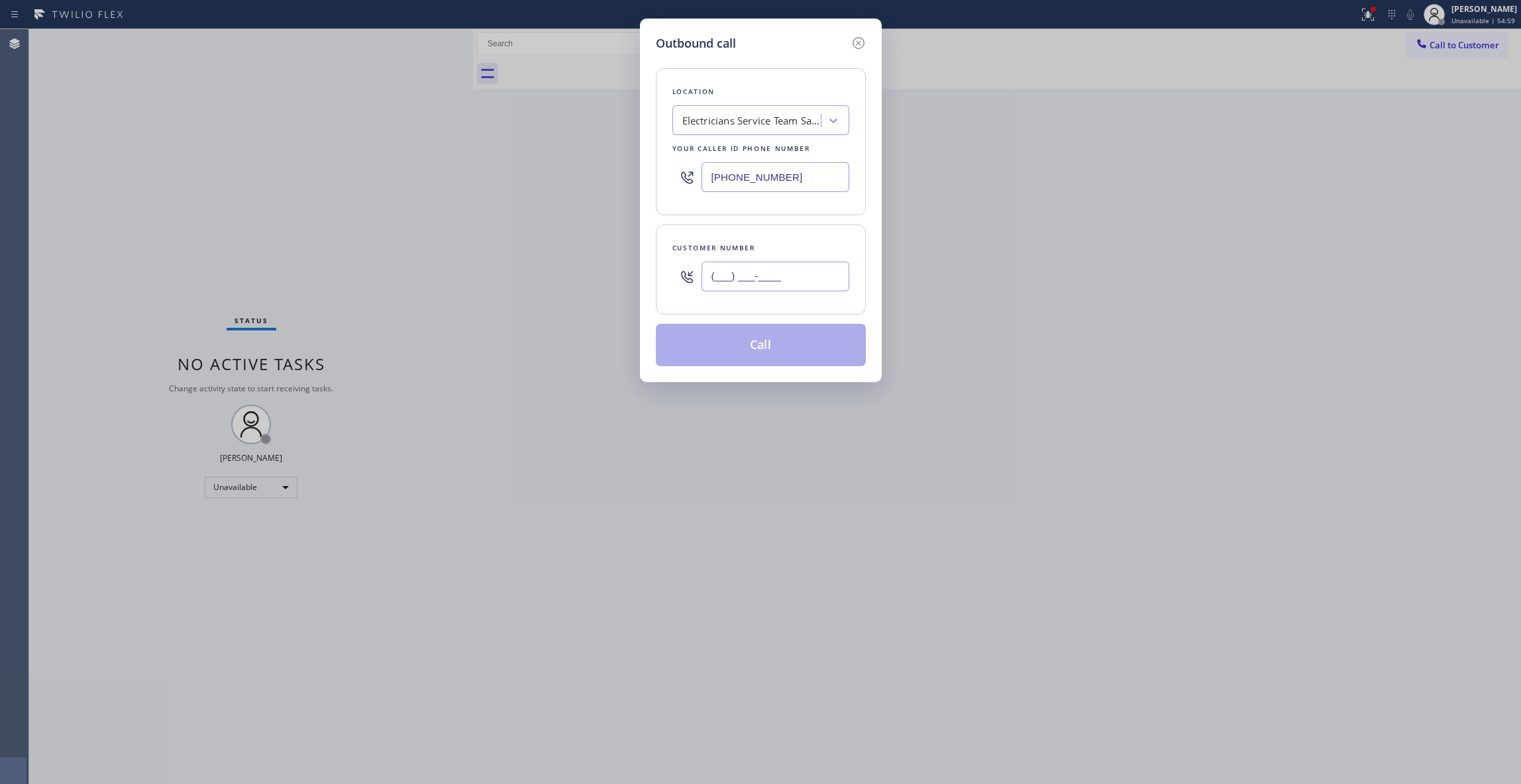
click at [754, 281] on input "(___) ___-____" at bounding box center [776, 277] width 148 height 30
paste input "text"
drag, startPoint x: 806, startPoint y: 287, endPoint x: 533, endPoint y: 312, distance: 274.1
click at [459, 279] on div "Outbound call Location Electricians Service Team Santa [PERSON_NAME] Your calle…" at bounding box center [760, 392] width 1521 height 784
paste input "text"
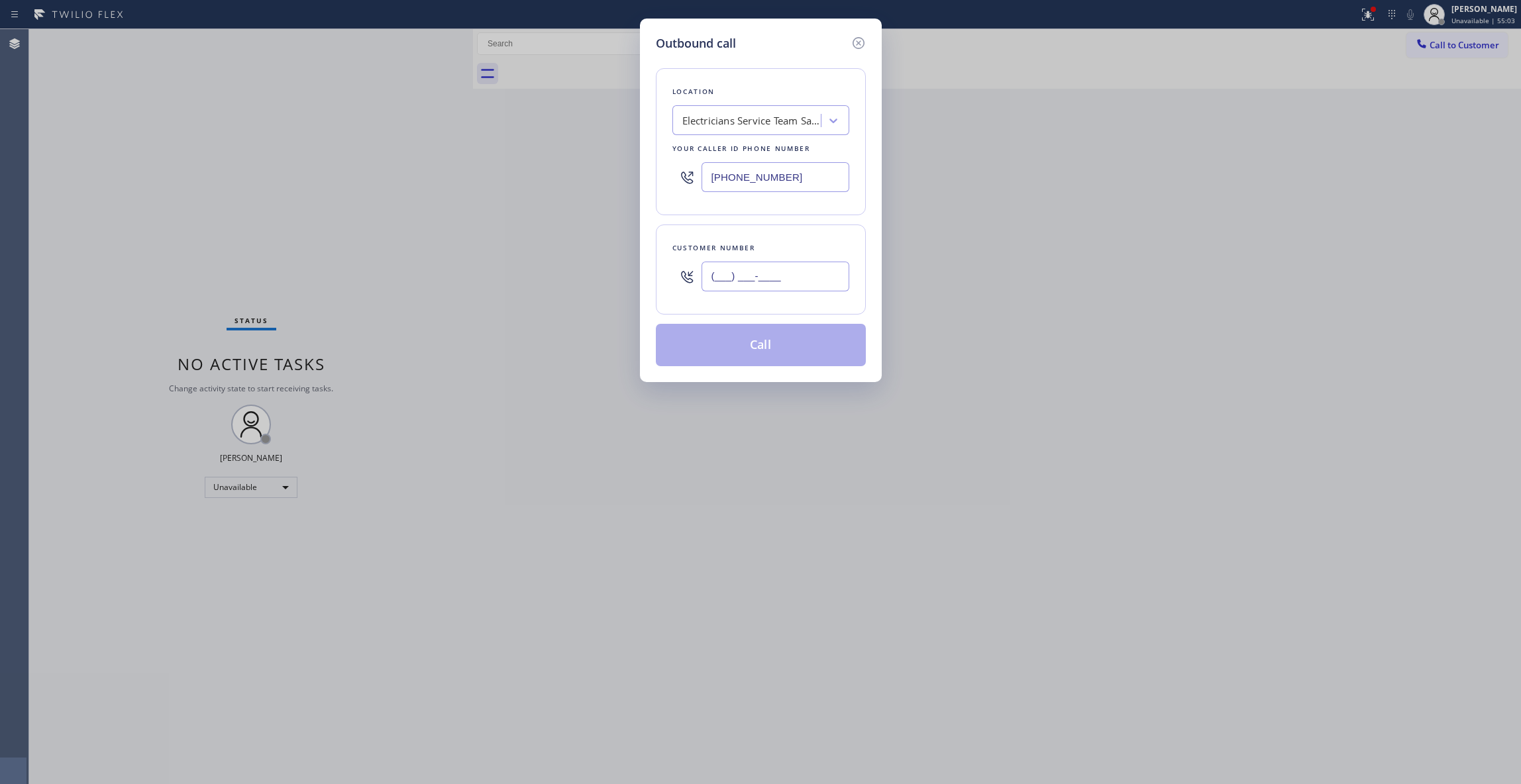
type input "(___) ___-____"
click at [782, 279] on input "(___) ___-____" at bounding box center [776, 277] width 148 height 30
paste input "714) 701-3198"
type input "[PHONE_NUMBER]"
click at [746, 352] on button "Call" at bounding box center [761, 345] width 210 height 42
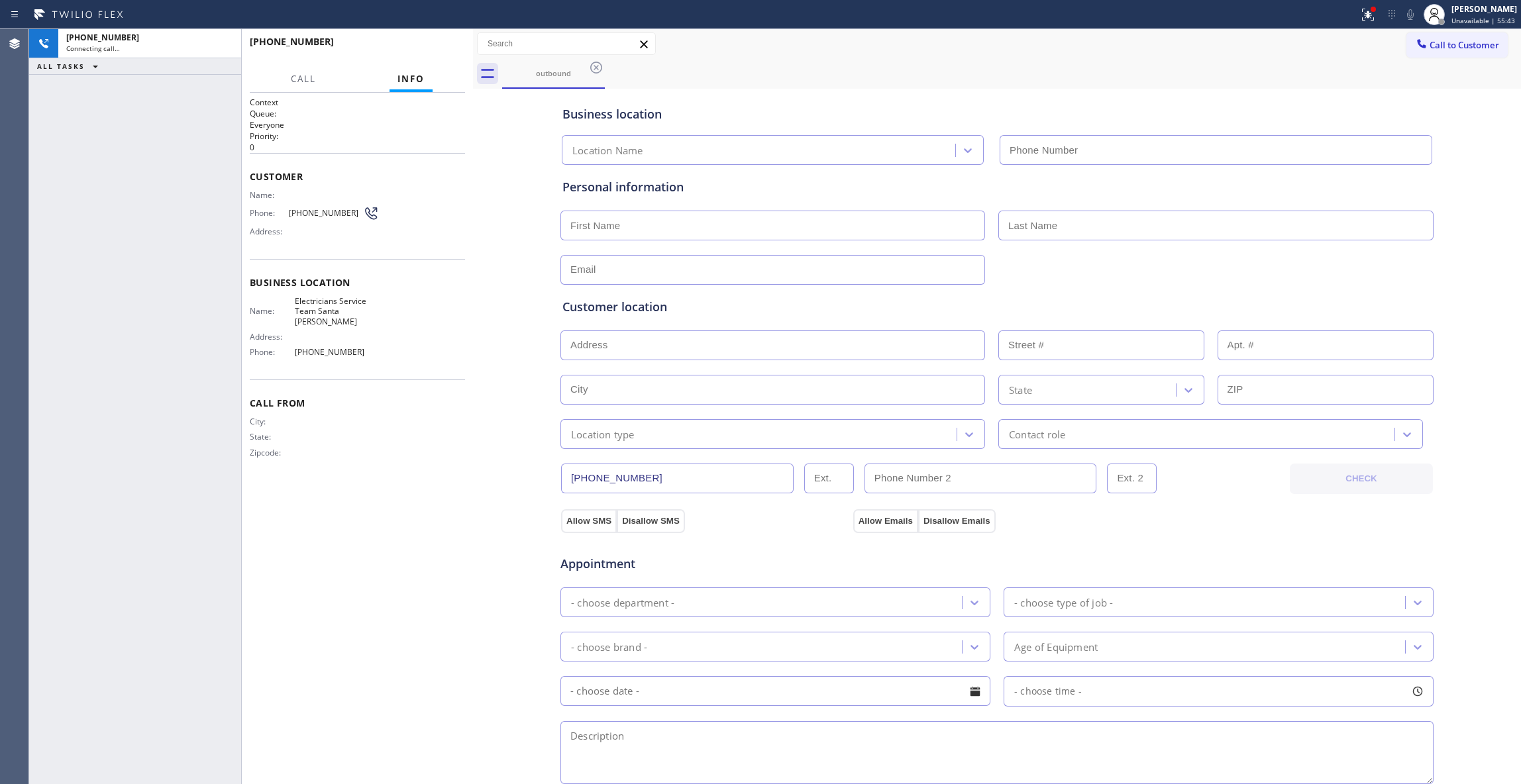
type input "[PHONE_NUMBER]"
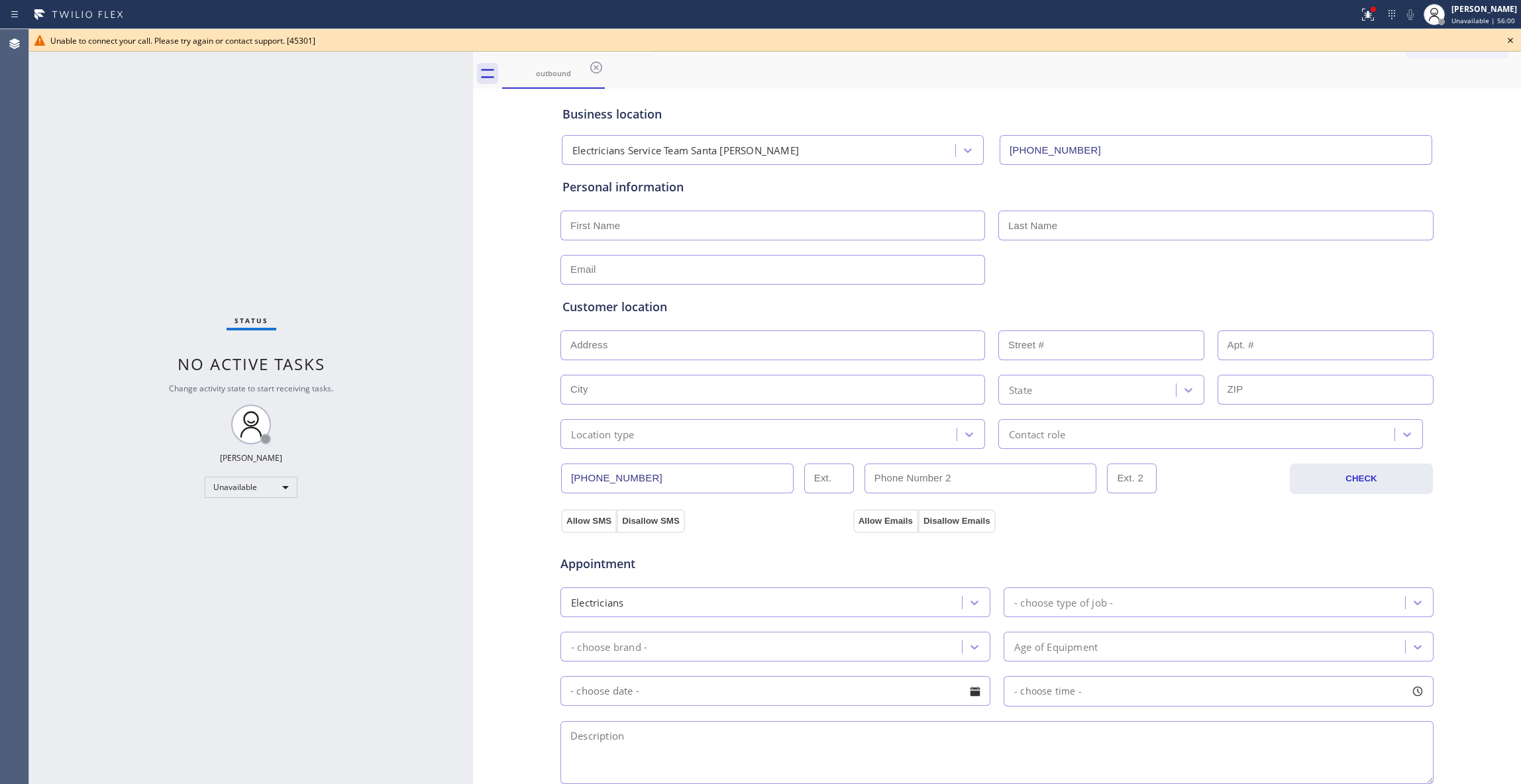
drag, startPoint x: 1509, startPoint y: 39, endPoint x: 1081, endPoint y: 41, distance: 428.0
click at [1508, 39] on icon at bounding box center [1510, 40] width 16 height 16
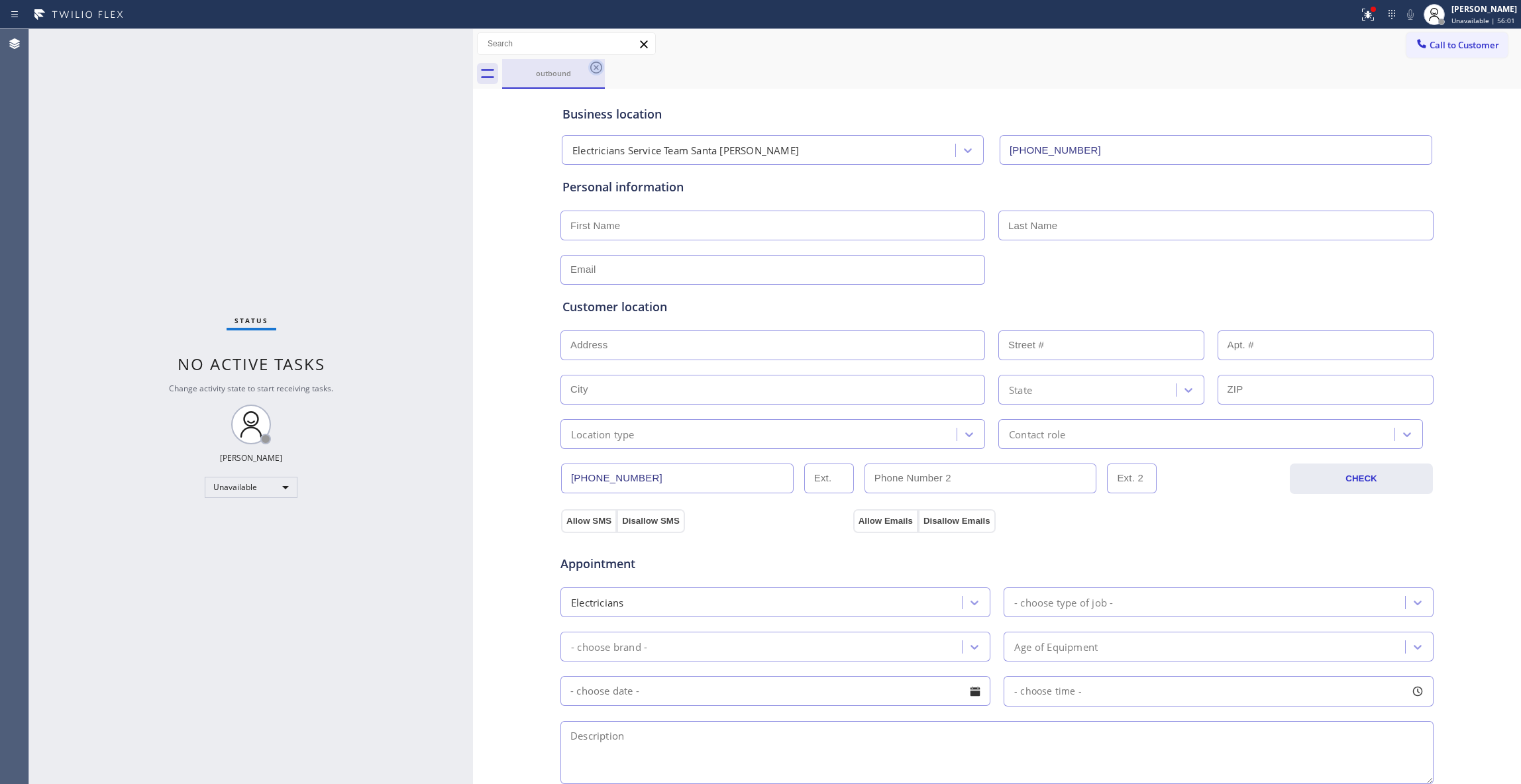
click at [596, 67] on icon at bounding box center [596, 67] width 12 height 12
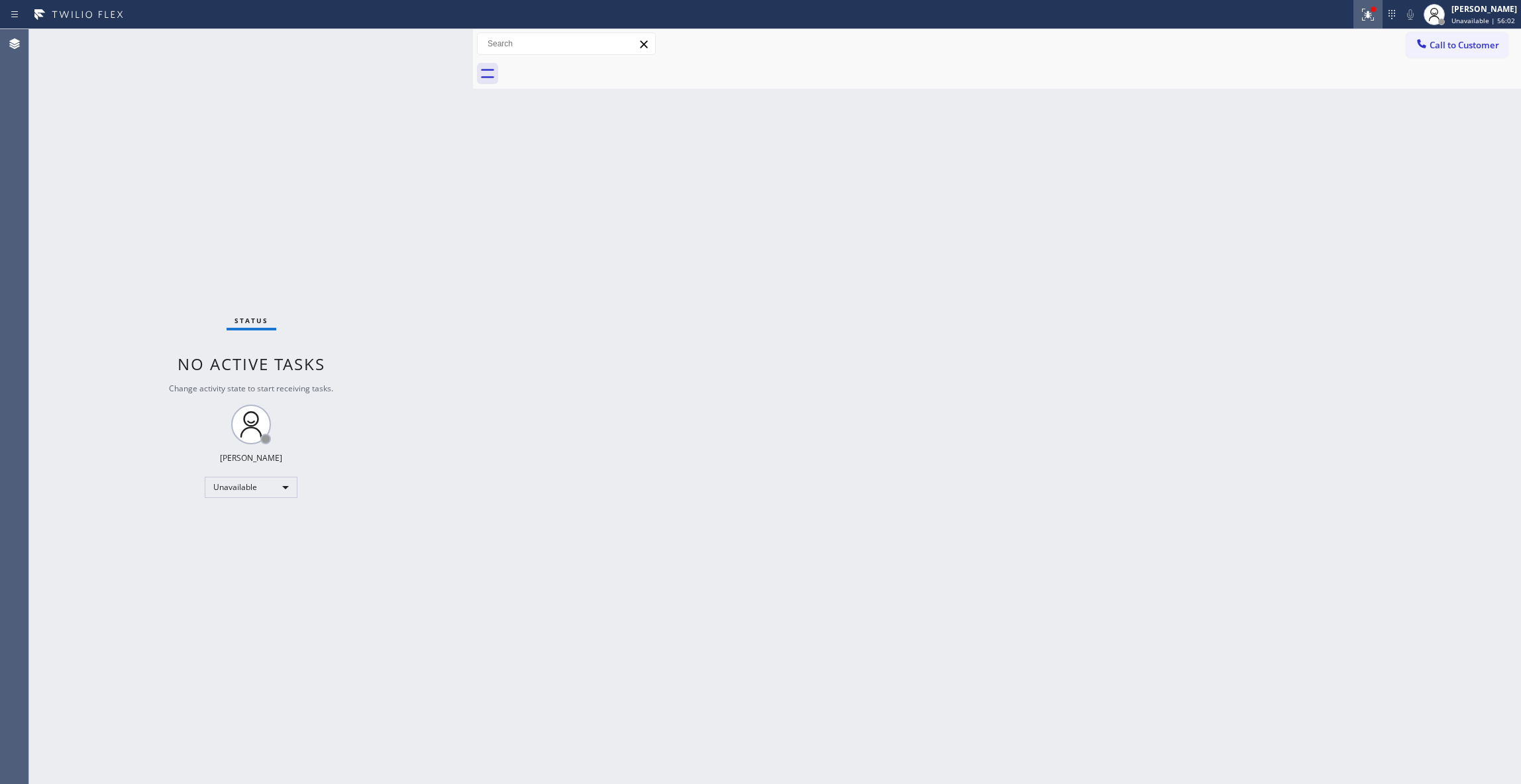
click at [1361, 8] on icon at bounding box center [1368, 14] width 16 height 16
click at [1256, 171] on span "Clear issues" at bounding box center [1281, 173] width 63 height 9
click at [1448, 43] on span "Call to Customer" at bounding box center [1464, 44] width 69 height 12
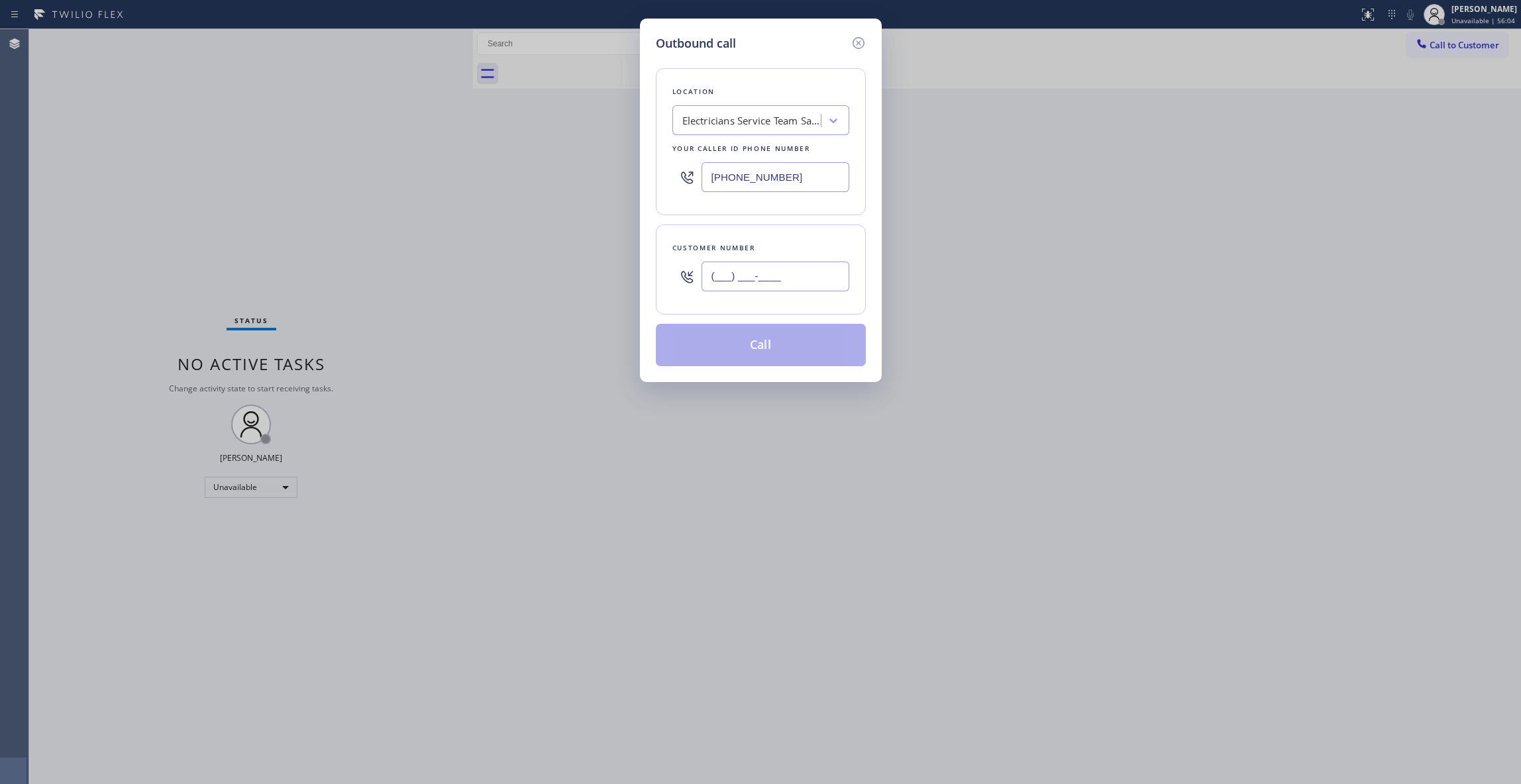
click at [805, 271] on input "(___) ___-____" at bounding box center [776, 277] width 148 height 30
paste input "714) 701-3198"
type input "[PHONE_NUMBER]"
click at [789, 350] on button "Call" at bounding box center [761, 345] width 210 height 42
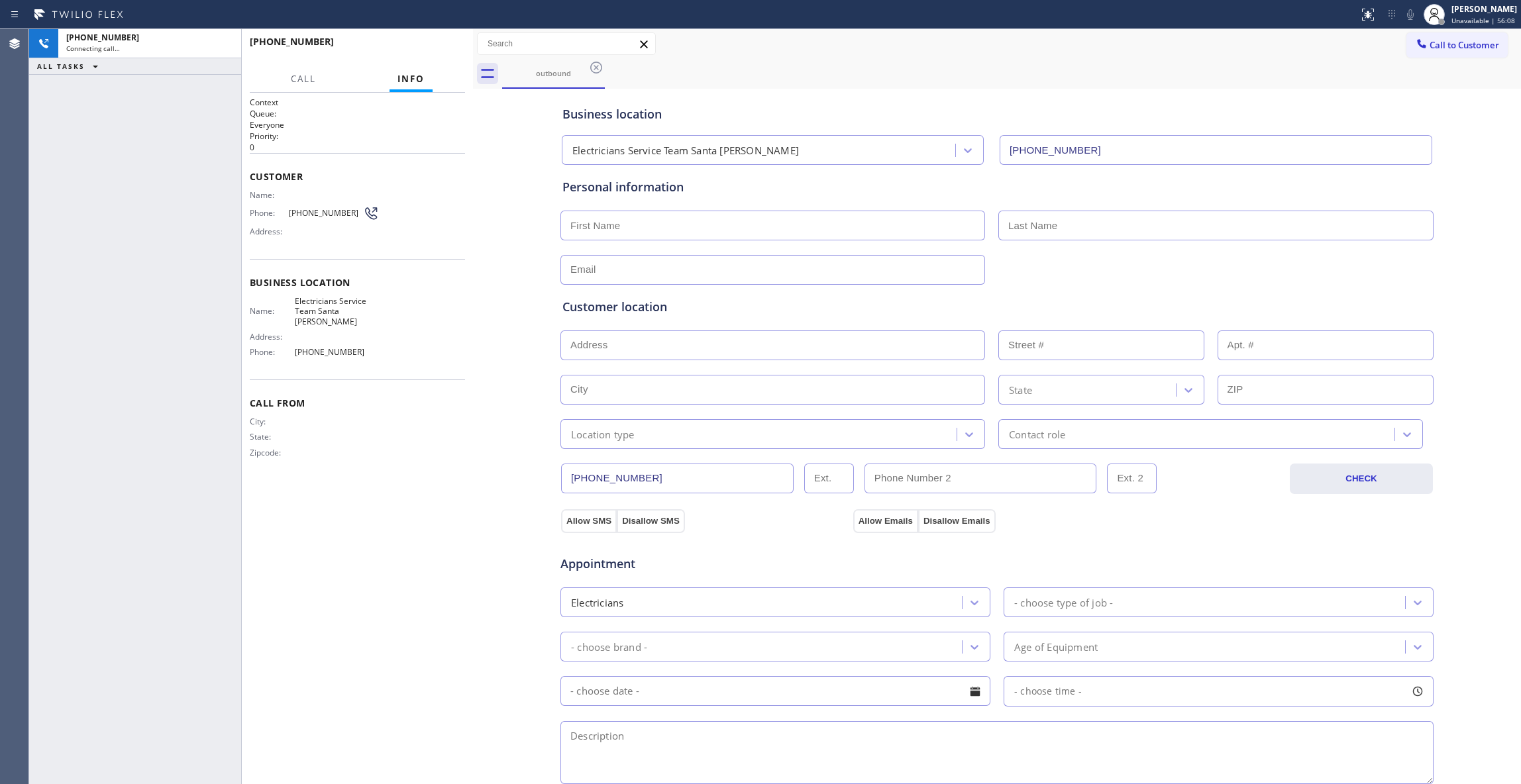
type input "[PHONE_NUMBER]"
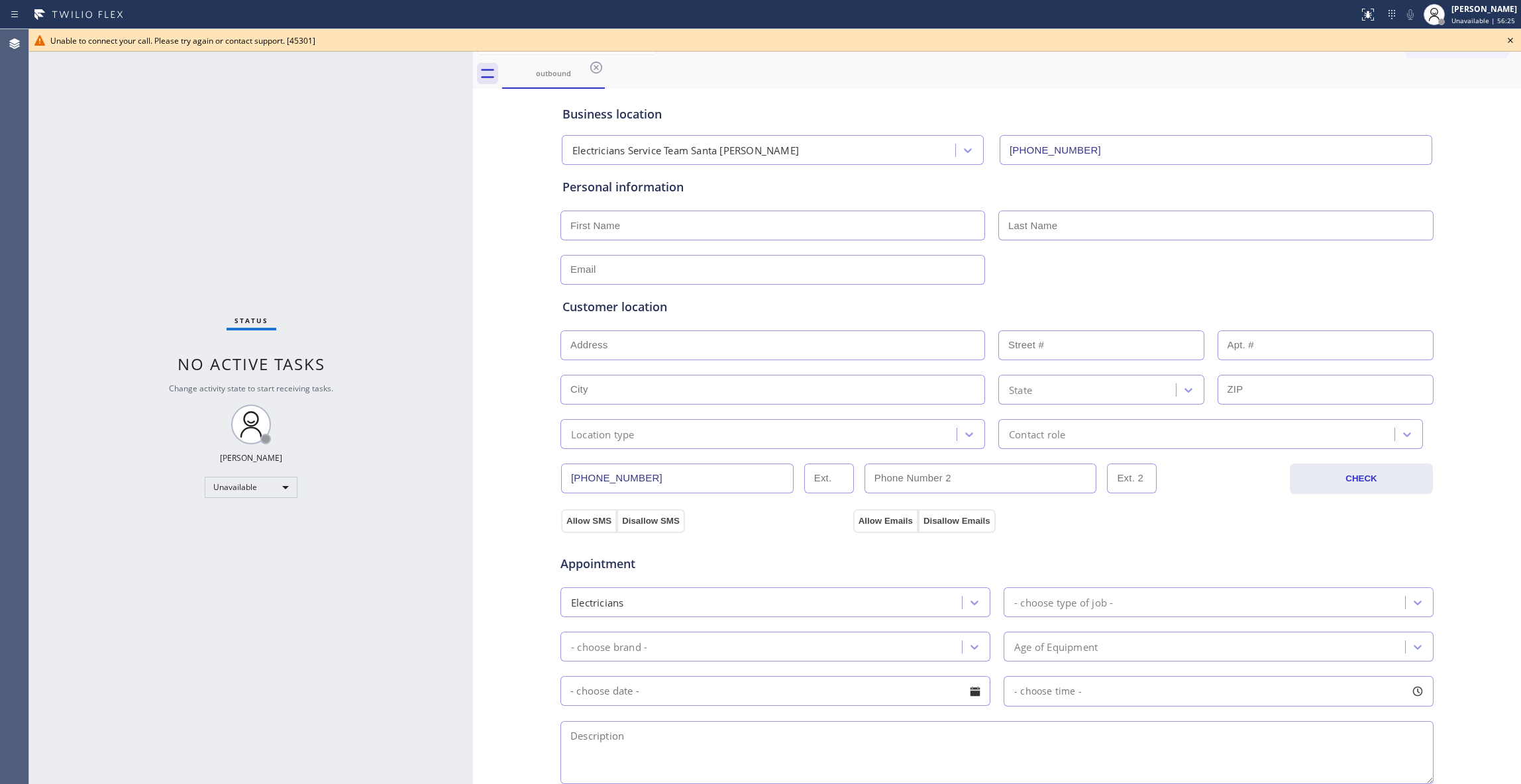
click at [597, 65] on icon at bounding box center [596, 67] width 16 height 16
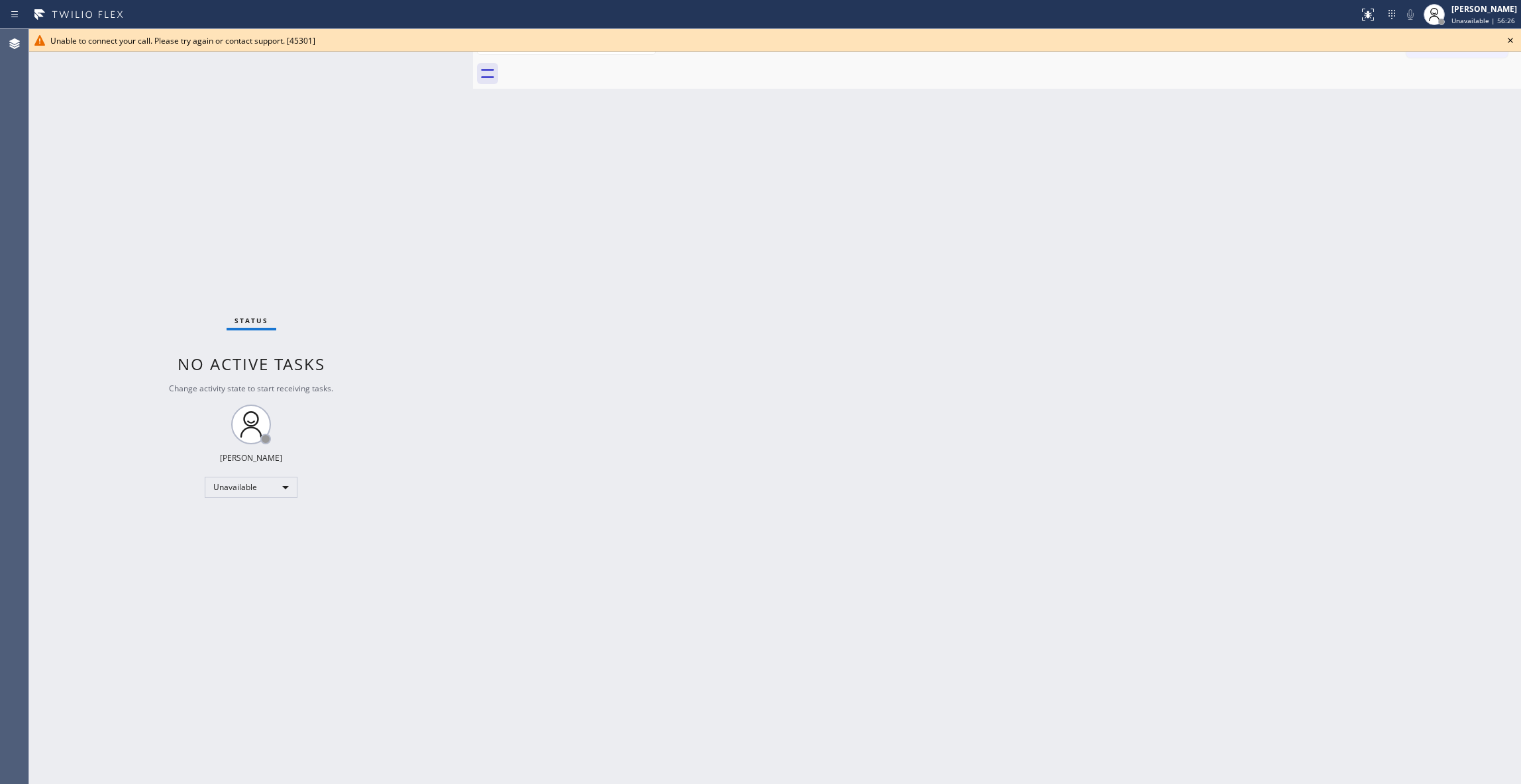
click at [1509, 37] on icon at bounding box center [1510, 40] width 16 height 16
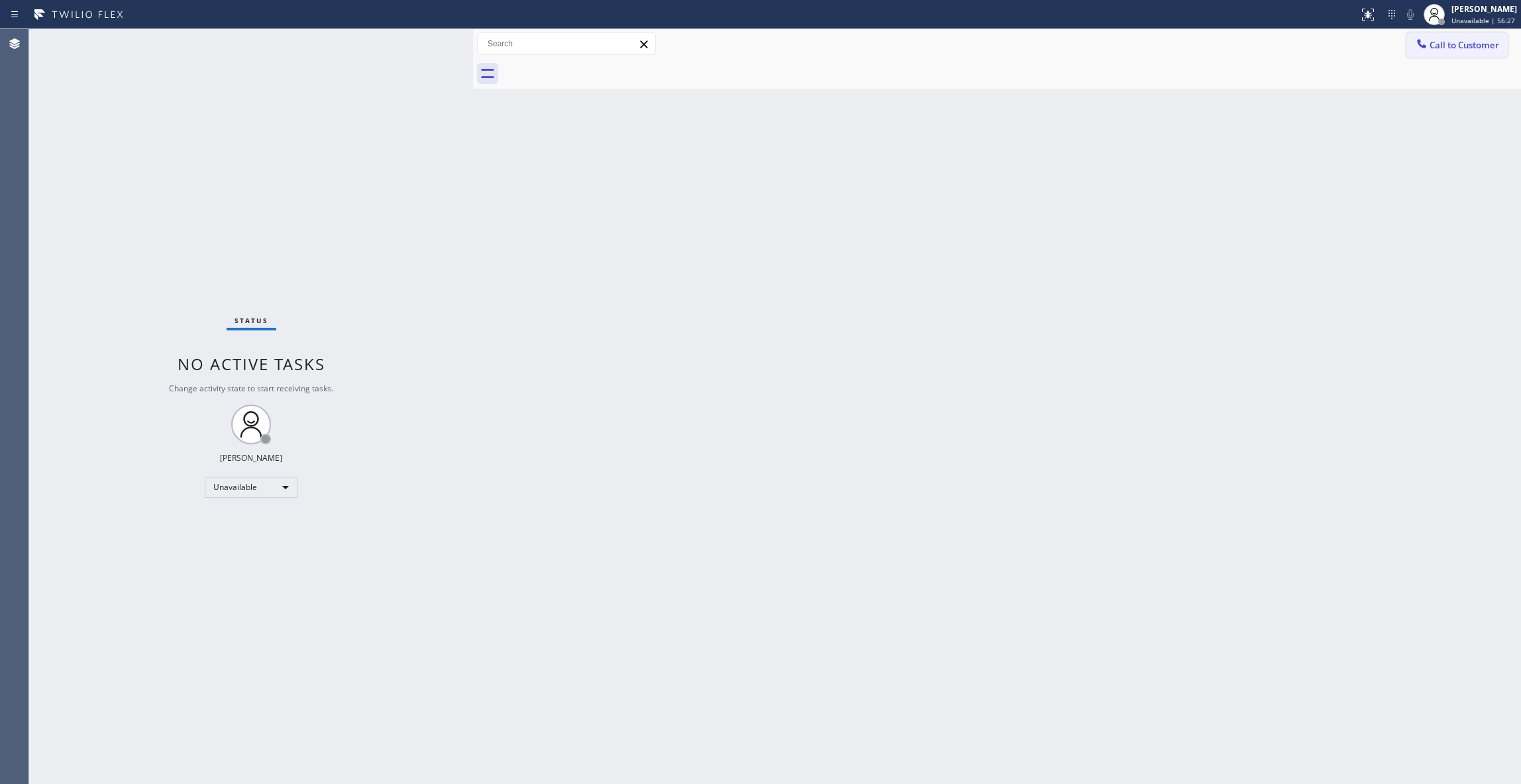
click at [1466, 42] on span "Call to Customer" at bounding box center [1464, 44] width 69 height 12
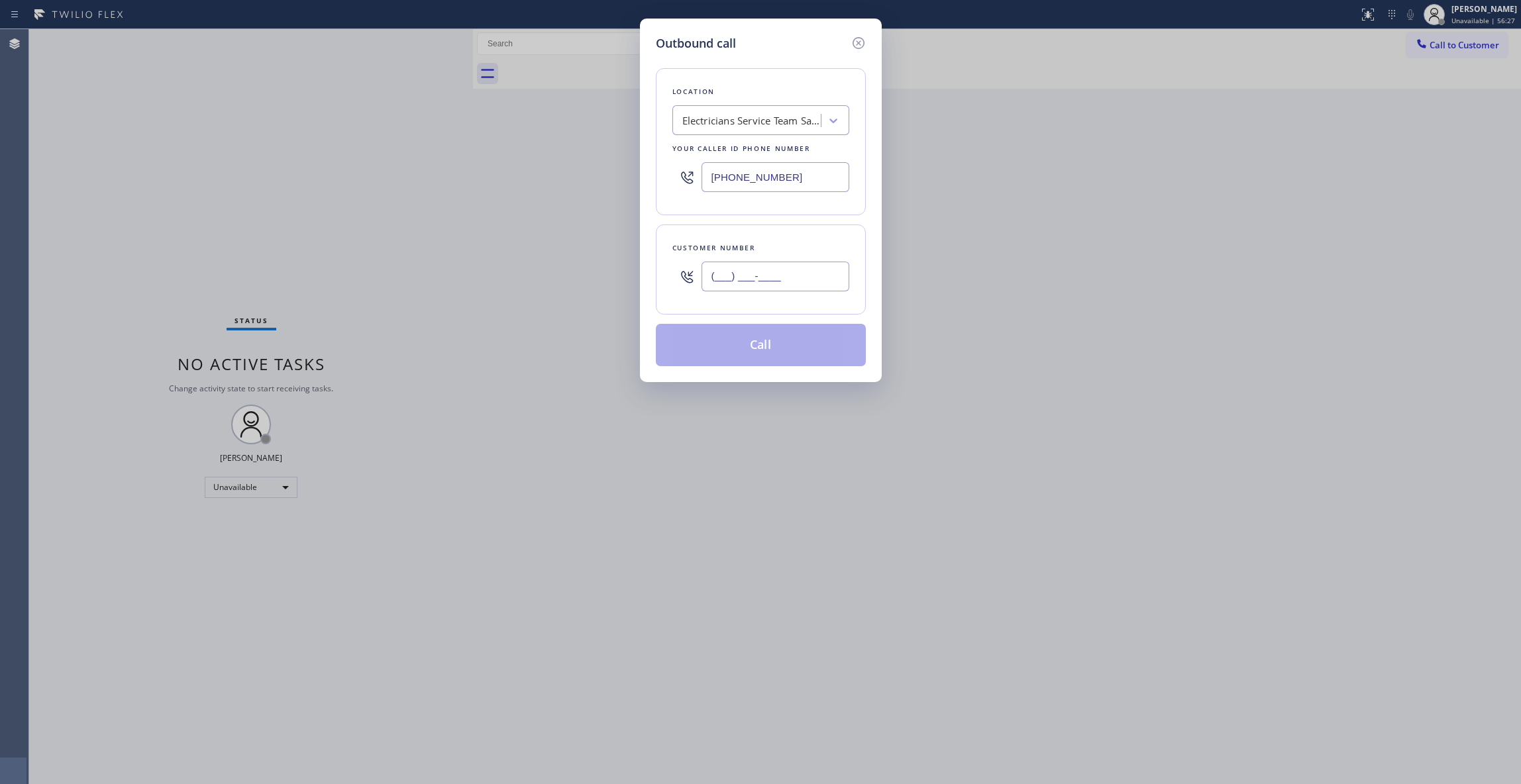
click at [764, 276] on input "(___) ___-____" at bounding box center [776, 277] width 148 height 30
paste input "714) 701-3198"
type input "[PHONE_NUMBER]"
click at [761, 348] on button "Call" at bounding box center [761, 345] width 210 height 42
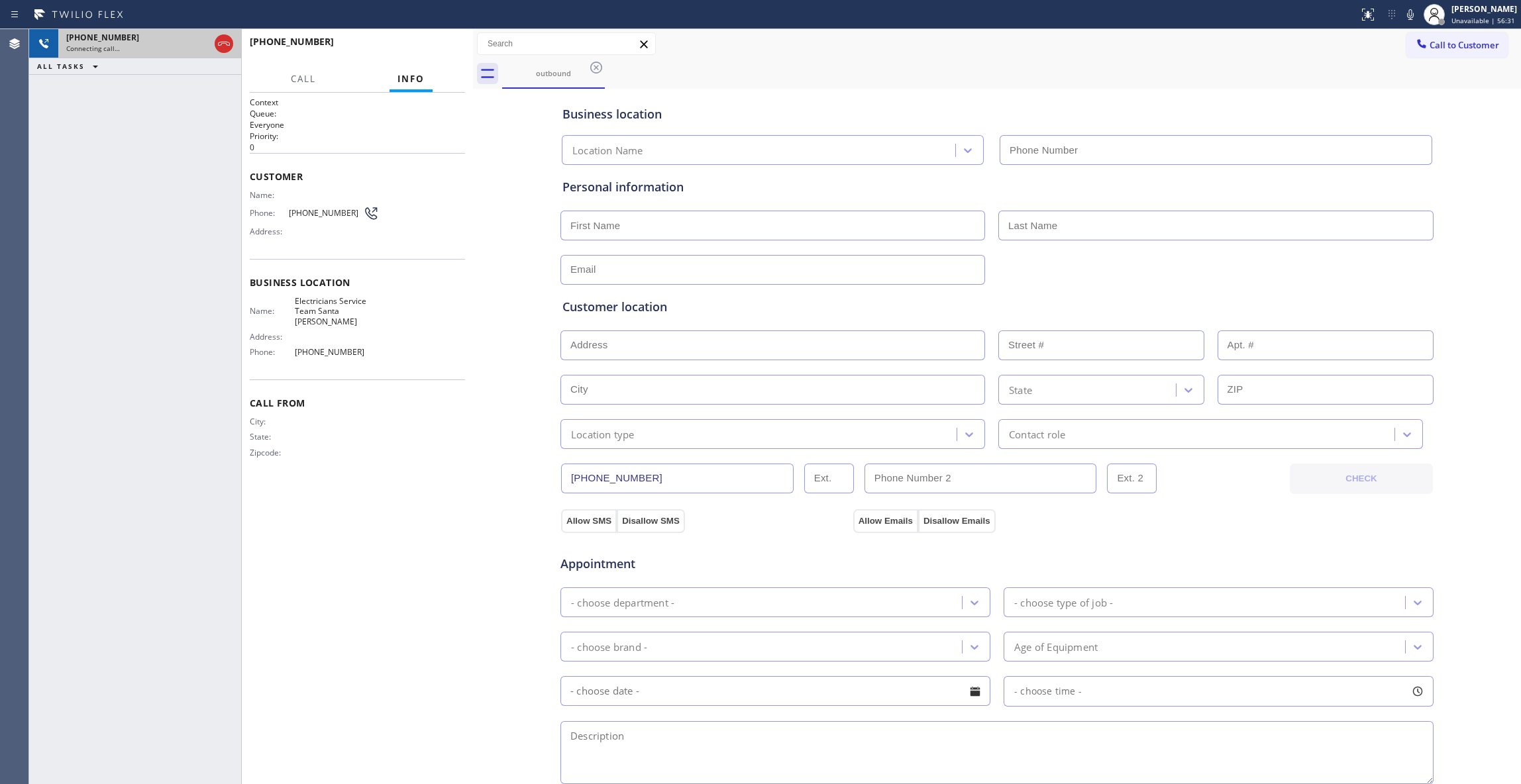
type input "[PHONE_NUMBER]"
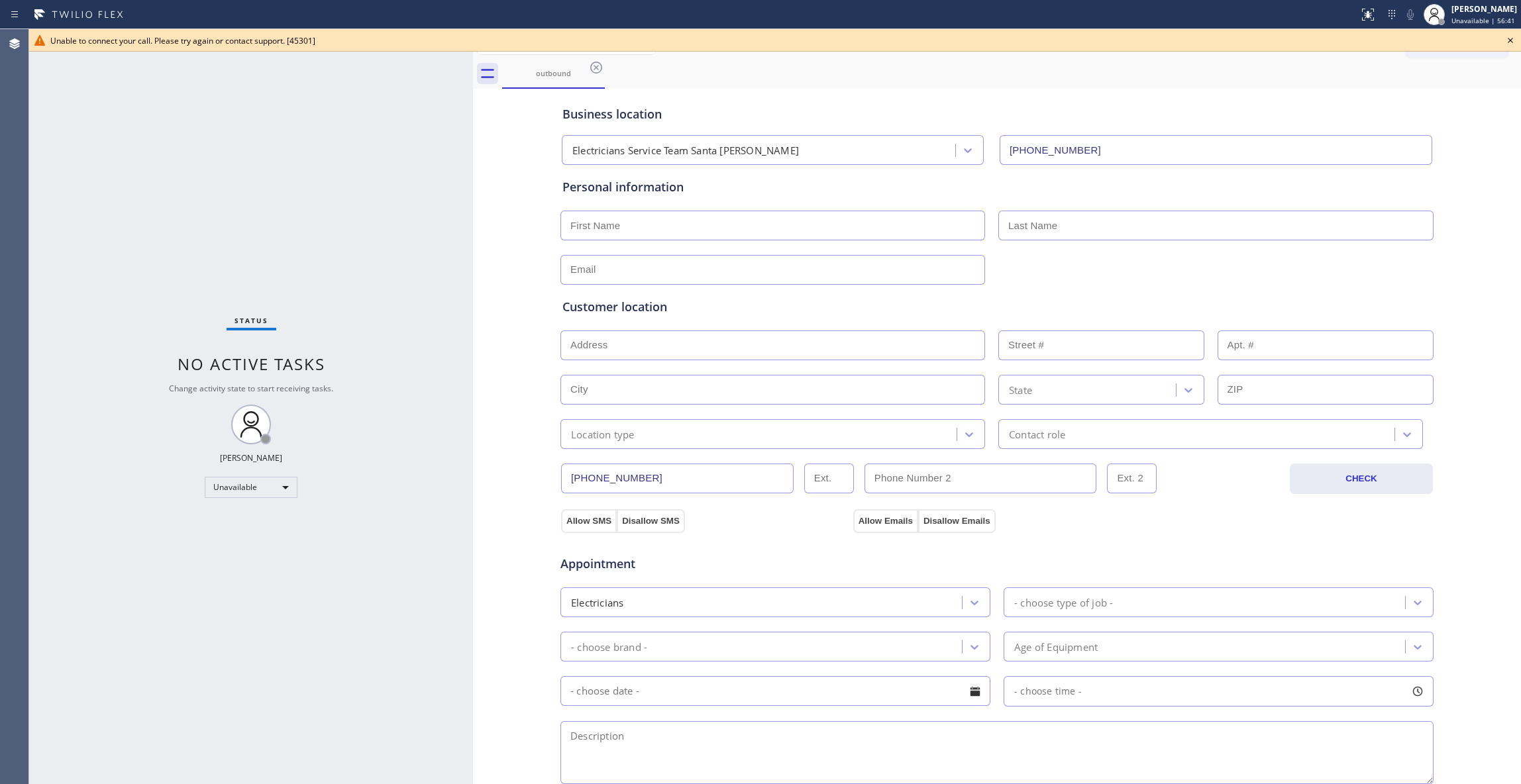
click at [1511, 40] on icon at bounding box center [1511, 41] width 6 height 6
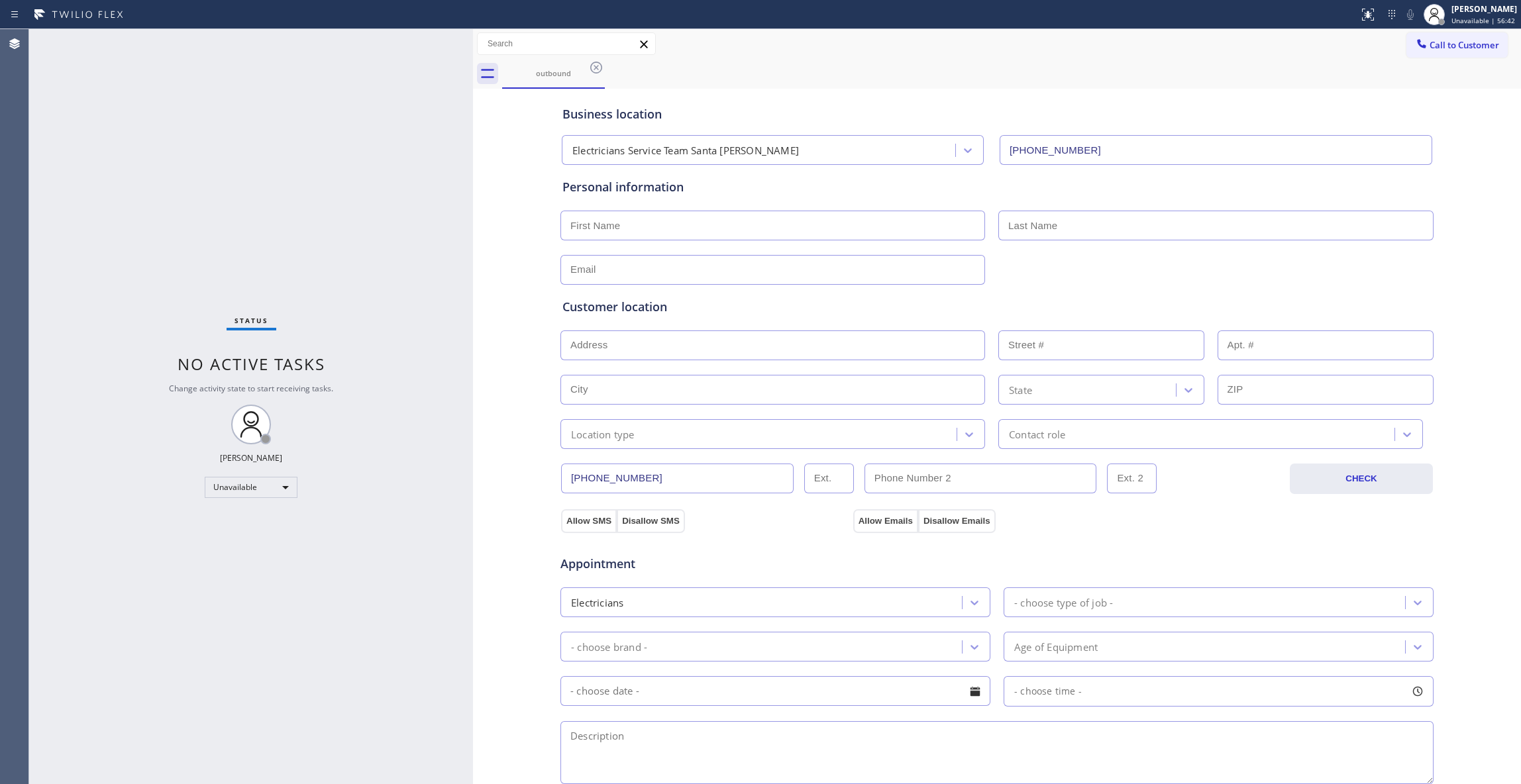
drag, startPoint x: 592, startPoint y: 67, endPoint x: 1517, endPoint y: 61, distance: 925.0
click at [592, 67] on icon at bounding box center [596, 67] width 16 height 16
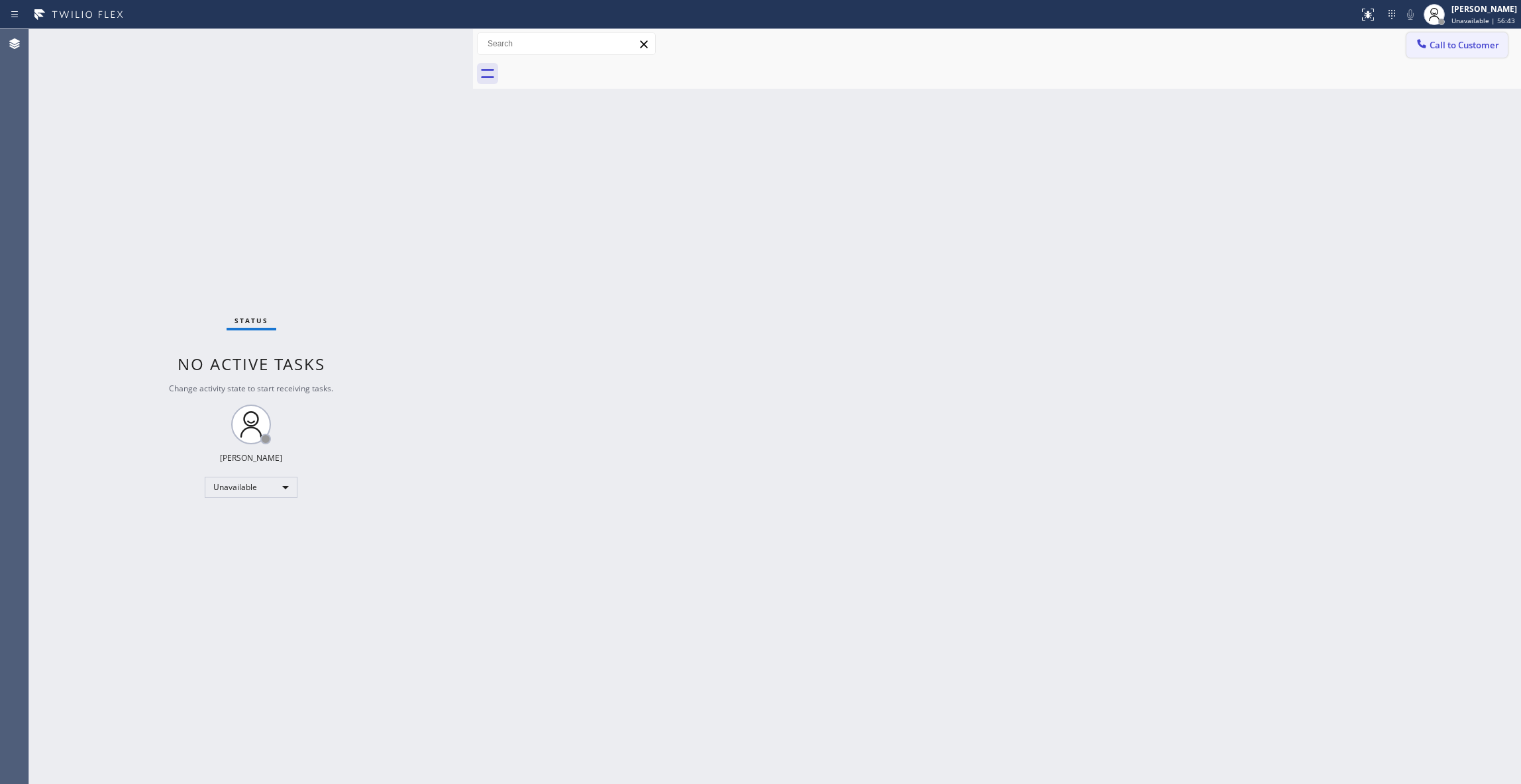
click at [1468, 51] on span "Call to Customer" at bounding box center [1464, 44] width 69 height 12
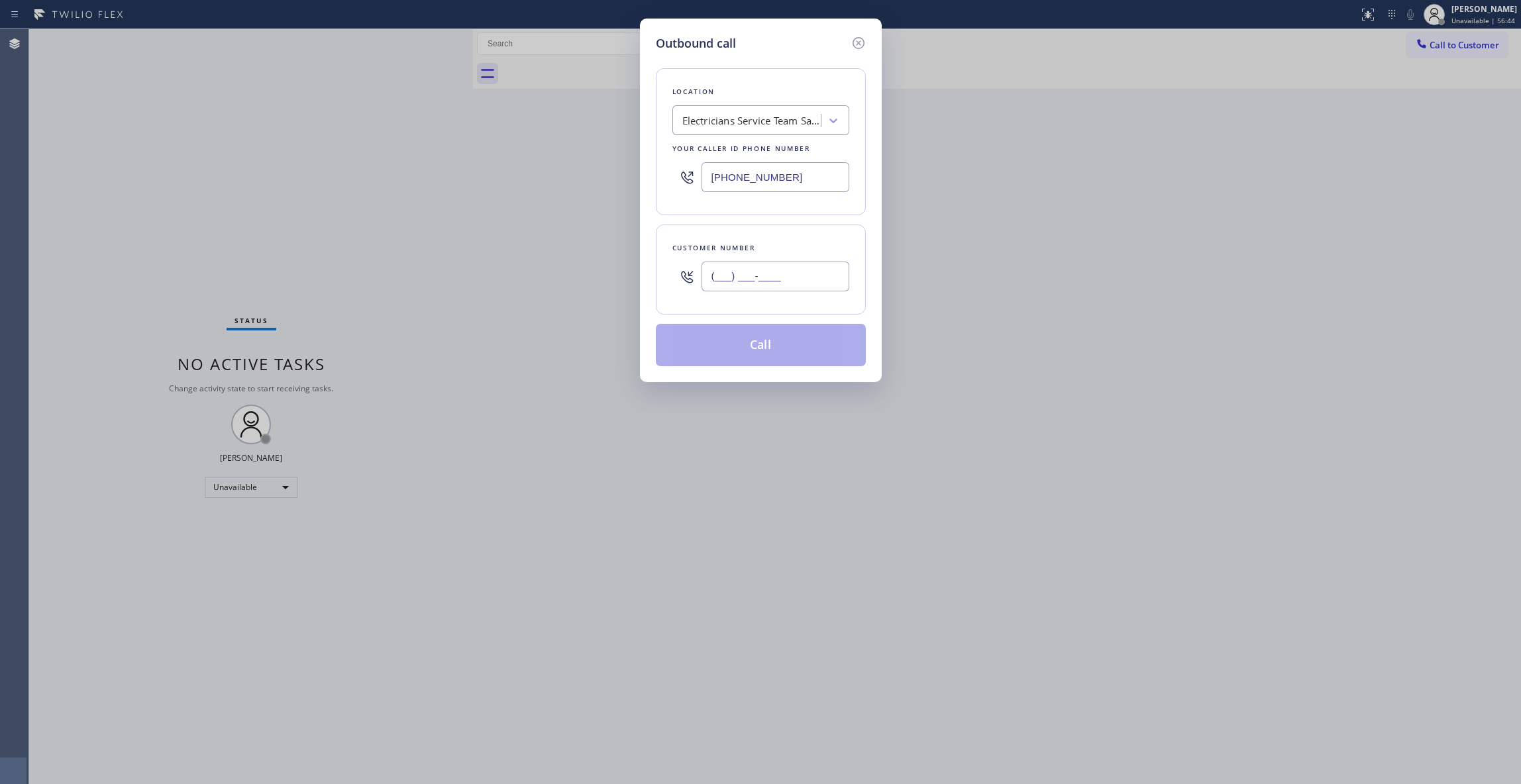
click at [770, 283] on input "(___) ___-____" at bounding box center [776, 277] width 148 height 30
paste input "714) 701-3198"
type input "[PHONE_NUMBER]"
click at [769, 351] on button "Call" at bounding box center [761, 345] width 210 height 42
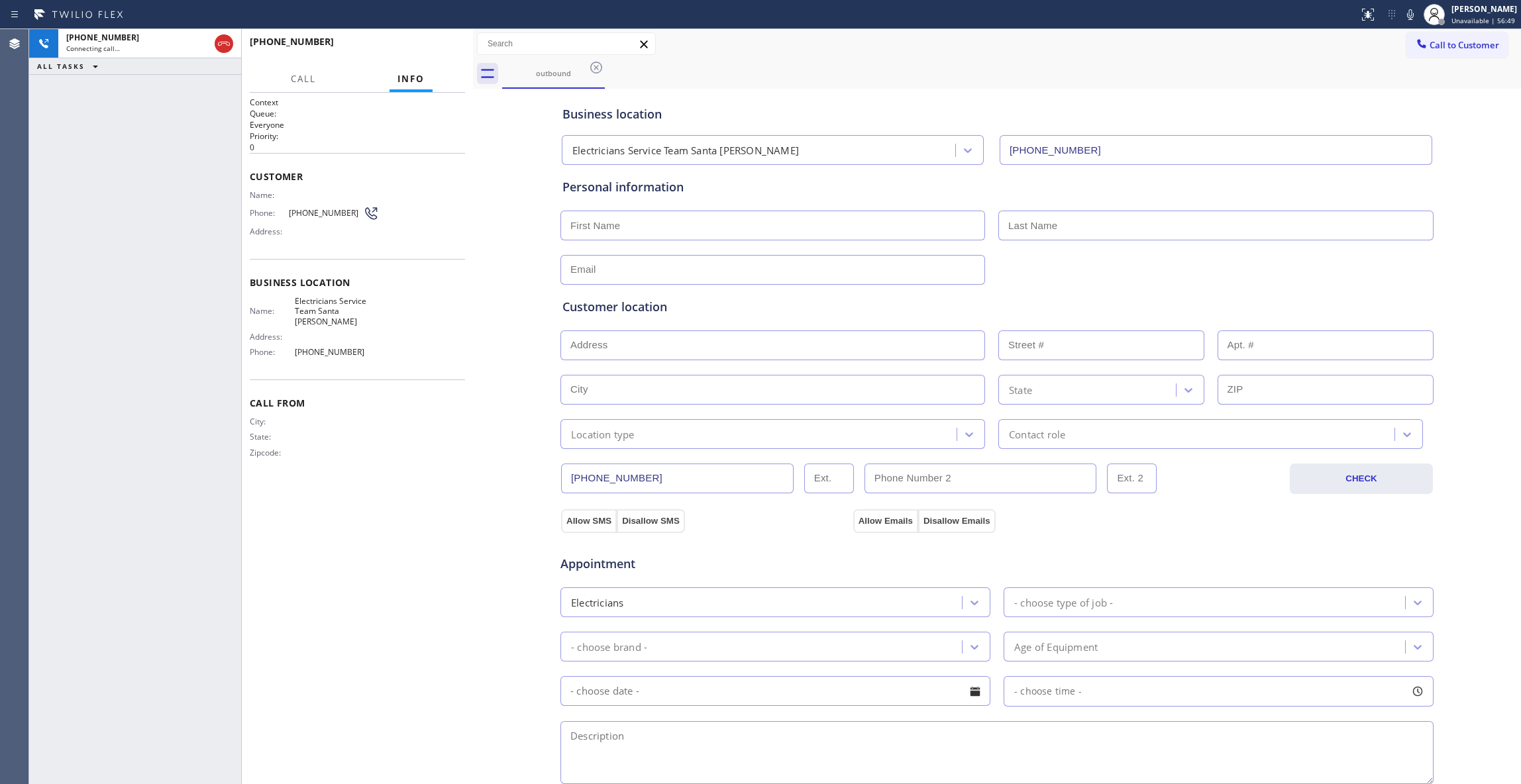
type input "[PHONE_NUMBER]"
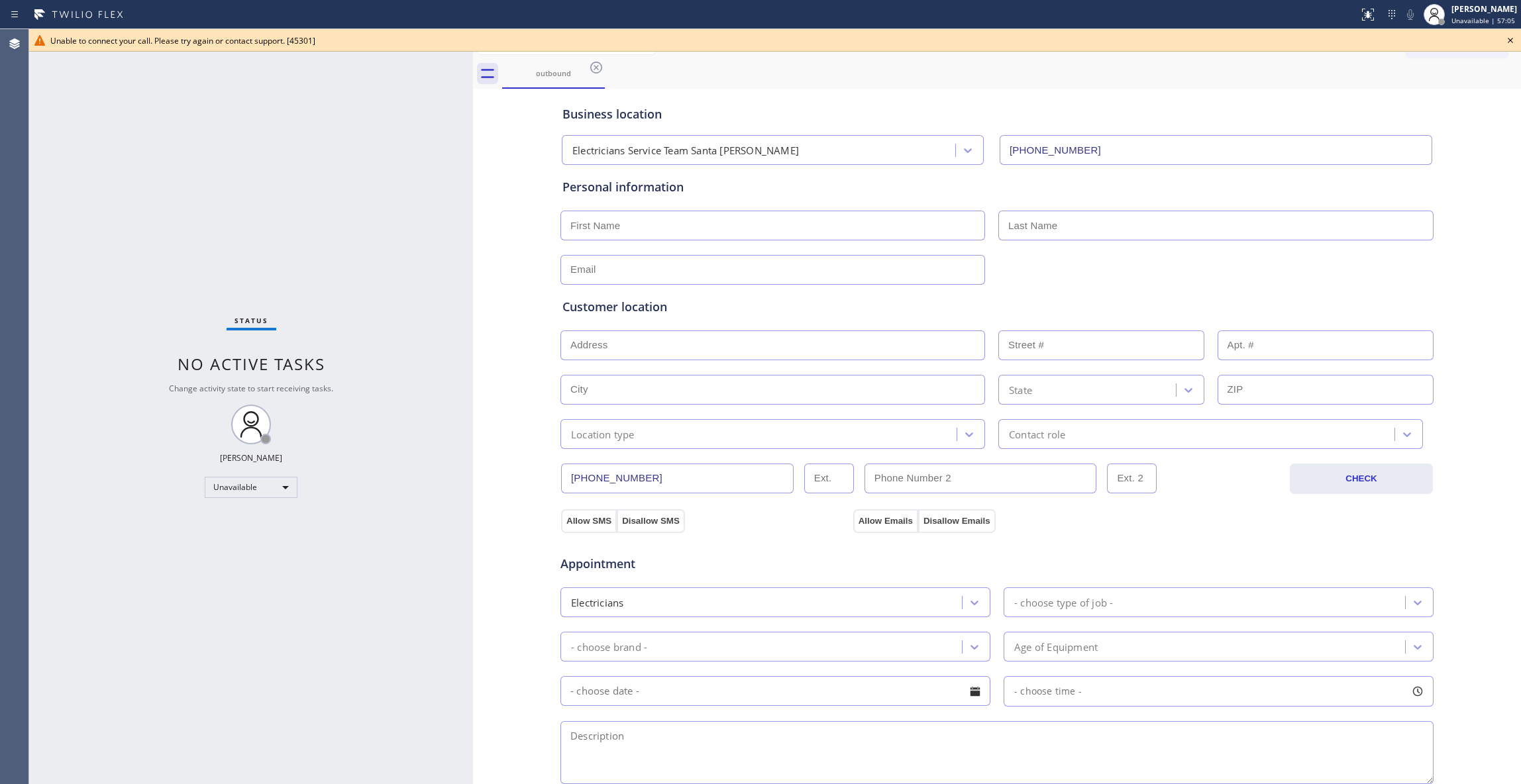
click at [1513, 42] on icon at bounding box center [1510, 40] width 16 height 16
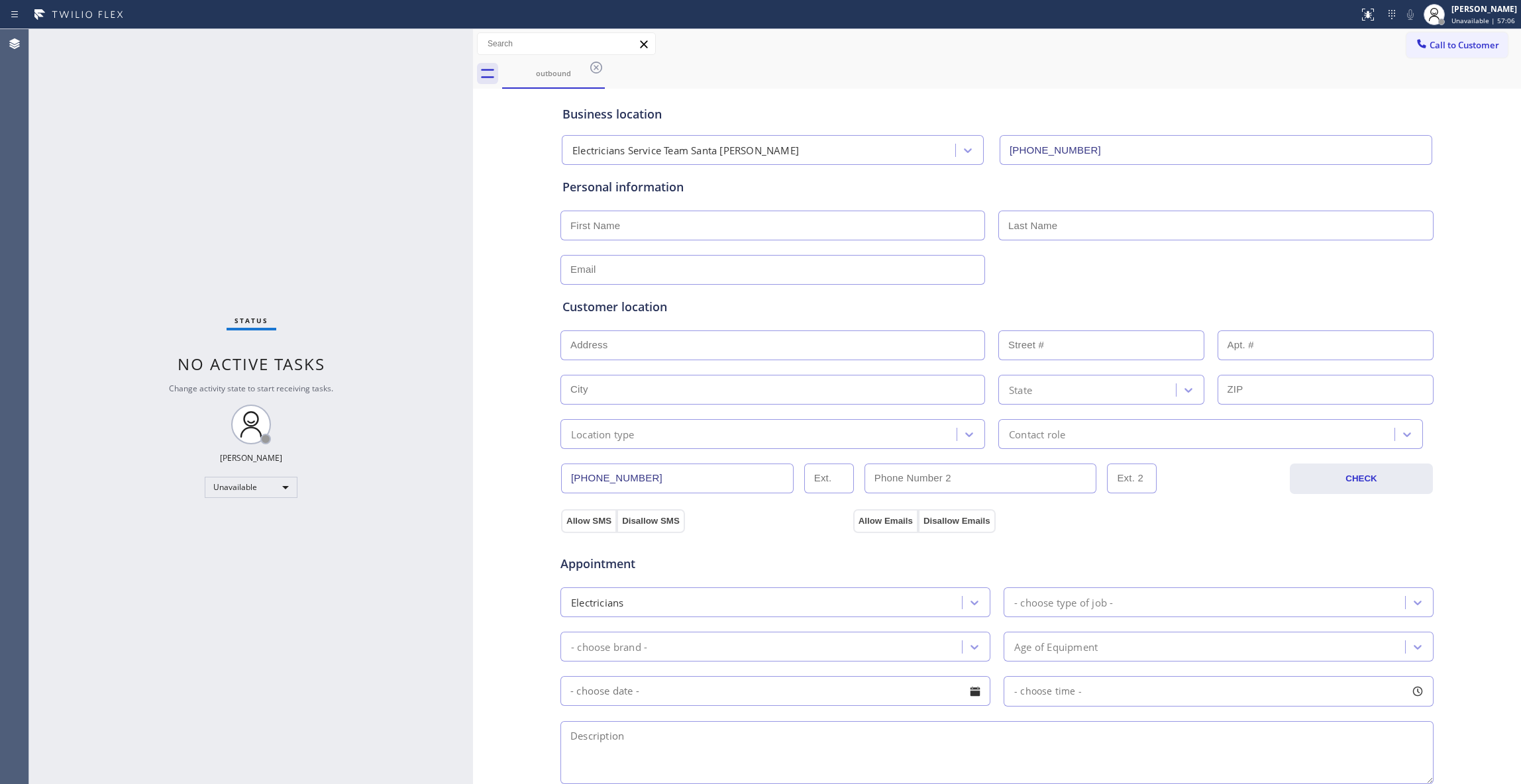
click at [595, 67] on icon at bounding box center [596, 67] width 12 height 12
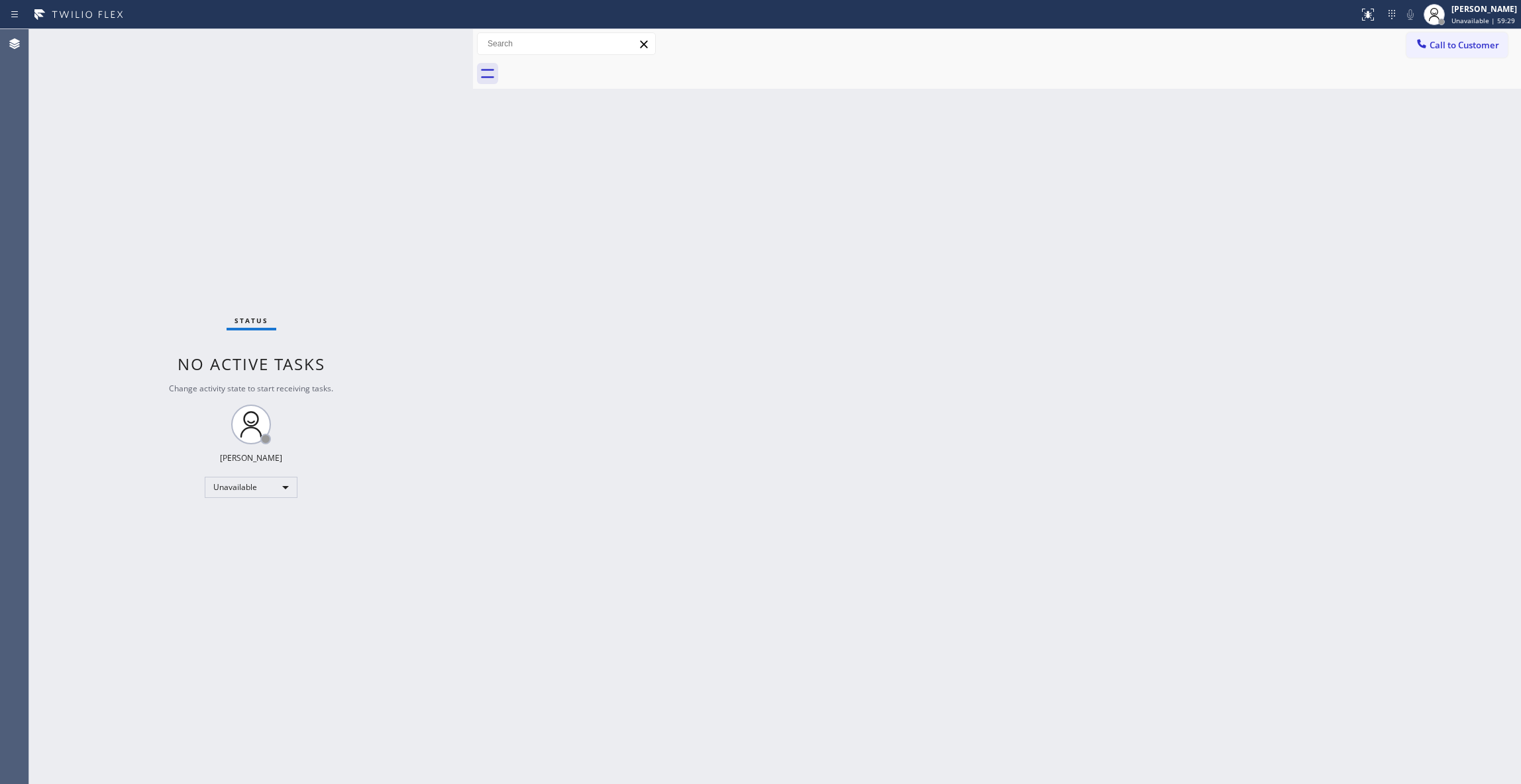
drag, startPoint x: 263, startPoint y: 755, endPoint x: 264, endPoint y: 732, distance: 23.0
click at [264, 754] on div "Status No active tasks Change activity state to start receiving tasks. [PERSON_…" at bounding box center [251, 407] width 444 height 755
click at [43, 445] on div "Status No active tasks Change activity state to start receiving tasks. [PERSON_…" at bounding box center [251, 407] width 444 height 755
click at [196, 246] on div "Status No active tasks Change activity state to start receiving tasks. [PERSON_…" at bounding box center [251, 407] width 444 height 755
click at [173, 239] on div "Status No active tasks Change activity state to start receiving tasks. [PERSON_…" at bounding box center [251, 407] width 444 height 755
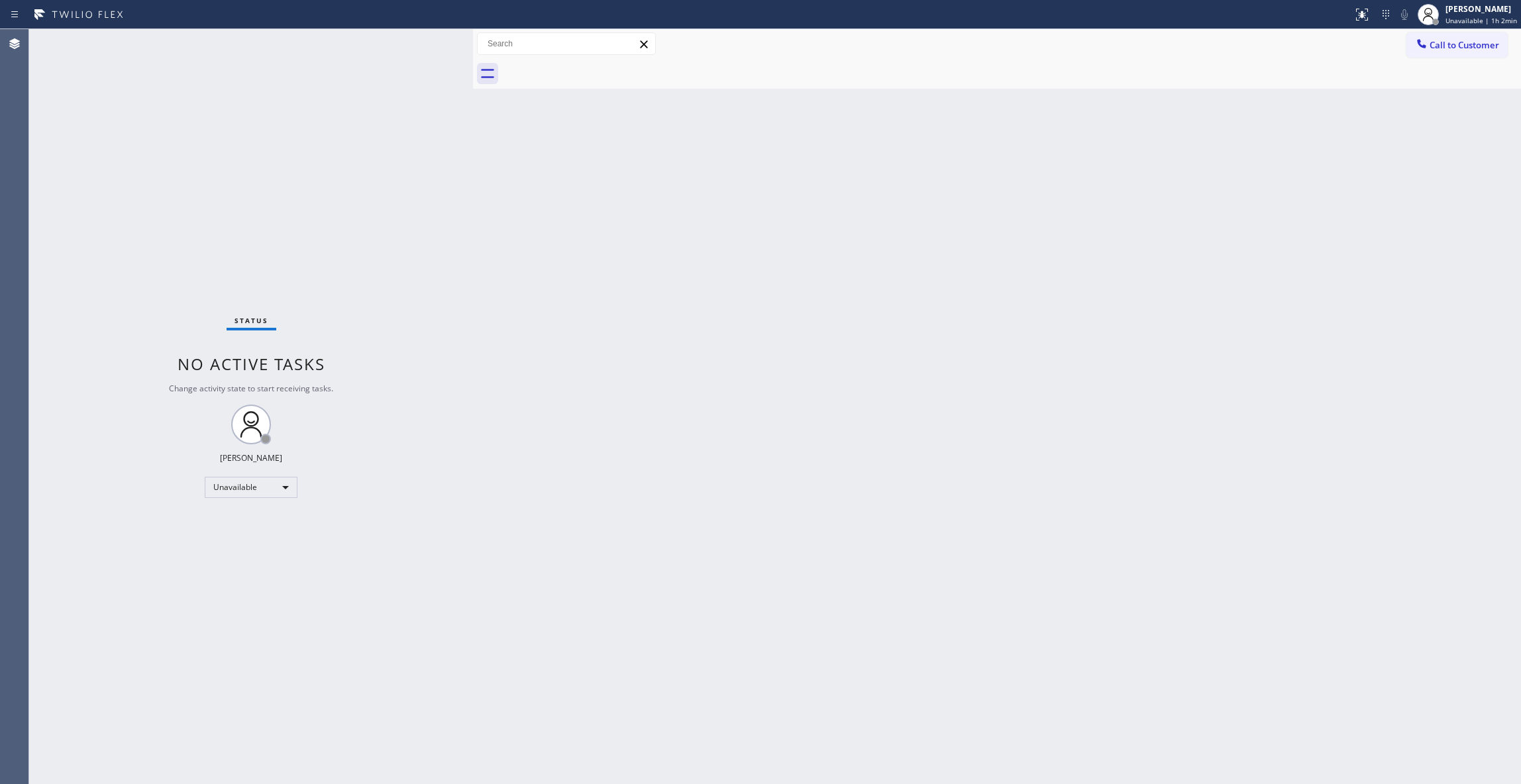
click at [260, 756] on div "Status No active tasks Change activity state to start receiving tasks. [PERSON_…" at bounding box center [251, 407] width 444 height 755
click at [279, 639] on div "Status No active tasks Change activity state to start receiving tasks. [PERSON_…" at bounding box center [251, 407] width 444 height 755
click at [146, 467] on div "Status No active tasks Change activity state to start receiving tasks. [PERSON_…" at bounding box center [251, 407] width 444 height 755
click at [1445, 51] on span "Call to Customer" at bounding box center [1464, 44] width 69 height 12
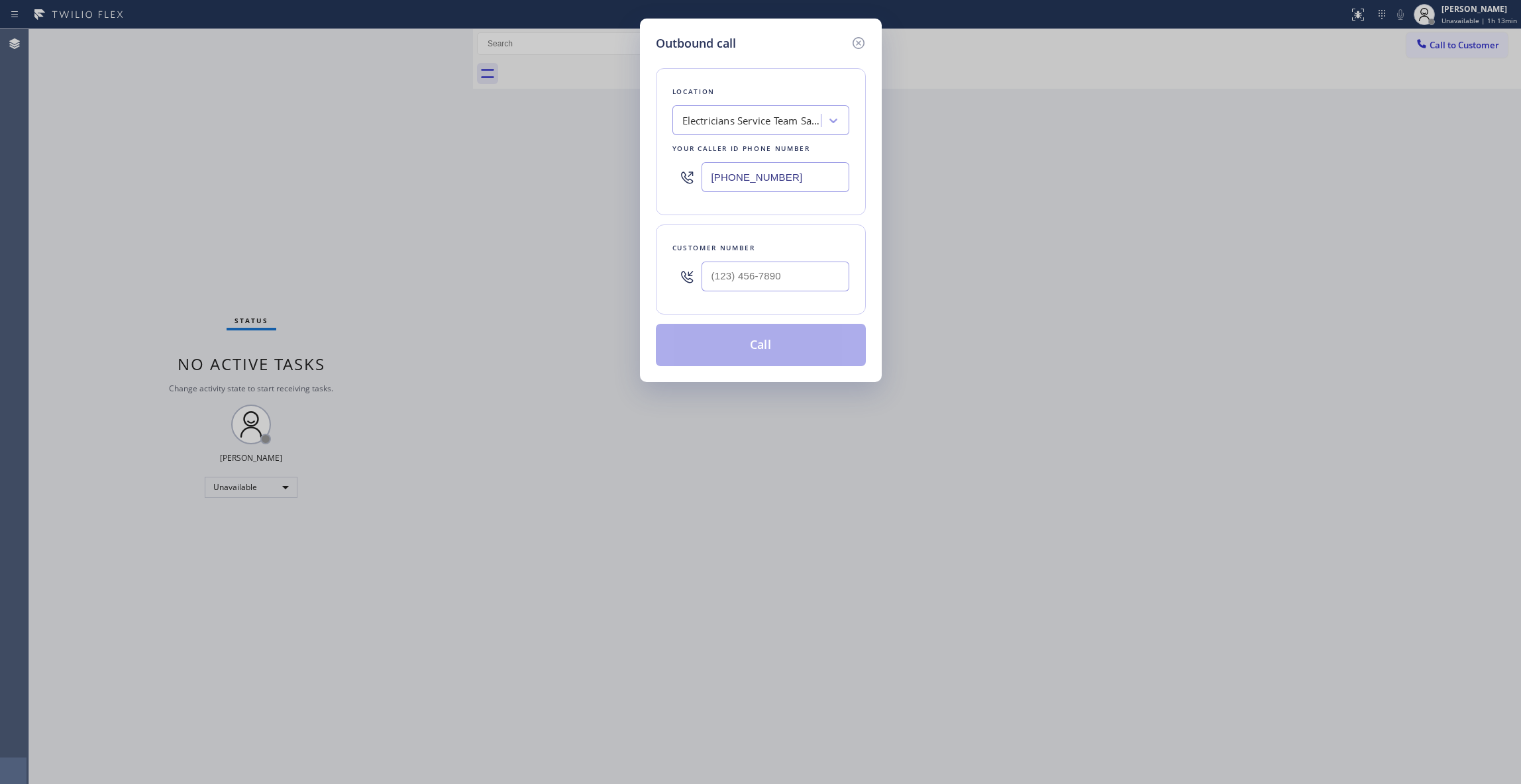
drag, startPoint x: 792, startPoint y: 175, endPoint x: 457, endPoint y: 149, distance: 336.0
click at [457, 162] on div "Outbound call Location Electricians Service Team Santa [PERSON_NAME] Your calle…" at bounding box center [760, 392] width 1521 height 784
paste input "844) 988-0068"
type input "[PHONE_NUMBER]"
click at [731, 274] on input "(___) ___-____" at bounding box center [776, 277] width 148 height 30
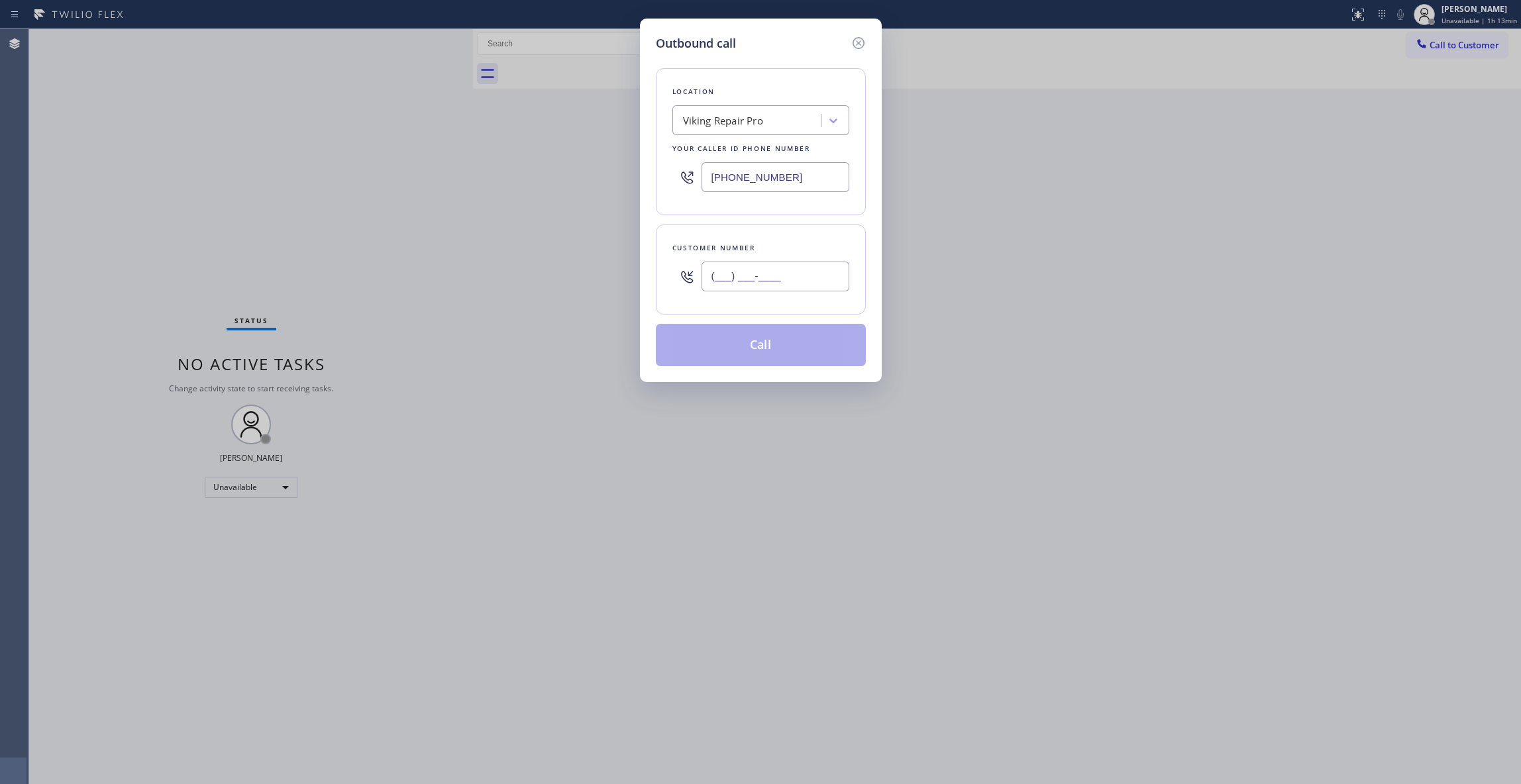
paste input "917) 559-3620"
type input "[PHONE_NUMBER]"
click at [749, 349] on button "Call" at bounding box center [761, 345] width 210 height 42
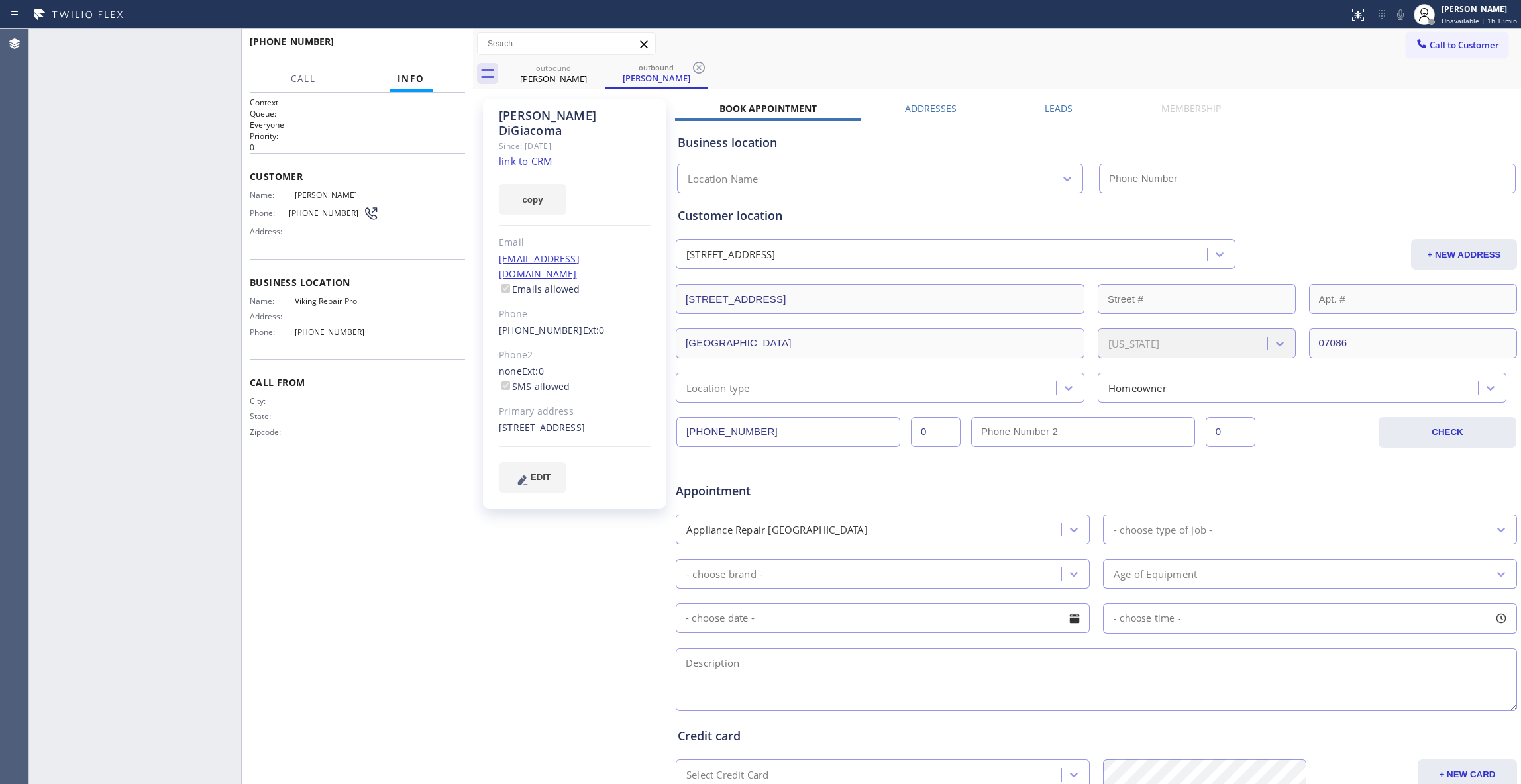
type input "[PHONE_NUMBER]"
click at [231, 42] on icon at bounding box center [223, 43] width 16 height 16
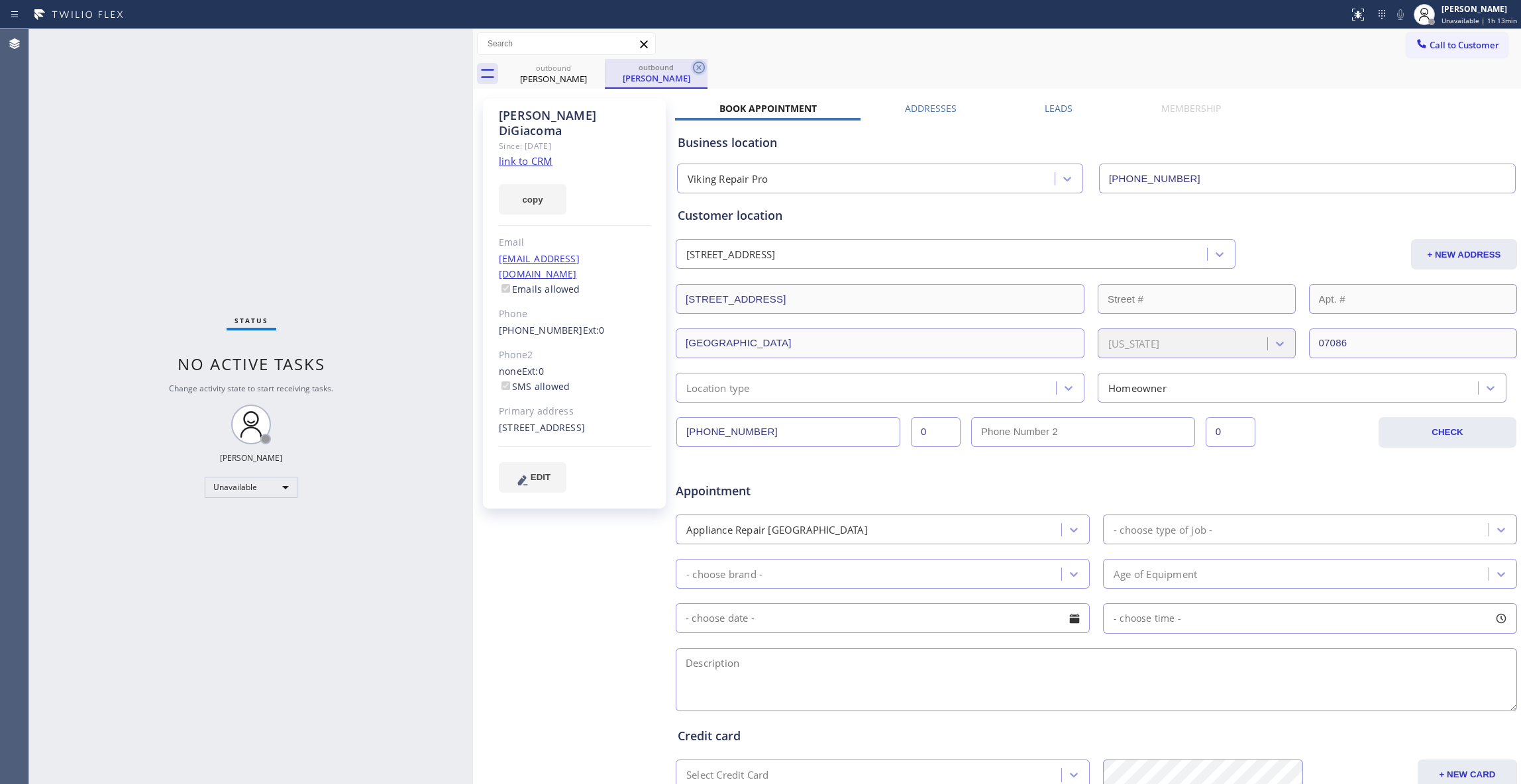
click at [699, 62] on icon at bounding box center [698, 67] width 12 height 12
click at [600, 70] on icon at bounding box center [596, 67] width 16 height 16
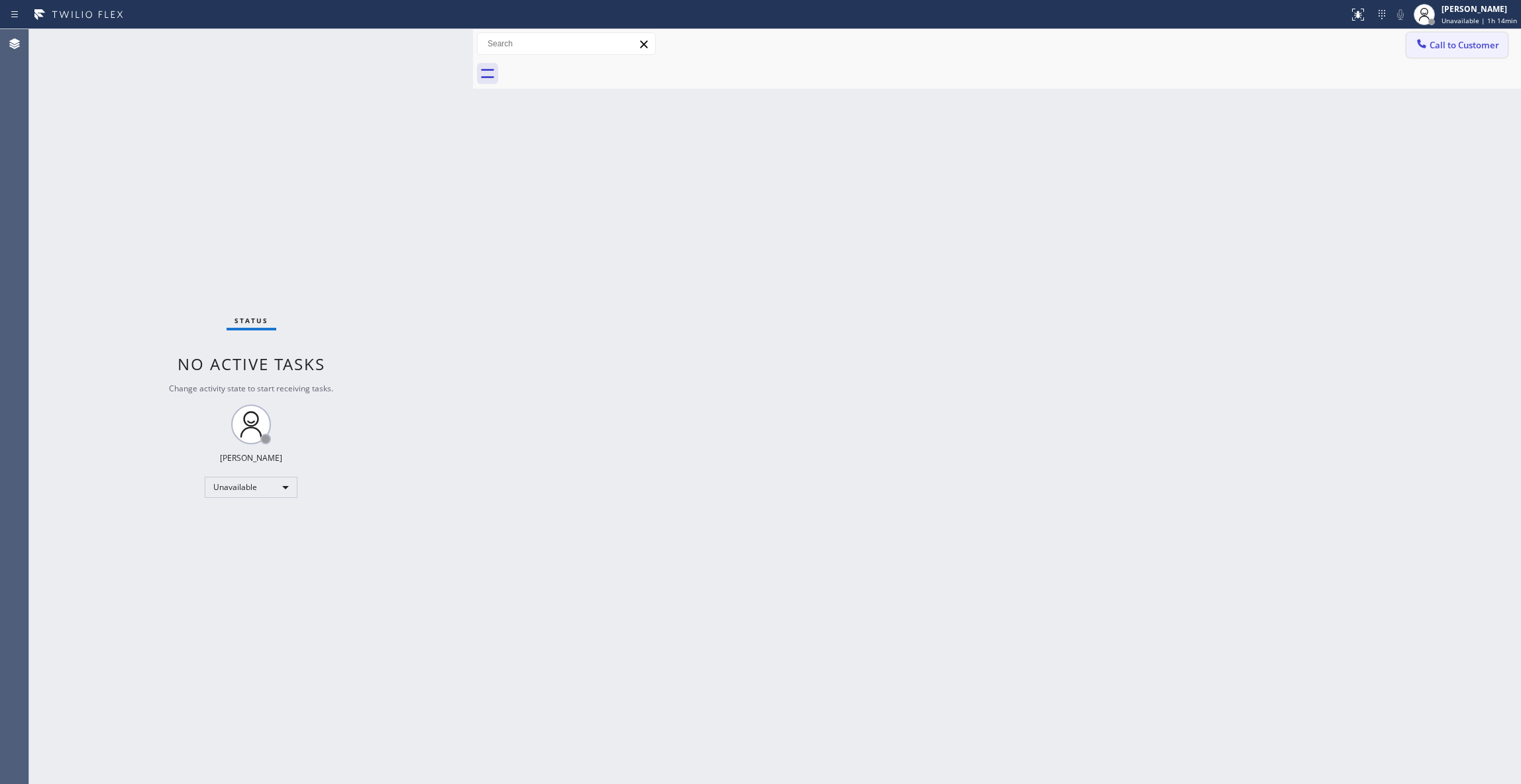
click at [1480, 49] on span "Call to Customer" at bounding box center [1464, 44] width 69 height 12
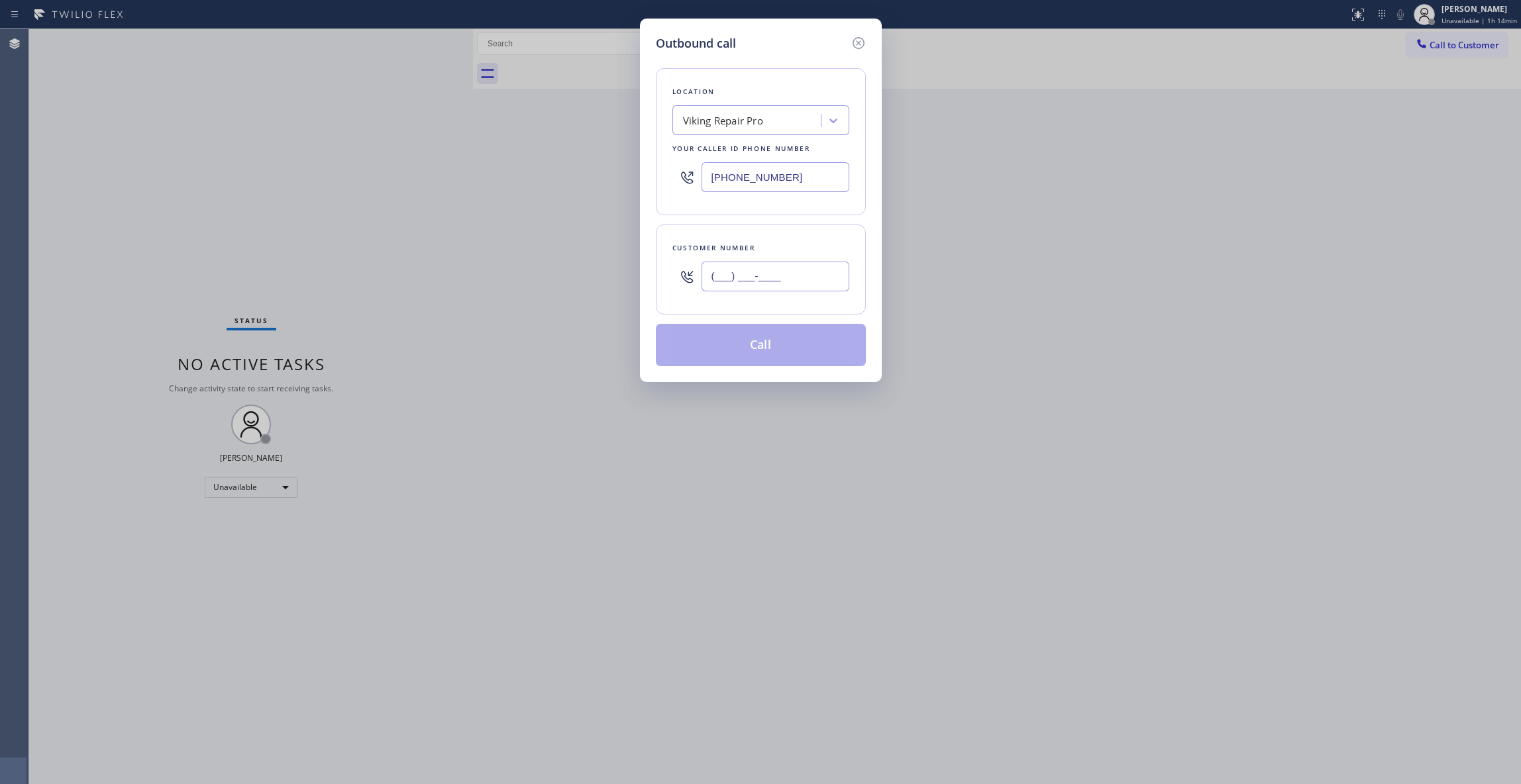
click at [716, 282] on input "(___) ___-____" at bounding box center [776, 277] width 148 height 30
paste input "818) 324-5700"
type input "[PHONE_NUMBER]"
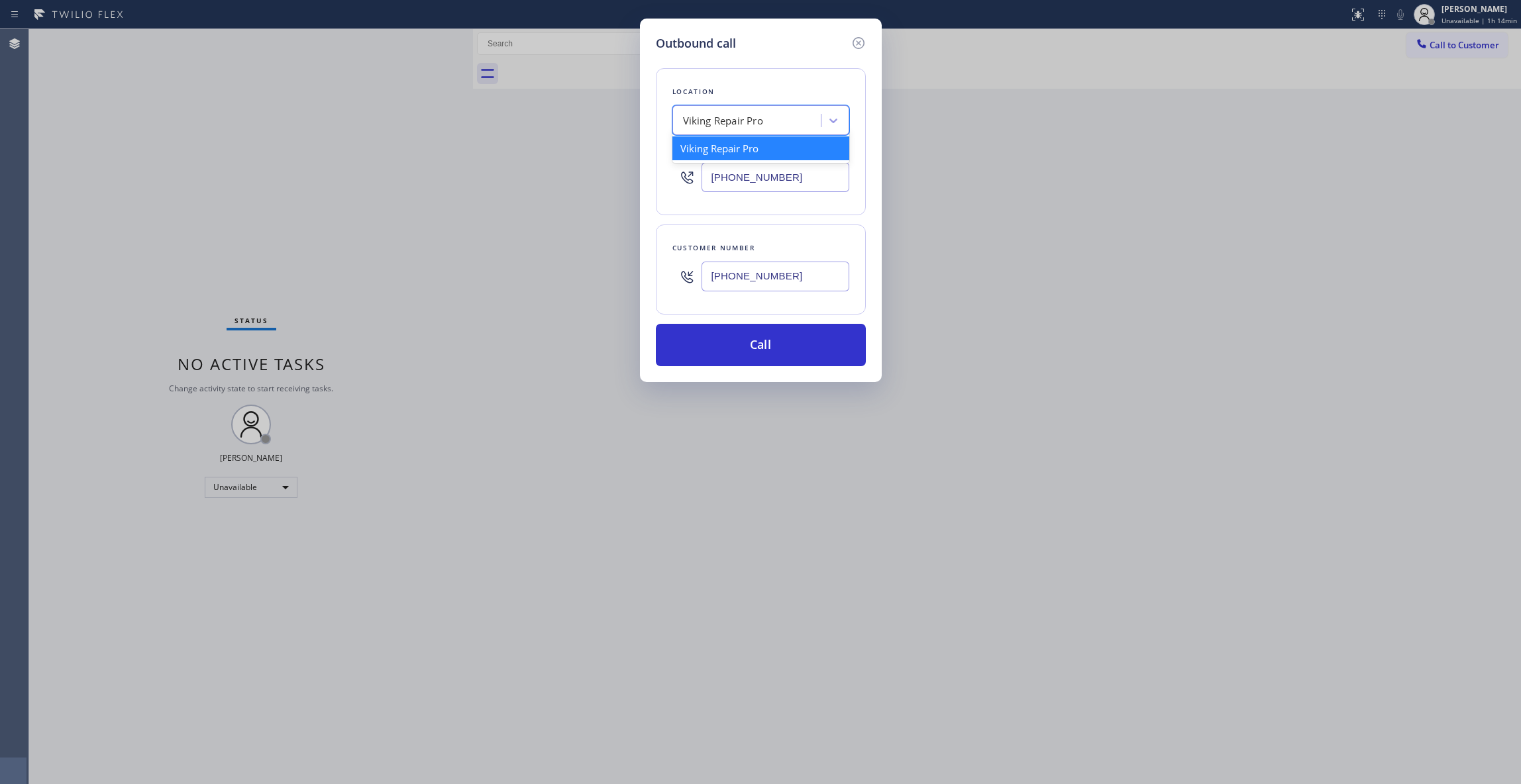
click at [714, 113] on div "Viking Repair Pro" at bounding box center [723, 121] width 80 height 16
type input "Home Alliance"
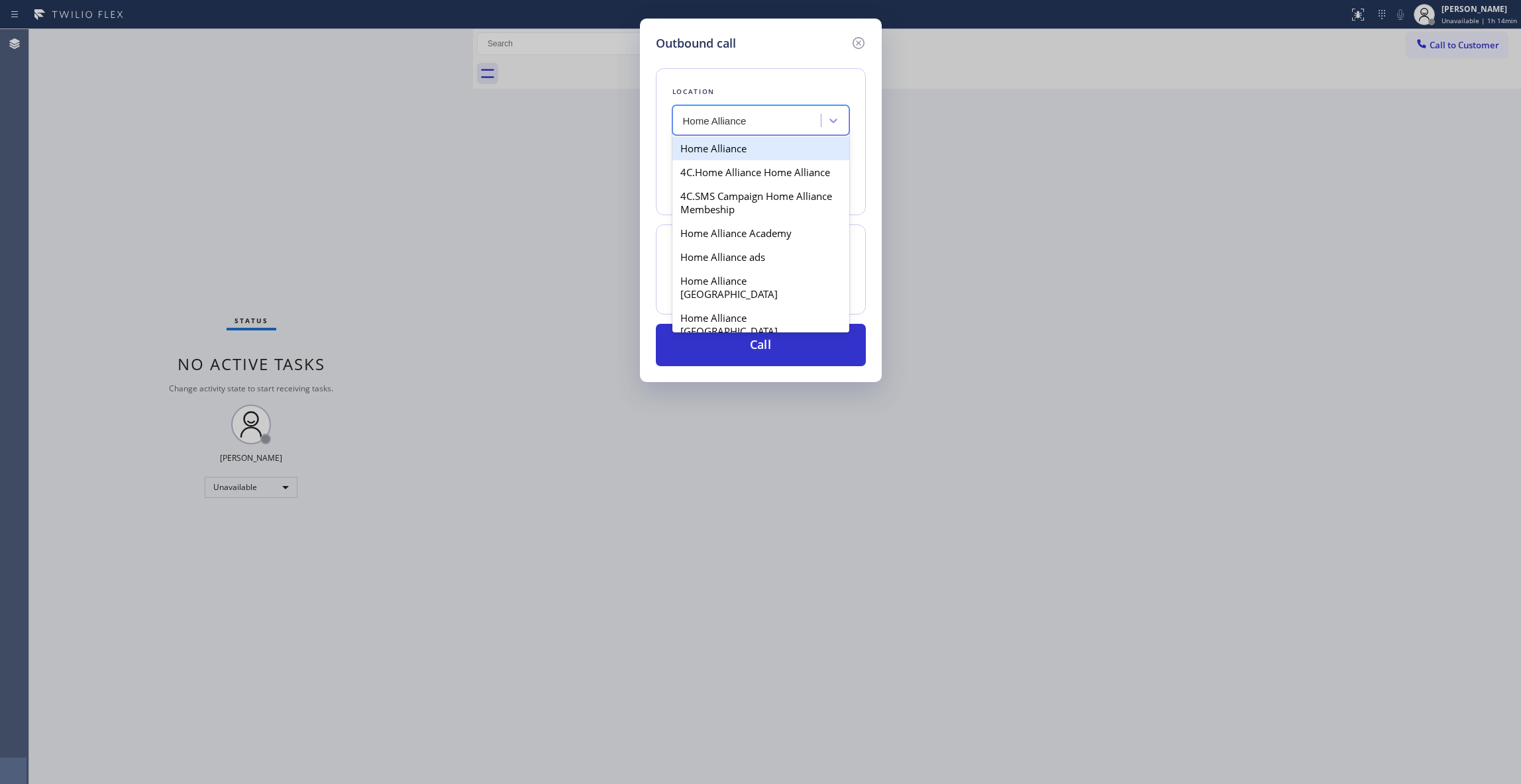
click at [738, 151] on div "Home Alliance" at bounding box center [761, 148] width 177 height 24
type input "[PHONE_NUMBER]"
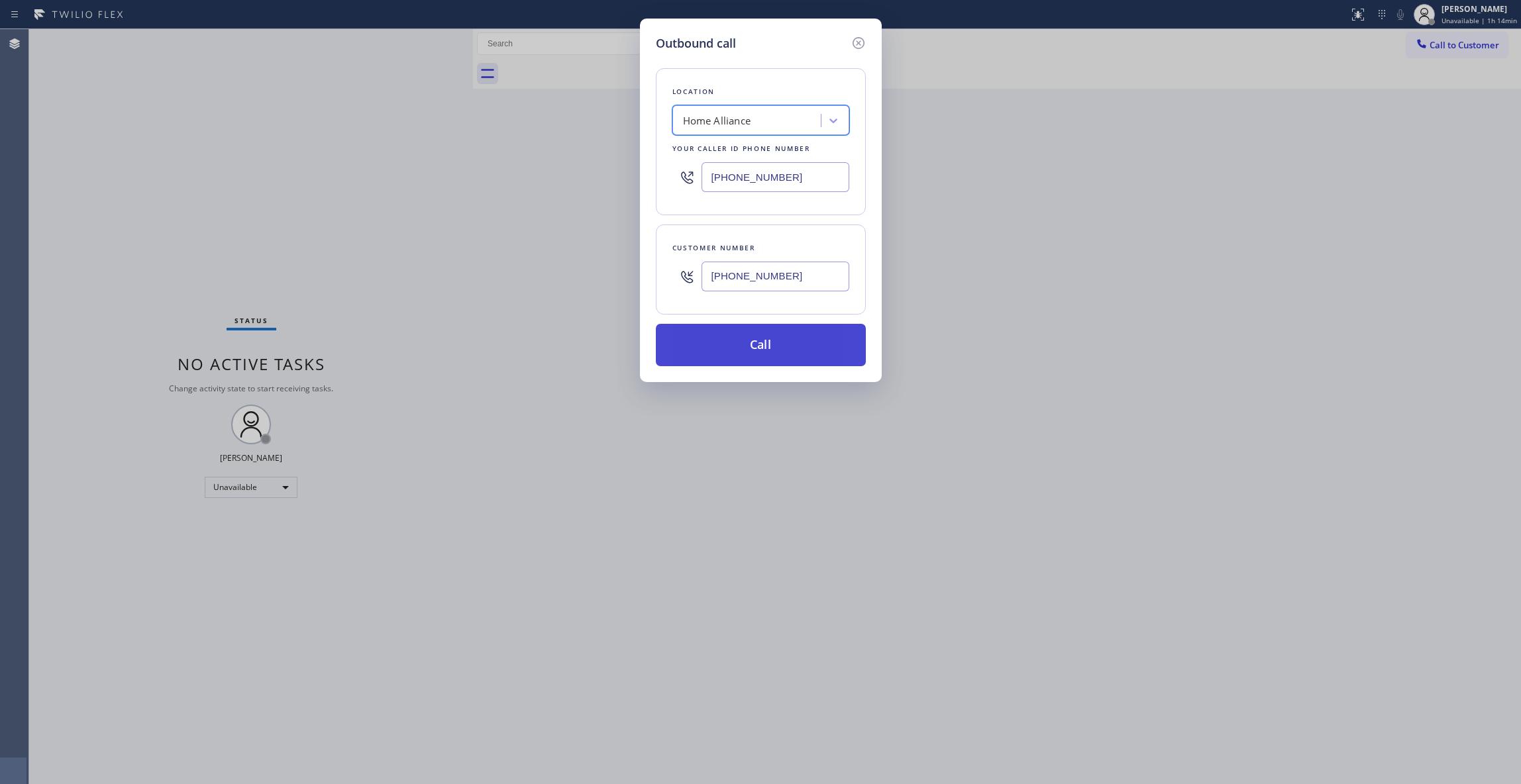
click at [764, 352] on button "Call" at bounding box center [761, 345] width 210 height 42
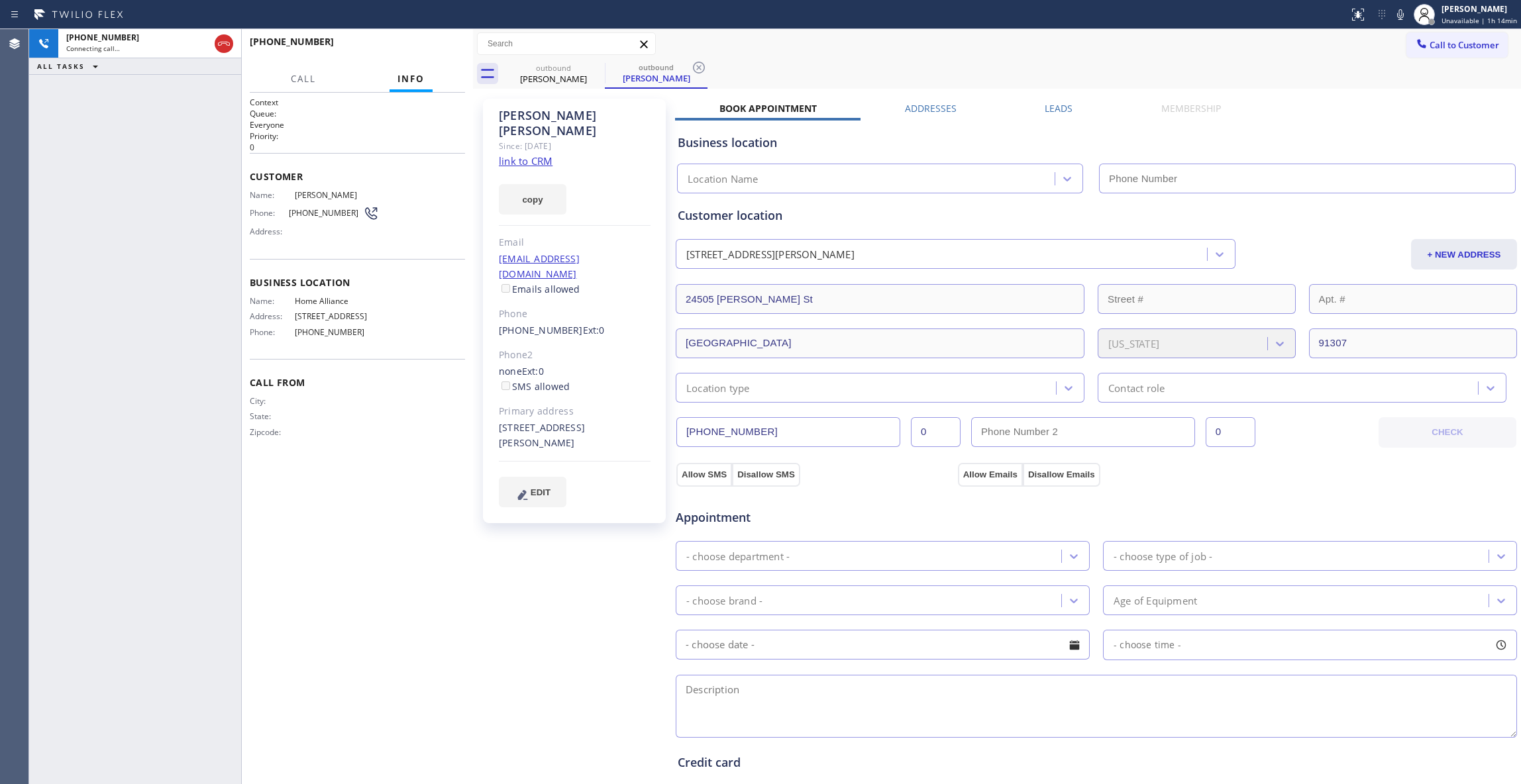
type input "[PHONE_NUMBER]"
click at [64, 427] on div "[PHONE_NUMBER] Connecting call… ALL TASKS ALL TASKS ACTIVE TASKS TASKS IN WRAP …" at bounding box center [136, 407] width 212 height 755
click at [697, 69] on icon at bounding box center [698, 67] width 12 height 12
click at [420, 41] on button "HANG UP" at bounding box center [434, 48] width 62 height 18
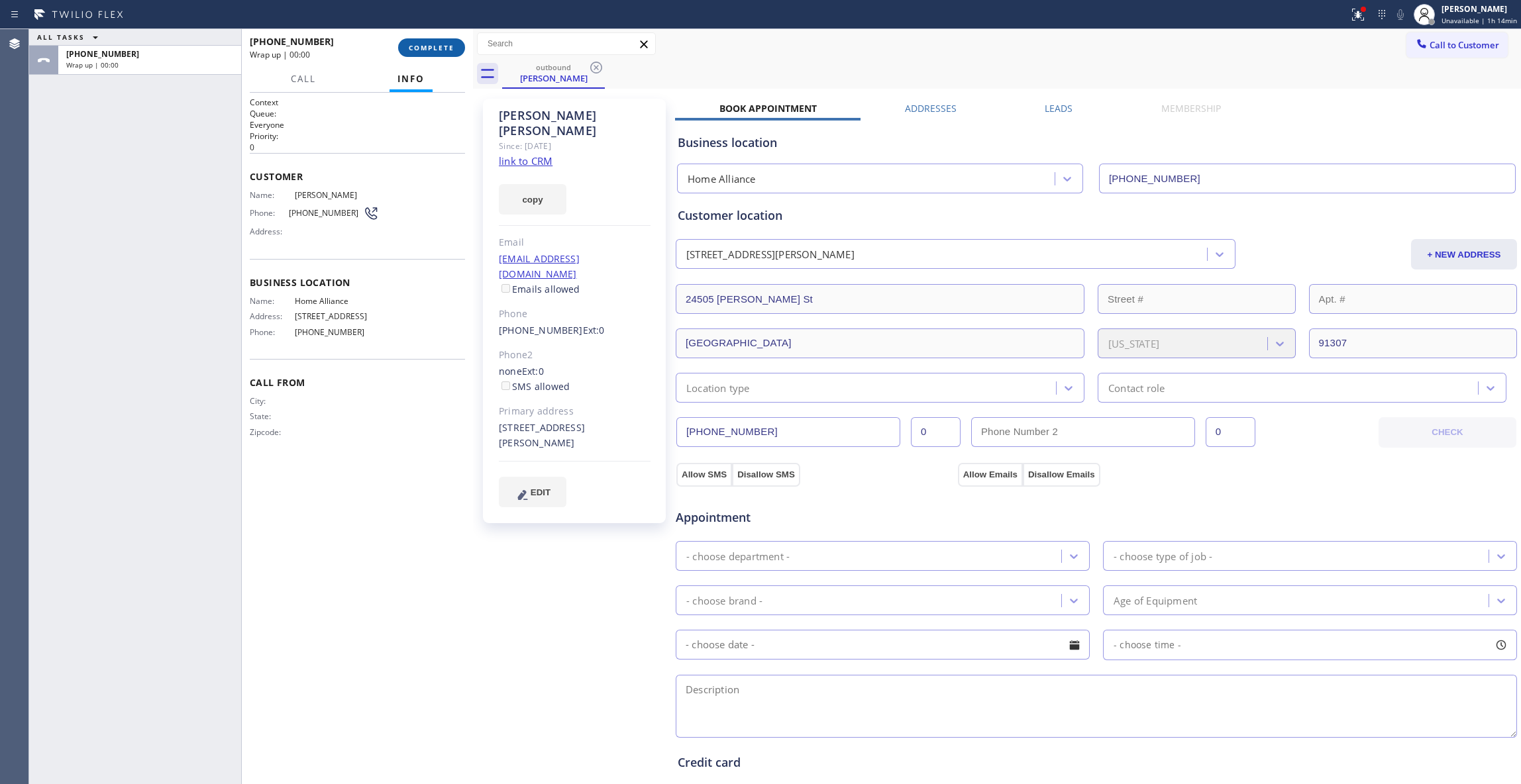
click at [420, 41] on button "COMPLETE" at bounding box center [432, 48] width 67 height 18
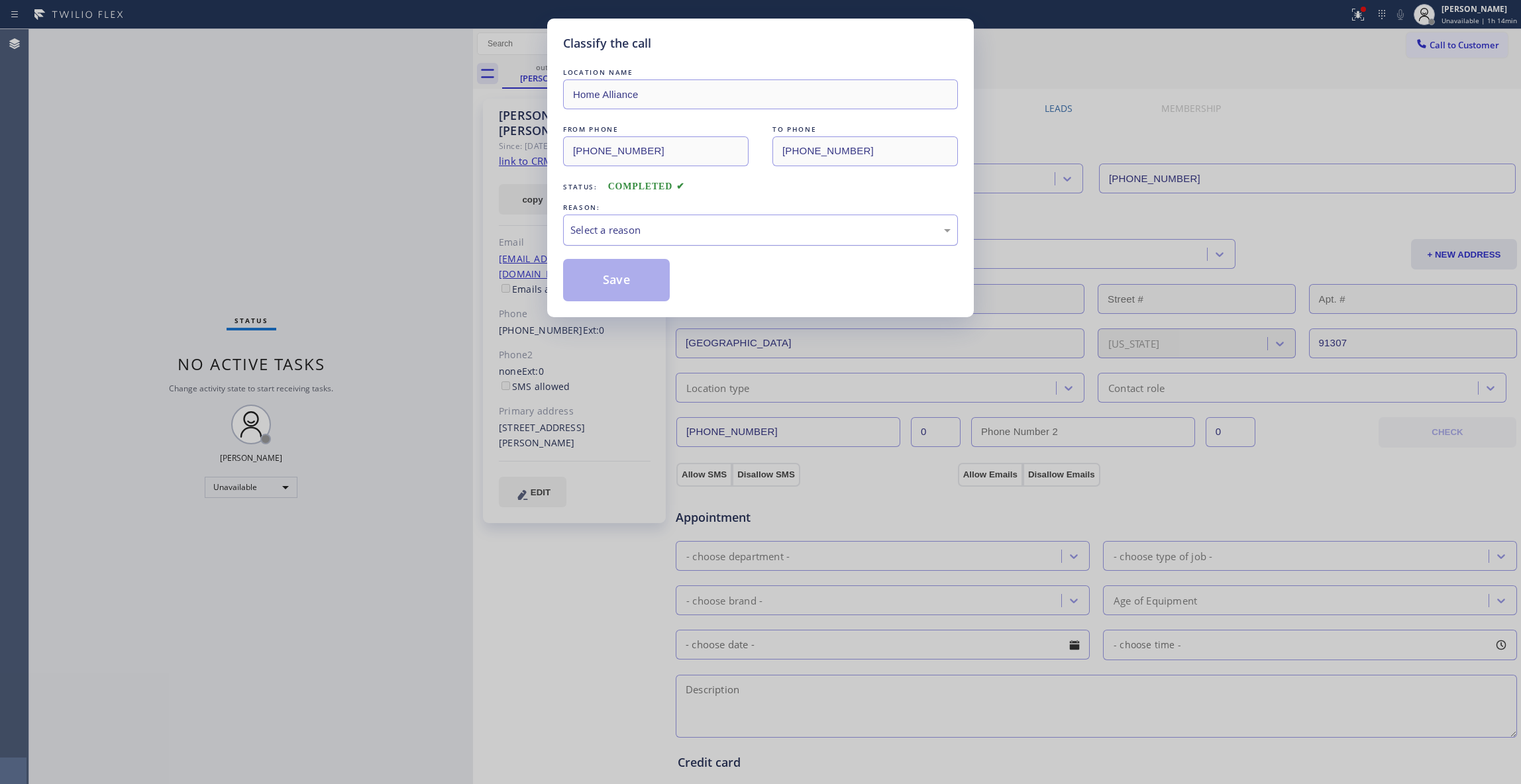
click at [610, 234] on div "Select a reason" at bounding box center [760, 230] width 380 height 16
click at [608, 270] on button "Save" at bounding box center [617, 280] width 107 height 42
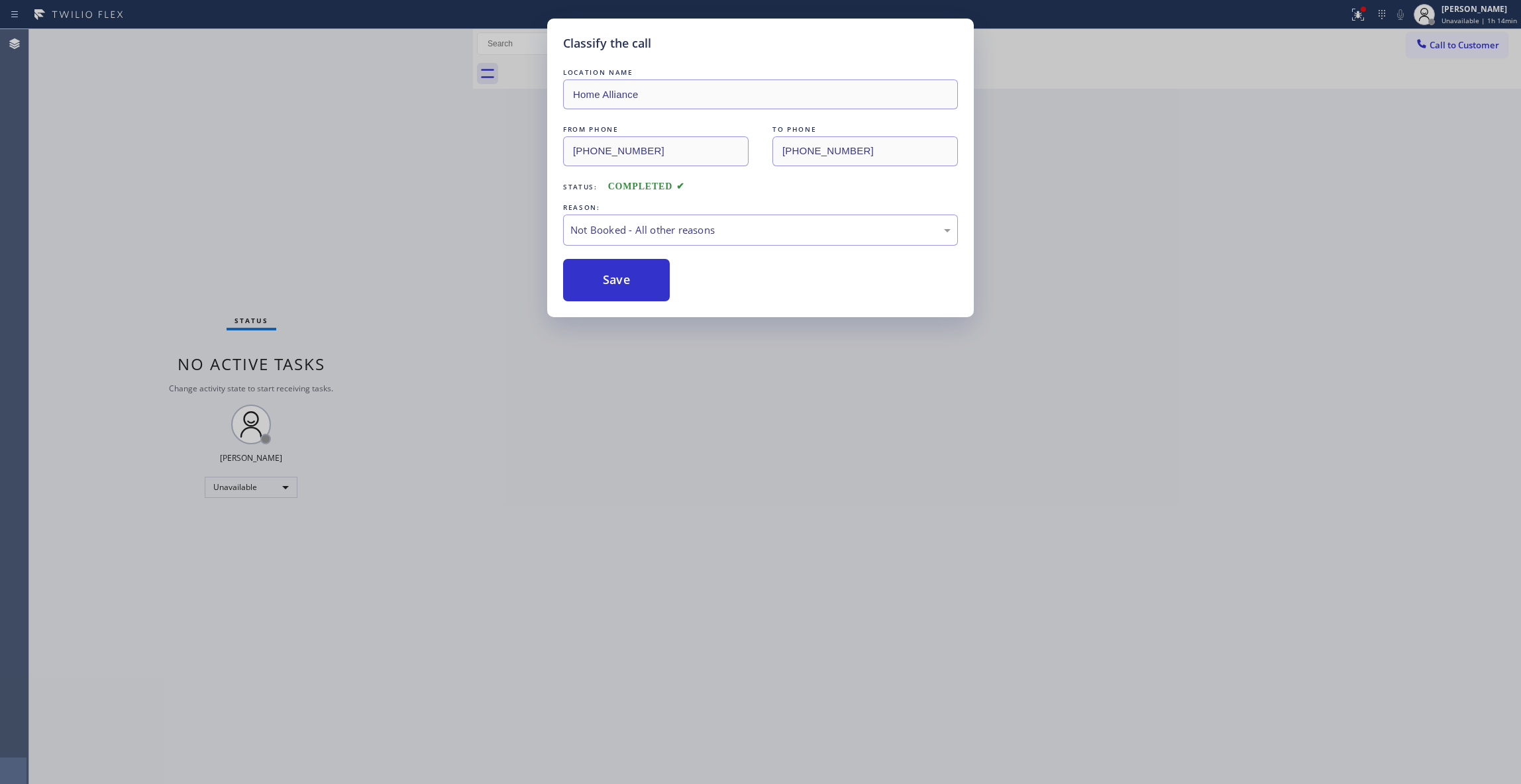
click at [608, 270] on button "Save" at bounding box center [617, 280] width 107 height 42
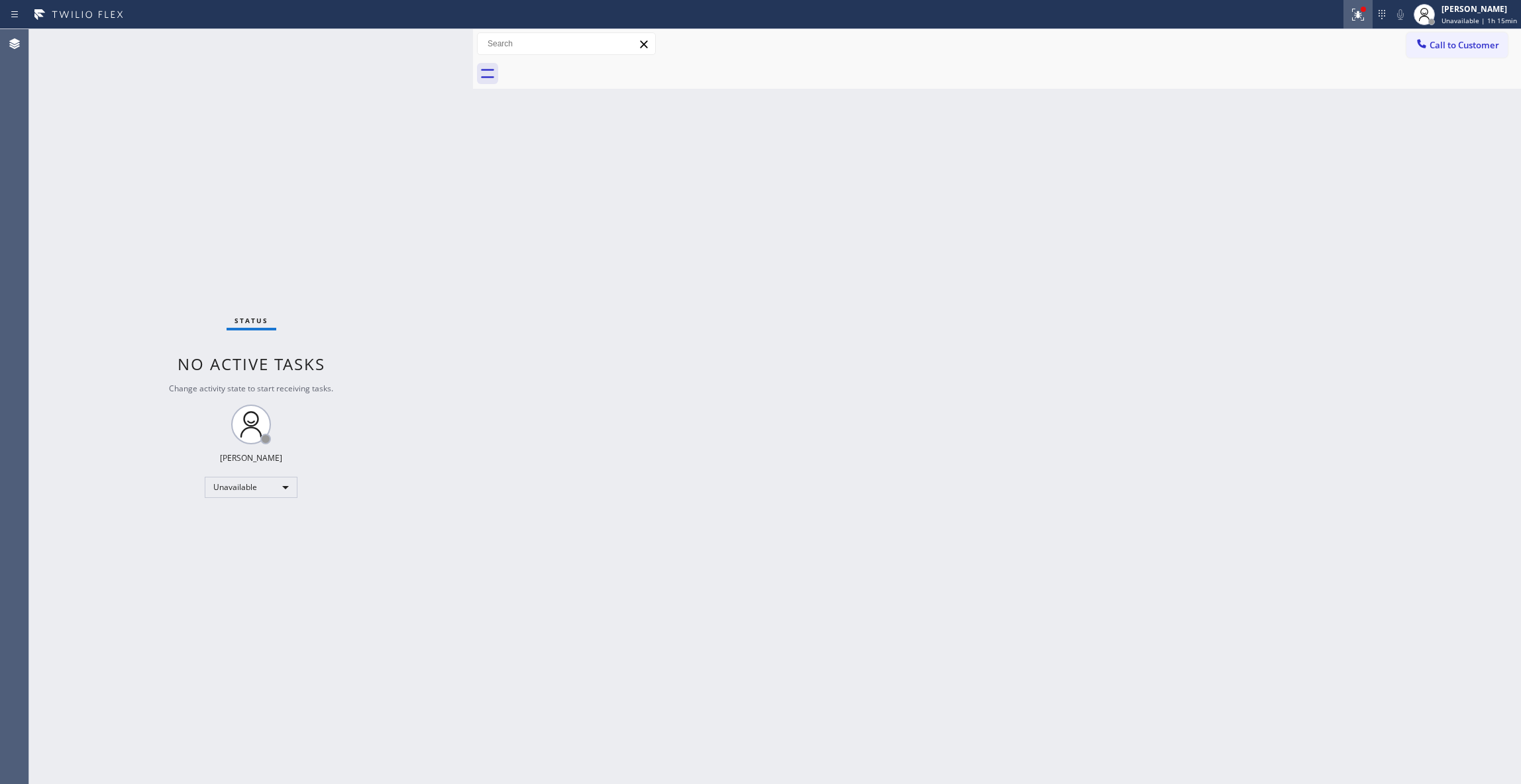
drag, startPoint x: 1335, startPoint y: 18, endPoint x: 1348, endPoint y: 18, distance: 13.0
click at [1336, 18] on div at bounding box center [674, 14] width 1338 height 21
click at [1350, 18] on icon at bounding box center [1358, 14] width 16 height 16
click at [1315, 177] on button "Clear issues" at bounding box center [1280, 173] width 155 height 18
click at [889, 422] on div "Back to Dashboard Change Sender ID Customers Technicians Select a contact Outbo…" at bounding box center [997, 407] width 1048 height 755
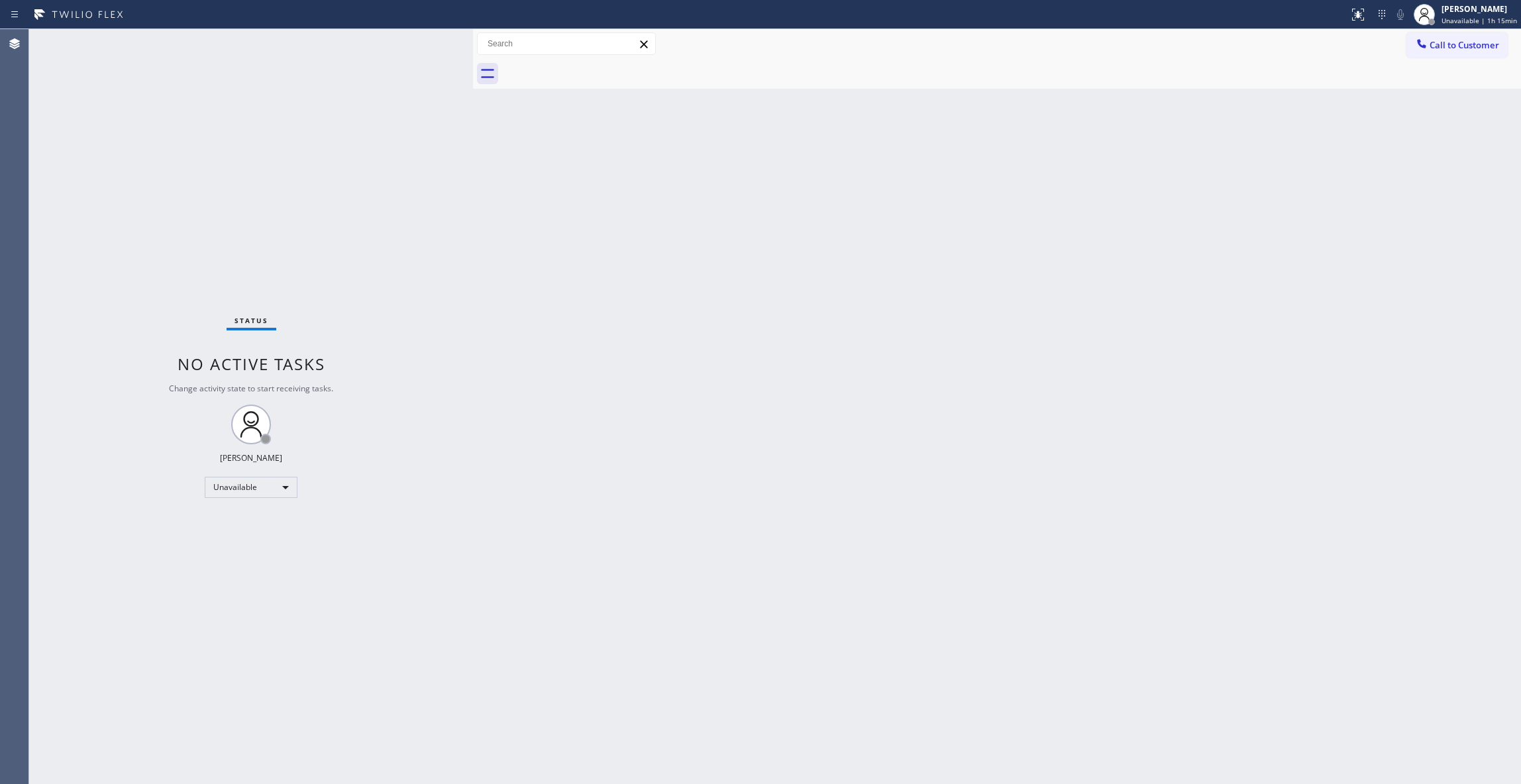
click at [182, 218] on div "Status No active tasks Change activity state to start receiving tasks. [PERSON_…" at bounding box center [251, 407] width 444 height 755
click at [161, 161] on div "Status No active tasks Change activity state to start receiving tasks. [PERSON_…" at bounding box center [251, 407] width 444 height 755
click at [276, 738] on div "Status No active tasks Change activity state to start receiving tasks. [PERSON_…" at bounding box center [251, 407] width 444 height 755
drag, startPoint x: 160, startPoint y: 239, endPoint x: 380, endPoint y: 6, distance: 320.5
click at [182, 210] on div "Status No active tasks Change activity state to start receiving tasks. [PERSON_…" at bounding box center [251, 407] width 444 height 755
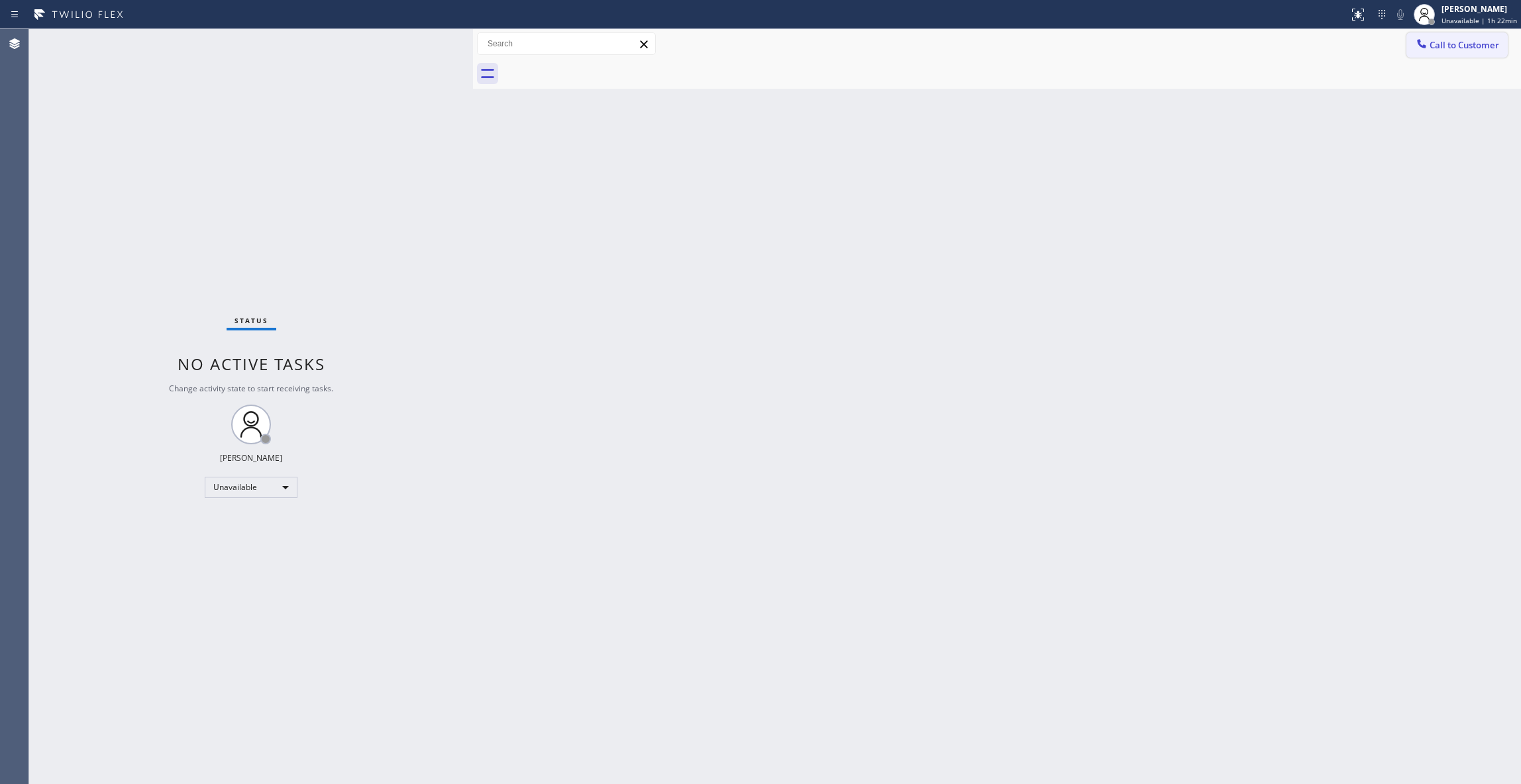
click at [1480, 45] on span "Call to Customer" at bounding box center [1464, 44] width 69 height 12
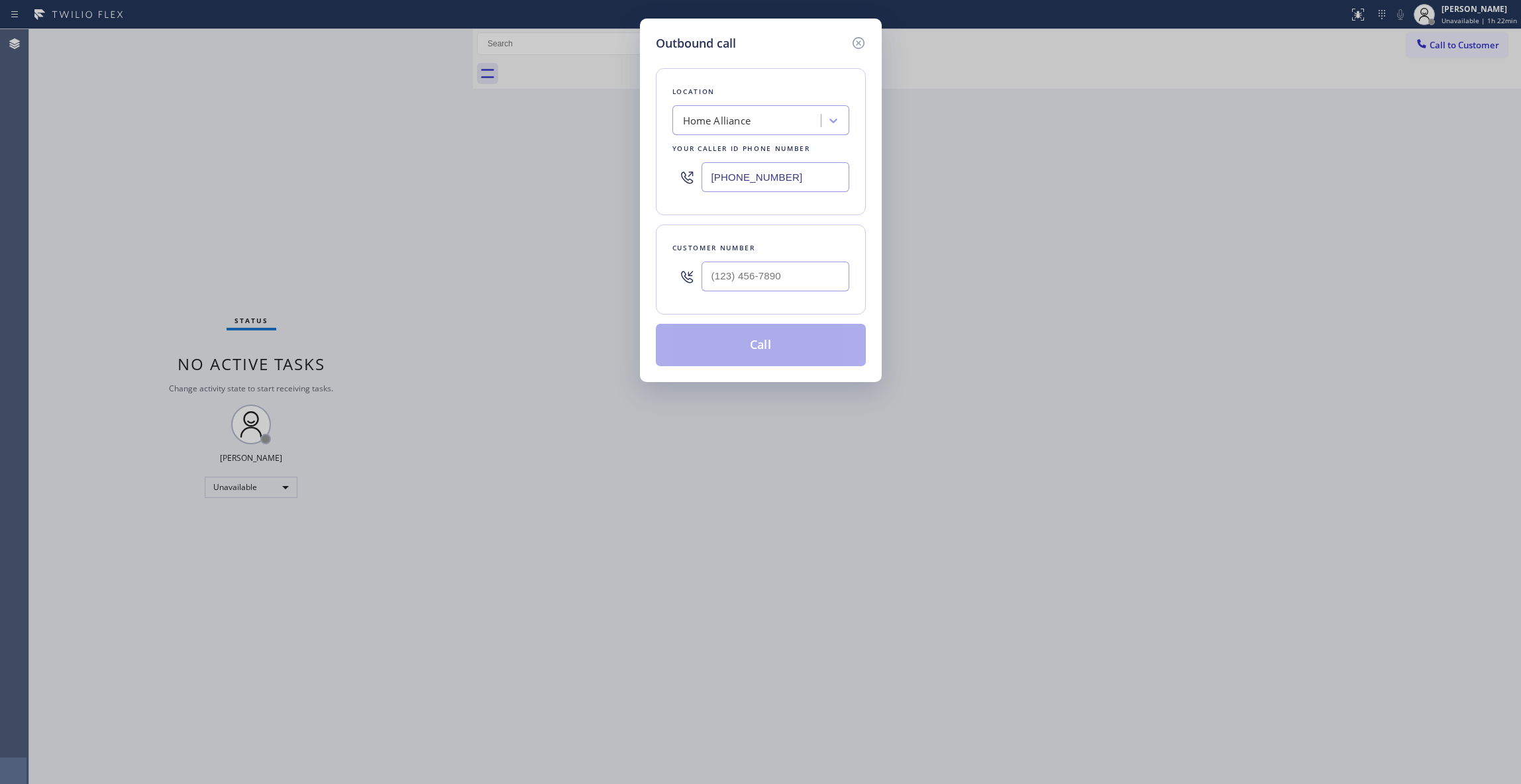
drag, startPoint x: 809, startPoint y: 184, endPoint x: 584, endPoint y: 6, distance: 286.9
click at [261, 178] on div "Outbound call Location Home Alliance Your caller id phone number [PHONE_NUMBER]…" at bounding box center [760, 392] width 1521 height 784
paste input "657) 261-8524"
type input "[PHONE_NUMBER]"
click at [753, 286] on input "(___) ___-____" at bounding box center [776, 277] width 148 height 30
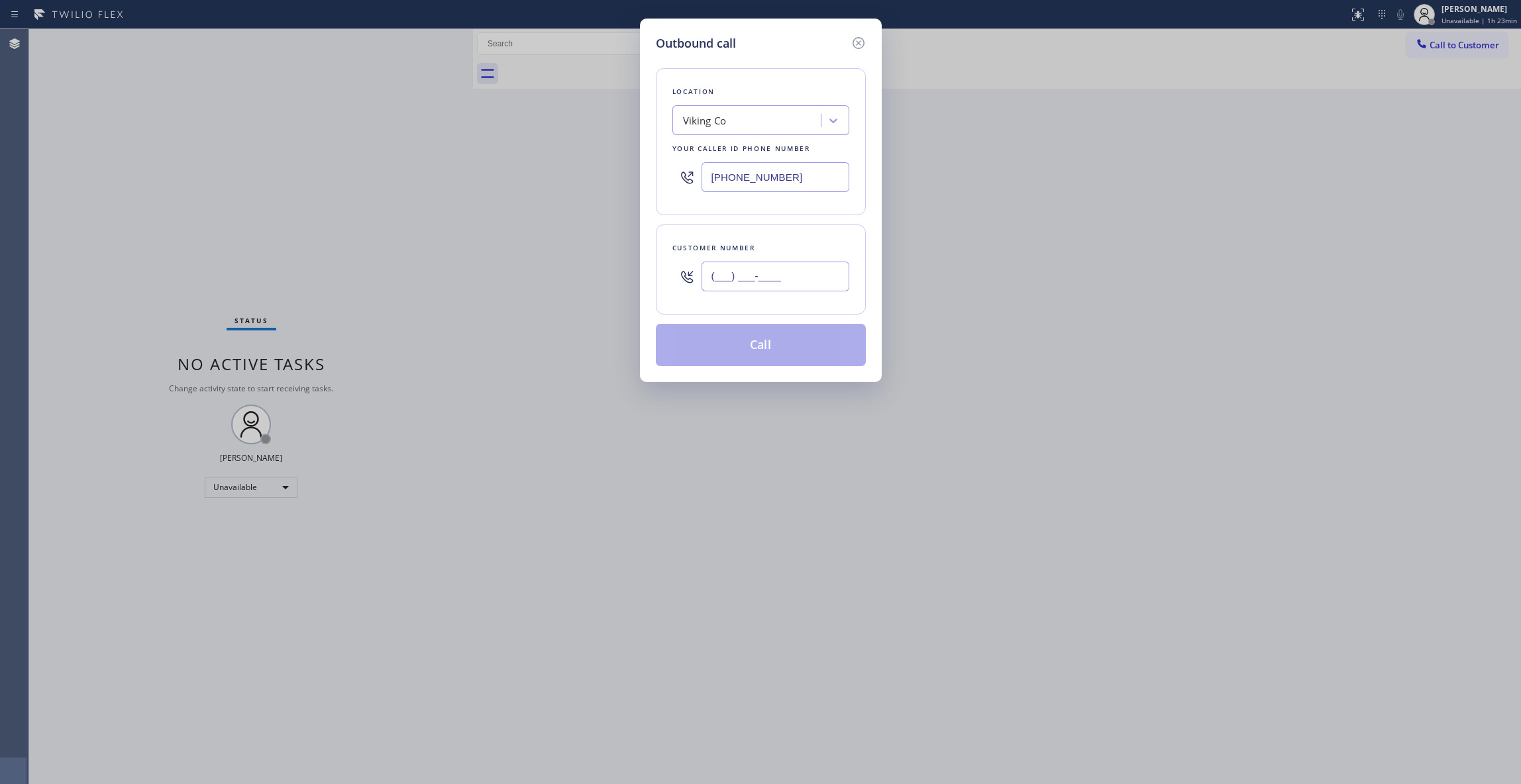
paste input "949) 230-7535"
type input "[PHONE_NUMBER]"
click at [814, 352] on button "Call" at bounding box center [761, 345] width 210 height 42
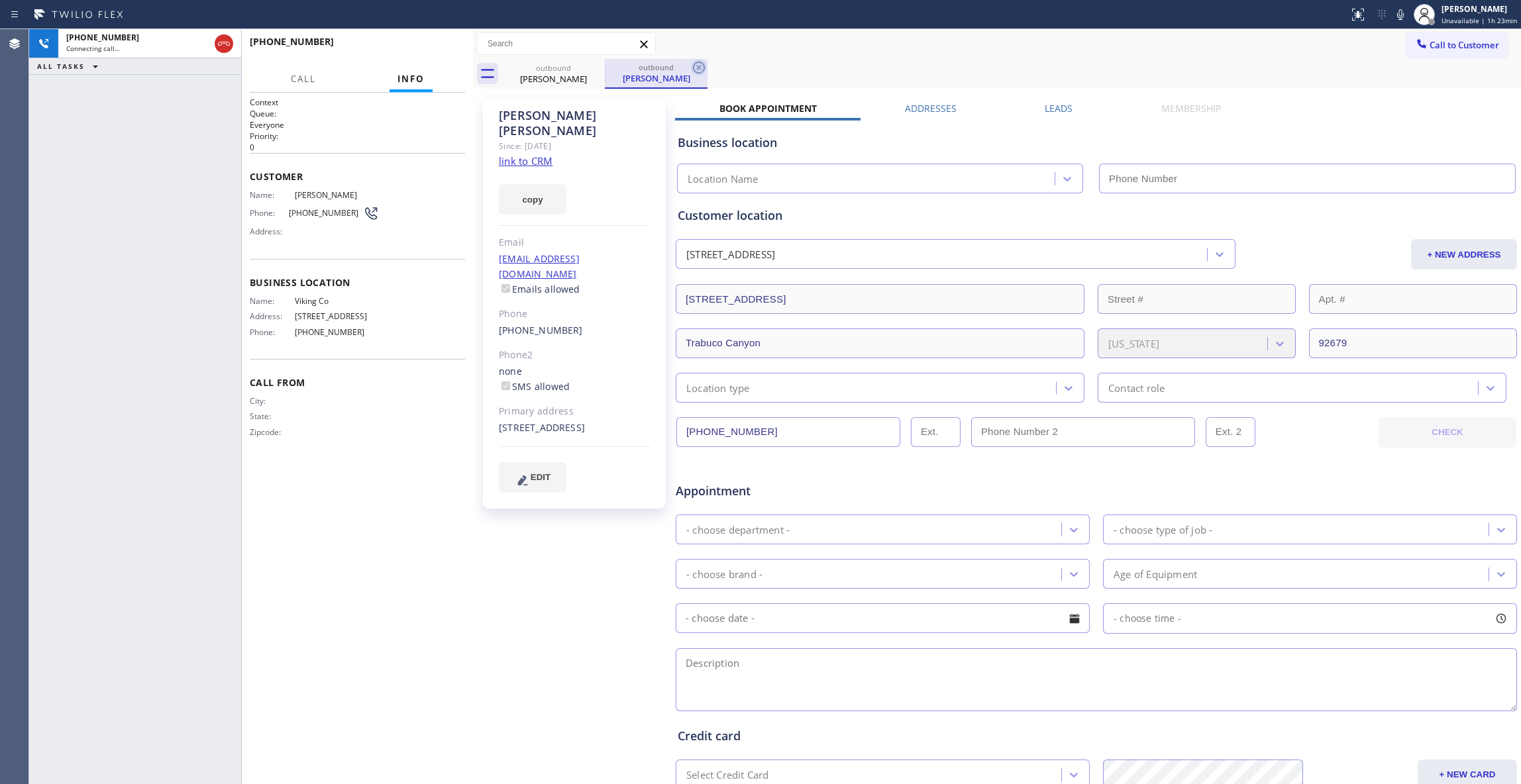
click at [698, 63] on icon at bounding box center [698, 67] width 16 height 16
type input "[PHONE_NUMBER]"
click at [433, 53] on button "HANG UP" at bounding box center [434, 48] width 62 height 18
click at [433, 51] on span "HANG UP" at bounding box center [434, 48] width 41 height 9
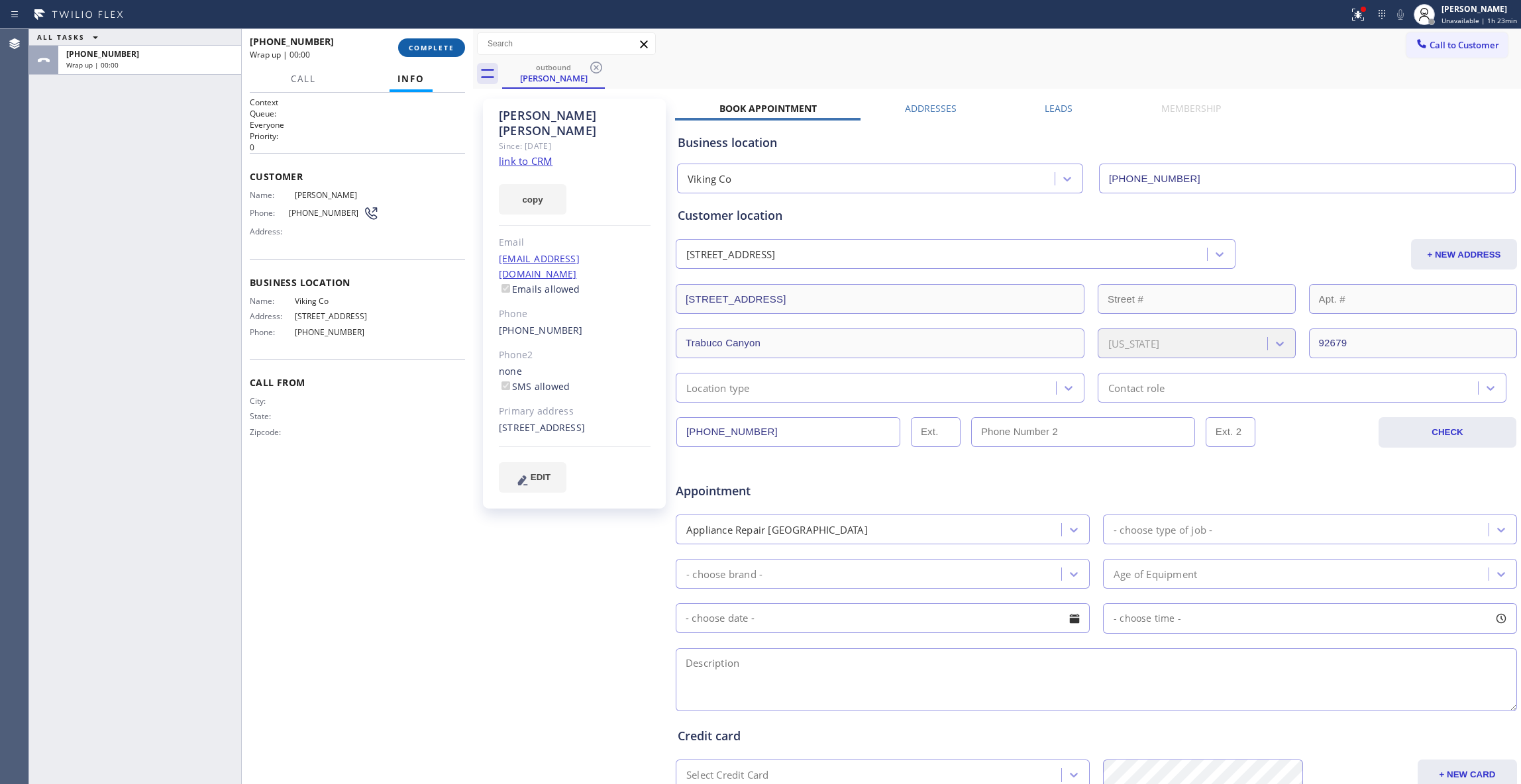
click at [434, 48] on span "COMPLETE" at bounding box center [432, 48] width 46 height 9
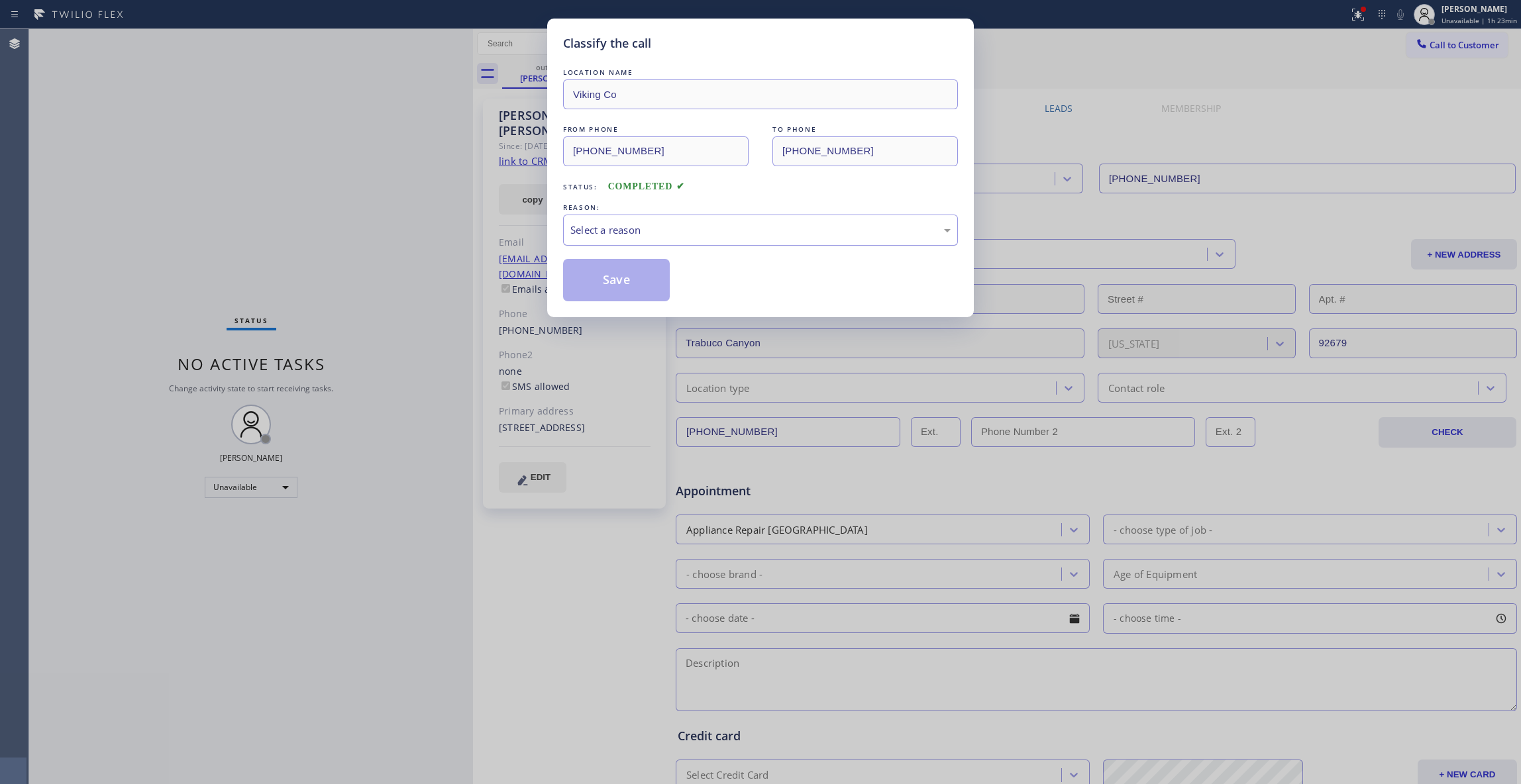
click at [591, 223] on div "Select a reason" at bounding box center [760, 230] width 380 height 16
click at [604, 281] on button "Save" at bounding box center [617, 280] width 107 height 42
drag, startPoint x: 604, startPoint y: 281, endPoint x: 401, endPoint y: 350, distance: 214.4
click at [603, 281] on button "Save" at bounding box center [617, 280] width 107 height 42
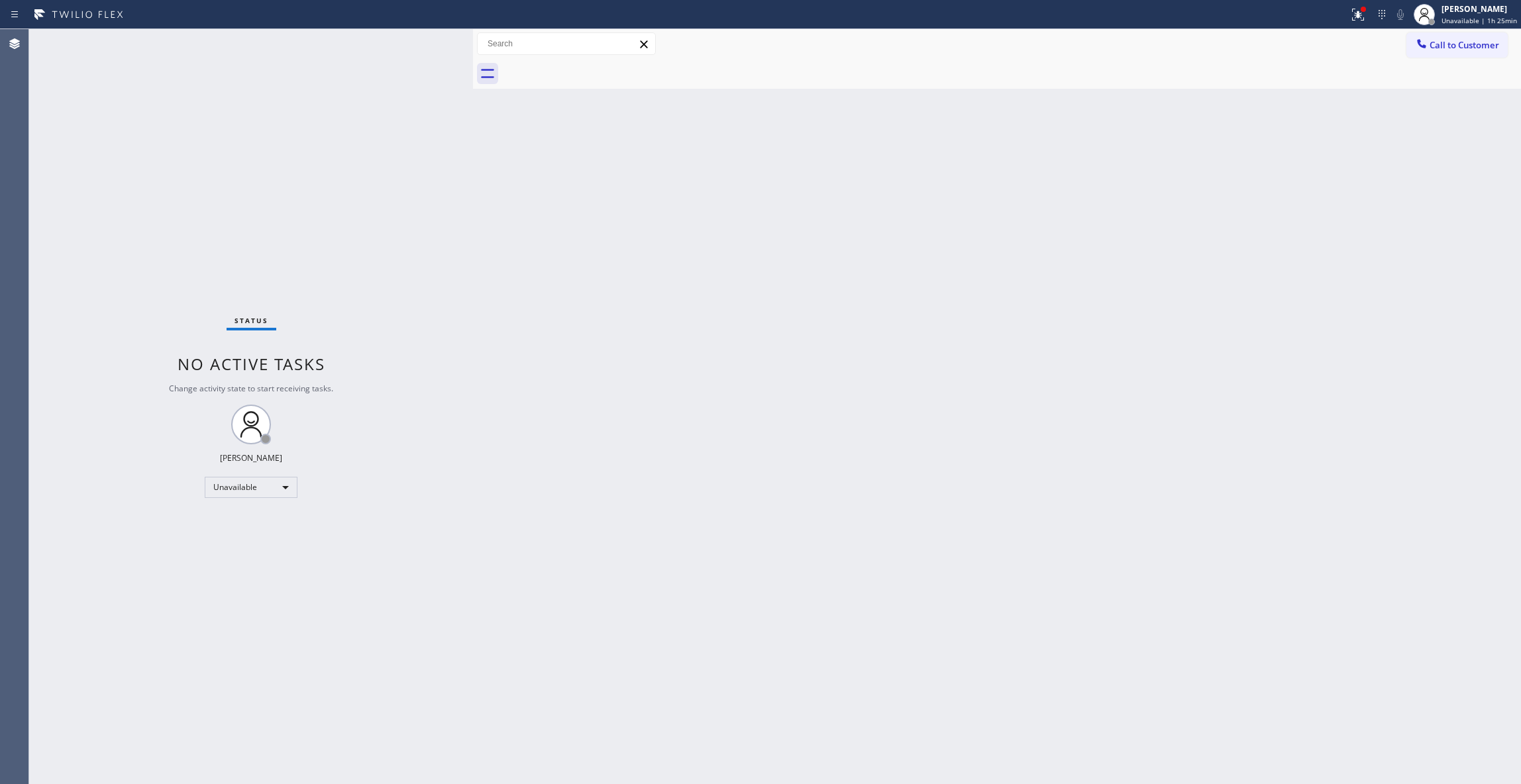
drag, startPoint x: 125, startPoint y: 79, endPoint x: 162, endPoint y: 14, distance: 74.8
click at [131, 60] on div "Status No active tasks Change activity state to start receiving tasks. [PERSON_…" at bounding box center [251, 407] width 444 height 755
drag, startPoint x: 158, startPoint y: 181, endPoint x: 170, endPoint y: 160, distance: 24.2
click at [158, 181] on div "Status No active tasks Change activity state to start receiving tasks. [PERSON_…" at bounding box center [251, 407] width 444 height 755
click at [1353, 18] on icon at bounding box center [1358, 14] width 16 height 16
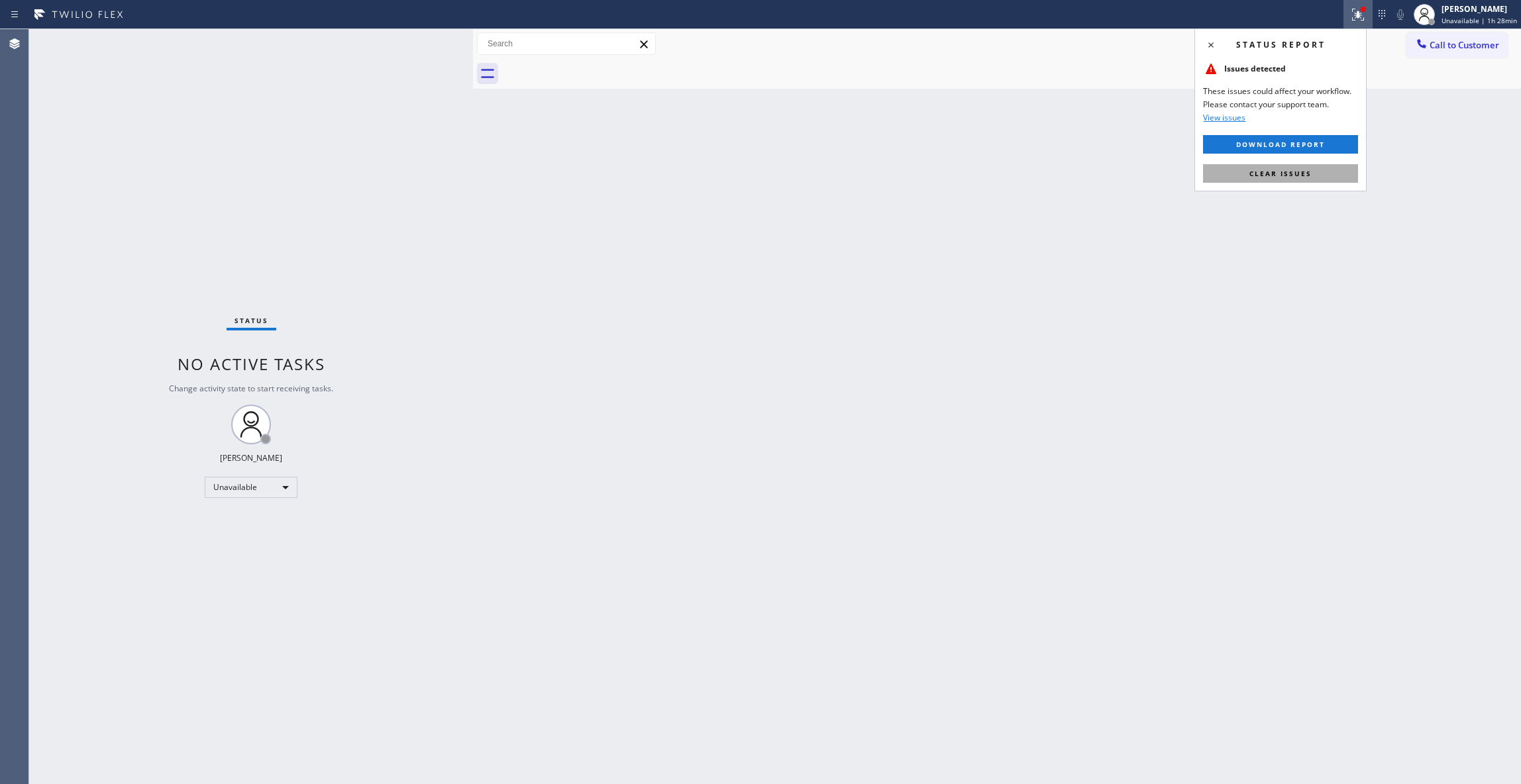
click at [1324, 173] on button "Clear issues" at bounding box center [1280, 173] width 155 height 18
drag, startPoint x: 147, startPoint y: 234, endPoint x: 257, endPoint y: 42, distance: 221.3
click at [160, 197] on div "Status No active tasks Change activity state to start receiving tasks. [PERSON_…" at bounding box center [251, 407] width 444 height 755
click at [1496, 46] on span "Call to Customer" at bounding box center [1464, 44] width 69 height 12
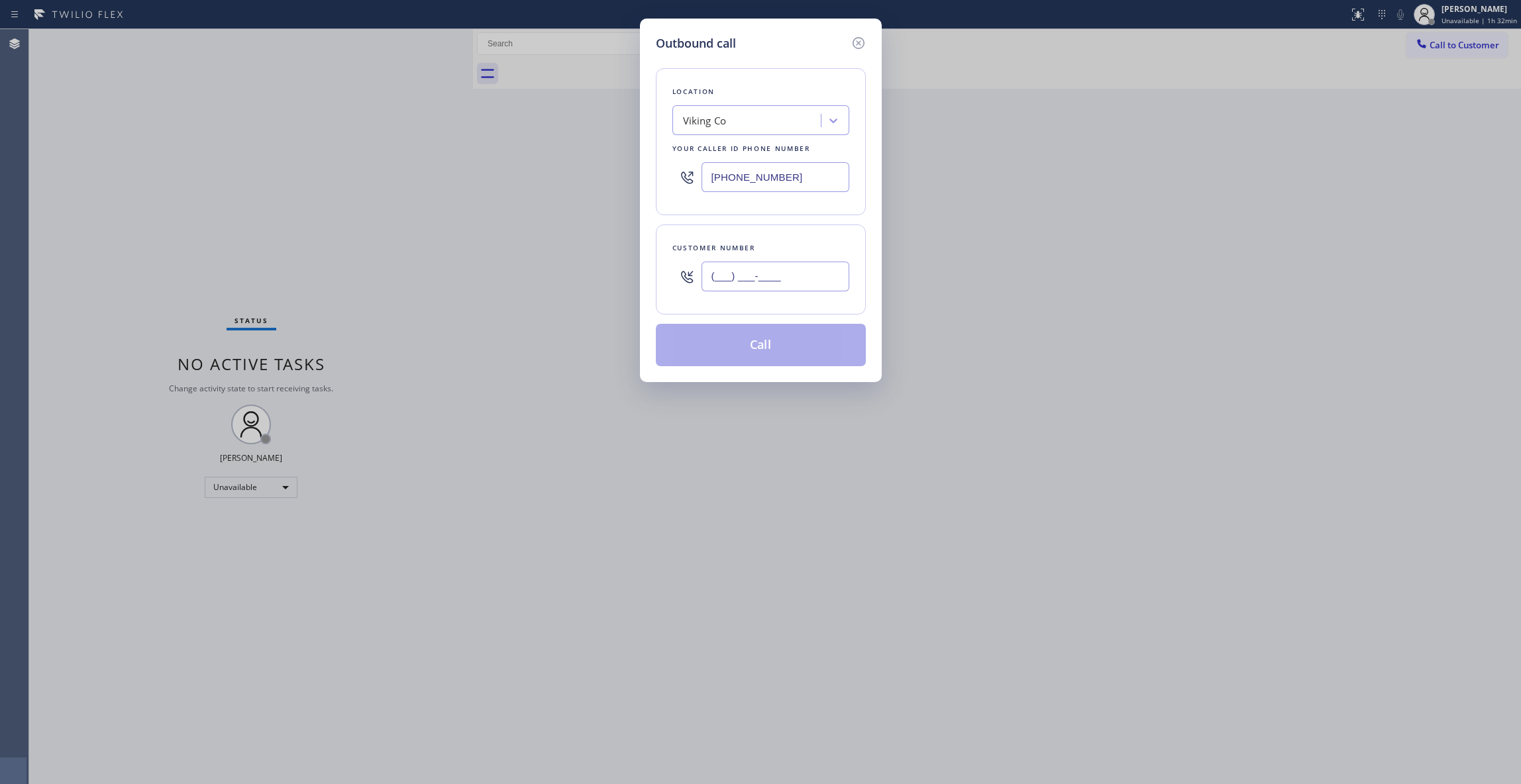
click at [751, 281] on input "(___) ___-____" at bounding box center [776, 277] width 148 height 30
paste input "386) 242-9775"
type input "[PHONE_NUMBER]"
drag, startPoint x: 811, startPoint y: 181, endPoint x: 489, endPoint y: 222, distance: 324.6
click at [350, 170] on div "Outbound call Location Viking Co Your caller id phone number [PHONE_NUMBER] Cus…" at bounding box center [760, 392] width 1521 height 784
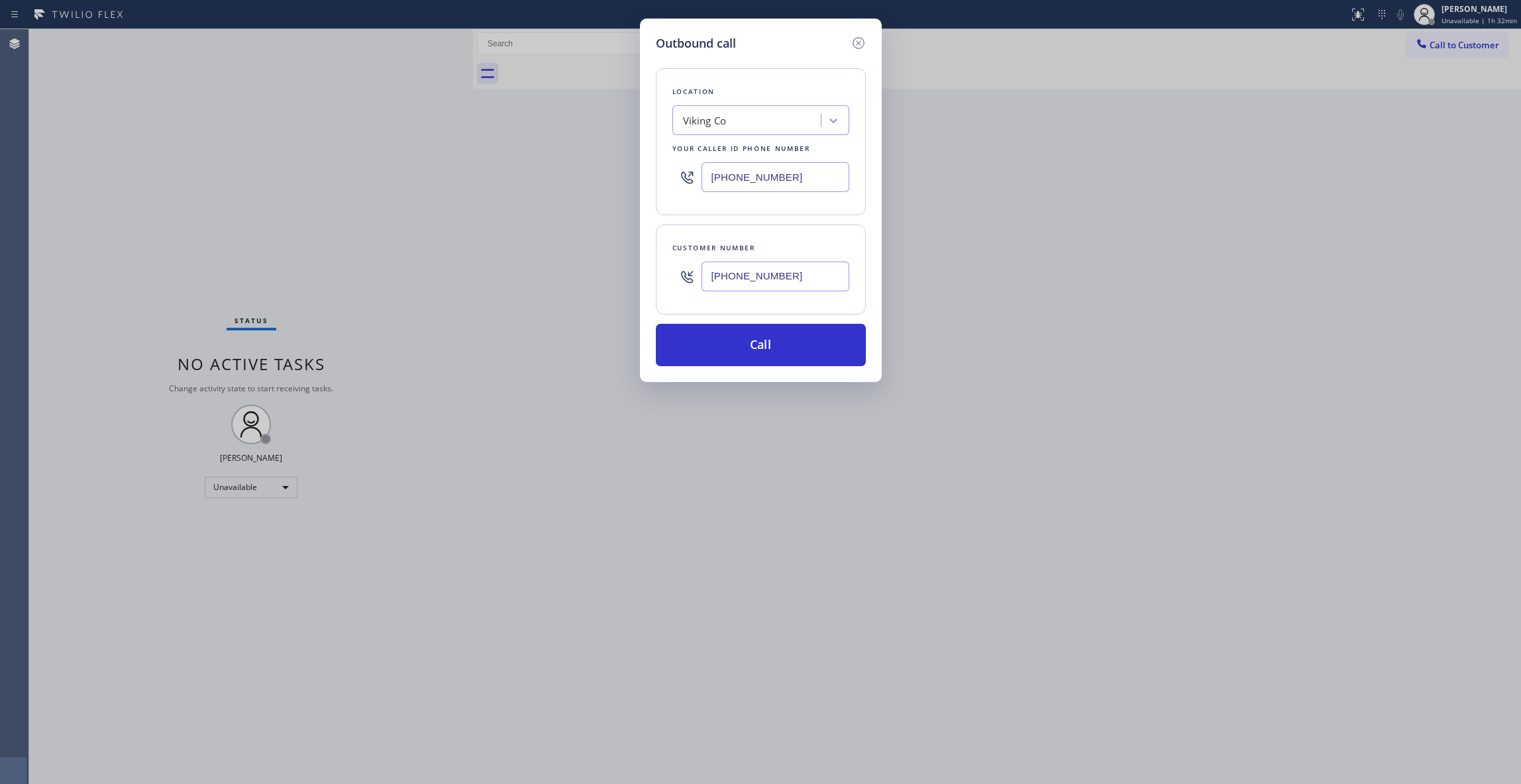
paste input "813) 285-4401"
type input "[PHONE_NUMBER]"
drag, startPoint x: 791, startPoint y: 281, endPoint x: 461, endPoint y: 260, distance: 330.7
click at [461, 260] on div "Outbound call Location [PERSON_NAME] Service Ac Your caller id phone number [PH…" at bounding box center [760, 392] width 1521 height 784
click at [697, 348] on button "Call" at bounding box center [761, 345] width 210 height 42
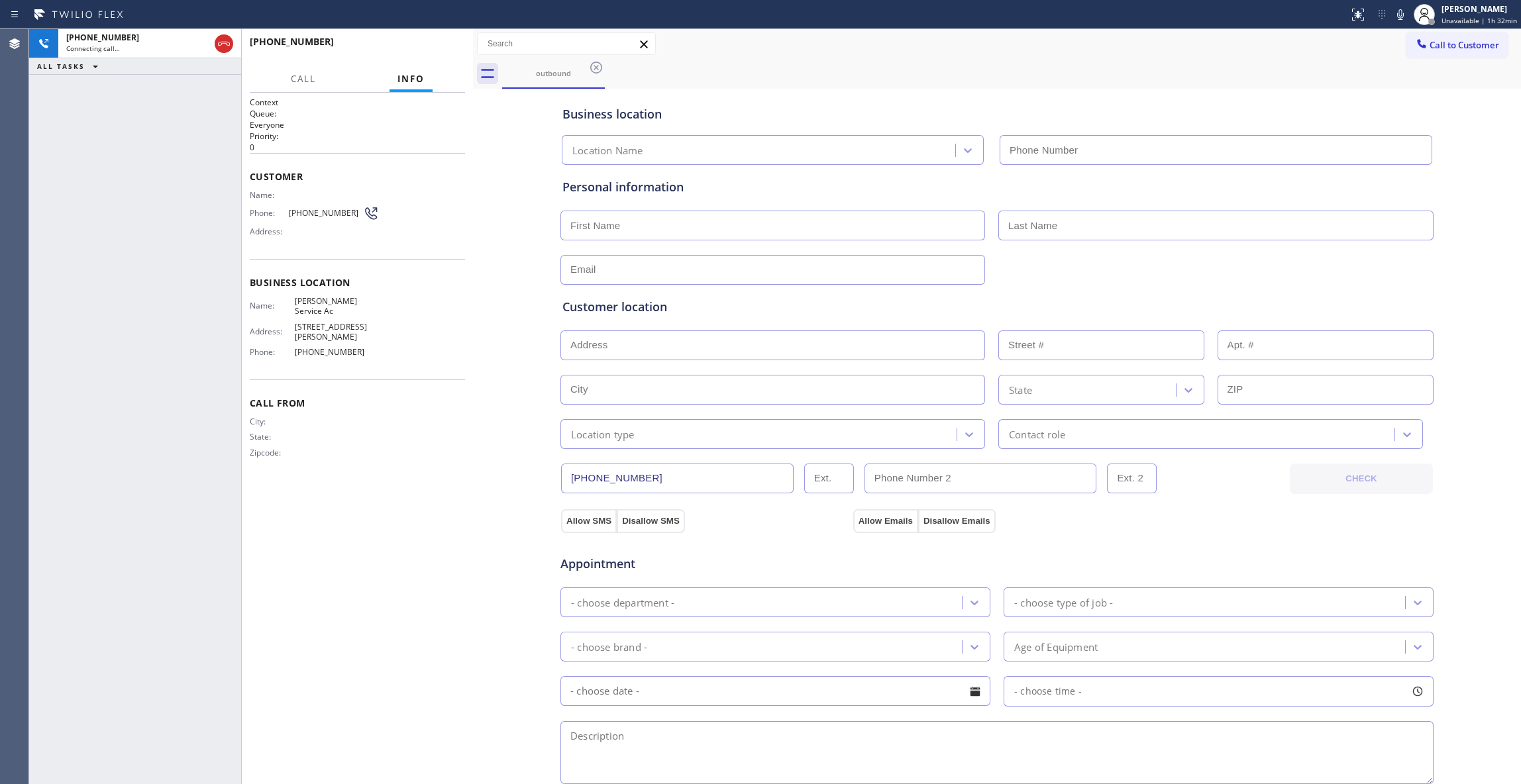
type input "[PHONE_NUMBER]"
click at [429, 46] on span "HANG UP" at bounding box center [434, 48] width 41 height 9
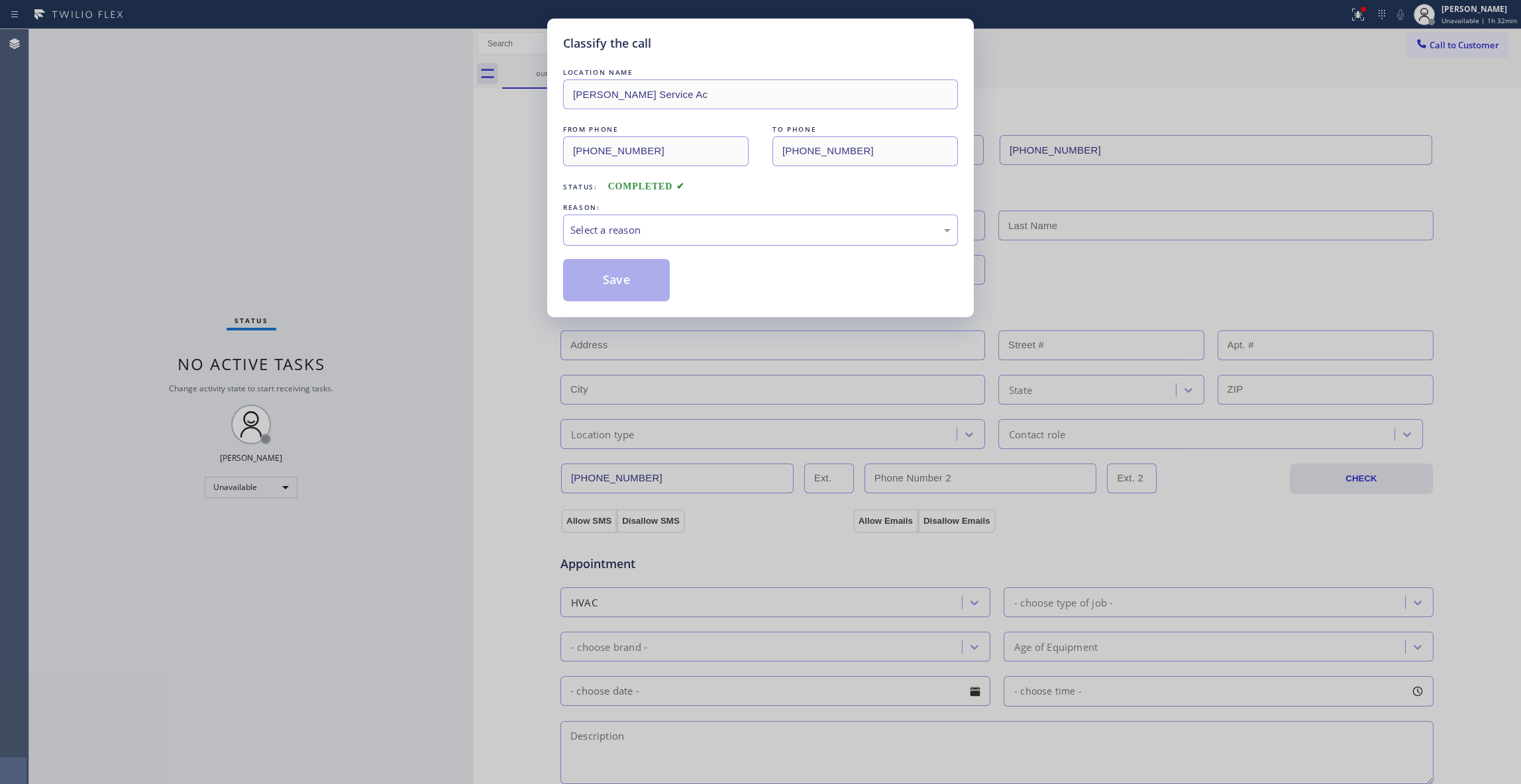
click at [617, 232] on div "Select a reason" at bounding box center [760, 230] width 380 height 16
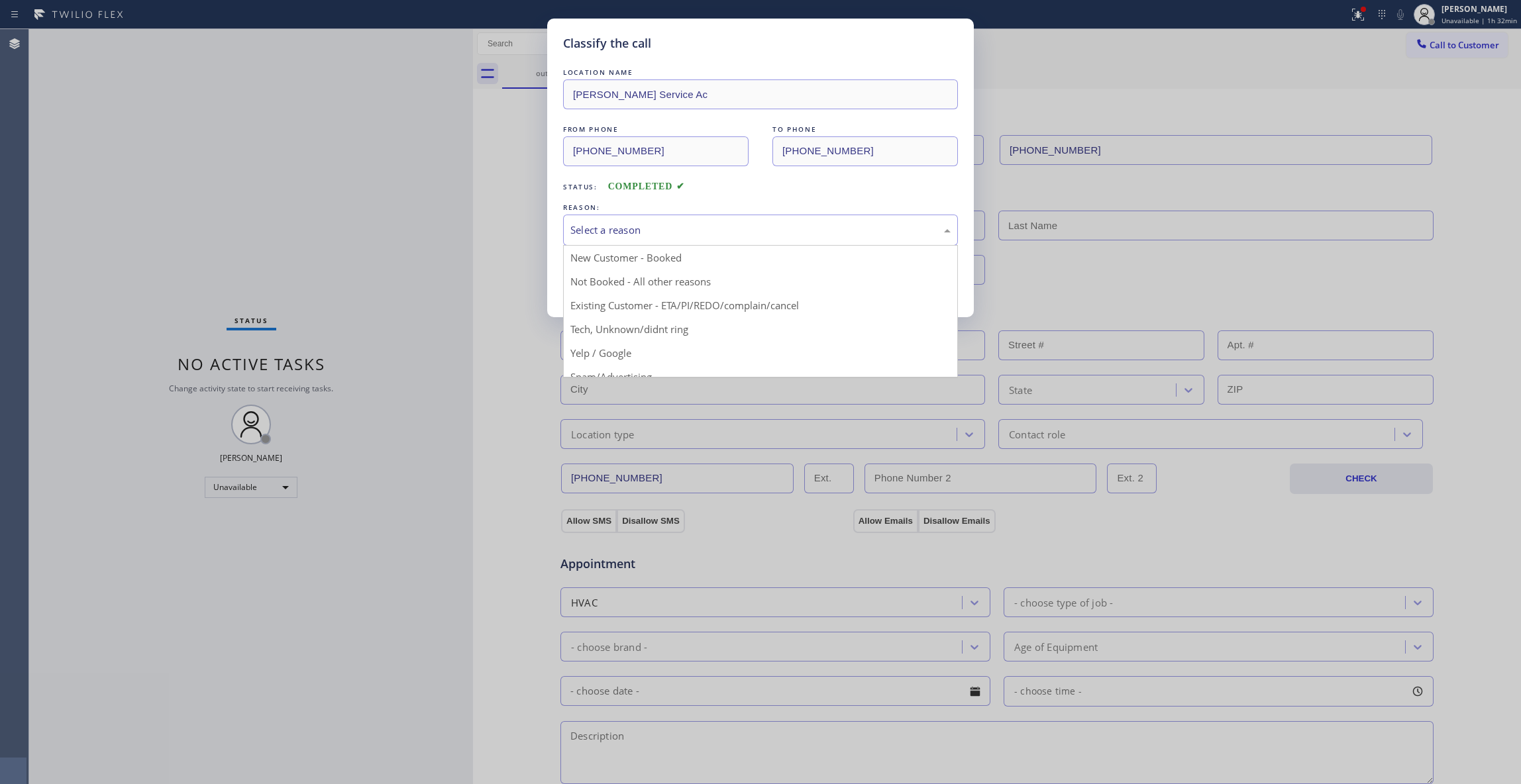
drag, startPoint x: 600, startPoint y: 297, endPoint x: 594, endPoint y: 287, distance: 11.7
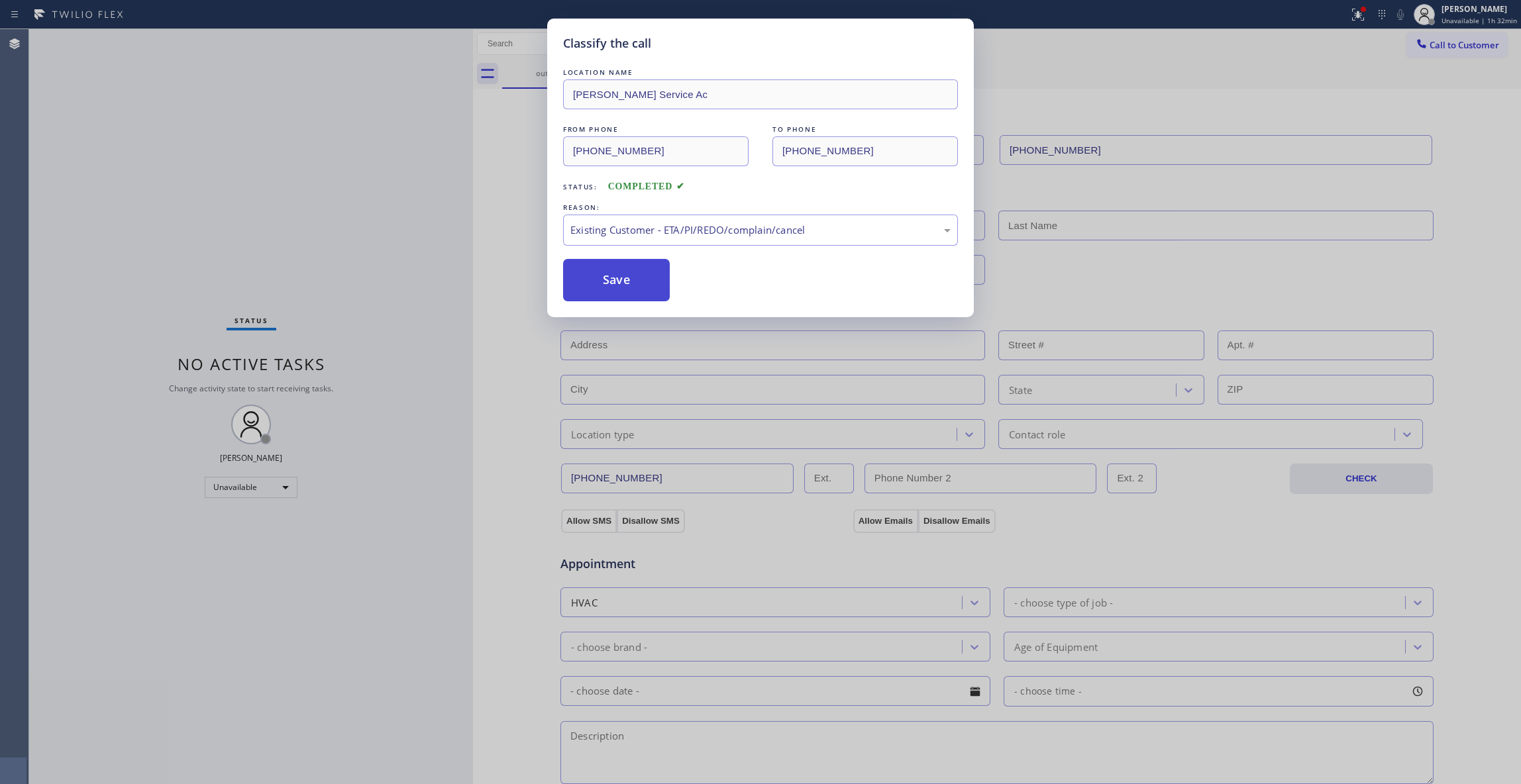
click at [594, 287] on button "Save" at bounding box center [617, 280] width 107 height 42
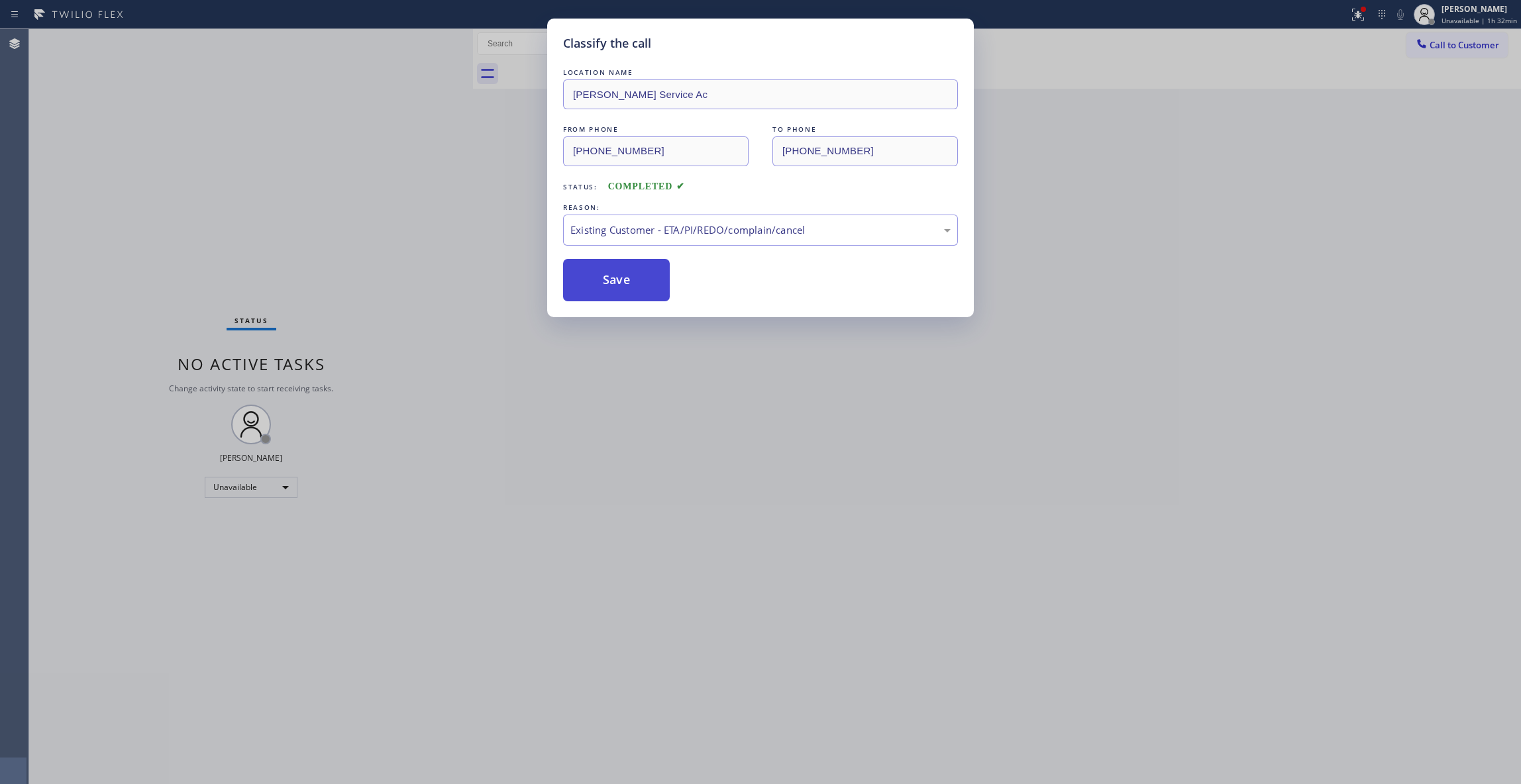
click at [594, 287] on button "Save" at bounding box center [617, 280] width 107 height 42
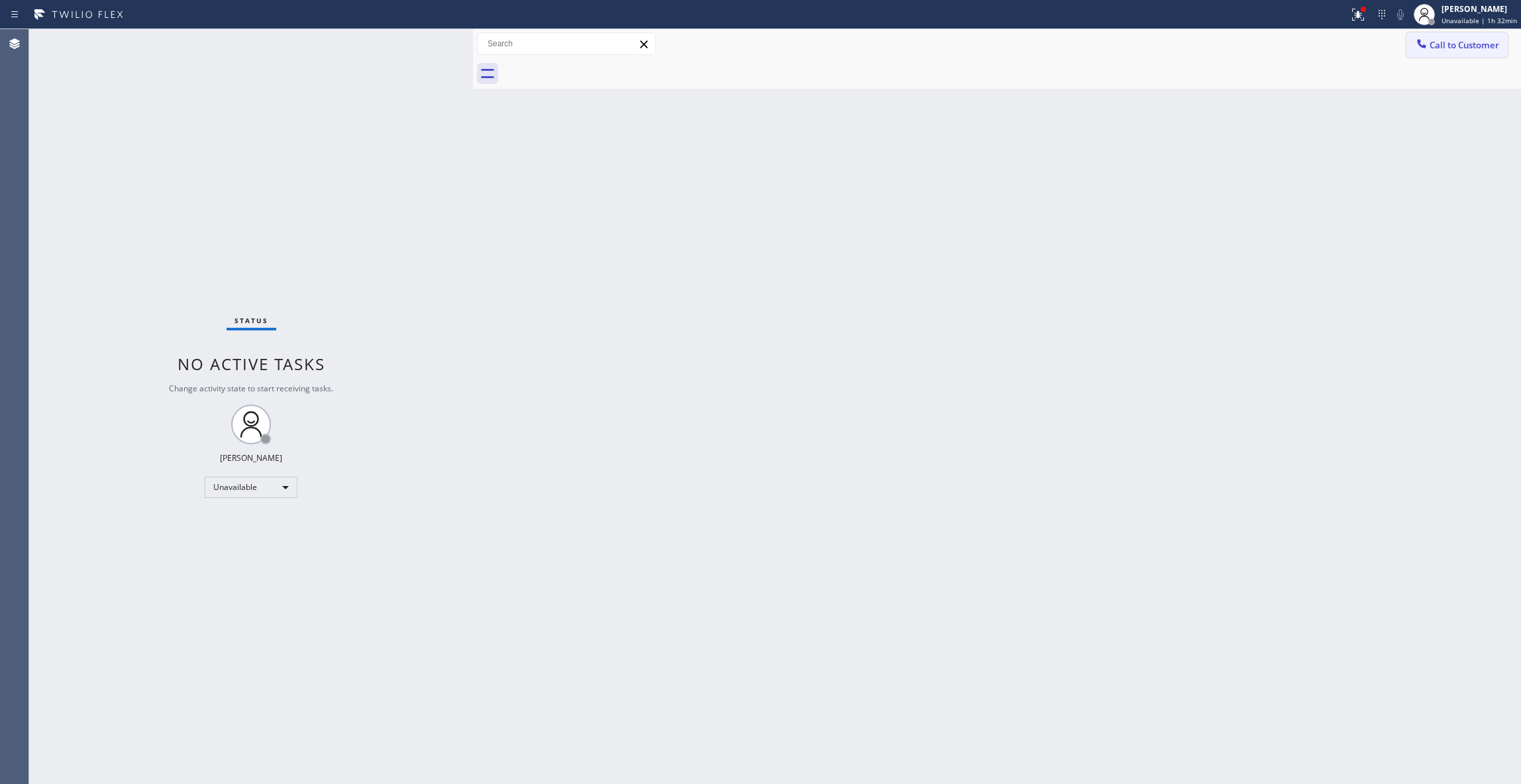
click at [1455, 41] on span "Call to Customer" at bounding box center [1464, 44] width 69 height 12
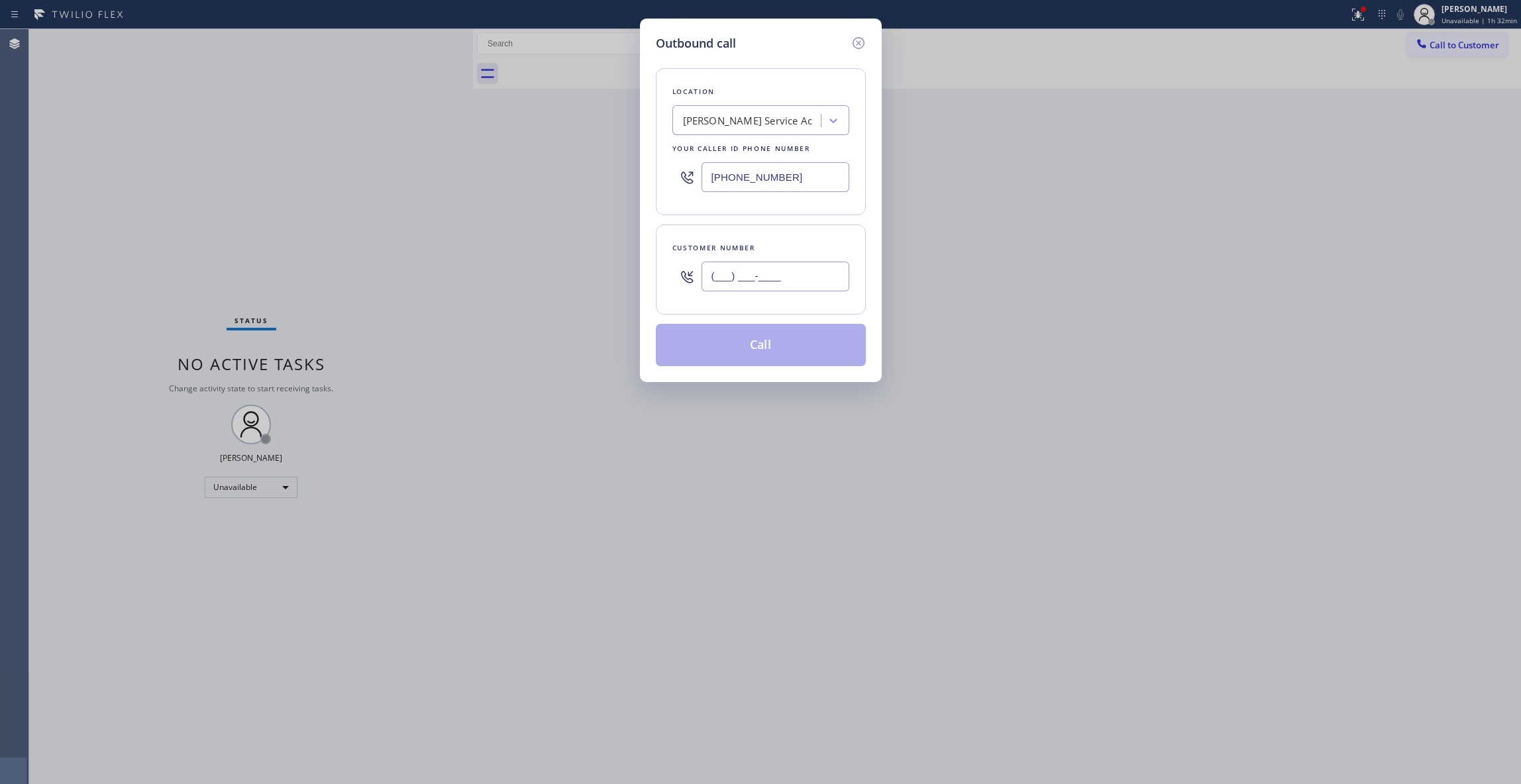
click at [762, 282] on input "(___) ___-____" at bounding box center [776, 277] width 148 height 30
paste input "386) 242-9775"
type input "[PHONE_NUMBER]"
click at [742, 350] on button "Call" at bounding box center [761, 345] width 210 height 42
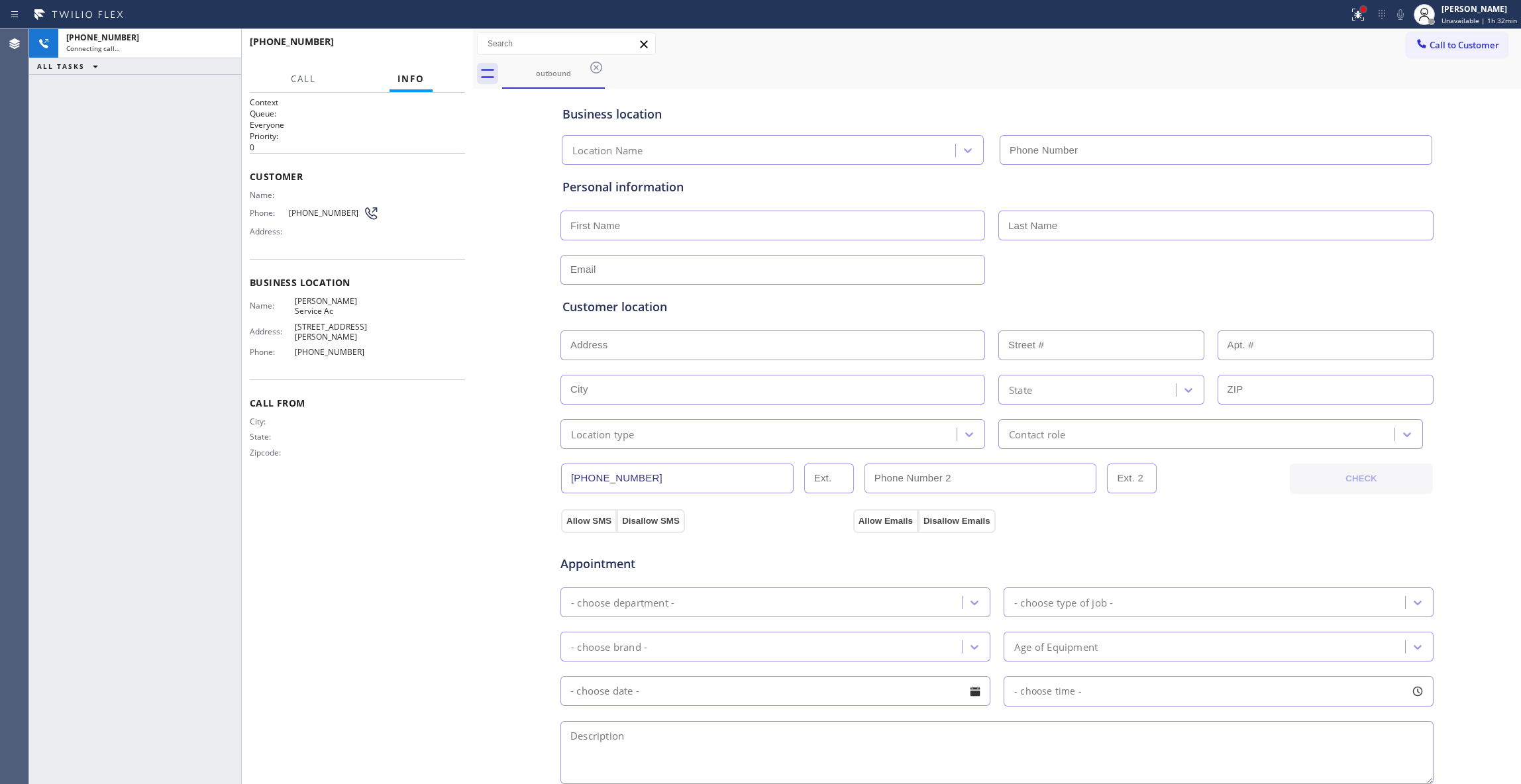
click at [1360, 11] on div at bounding box center [1363, 9] width 8 height 8
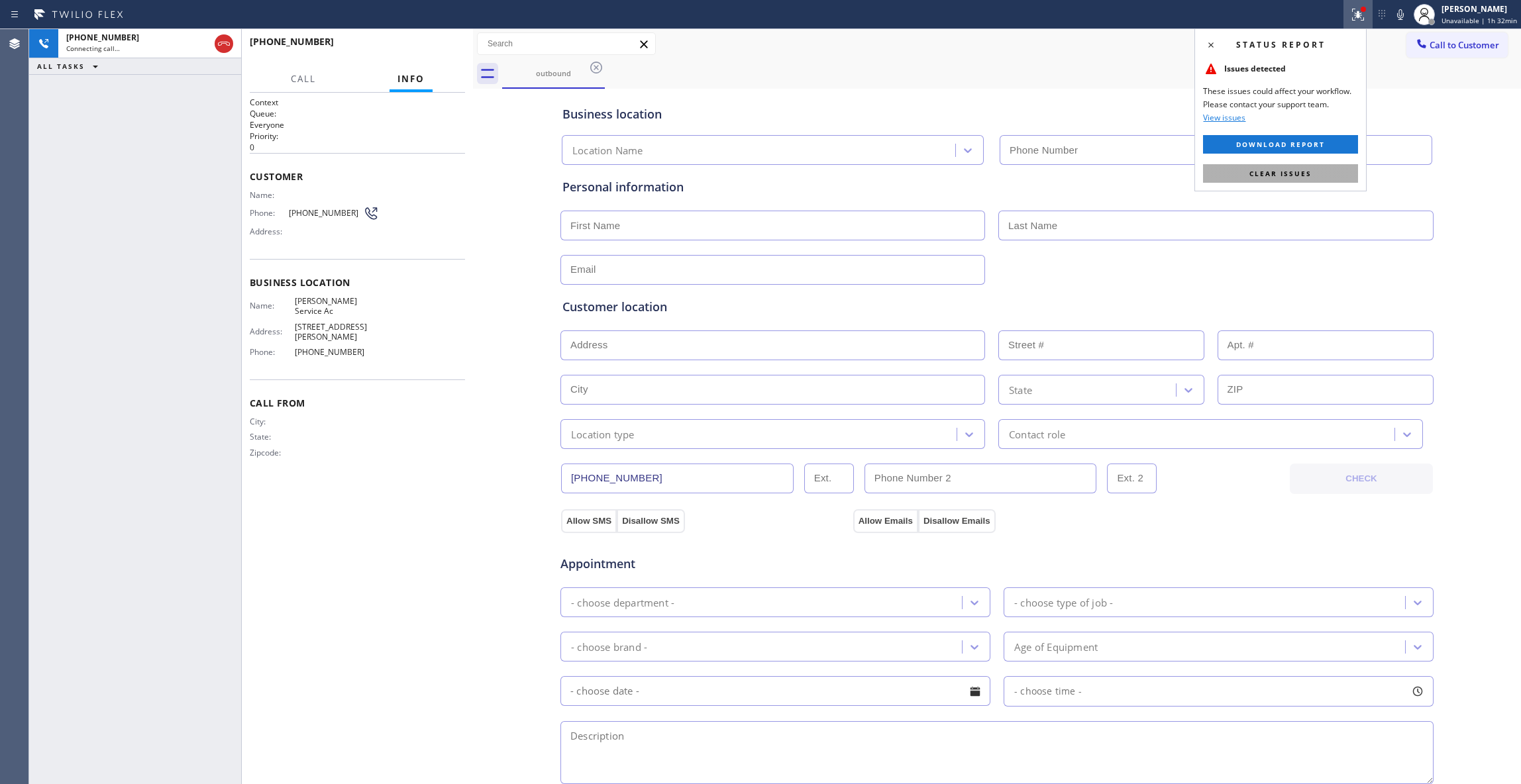
click at [1297, 175] on span "Clear issues" at bounding box center [1281, 173] width 63 height 9
type input "[PHONE_NUMBER]"
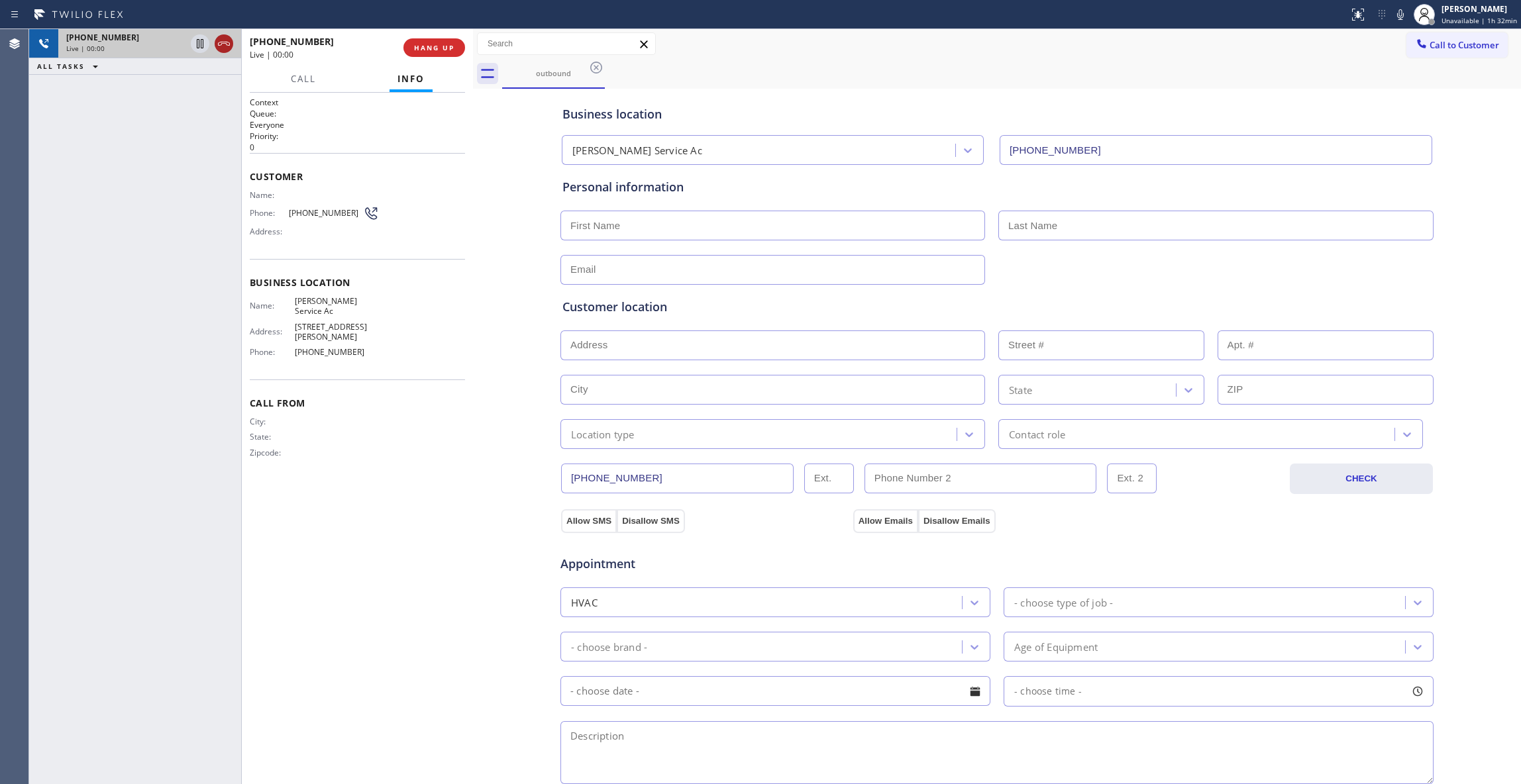
click at [216, 42] on icon at bounding box center [223, 43] width 16 height 16
click at [416, 51] on span "COMPLETE" at bounding box center [432, 48] width 46 height 9
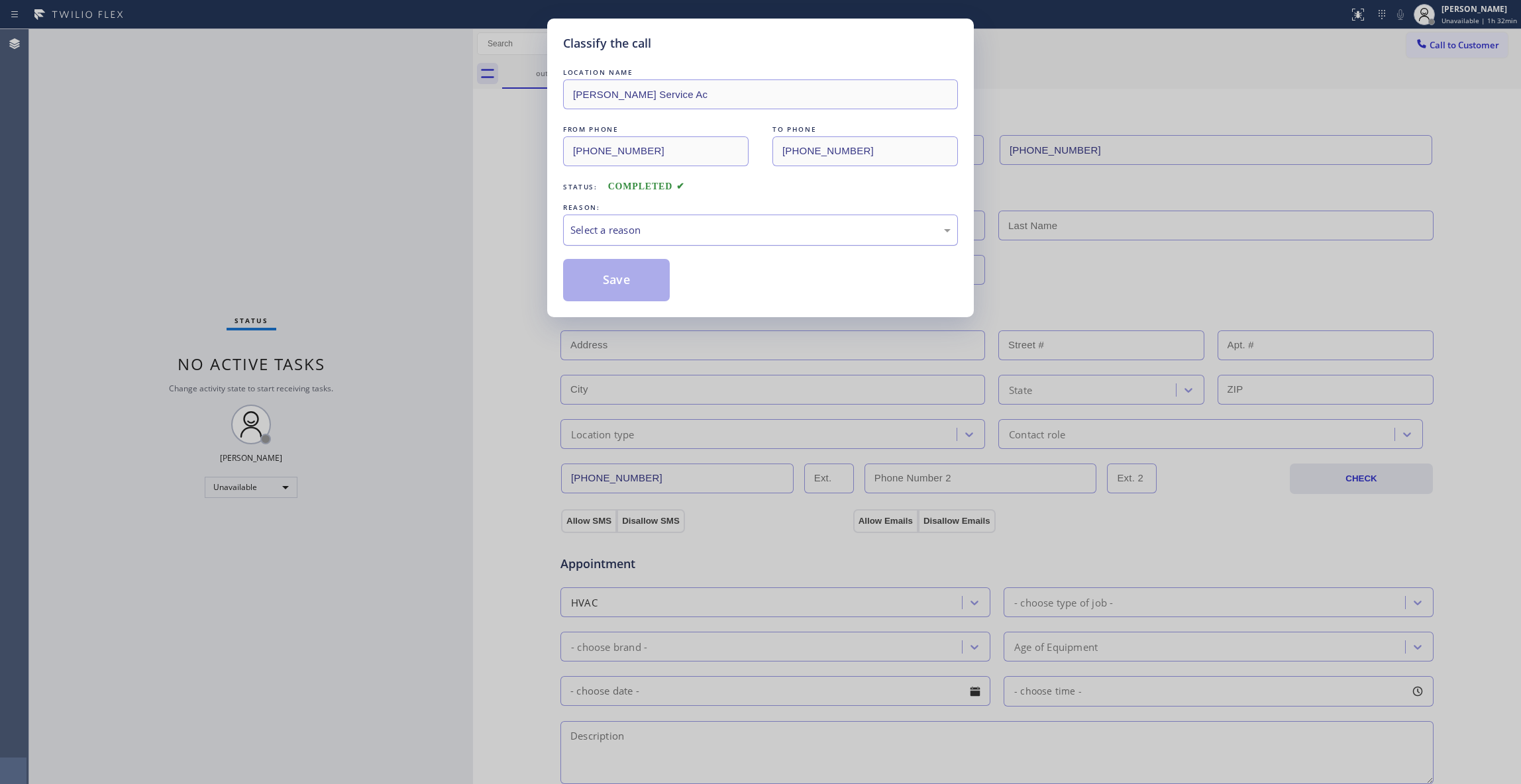
click at [608, 236] on div "Select a reason" at bounding box center [761, 231] width 395 height 31
click at [626, 276] on button "Save" at bounding box center [617, 280] width 107 height 42
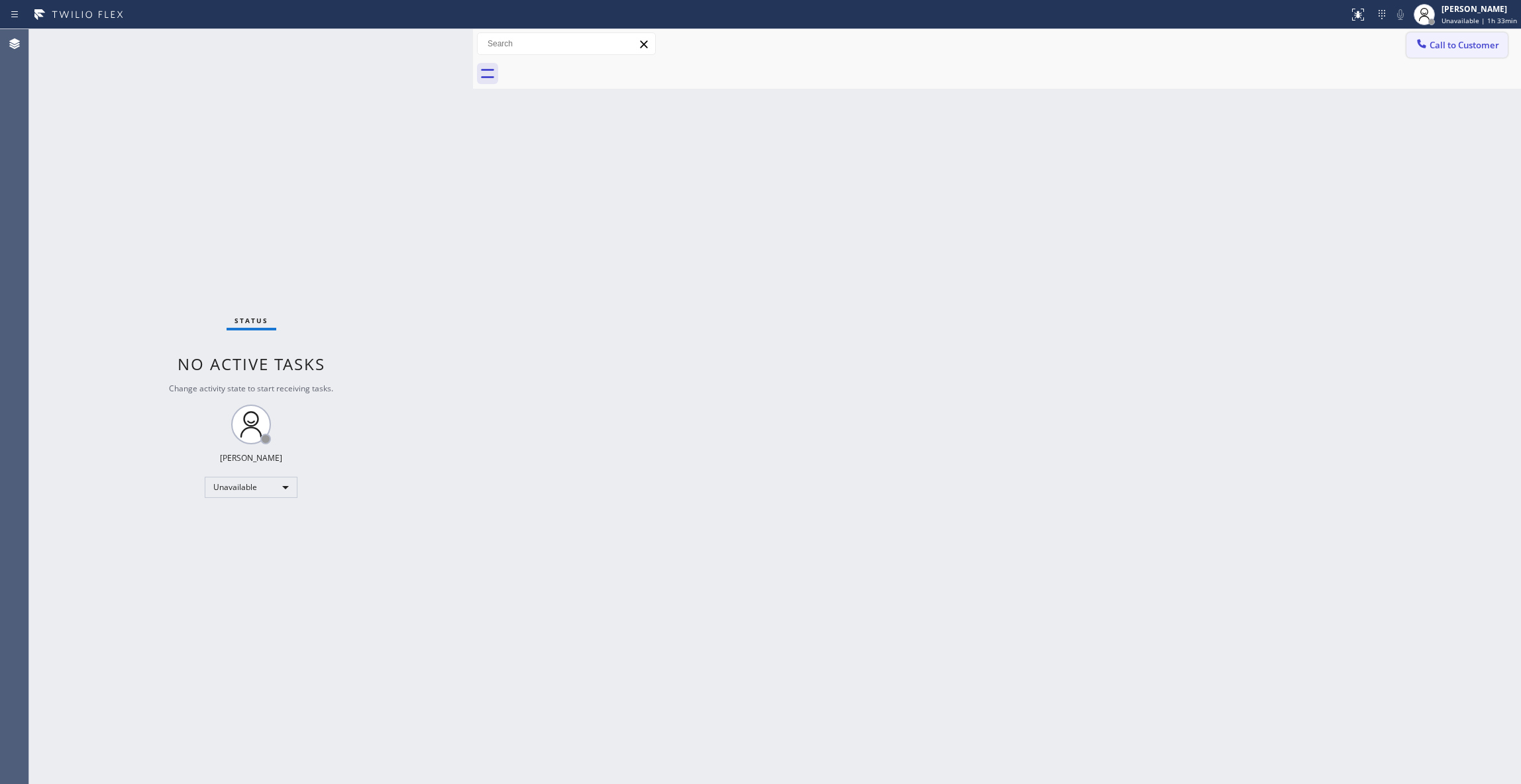
click at [1487, 46] on span "Call to Customer" at bounding box center [1464, 44] width 69 height 12
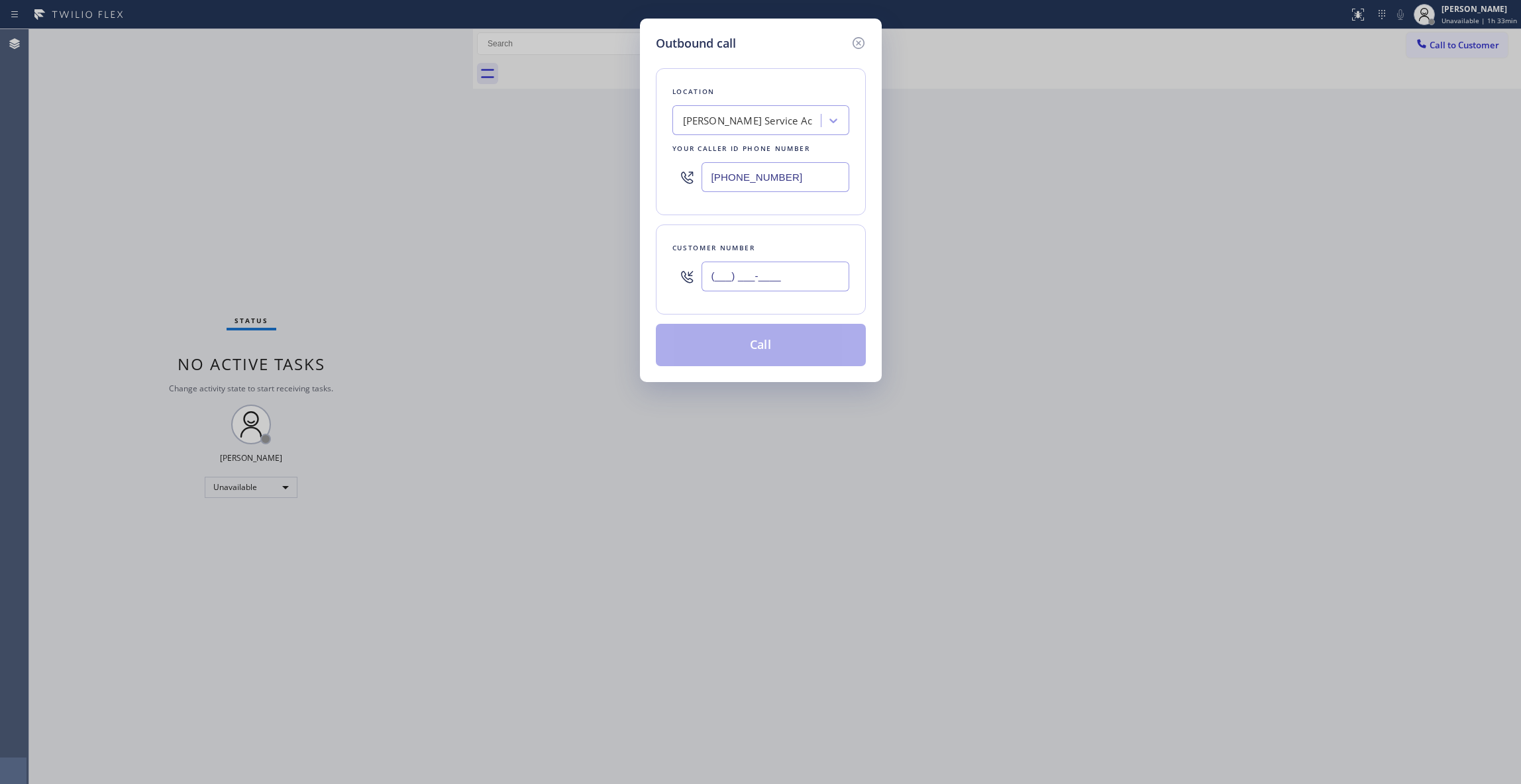
click at [730, 290] on input "(___) ___-____" at bounding box center [776, 277] width 148 height 30
paste input "386) 242-9775"
type input "[PHONE_NUMBER]"
click at [777, 356] on button "Call" at bounding box center [761, 345] width 210 height 42
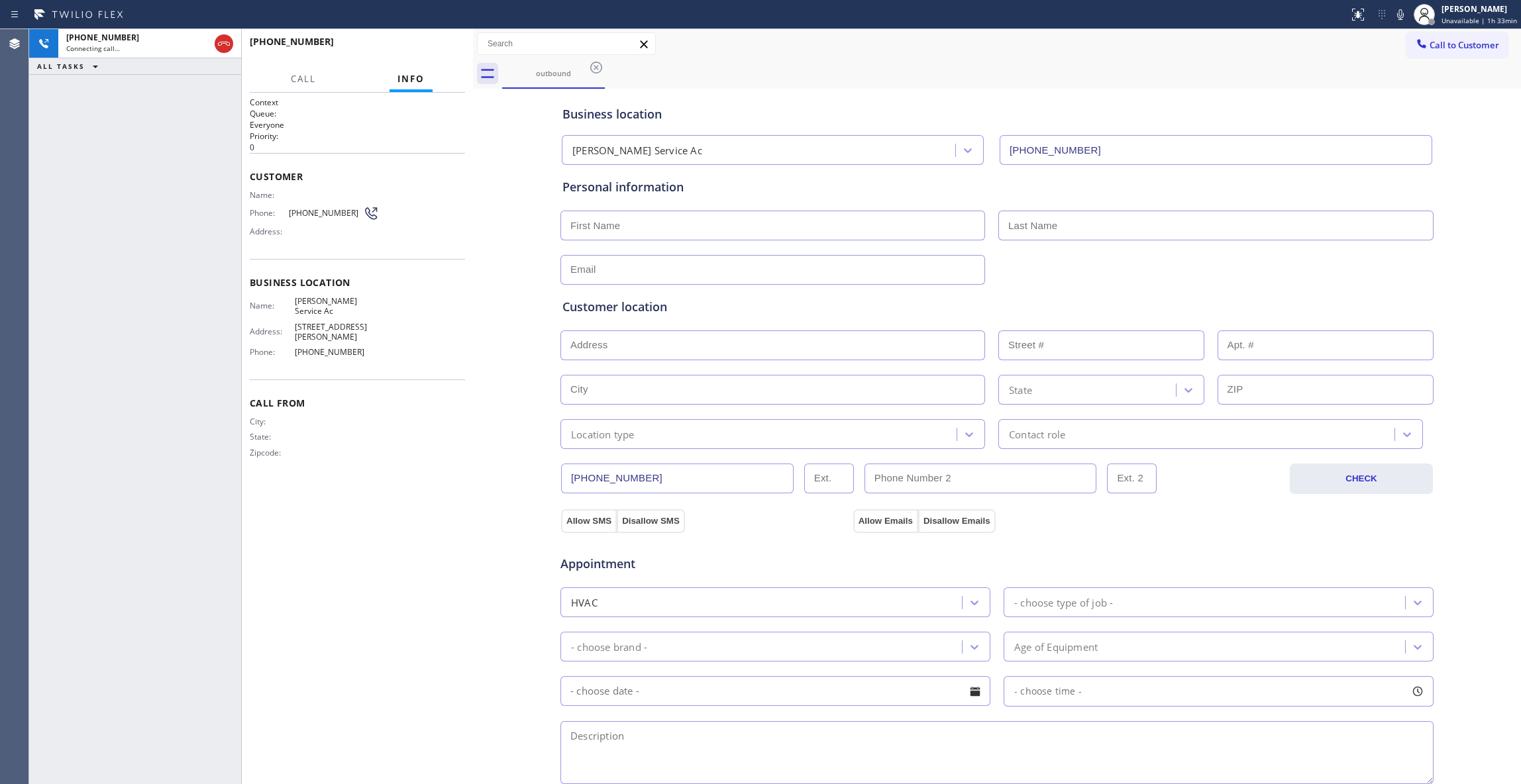
type input "[PHONE_NUMBER]"
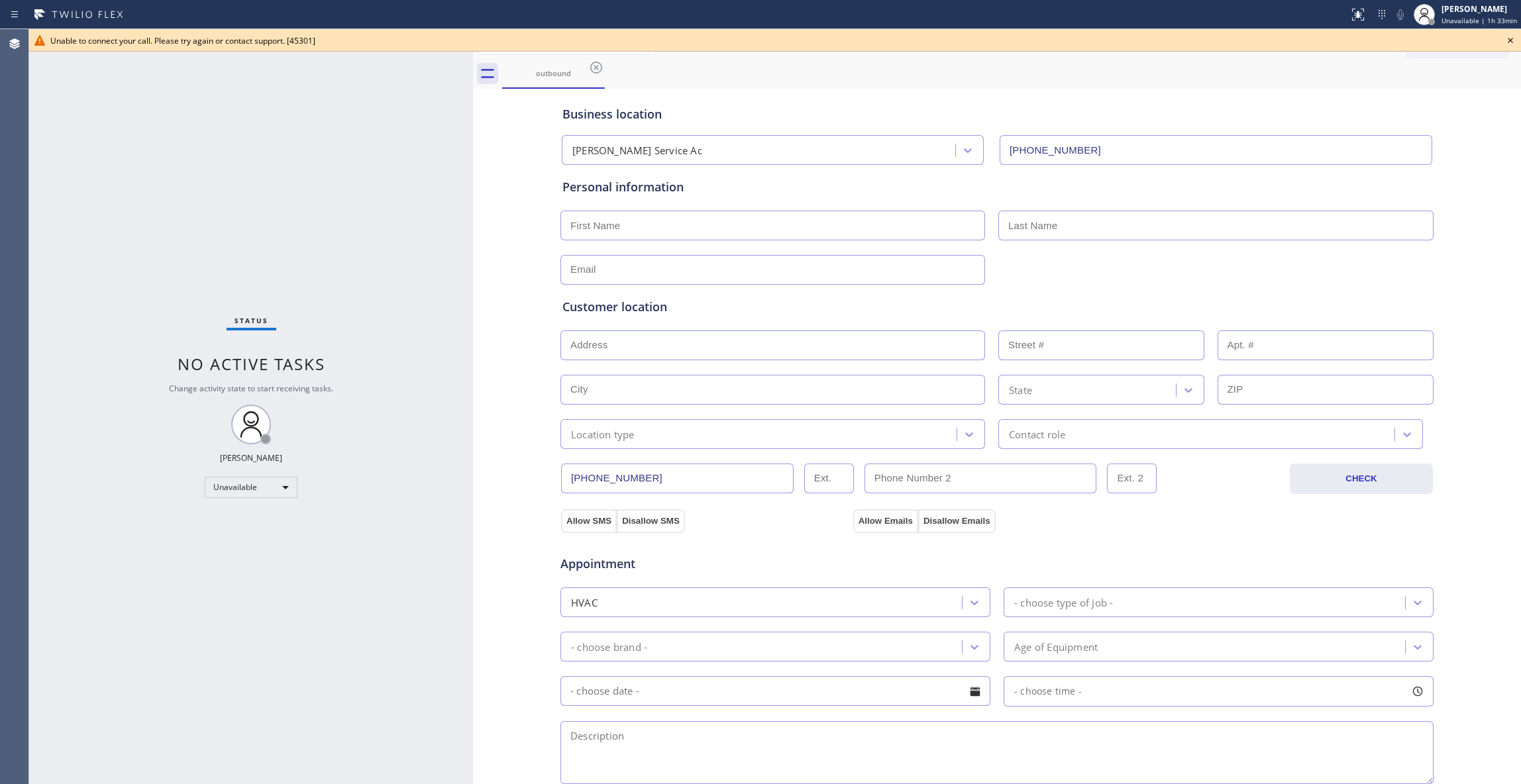
drag, startPoint x: 596, startPoint y: 69, endPoint x: 1520, endPoint y: 40, distance: 924.5
click at [596, 69] on icon at bounding box center [596, 67] width 16 height 16
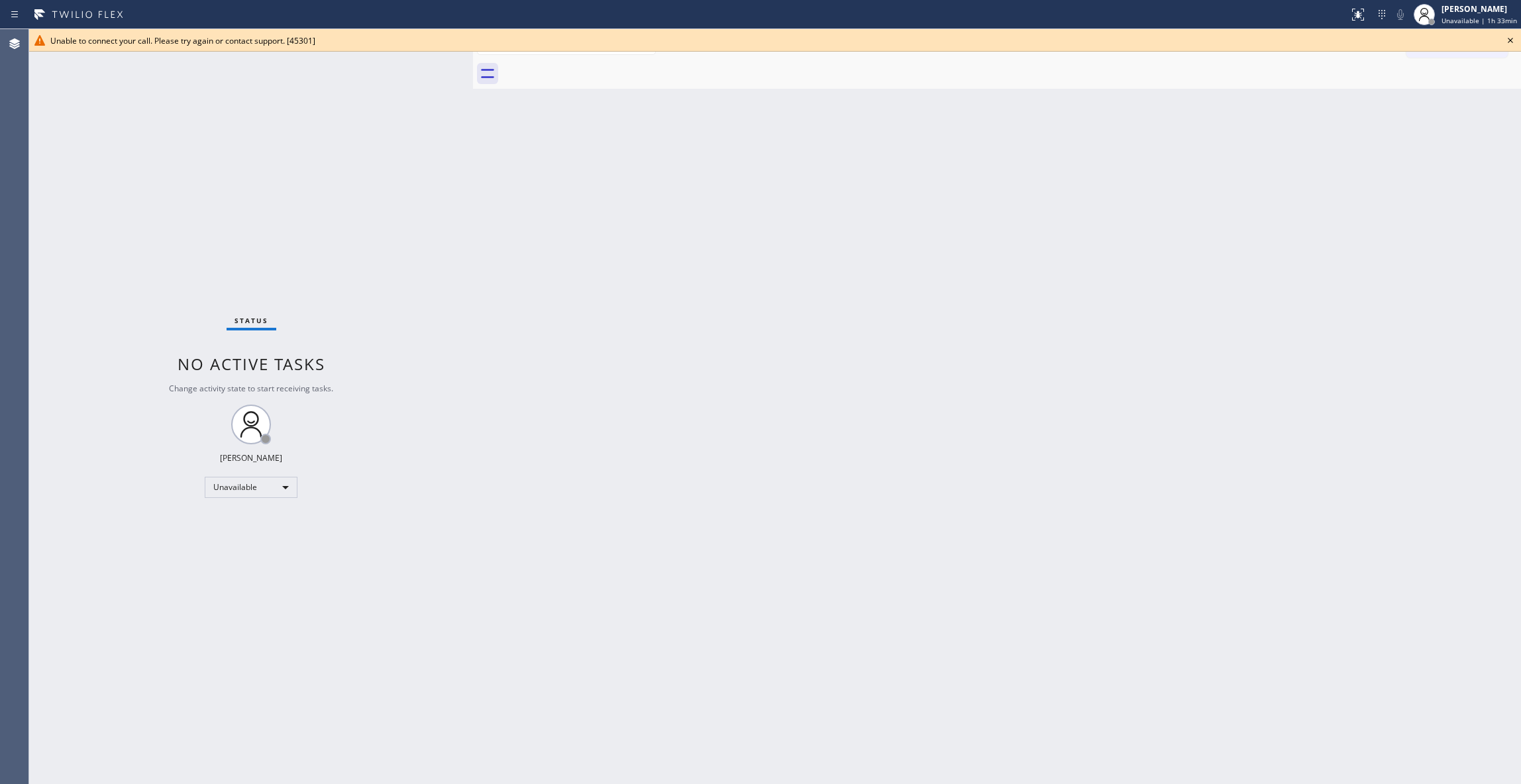
click at [1512, 42] on icon at bounding box center [1511, 41] width 6 height 6
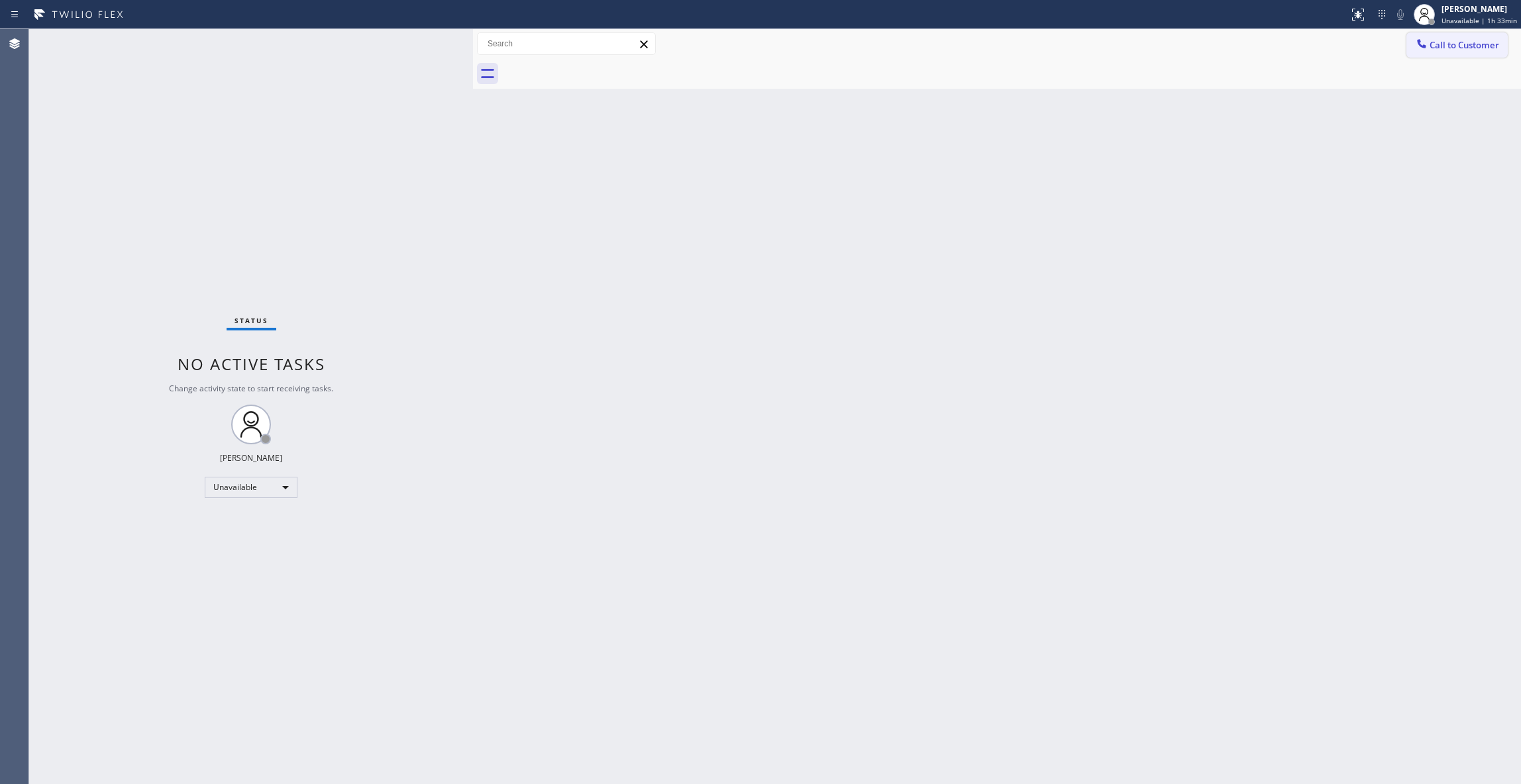
click at [1464, 48] on span "Call to Customer" at bounding box center [1464, 44] width 69 height 12
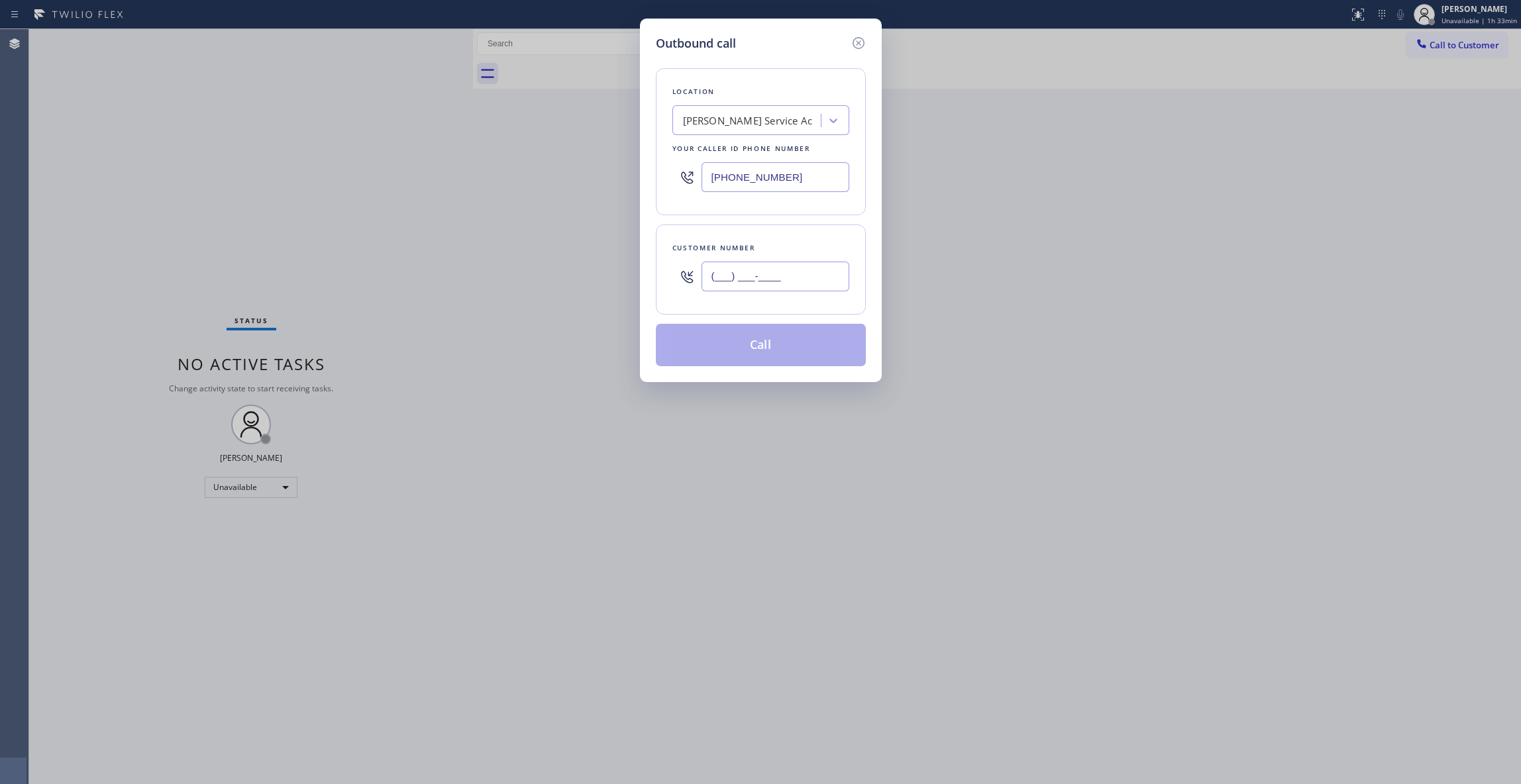
click at [782, 288] on input "(___) ___-____" at bounding box center [776, 277] width 148 height 30
paste input "386) 242-9775"
type input "[PHONE_NUMBER]"
click at [737, 351] on button "Call" at bounding box center [761, 345] width 210 height 42
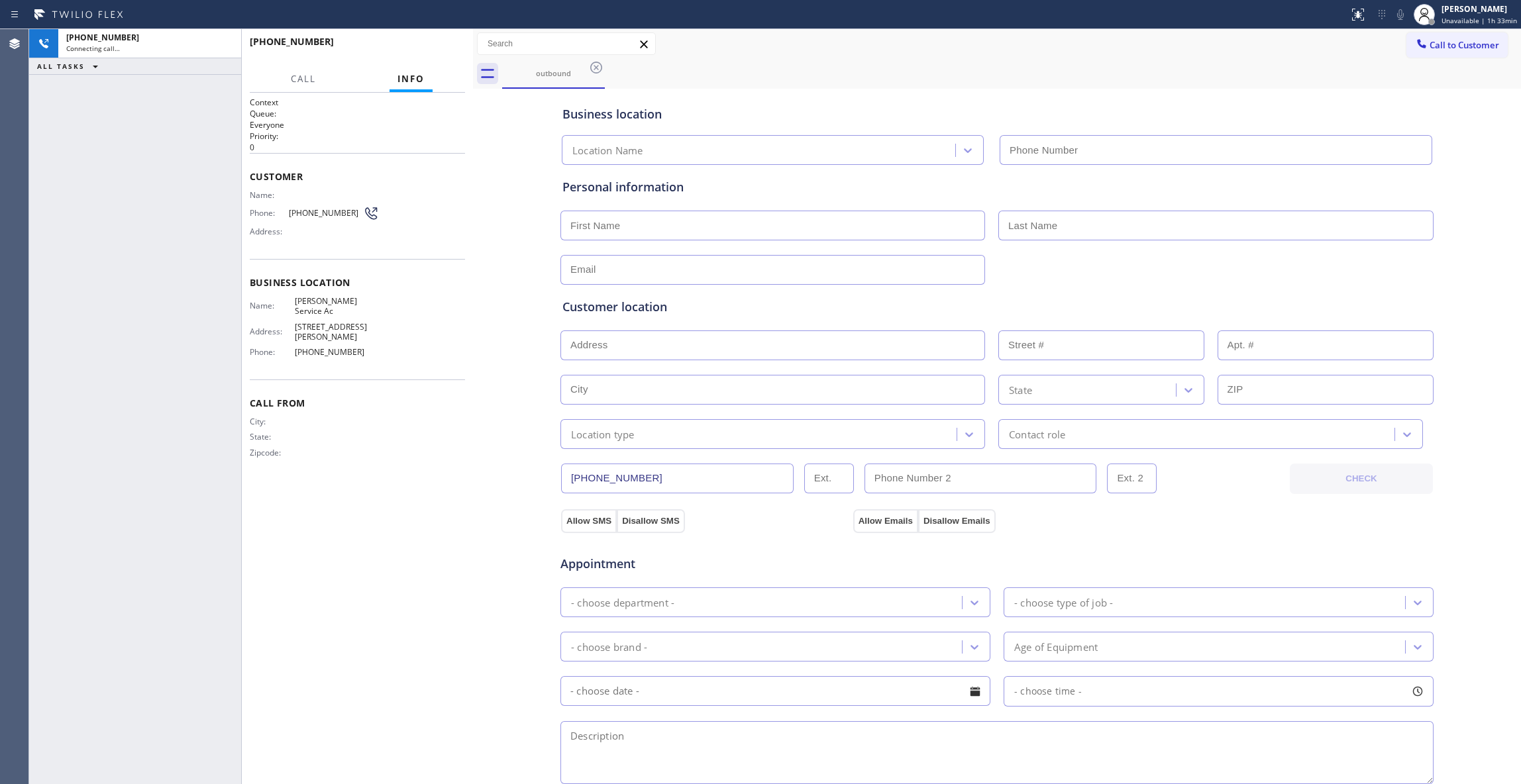
type input "[PHONE_NUMBER]"
drag, startPoint x: 450, startPoint y: 472, endPoint x: 303, endPoint y: 219, distance: 292.6
click at [451, 473] on div "Context Queue: Everyone Priority: 0 Customer Name: Phone: [PHONE_NUMBER] Addres…" at bounding box center [357, 438] width 215 height 683
click at [226, 48] on icon at bounding box center [223, 43] width 16 height 16
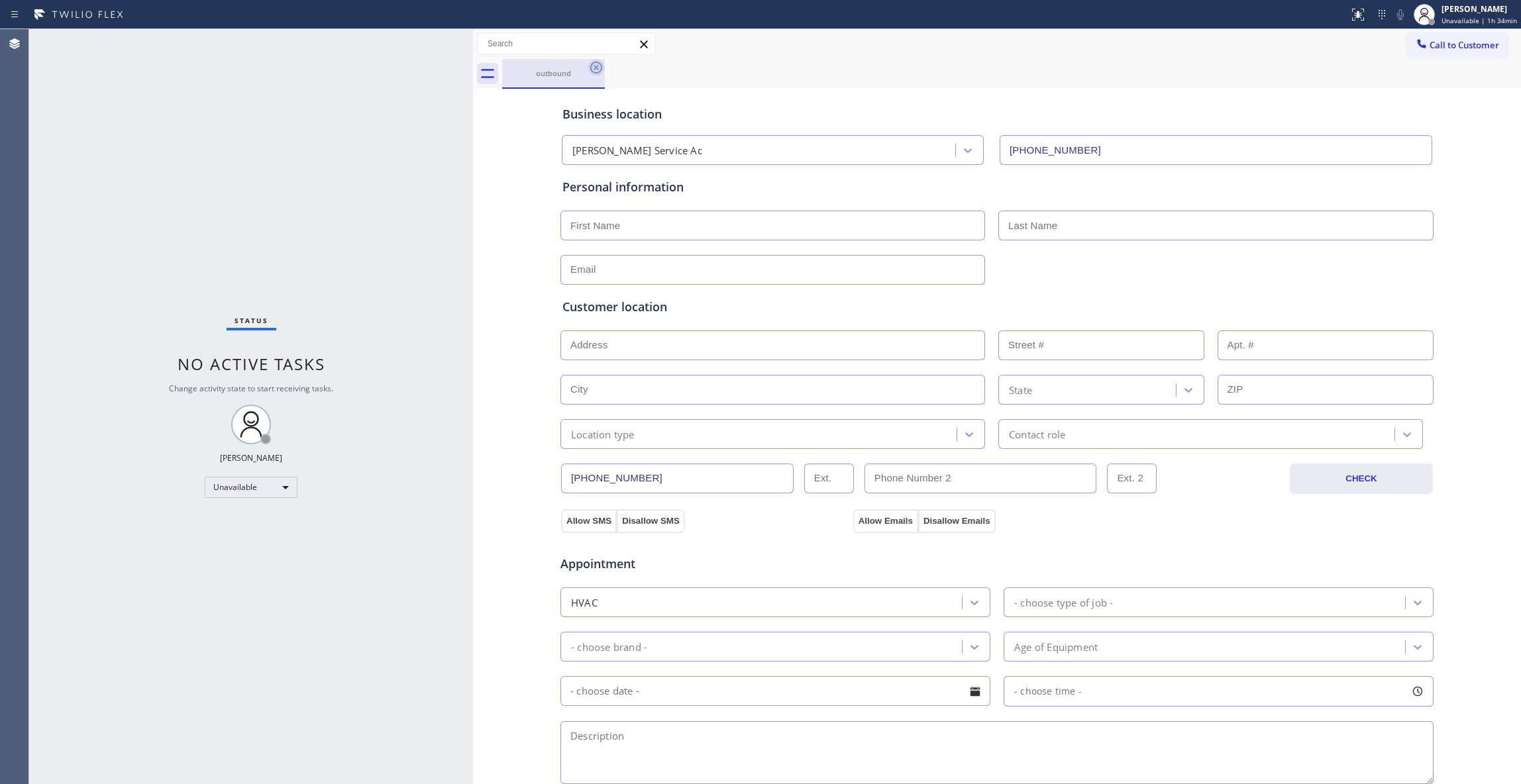
click at [591, 70] on icon at bounding box center [596, 67] width 12 height 12
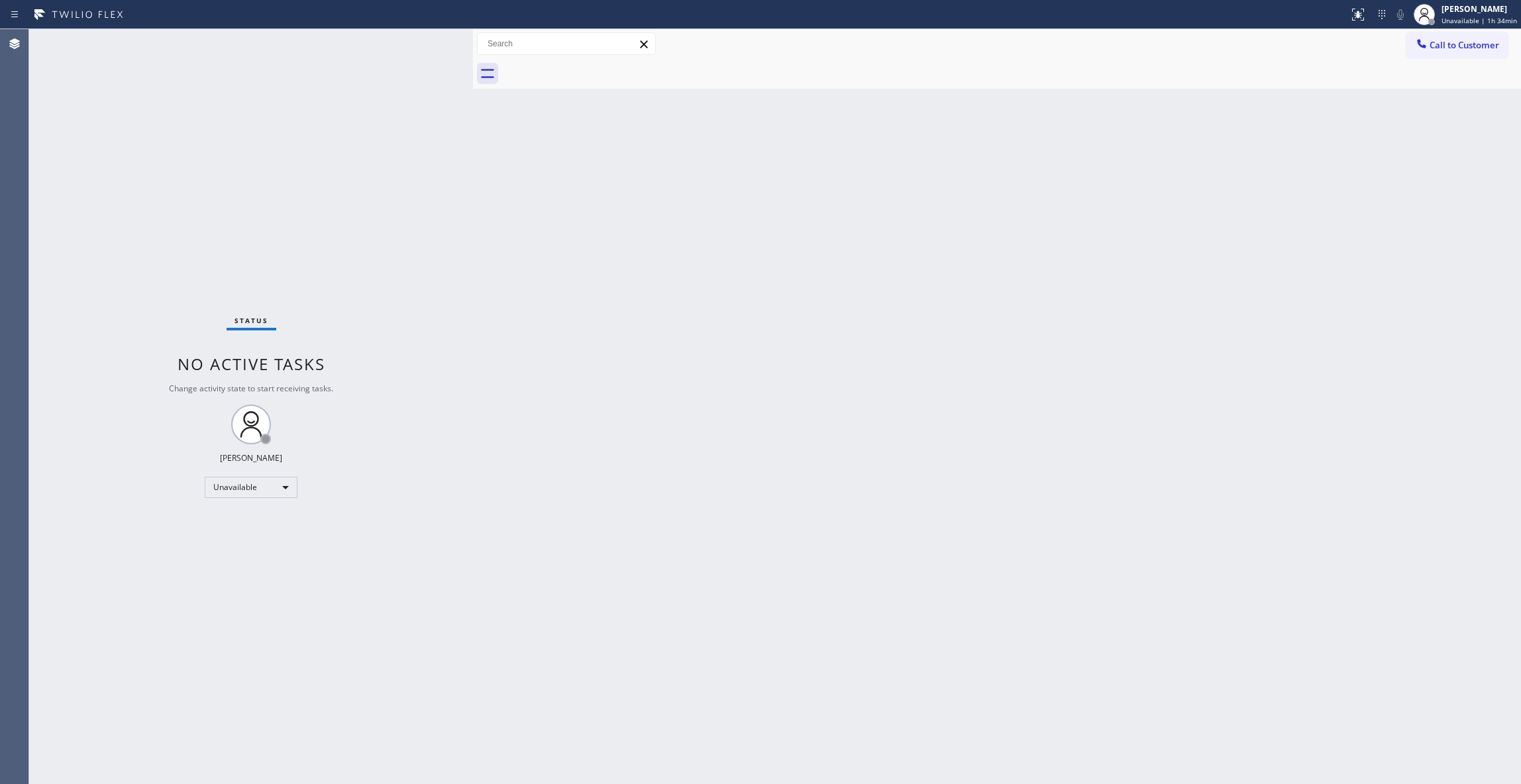
click at [277, 621] on div "Status No active tasks Change activity state to start receiving tasks. [PERSON_…" at bounding box center [251, 407] width 444 height 755
drag, startPoint x: 1470, startPoint y: 39, endPoint x: 1434, endPoint y: 54, distance: 39.0
click at [1468, 39] on button "Call to Customer" at bounding box center [1457, 44] width 101 height 25
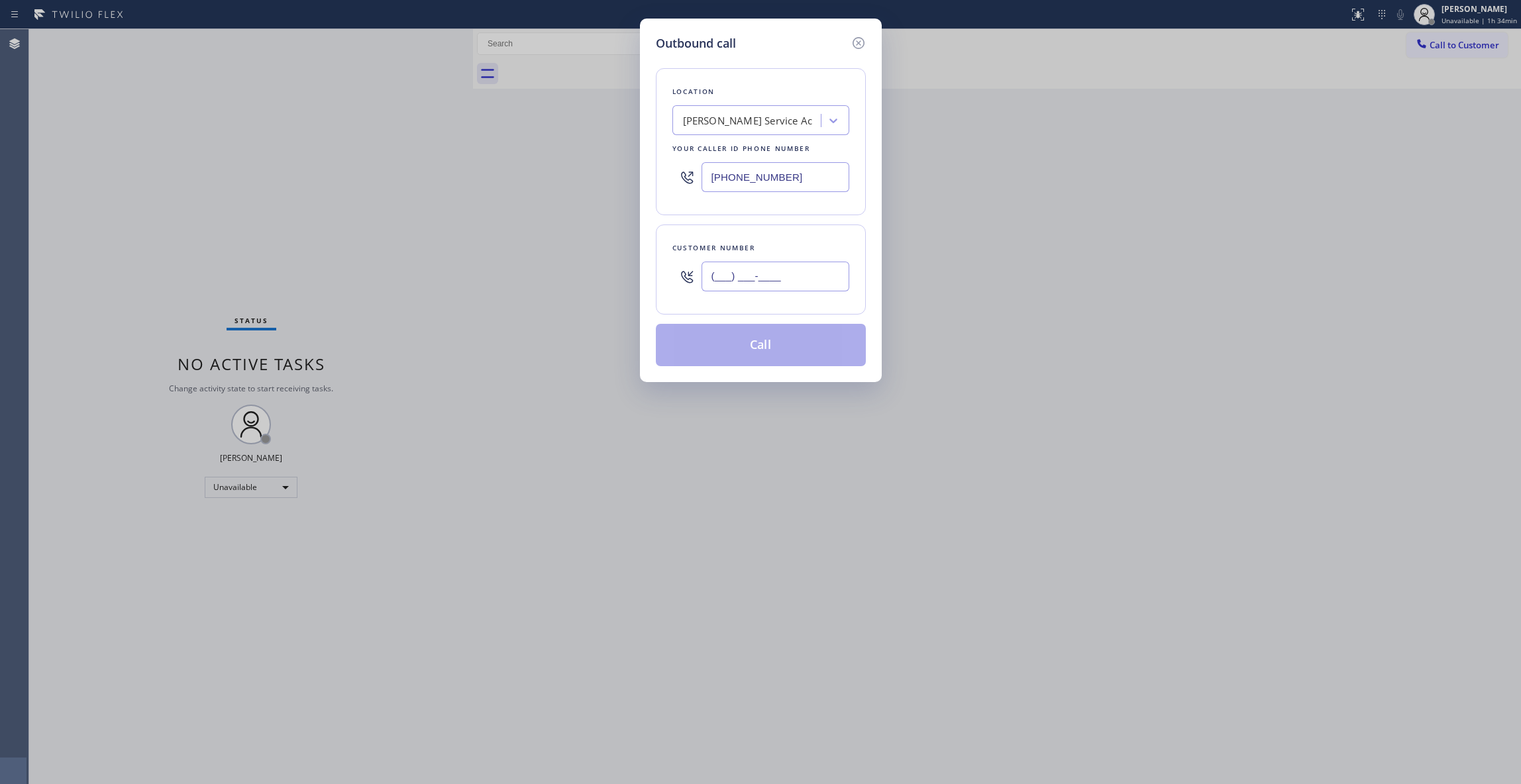
click at [759, 285] on input "(___) ___-____" at bounding box center [776, 277] width 148 height 30
paste input "386) 242-9775"
type input "[PHONE_NUMBER]"
click at [774, 355] on button "Call" at bounding box center [761, 345] width 210 height 42
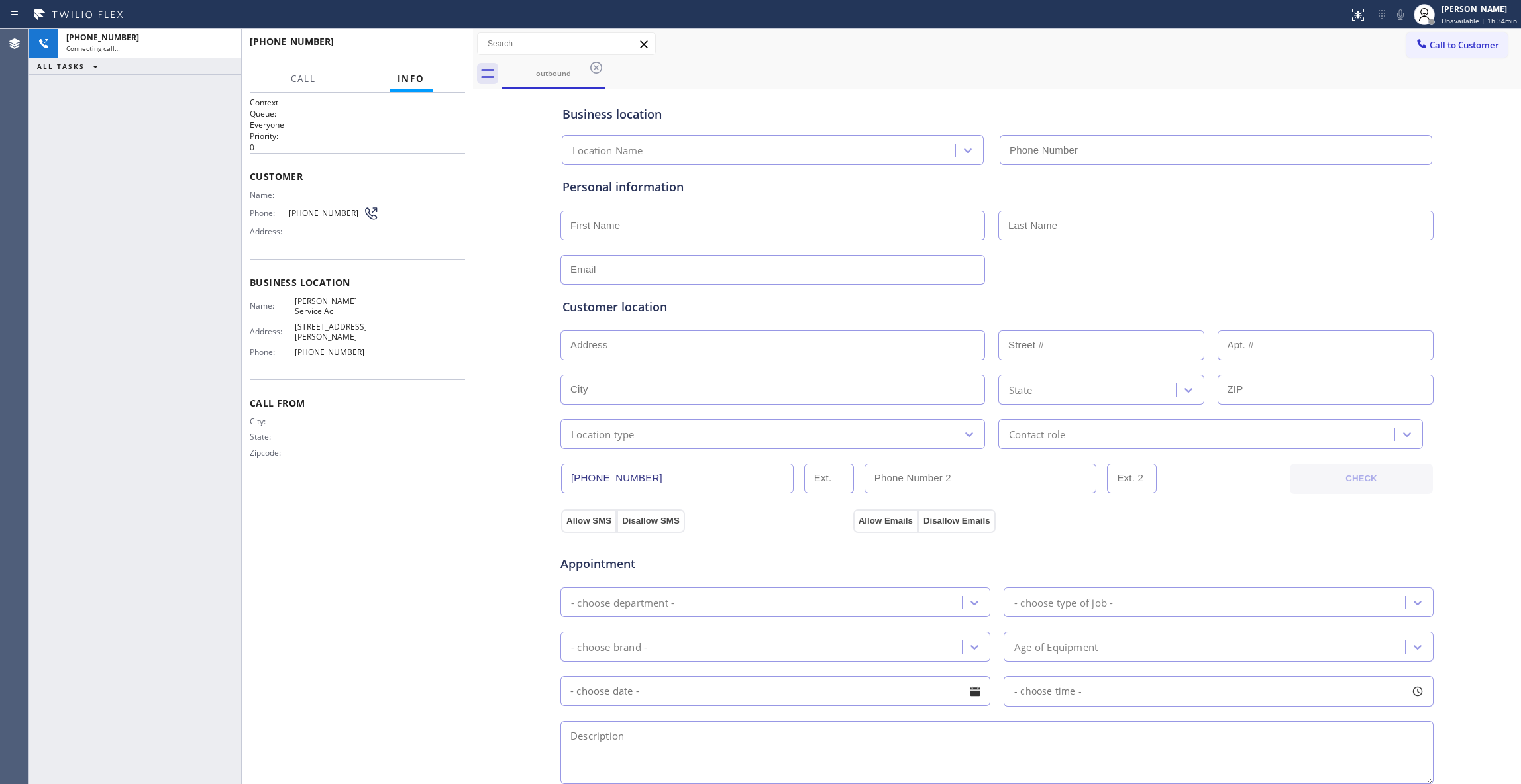
type input "[PHONE_NUMBER]"
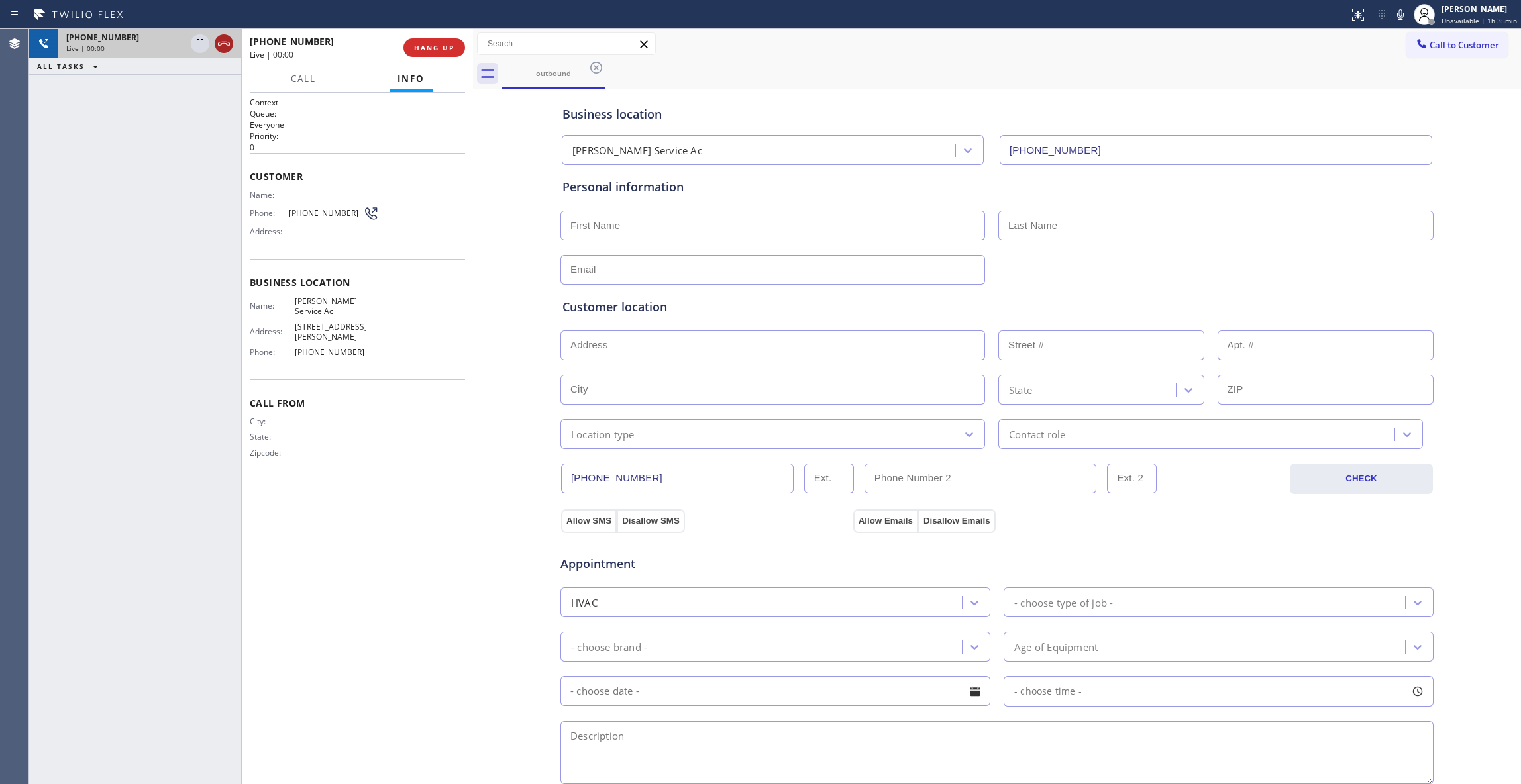
click at [223, 40] on icon at bounding box center [223, 43] width 16 height 16
click at [434, 45] on span "COMPLETE" at bounding box center [432, 48] width 46 height 9
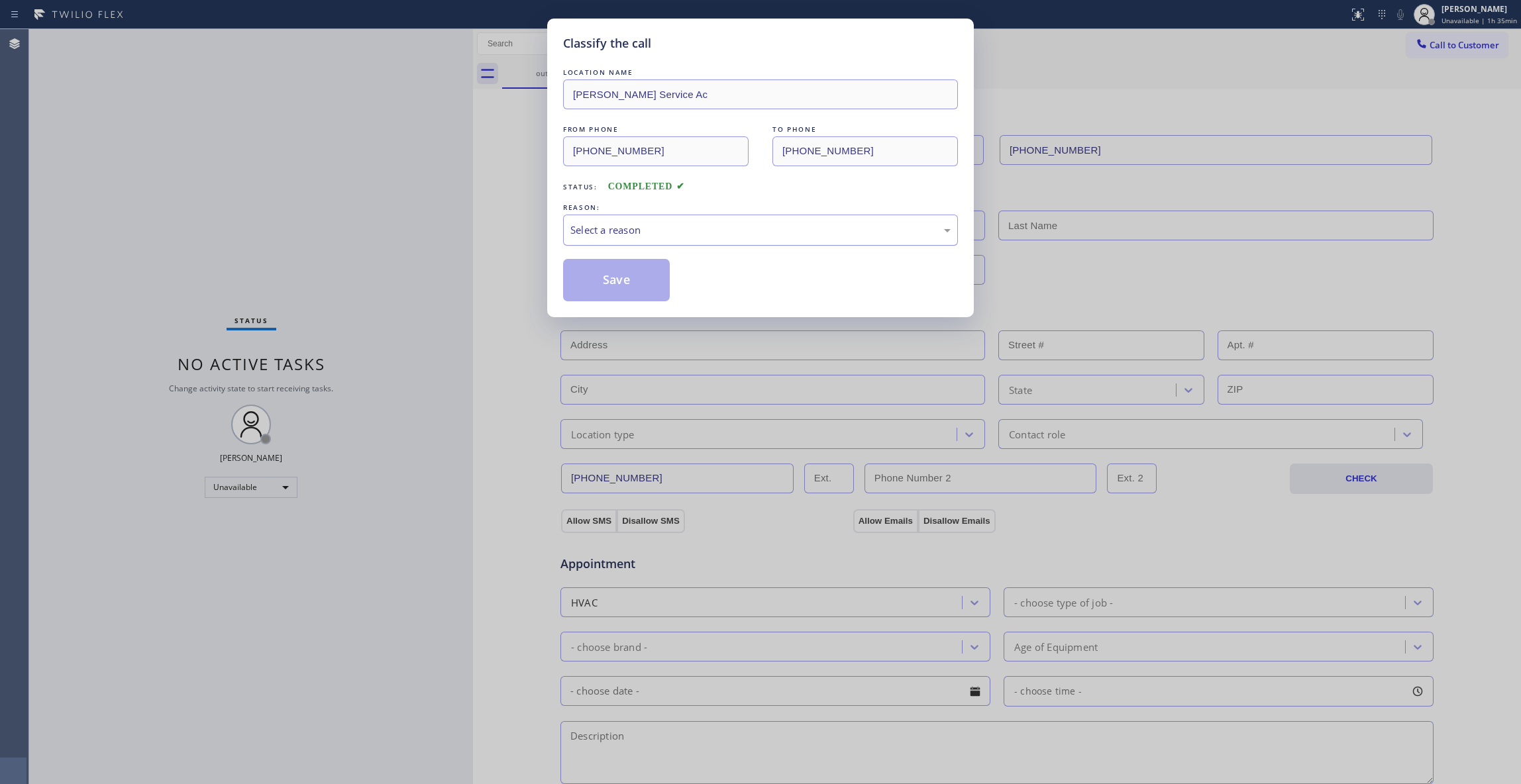
click at [621, 230] on div "Select a reason" at bounding box center [760, 230] width 380 height 16
click at [615, 285] on button "Save" at bounding box center [617, 280] width 107 height 42
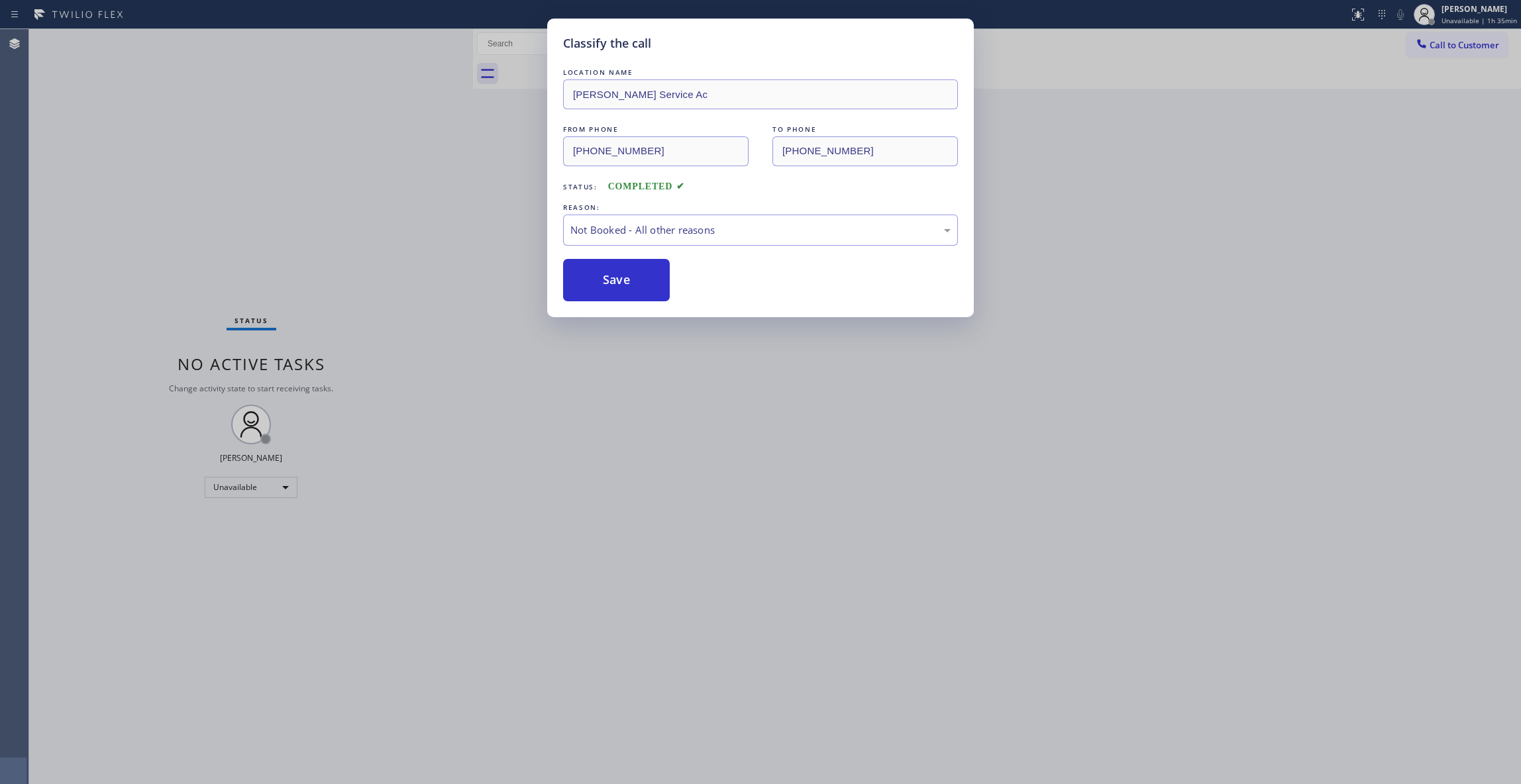
click at [615, 285] on button "Save" at bounding box center [617, 280] width 107 height 42
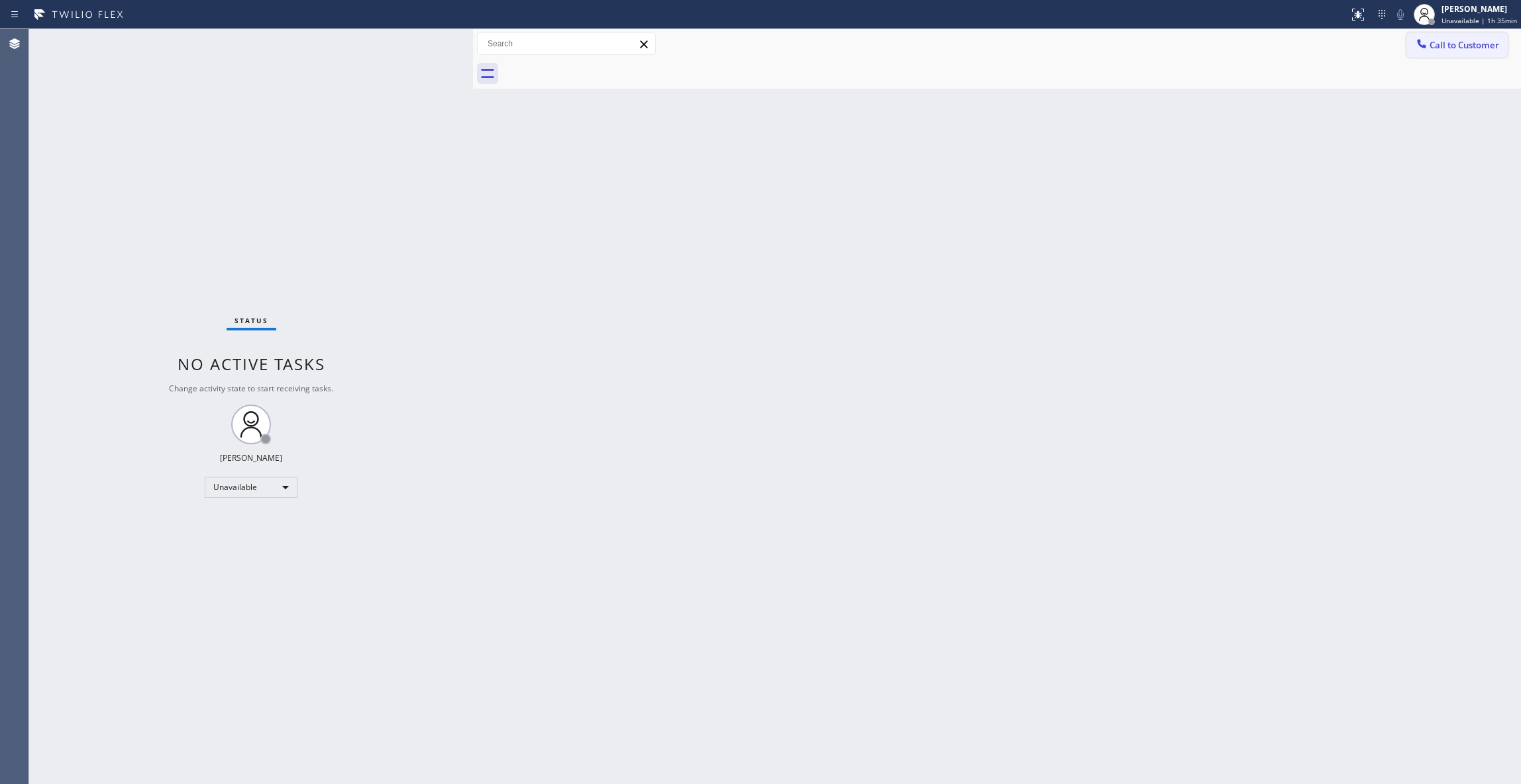
click at [1458, 45] on span "Call to Customer" at bounding box center [1464, 44] width 69 height 12
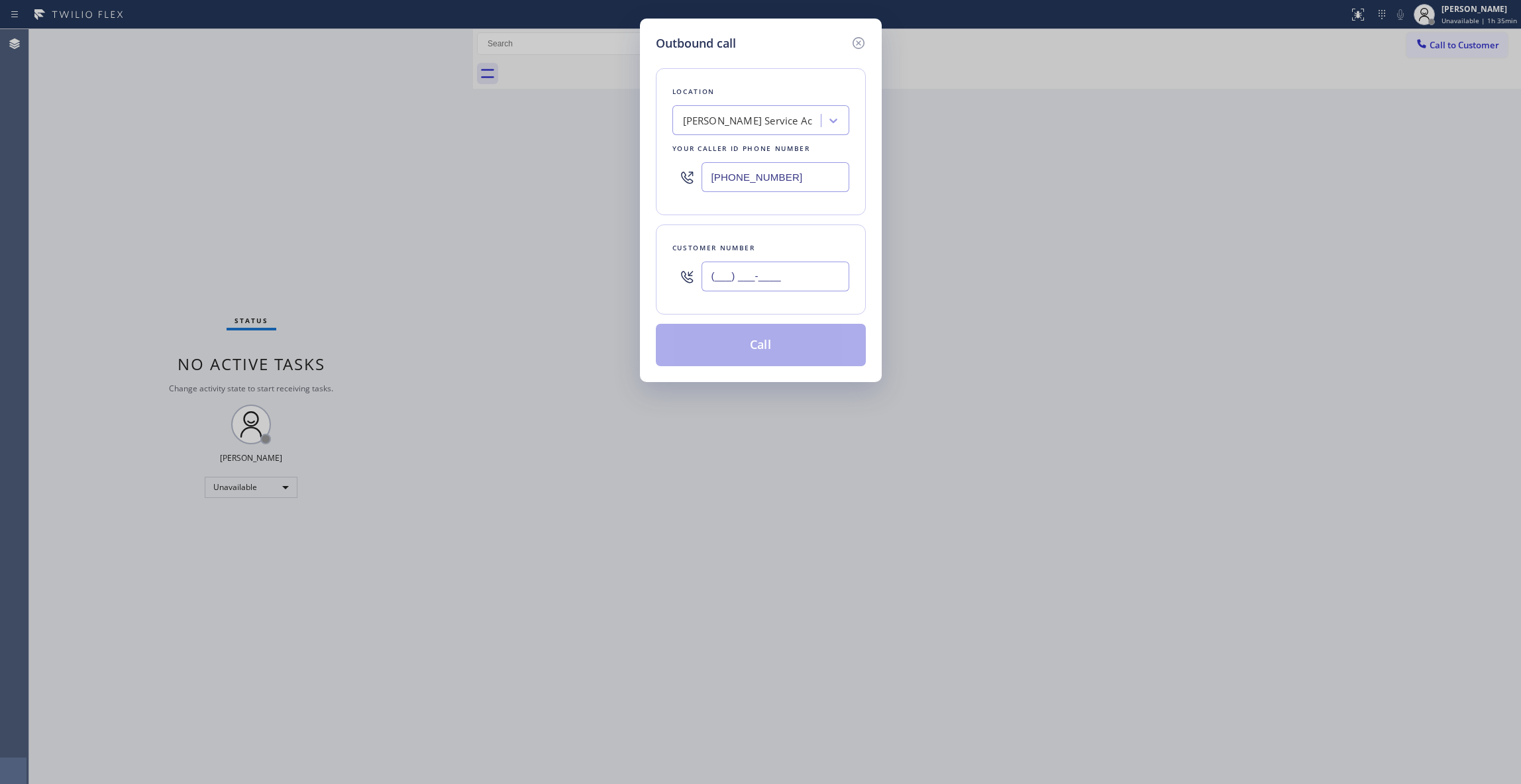
click at [783, 277] on input "(___) ___-____" at bounding box center [776, 277] width 148 height 30
paste input "386) 242-9775"
type input "[PHONE_NUMBER]"
click at [761, 346] on button "Call" at bounding box center [761, 345] width 210 height 42
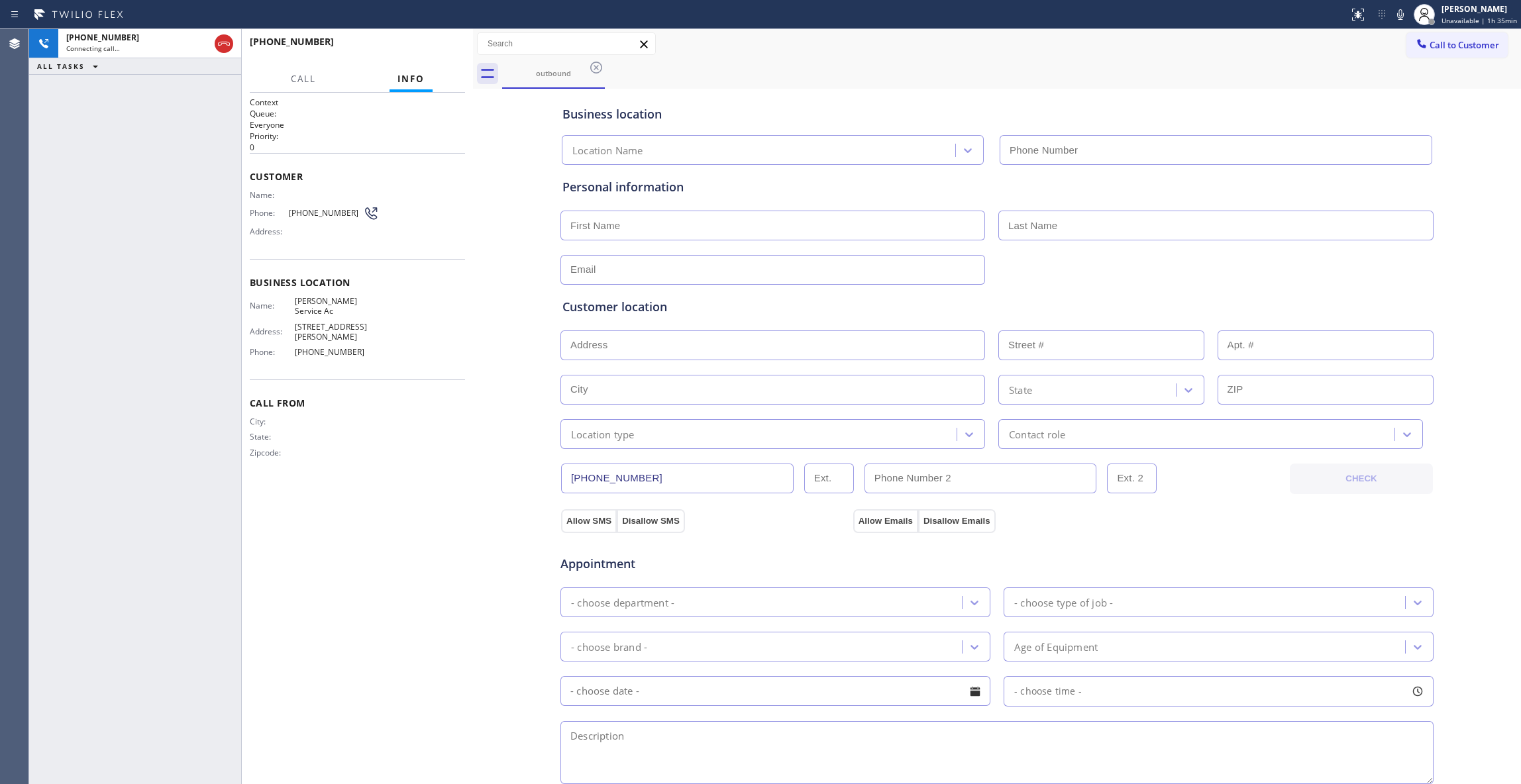
type input "[PHONE_NUMBER]"
click at [220, 48] on icon at bounding box center [223, 43] width 16 height 16
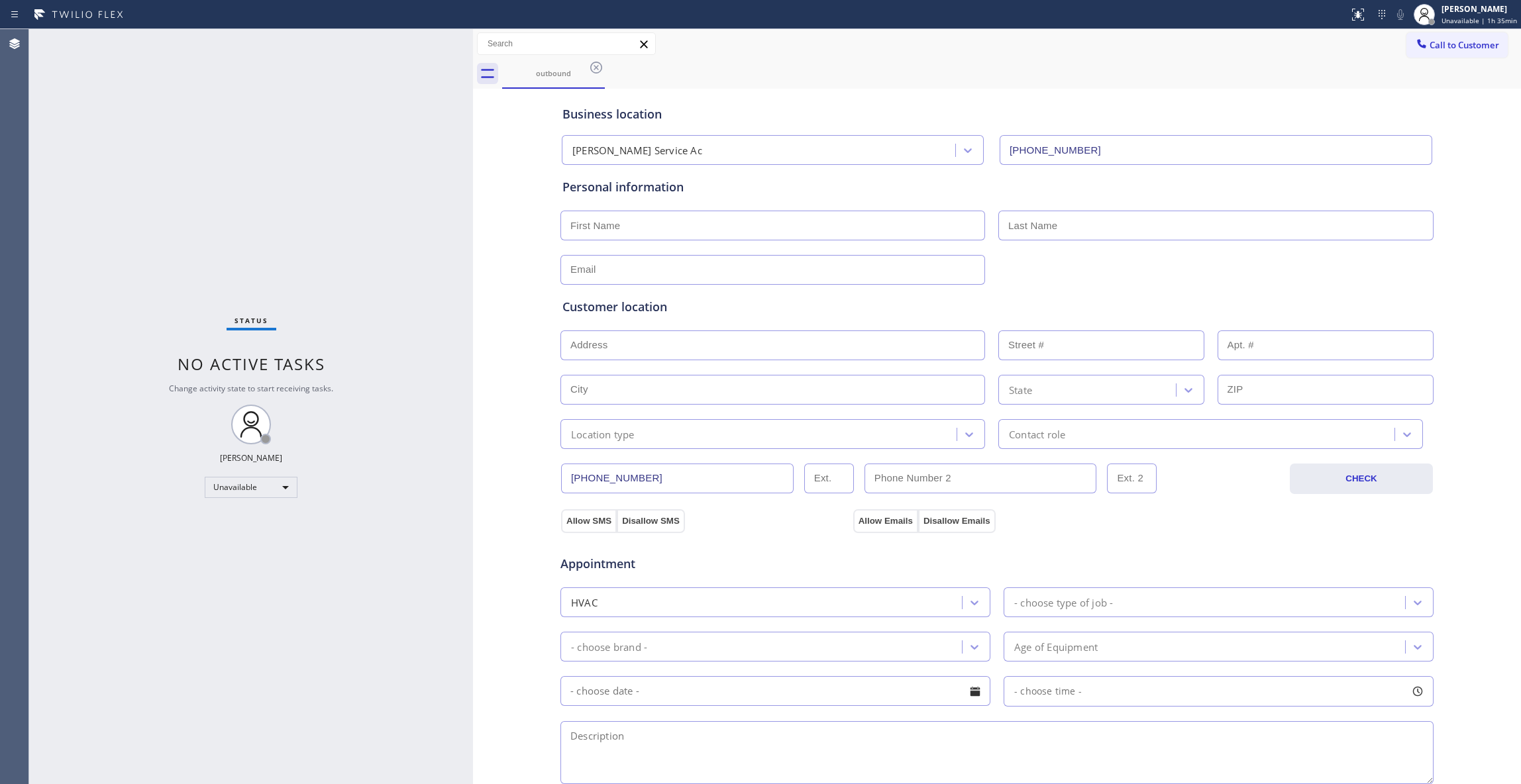
drag, startPoint x: 591, startPoint y: 69, endPoint x: 650, endPoint y: 69, distance: 59.0
click at [591, 69] on icon at bounding box center [596, 67] width 16 height 16
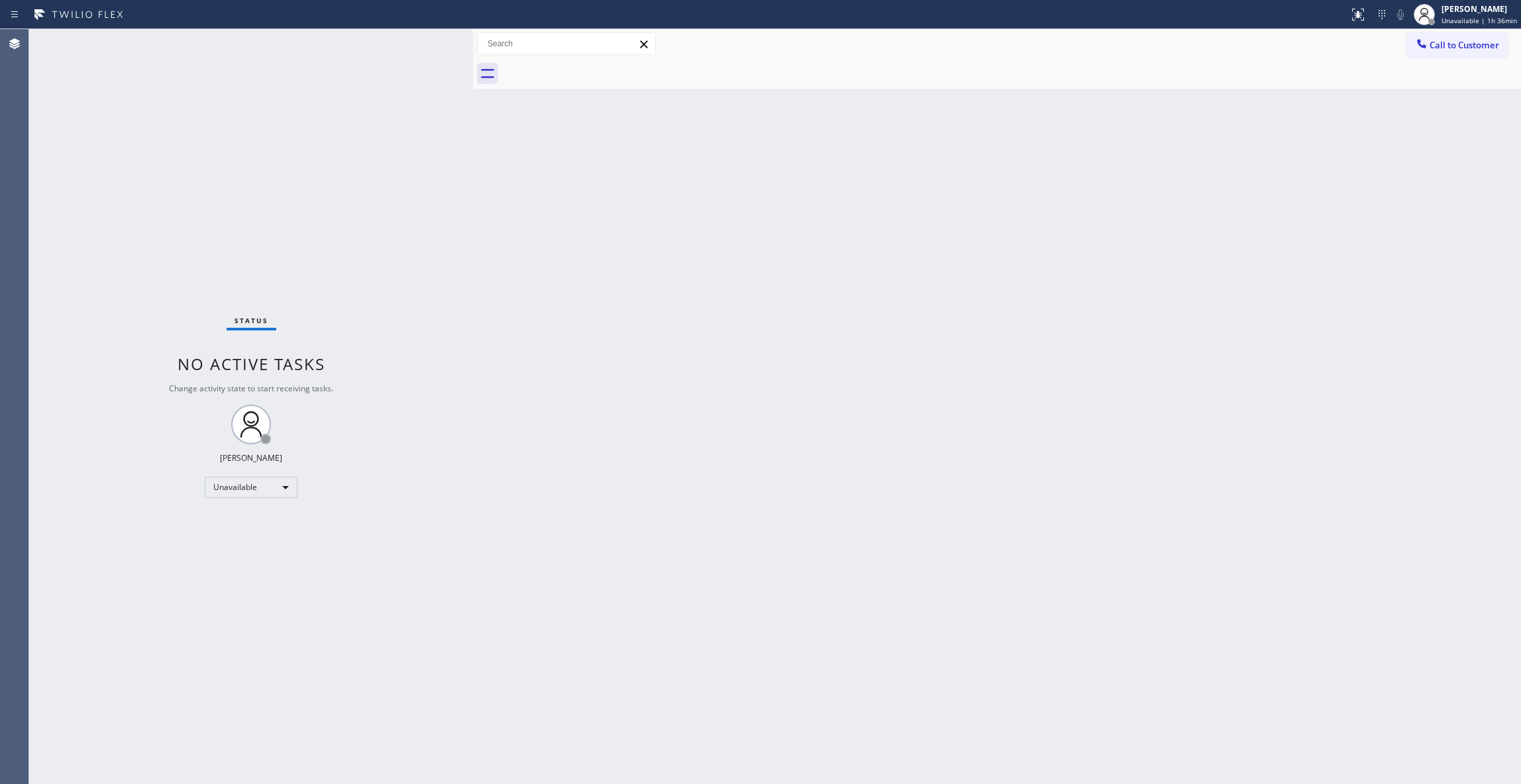
click at [1454, 48] on span "Call to Customer" at bounding box center [1464, 44] width 69 height 12
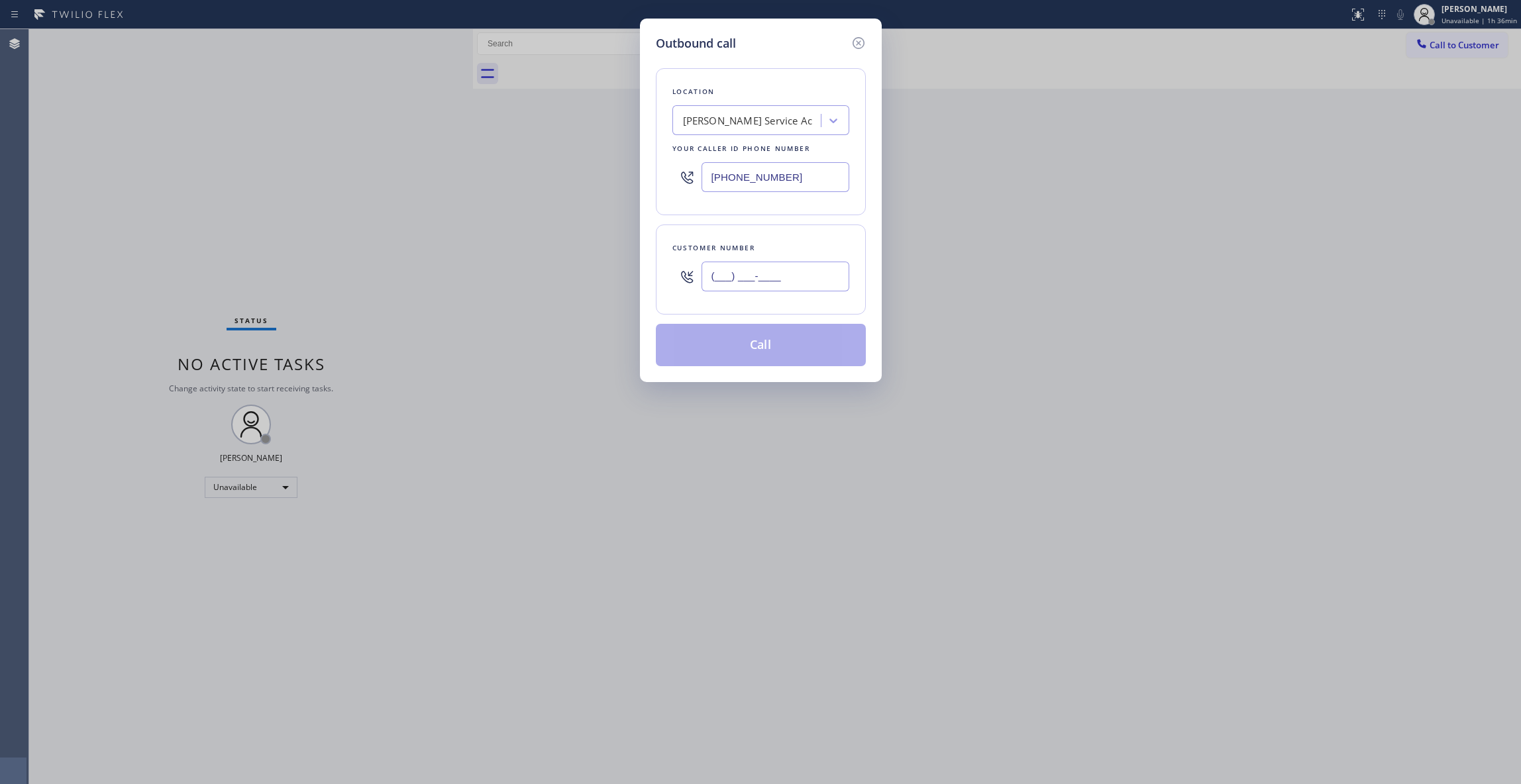
click at [750, 274] on input "(___) ___-____" at bounding box center [776, 277] width 148 height 30
paste input "602) 579-9078"
type input "[PHONE_NUMBER]"
click at [324, 195] on div "Outbound call Location [PERSON_NAME] Service Ac Your caller id phone number [PH…" at bounding box center [760, 392] width 1521 height 784
paste input "602) 755-6017"
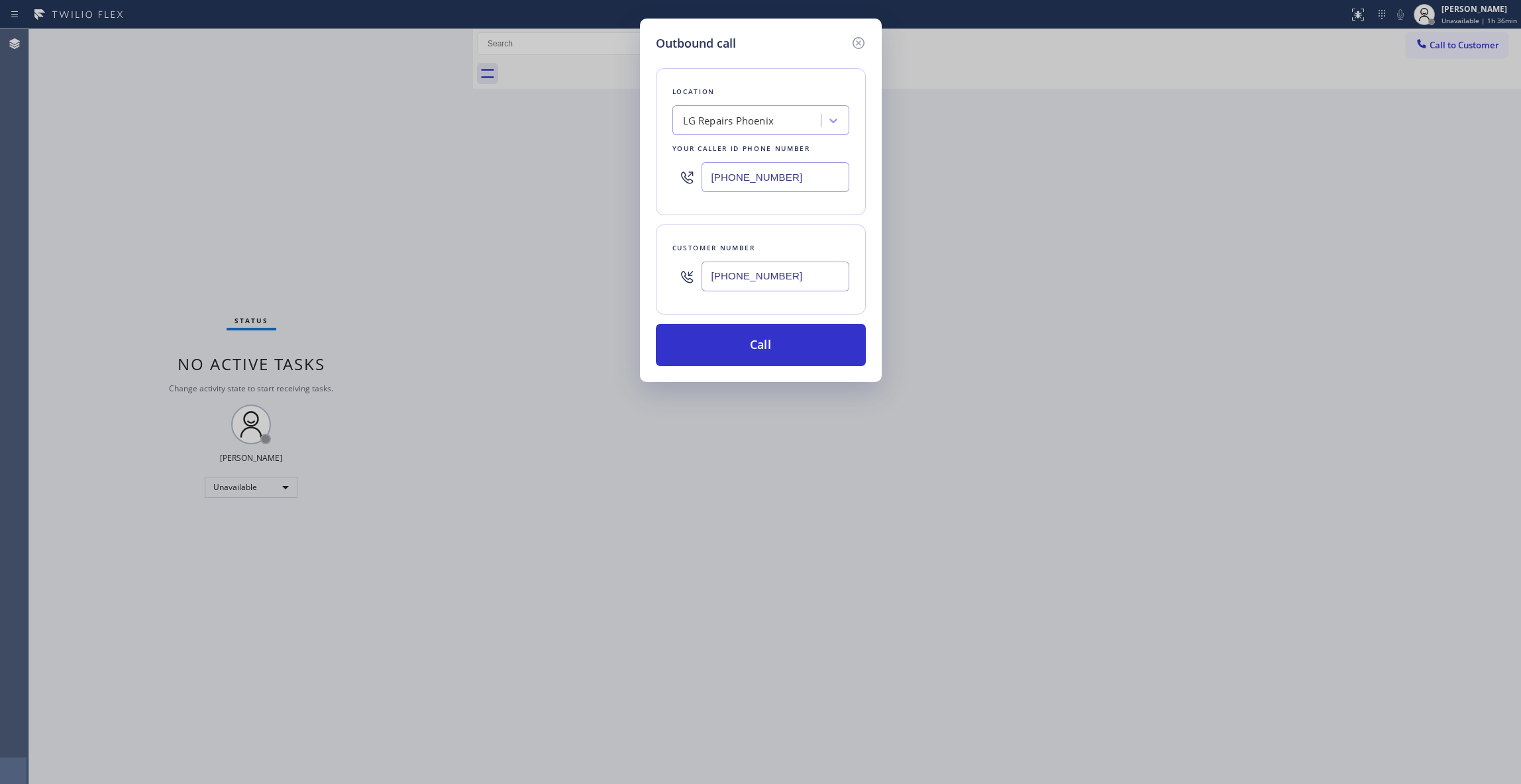
type input "[PHONE_NUMBER]"
drag, startPoint x: 811, startPoint y: 279, endPoint x: 656, endPoint y: 286, distance: 155.2
click at [643, 279] on div "Outbound call Location LG Repairs [GEOGRAPHIC_DATA] Your caller id phone number…" at bounding box center [761, 200] width 242 height 363
click at [785, 346] on button "Call" at bounding box center [761, 345] width 210 height 42
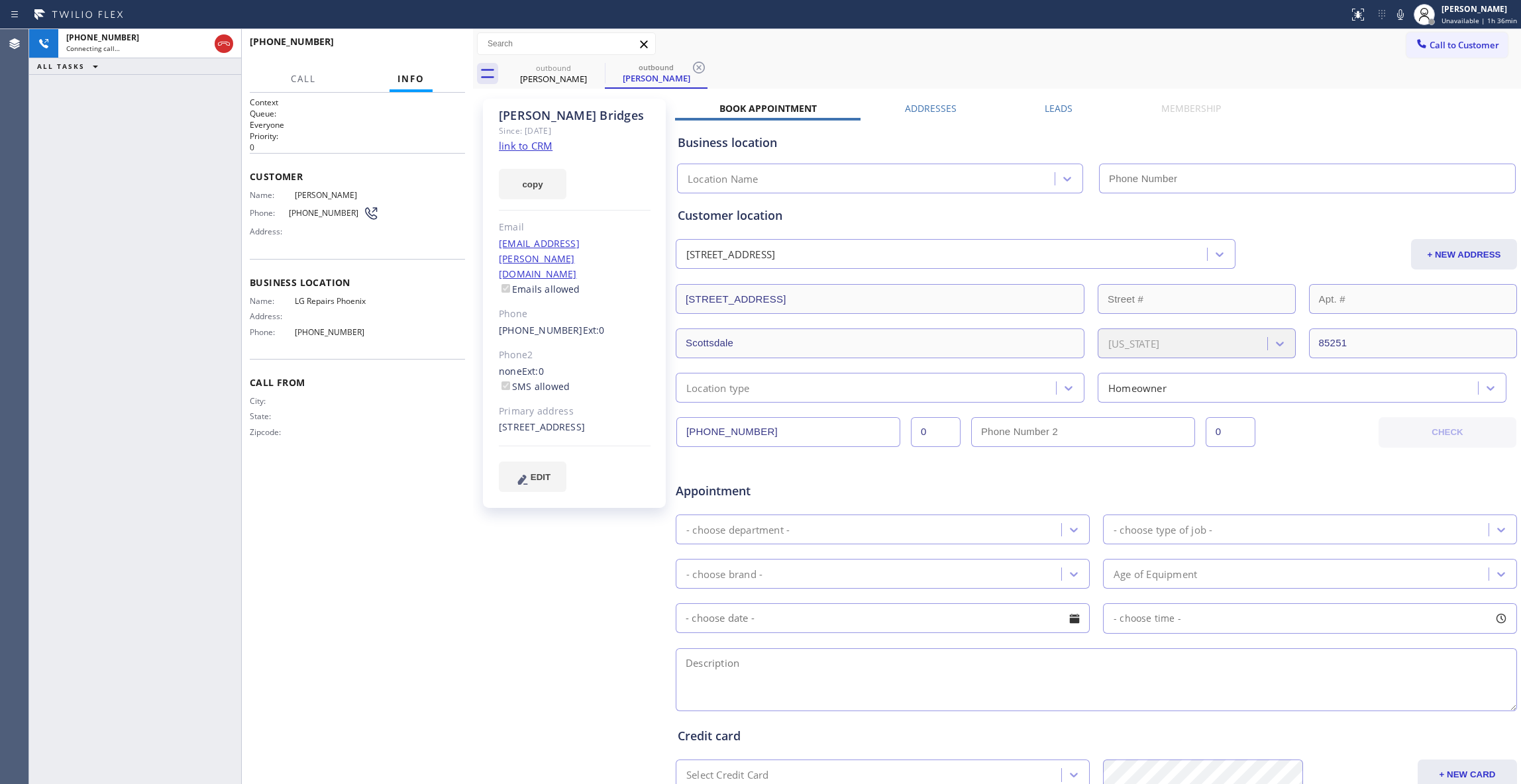
type input "[PHONE_NUMBER]"
click at [699, 67] on icon at bounding box center [698, 67] width 12 height 12
click at [390, 522] on div "Context Queue: Everyone Priority: 0 Customer Name: [PERSON_NAME] Phone: [PHONE_…" at bounding box center [357, 438] width 215 height 683
click at [133, 359] on div "[PHONE_NUMBER] Live | 00:00 ALL TASKS ALL TASKS ACTIVE TASKS TASKS IN WRAP UP" at bounding box center [136, 407] width 212 height 755
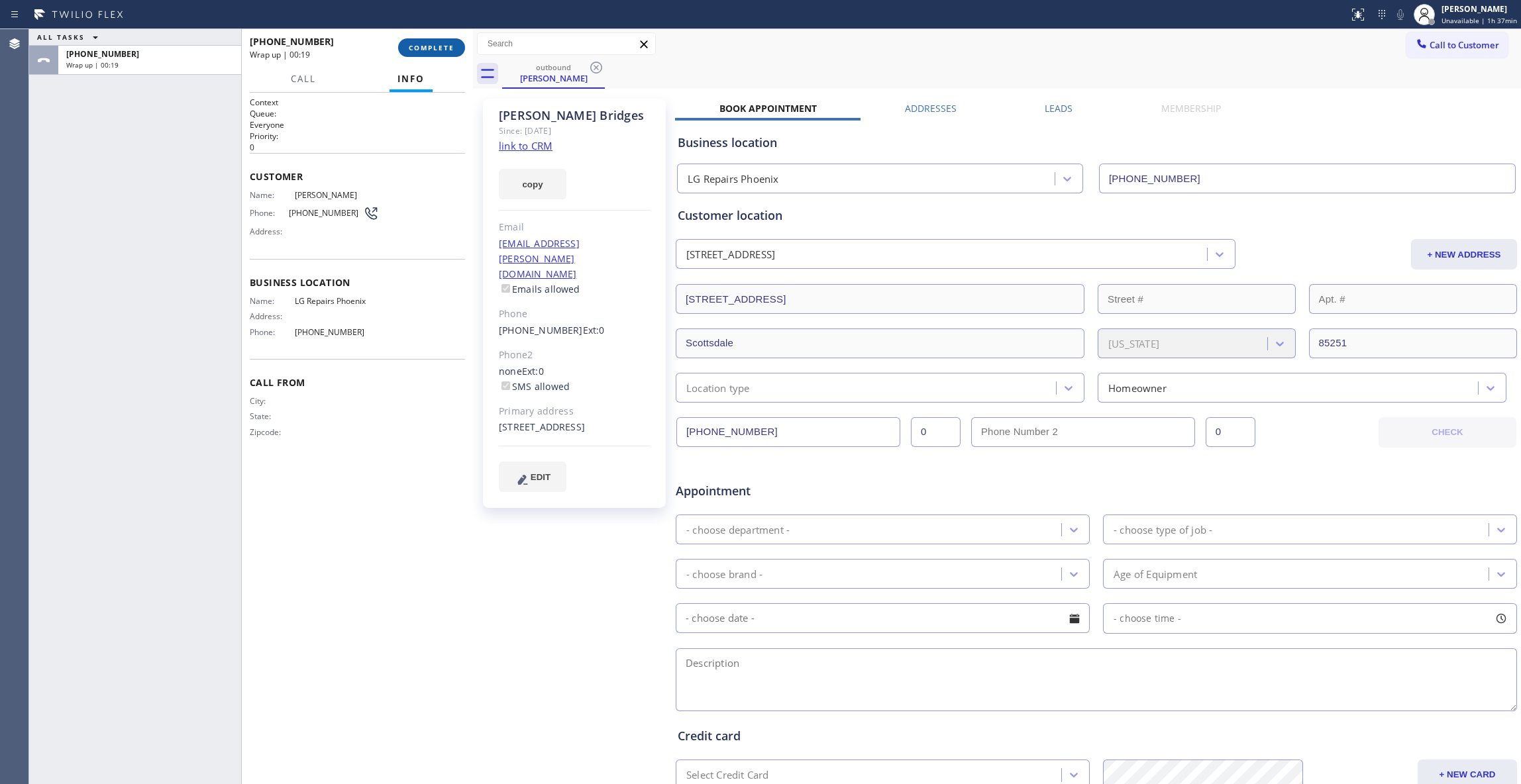
click at [419, 53] on button "COMPLETE" at bounding box center [432, 48] width 67 height 18
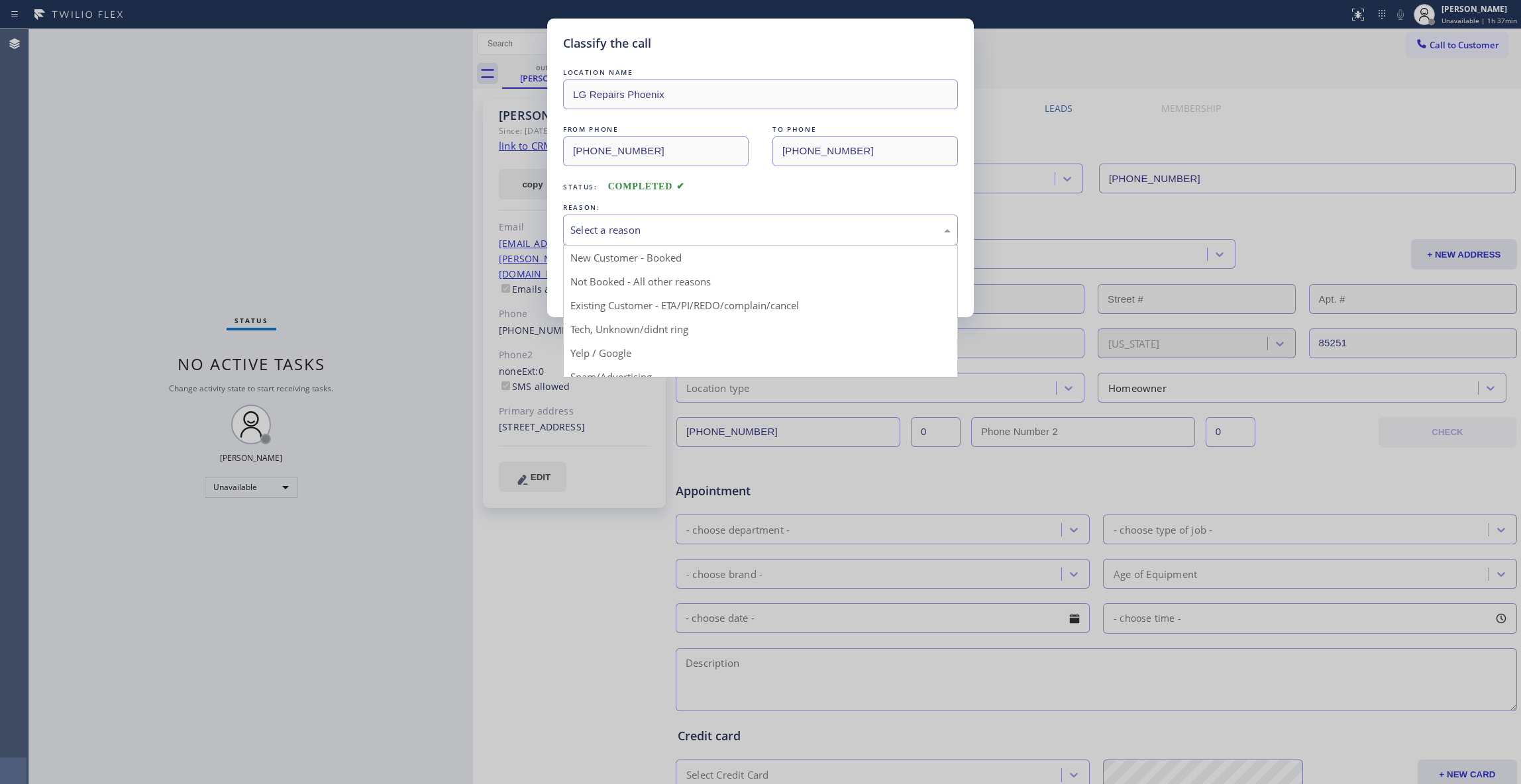
click at [648, 232] on div "Select a reason" at bounding box center [760, 230] width 380 height 16
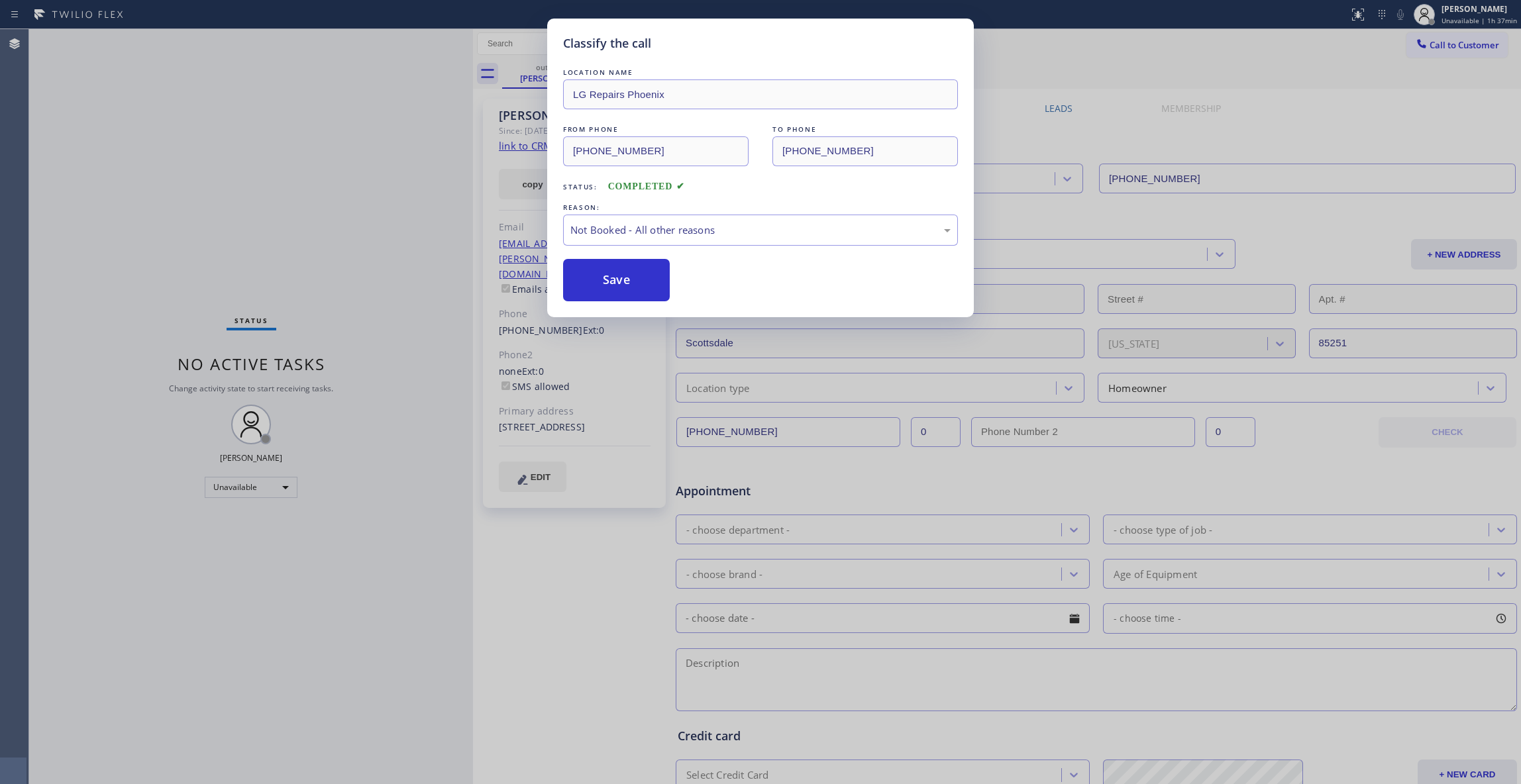
click at [605, 277] on button "Save" at bounding box center [617, 280] width 107 height 42
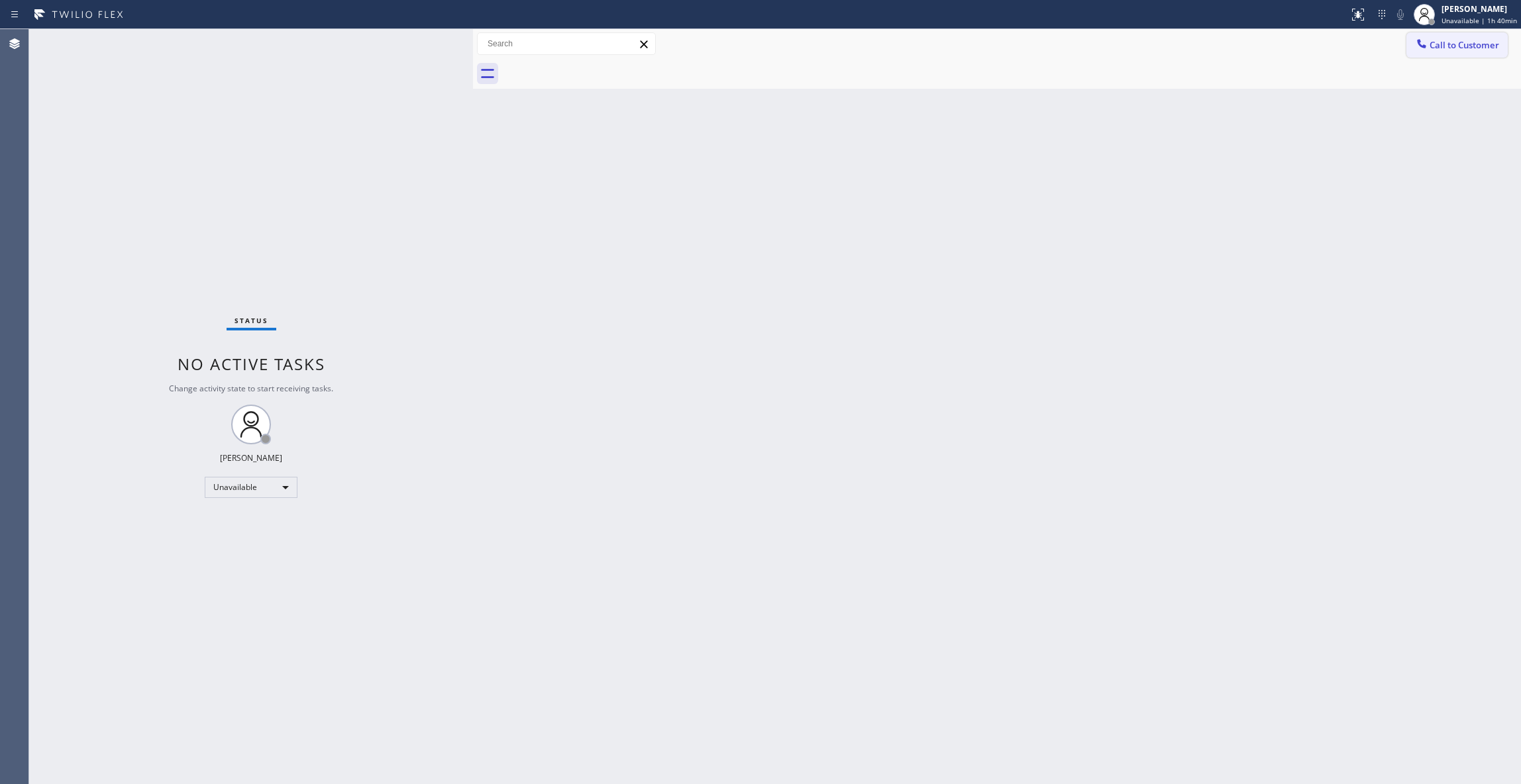
click at [1470, 45] on span "Call to Customer" at bounding box center [1464, 44] width 69 height 12
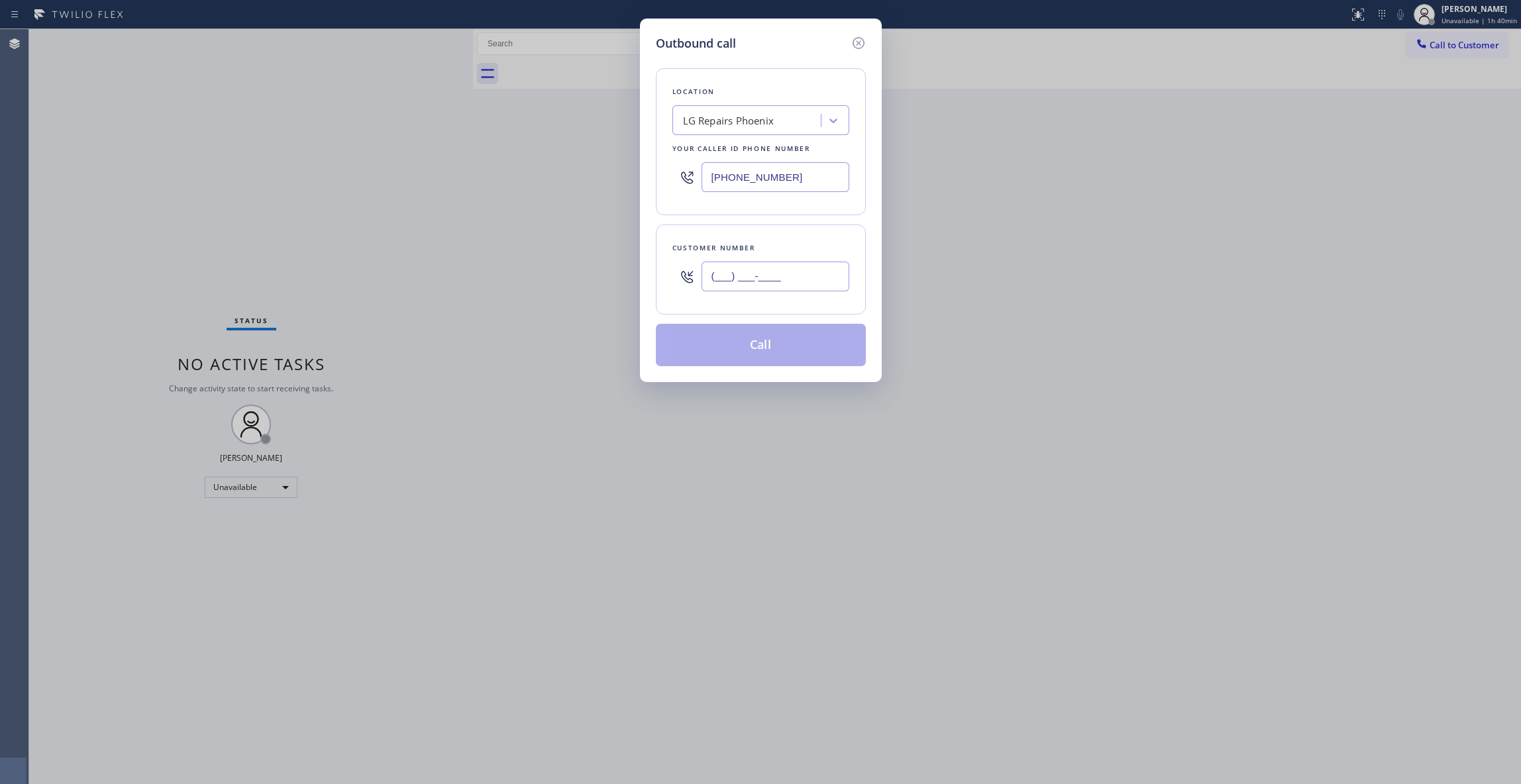
click at [780, 286] on input "(___) ___-____" at bounding box center [776, 277] width 148 height 30
paste input "408) 599-4201"
type input "[PHONE_NUMBER]"
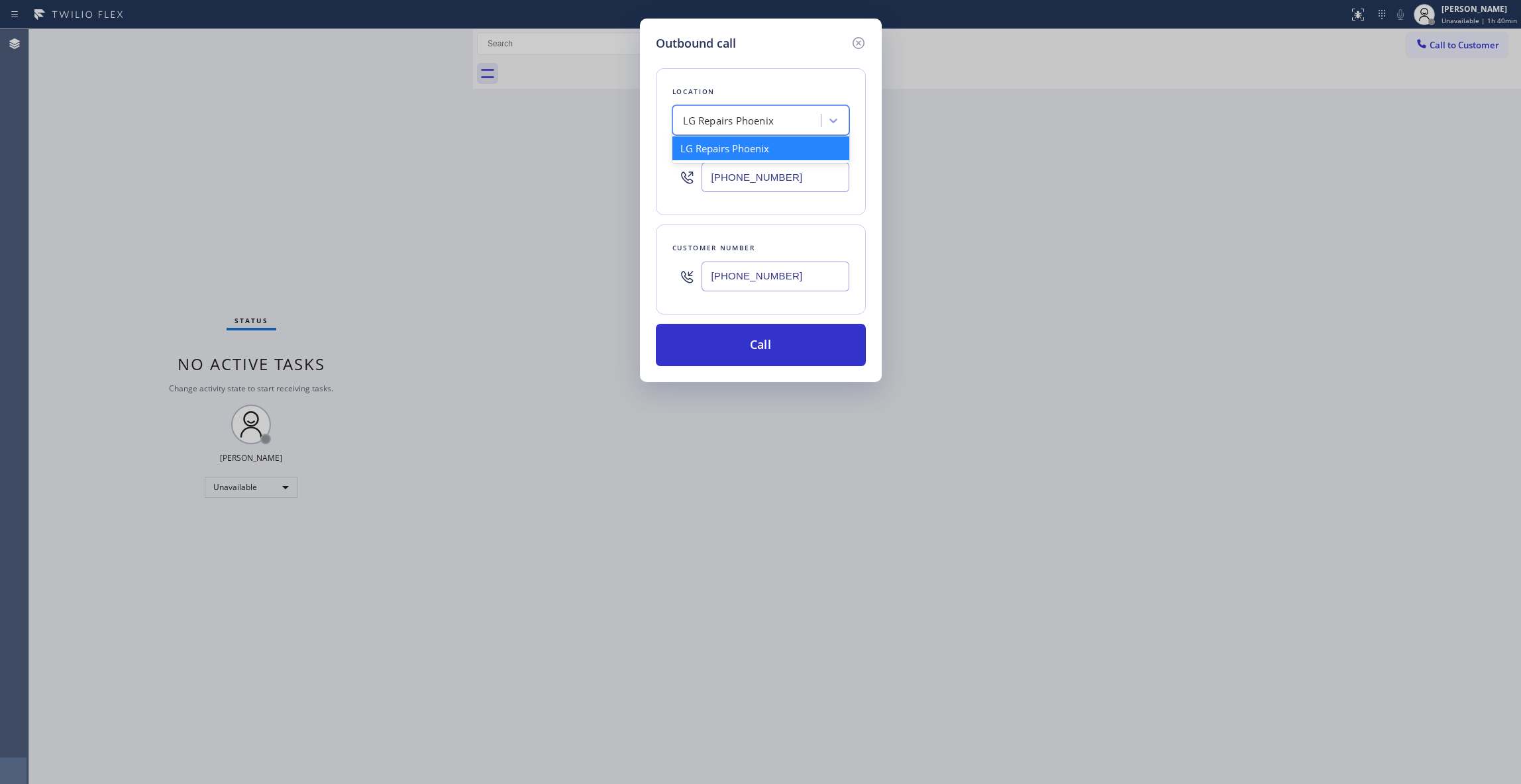
click at [719, 125] on div "LG Repairs Phoenix" at bounding box center [729, 121] width 91 height 16
paste input "Wolf Appliance Repair"
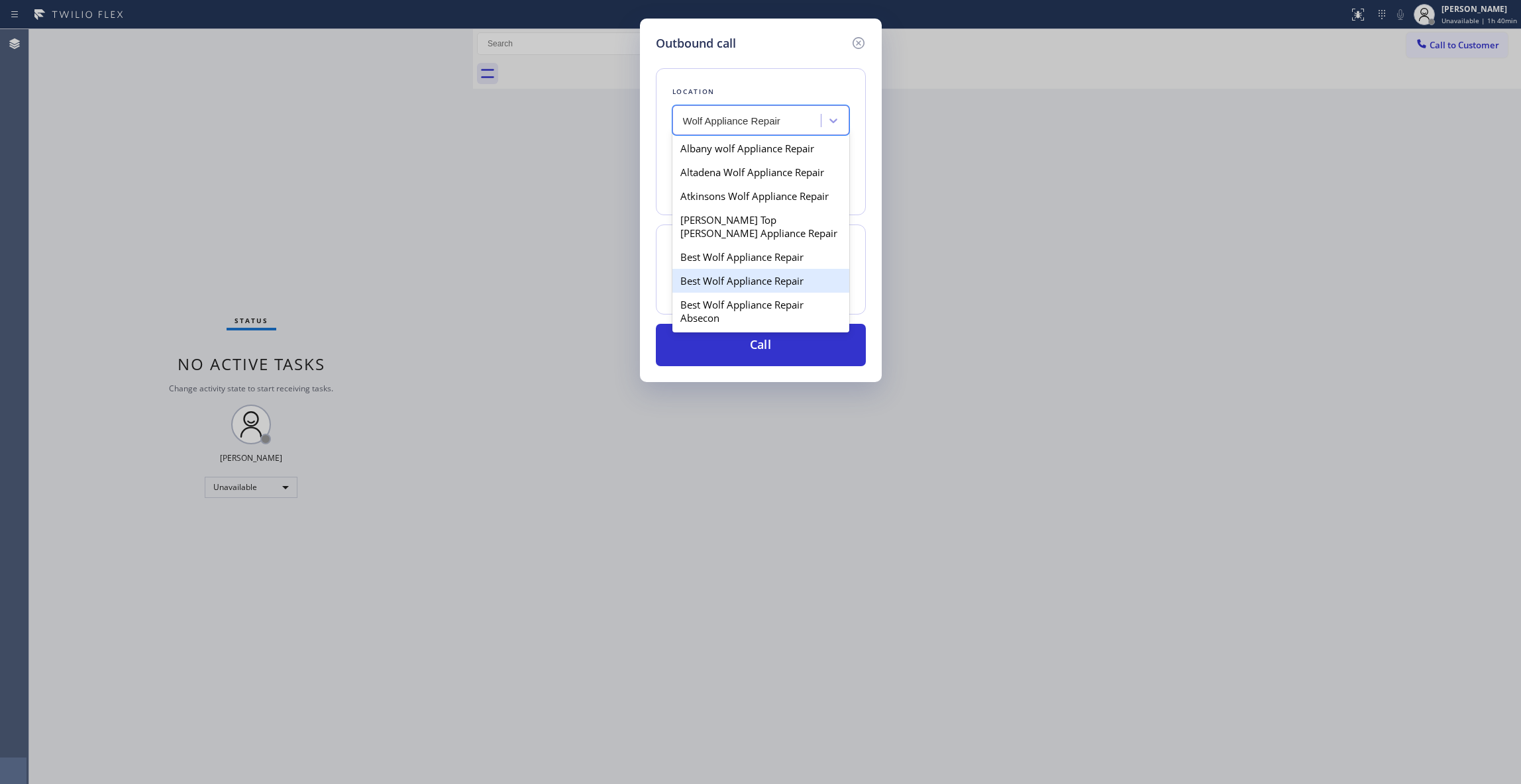
type input "Wolf Appliance Repair"
click at [547, 374] on div "Outbound call Location option Home Alliance, selected. option Best Wolf Applian…" at bounding box center [760, 392] width 1521 height 784
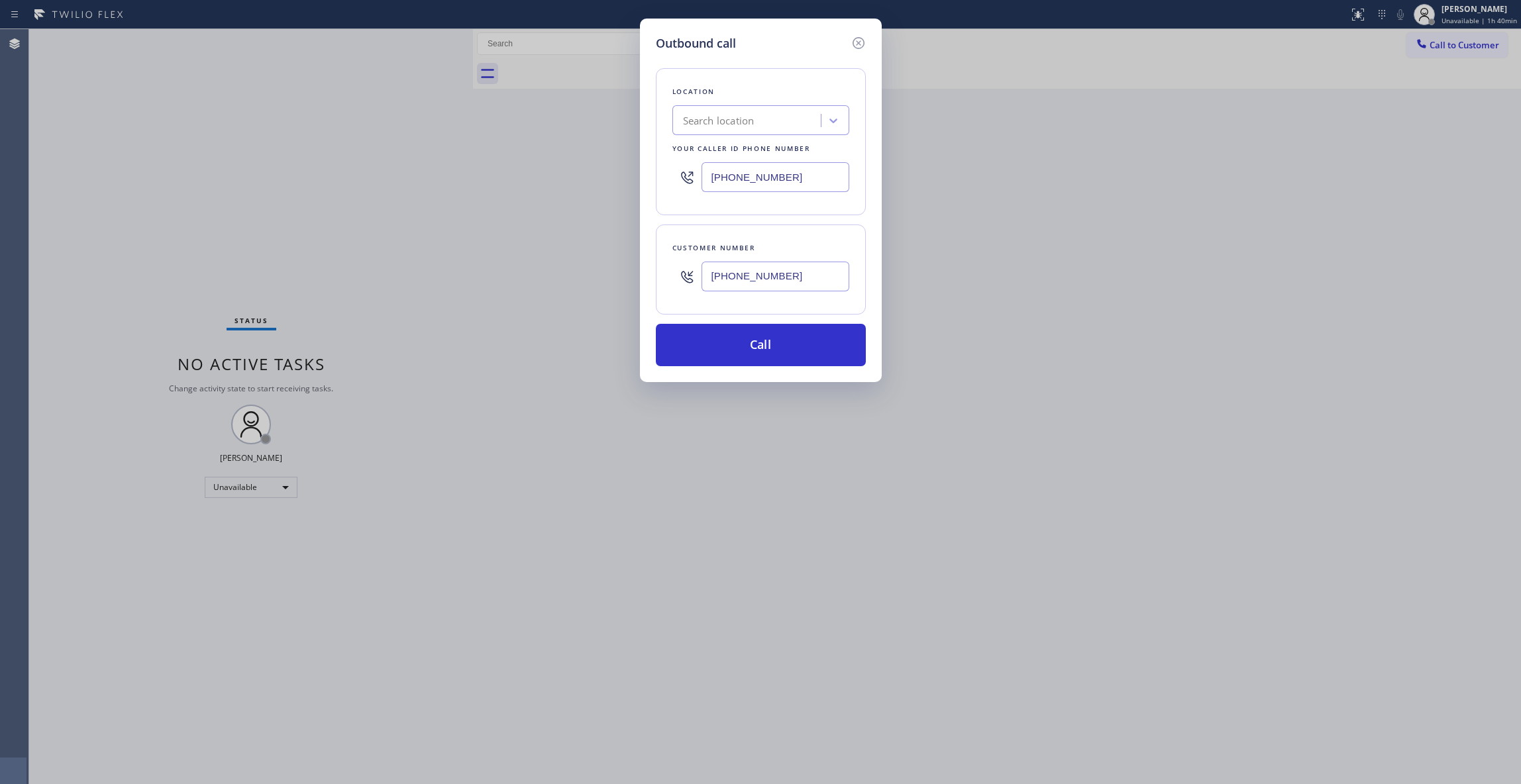
drag, startPoint x: 796, startPoint y: 279, endPoint x: 682, endPoint y: 276, distance: 114.0
click at [682, 277] on div "[PHONE_NUMBER]" at bounding box center [761, 277] width 177 height 43
drag, startPoint x: 801, startPoint y: 173, endPoint x: 328, endPoint y: 199, distance: 473.7
click at [253, 165] on div "Outbound call Location Search location Your caller id phone number [PHONE_NUMBE…" at bounding box center [760, 392] width 1521 height 784
paste input "888) 715-1574"
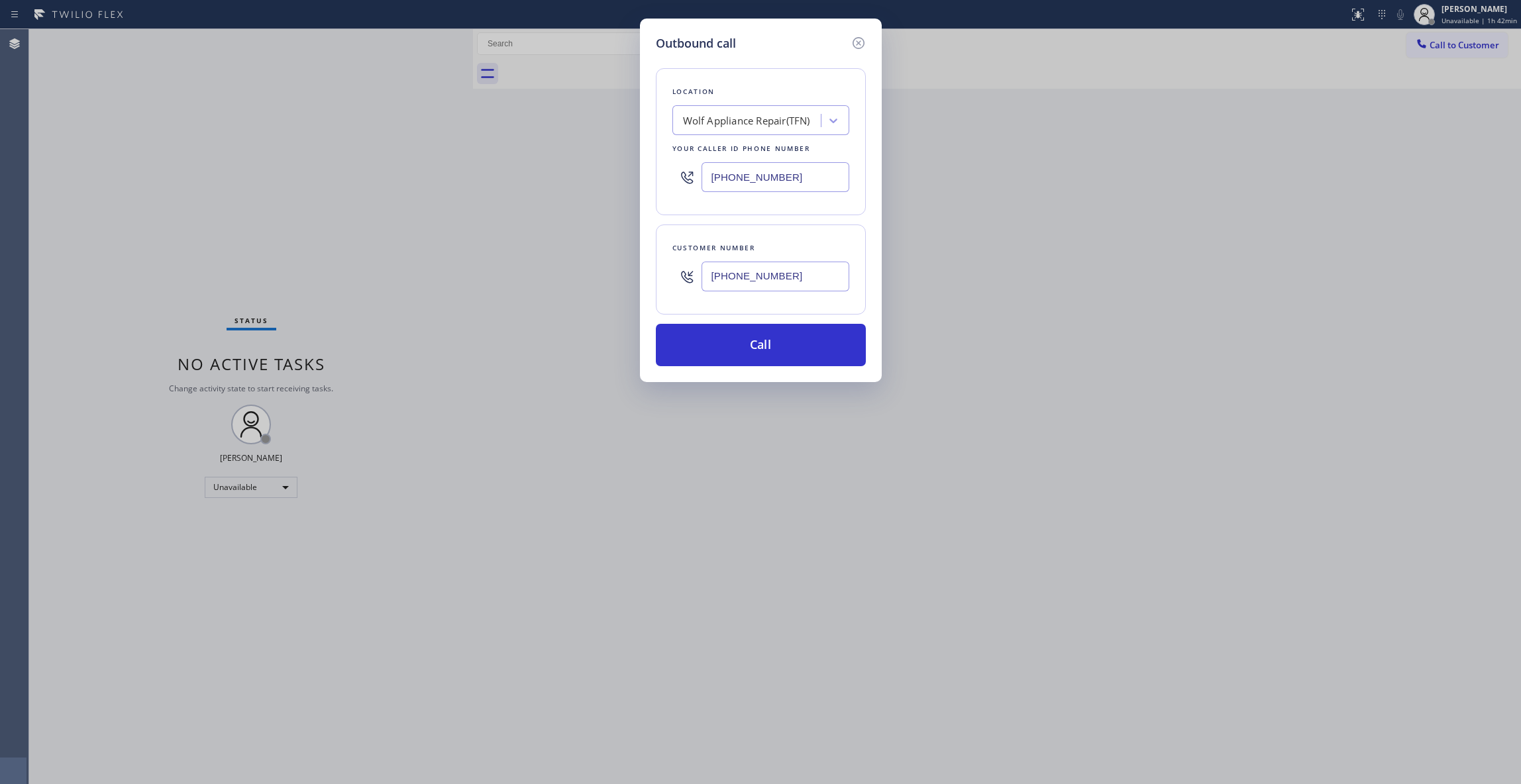
type input "[PHONE_NUMBER]"
drag, startPoint x: 817, startPoint y: 281, endPoint x: 624, endPoint y: 298, distance: 193.7
click at [610, 281] on div "Outbound call Location Wolf Appliance Repair(TFN) Your caller id phone number […" at bounding box center [760, 392] width 1521 height 784
click at [780, 340] on button "Call" at bounding box center [761, 345] width 210 height 42
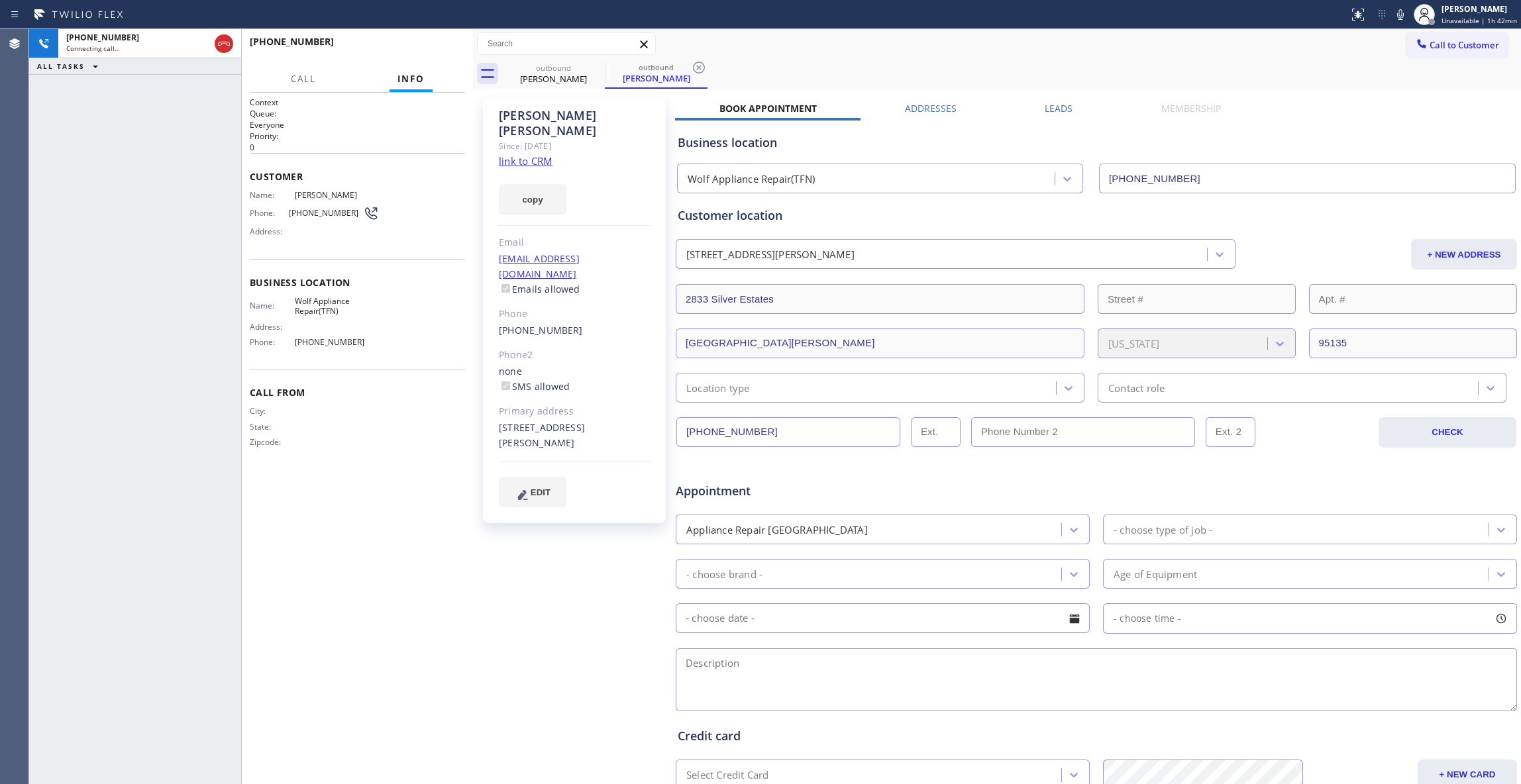
type input "[PHONE_NUMBER]"
click at [697, 65] on icon at bounding box center [698, 67] width 16 height 16
click at [431, 49] on span "HANG UP" at bounding box center [434, 48] width 41 height 9
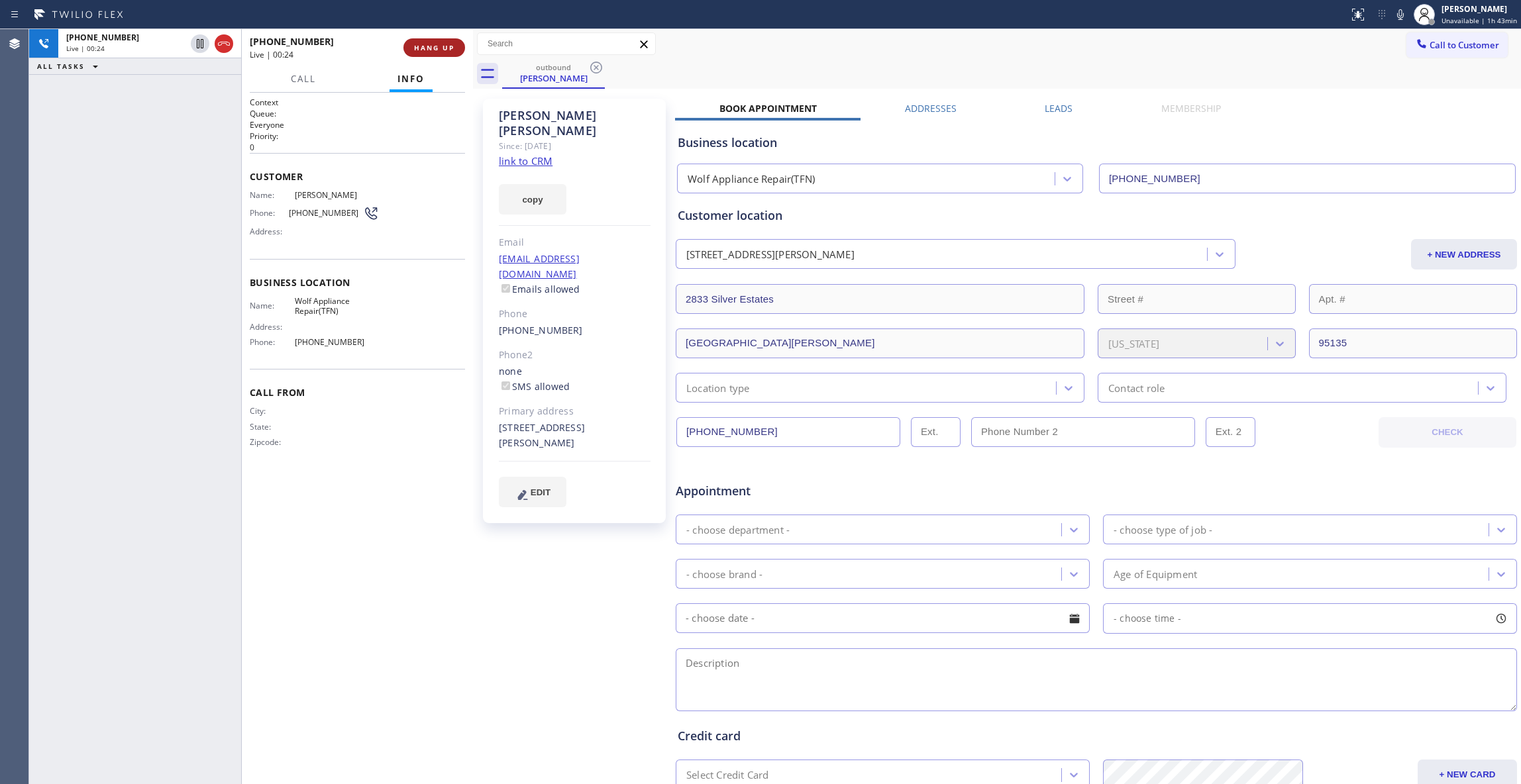
click at [432, 48] on span "HANG UP" at bounding box center [434, 48] width 41 height 9
click at [438, 48] on span "HANG UP" at bounding box center [434, 48] width 41 height 9
click at [438, 48] on span "COMPLETE" at bounding box center [432, 48] width 46 height 9
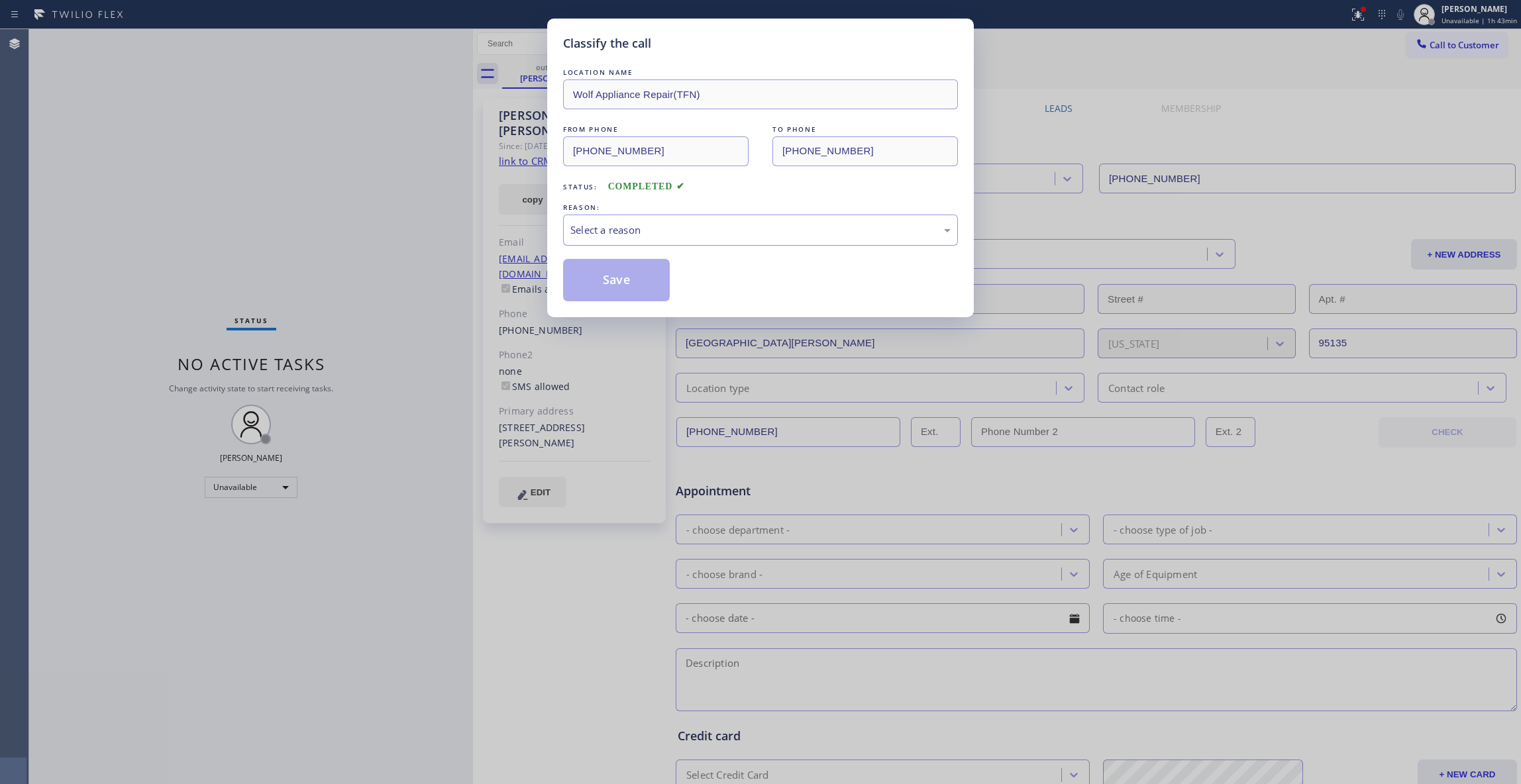
click at [626, 230] on div "Select a reason" at bounding box center [760, 230] width 380 height 16
click at [611, 279] on button "Save" at bounding box center [617, 280] width 107 height 42
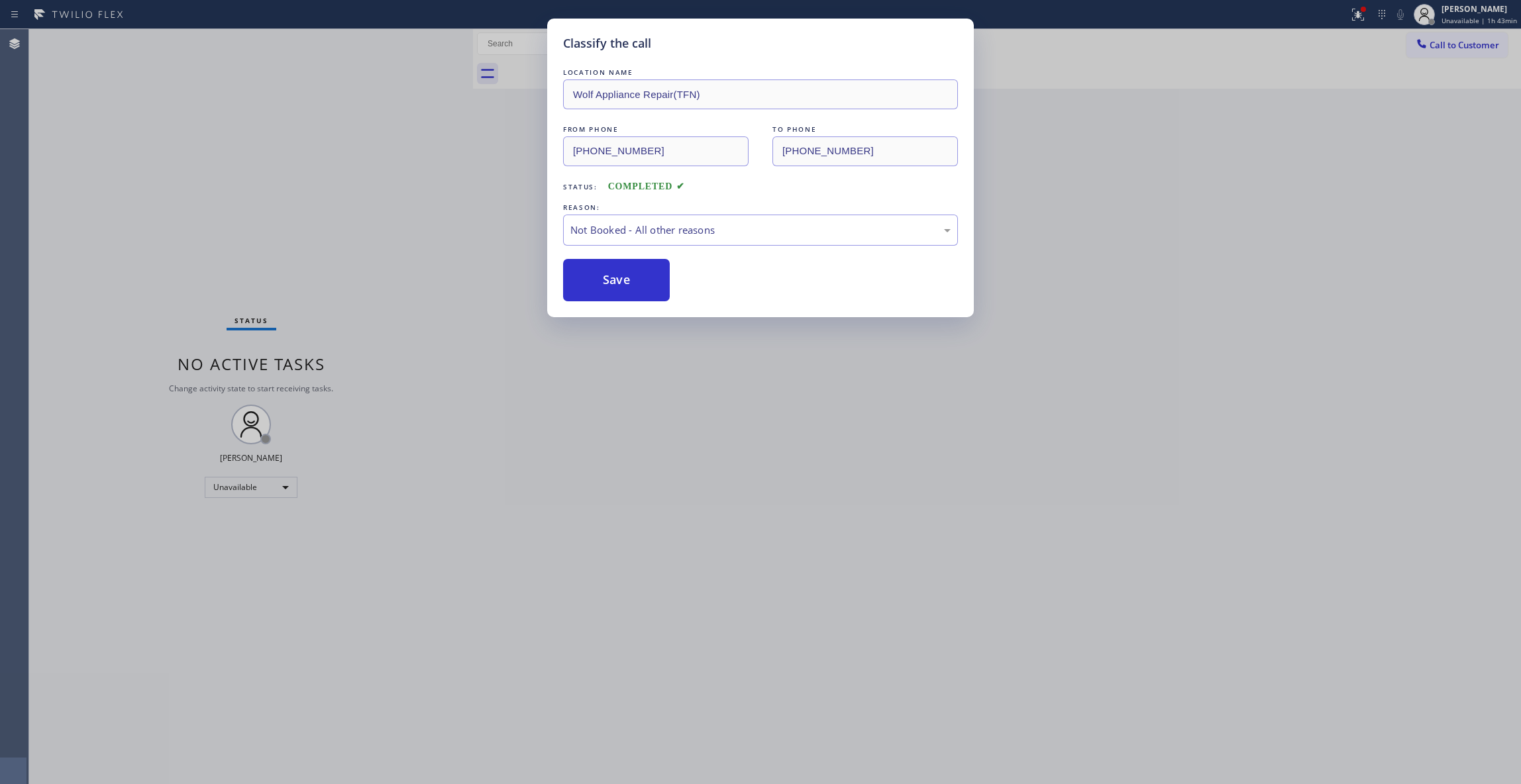
click at [611, 279] on button "Save" at bounding box center [617, 280] width 107 height 42
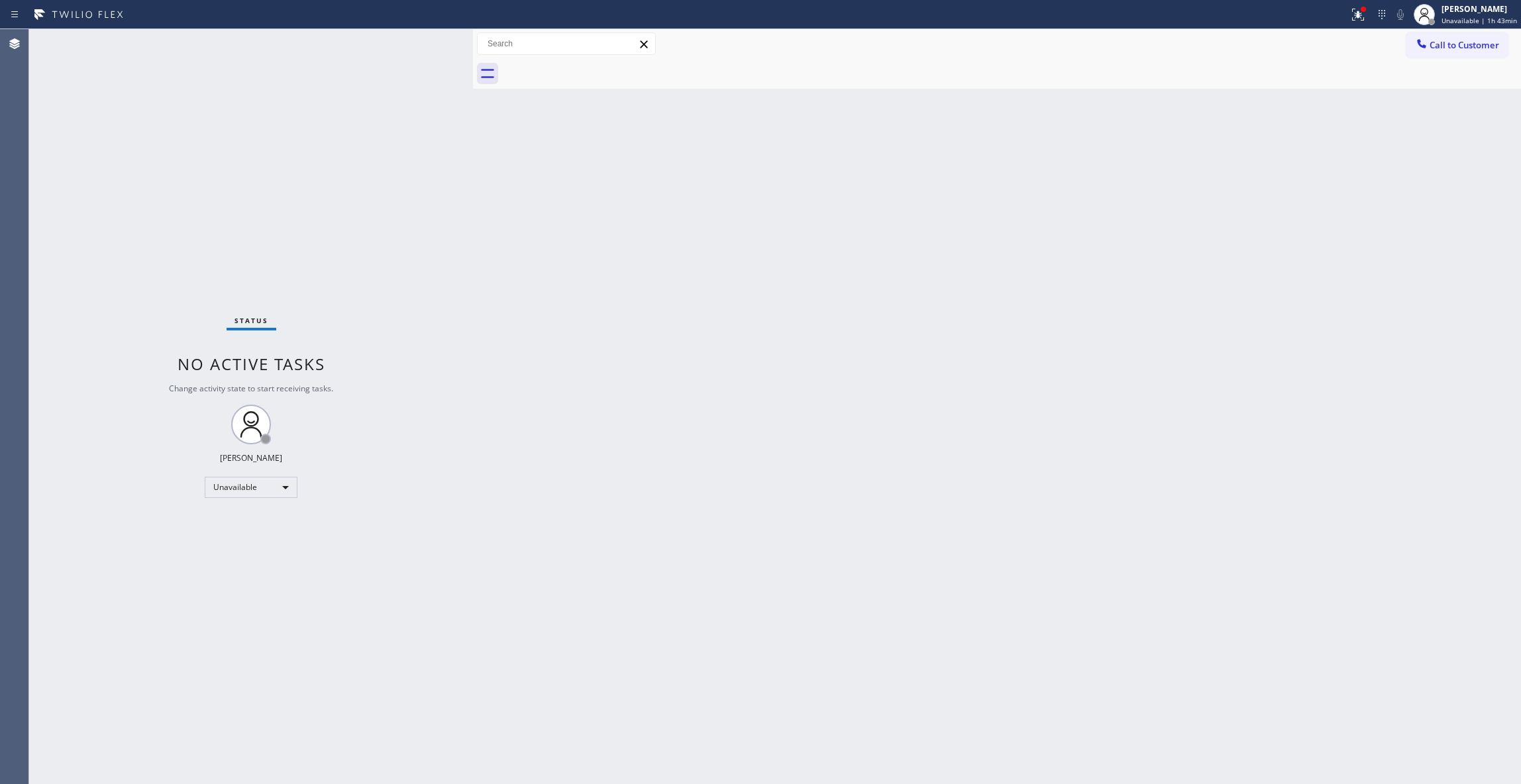
drag, startPoint x: 1041, startPoint y: 349, endPoint x: 1497, endPoint y: 64, distance: 537.7
click at [1072, 324] on div "Back to Dashboard Change Sender ID Customers Technicians Select a contact Outbo…" at bounding box center [997, 407] width 1048 height 755
click at [1488, 43] on span "Call to Customer" at bounding box center [1464, 44] width 69 height 12
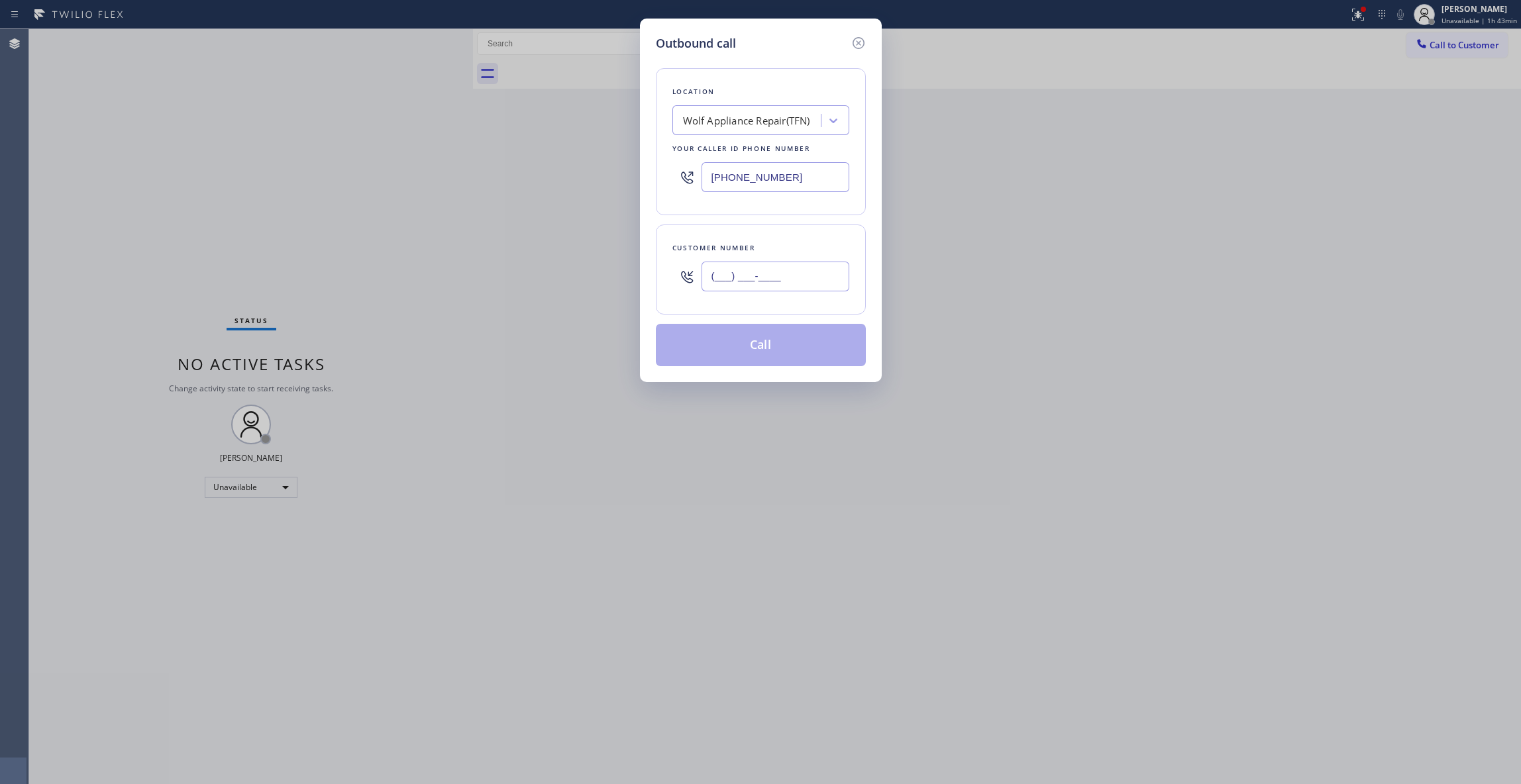
click at [749, 281] on input "(___) ___-____" at bounding box center [776, 277] width 148 height 30
paste input "386) 242-9795"
type input "[PHONE_NUMBER]"
drag, startPoint x: 807, startPoint y: 177, endPoint x: 578, endPoint y: 271, distance: 247.5
click at [443, 175] on div "Outbound call Location Wolf Appliance Repair(TFN) Your caller id phone number […" at bounding box center [760, 392] width 1521 height 784
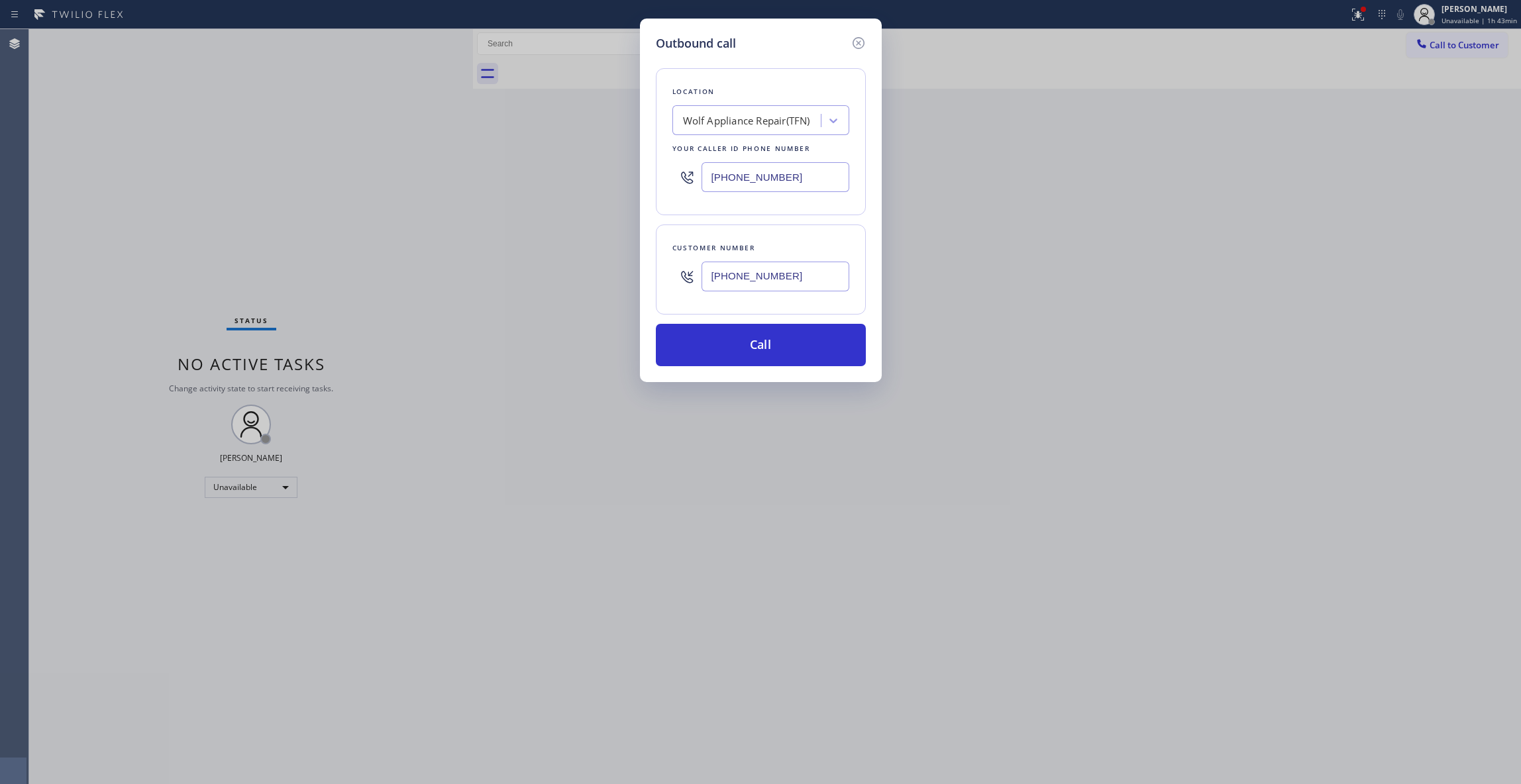
paste input "13) 285-5953"
type input "[PHONE_NUMBER]"
click at [747, 349] on button "Call" at bounding box center [761, 345] width 210 height 42
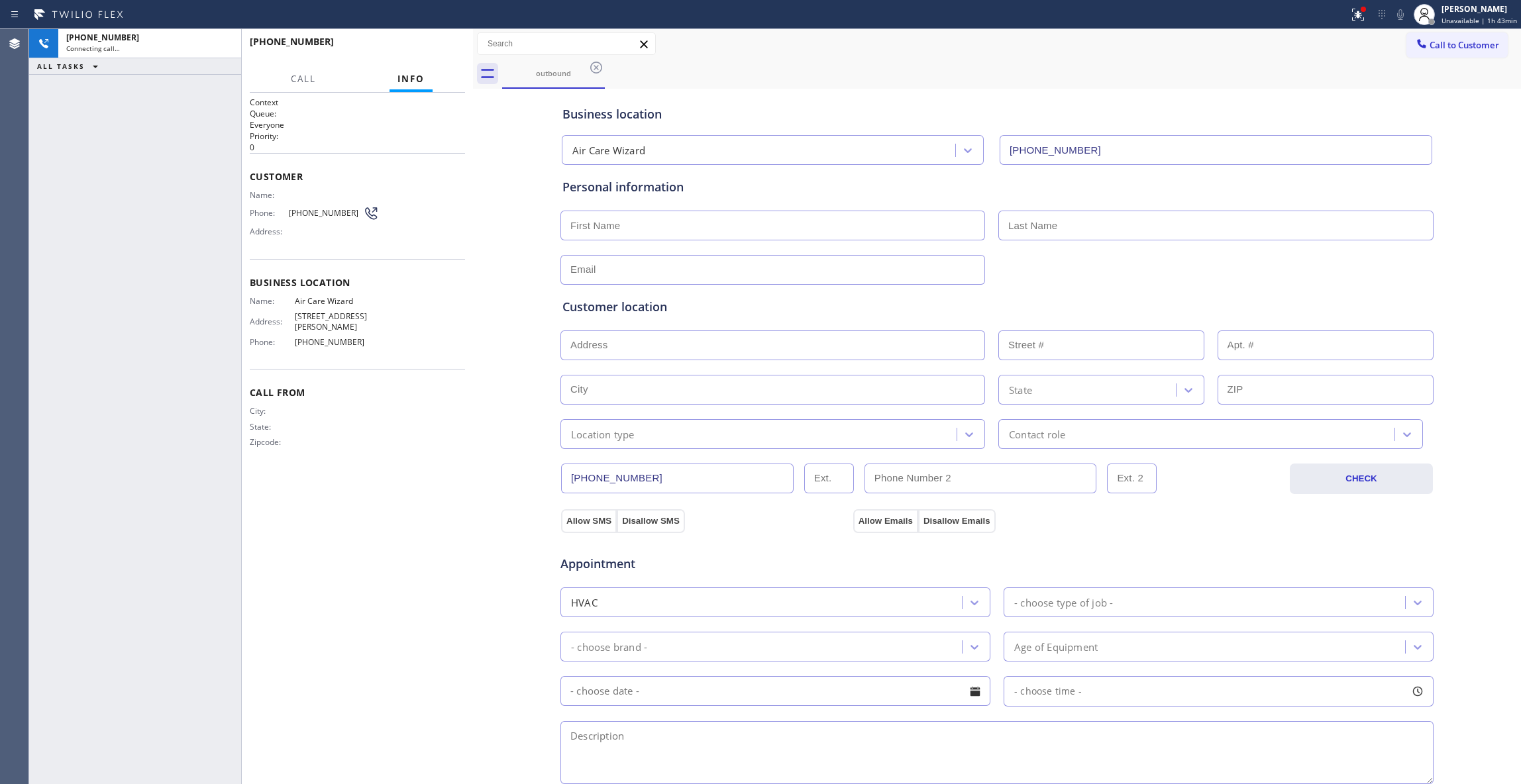
type input "[PHONE_NUMBER]"
click at [410, 51] on button "HANG UP" at bounding box center [434, 48] width 62 height 18
click at [419, 48] on span "COMPLETE" at bounding box center [432, 48] width 46 height 9
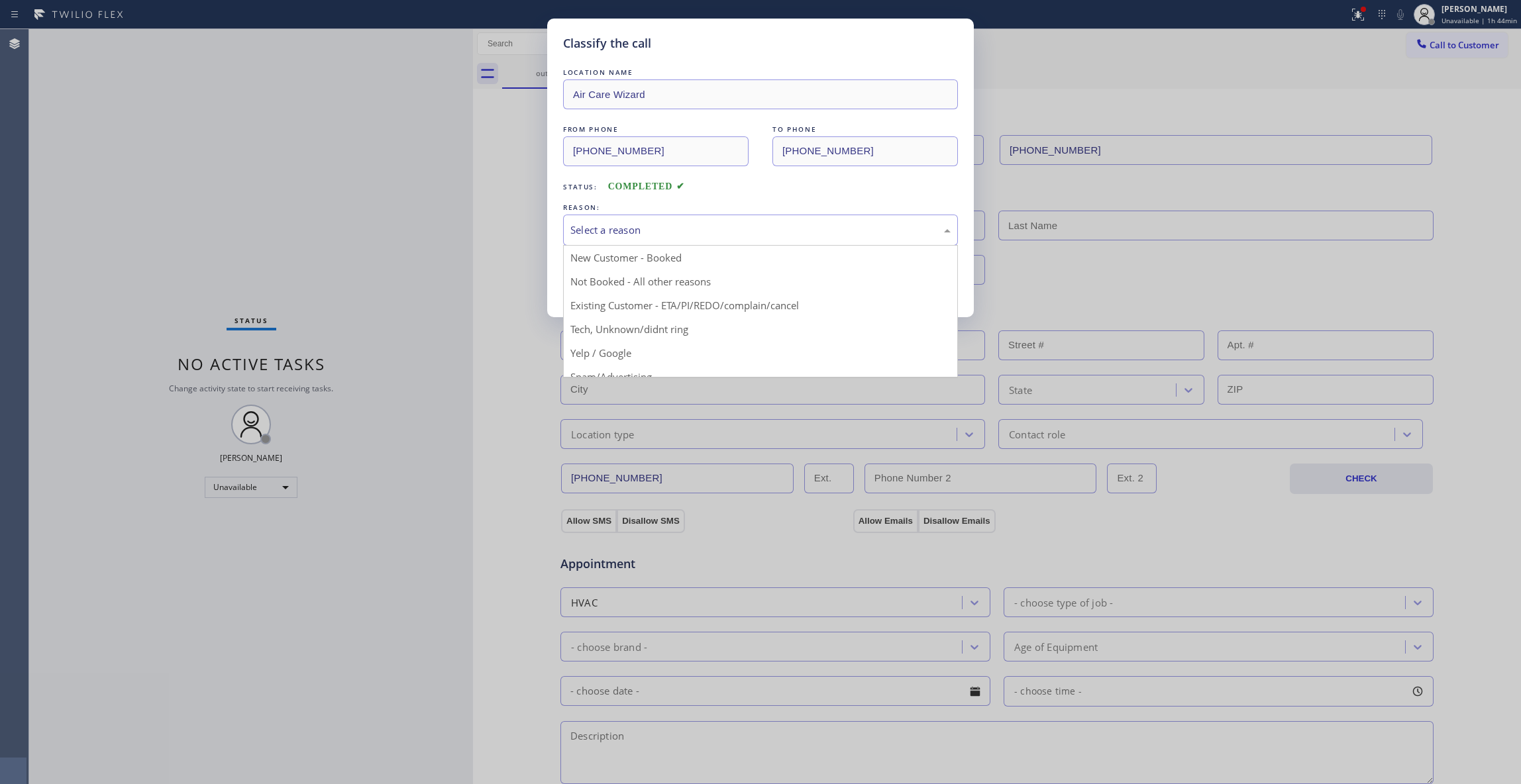
click at [608, 231] on div "Select a reason" at bounding box center [760, 230] width 380 height 16
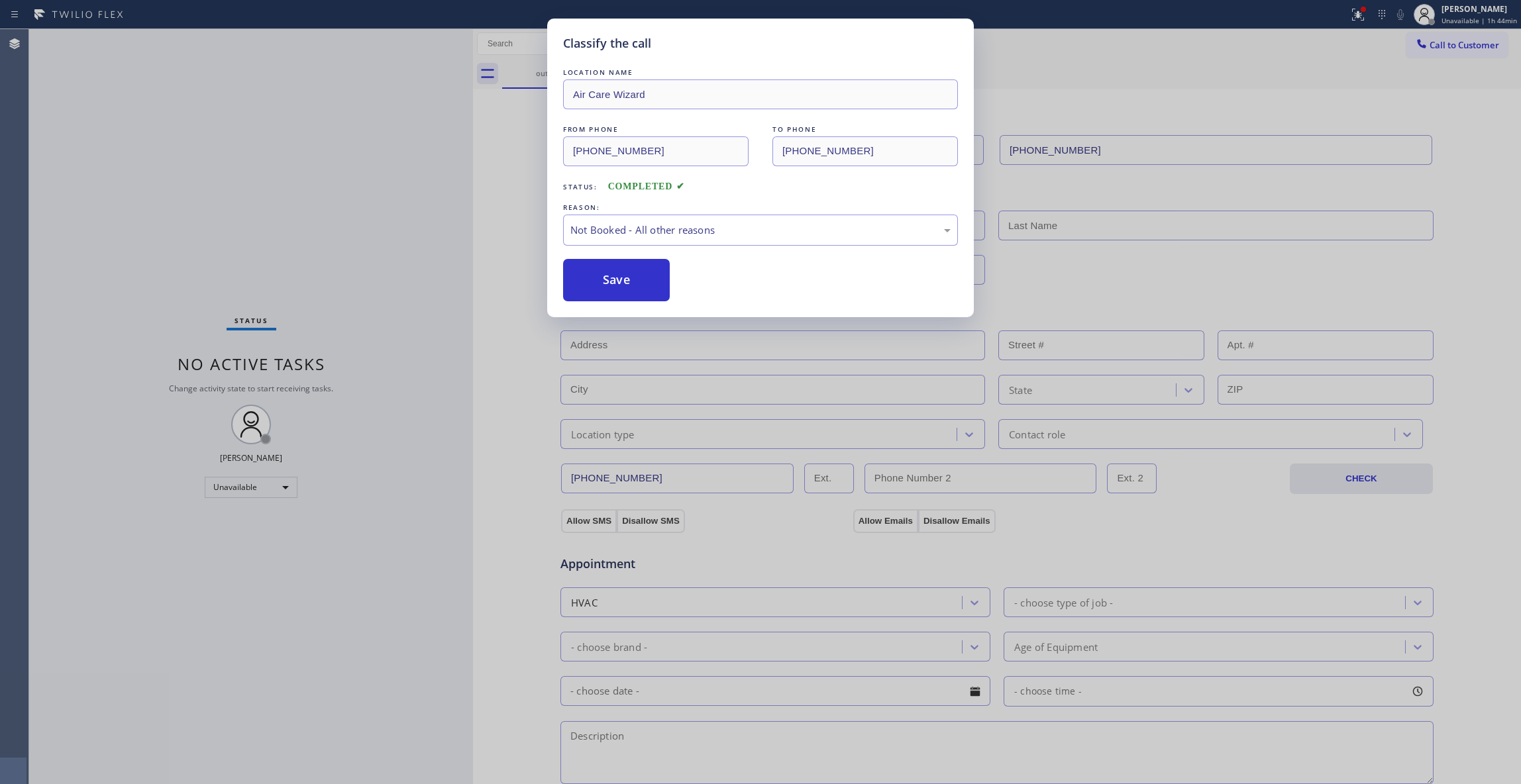
click at [602, 273] on button "Save" at bounding box center [617, 280] width 107 height 42
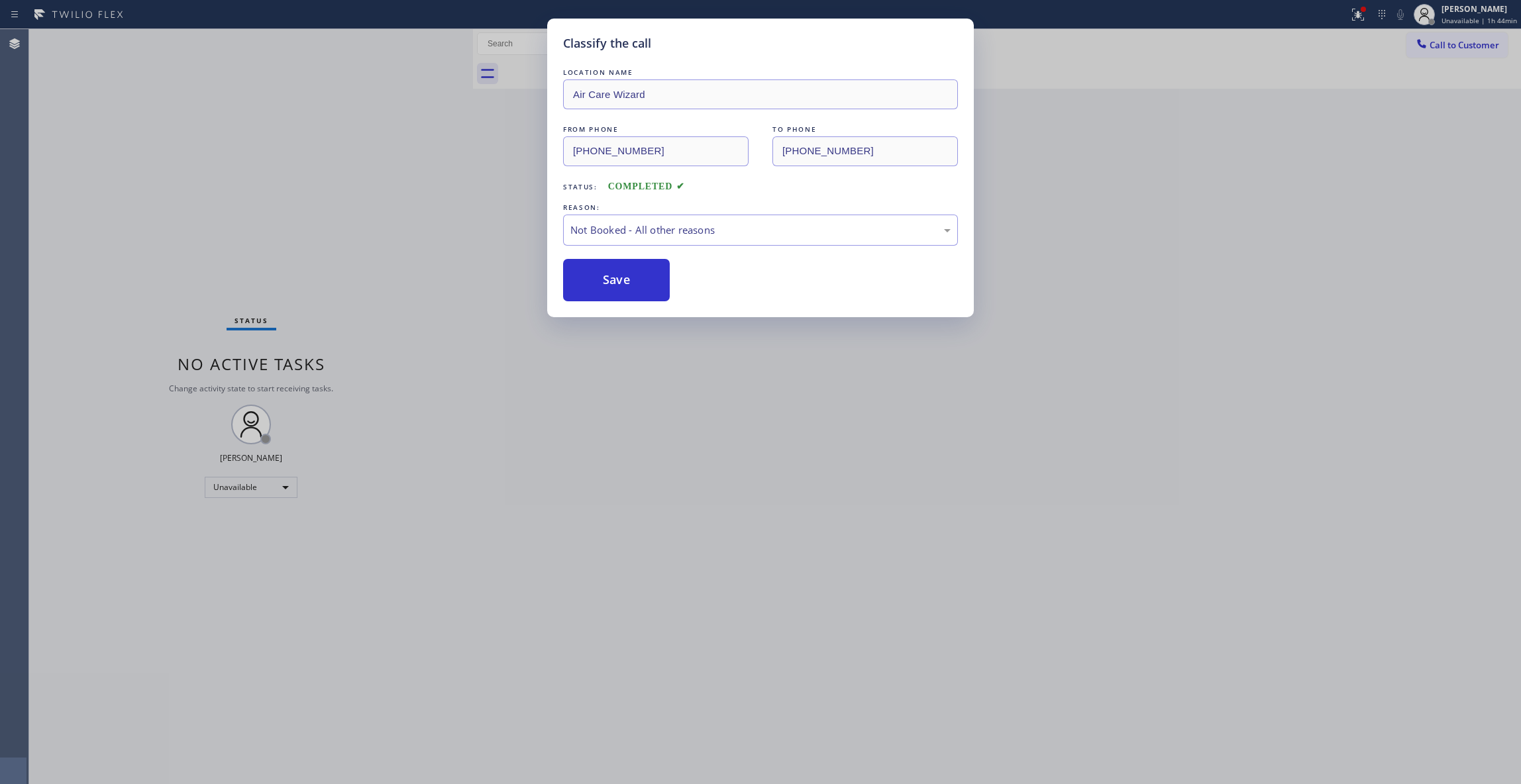
click at [602, 273] on button "Save" at bounding box center [617, 280] width 107 height 42
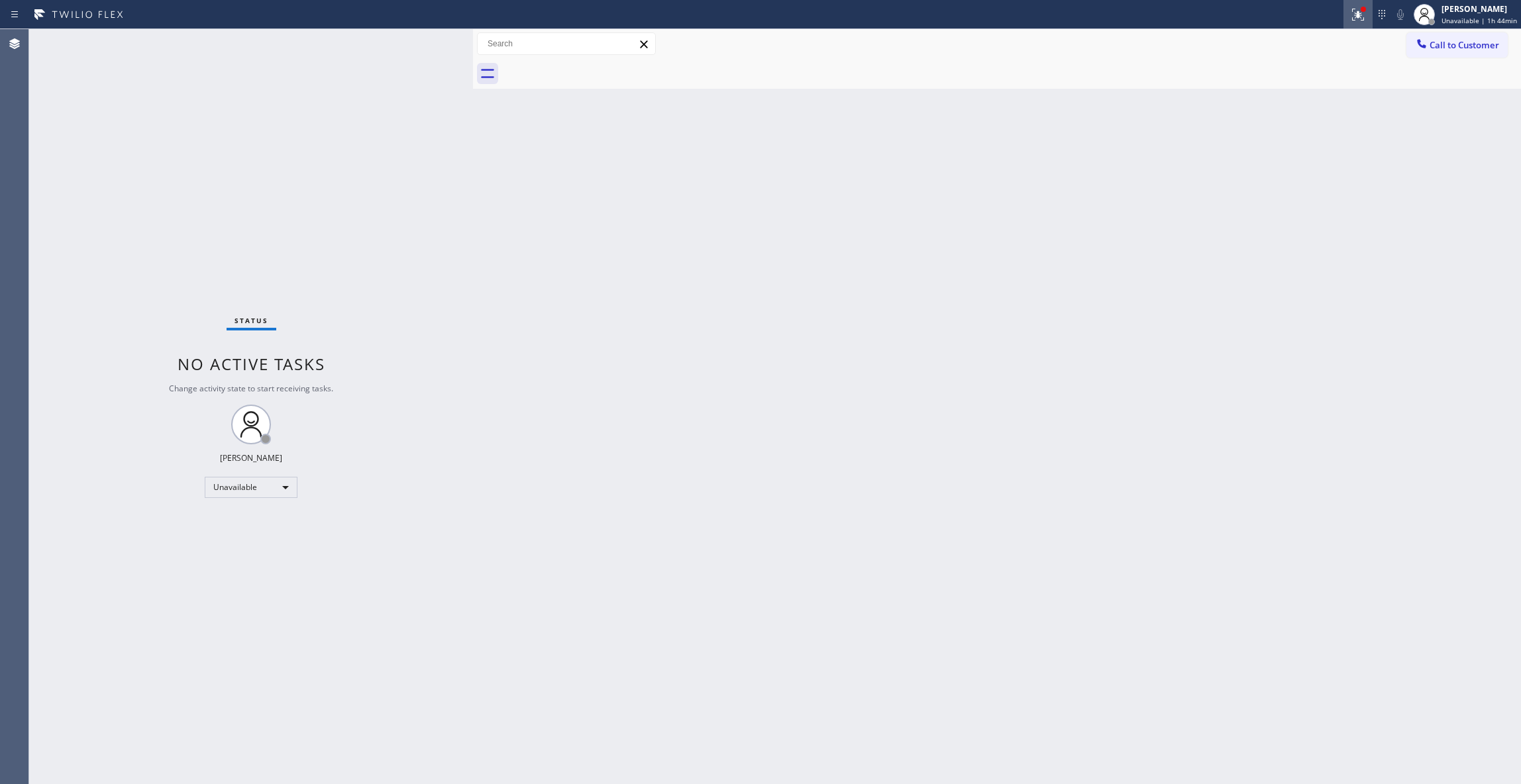
click at [1350, 21] on icon at bounding box center [1358, 14] width 16 height 16
click at [1315, 179] on button "Clear issues" at bounding box center [1280, 173] width 155 height 18
click at [253, 121] on div "Status No active tasks Change activity state to start receiving tasks. [PERSON_…" at bounding box center [251, 407] width 444 height 755
click at [1463, 41] on span "Call to Customer" at bounding box center [1464, 44] width 69 height 12
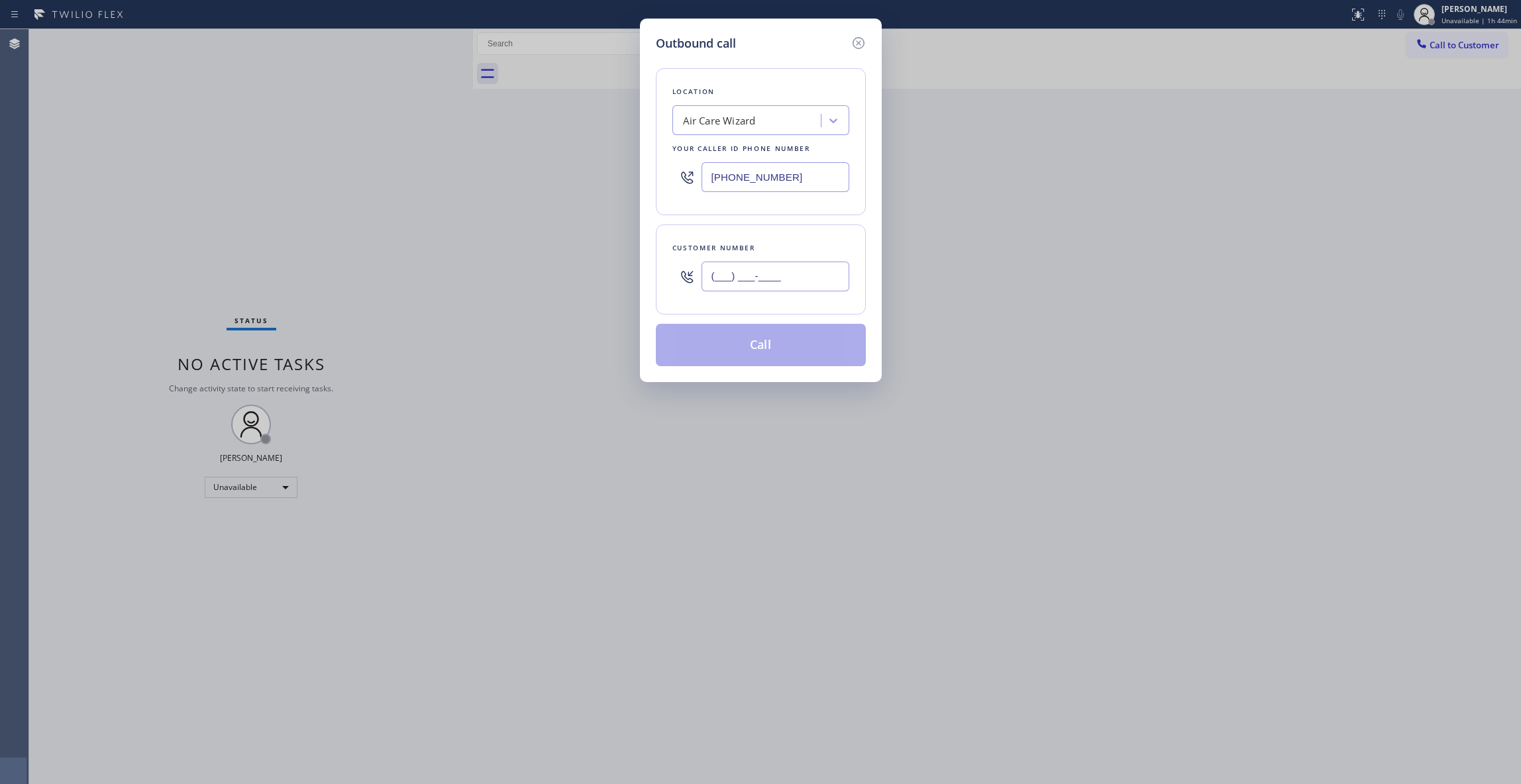
click at [772, 285] on input "(___) ___-____" at bounding box center [776, 277] width 148 height 30
paste input "415) 813-8146"
type input "[PHONE_NUMBER]"
drag, startPoint x: 810, startPoint y: 176, endPoint x: 522, endPoint y: 179, distance: 288.0
click at [523, 179] on div "Outbound call Location Air Care Wizard Your caller id phone number [PHONE_NUMBE…" at bounding box center [760, 392] width 1521 height 784
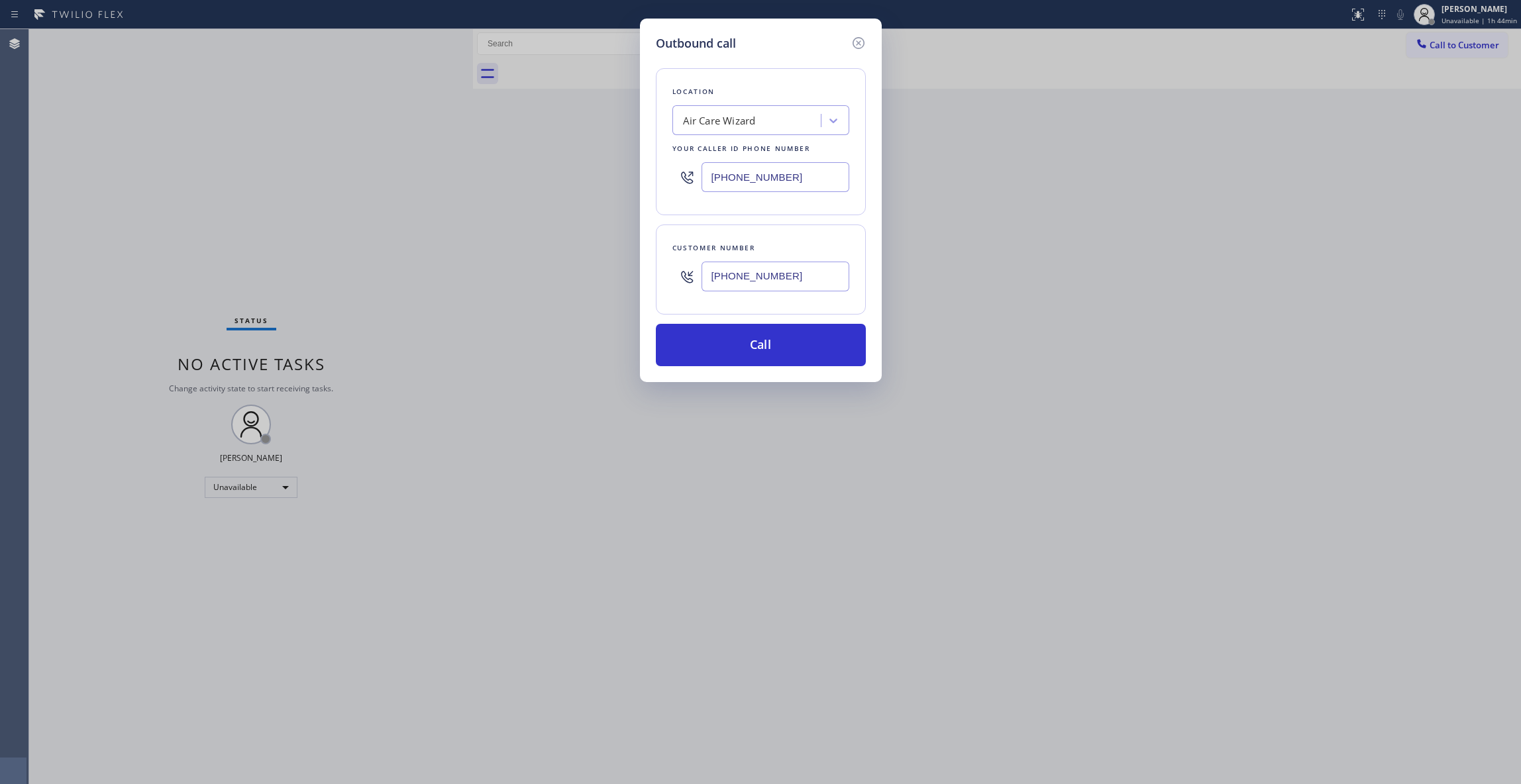
paste input "415) 727-8840"
type input "[PHONE_NUMBER]"
drag, startPoint x: 814, startPoint y: 279, endPoint x: 544, endPoint y: 266, distance: 270.3
click at [544, 266] on div "Outbound call Location Zoom Electricians [GEOGRAPHIC_DATA] Your caller id phone…" at bounding box center [760, 392] width 1521 height 784
click at [790, 359] on button "Call" at bounding box center [761, 345] width 210 height 42
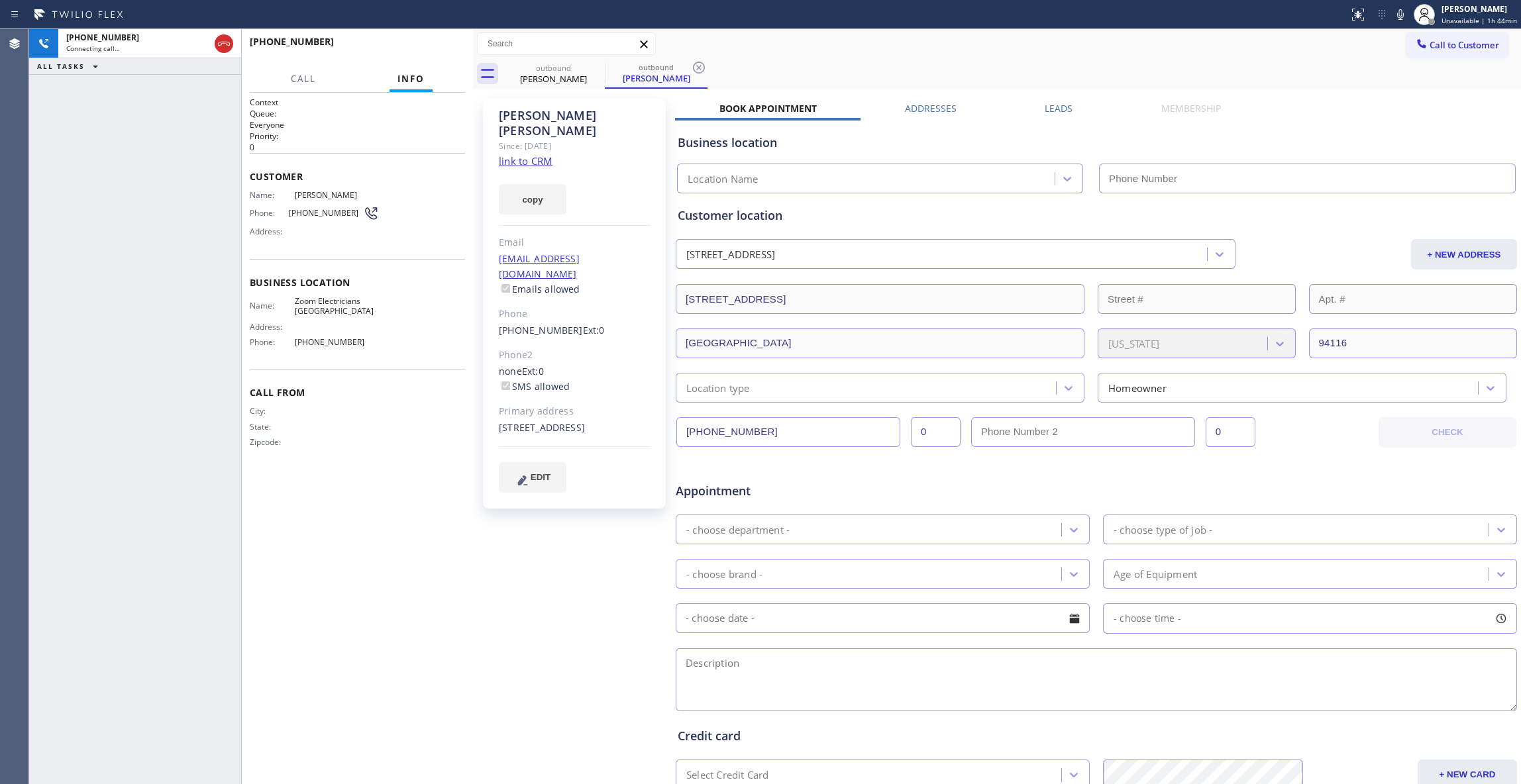
type input "[PHONE_NUMBER]"
click at [459, 53] on button "HANG UP" at bounding box center [434, 48] width 62 height 18
click at [446, 49] on span "HANG UP" at bounding box center [434, 48] width 41 height 9
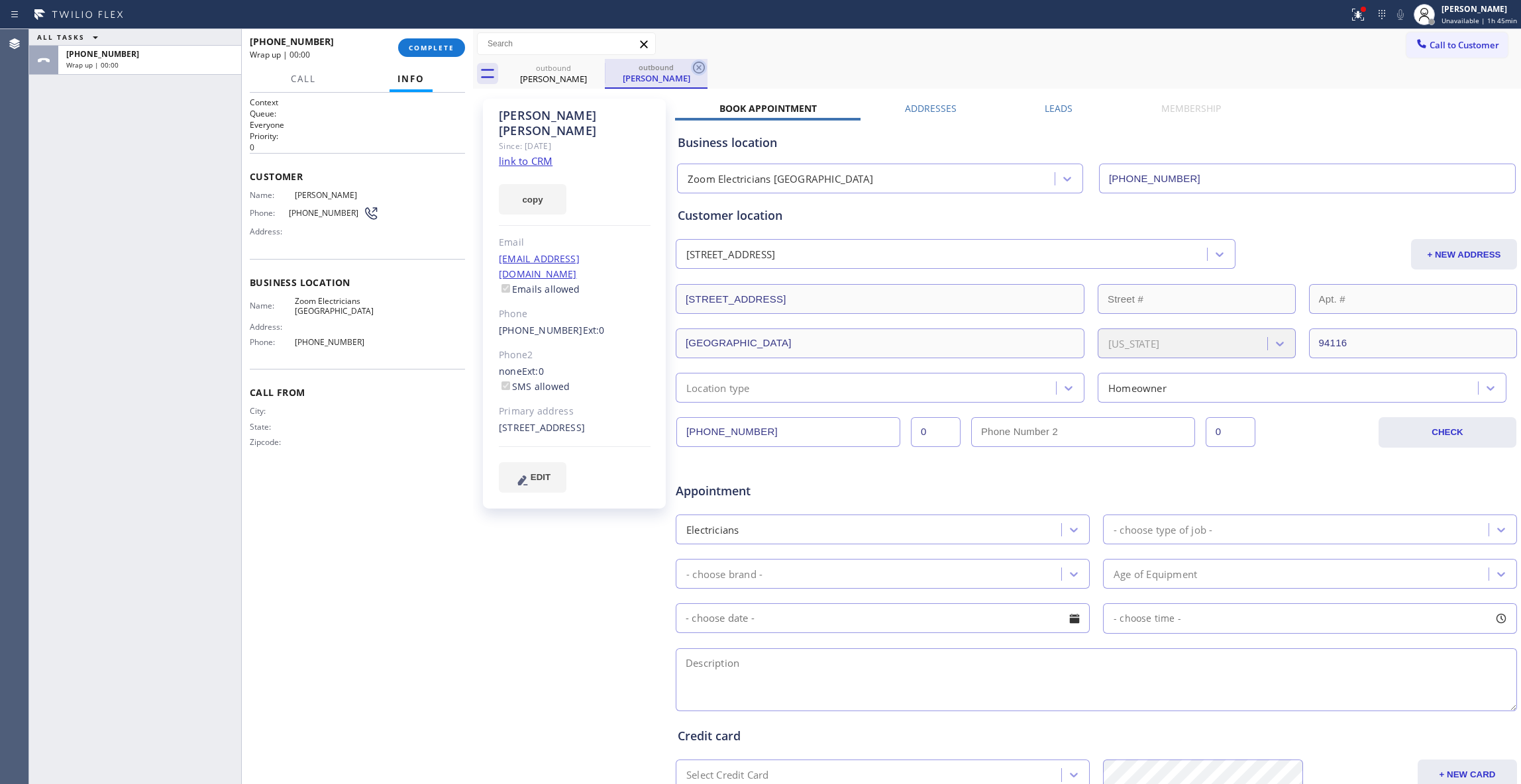
click at [699, 67] on icon at bounding box center [698, 67] width 12 height 12
click at [410, 41] on button "COMPLETE" at bounding box center [432, 48] width 67 height 18
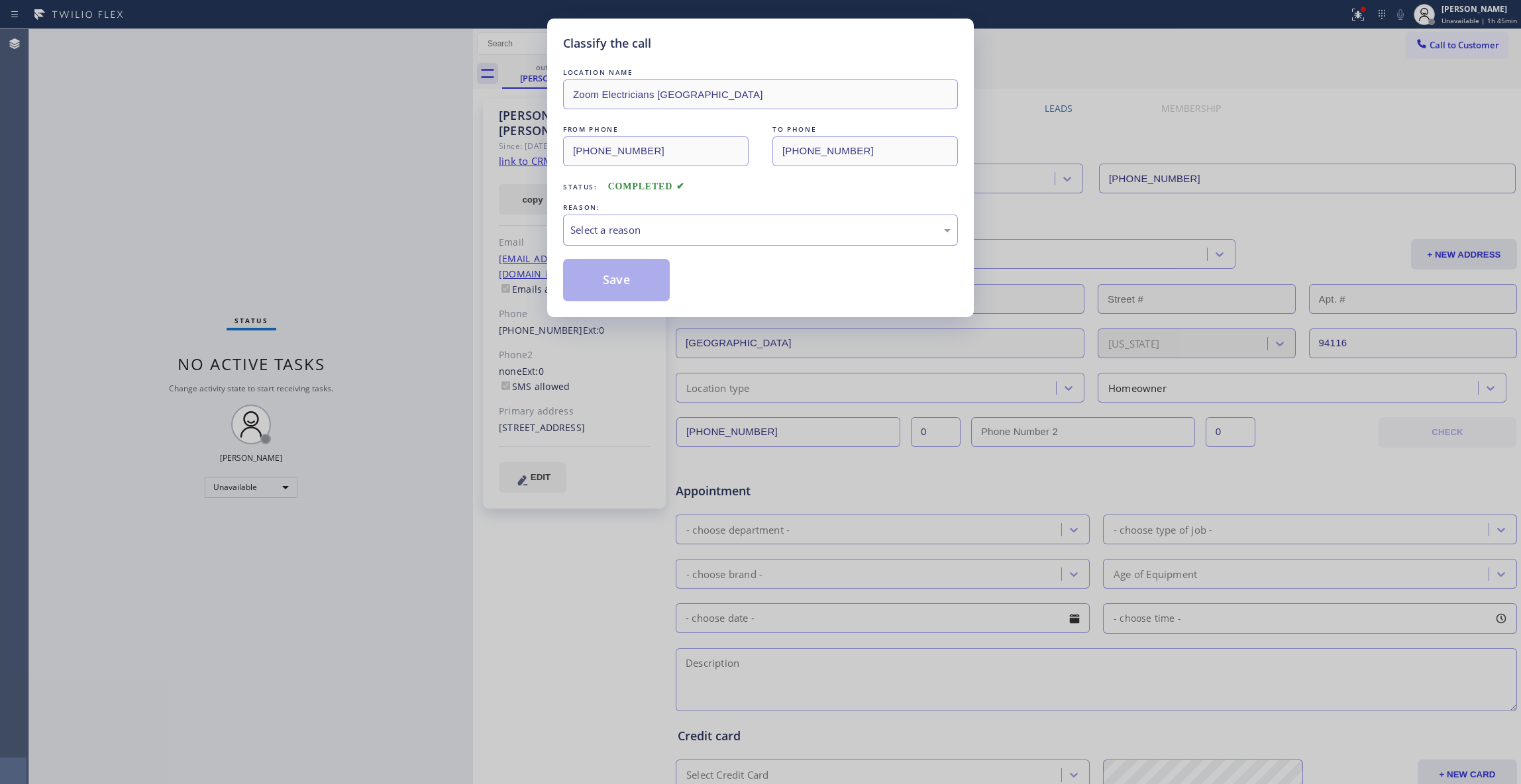
click at [631, 208] on div "REASON:" at bounding box center [761, 208] width 395 height 14
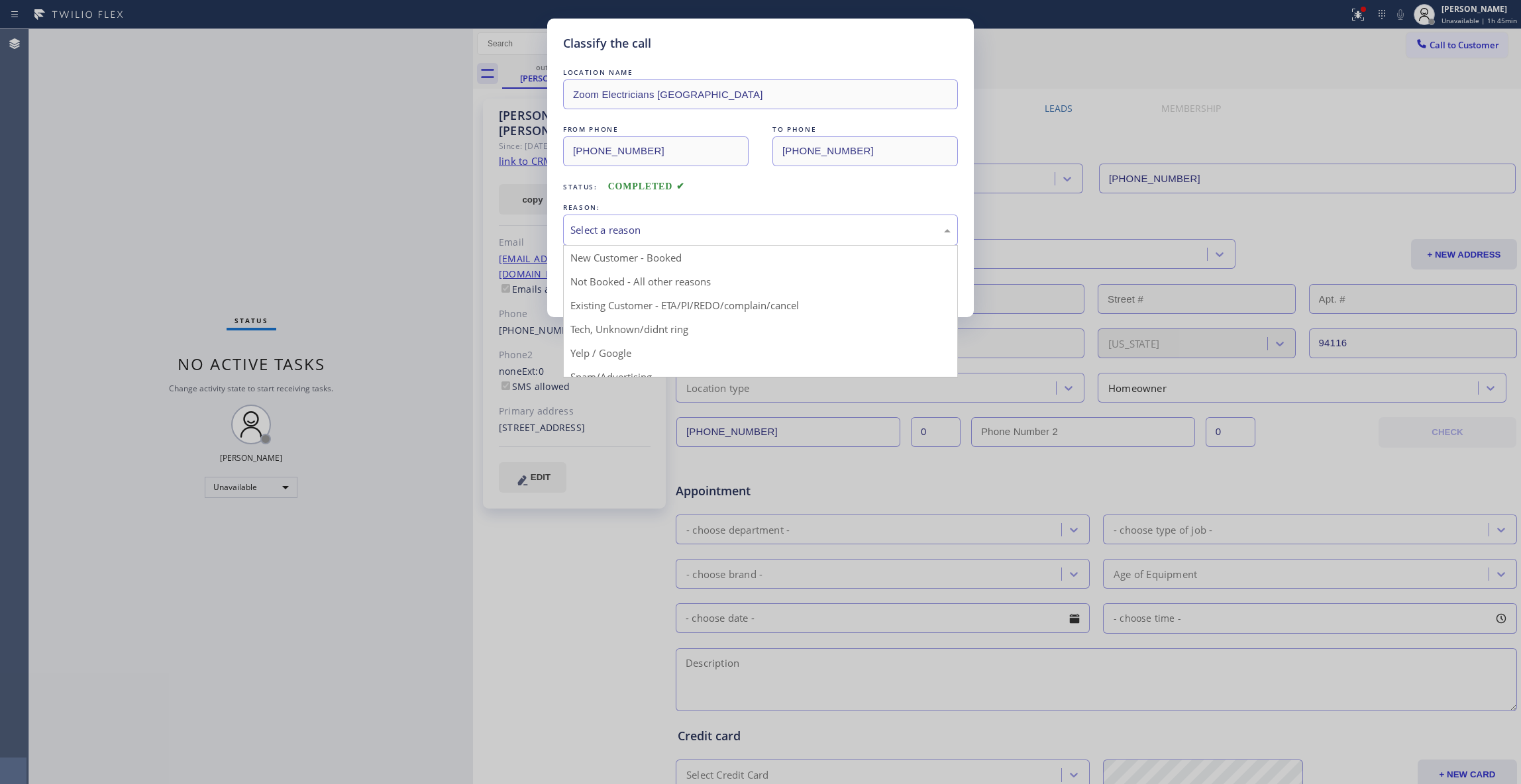
click at [631, 225] on div "Select a reason" at bounding box center [760, 230] width 380 height 16
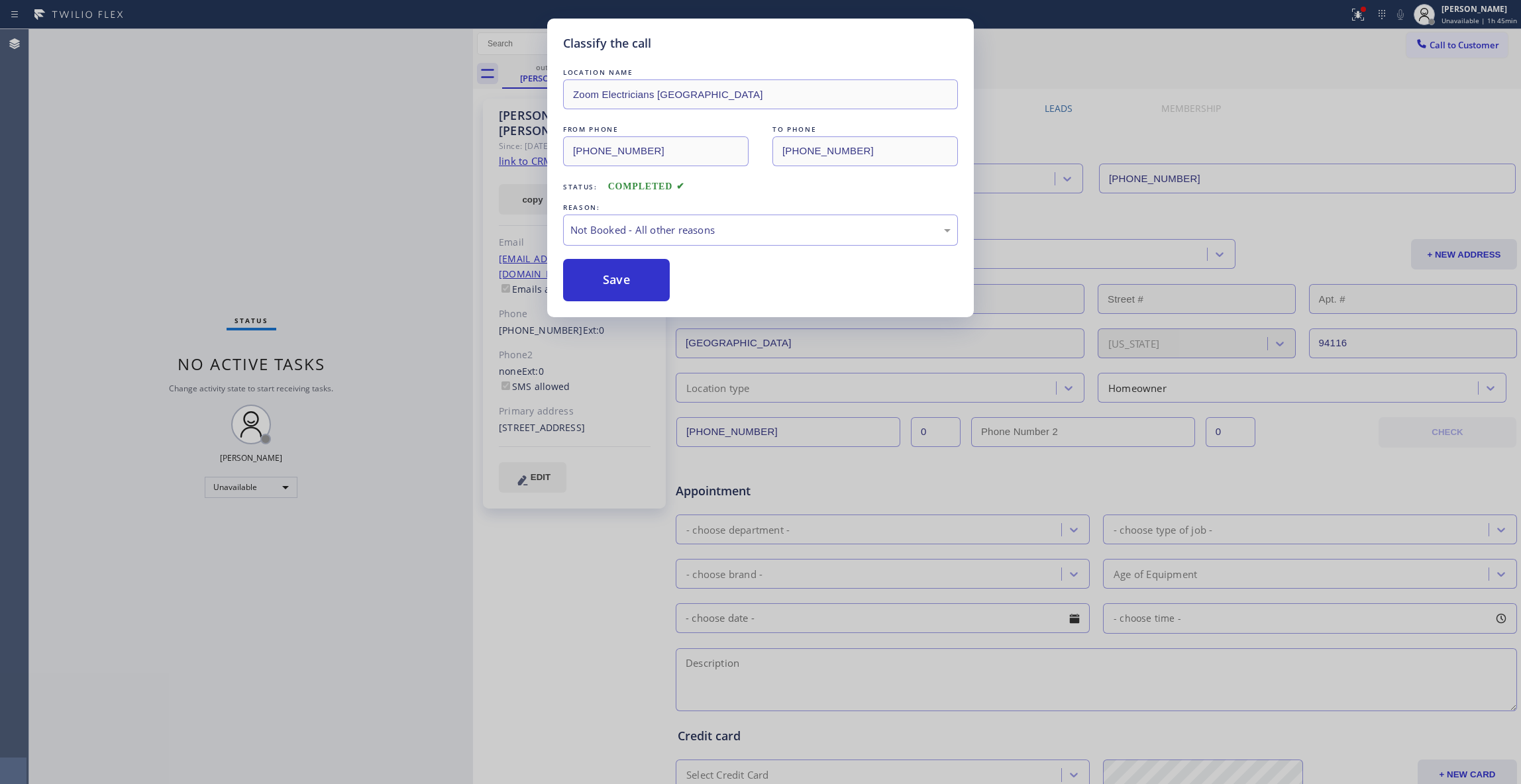
click at [624, 276] on button "Save" at bounding box center [617, 280] width 107 height 42
drag, startPoint x: 624, startPoint y: 276, endPoint x: 65, endPoint y: 464, distance: 589.8
click at [621, 276] on button "Save" at bounding box center [617, 280] width 107 height 42
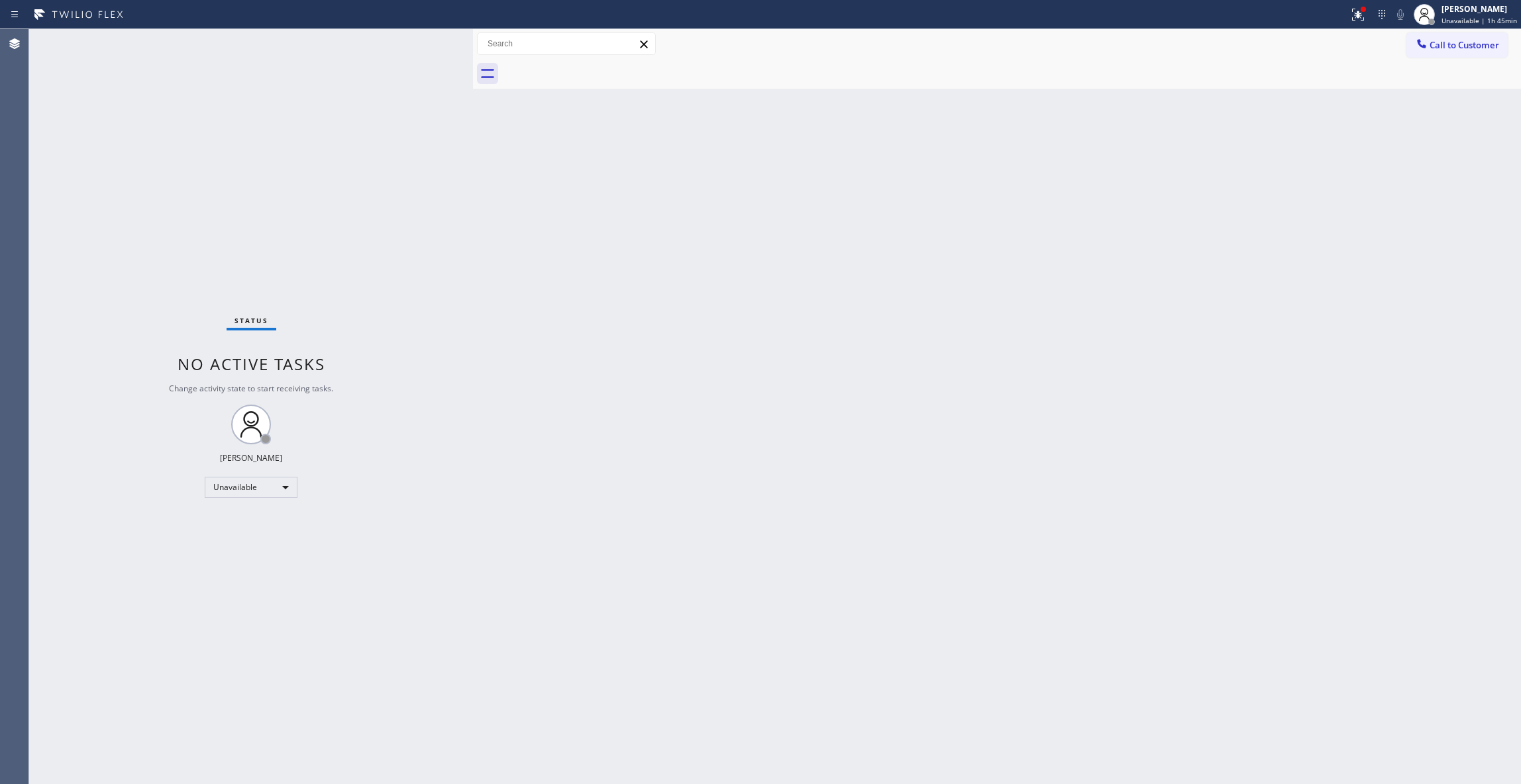
click at [859, 367] on div "Back to Dashboard Change Sender ID Customers Technicians Select a contact Outbo…" at bounding box center [997, 407] width 1048 height 755
drag, startPoint x: 261, startPoint y: 768, endPoint x: 316, endPoint y: 748, distance: 58.5
click at [261, 768] on div "Status No active tasks Change activity state to start receiving tasks. [PERSON_…" at bounding box center [251, 407] width 444 height 755
click at [1135, 242] on div "Back to Dashboard Change Sender ID Customers Technicians Select a contact Outbo…" at bounding box center [997, 407] width 1048 height 755
drag, startPoint x: 779, startPoint y: 474, endPoint x: 756, endPoint y: 470, distance: 23.3
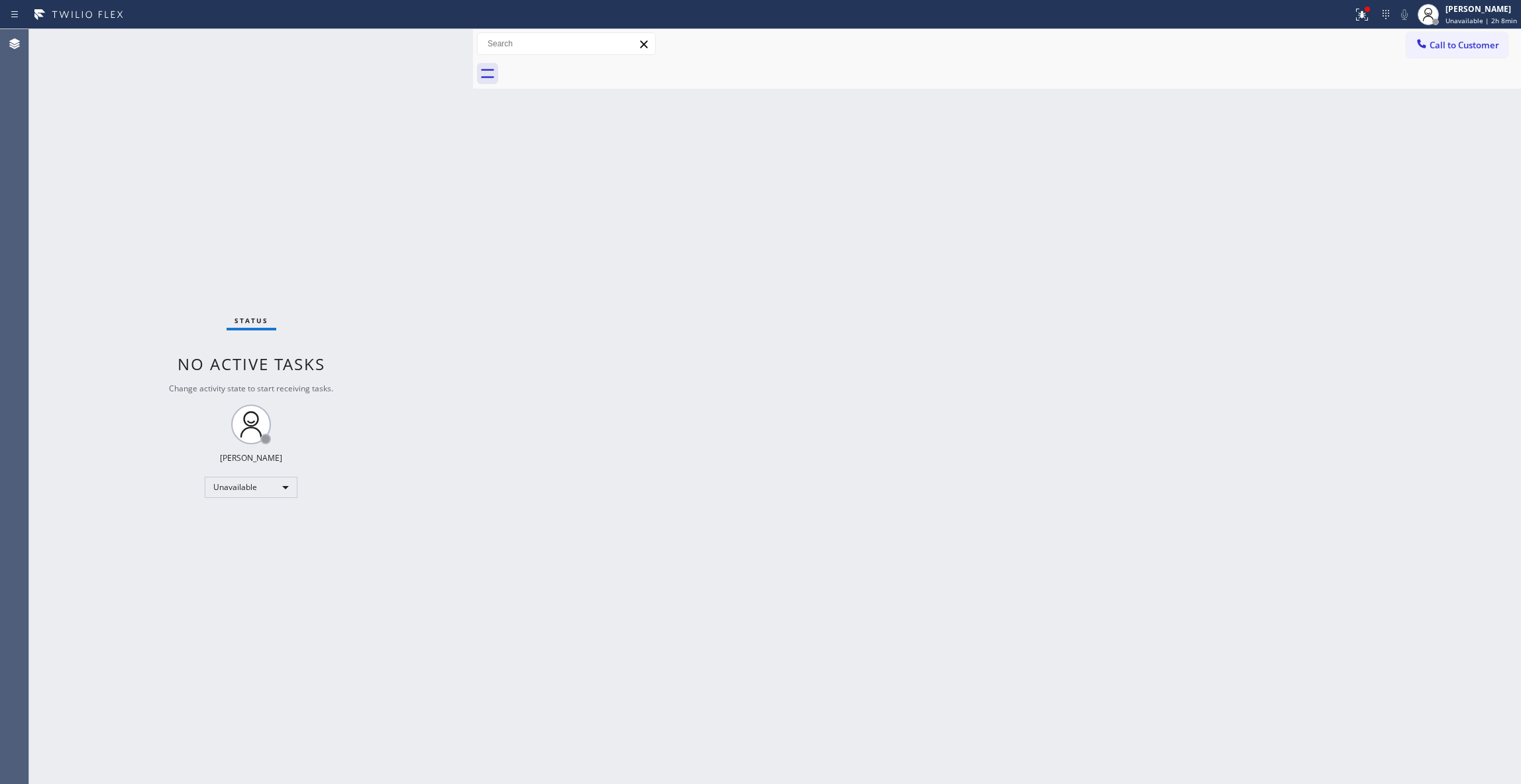
click at [772, 474] on div "Back to Dashboard Change Sender ID Customers Technicians Select a contact Outbo…" at bounding box center [997, 407] width 1048 height 755
click at [209, 140] on div "Status No active tasks Change activity state to start receiving tasks. [PERSON_…" at bounding box center [251, 407] width 444 height 755
click at [1457, 51] on span "Call to Customer" at bounding box center [1464, 44] width 69 height 12
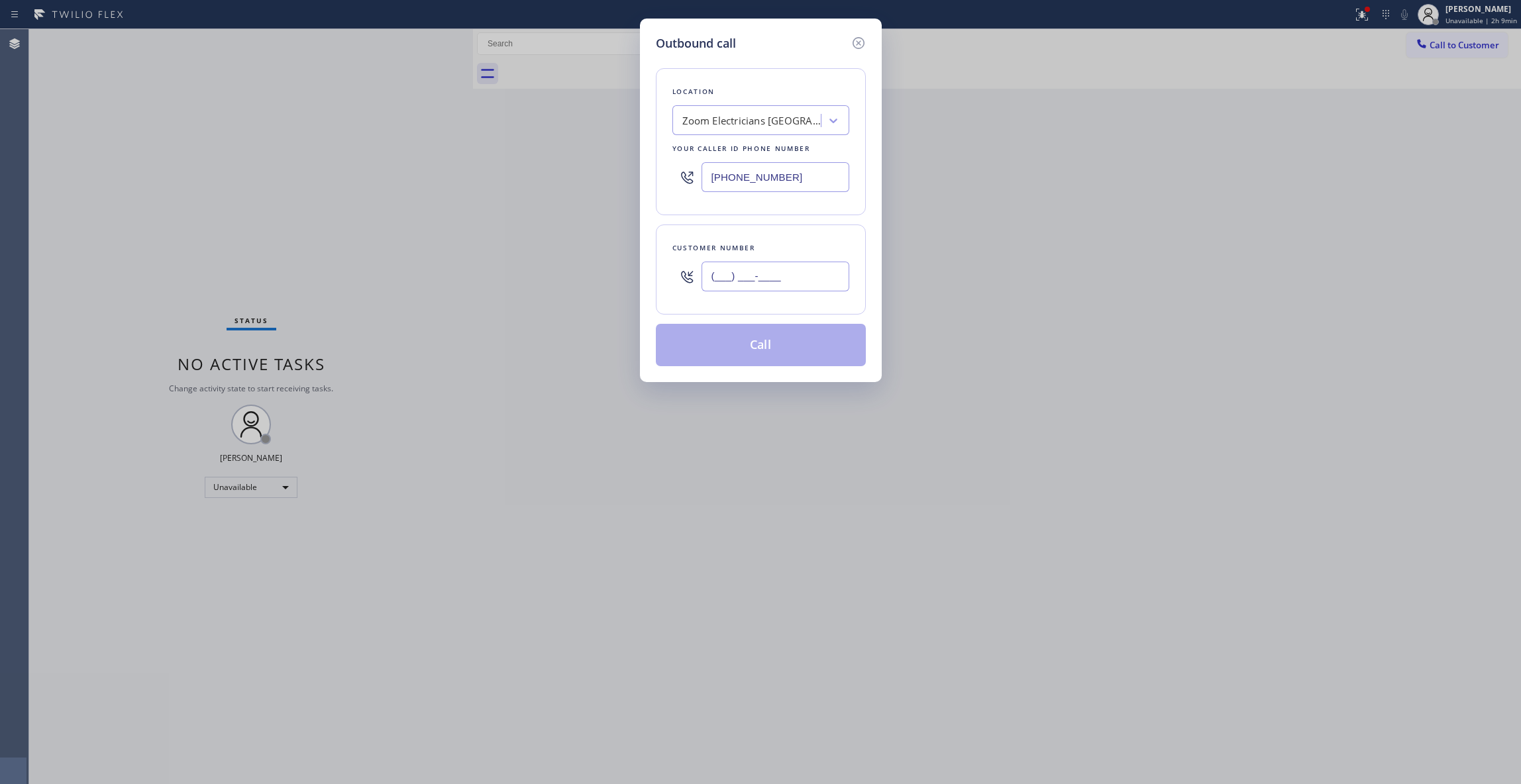
click at [764, 291] on input "(___) ___-____" at bounding box center [776, 277] width 148 height 30
paste input "951) 663-5726"
type input "[PHONE_NUMBER]"
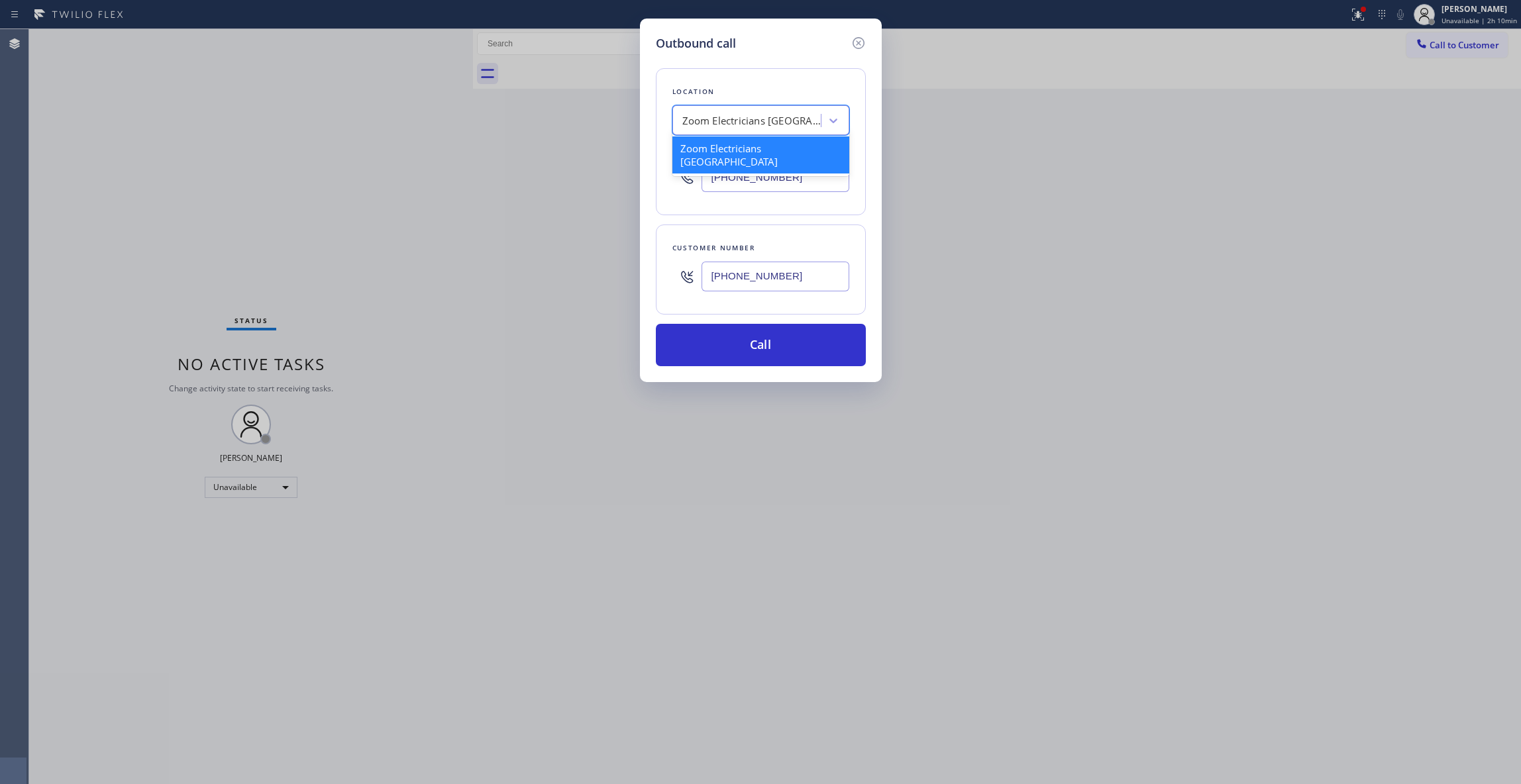
click at [748, 123] on div "Zoom Electricians [GEOGRAPHIC_DATA]" at bounding box center [752, 121] width 139 height 16
paste input "[PERSON_NAME] Heating Repair and Services."
type input "[PERSON_NAME] Heating Repair and Services"
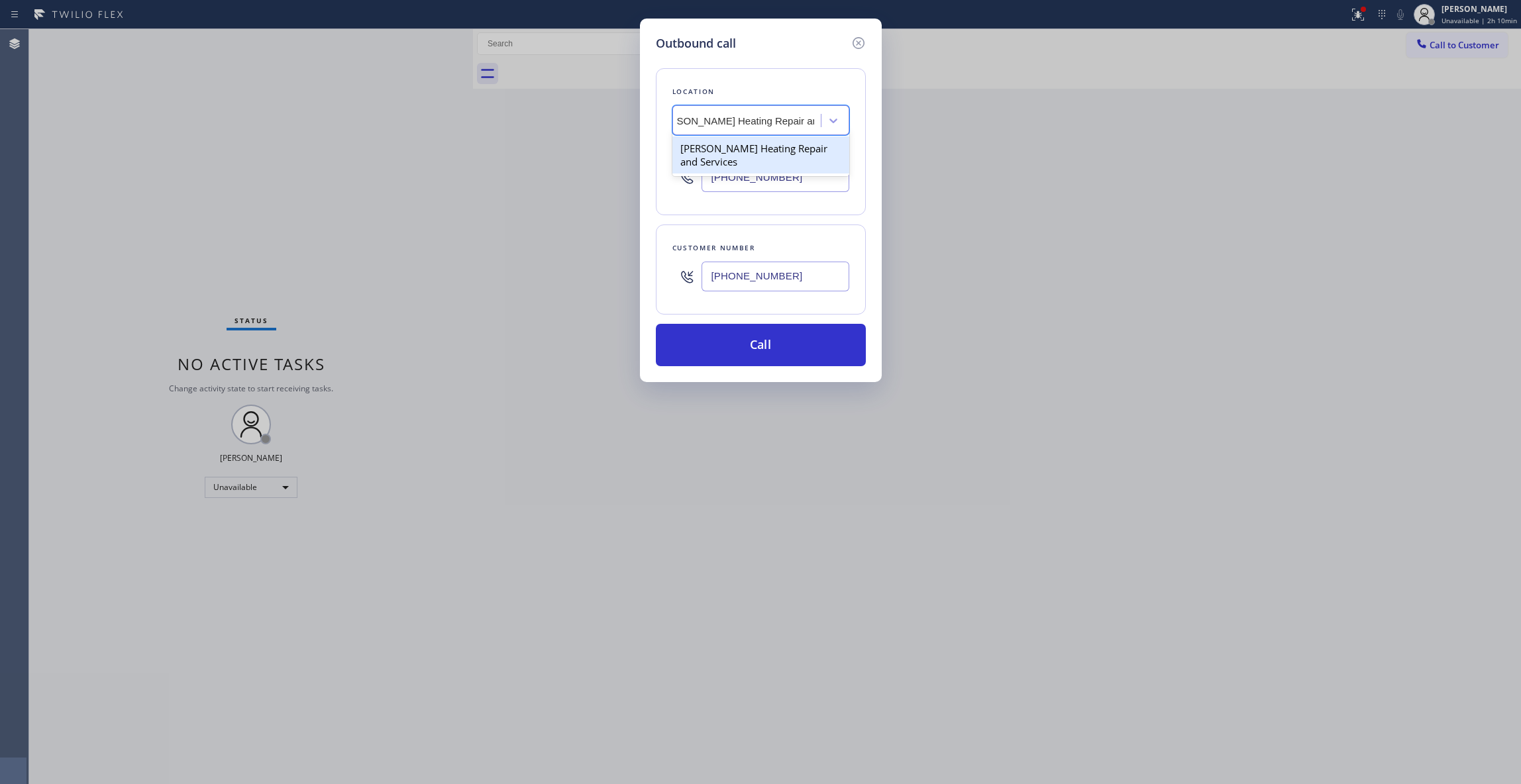
click at [725, 151] on div "[PERSON_NAME] Heating Repair and Services" at bounding box center [761, 155] width 177 height 37
type input "[PHONE_NUMBER]"
click at [766, 335] on button "Call" at bounding box center [761, 345] width 210 height 42
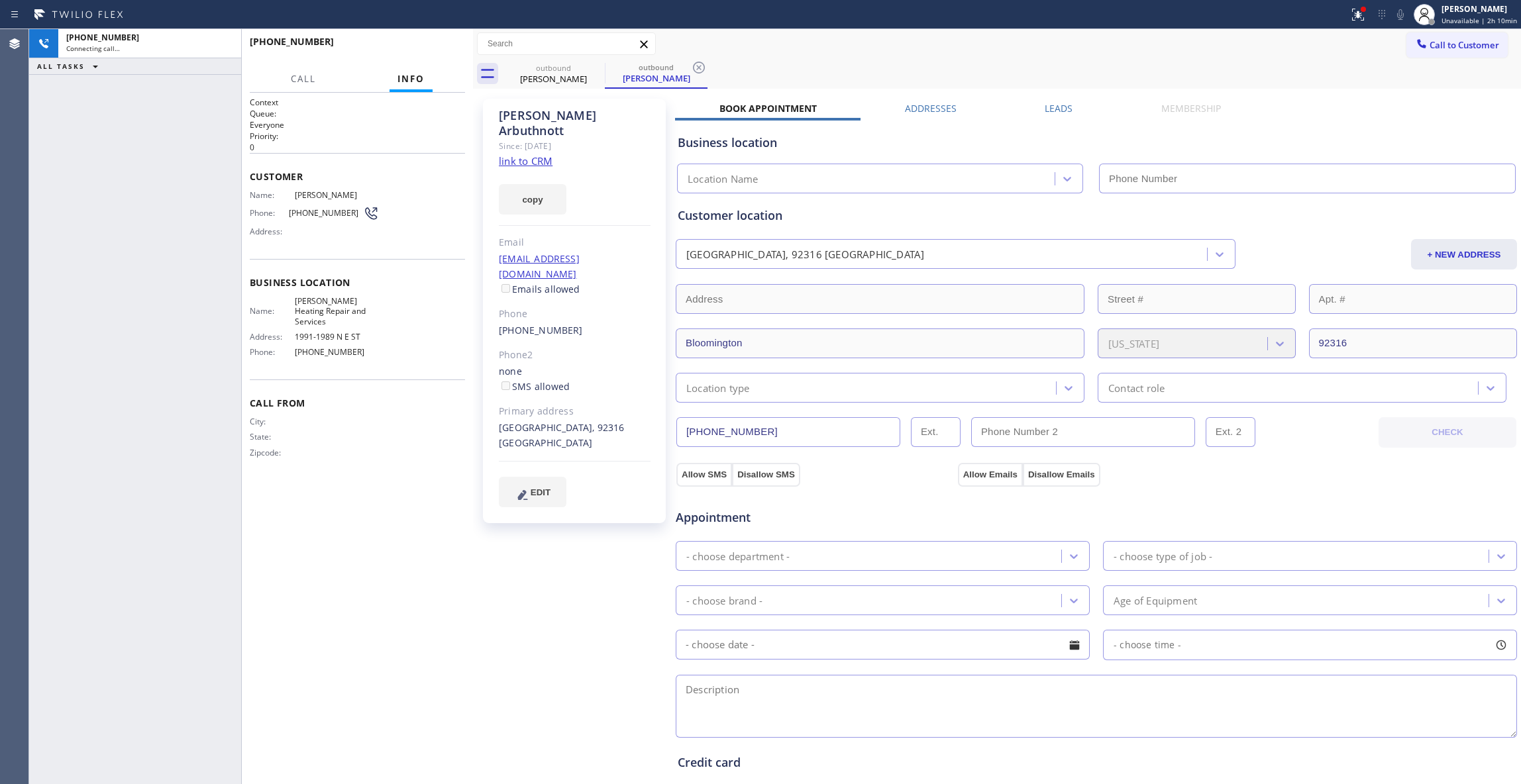
click at [701, 66] on icon at bounding box center [698, 67] width 16 height 16
type input "[PHONE_NUMBER]"
click at [541, 154] on link "link to CRM" at bounding box center [526, 160] width 53 height 13
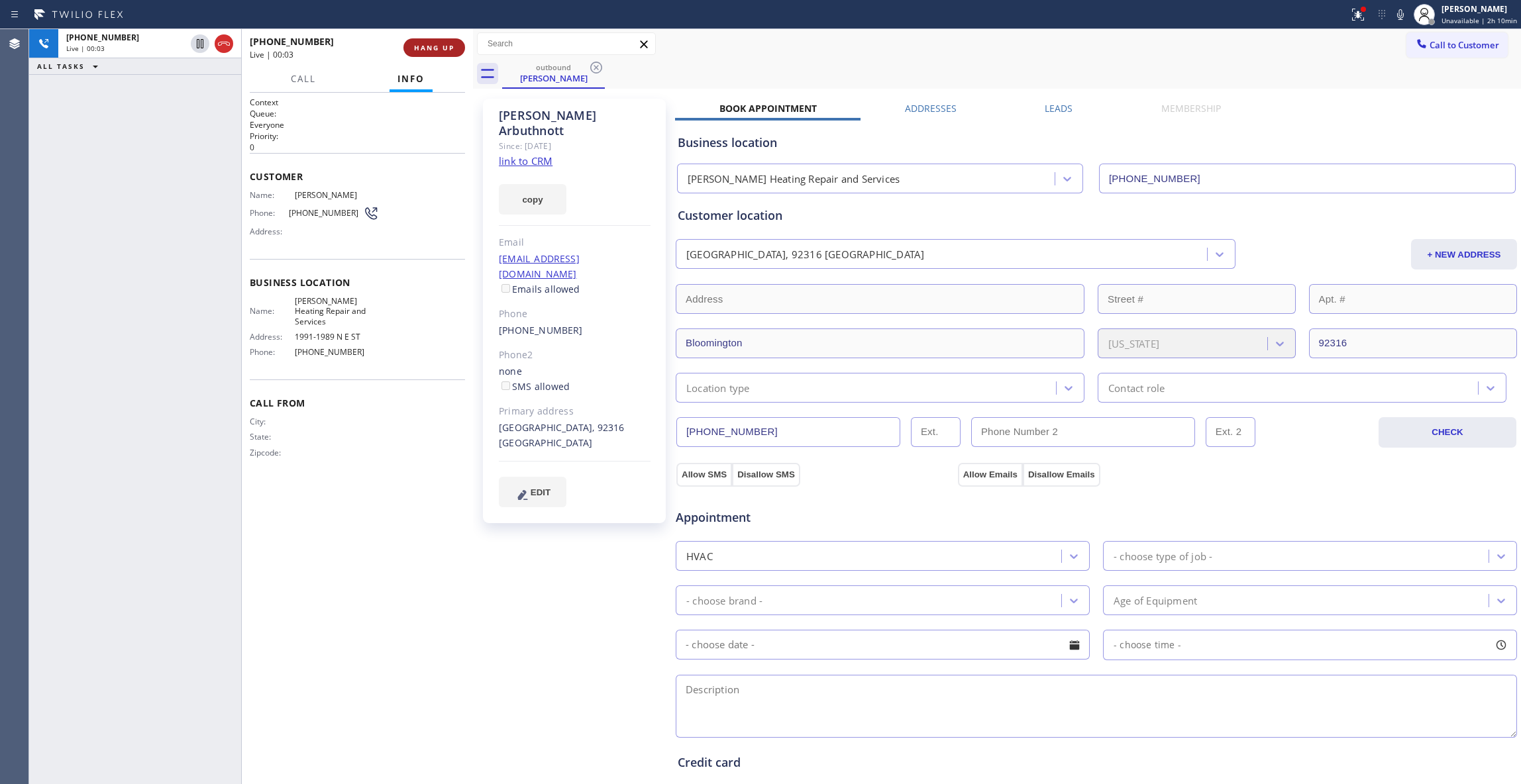
click at [435, 51] on span "HANG UP" at bounding box center [434, 48] width 41 height 9
click at [438, 48] on span "COMPLETE" at bounding box center [432, 48] width 46 height 9
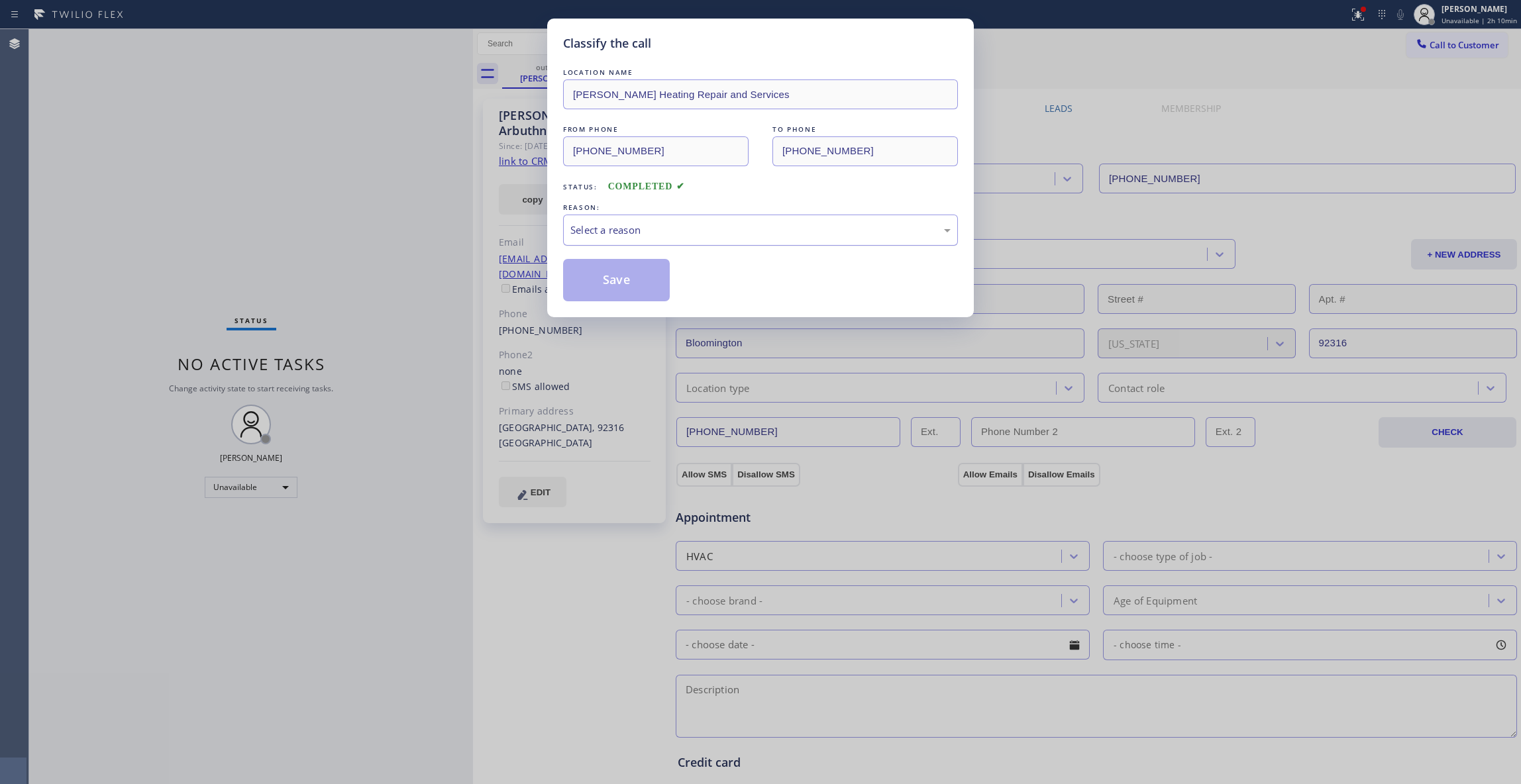
click at [616, 228] on div "Select a reason" at bounding box center [760, 230] width 380 height 16
click at [611, 281] on button "Save" at bounding box center [617, 280] width 107 height 42
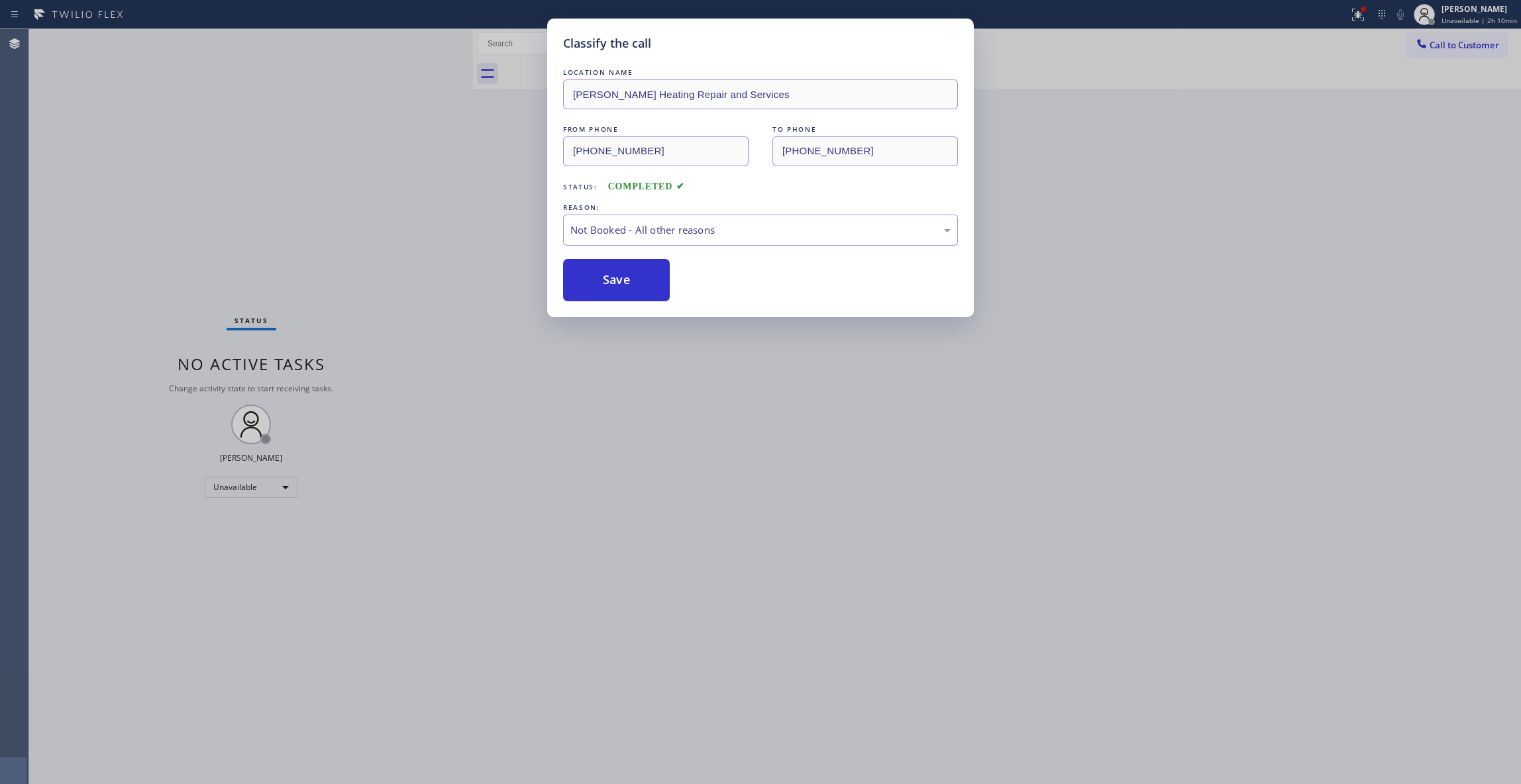
click at [611, 281] on button "Save" at bounding box center [617, 280] width 107 height 42
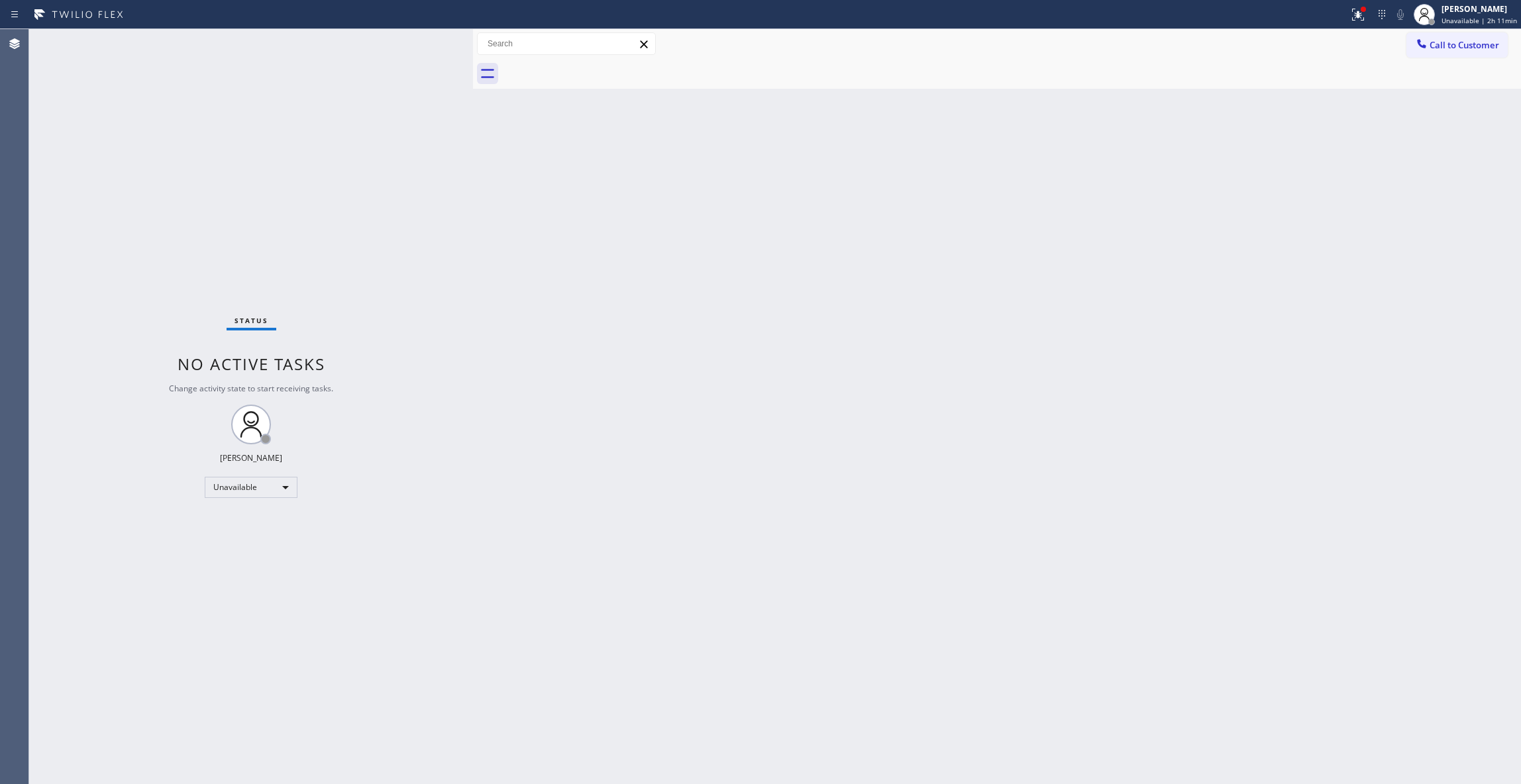
click at [160, 261] on div "Status No active tasks Change activity state to start receiving tasks. [PERSON_…" at bounding box center [251, 407] width 444 height 755
click at [62, 342] on div "Status No active tasks Change activity state to start receiving tasks. [PERSON_…" at bounding box center [251, 407] width 444 height 755
click at [51, 763] on div "Status No active tasks Change activity state to start receiving tasks. [PERSON_…" at bounding box center [251, 407] width 444 height 755
click at [274, 655] on div "Status No active tasks Change activity state to start receiving tasks. [PERSON_…" at bounding box center [251, 407] width 444 height 755
click at [1350, 20] on icon at bounding box center [1358, 14] width 16 height 16
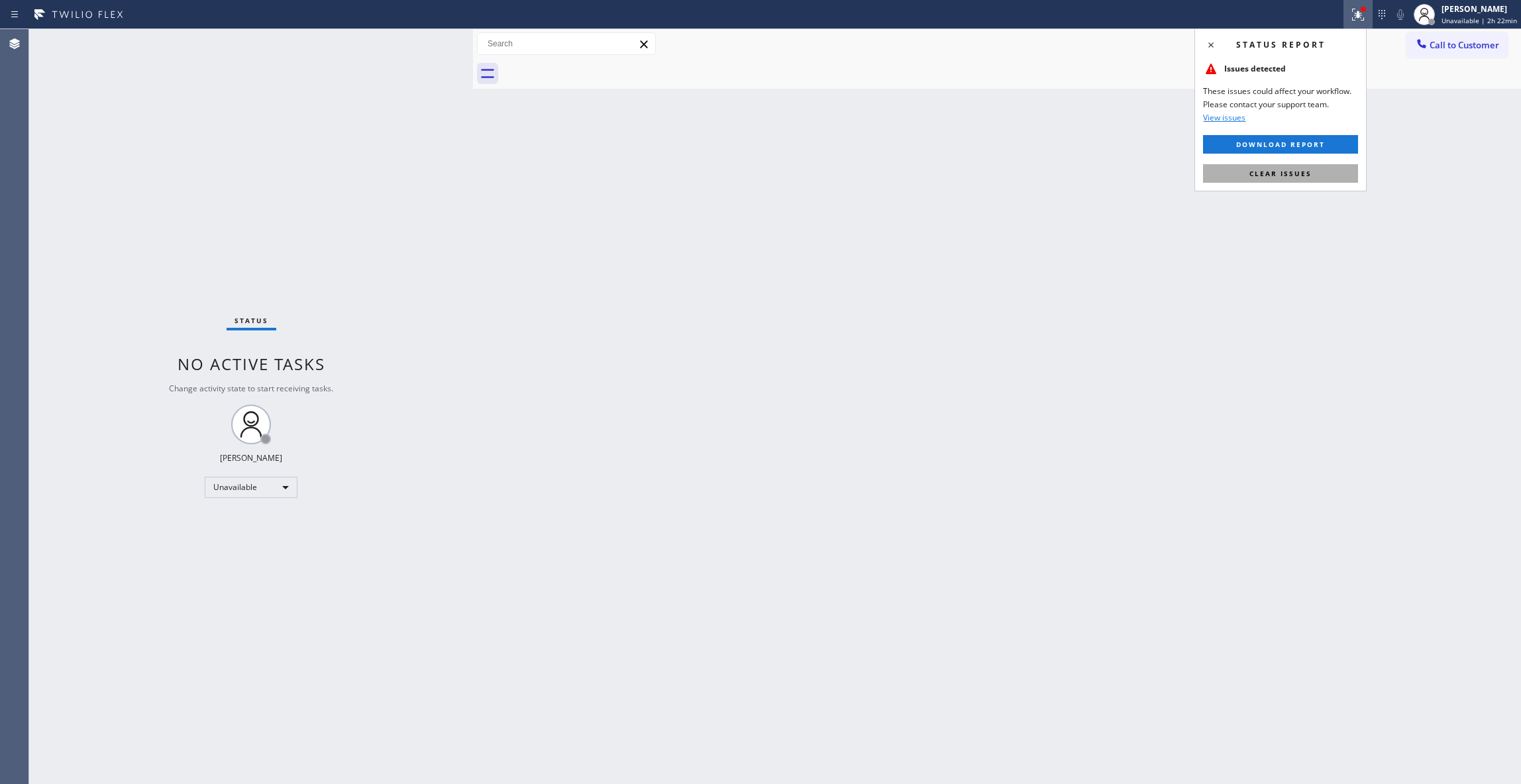
click at [1268, 172] on span "Clear issues" at bounding box center [1281, 173] width 63 height 9
click at [151, 208] on div "Status No active tasks Change activity state to start receiving tasks. [PERSON_…" at bounding box center [251, 407] width 444 height 755
click at [141, 564] on div "Status No active tasks Change activity state to start receiving tasks. [PERSON_…" at bounding box center [251, 407] width 444 height 755
click at [122, 220] on div "Status No active tasks Change activity state to start receiving tasks. [PERSON_…" at bounding box center [251, 407] width 444 height 755
click at [188, 250] on div "Status No active tasks Change activity state to start receiving tasks. [PERSON_…" at bounding box center [251, 407] width 444 height 755
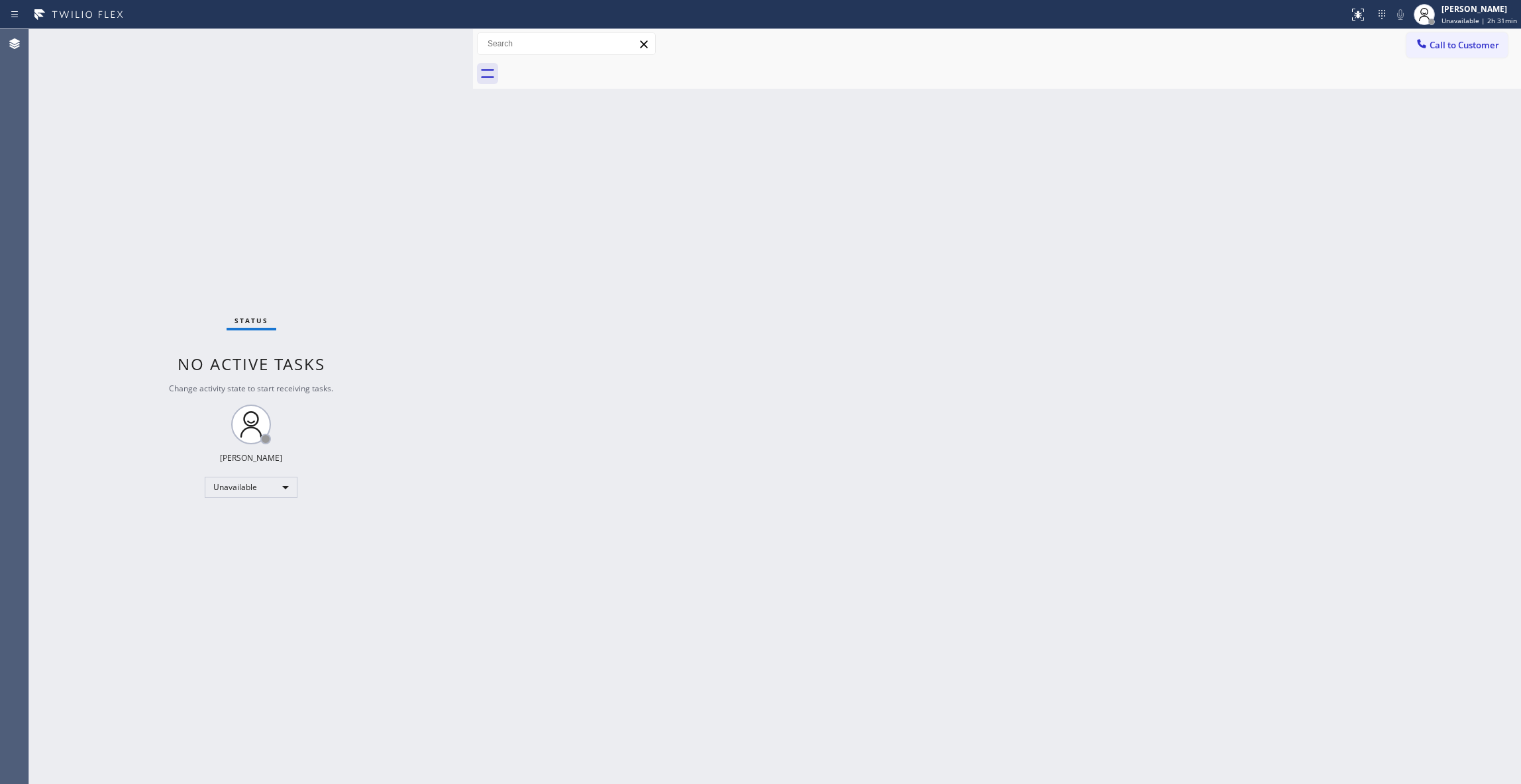
click at [196, 246] on div "Status No active tasks Change activity state to start receiving tasks. [PERSON_…" at bounding box center [251, 407] width 444 height 755
click at [179, 232] on div "Status No active tasks Change activity state to start receiving tasks. [PERSON_…" at bounding box center [251, 407] width 444 height 755
click at [1241, 538] on div "Back to Dashboard Change Sender ID Customers Technicians Select a contact Outbo…" at bounding box center [997, 407] width 1048 height 755
click at [1227, 431] on div "Back to Dashboard Change Sender ID Customers Technicians Select a contact Outbo…" at bounding box center [997, 407] width 1048 height 755
click at [533, 386] on div "Back to Dashboard Change Sender ID Customers Technicians Select a contact Outbo…" at bounding box center [997, 407] width 1048 height 755
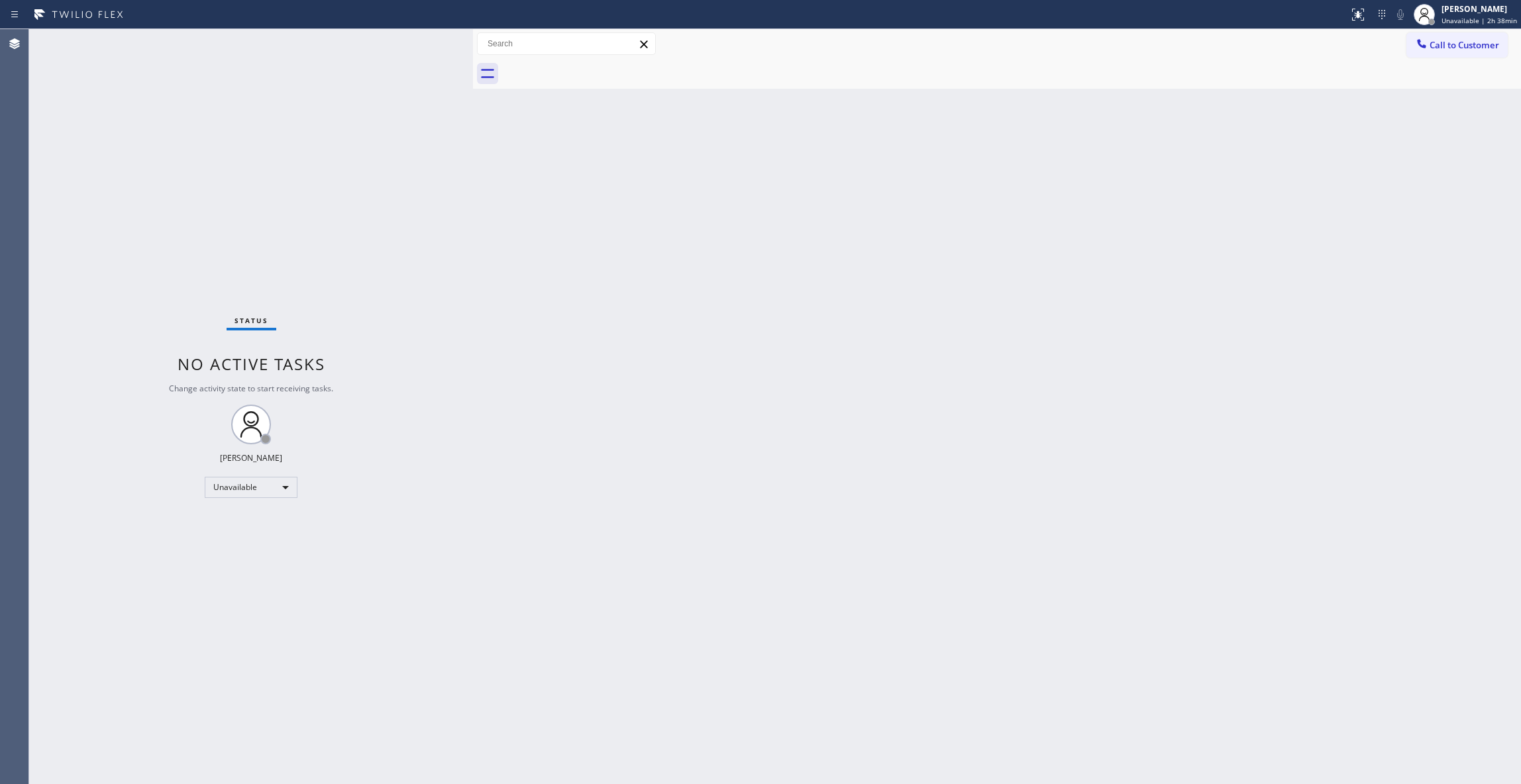
click at [184, 180] on div "Status No active tasks Change activity state to start receiving tasks. [PERSON_…" at bounding box center [251, 407] width 444 height 755
click at [184, 178] on div "Status No active tasks Change activity state to start receiving tasks. [PERSON_…" at bounding box center [251, 407] width 444 height 755
click at [94, 228] on div "Status No active tasks Change activity state to start receiving tasks. [PERSON_…" at bounding box center [251, 407] width 444 height 755
drag, startPoint x: 1227, startPoint y: 424, endPoint x: 1147, endPoint y: 257, distance: 185.2
click at [1223, 422] on div "Back to Dashboard Change Sender ID Customers Technicians Select a contact Outbo…" at bounding box center [997, 407] width 1048 height 755
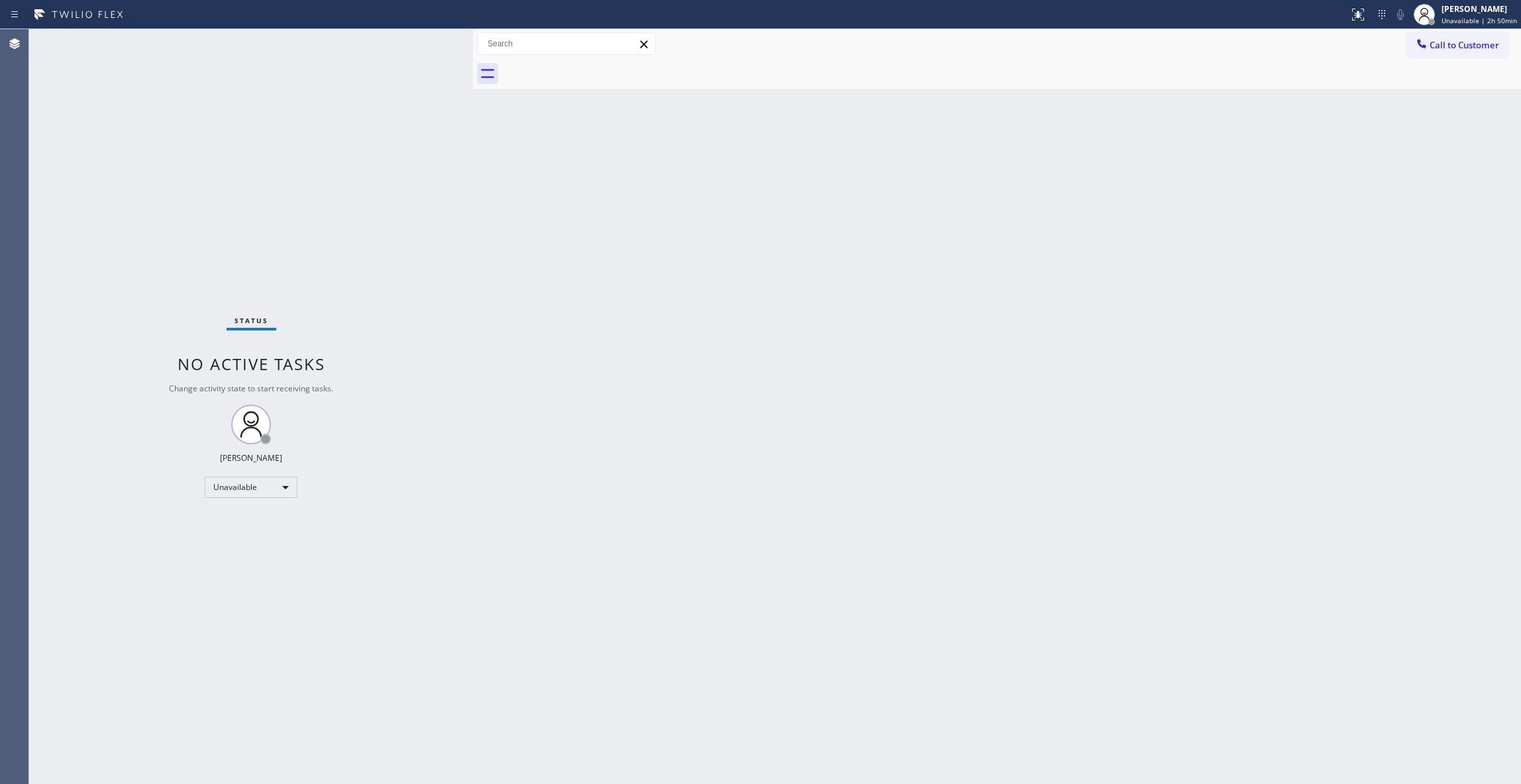
click at [55, 314] on div "Status No active tasks Change activity state to start receiving tasks. [PERSON_…" at bounding box center [251, 407] width 444 height 755
click at [40, 386] on div "Status No active tasks Change activity state to start receiving tasks. [PERSON_…" at bounding box center [251, 407] width 444 height 755
drag, startPoint x: 167, startPoint y: 762, endPoint x: 330, endPoint y: 24, distance: 755.8
click at [167, 758] on div "Status No active tasks Change activity state to start receiving tasks. [PERSON_…" at bounding box center [251, 407] width 444 height 755
click at [1118, 286] on div "Back to Dashboard Change Sender ID Customers Technicians Select a contact Outbo…" at bounding box center [997, 407] width 1048 height 755
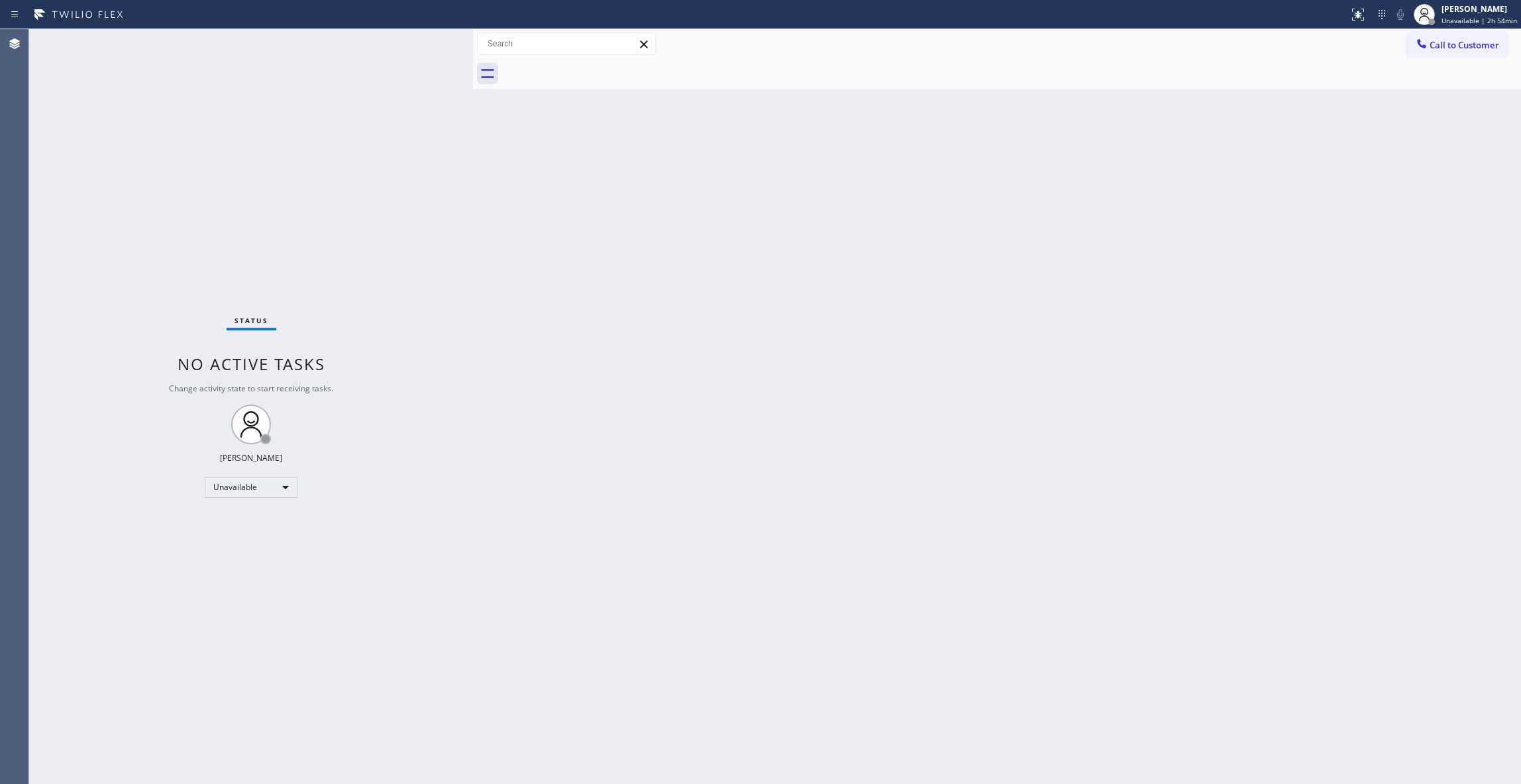
drag, startPoint x: 1421, startPoint y: 241, endPoint x: 880, endPoint y: 253, distance: 541.1
click at [1420, 241] on div "Back to Dashboard Change Sender ID Customers Technicians Select a contact Outbo…" at bounding box center [997, 407] width 1048 height 755
click at [713, 451] on div "Back to Dashboard Change Sender ID Customers Technicians Select a contact Outbo…" at bounding box center [997, 407] width 1048 height 755
click at [141, 772] on div "Status No active tasks Change activity state to start receiving tasks. [PERSON_…" at bounding box center [251, 407] width 444 height 755
click at [187, 218] on div "Status No active tasks Change activity state to start receiving tasks. [PERSON_…" at bounding box center [251, 407] width 444 height 755
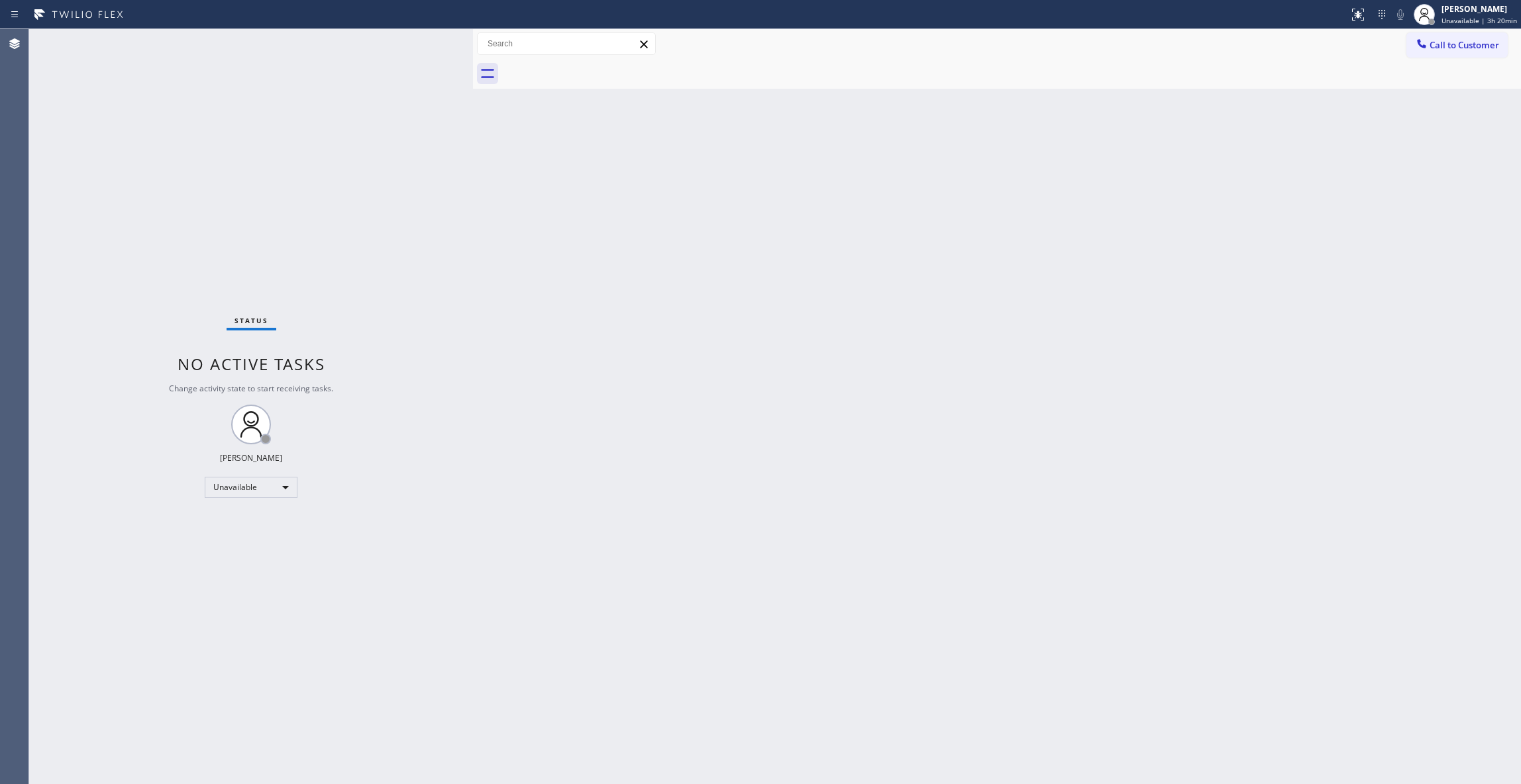
click at [137, 200] on div "Status No active tasks Change activity state to start receiving tasks. [PERSON_…" at bounding box center [251, 407] width 444 height 755
drag, startPoint x: 125, startPoint y: 195, endPoint x: 128, endPoint y: 171, distance: 24.2
click at [128, 182] on div "Status No active tasks Change activity state to start receiving tasks. [PERSON_…" at bounding box center [251, 407] width 444 height 755
click at [182, 194] on div "Status No active tasks Change activity state to start receiving tasks. [PERSON_…" at bounding box center [251, 407] width 444 height 755
click at [180, 204] on div "Status No active tasks Change activity state to start receiving tasks. [PERSON_…" at bounding box center [251, 407] width 444 height 755
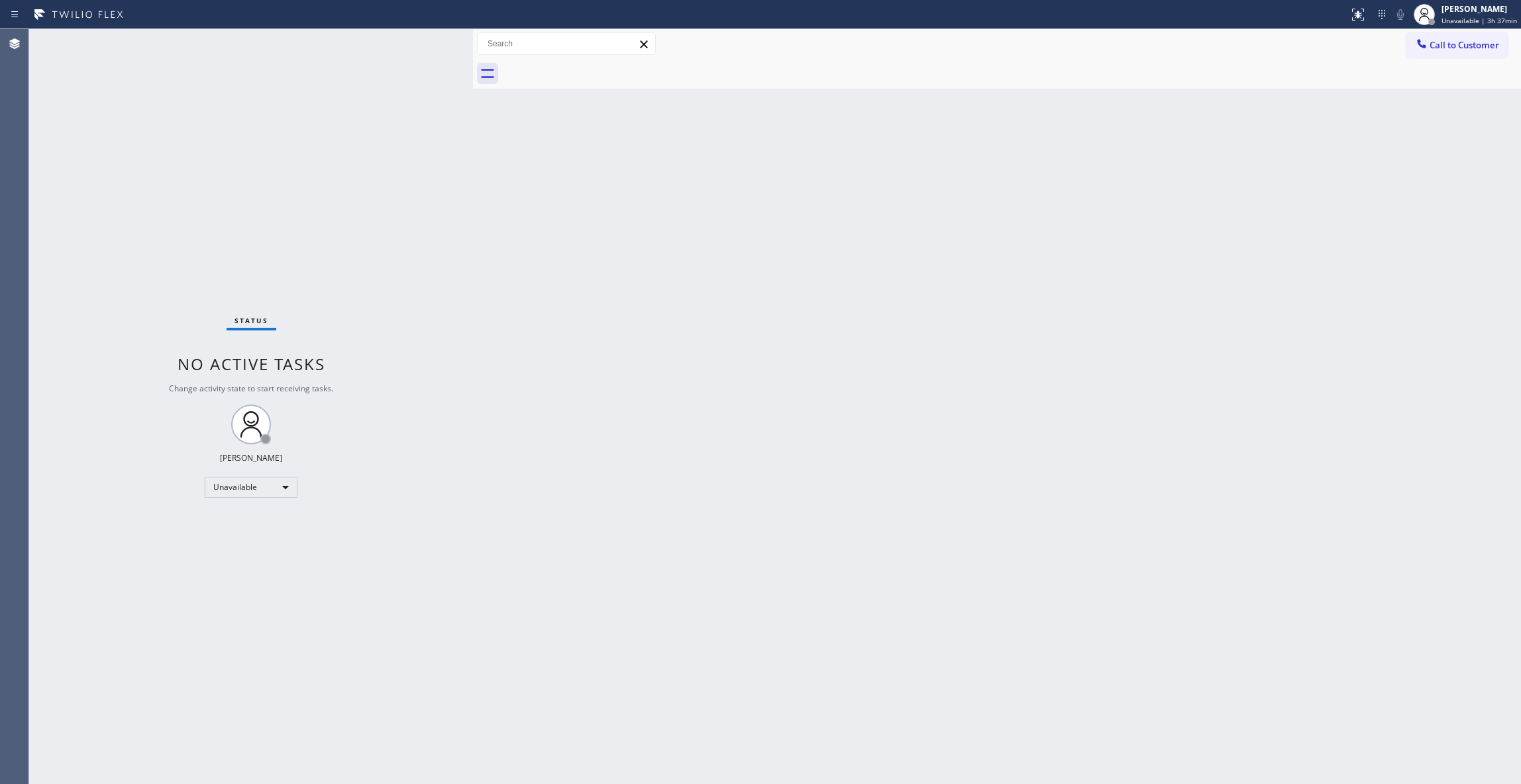
click at [488, 160] on div "Back to Dashboard Change Sender ID Customers Technicians Select a contact Outbo…" at bounding box center [997, 407] width 1048 height 755
click at [186, 260] on div "Status No active tasks Change activity state to start receiving tasks. [PERSON_…" at bounding box center [251, 407] width 444 height 755
click at [136, 194] on div "Status No active tasks Change activity state to start receiving tasks. [PERSON_…" at bounding box center [251, 407] width 444 height 755
click at [1460, 24] on span "Unavailable | 3h 43min" at bounding box center [1479, 20] width 76 height 9
click at [1440, 122] on button "Log out" at bounding box center [1455, 129] width 133 height 30
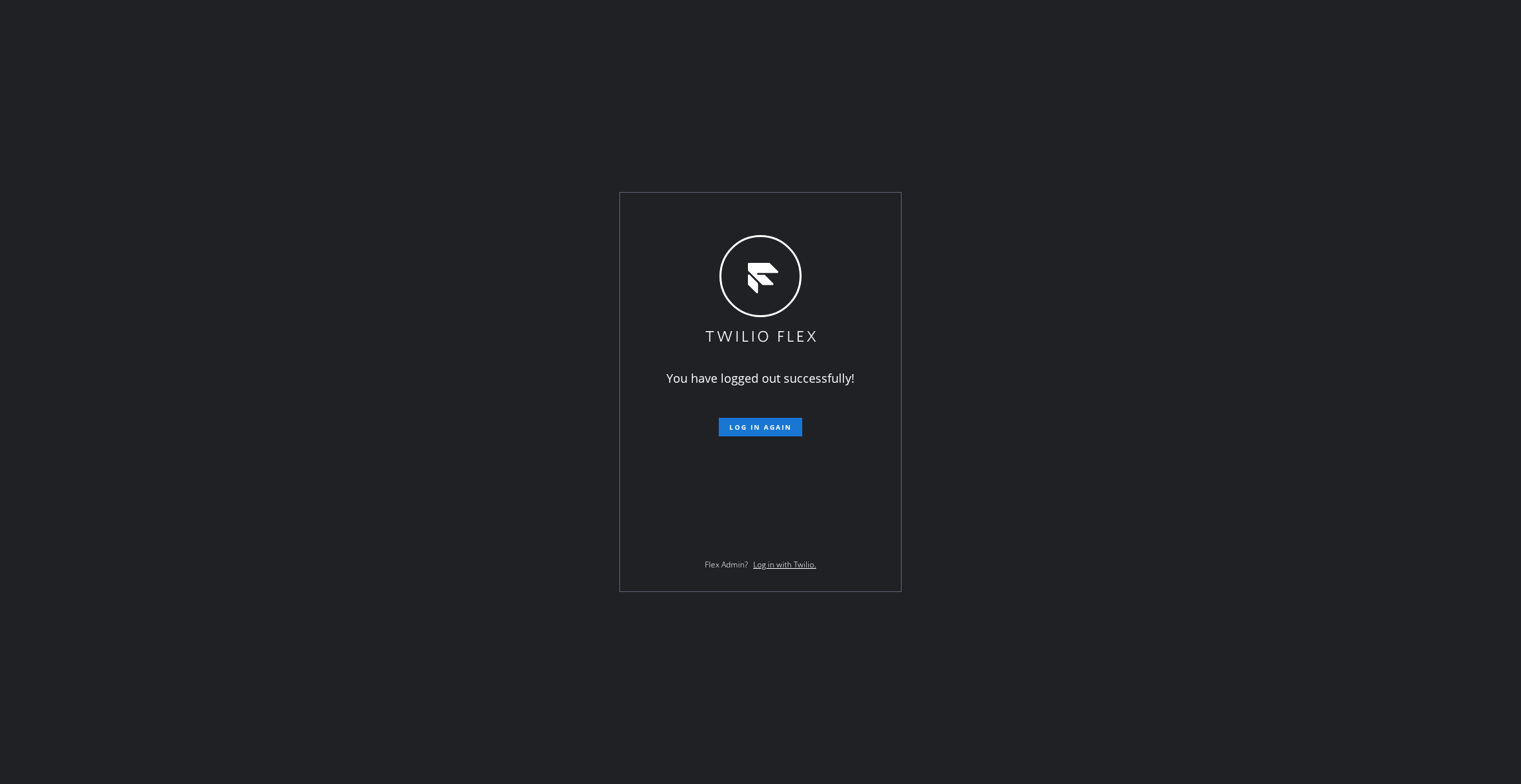
click at [462, 477] on div "You have logged out successfully! Log in again Flex Admin? Log in with Twilio." at bounding box center [760, 392] width 1521 height 784
click at [134, 386] on div "You have logged out successfully! Log in again Flex Admin? Log in with Twilio." at bounding box center [760, 392] width 1521 height 784
click at [137, 255] on div "You have logged out successfully! Log in again Flex Admin? Log in with Twilio." at bounding box center [760, 392] width 1521 height 784
